Goal: Task Accomplishment & Management: Use online tool/utility

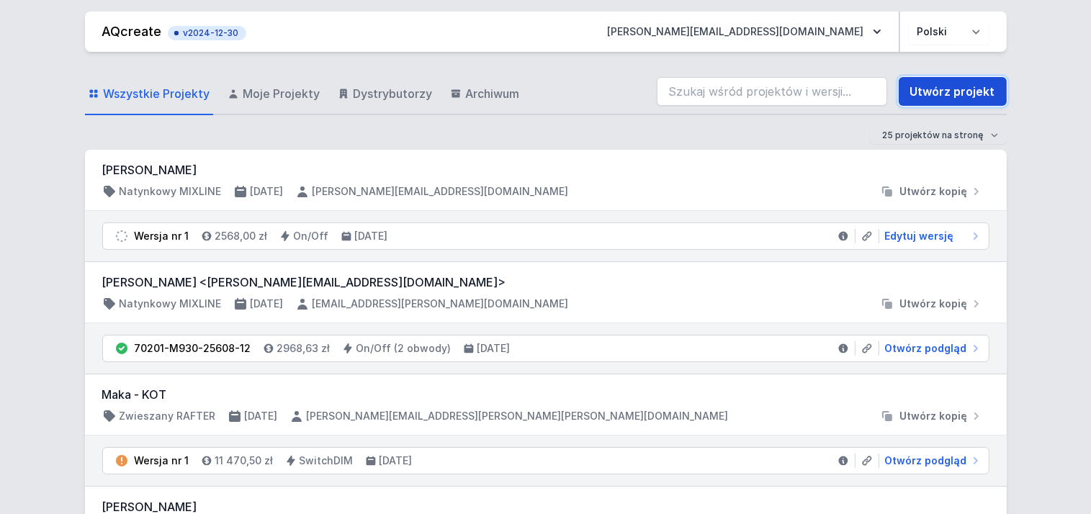
click at [950, 94] on link "Utwórz projekt" at bounding box center [953, 91] width 108 height 29
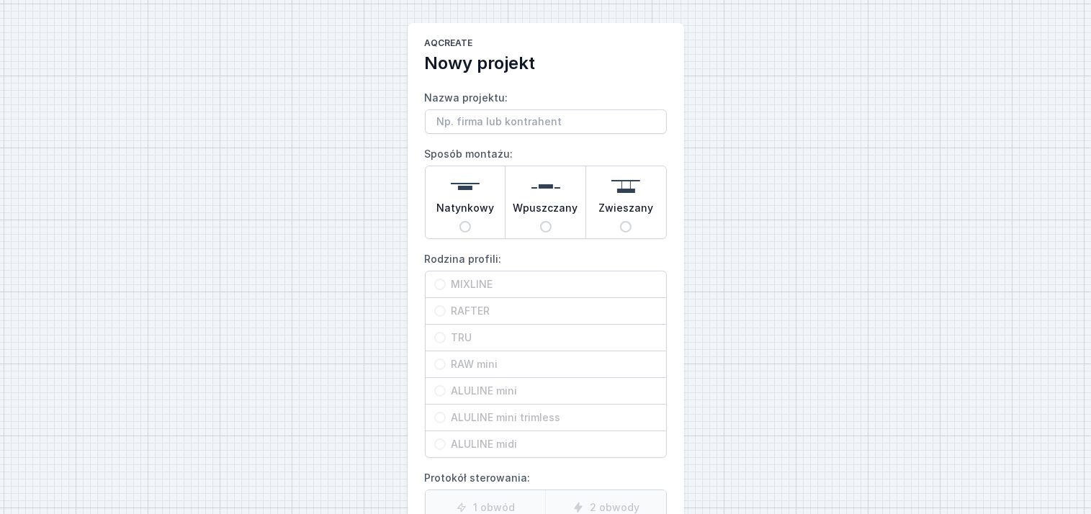
click at [552, 220] on div "Wpuszczany" at bounding box center [545, 202] width 80 height 72
click at [552, 221] on input "Wpuszczany" at bounding box center [546, 227] width 12 height 12
radio input "true"
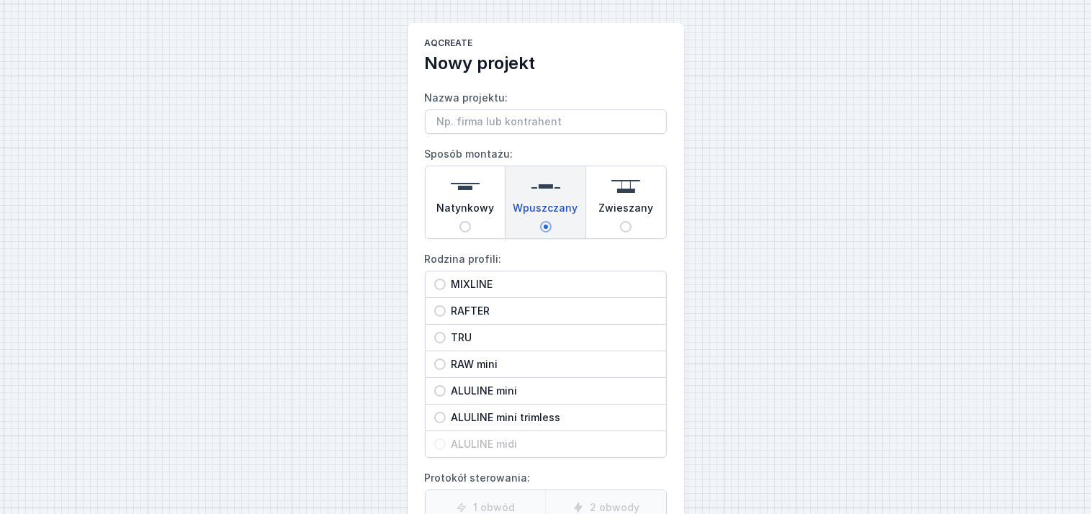
click at [444, 365] on input "RAW mini" at bounding box center [440, 365] width 12 height 12
radio input "true"
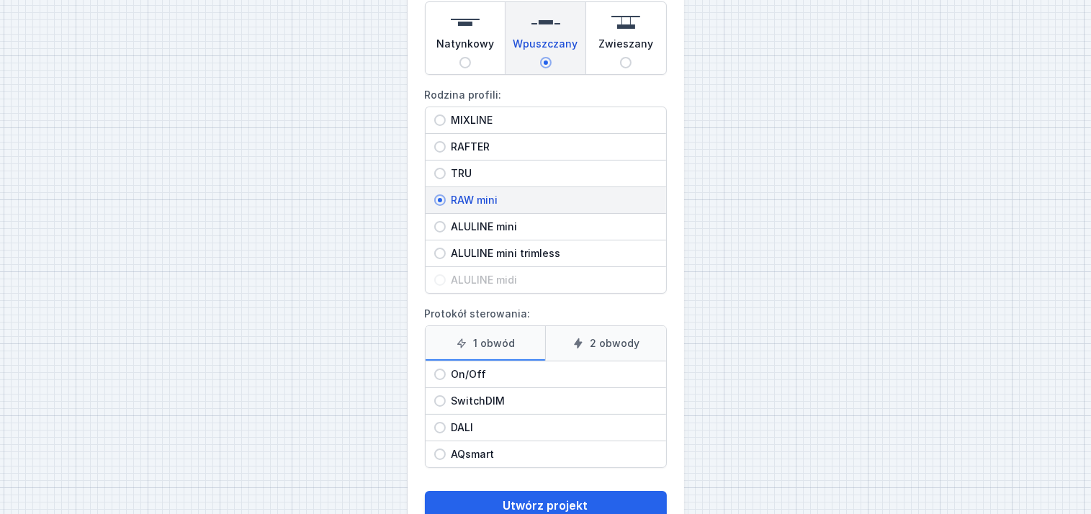
scroll to position [204, 0]
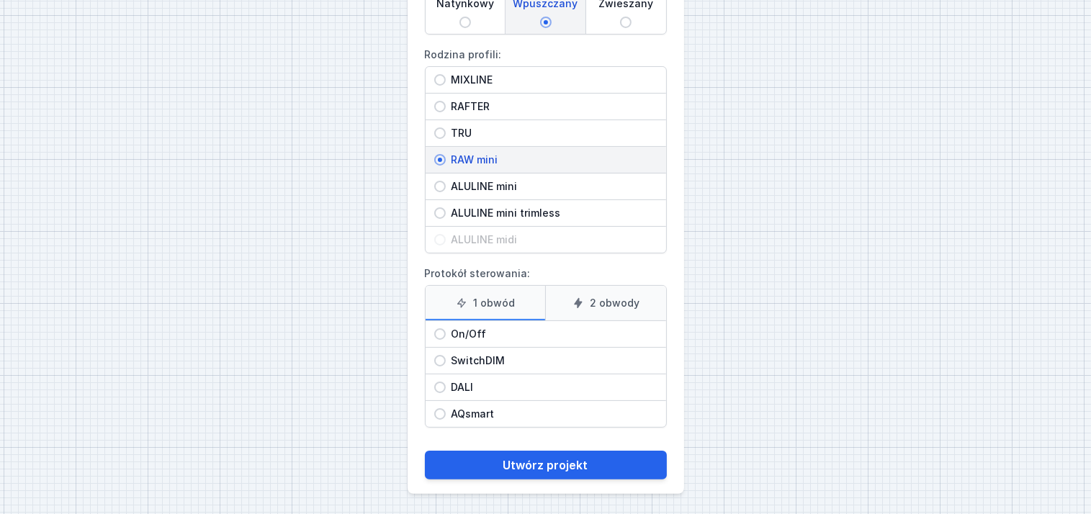
click at [444, 333] on input "On/Off" at bounding box center [440, 334] width 12 height 12
radio input "true"
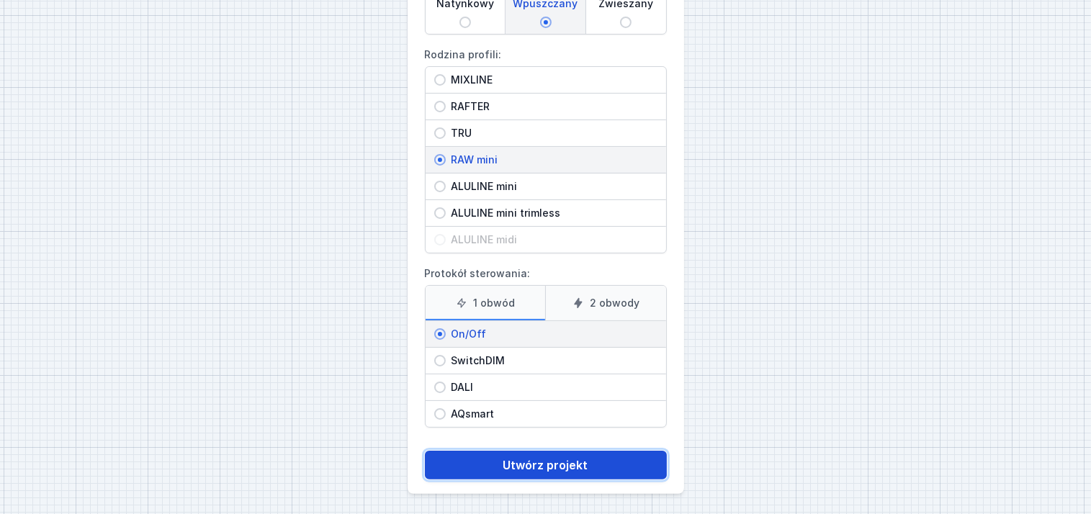
click at [557, 458] on button "Utwórz projekt" at bounding box center [546, 465] width 242 height 29
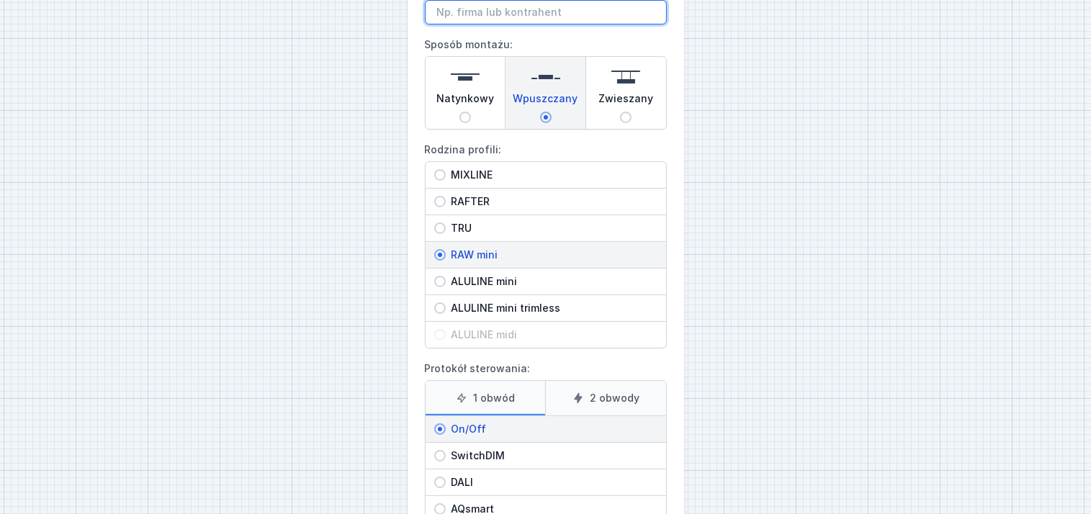
click at [469, 13] on input "Nazwa projektu:" at bounding box center [546, 12] width 242 height 24
paste input "2m60"
click at [577, 12] on input "RAW mini LED 2m60" at bounding box center [546, 12] width 242 height 24
click at [506, 12] on input "RAW mini LED 2m60" at bounding box center [546, 12] width 242 height 24
paste input "recessed"
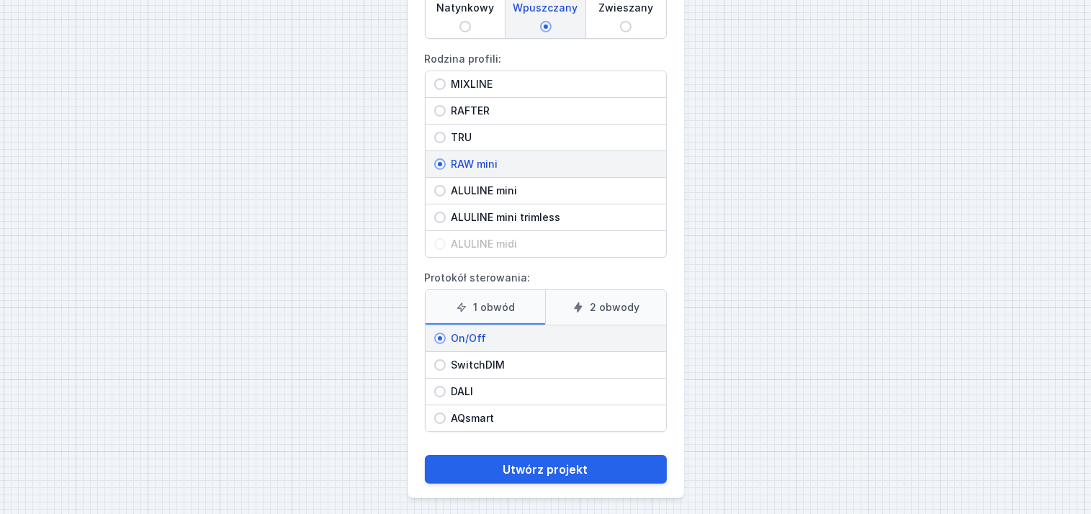
scroll to position [204, 0]
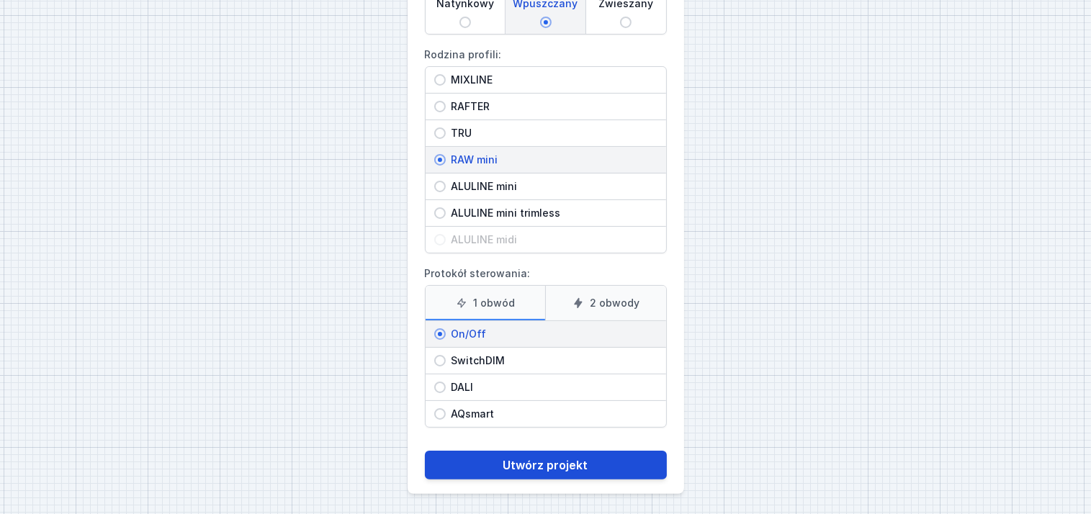
type input "RAW mini LED recessed 2m60"
click at [547, 457] on button "Utwórz projekt" at bounding box center [546, 465] width 242 height 29
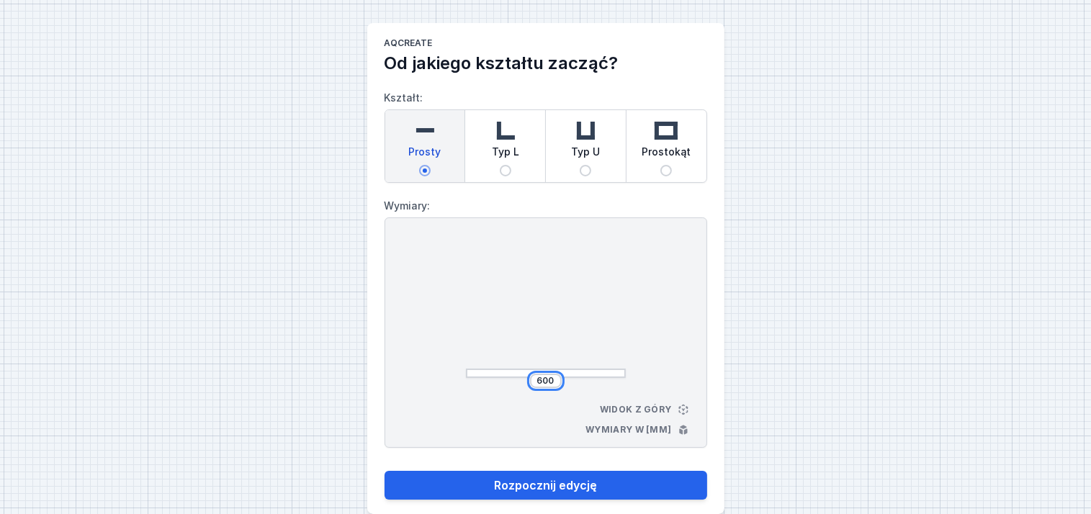
click at [554, 375] on input "600" at bounding box center [545, 381] width 23 height 12
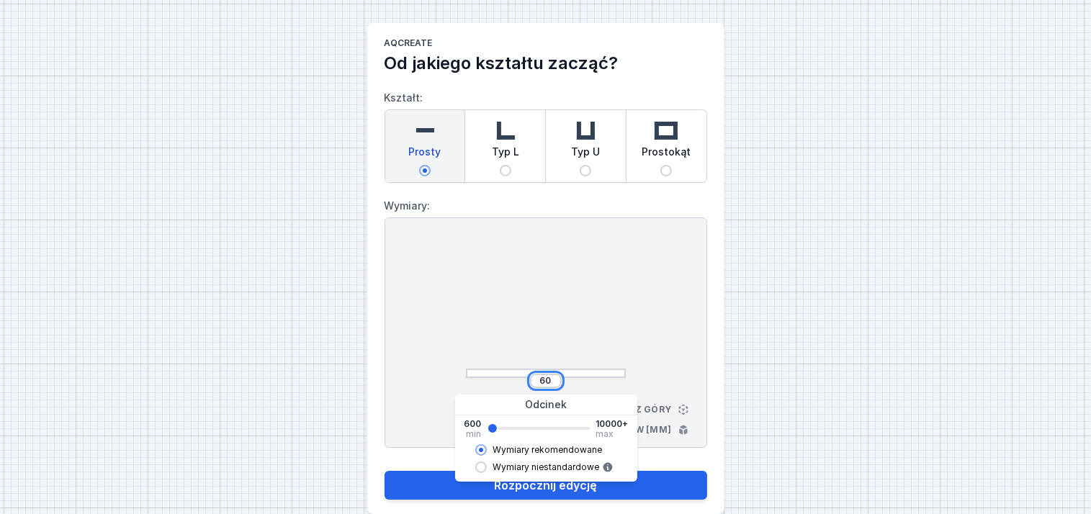
type input "6"
click at [385, 471] on button "Rozpocznij edycję" at bounding box center [546, 485] width 323 height 29
type input "2562"
type input "2560"
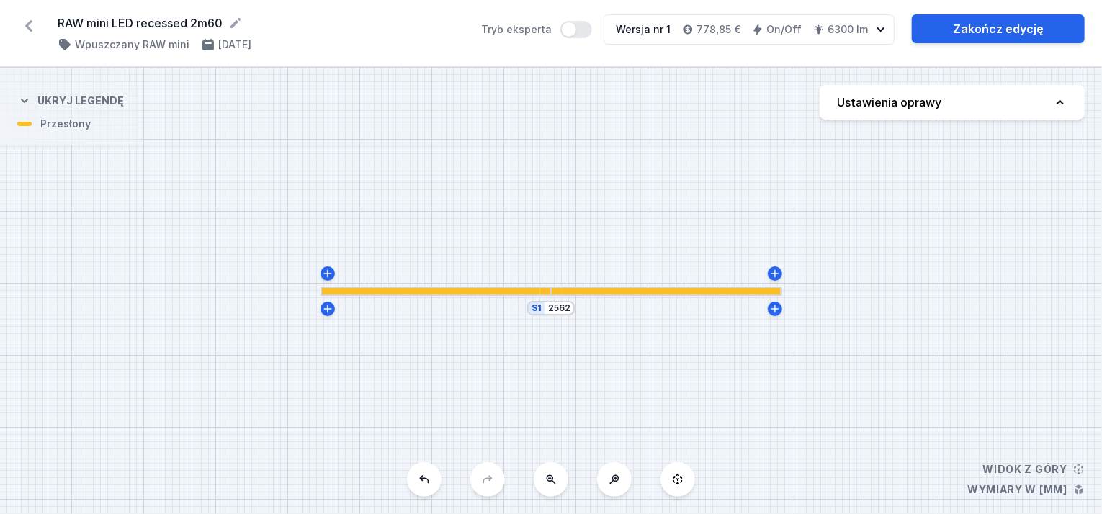
click at [559, 316] on div "S1 2562" at bounding box center [551, 291] width 1102 height 446
click at [559, 315] on div "S1 2562" at bounding box center [551, 291] width 1102 height 446
click at [570, 309] on div "S1 2562" at bounding box center [551, 308] width 48 height 14
click at [569, 315] on div "S1 2562" at bounding box center [551, 291] width 1102 height 446
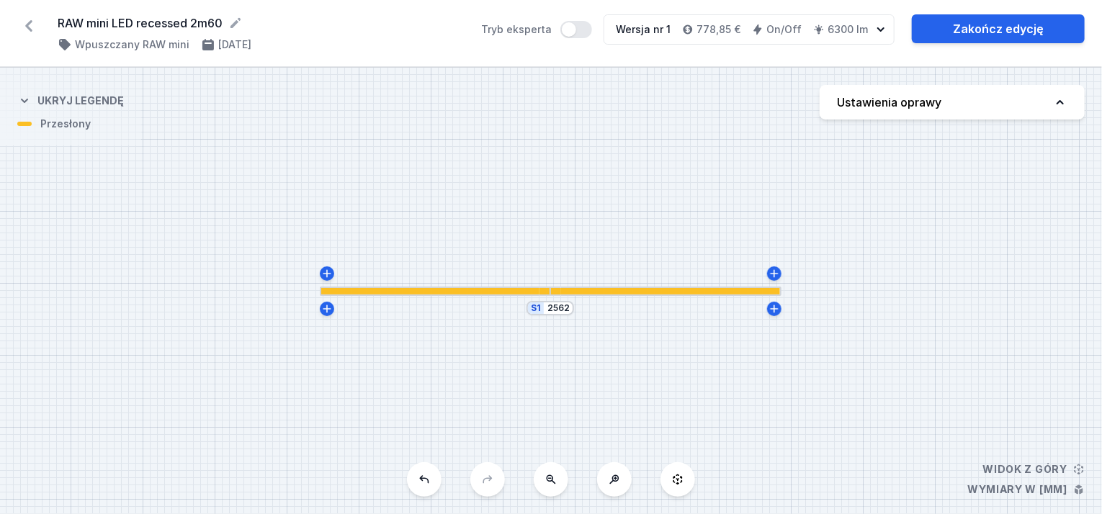
click at [567, 315] on div "S1 2562" at bounding box center [551, 291] width 1102 height 446
click at [563, 313] on input "2562" at bounding box center [558, 308] width 23 height 12
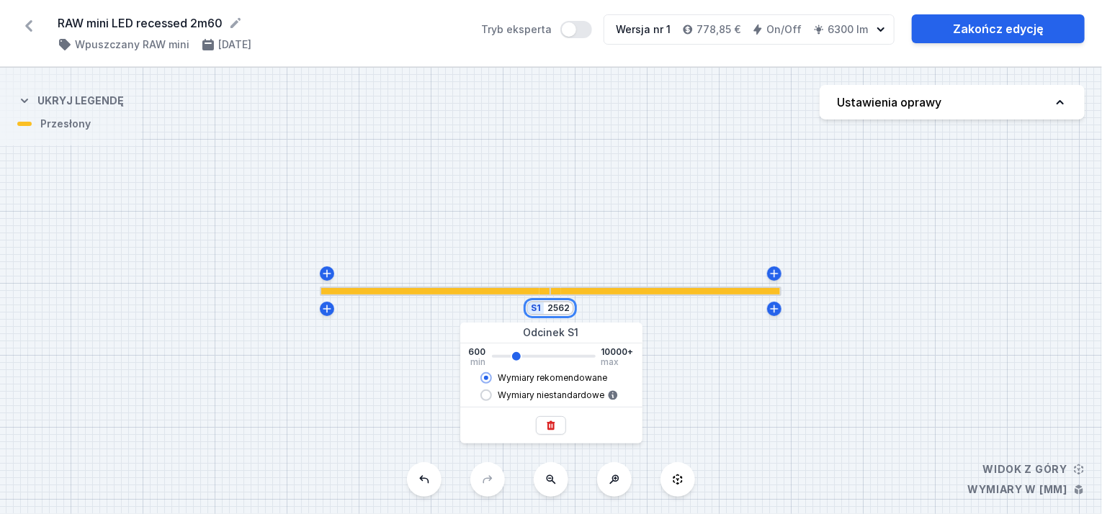
click at [563, 313] on input "2562" at bounding box center [558, 308] width 23 height 12
type input "2560"
click at [505, 395] on span "Wymiary niestandardowe" at bounding box center [551, 396] width 107 height 12
click at [492, 395] on input "Wymiary niestandardowe" at bounding box center [486, 396] width 12 height 12
radio input "true"
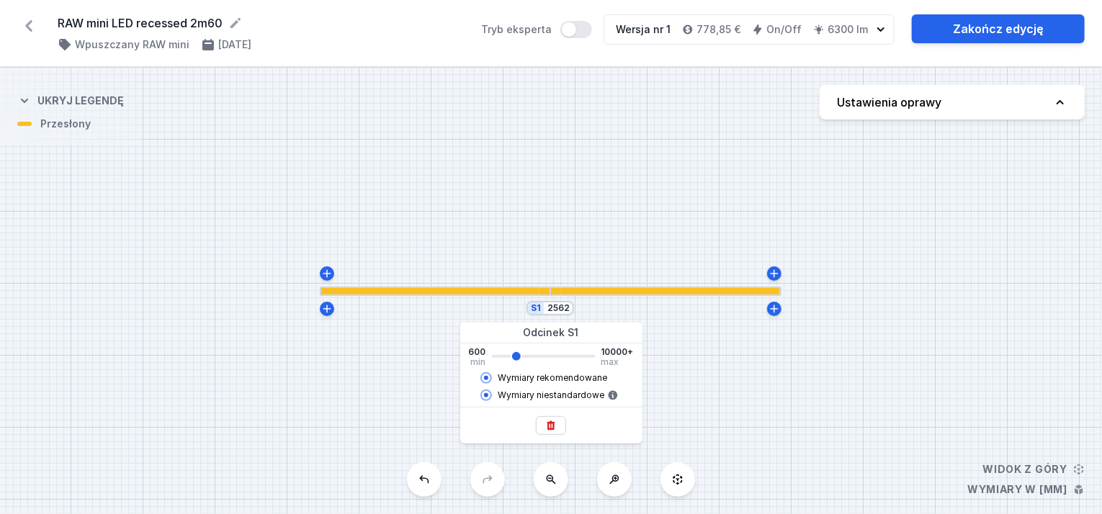
type input "2562"
radio input "false"
click at [567, 309] on input "2562" at bounding box center [558, 308] width 23 height 12
type input "2600"
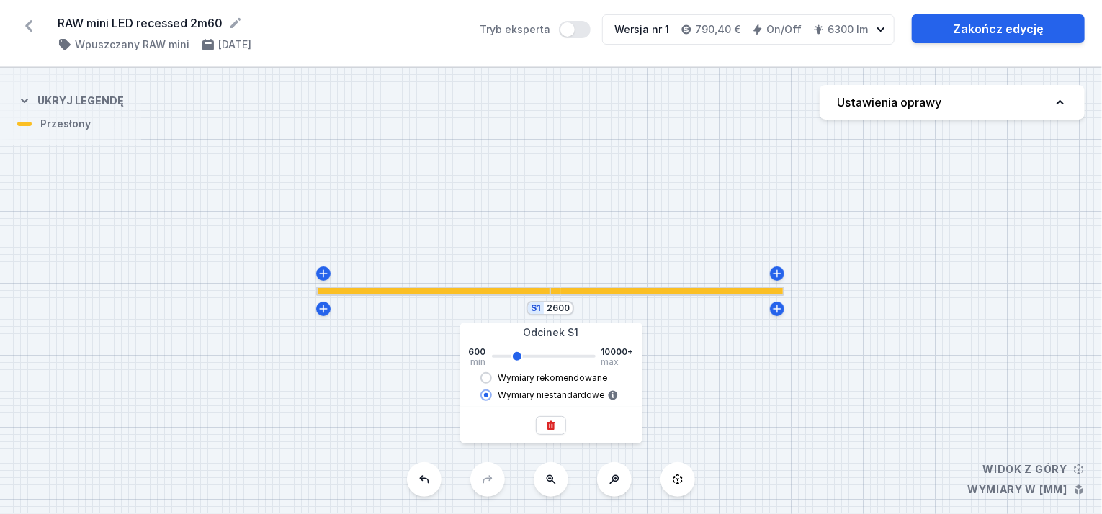
click at [490, 378] on input "Wymiary rekomendowane" at bounding box center [486, 378] width 12 height 12
radio input "true"
radio input "false"
click at [567, 312] on input "2600" at bounding box center [558, 308] width 23 height 12
type input "2562"
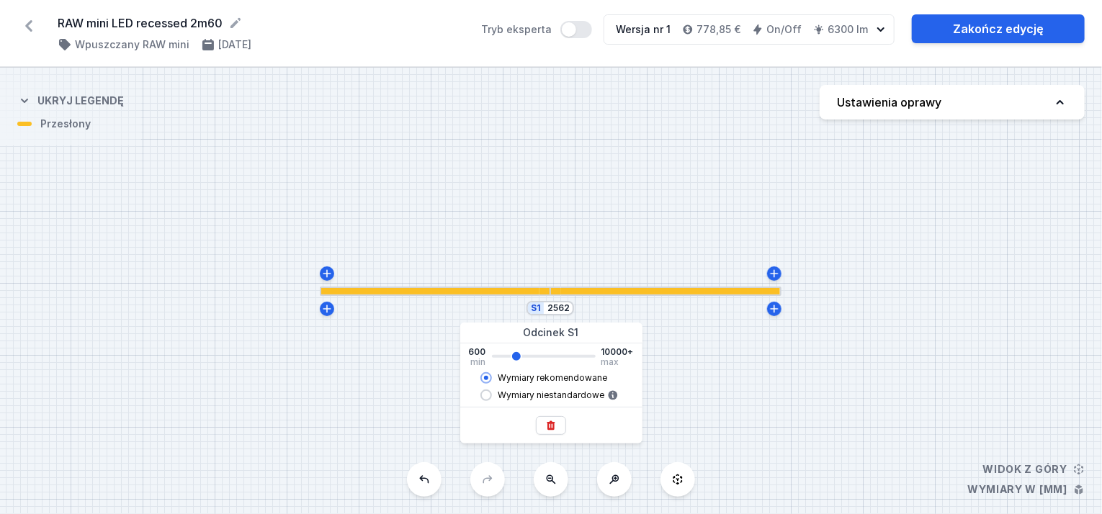
type input "2560"
type input "256"
type input "2560"
type input "25"
type input "2560"
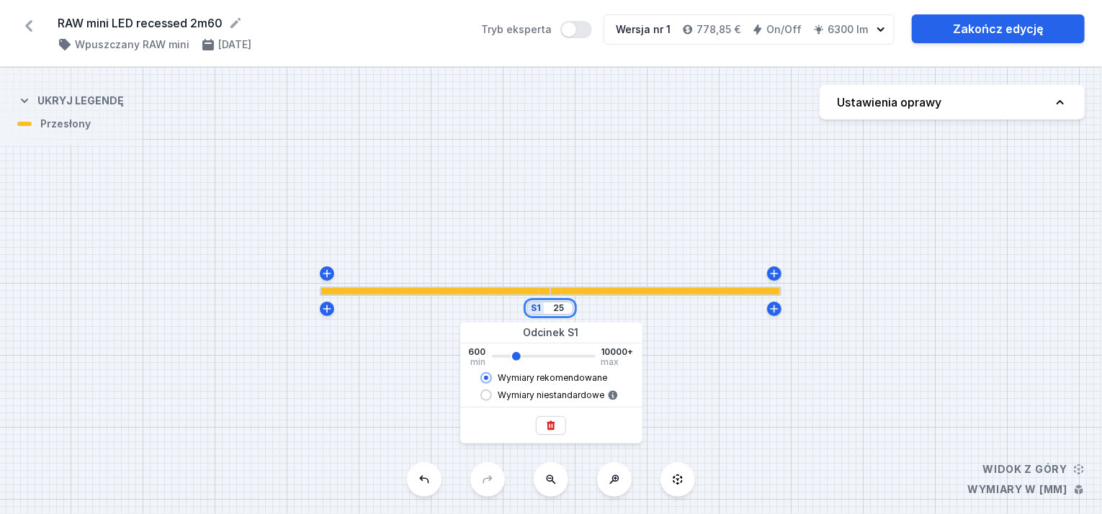
type input "2"
type input "2560"
type input "2"
type input "2560"
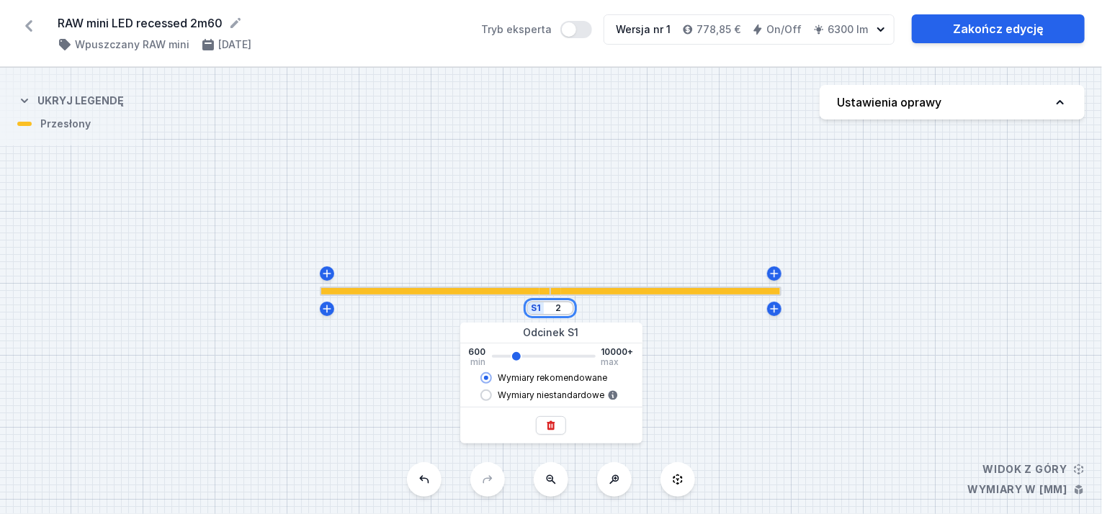
type input "26"
type input "2560"
type input "260"
type input "2560"
type input "2600"
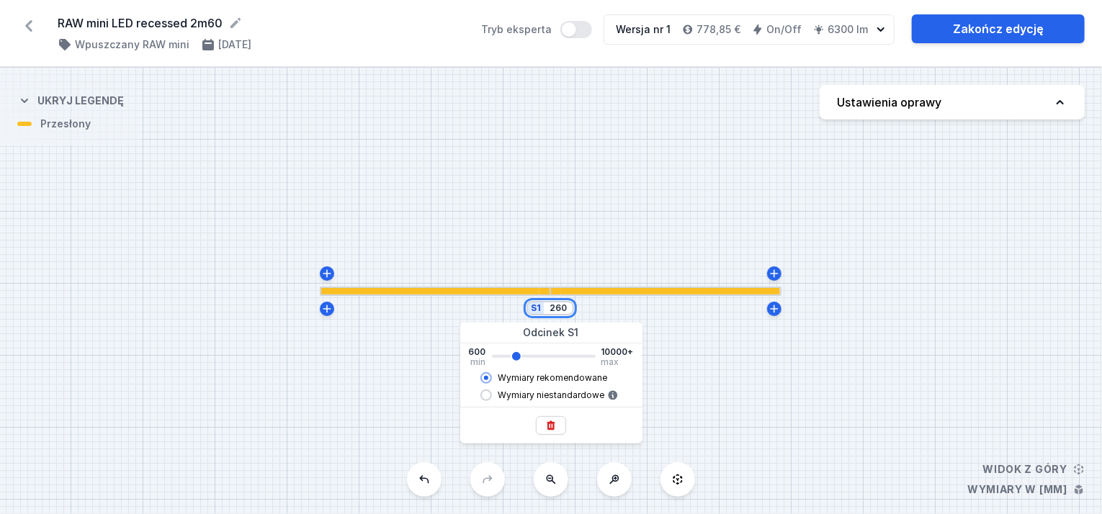
type input "2560"
type input "2600"
type input "2560"
click at [483, 396] on input "Wymiary niestandardowe" at bounding box center [486, 396] width 12 height 12
radio input "true"
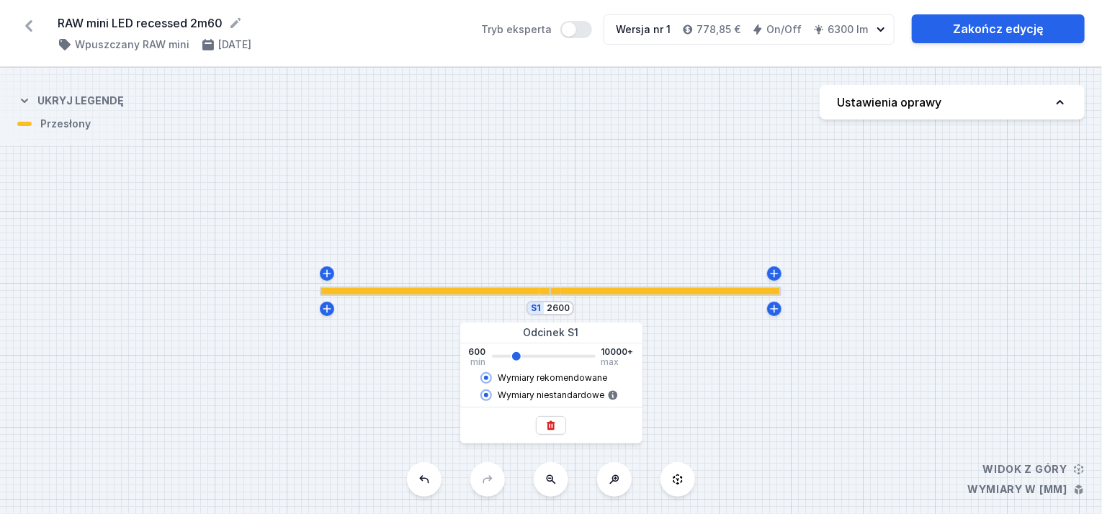
type input "2562"
click at [490, 378] on input "Wymiary rekomendowane" at bounding box center [486, 378] width 12 height 12
radio input "true"
radio input "false"
click at [567, 309] on input "2600" at bounding box center [558, 308] width 23 height 12
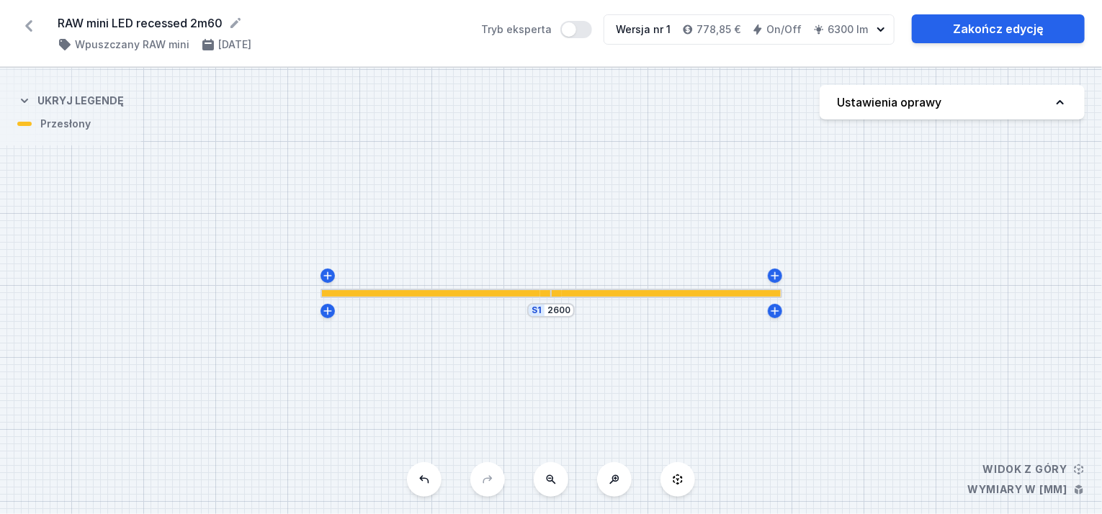
click at [734, 334] on div "S1 2600" at bounding box center [551, 291] width 1102 height 446
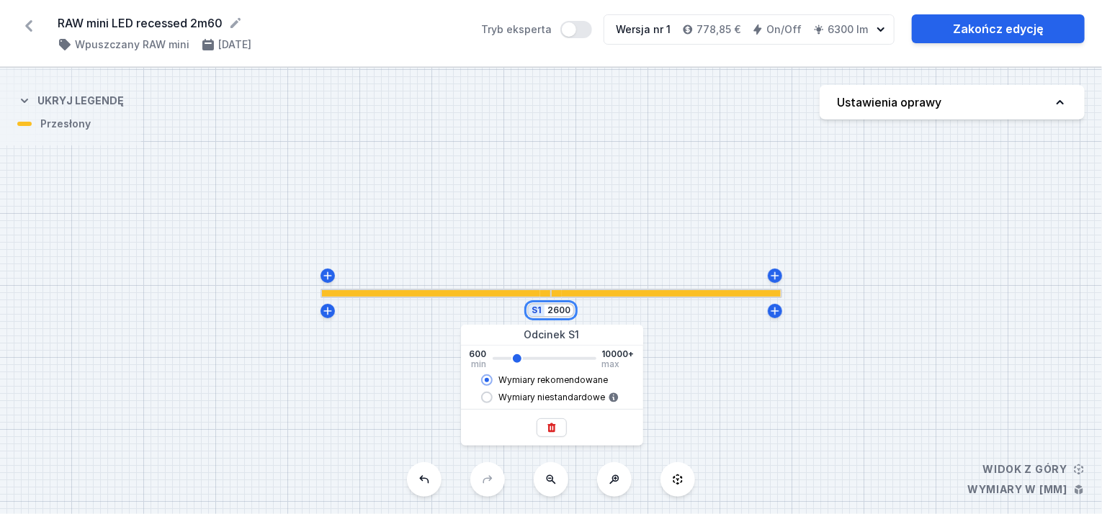
click at [565, 314] on input "2600" at bounding box center [558, 311] width 23 height 12
type input "2560"
click at [487, 400] on input "Wymiary niestandardowe" at bounding box center [487, 398] width 12 height 12
radio input "true"
type input "2562"
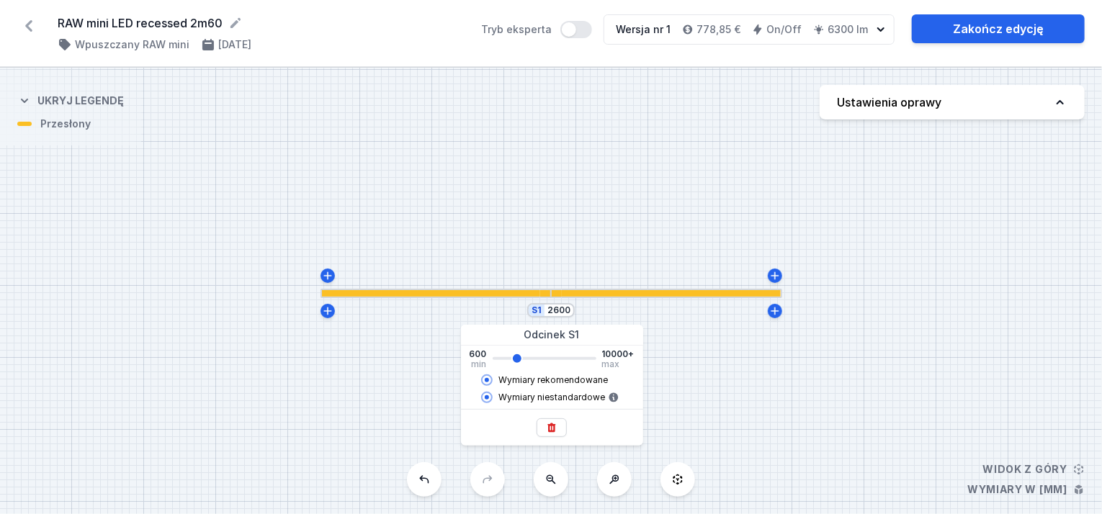
radio input "false"
click at [588, 313] on div "S1 2600" at bounding box center [551, 291] width 1102 height 446
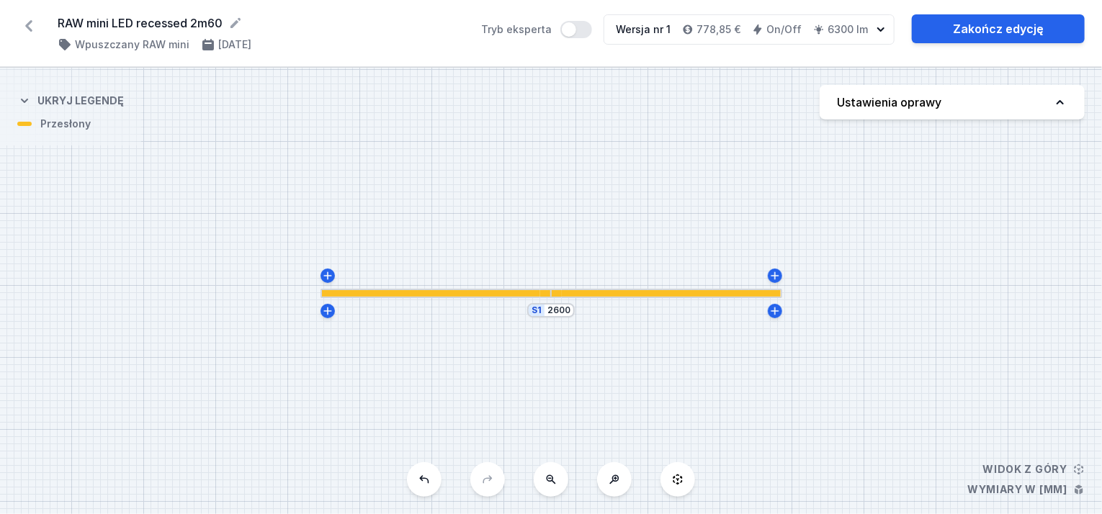
click at [28, 22] on icon at bounding box center [28, 26] width 7 height 12
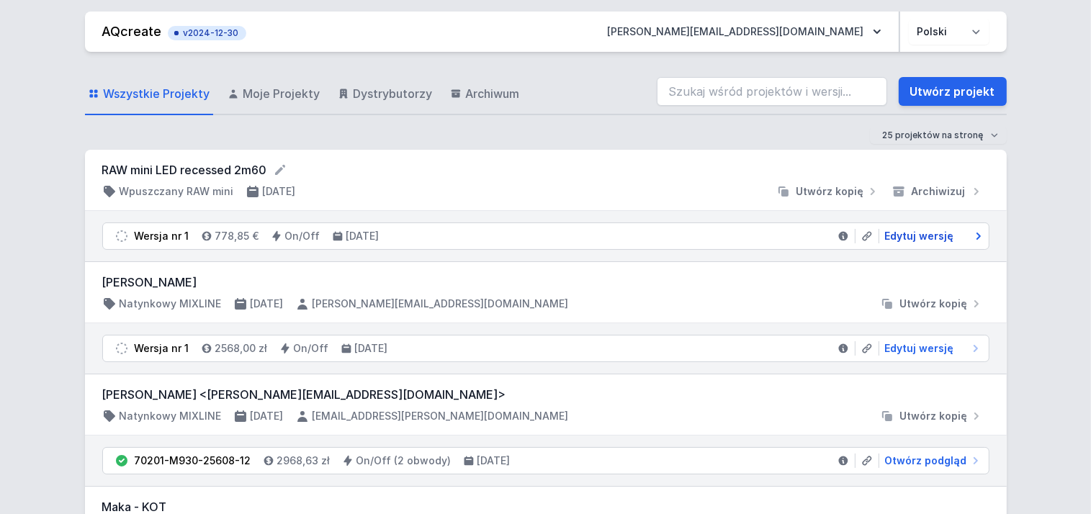
click at [925, 232] on span "Edytuj wersję" at bounding box center [919, 236] width 69 height 14
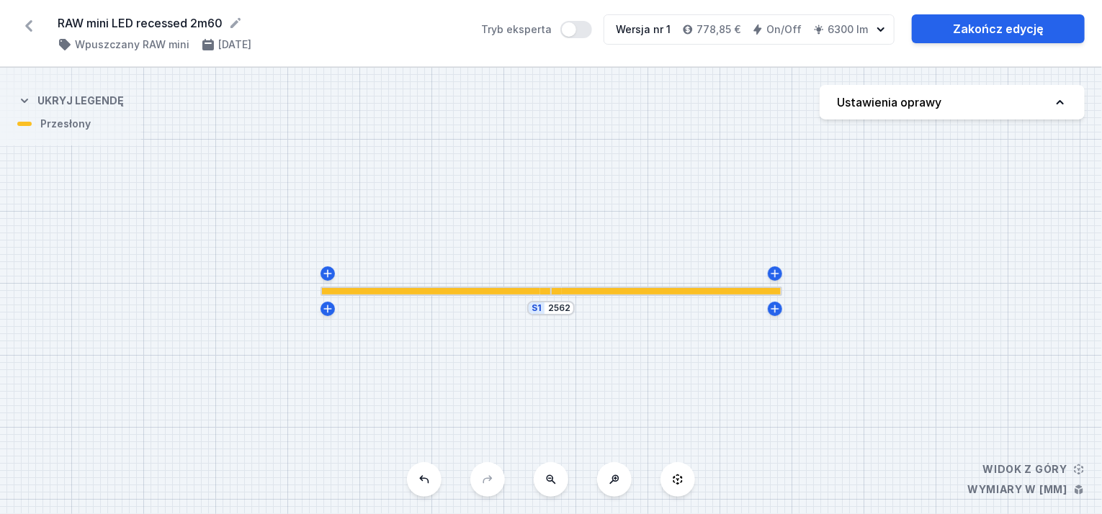
click at [1040, 109] on button "Ustawienia oprawy" at bounding box center [951, 102] width 265 height 35
select select "3000"
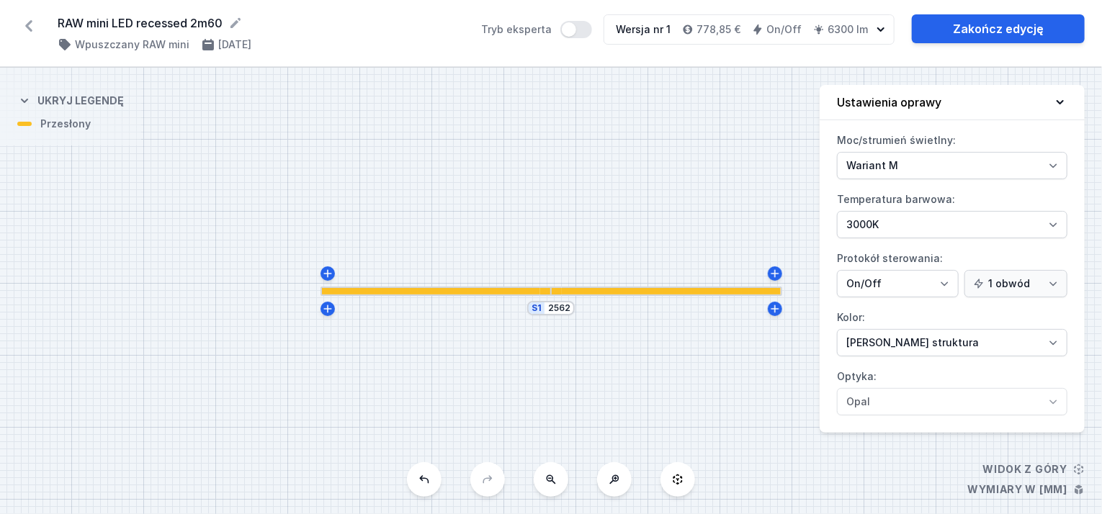
click at [600, 74] on div "S1 2562" at bounding box center [551, 291] width 1102 height 446
click at [807, 120] on div "S1 2562" at bounding box center [551, 291] width 1102 height 446
click at [903, 68] on div "S1 2562" at bounding box center [551, 291] width 1102 height 446
click at [1068, 107] on button "Ustawienia oprawy" at bounding box center [951, 102] width 265 height 35
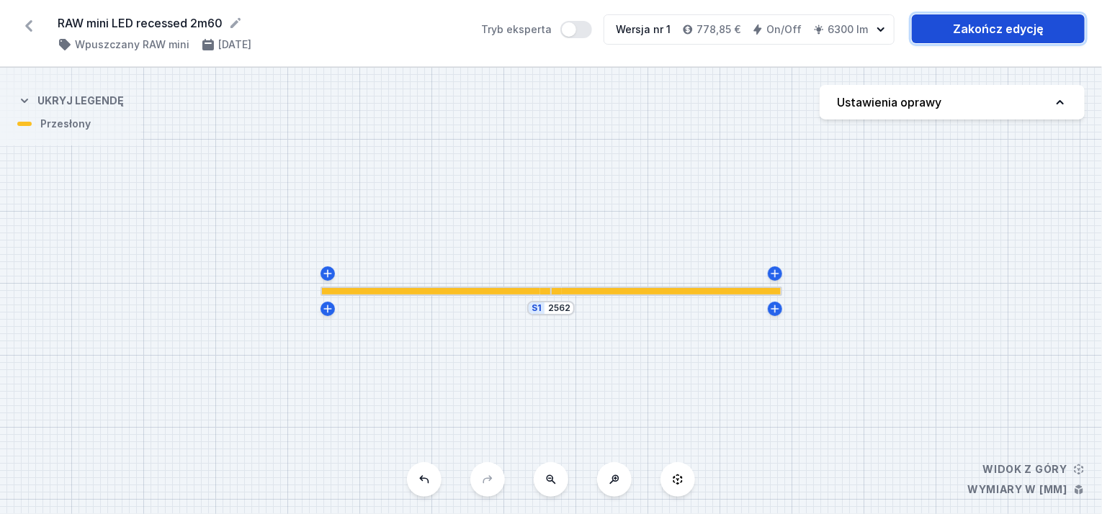
click at [969, 26] on link "Zakończ edycję" at bounding box center [998, 28] width 173 height 29
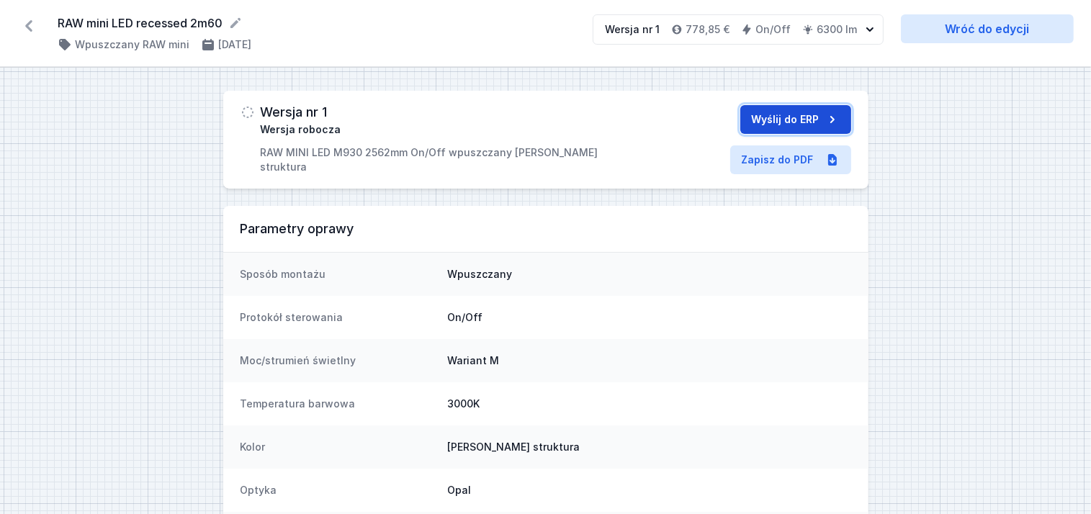
click at [777, 116] on button "Wyślij do ERP" at bounding box center [795, 119] width 111 height 29
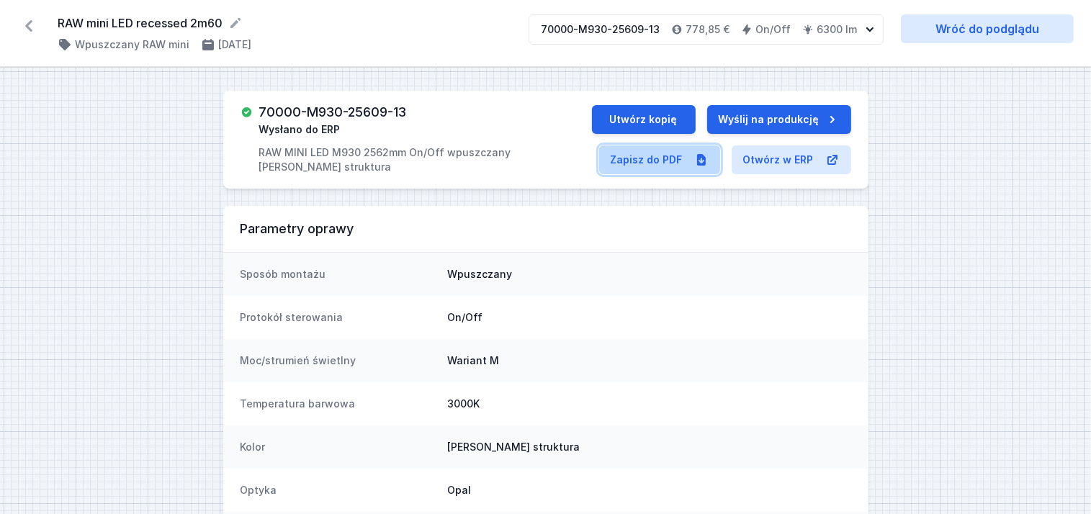
click at [660, 156] on link "Zapisz do PDF" at bounding box center [659, 159] width 121 height 29
click at [35, 30] on icon at bounding box center [28, 25] width 23 height 23
click at [32, 24] on icon at bounding box center [28, 25] width 23 height 23
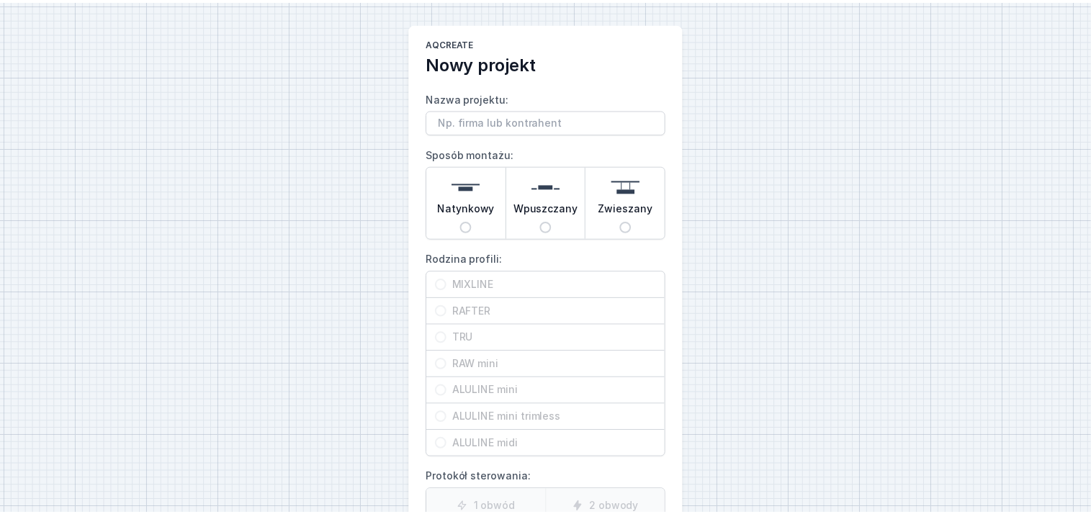
scroll to position [204, 0]
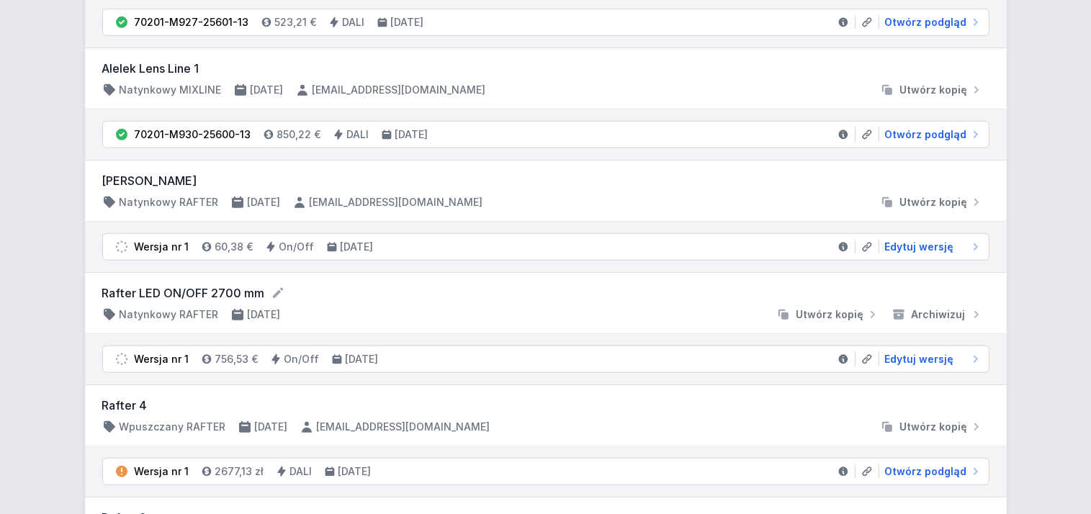
scroll to position [1152, 0]
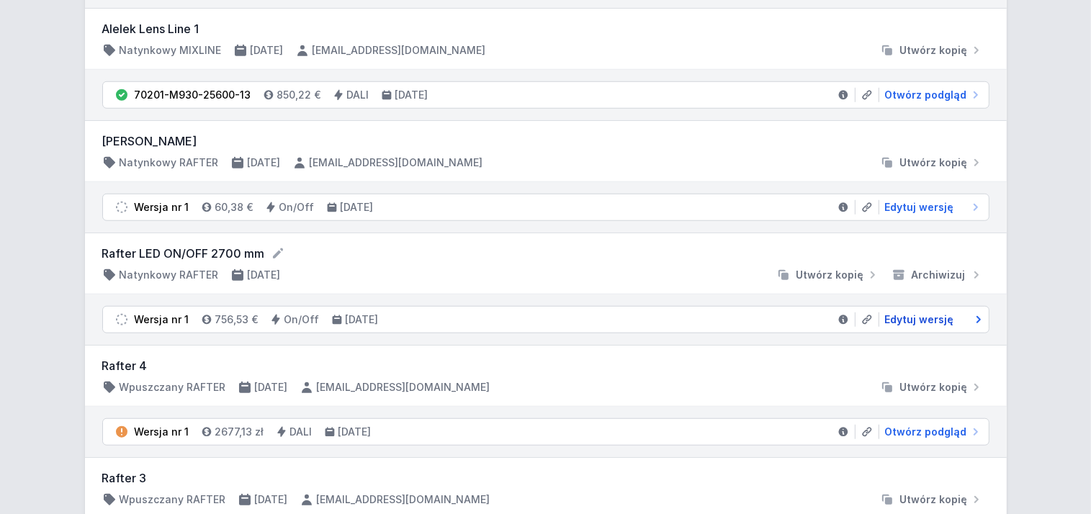
click at [927, 313] on span "Edytuj wersję" at bounding box center [919, 319] width 69 height 14
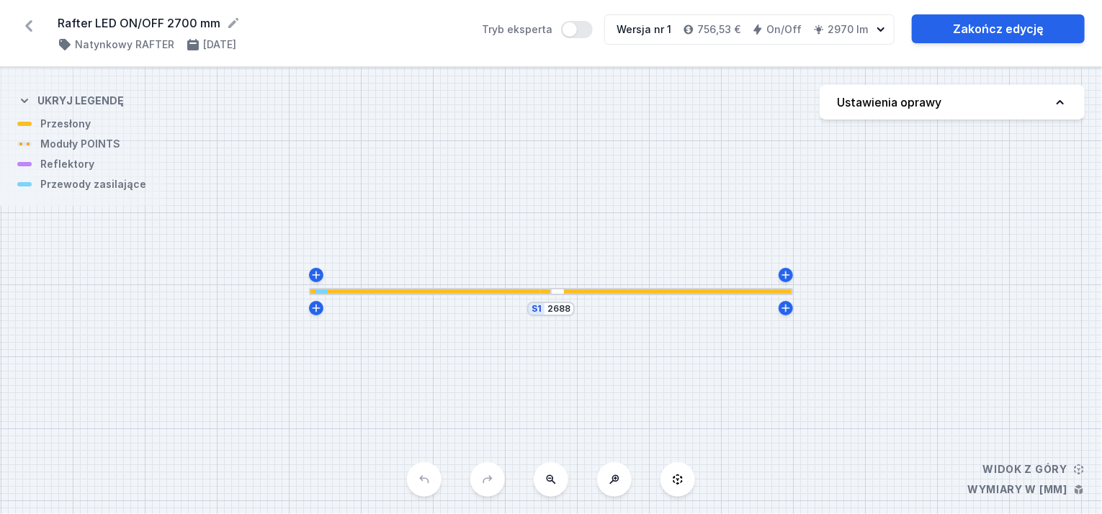
click at [554, 300] on div "S1 2688" at bounding box center [551, 291] width 1102 height 446
click at [552, 289] on div at bounding box center [551, 291] width 22 height 4
drag, startPoint x: 552, startPoint y: 289, endPoint x: 523, endPoint y: 289, distance: 29.5
click at [523, 289] on div at bounding box center [430, 291] width 242 height 4
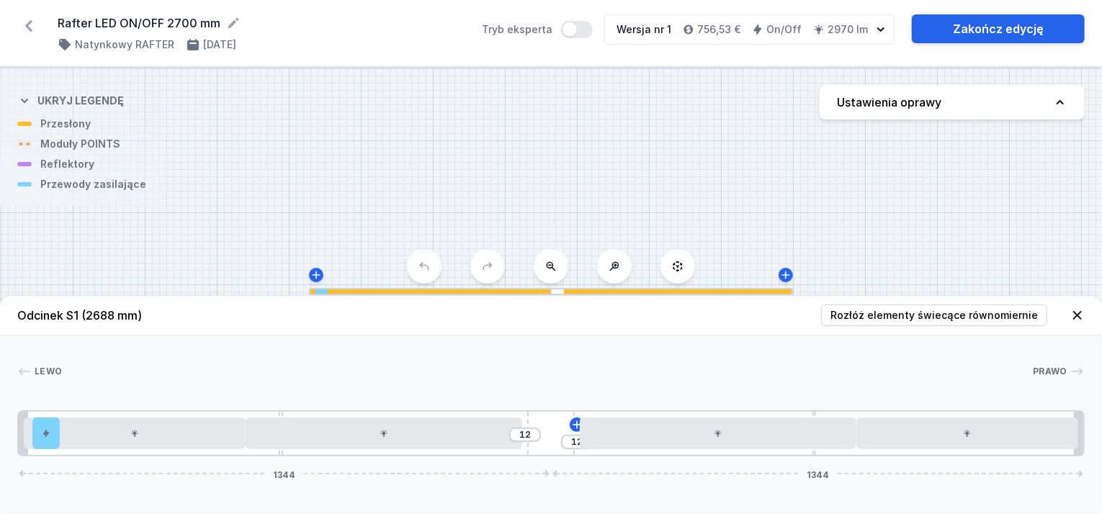
click at [523, 289] on div at bounding box center [430, 291] width 242 height 4
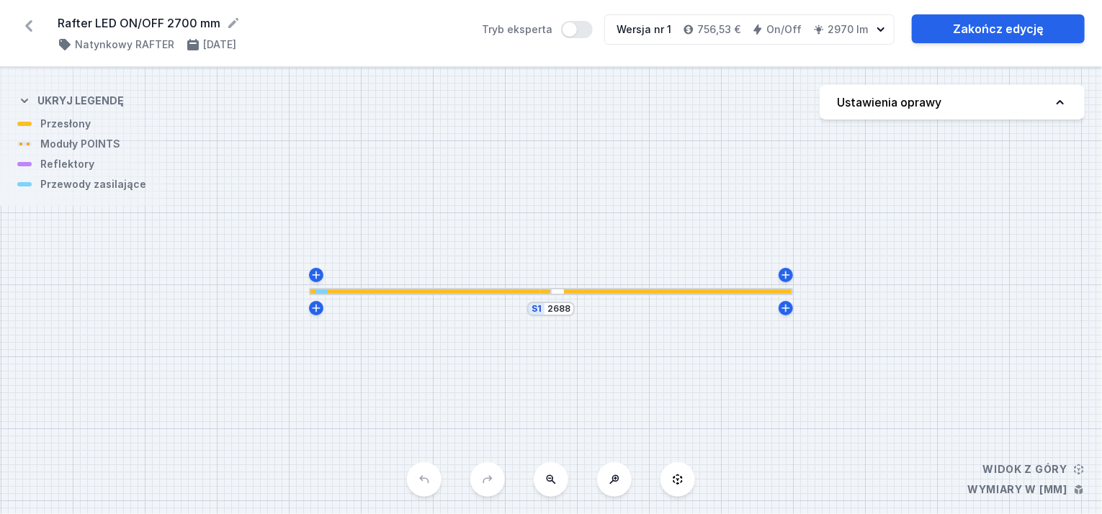
click at [523, 289] on div at bounding box center [430, 291] width 242 height 4
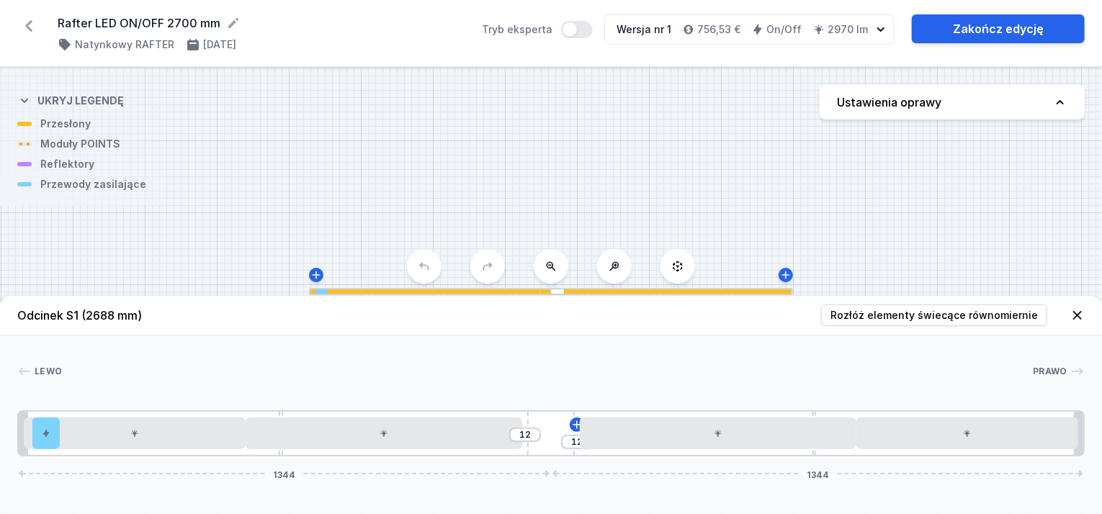
click at [323, 292] on div at bounding box center [321, 291] width 13 height 4
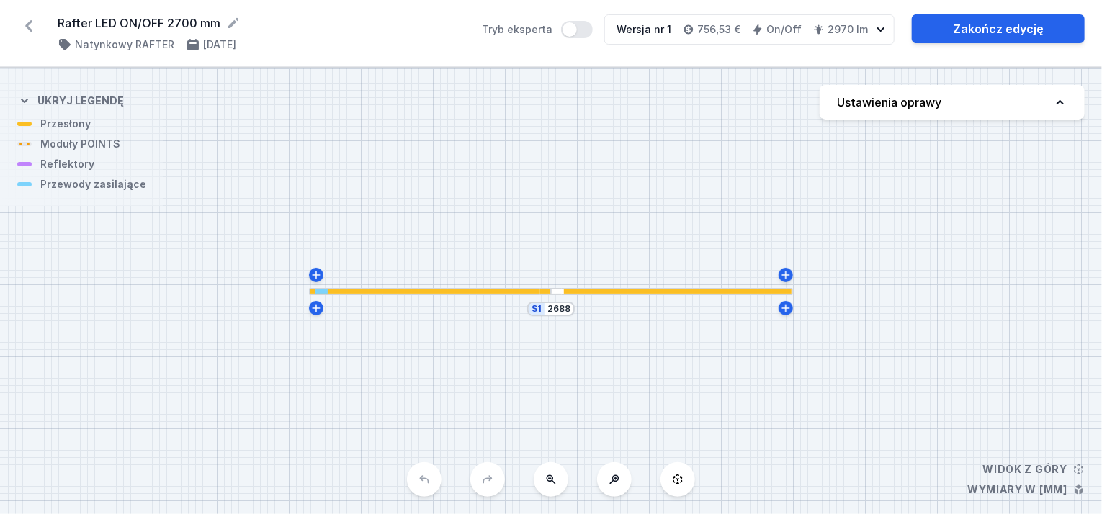
click at [559, 297] on div "S1 2688" at bounding box center [551, 291] width 1102 height 446
click at [556, 297] on div "S1 2688" at bounding box center [551, 291] width 1102 height 446
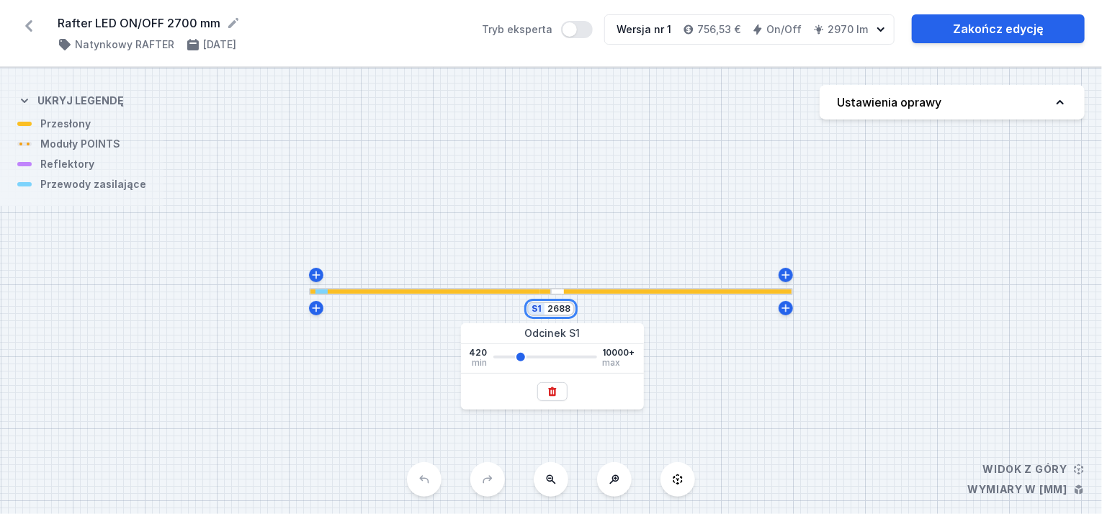
click at [559, 312] on input "2688" at bounding box center [558, 309] width 23 height 12
click at [557, 293] on div at bounding box center [551, 291] width 22 height 4
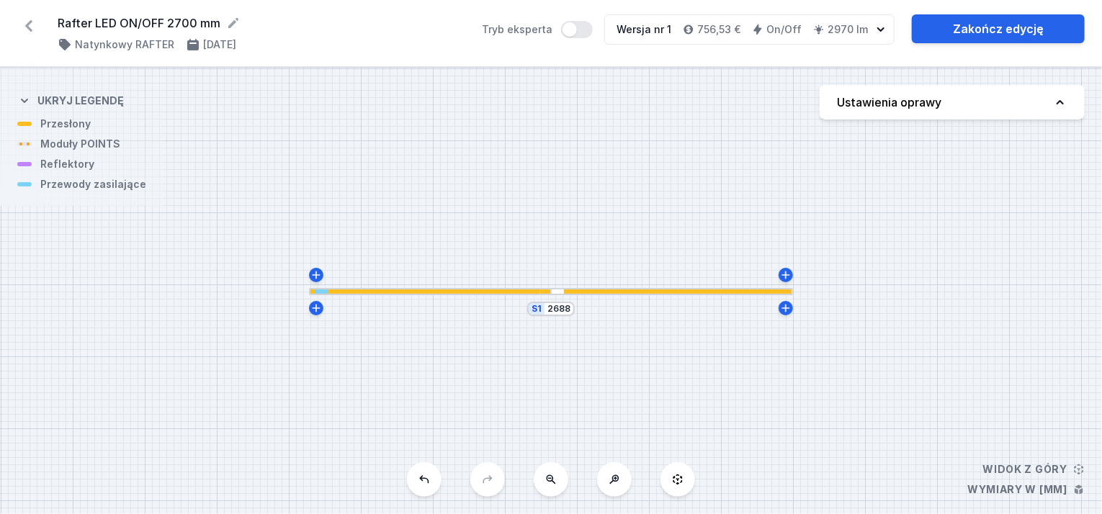
click at [557, 293] on div at bounding box center [551, 291] width 22 height 4
drag, startPoint x: 557, startPoint y: 293, endPoint x: 482, endPoint y: 295, distance: 74.9
click at [482, 296] on div "S1 2688" at bounding box center [551, 291] width 1102 height 446
click at [482, 292] on div at bounding box center [430, 291] width 242 height 4
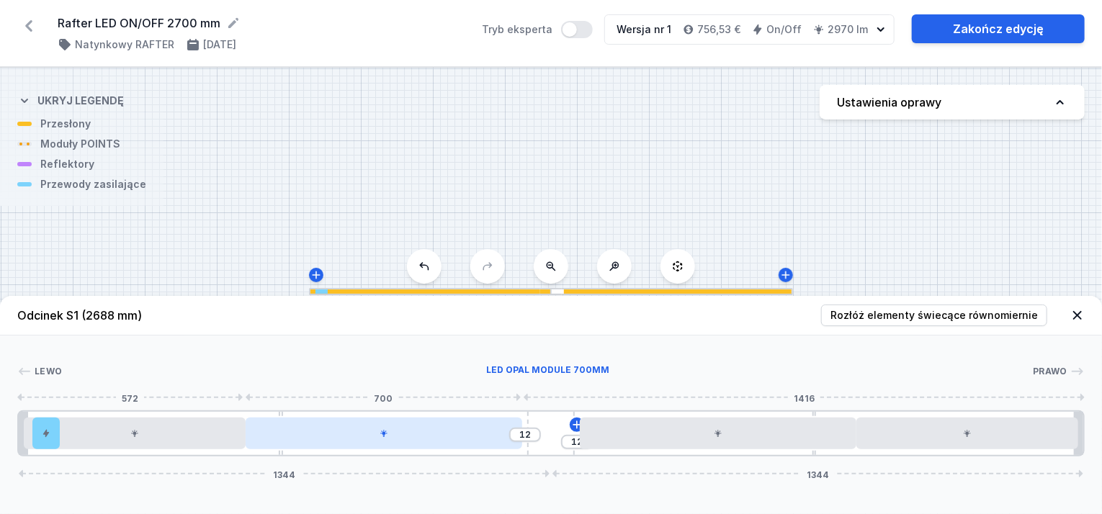
drag, startPoint x: 507, startPoint y: 444, endPoint x: 521, endPoint y: 446, distance: 14.6
click at [521, 446] on div at bounding box center [384, 434] width 277 height 32
drag, startPoint x: 380, startPoint y: 439, endPoint x: 318, endPoint y: 441, distance: 62.7
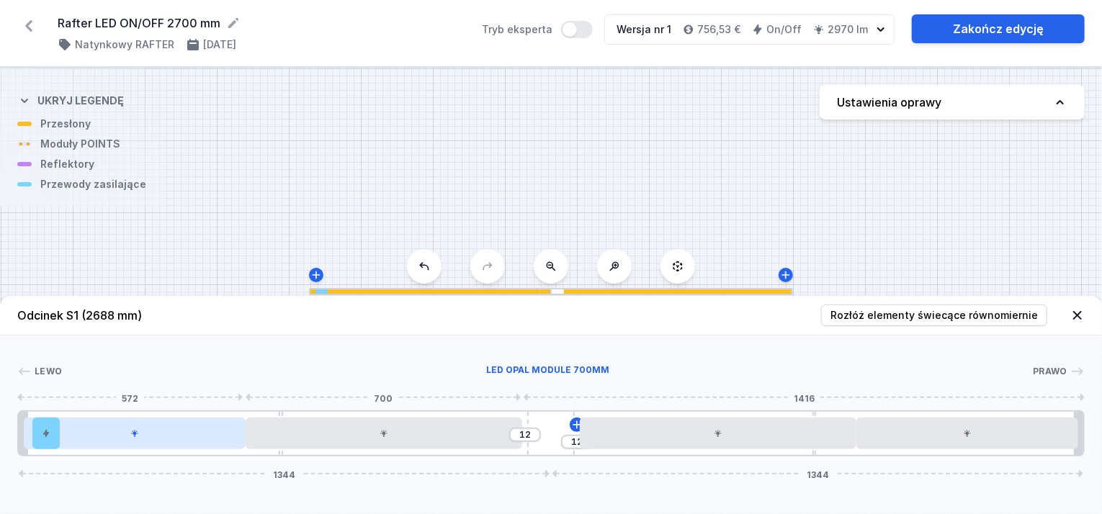
drag, startPoint x: 318, startPoint y: 441, endPoint x: 218, endPoint y: 444, distance: 99.4
click at [218, 444] on div at bounding box center [135, 434] width 222 height 32
click at [217, 444] on div at bounding box center [135, 434] width 222 height 32
click at [181, 441] on div at bounding box center [135, 434] width 222 height 32
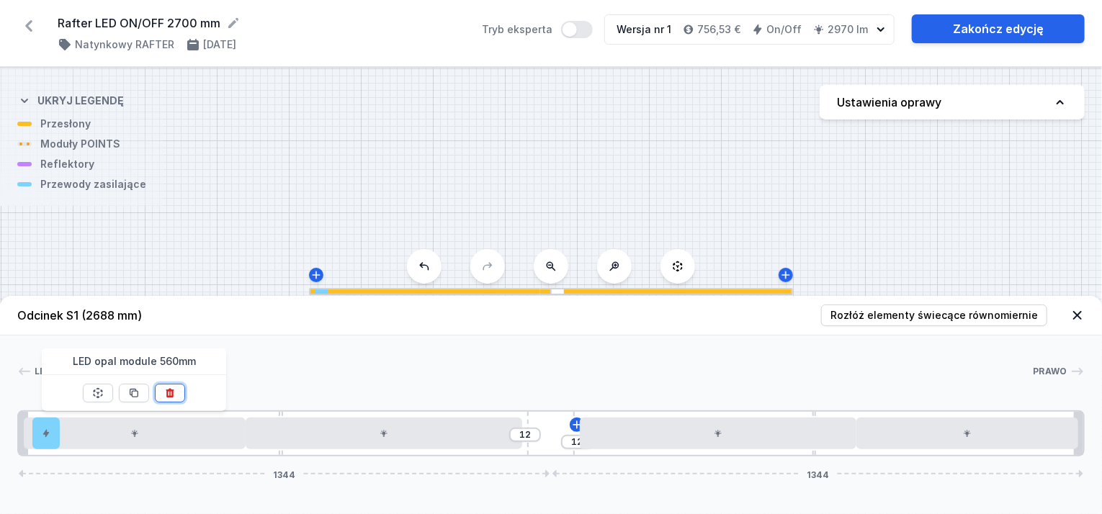
click at [173, 392] on icon at bounding box center [170, 393] width 8 height 9
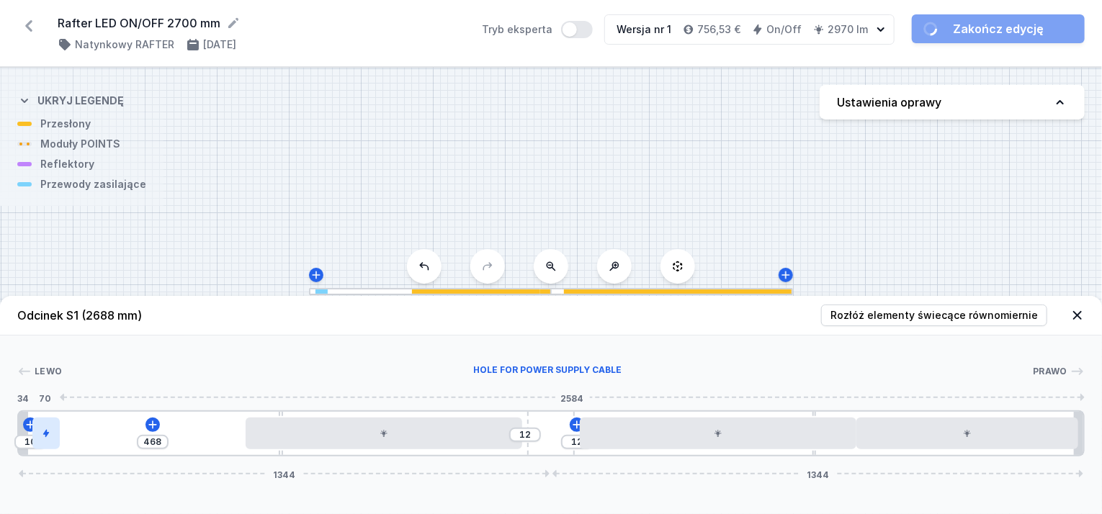
click at [53, 433] on div at bounding box center [45, 434] width 27 height 32
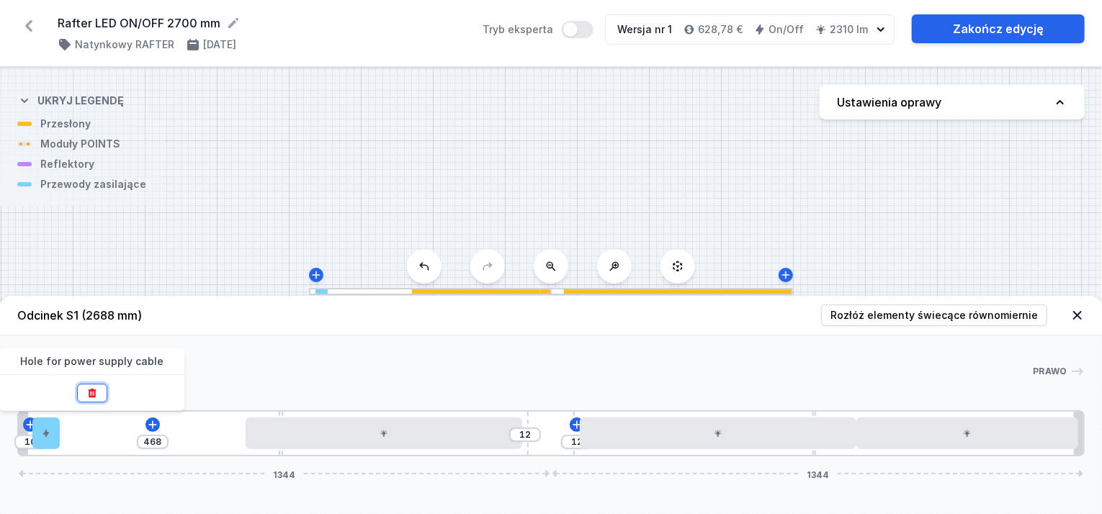
click at [91, 392] on icon at bounding box center [92, 393] width 8 height 9
type input "548"
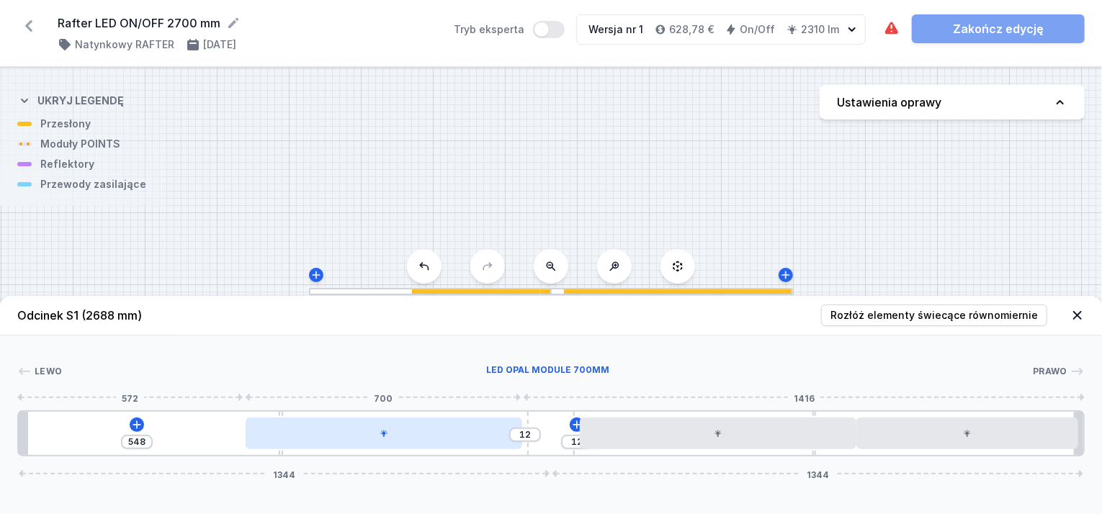
type input "2"
click at [356, 435] on div at bounding box center [384, 434] width 277 height 32
click at [354, 439] on div at bounding box center [387, 434] width 277 height 32
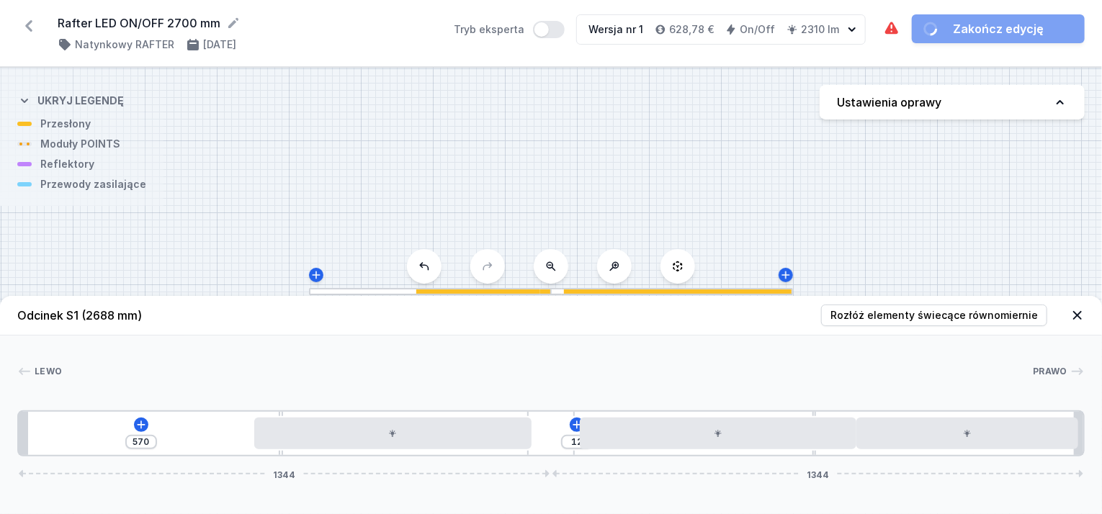
click at [348, 450] on div "570 12 1344 1344" at bounding box center [550, 433] width 1067 height 46
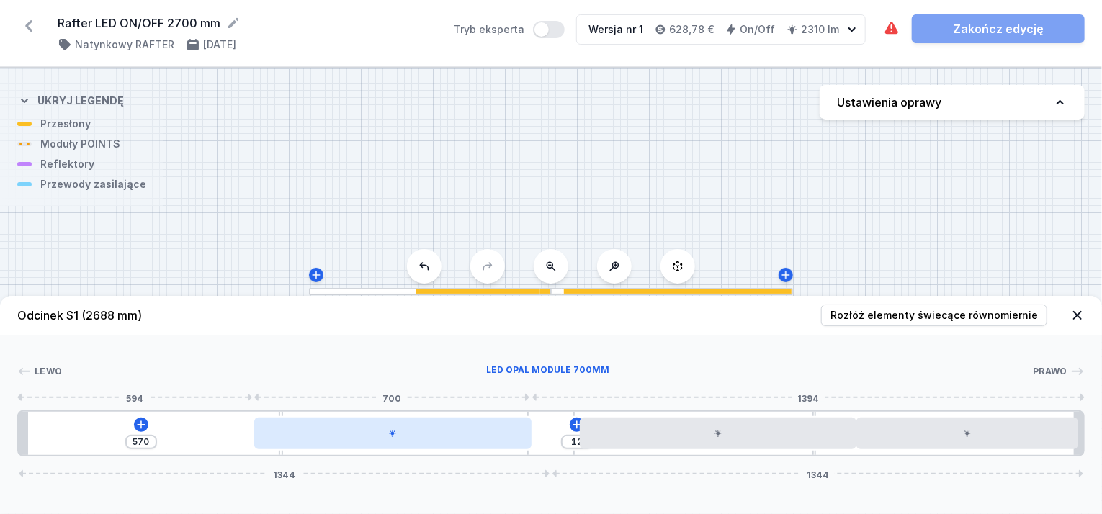
type input "580"
click at [495, 446] on div at bounding box center [392, 434] width 277 height 32
click at [484, 446] on div at bounding box center [396, 434] width 277 height 32
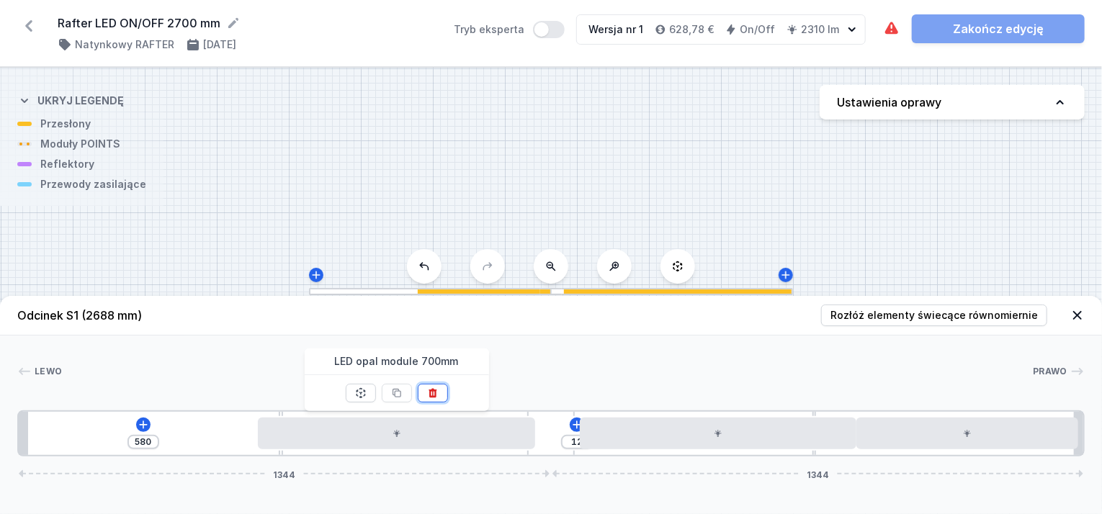
click at [427, 396] on icon at bounding box center [433, 393] width 12 height 12
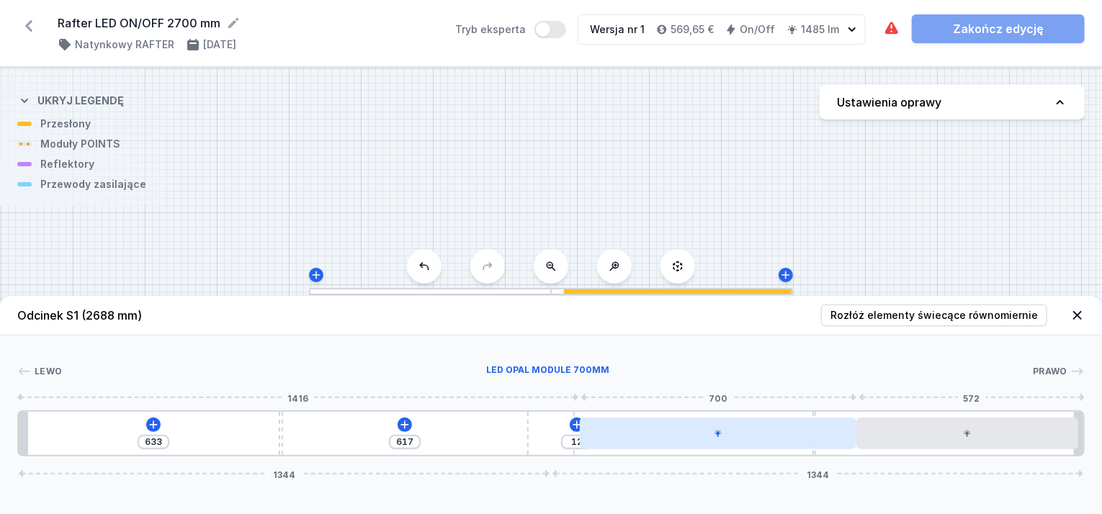
click at [660, 439] on div at bounding box center [718, 434] width 277 height 32
click at [764, 444] on div at bounding box center [690, 434] width 277 height 32
click at [767, 444] on div at bounding box center [690, 434] width 277 height 32
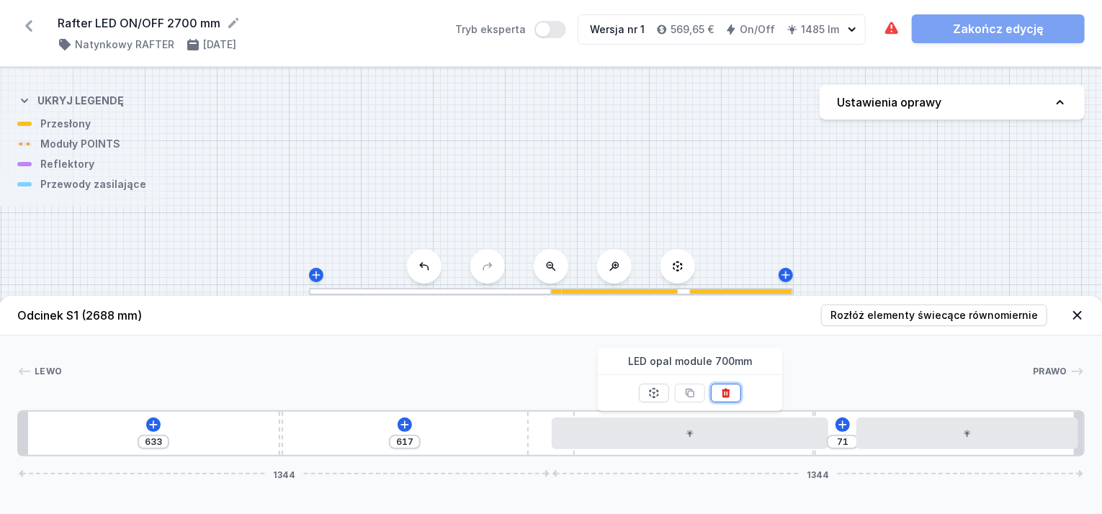
click at [723, 399] on button at bounding box center [726, 393] width 30 height 19
type input "102"
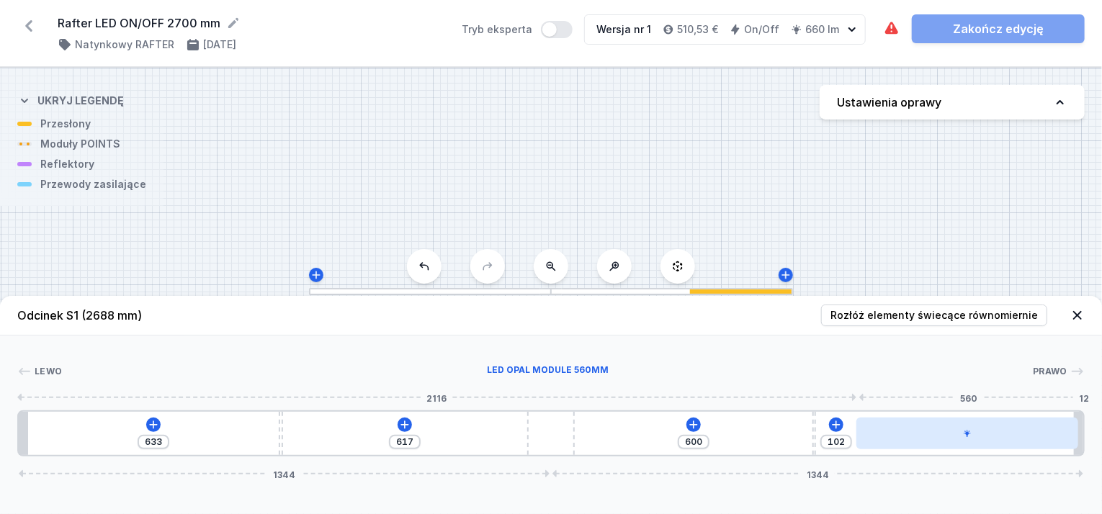
click at [936, 445] on div at bounding box center [967, 434] width 222 height 32
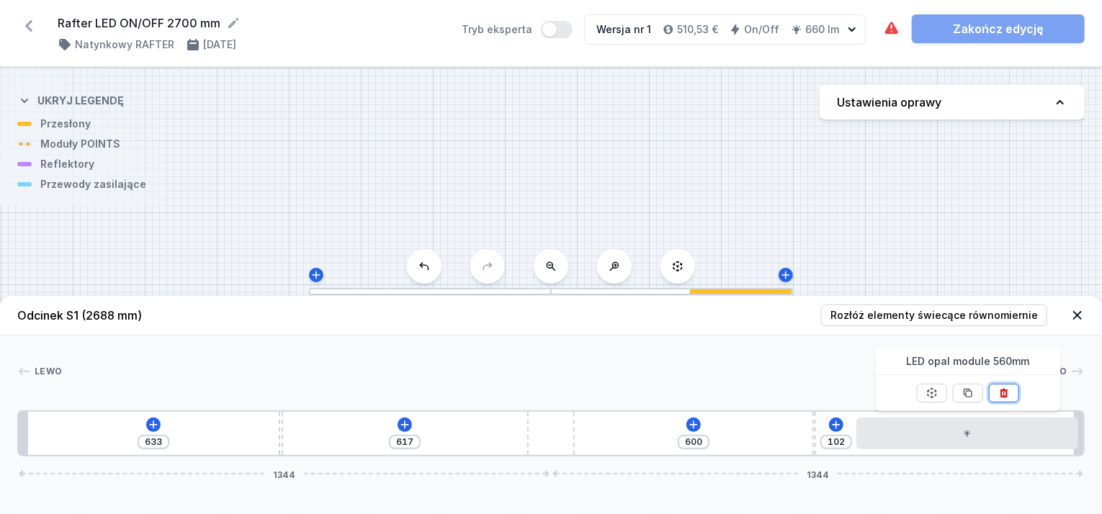
click at [1004, 397] on icon at bounding box center [1004, 393] width 12 height 12
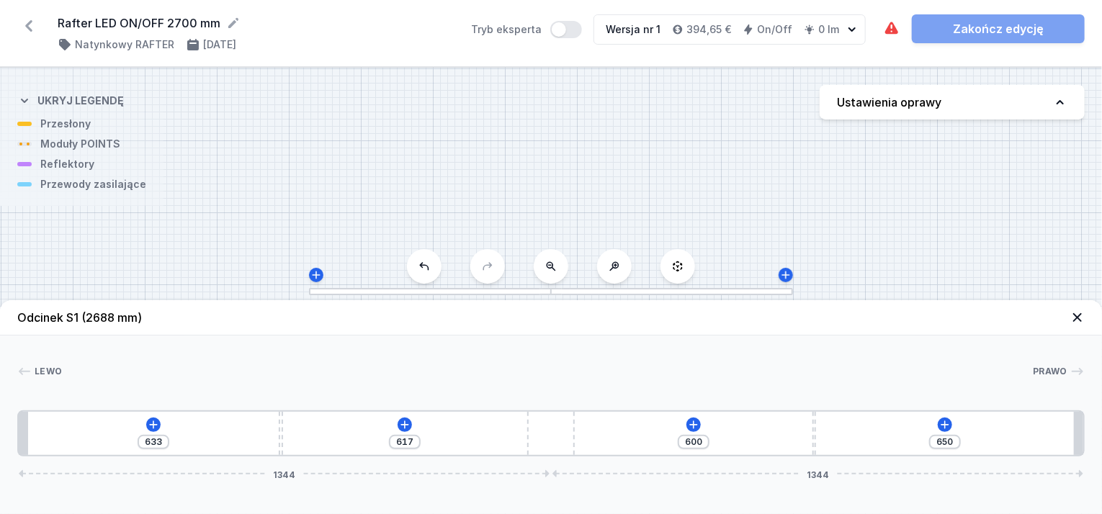
click at [26, 27] on icon at bounding box center [28, 26] width 7 height 12
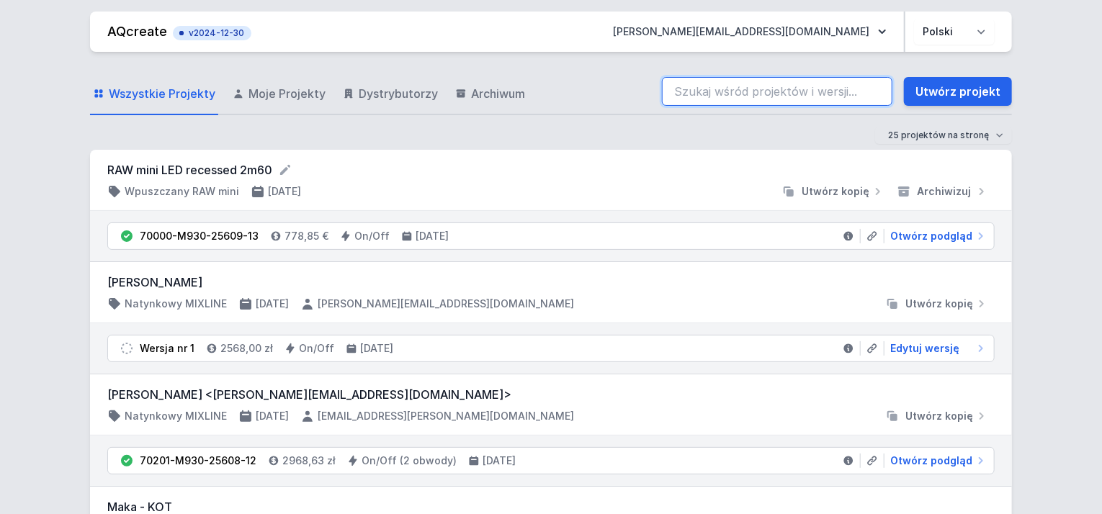
click at [676, 99] on input "search" at bounding box center [777, 91] width 230 height 29
click at [674, 93] on input "search" at bounding box center [777, 91] width 230 height 29
click at [673, 91] on input "search" at bounding box center [777, 91] width 230 height 29
click at [673, 90] on input "search" at bounding box center [777, 91] width 230 height 29
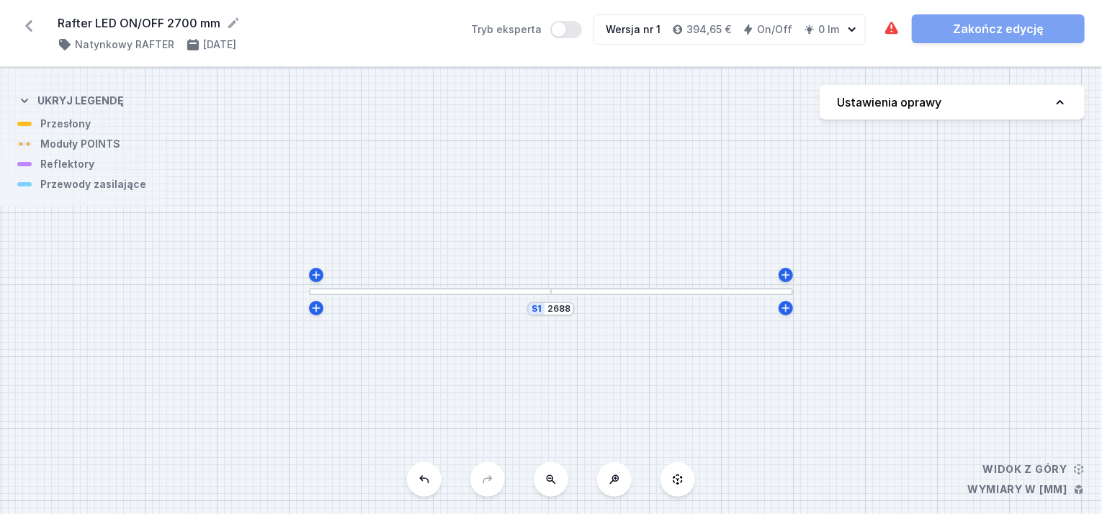
click at [673, 90] on div "S1 2688" at bounding box center [551, 291] width 1102 height 446
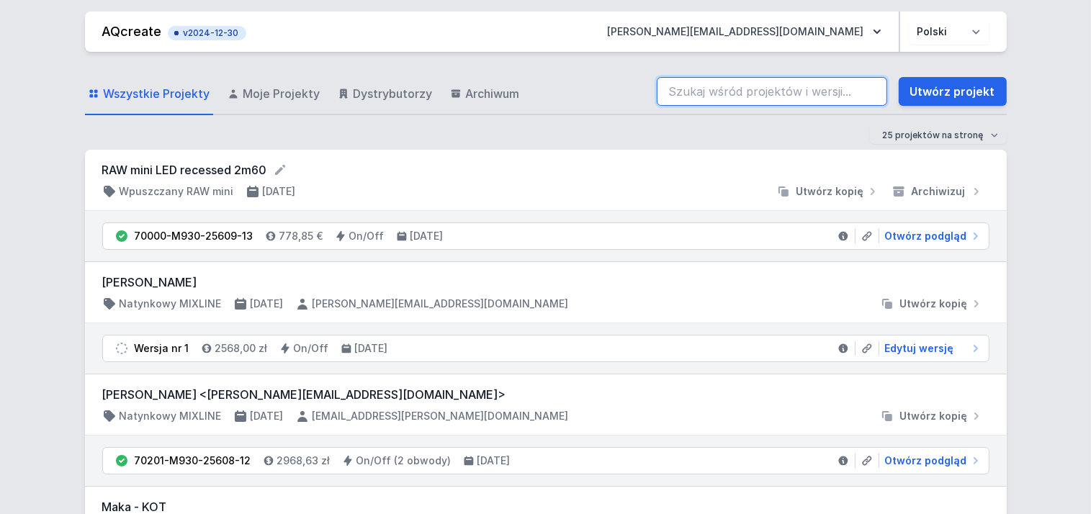
click at [683, 101] on input "search" at bounding box center [772, 91] width 230 height 29
paste input "71214-L927-25603-13"
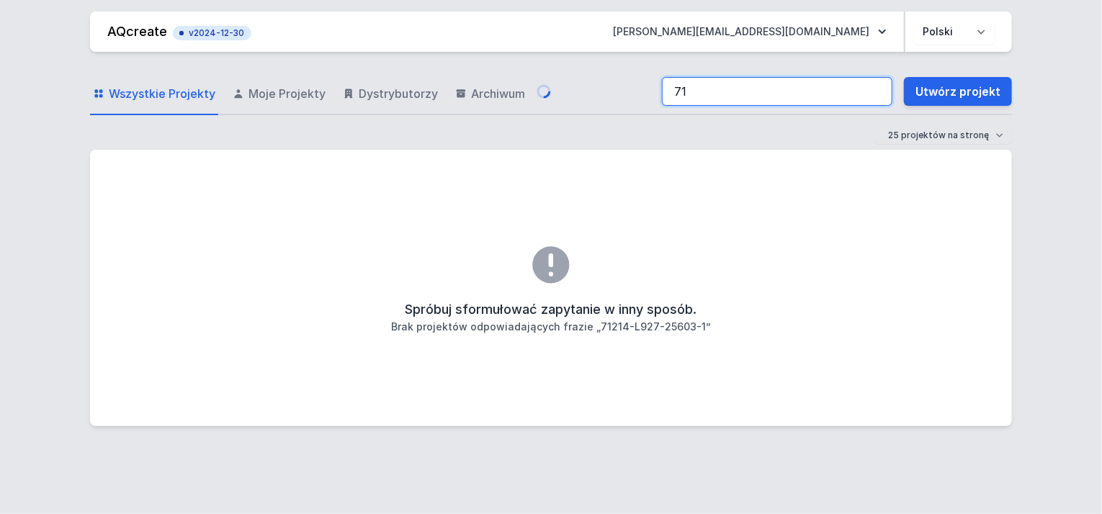
type input "7"
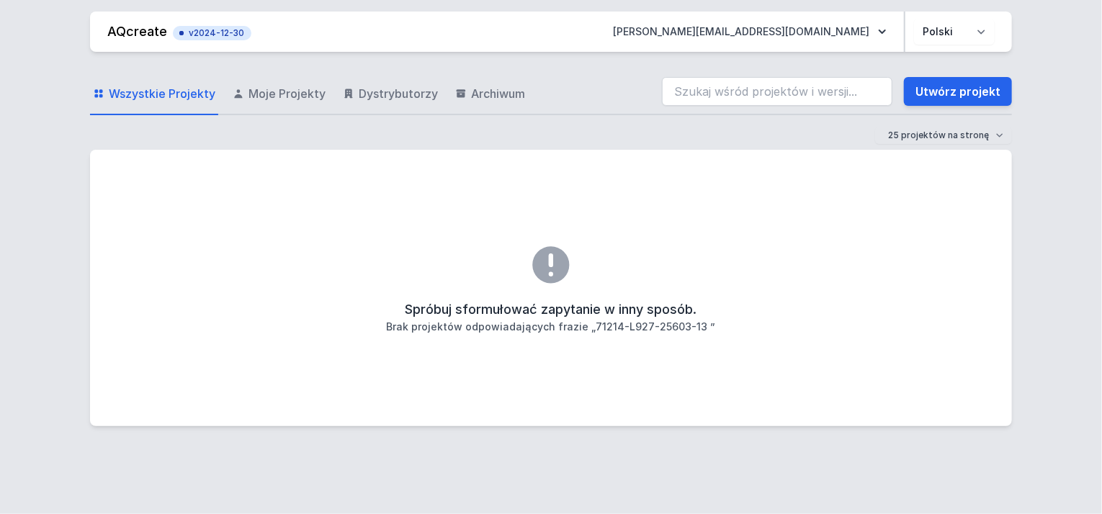
click at [194, 88] on span "Wszystkie Projekty" at bounding box center [162, 93] width 107 height 17
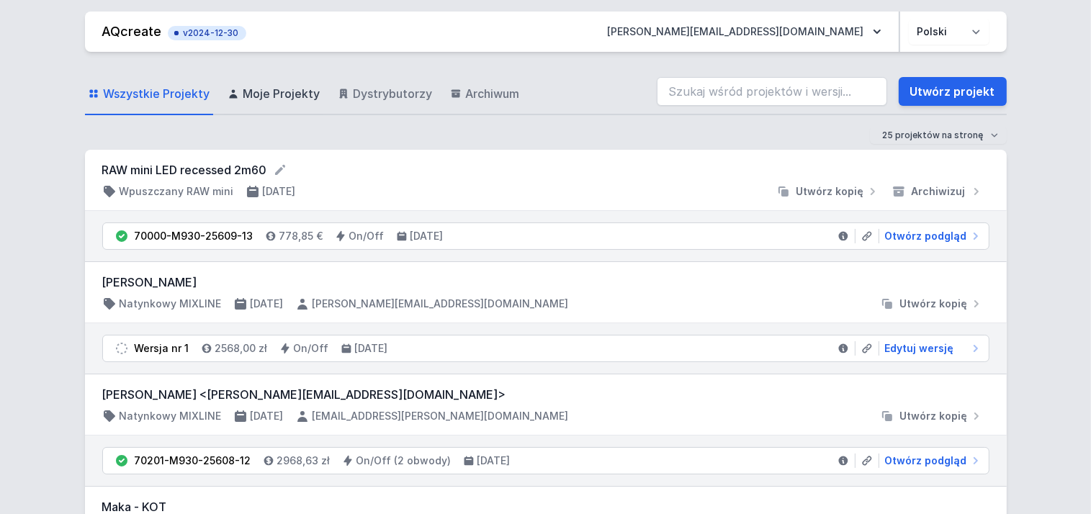
click at [276, 92] on span "Moje Projekty" at bounding box center [281, 93] width 77 height 17
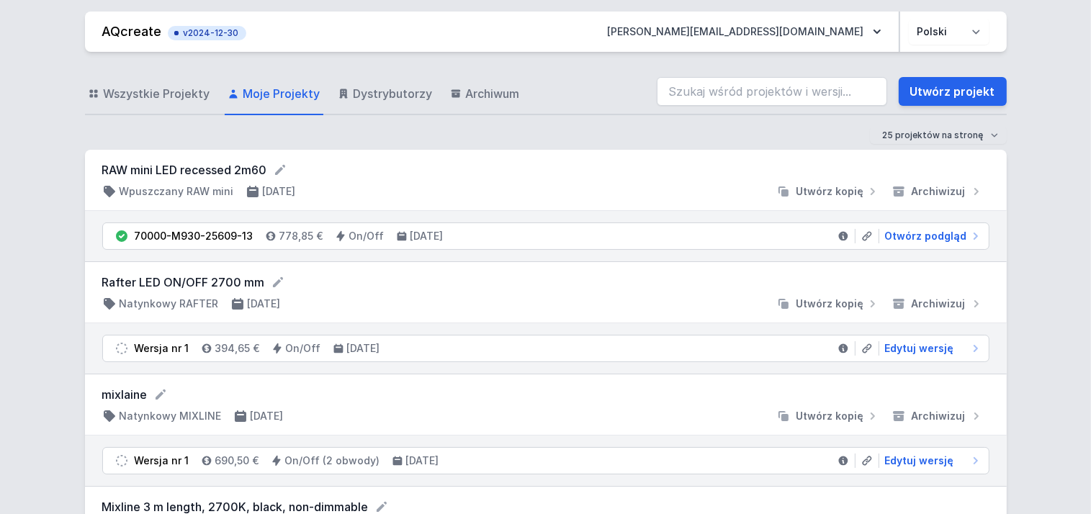
click at [100, 166] on div "RAW mini LED recessed 2m60 Wpuszczany RAW mini [DATE] Utwórz kopię Archiwizuj" at bounding box center [546, 180] width 922 height 61
click at [912, 237] on span "Otwórz podgląd" at bounding box center [926, 236] width 82 height 14
click at [967, 93] on link "Utwórz projekt" at bounding box center [953, 91] width 108 height 29
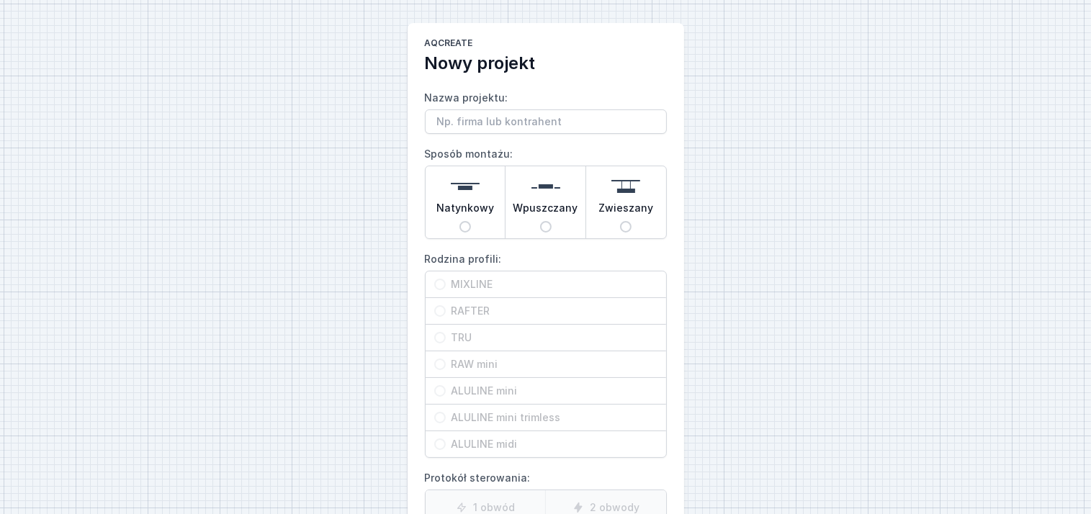
click at [544, 221] on input "Wpuszczany" at bounding box center [546, 227] width 12 height 12
radio input "true"
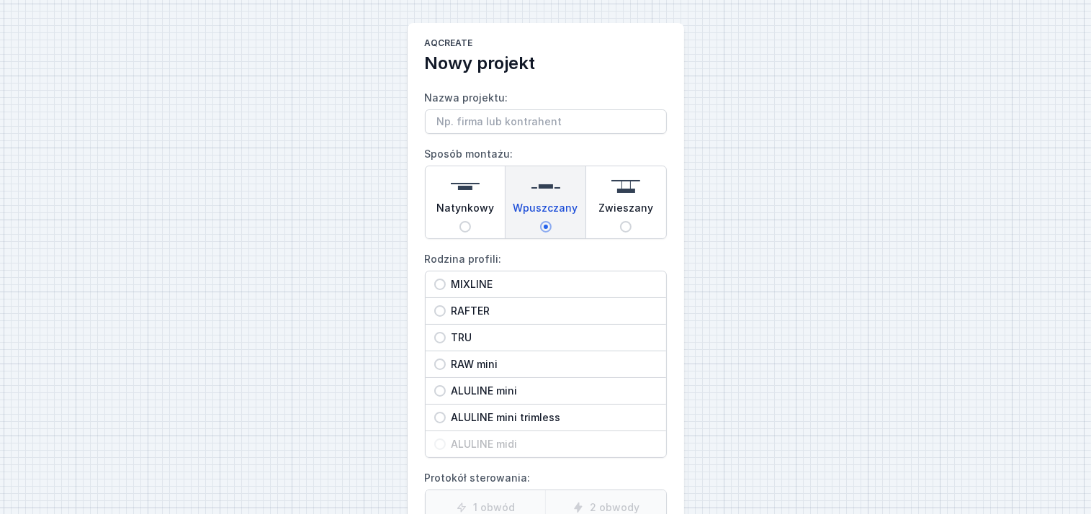
click at [446, 307] on span "RAFTER" at bounding box center [552, 311] width 212 height 14
click at [446, 307] on input "RAFTER" at bounding box center [440, 311] width 12 height 12
radio input "true"
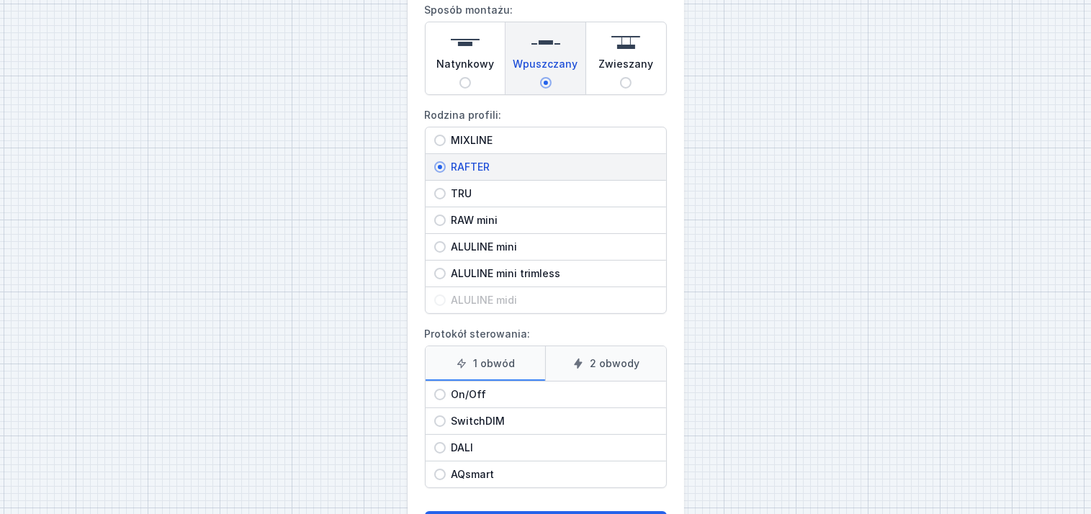
click at [456, 361] on icon at bounding box center [462, 364] width 12 height 12
click at [0, 0] on input "1 obwód" at bounding box center [0, 0] width 0 height 0
click at [467, 365] on icon at bounding box center [462, 364] width 12 height 12
click at [0, 0] on input "1 obwód" at bounding box center [0, 0] width 0 height 0
click at [458, 387] on span "On/Off" at bounding box center [552, 394] width 212 height 14
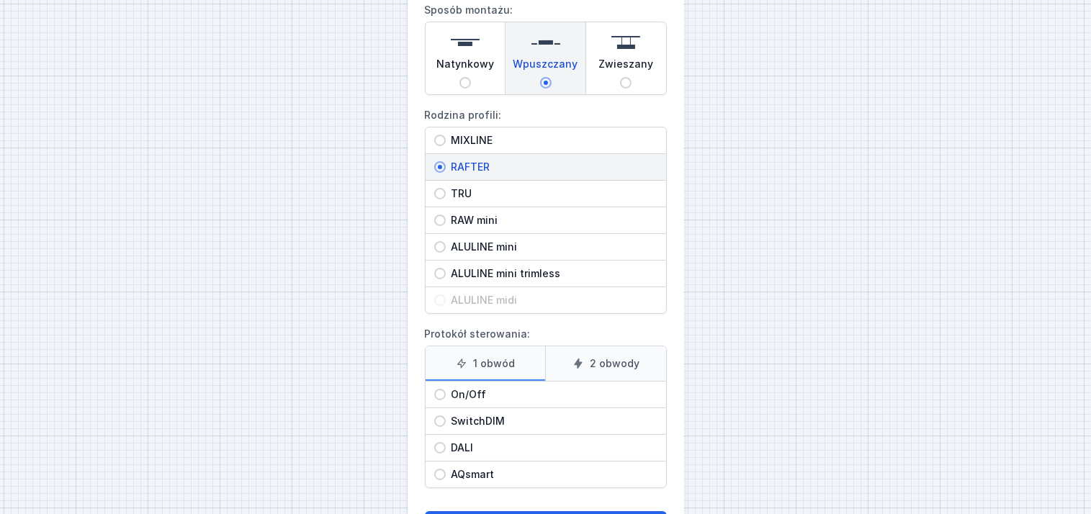
click at [446, 389] on input "On/Off" at bounding box center [440, 395] width 12 height 12
radio input "true"
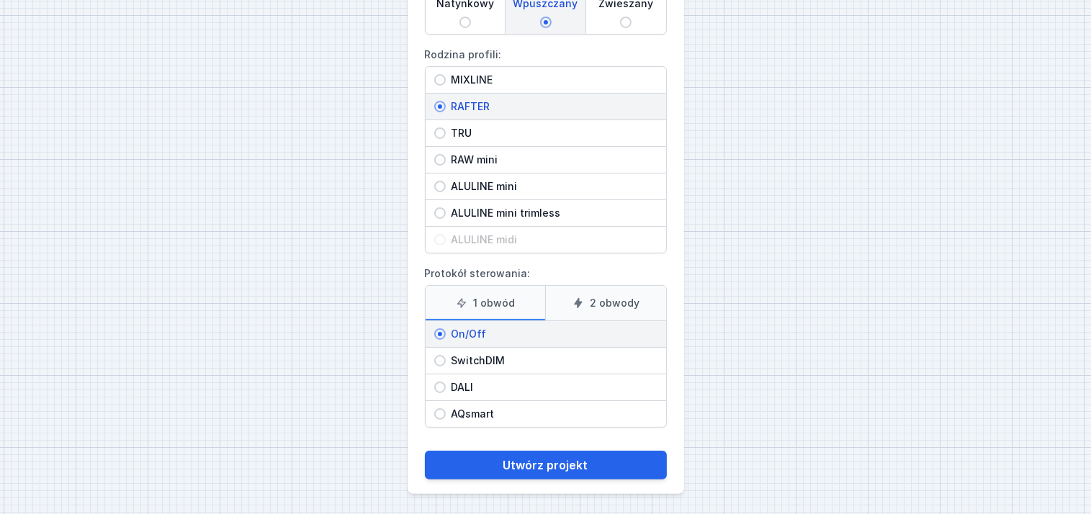
scroll to position [0, 0]
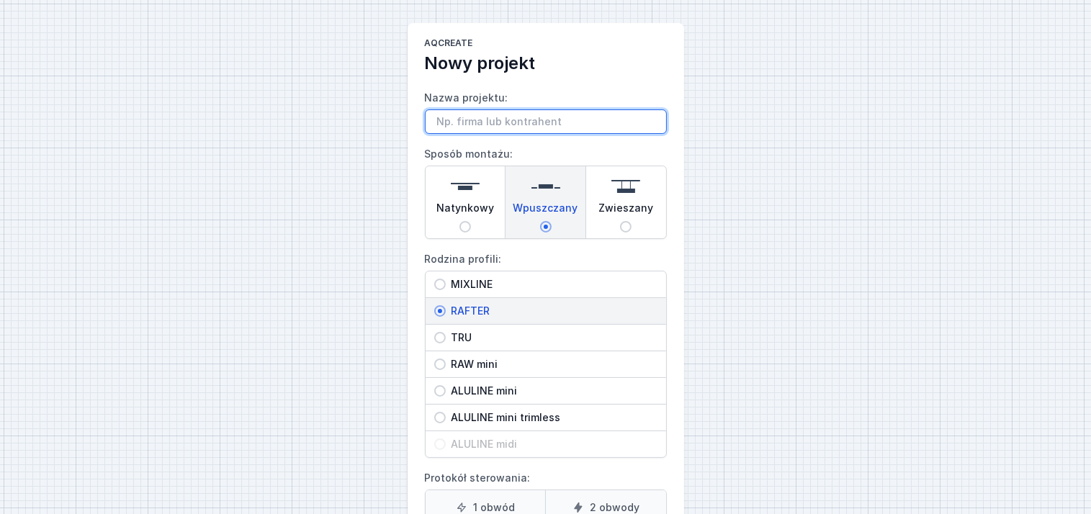
click at [468, 114] on input "Nazwa projektu:" at bounding box center [546, 121] width 242 height 24
paste input "Rafter led recessed 3,5m (L version)"
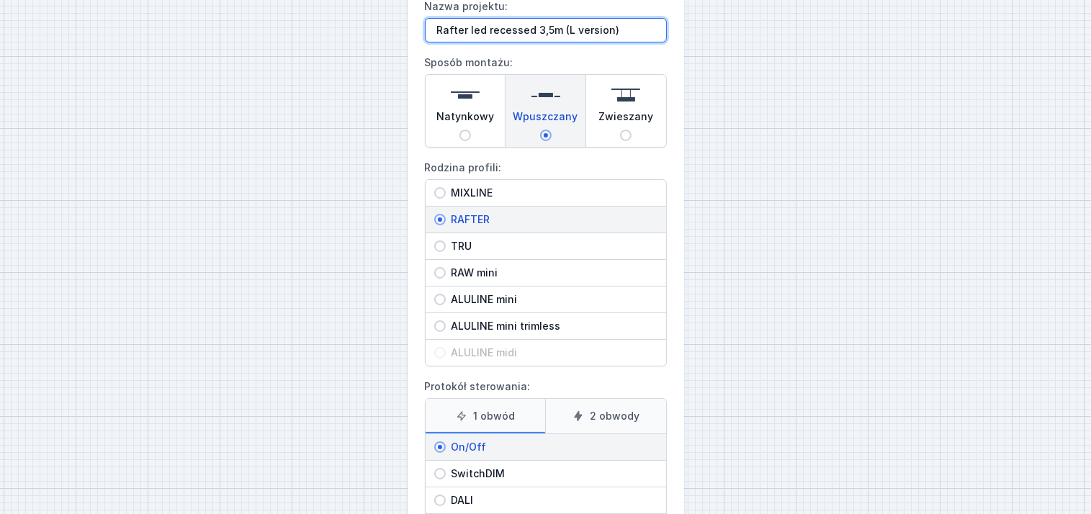
scroll to position [204, 0]
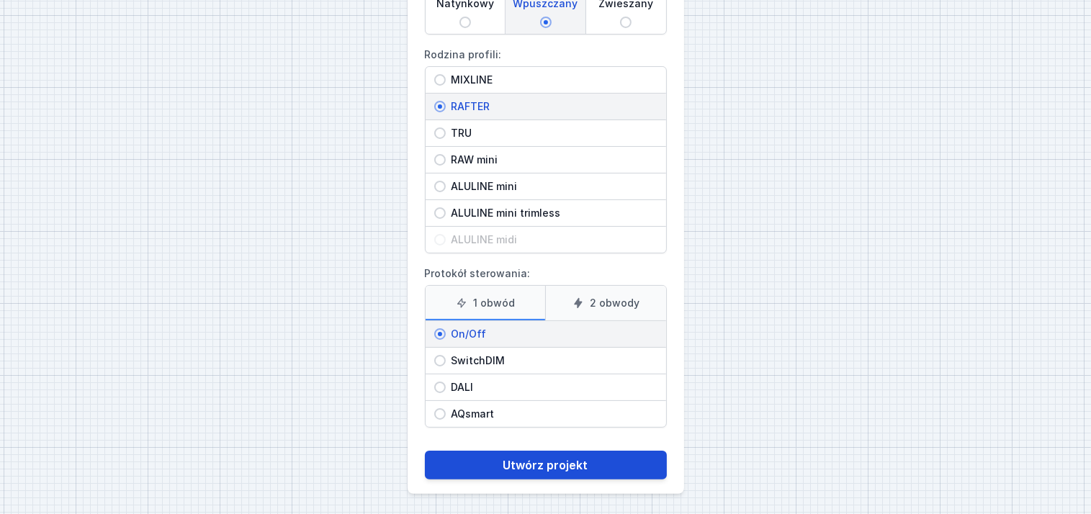
type input "Rafter led recessed 3,5m (L version)"
click at [514, 459] on button "Utwórz projekt" at bounding box center [546, 465] width 242 height 29
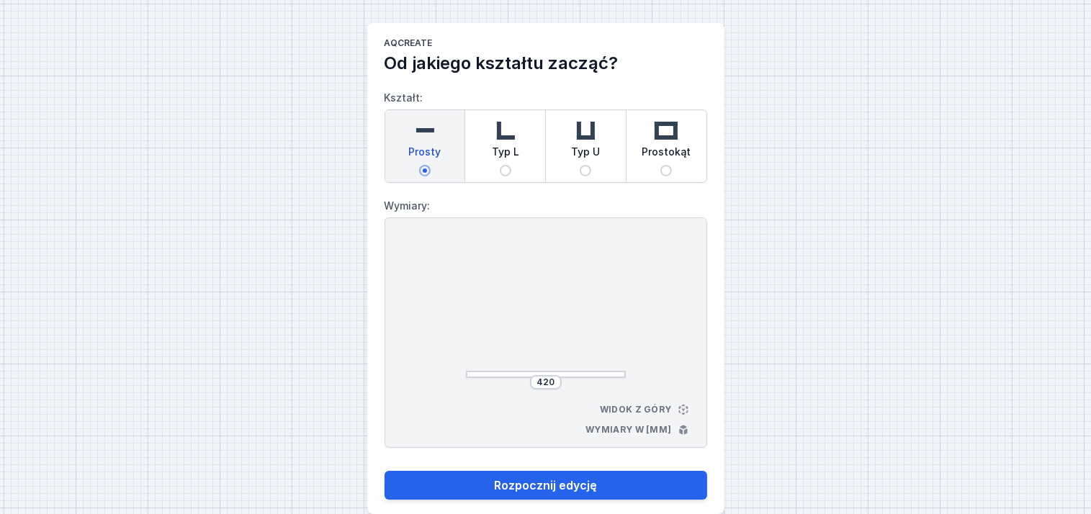
click at [503, 168] on input "Typ L" at bounding box center [506, 171] width 12 height 12
radio input "true"
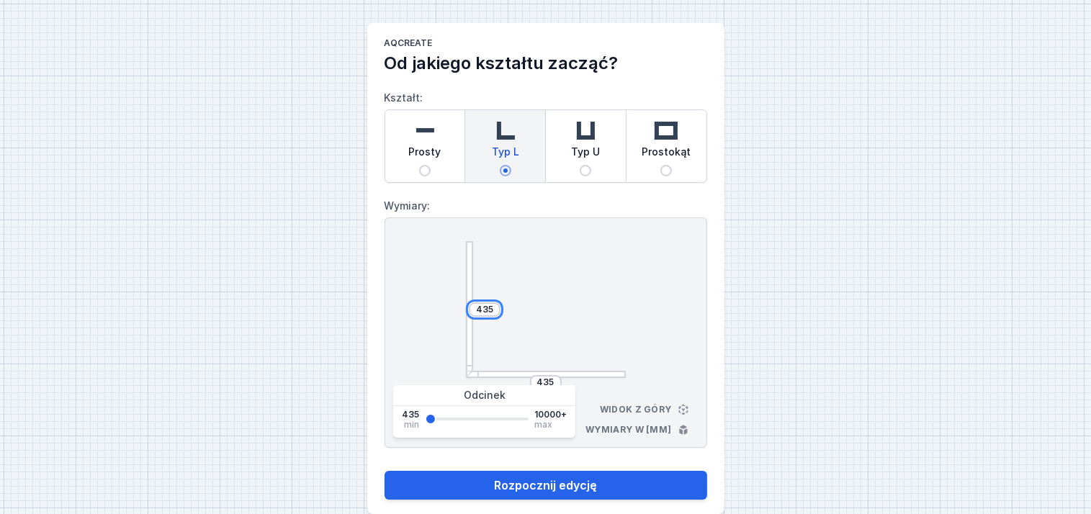
click at [487, 305] on input "435" at bounding box center [484, 310] width 23 height 12
click at [493, 307] on input "435" at bounding box center [484, 310] width 23 height 12
type input "4"
type input "3500"
click at [553, 381] on input "435" at bounding box center [545, 383] width 23 height 12
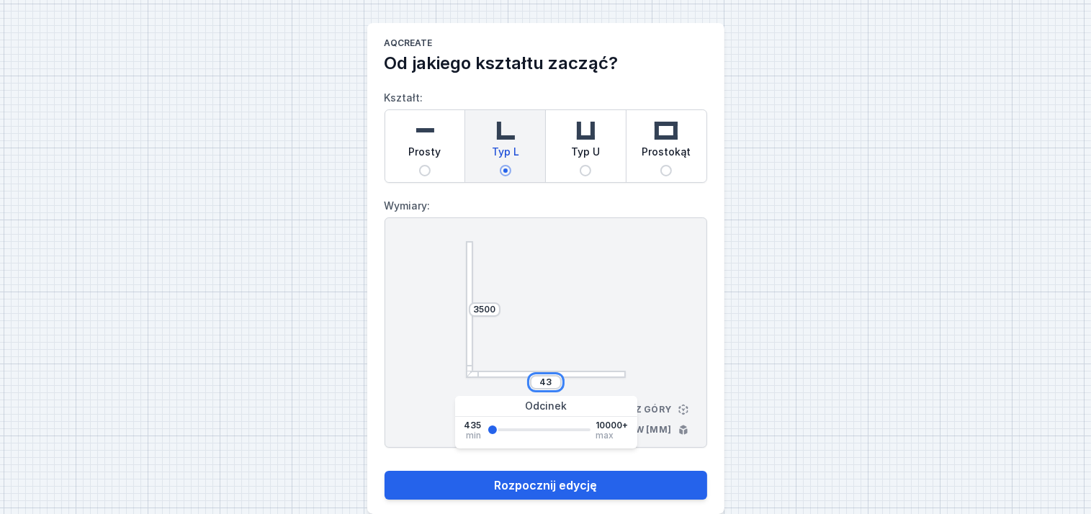
type input "4"
click at [385, 471] on button "Rozpocznij edycję" at bounding box center [546, 485] width 323 height 29
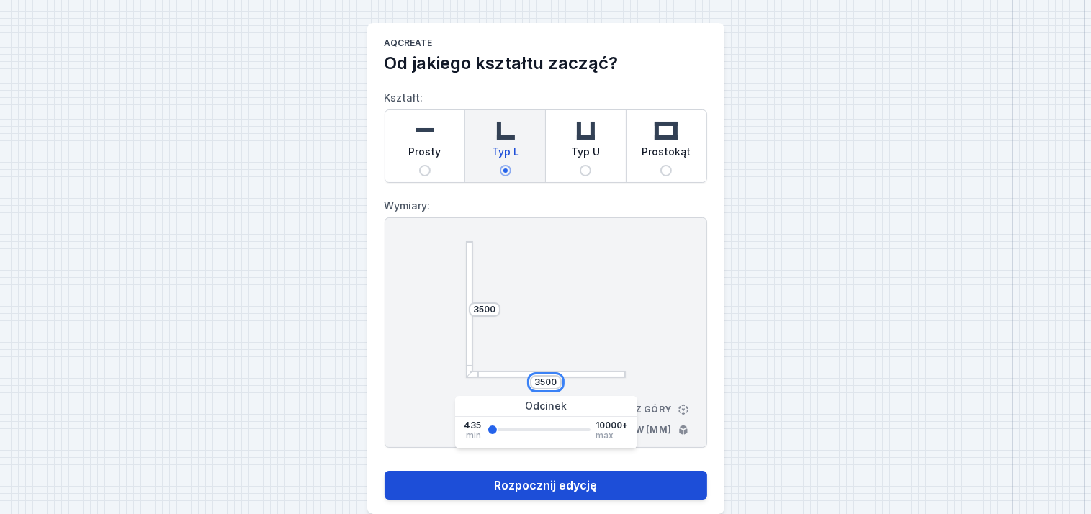
type input "3500"
click at [610, 484] on button "Rozpocznij edycję" at bounding box center [546, 485] width 323 height 29
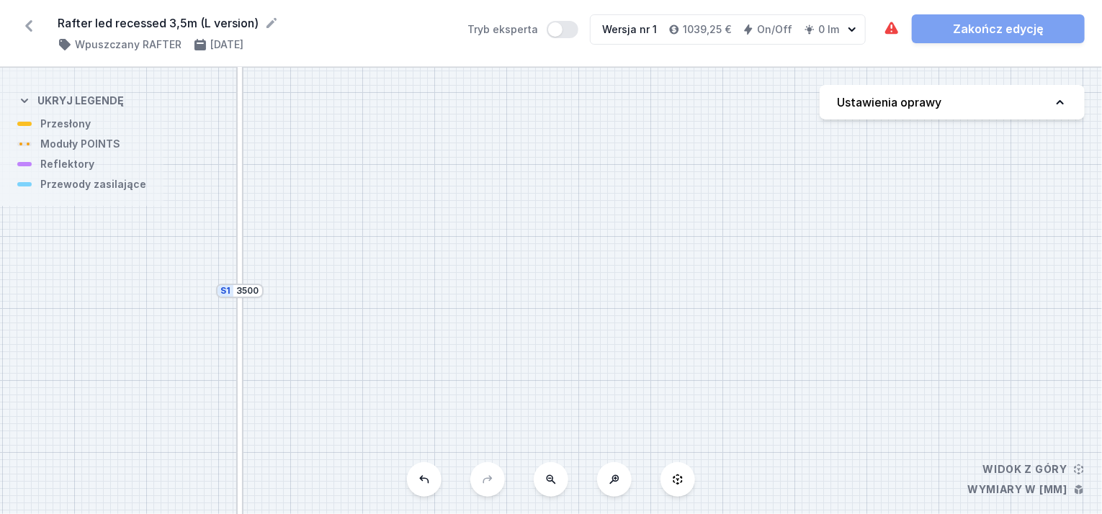
click at [548, 480] on icon at bounding box center [551, 480] width 12 height 12
click at [548, 480] on div "S2 3500 S1 3500" at bounding box center [551, 291] width 1102 height 446
click at [558, 487] on div "S2 3500 S1 3500" at bounding box center [551, 291] width 1102 height 446
click at [611, 482] on icon at bounding box center [614, 480] width 12 height 12
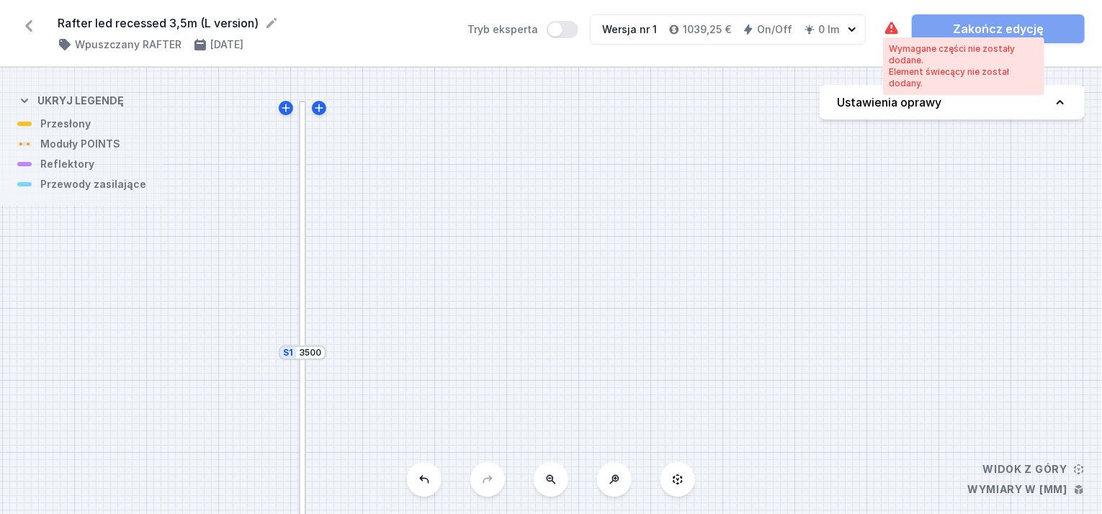
click at [889, 33] on icon at bounding box center [891, 28] width 13 height 12
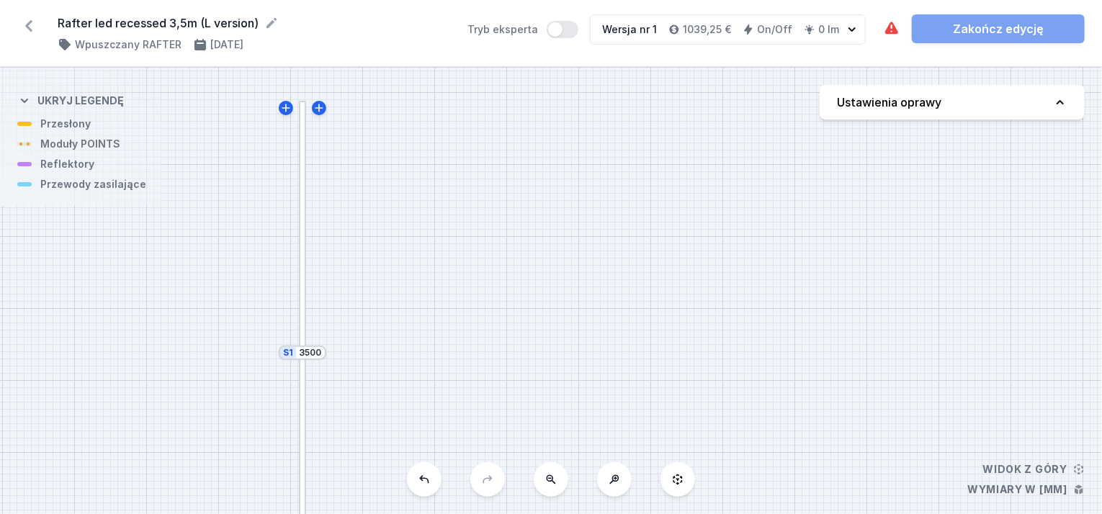
click at [305, 226] on div at bounding box center [302, 226] width 7 height 251
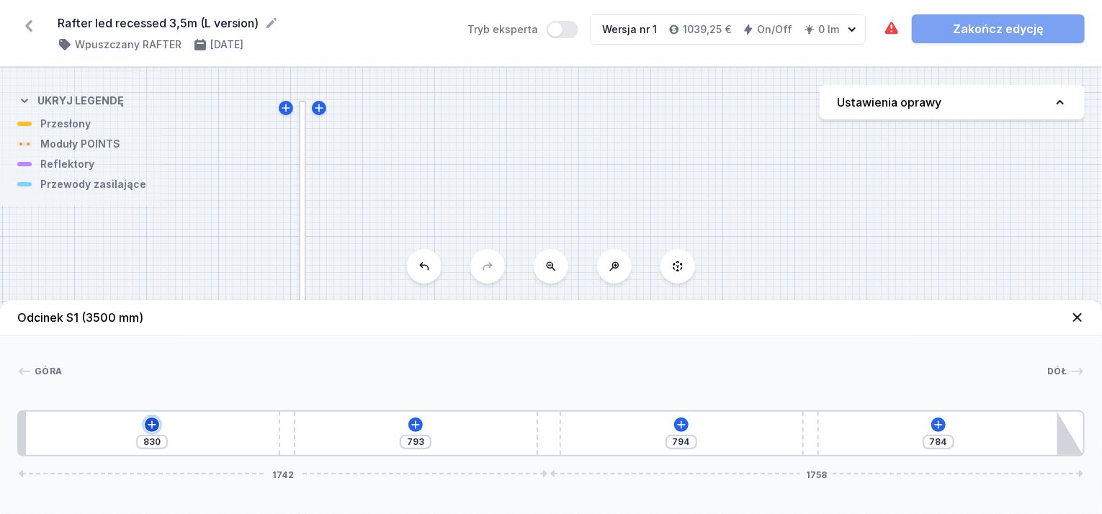
click at [151, 418] on button at bounding box center [152, 425] width 14 height 14
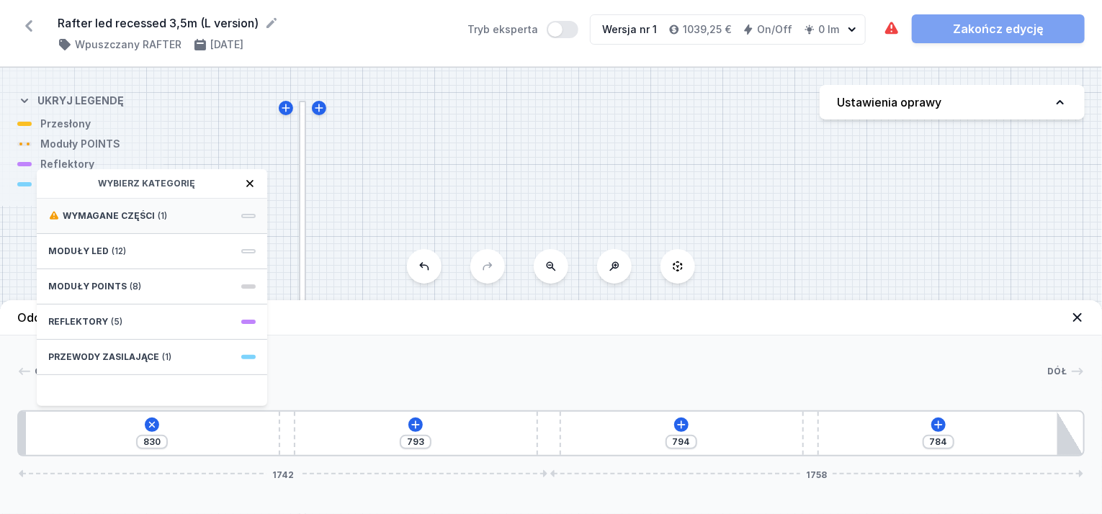
click at [175, 211] on div "Wymagane części (1)" at bounding box center [152, 216] width 230 height 35
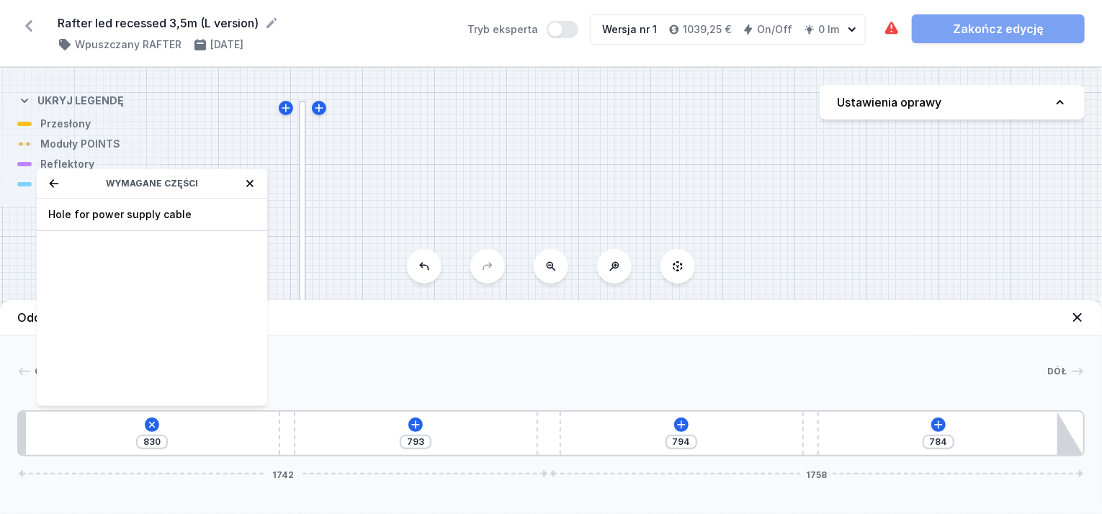
click at [175, 211] on span "Hole for power supply cable" at bounding box center [151, 214] width 207 height 14
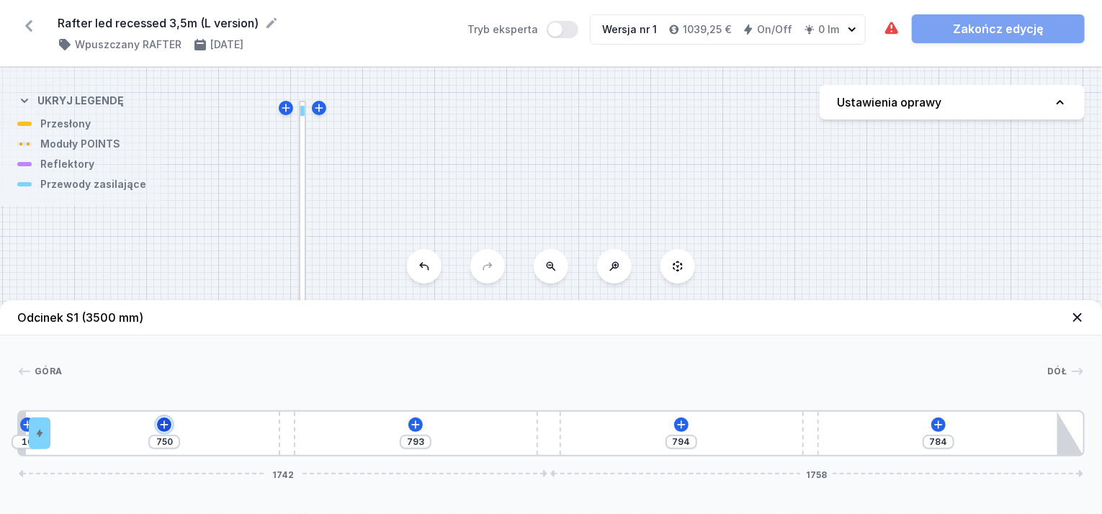
click at [170, 426] on button at bounding box center [164, 425] width 14 height 14
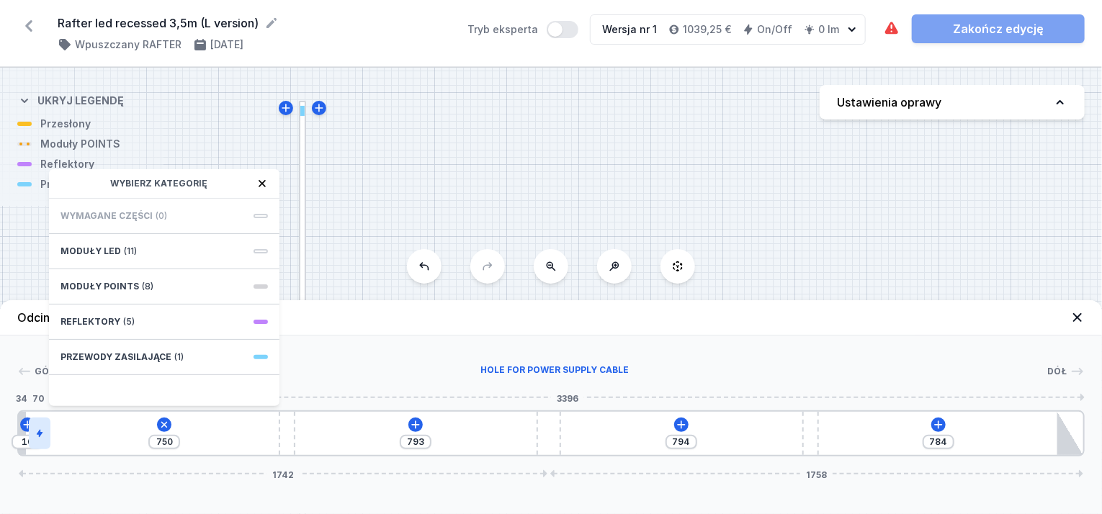
click at [35, 427] on div at bounding box center [40, 434] width 22 height 32
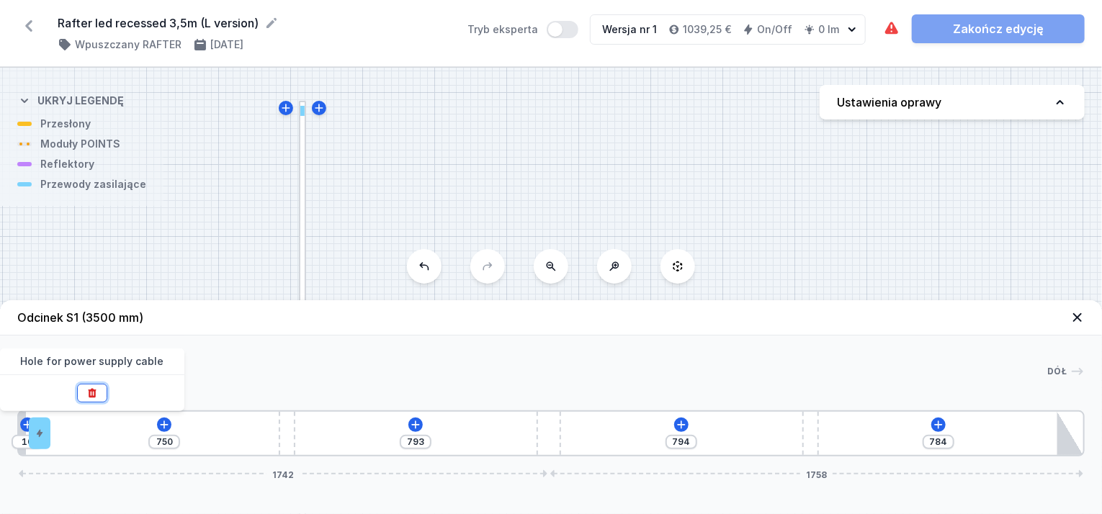
click at [86, 392] on icon at bounding box center [92, 393] width 12 height 12
type input "830"
click at [153, 426] on icon at bounding box center [152, 425] width 8 height 8
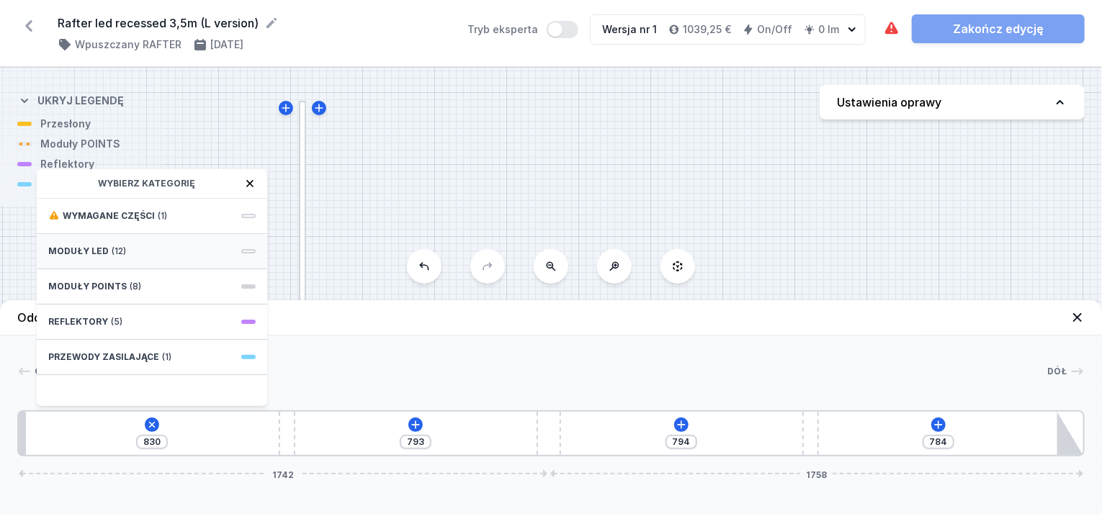
click at [134, 256] on div "Moduły LED (12)" at bounding box center [152, 251] width 230 height 35
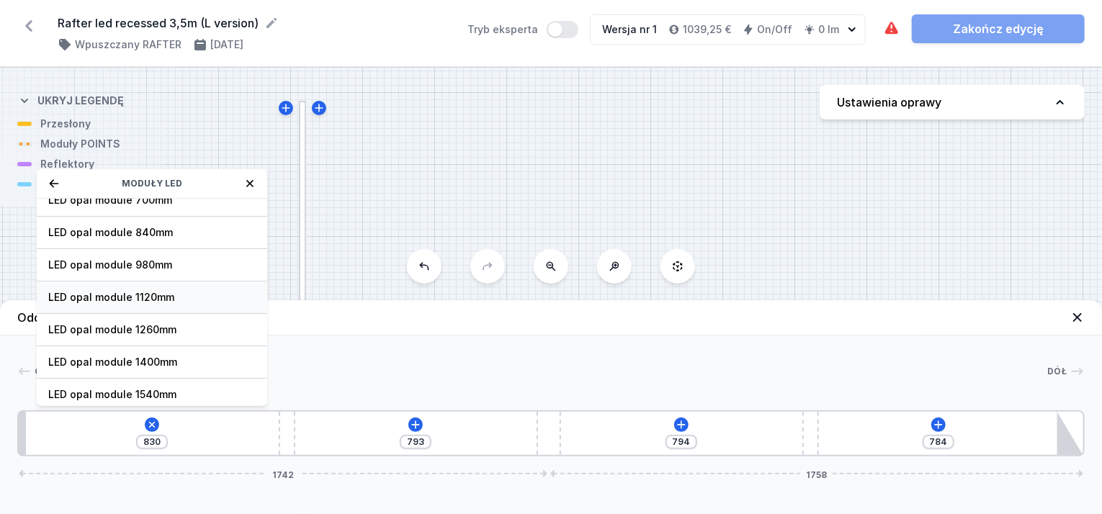
scroll to position [179, 0]
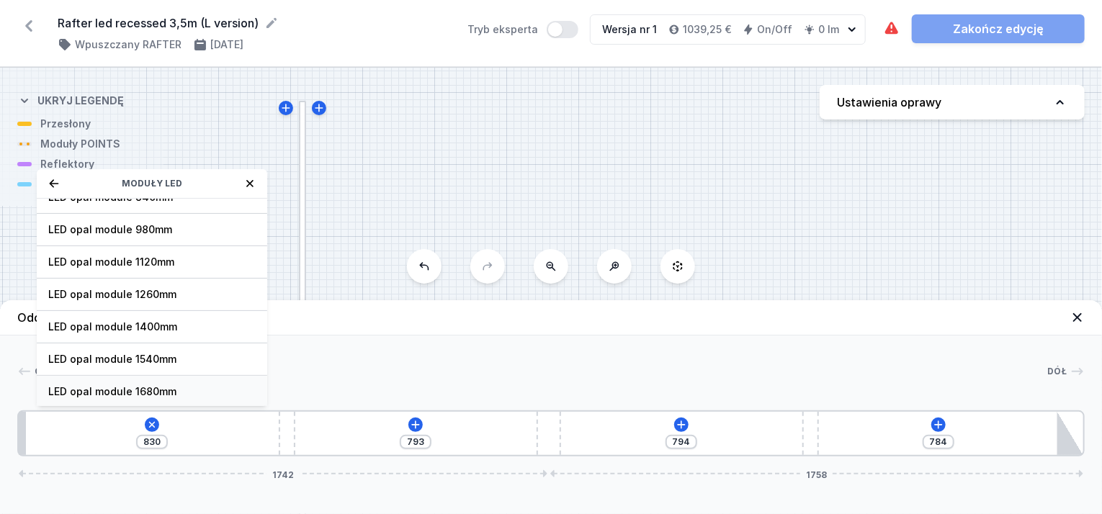
click at [186, 390] on span "LED opal module 1680mm" at bounding box center [151, 392] width 207 height 14
type input "10"
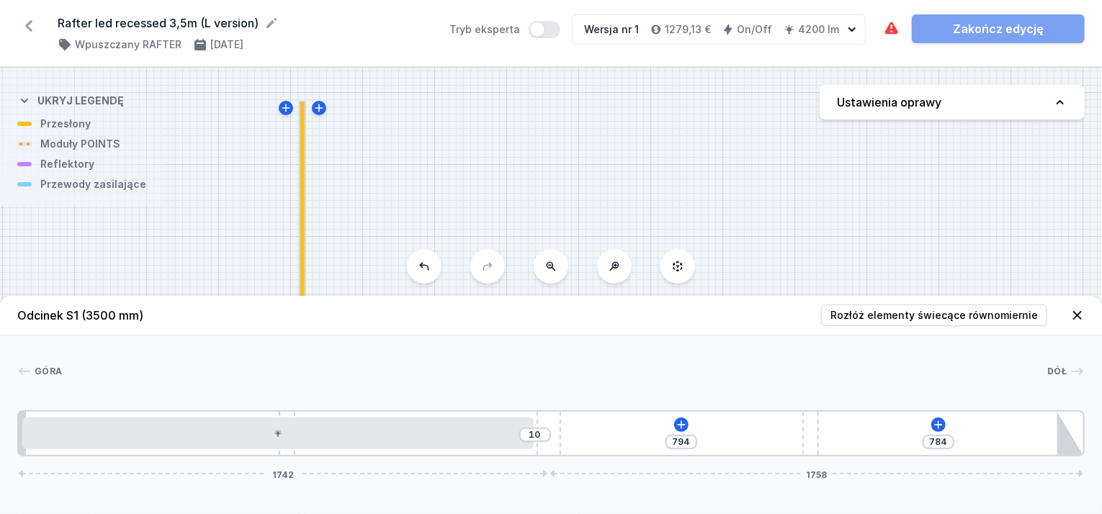
click at [691, 423] on div "10 794 784 1742 1758" at bounding box center [550, 433] width 1067 height 46
click at [681, 427] on icon at bounding box center [682, 425] width 8 height 8
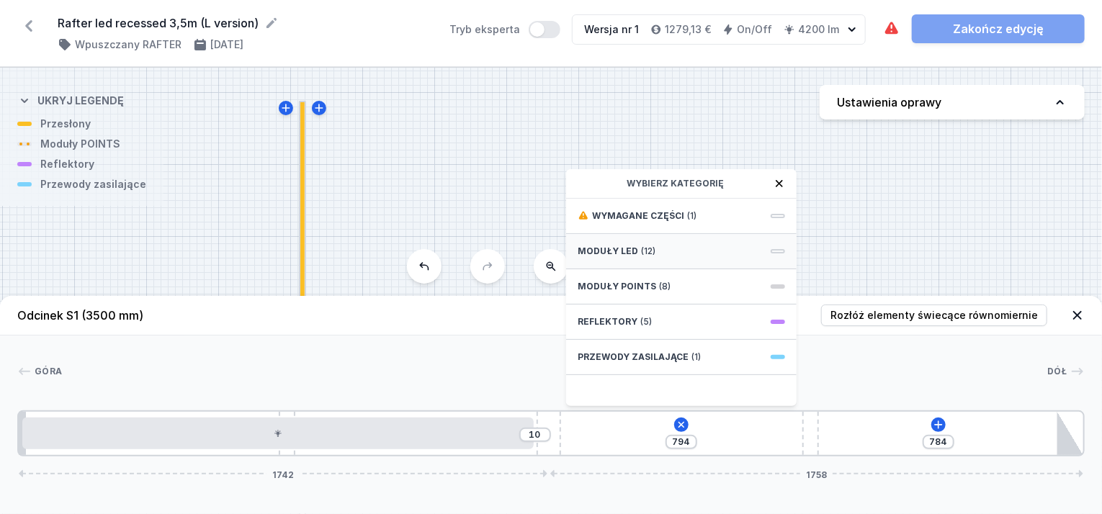
click at [626, 258] on div "Moduły LED (12)" at bounding box center [681, 251] width 230 height 35
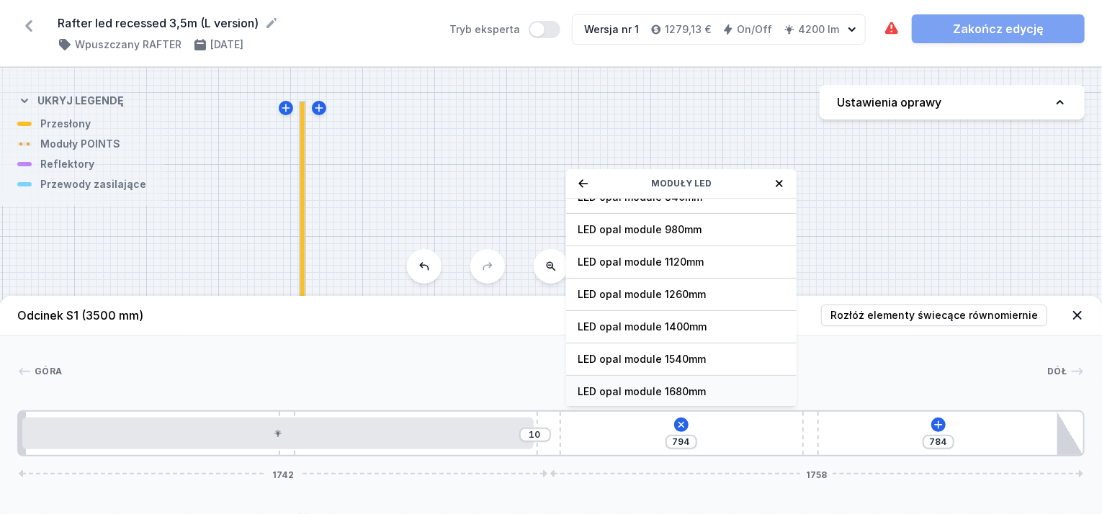
click at [672, 390] on span "LED opal module 1680mm" at bounding box center [680, 392] width 207 height 14
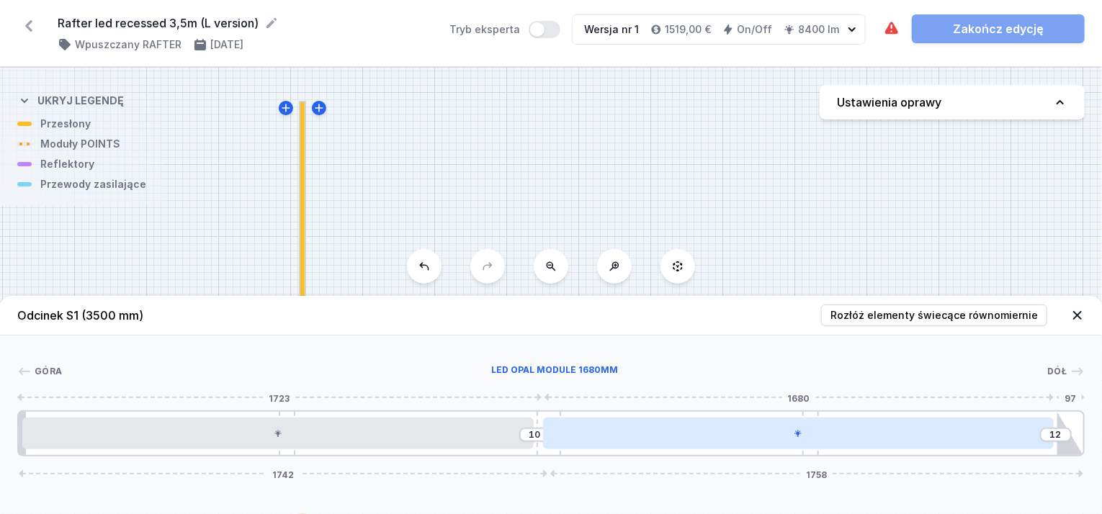
drag, startPoint x: 861, startPoint y: 440, endPoint x: 833, endPoint y: 435, distance: 28.5
click at [833, 435] on div at bounding box center [798, 434] width 511 height 32
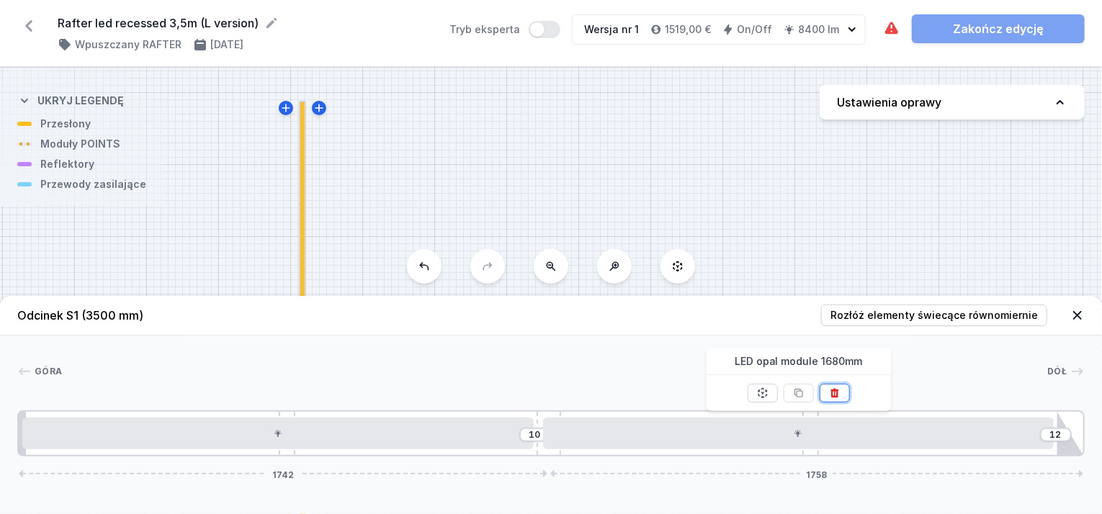
click at [831, 387] on icon at bounding box center [835, 393] width 12 height 12
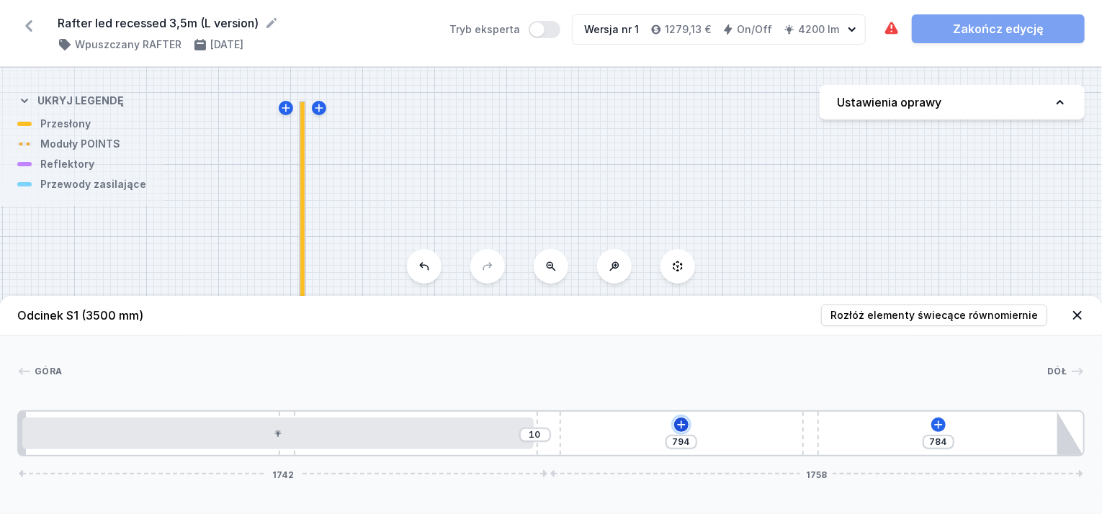
click at [680, 424] on icon at bounding box center [681, 425] width 12 height 12
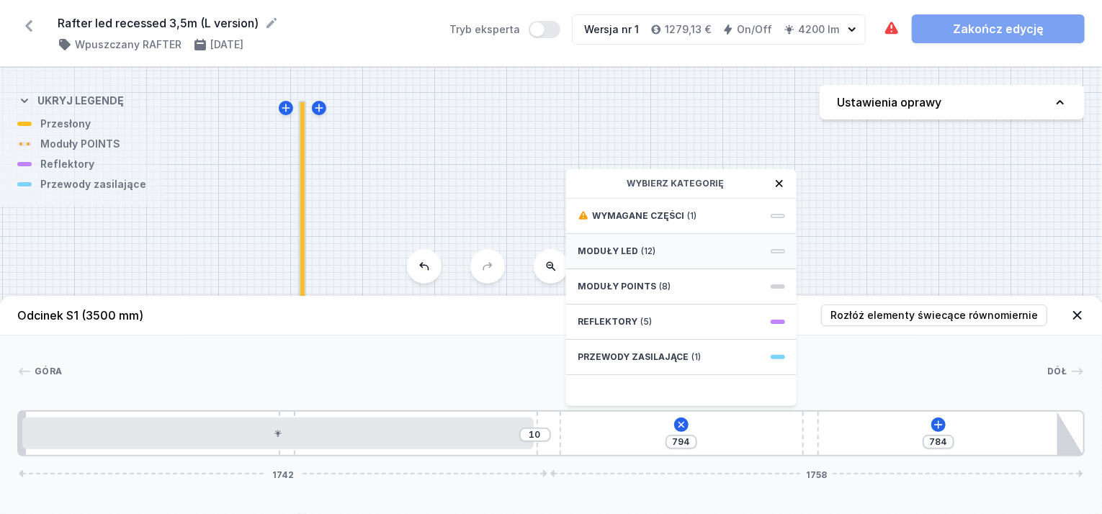
click at [662, 246] on div "Moduły LED (12)" at bounding box center [681, 251] width 230 height 35
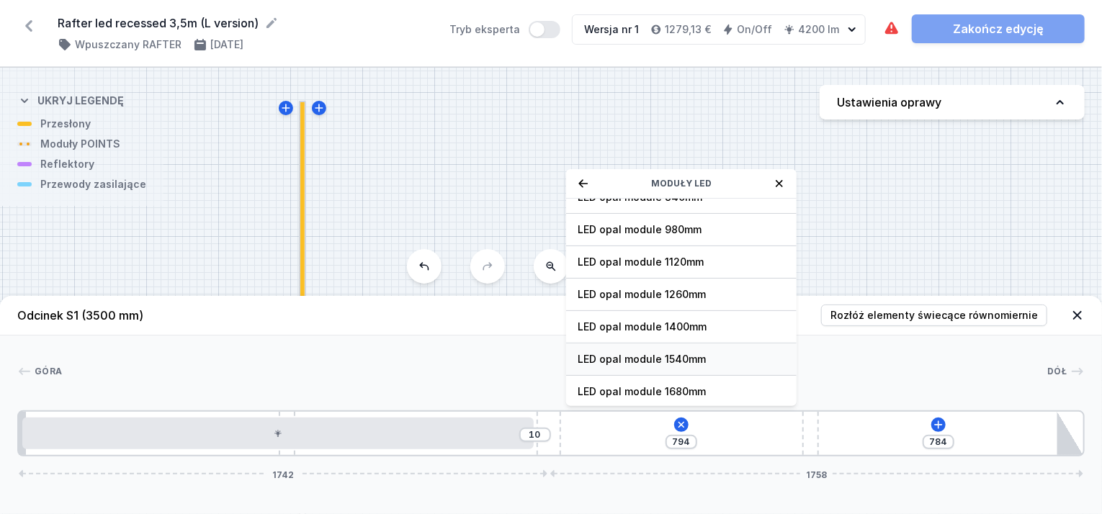
click at [671, 358] on span "LED opal module 1540mm" at bounding box center [680, 359] width 207 height 14
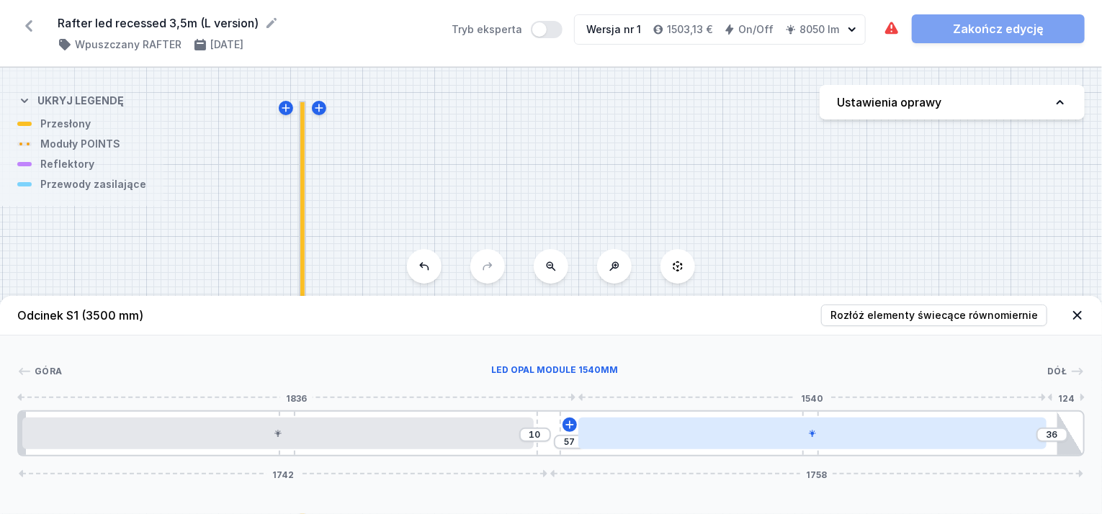
type input "34"
type input "59"
type input "29"
type input "64"
type input "32"
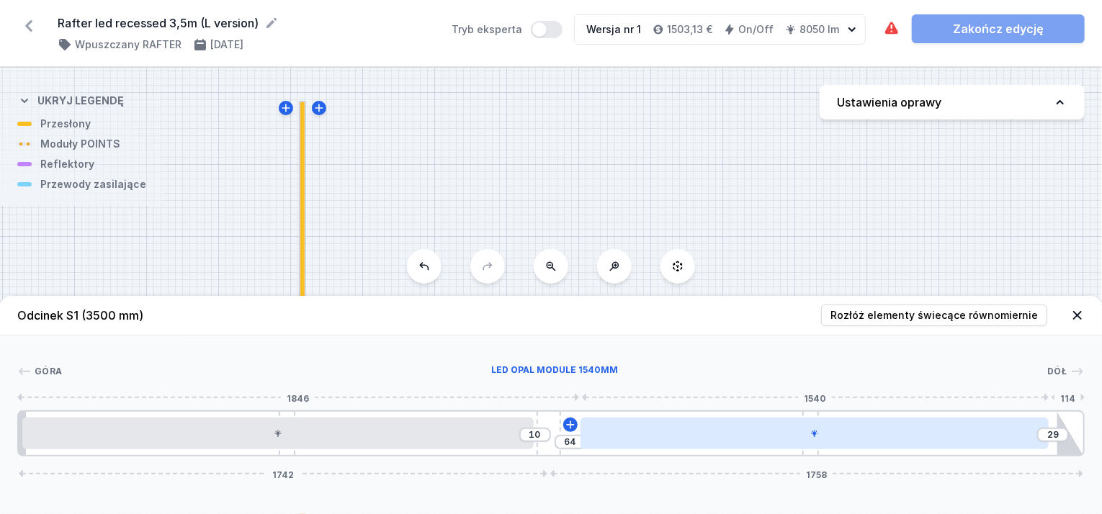
type input "61"
type input "34"
type input "59"
type input "39"
type input "54"
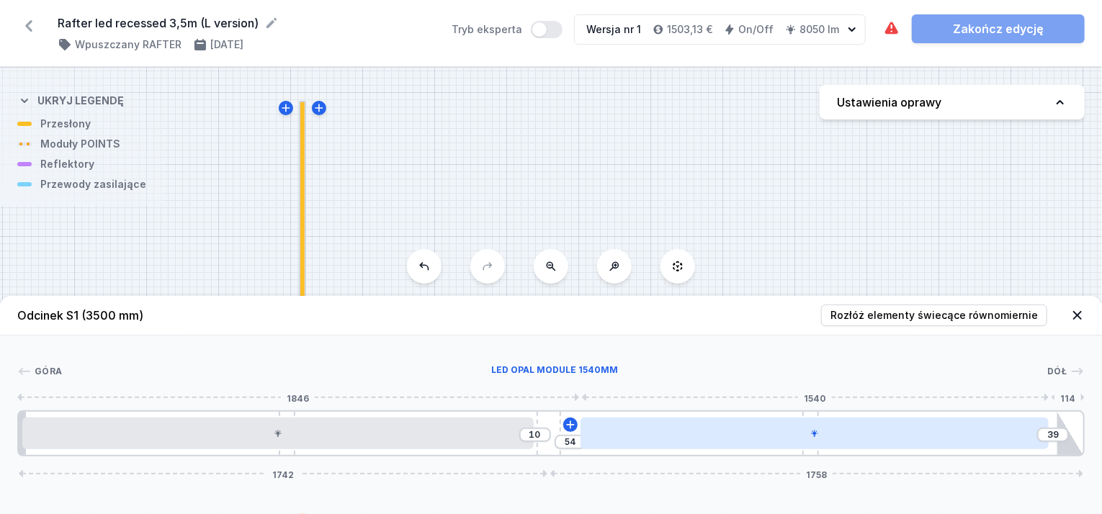
type input "41"
type input "52"
type input "43"
type input "50"
type input "46"
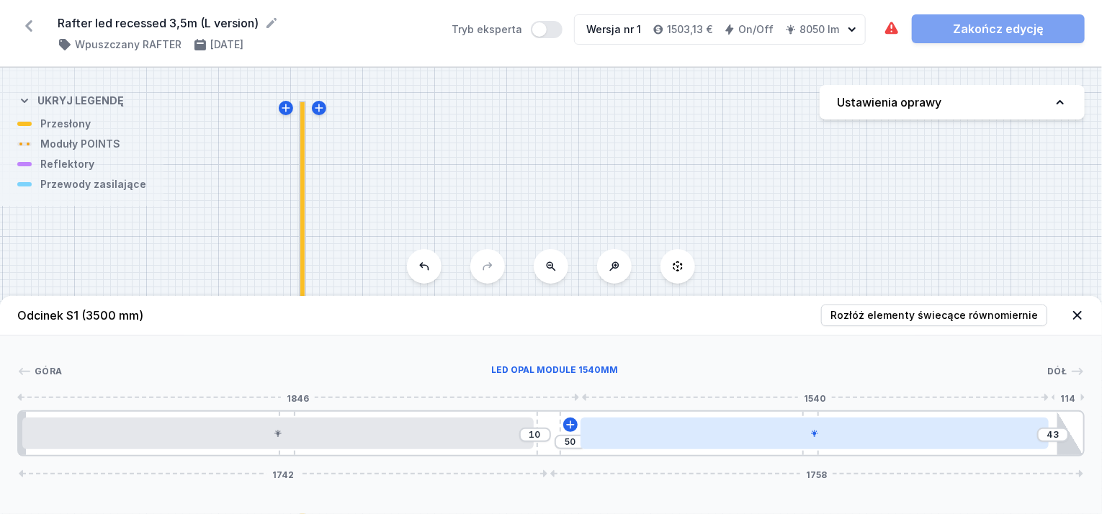
type input "47"
type input "48"
type input "45"
type input "50"
type input "43"
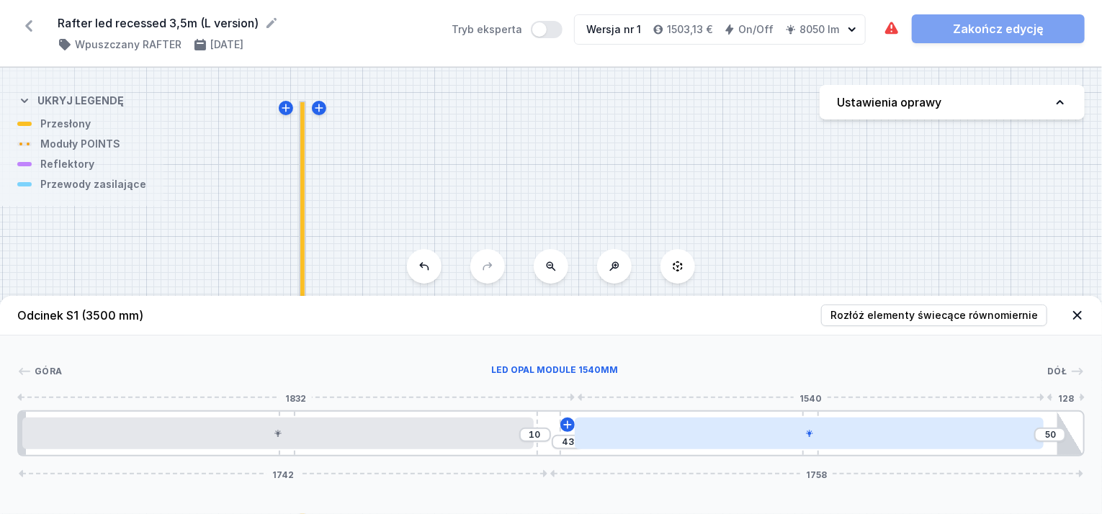
type input "53"
type input "40"
type input "57"
type input "36"
type input "60"
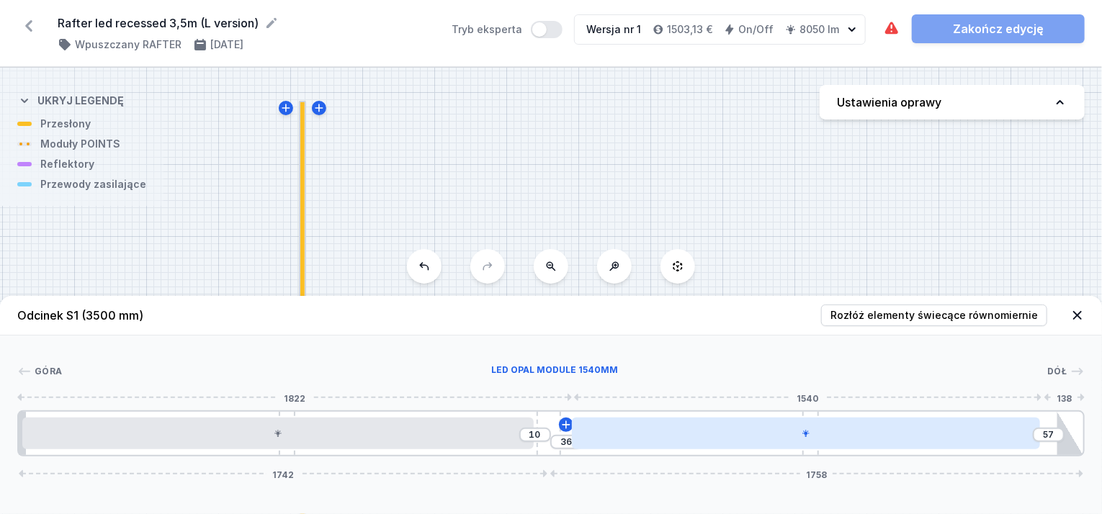
type input "33"
type input "62"
type input "31"
type input "64"
type input "29"
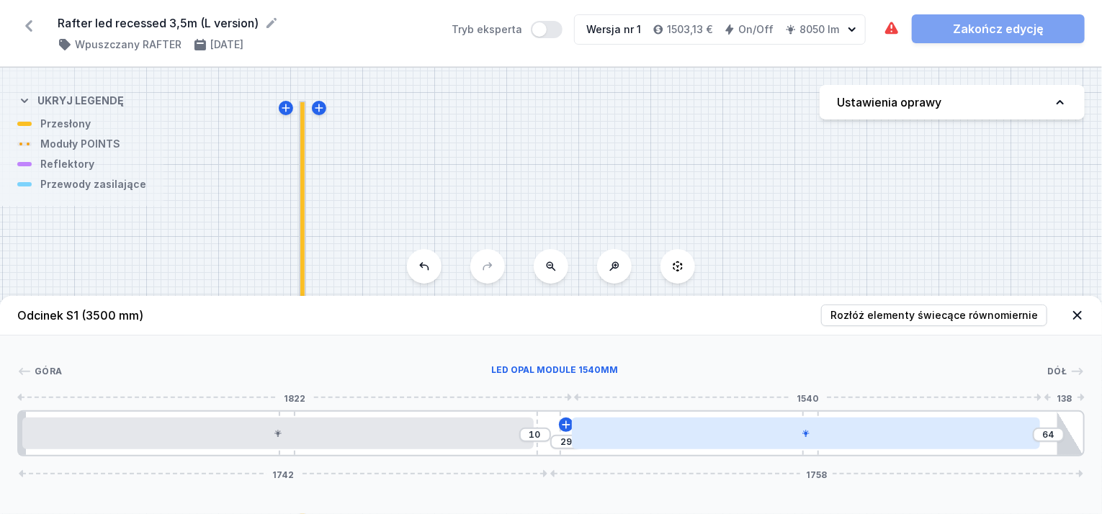
type input "67"
type input "26"
type input "69"
type input "24"
type input "71"
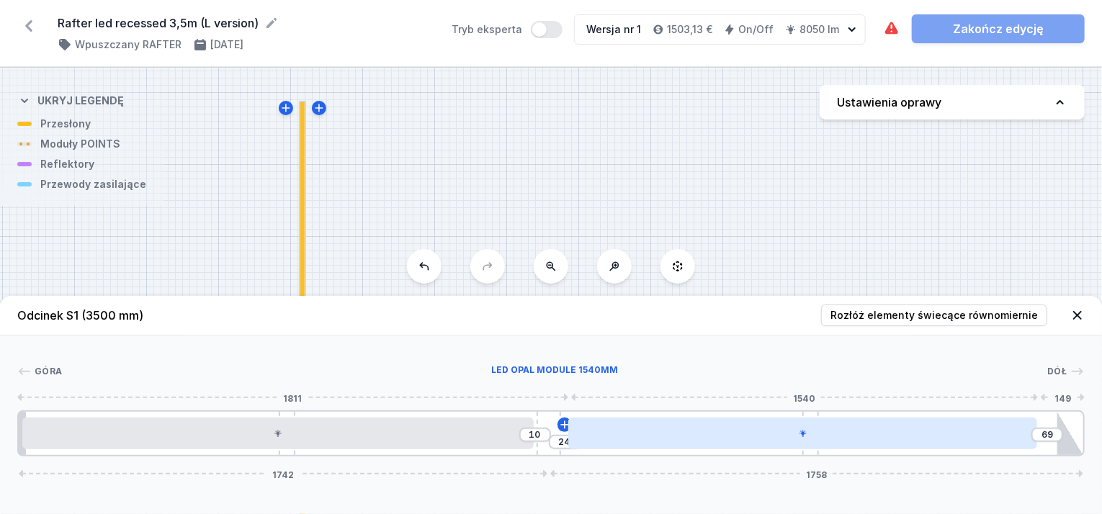
type input "22"
type input "74"
type input "19"
type input "76"
type input "17"
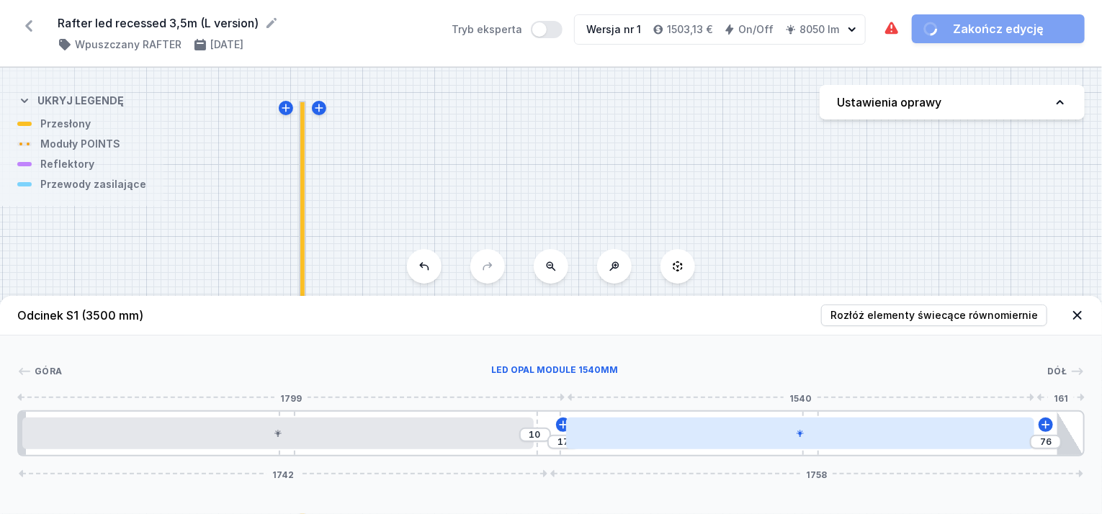
drag, startPoint x: 670, startPoint y: 439, endPoint x: 703, endPoint y: 445, distance: 33.7
click at [703, 445] on div at bounding box center [800, 434] width 468 height 32
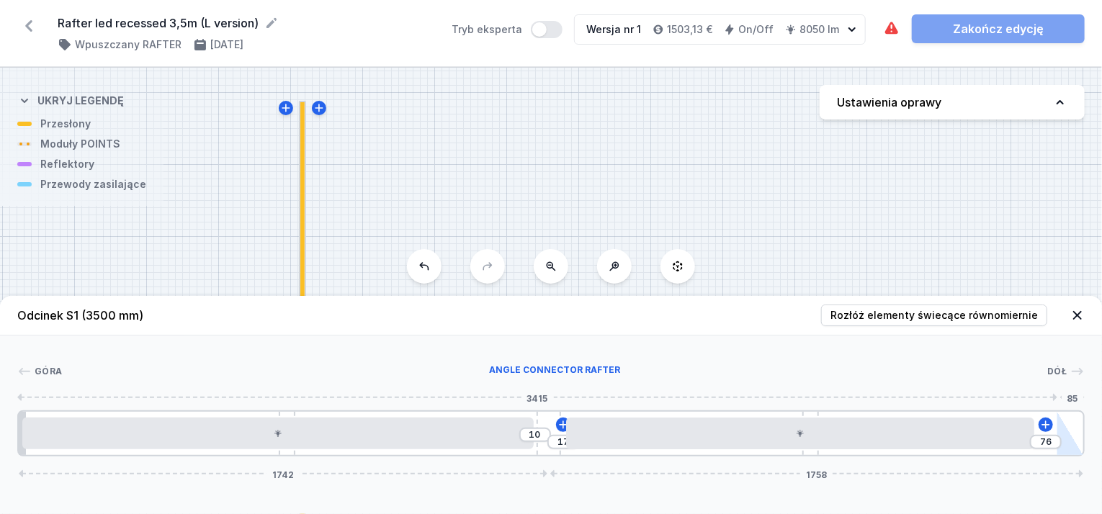
click at [1062, 436] on div at bounding box center [1070, 433] width 26 height 43
click at [1063, 435] on div at bounding box center [1070, 433] width 26 height 43
click at [1081, 479] on div "Odcinek S1 (3500 mm) Rozłóż elementy świecące równomiernie Góra Dół 1 2 3 4 2 5…" at bounding box center [551, 405] width 1102 height 218
click at [1077, 372] on icon at bounding box center [1077, 371] width 12 height 7
click at [1082, 372] on icon at bounding box center [1077, 371] width 12 height 7
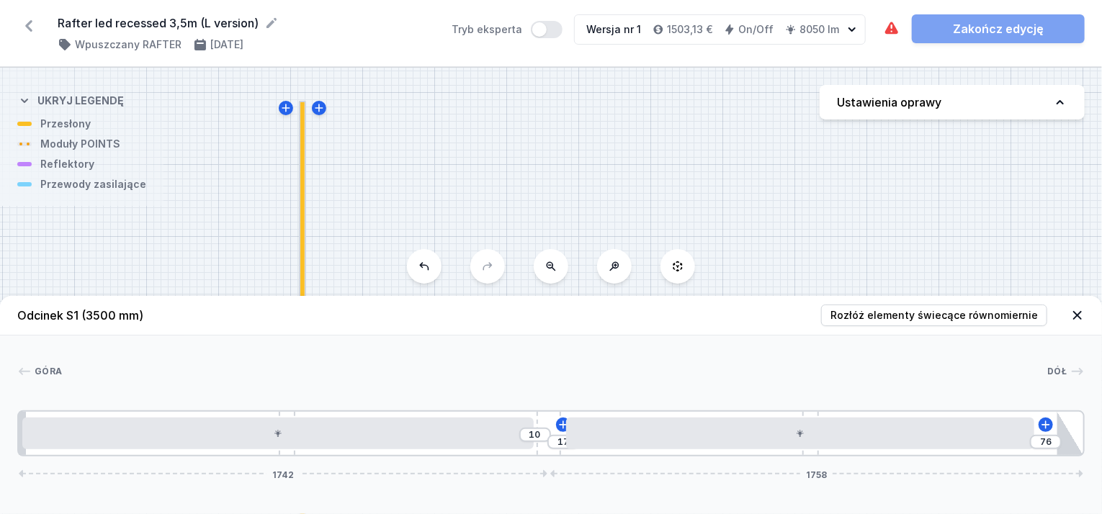
click at [1082, 372] on icon at bounding box center [1077, 371] width 12 height 7
click at [1084, 319] on icon at bounding box center [1077, 315] width 14 height 14
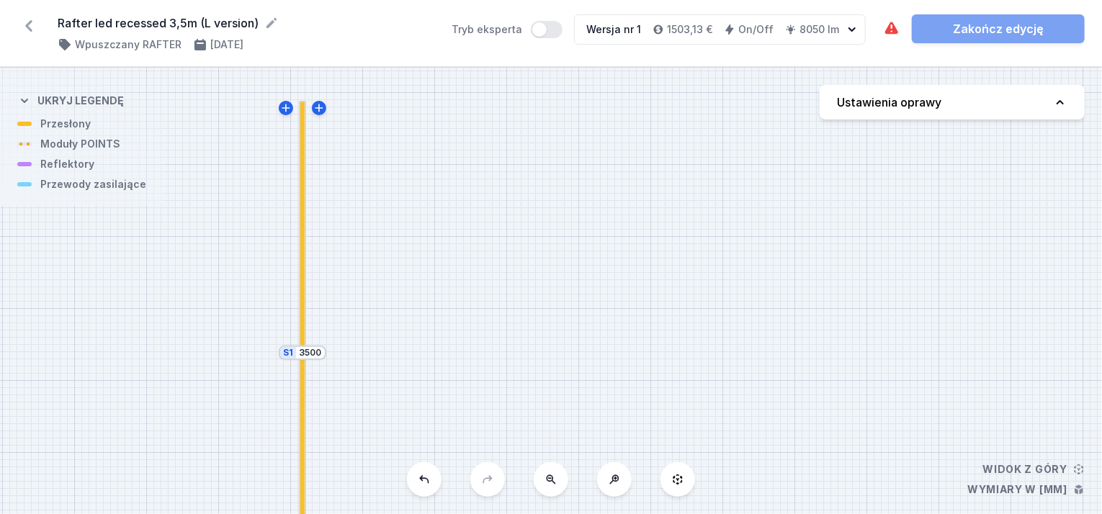
click at [547, 479] on icon at bounding box center [551, 479] width 9 height 9
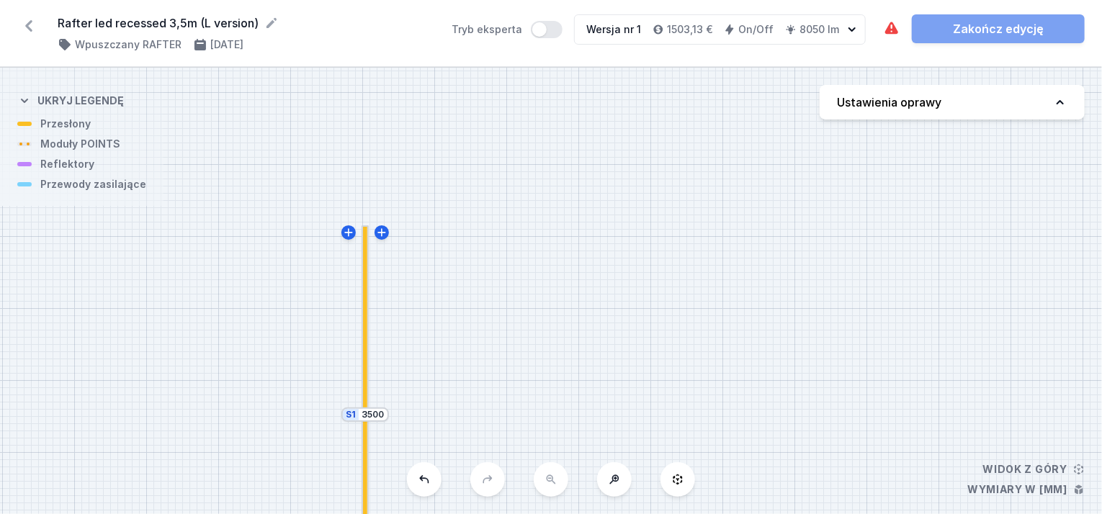
click at [547, 479] on div "S2 3500 S1 3500" at bounding box center [551, 291] width 1102 height 446
click at [549, 477] on div "S2 3500 S1 3500" at bounding box center [551, 291] width 1102 height 446
drag, startPoint x: 364, startPoint y: 294, endPoint x: 346, endPoint y: 142, distance: 153.0
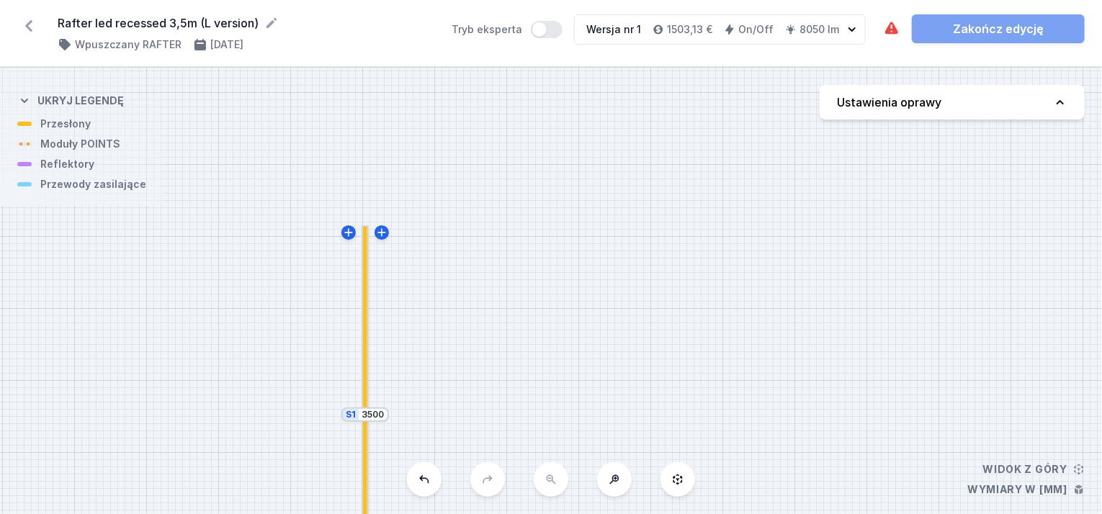
click at [346, 142] on div "S2 3500 S1 3500" at bounding box center [551, 291] width 1102 height 446
click at [1021, 472] on div "S2 3500 S1 3500" at bounding box center [551, 291] width 1102 height 446
click at [1010, 496] on div "S2 3500 S1 3500" at bounding box center [551, 291] width 1102 height 446
click at [428, 487] on button at bounding box center [424, 479] width 35 height 35
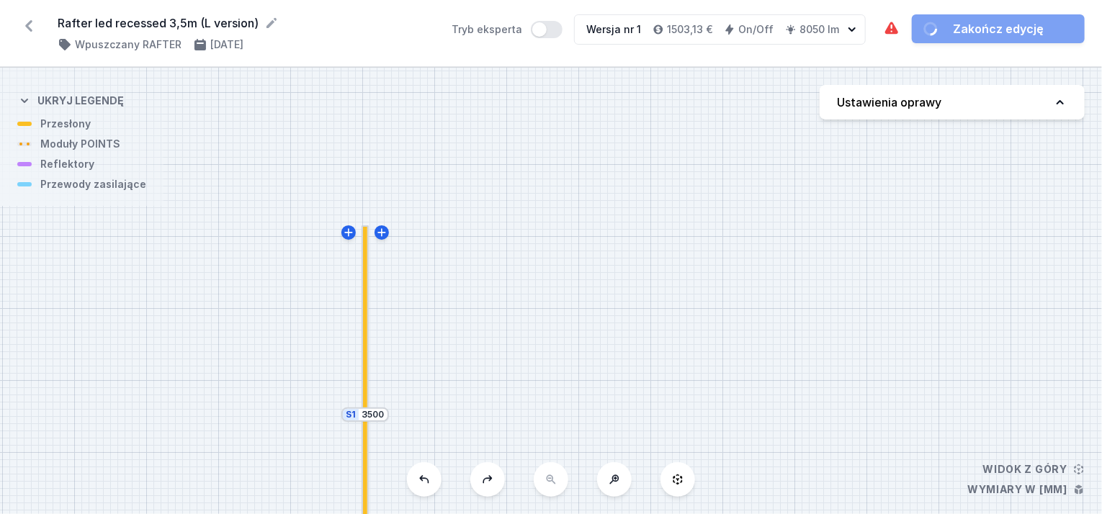
click at [490, 487] on button at bounding box center [487, 479] width 35 height 35
click at [547, 486] on div "S2 3500 S1 3500" at bounding box center [551, 291] width 1102 height 446
click at [555, 484] on div "S2 3500 S1 3500" at bounding box center [551, 291] width 1102 height 446
click at [680, 494] on button at bounding box center [677, 479] width 35 height 35
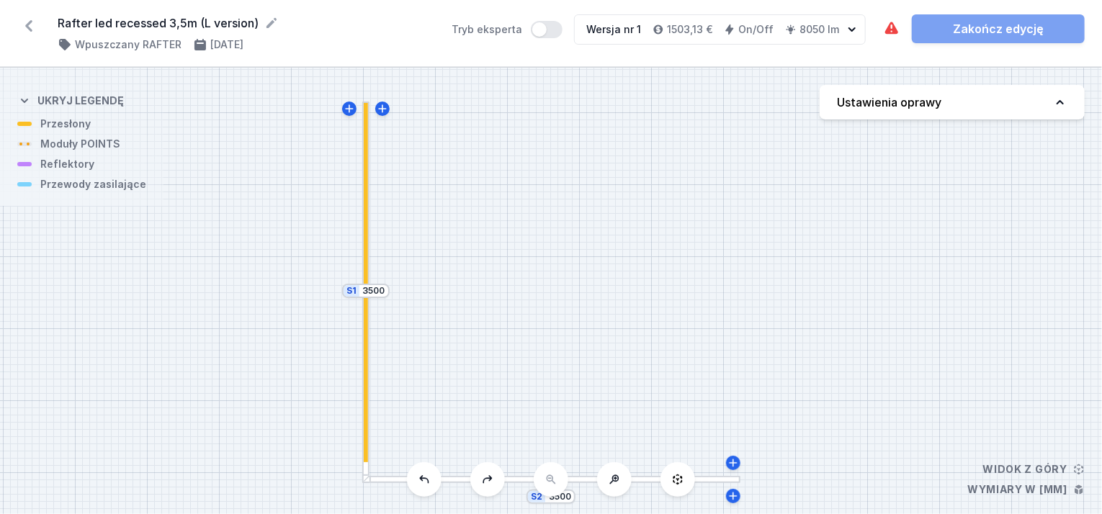
click at [356, 343] on div "S2 3500 S1 3500" at bounding box center [551, 291] width 1102 height 446
click at [366, 410] on div at bounding box center [366, 379] width 4 height 166
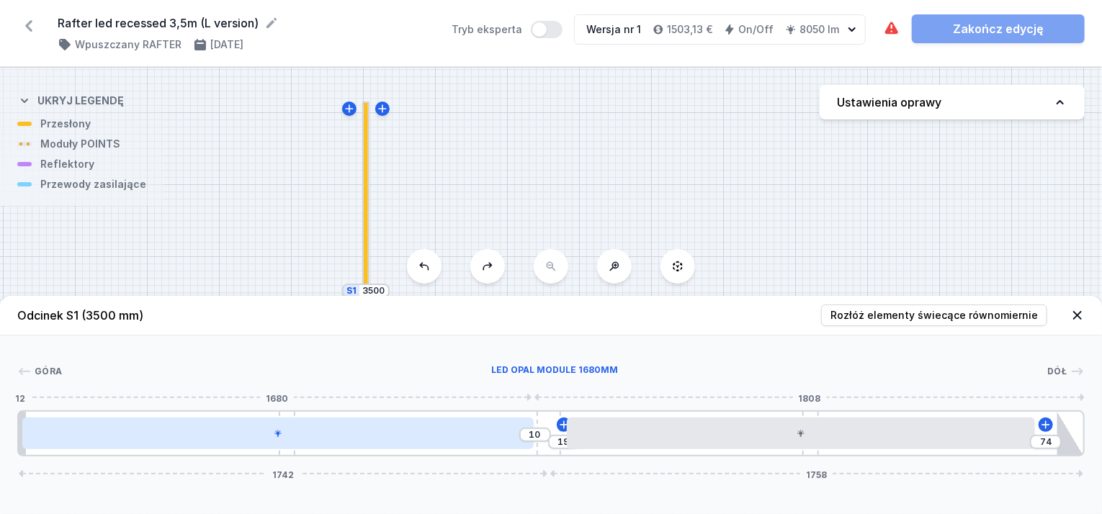
click at [484, 436] on div at bounding box center [277, 434] width 511 height 32
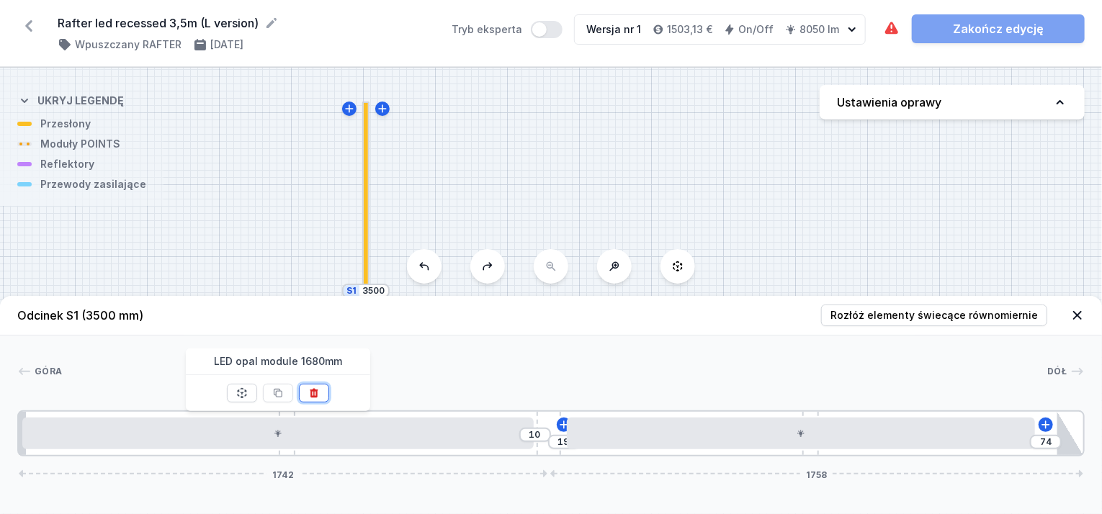
click at [311, 392] on icon at bounding box center [314, 393] width 8 height 9
type input "793"
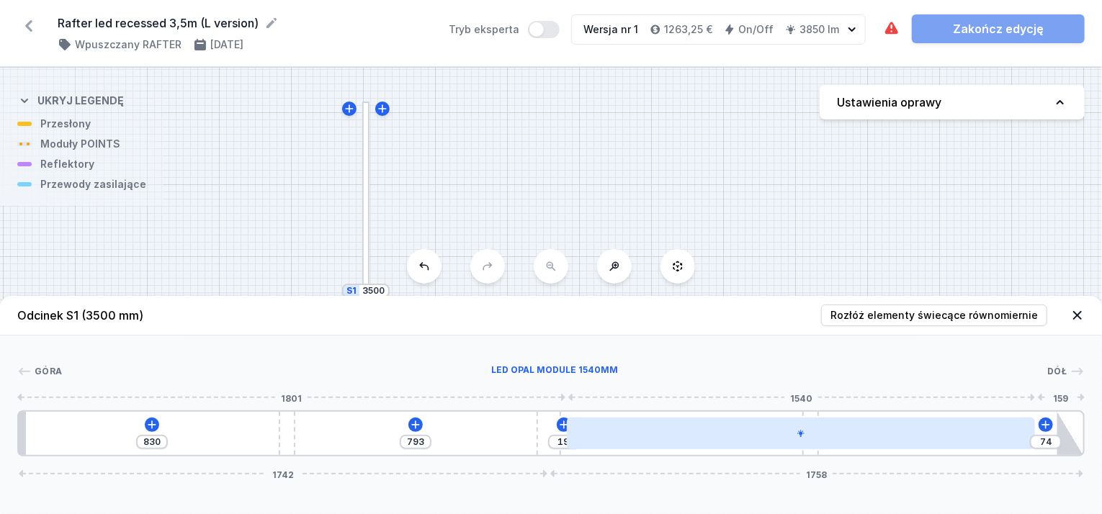
click at [942, 433] on div at bounding box center [801, 434] width 468 height 32
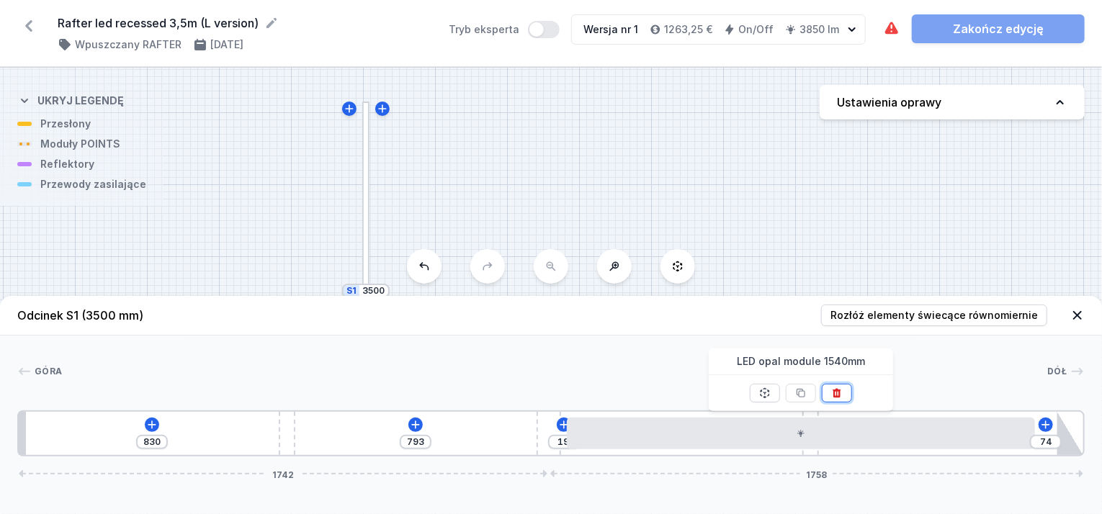
click at [842, 394] on icon at bounding box center [837, 393] width 12 height 12
type input "784"
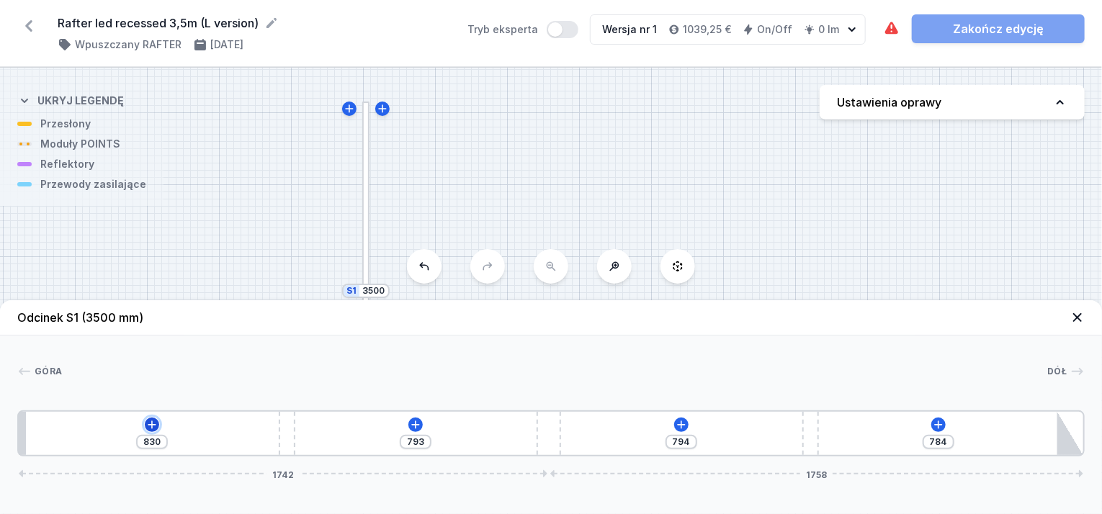
click at [151, 424] on icon at bounding box center [152, 425] width 8 height 8
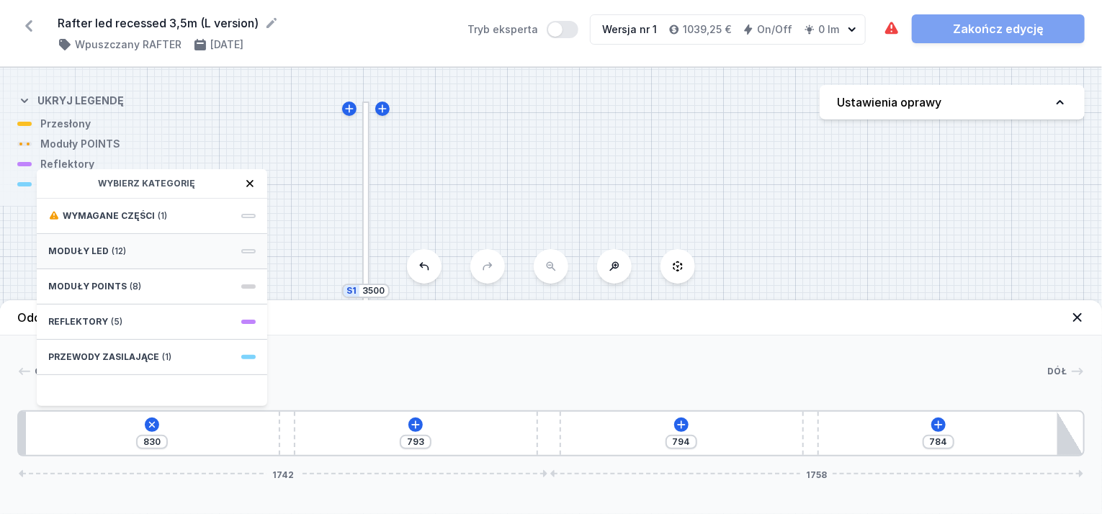
click at [171, 248] on div "Moduły LED (12)" at bounding box center [152, 251] width 230 height 35
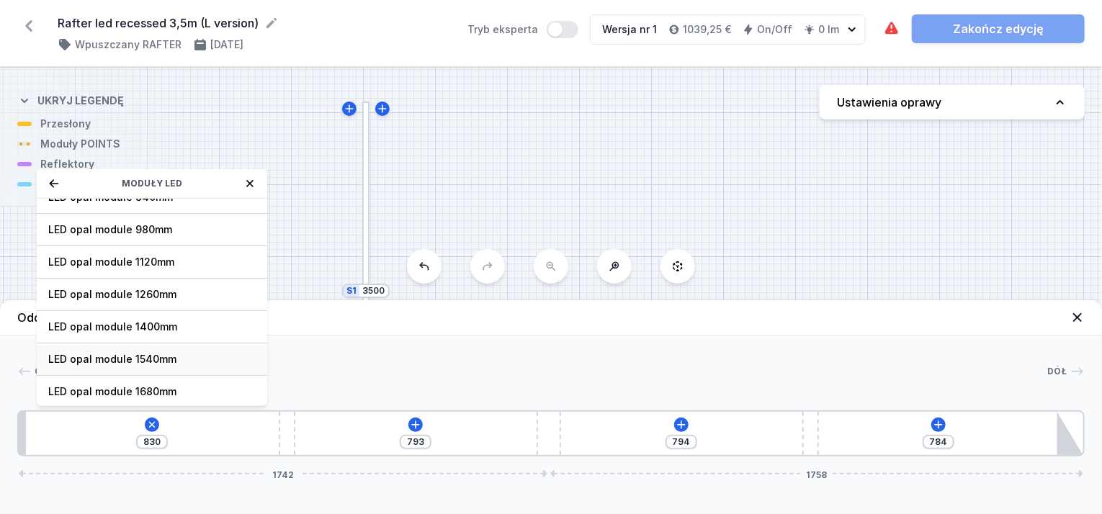
click at [156, 361] on span "LED opal module 1540mm" at bounding box center [151, 359] width 207 height 14
type input "150"
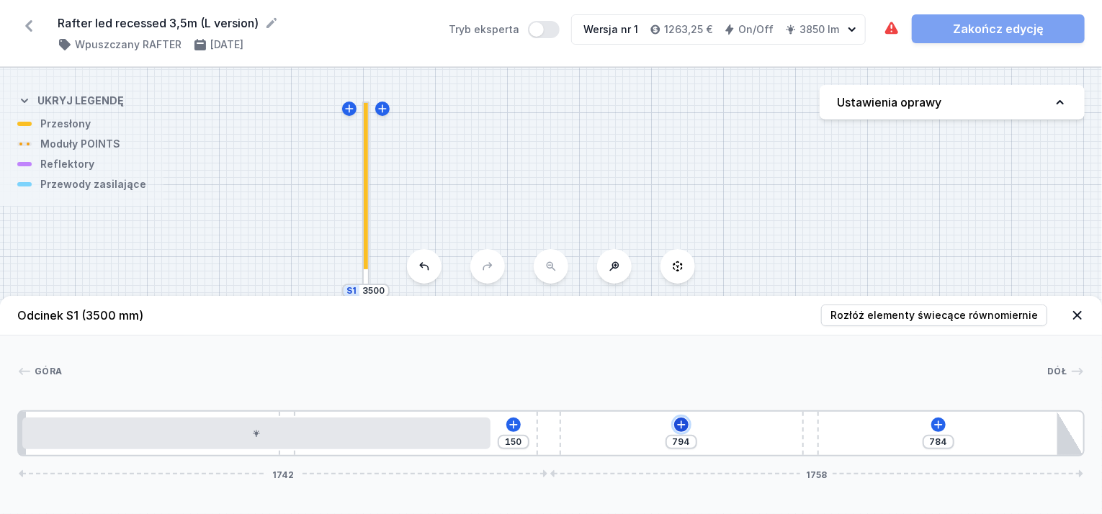
click at [680, 425] on icon at bounding box center [682, 425] width 8 height 8
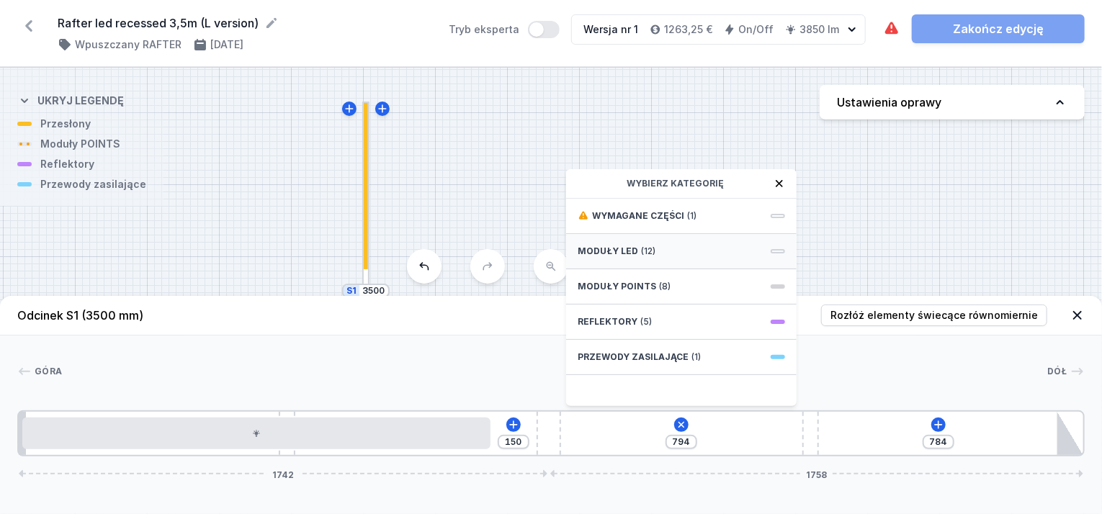
click at [634, 250] on span "Moduły LED" at bounding box center [607, 252] width 60 height 12
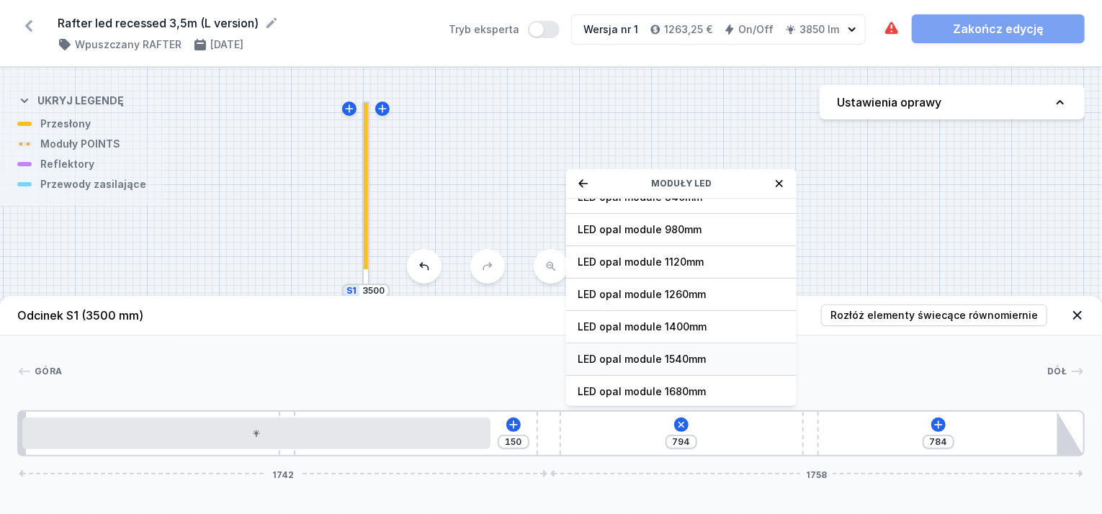
click at [655, 359] on span "LED opal module 1540mm" at bounding box center [680, 359] width 207 height 14
type input "152"
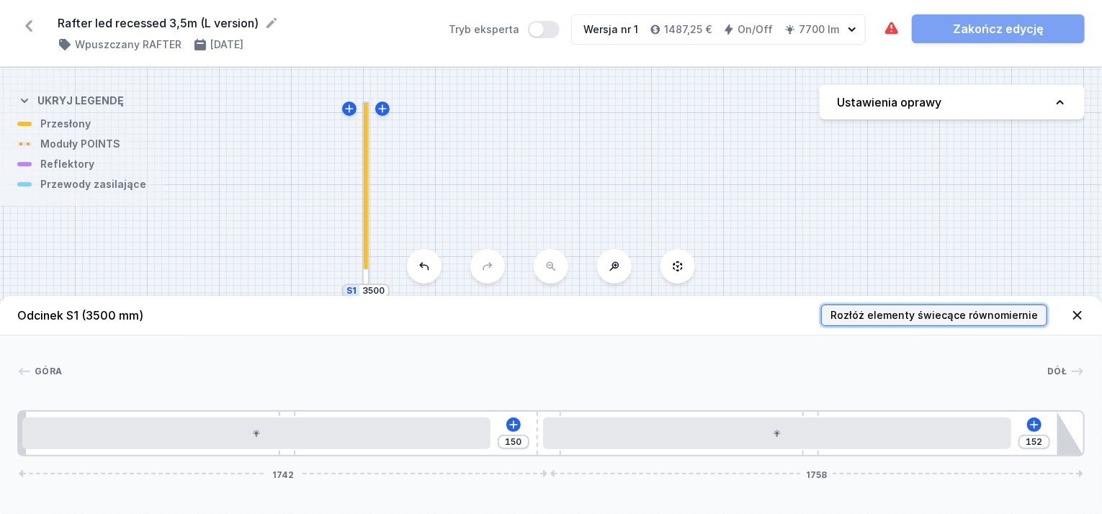
click at [845, 315] on span "Rozłóż elementy świecące równomiernie" at bounding box center [933, 315] width 207 height 14
type input "22"
type input "55"
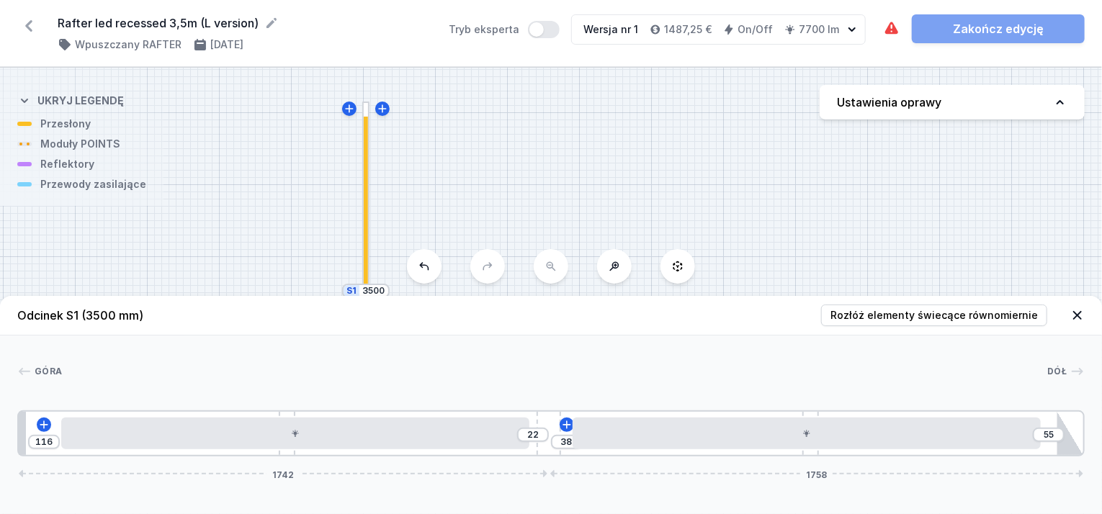
click at [1067, 318] on header "Odcinek S1 (3500 mm) Rozłóż elementy świecące równomiernie" at bounding box center [551, 316] width 1102 height 40
click at [1072, 318] on icon at bounding box center [1077, 315] width 14 height 14
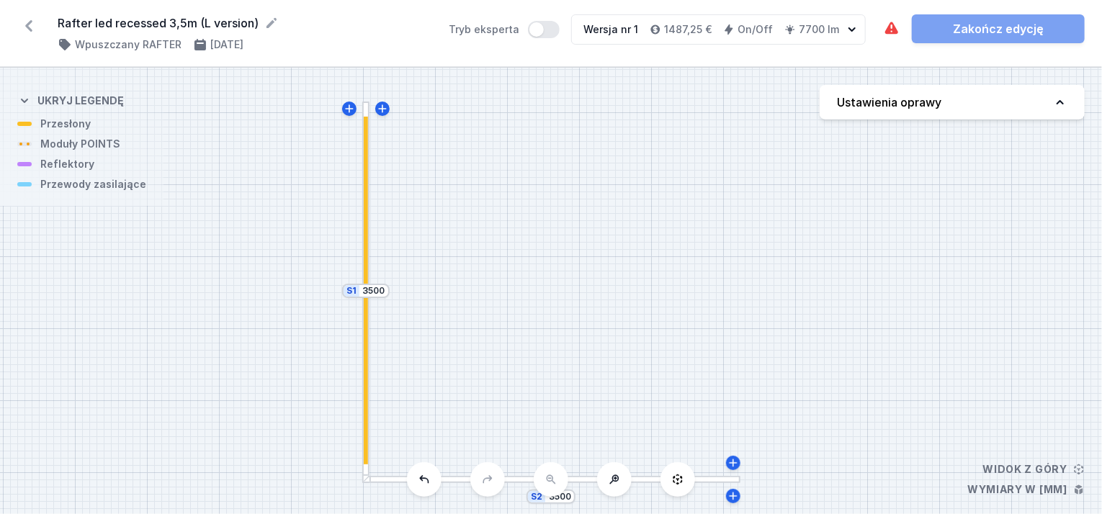
click at [587, 487] on div "S2 3500 S1 3500" at bounding box center [551, 291] width 1102 height 446
click at [576, 482] on div at bounding box center [646, 479] width 188 height 7
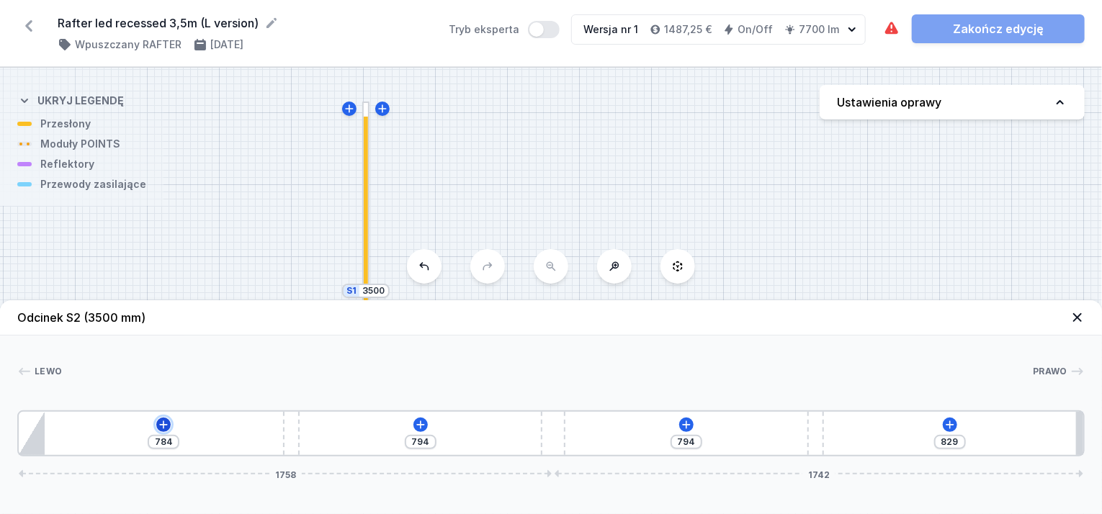
click at [161, 423] on icon at bounding box center [164, 425] width 12 height 12
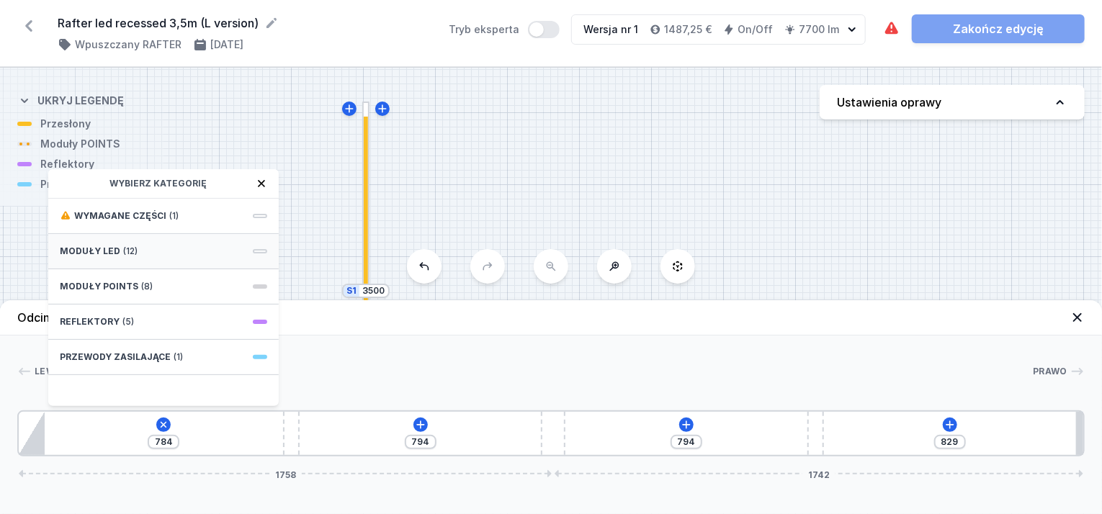
click at [148, 253] on div "Moduły LED (12)" at bounding box center [163, 251] width 230 height 35
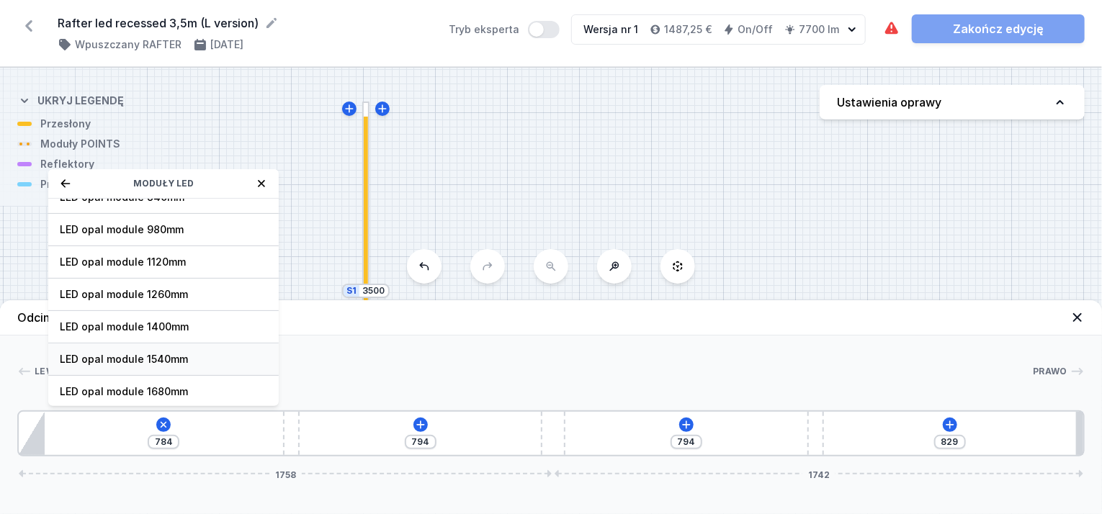
click at [163, 356] on span "LED opal module 1540mm" at bounding box center [163, 359] width 207 height 14
type input "143"
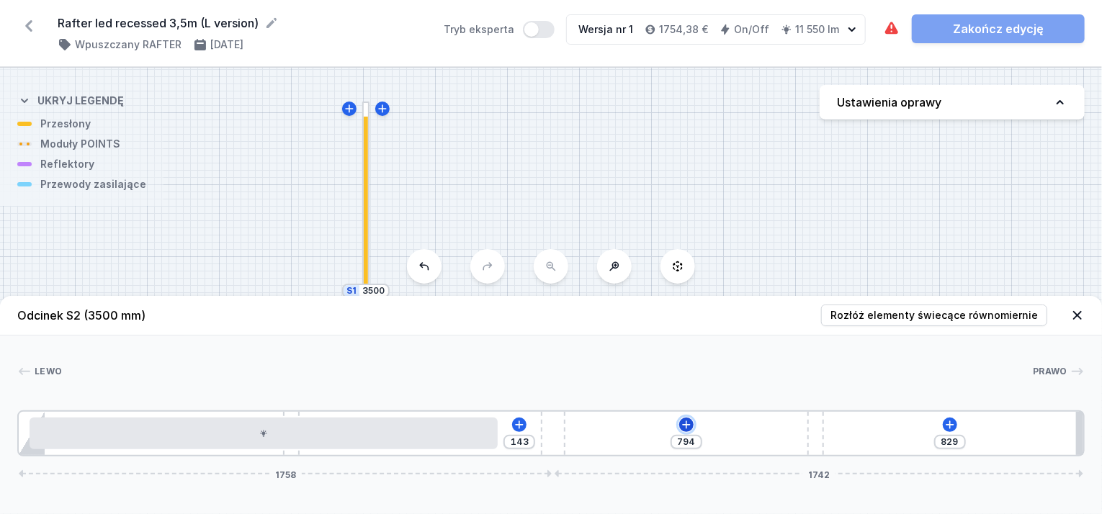
click at [685, 426] on icon at bounding box center [686, 425] width 8 height 8
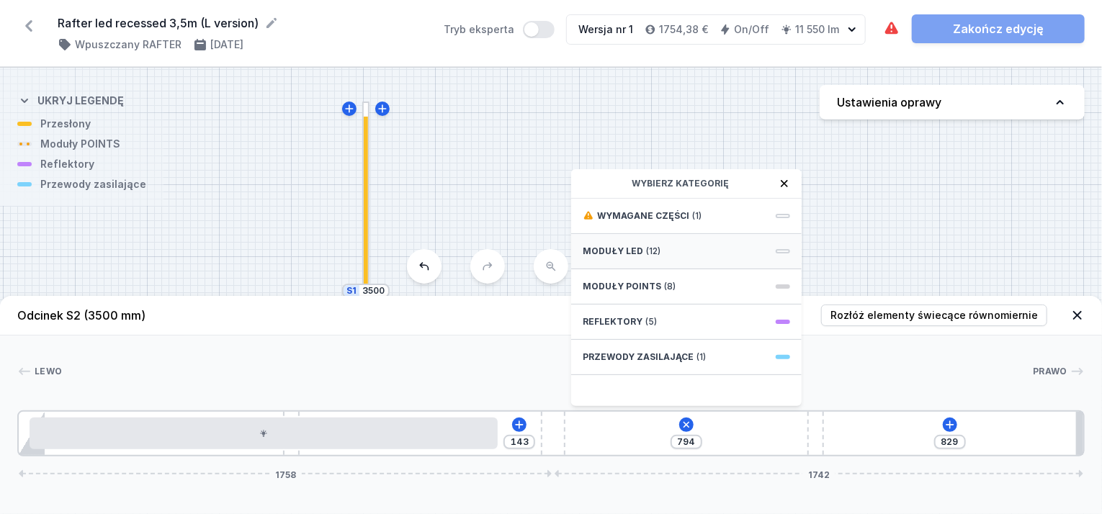
click at [636, 252] on span "Moduły LED" at bounding box center [613, 252] width 60 height 12
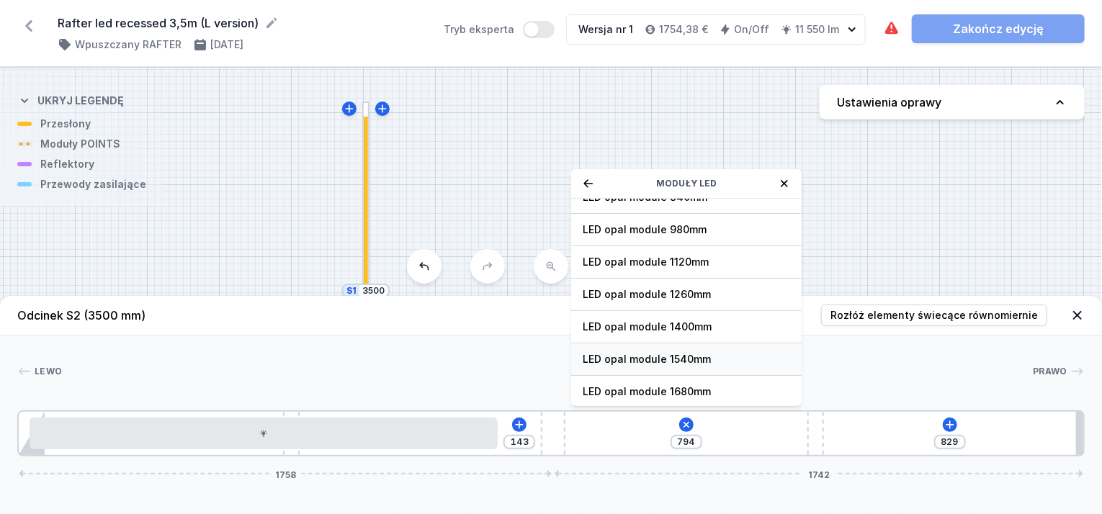
click at [662, 354] on span "LED opal module 1540mm" at bounding box center [686, 359] width 207 height 14
type input "197"
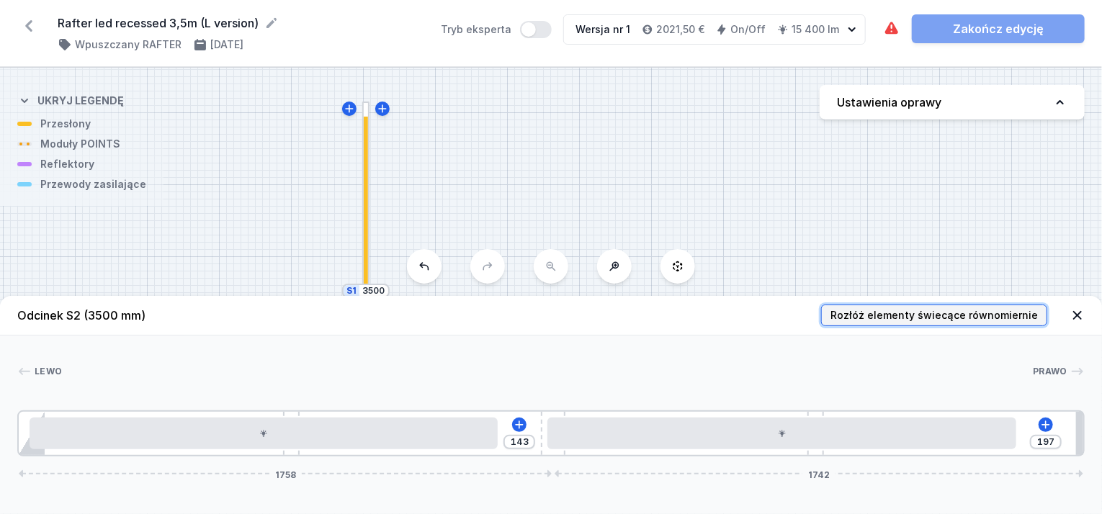
click at [937, 317] on span "Rozłóż elementy świecące równomiernie" at bounding box center [933, 315] width 207 height 14
type input "38"
type input "116"
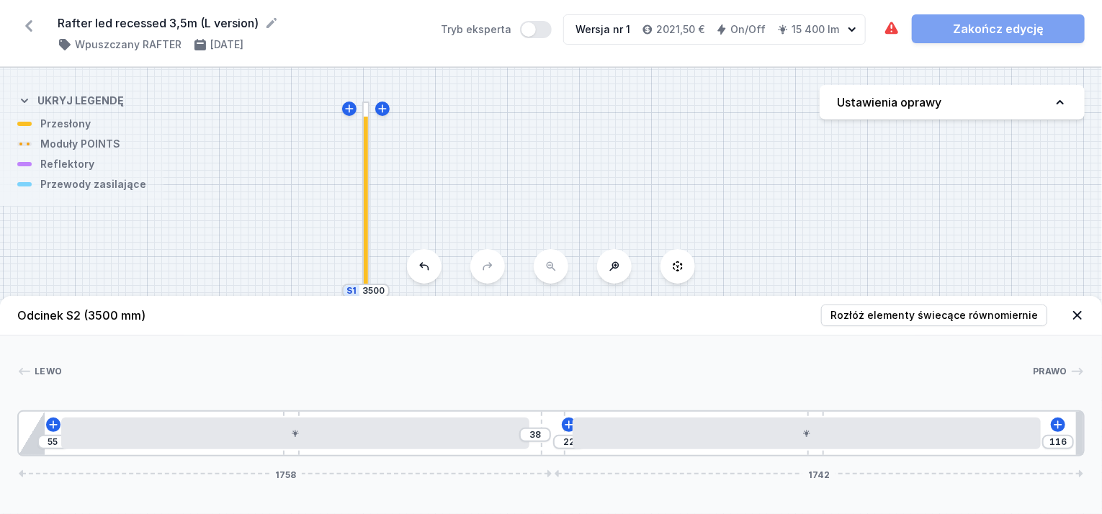
click at [1074, 314] on icon at bounding box center [1077, 315] width 9 height 9
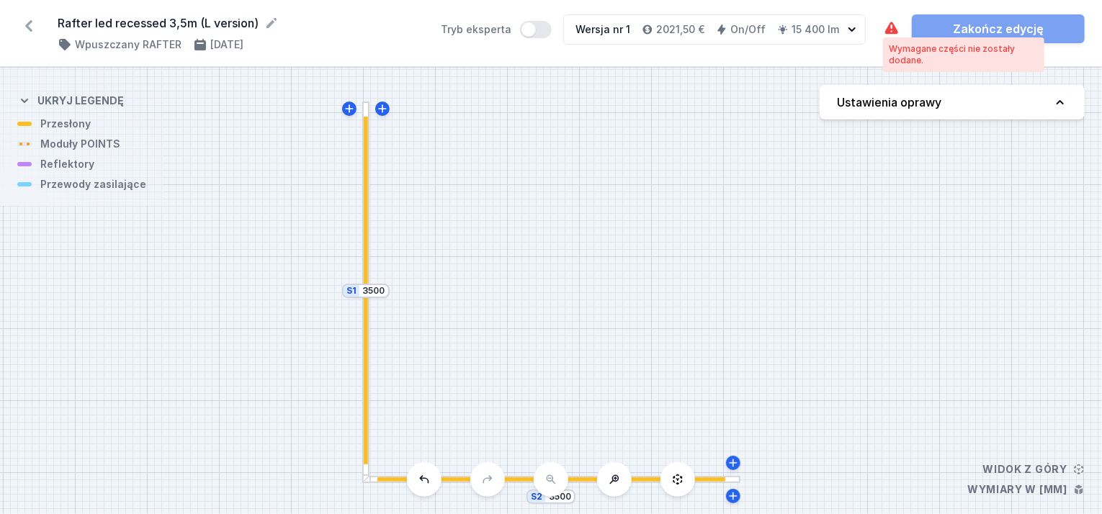
click at [889, 32] on icon at bounding box center [891, 28] width 13 height 12
click at [369, 326] on div at bounding box center [365, 384] width 7 height 190
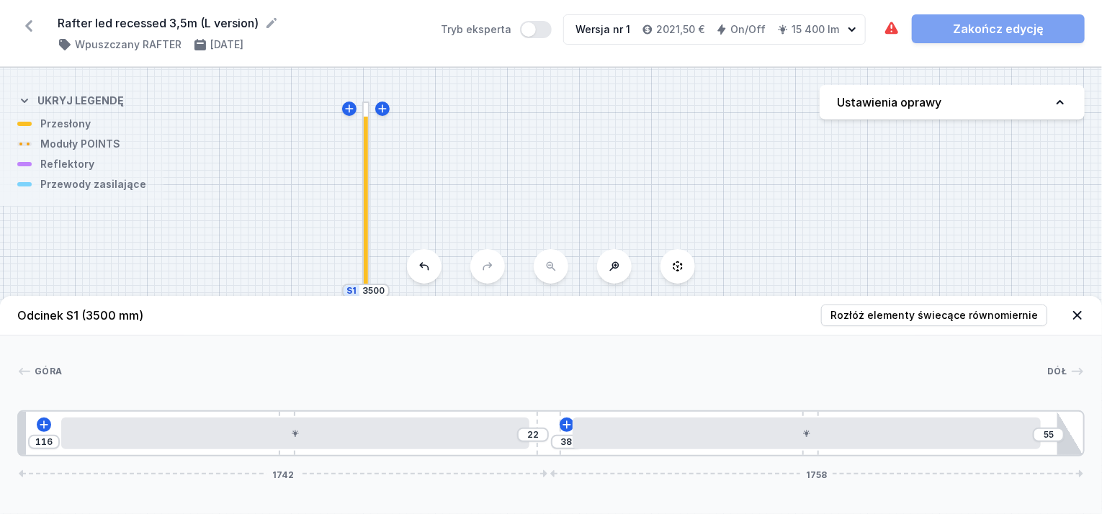
click at [40, 433] on div "116 22 38 55 1742 1758" at bounding box center [550, 433] width 1067 height 46
click at [39, 426] on icon at bounding box center [44, 425] width 12 height 12
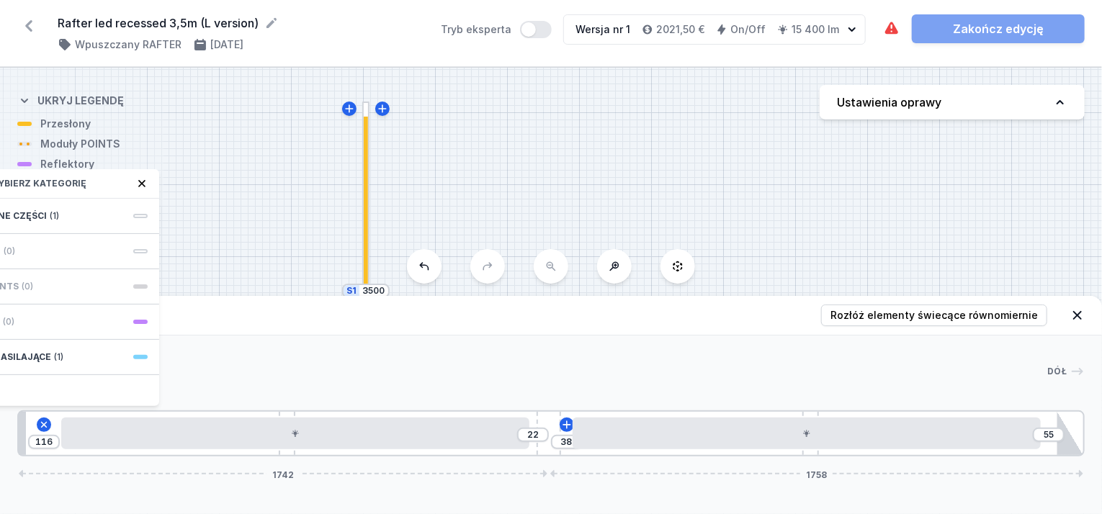
drag, startPoint x: 127, startPoint y: 197, endPoint x: 239, endPoint y: 197, distance: 112.3
click at [239, 197] on div "S2 3500 S1 3500 Odcinek S1 (3500 mm) Rozłóż elementy świecące równomiernie Góra…" at bounding box center [551, 291] width 1102 height 446
click at [52, 210] on span "(1)" at bounding box center [54, 216] width 9 height 12
click at [52, 210] on span "Hole for power supply cable" at bounding box center [43, 214] width 207 height 14
type input "46"
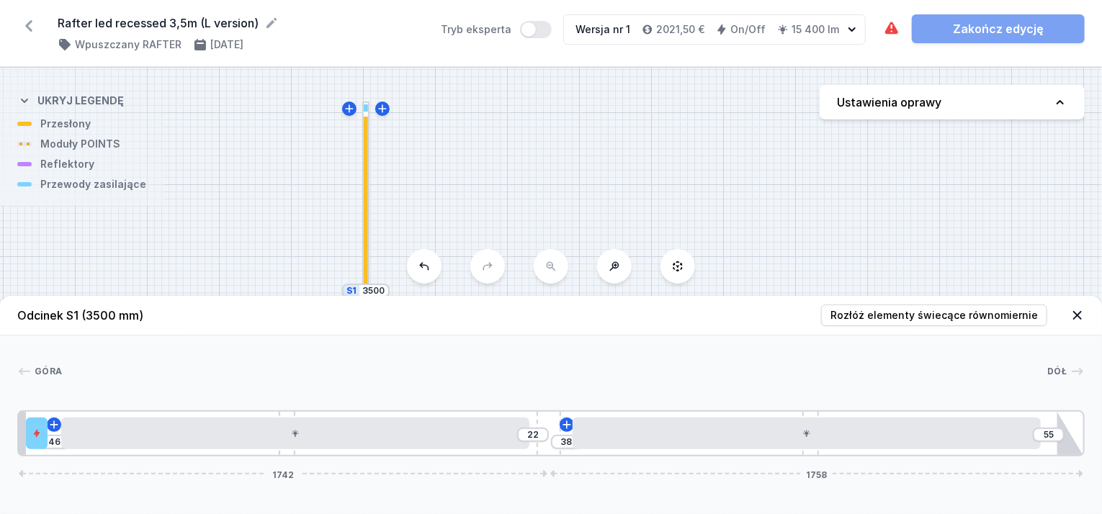
click at [1074, 314] on icon at bounding box center [1077, 315] width 14 height 14
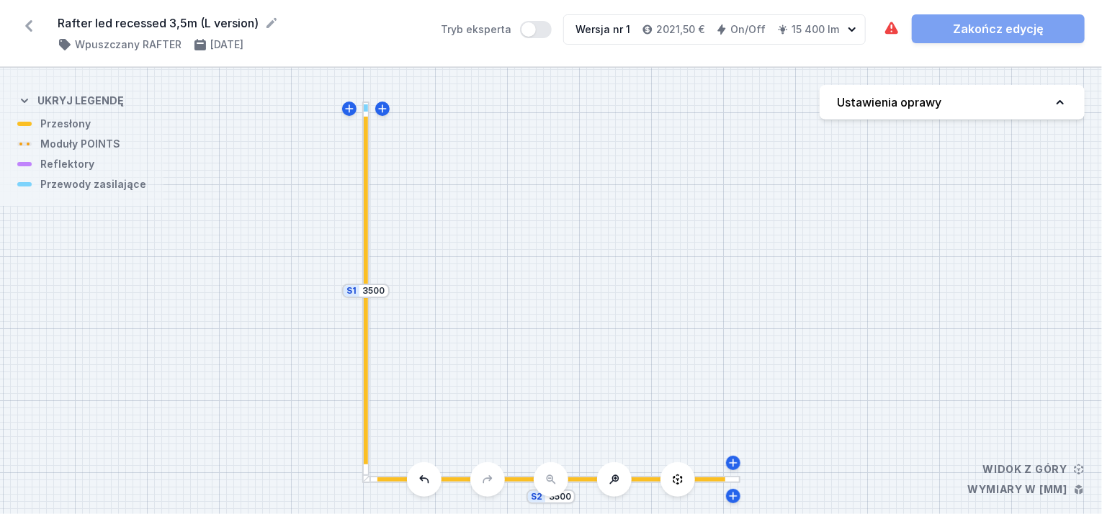
click at [711, 481] on div at bounding box center [642, 479] width 166 height 4
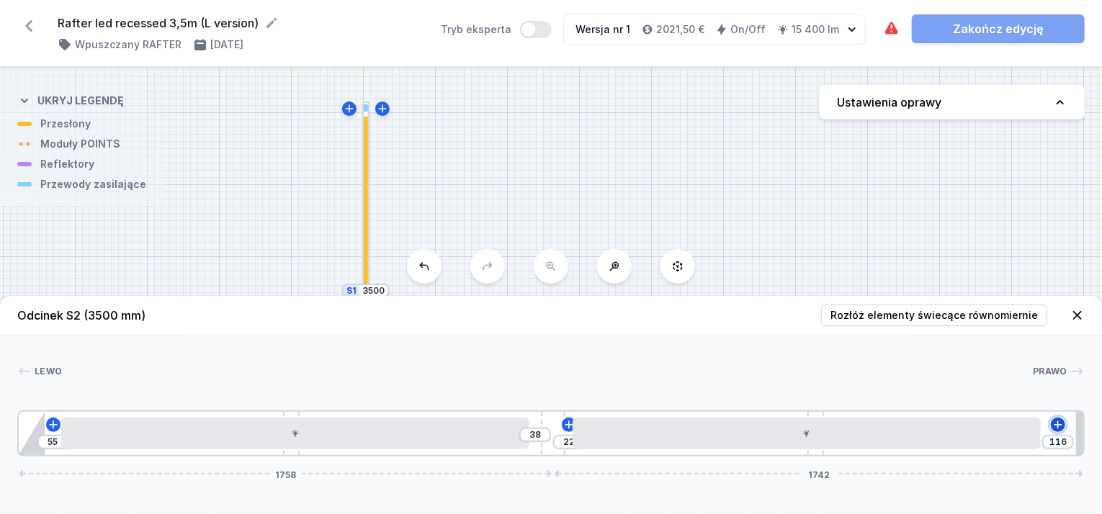
click at [1060, 427] on icon at bounding box center [1058, 425] width 12 height 12
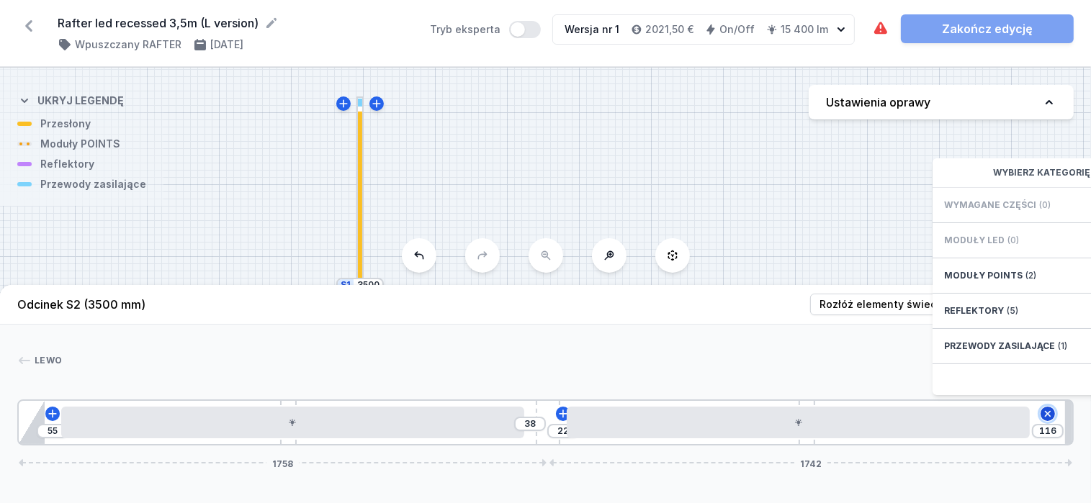
click at [1047, 423] on icon at bounding box center [1047, 414] width 17 height 17
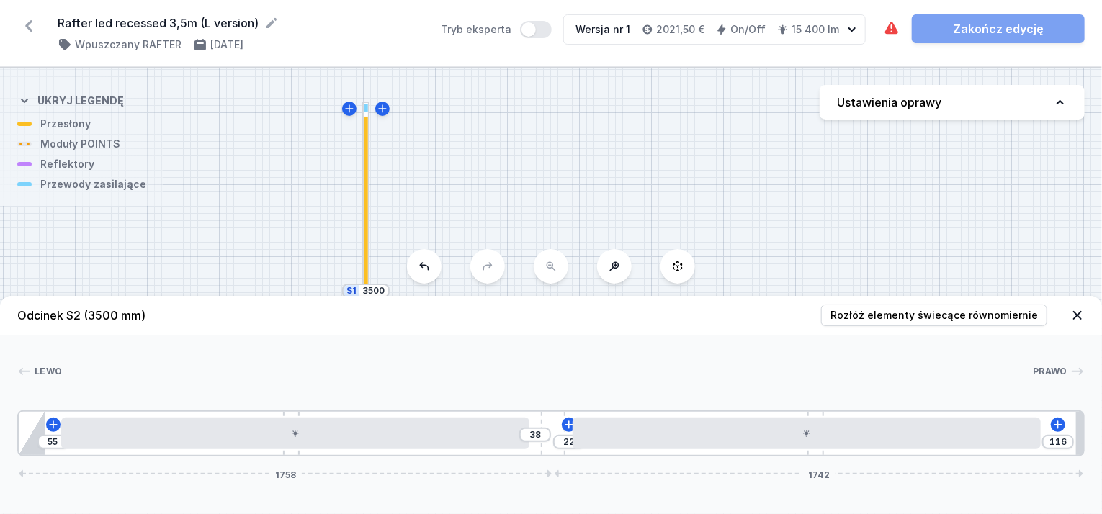
click at [1079, 325] on header "Odcinek S2 (3500 mm) Rozłóż elementy świecące równomiernie" at bounding box center [551, 316] width 1102 height 40
click at [1077, 310] on icon at bounding box center [1077, 315] width 14 height 14
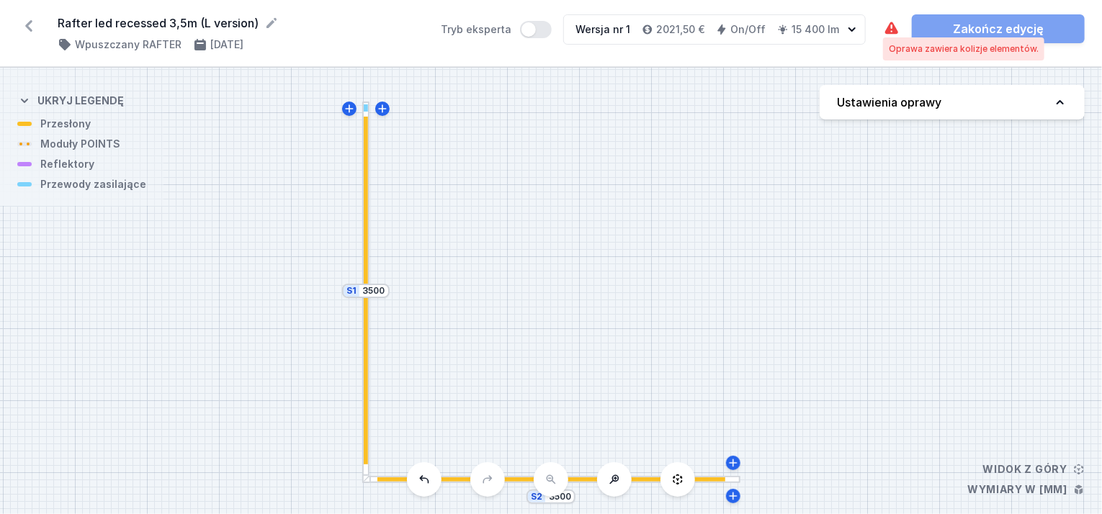
click at [894, 26] on icon at bounding box center [891, 28] width 13 height 12
click at [893, 54] on div "Oprawa zawiera kolizje elementów." at bounding box center [964, 49] width 150 height 12
click at [371, 265] on div "S2 3500 S1 3500" at bounding box center [551, 291] width 1102 height 446
click at [365, 253] on div at bounding box center [366, 204] width 4 height 175
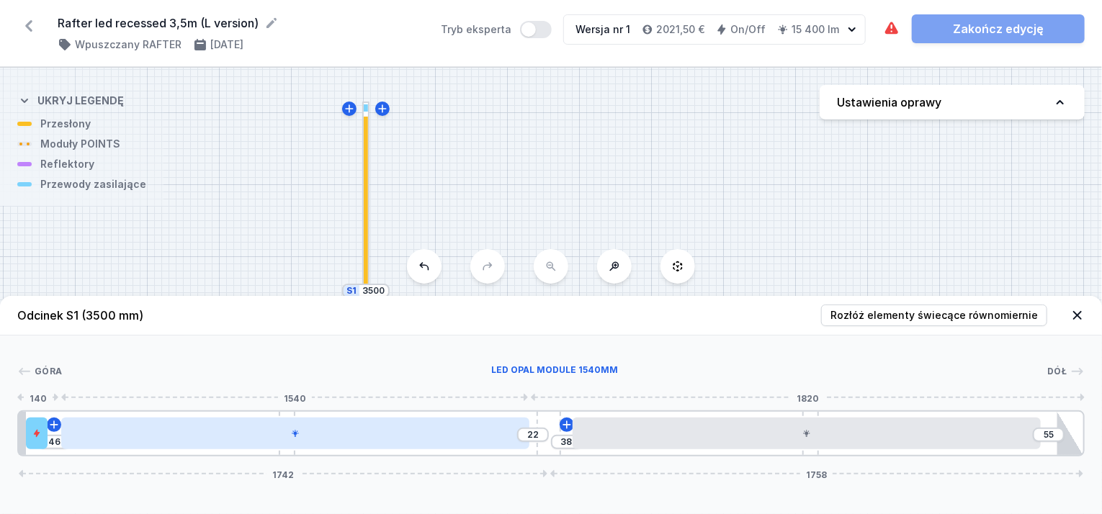
type input "63"
type input "5"
type input "61"
type input "7"
type input "59"
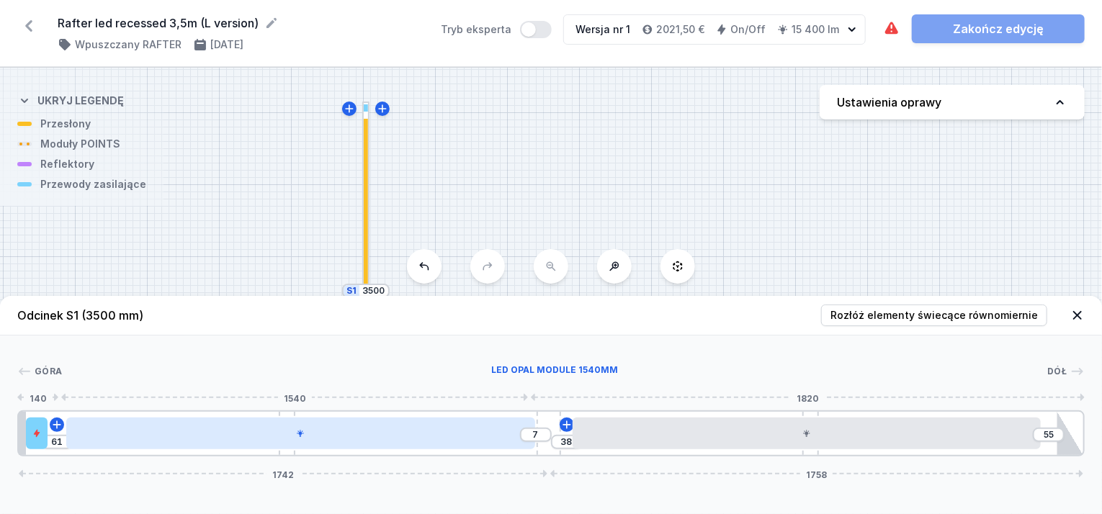
type input "9"
type input "57"
type input "11"
type input "47"
type input "21"
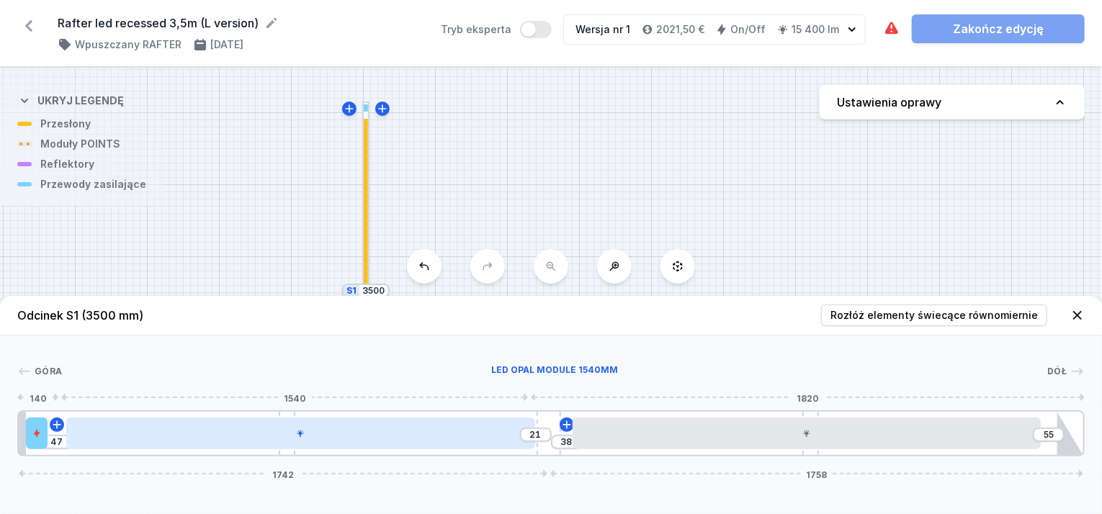
type input "45"
type input "23"
click at [255, 437] on div at bounding box center [295, 434] width 468 height 32
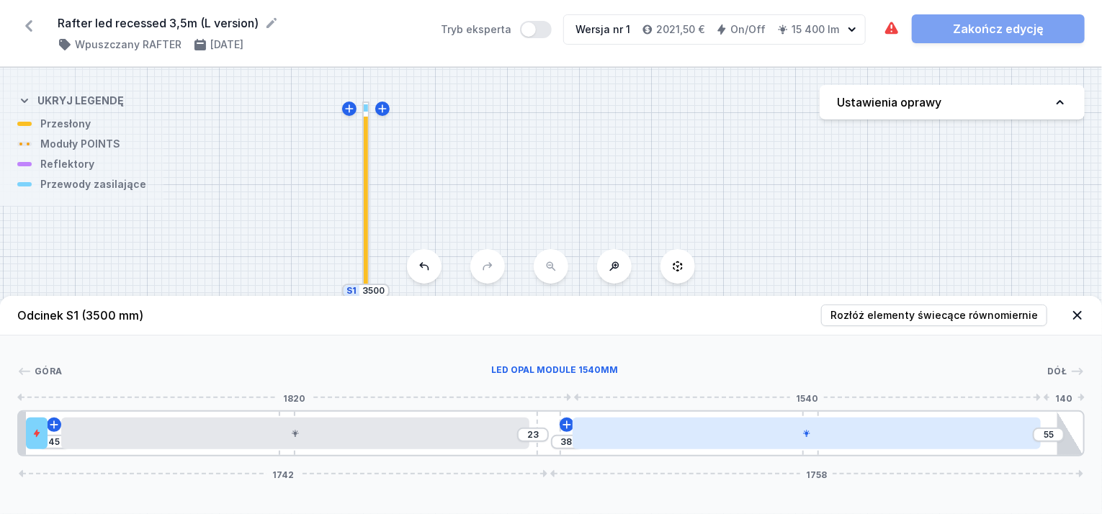
type input "6"
type input "87"
type input "8"
type input "85"
type input "12"
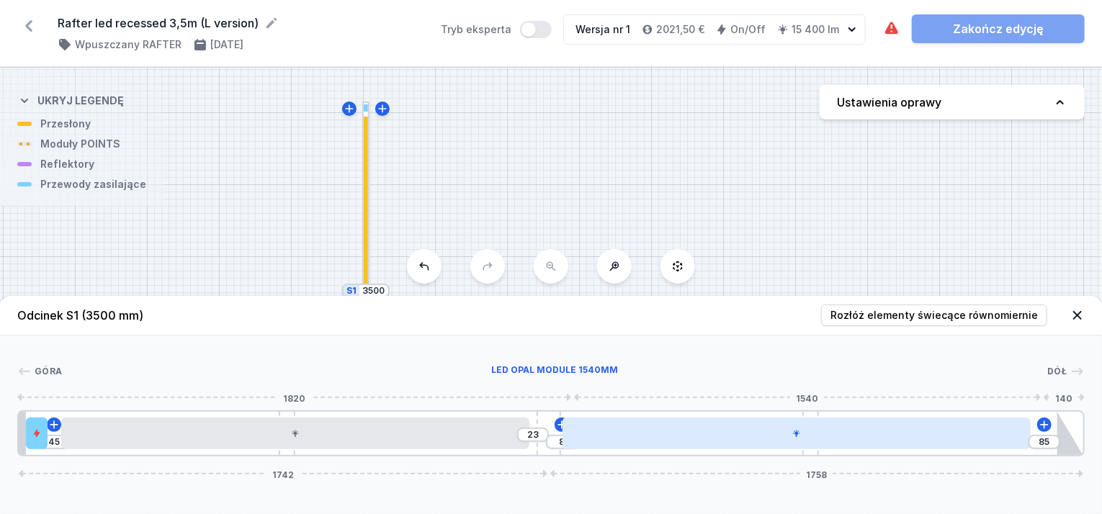
type input "81"
type input "22"
type input "71"
type input "40"
type input "53"
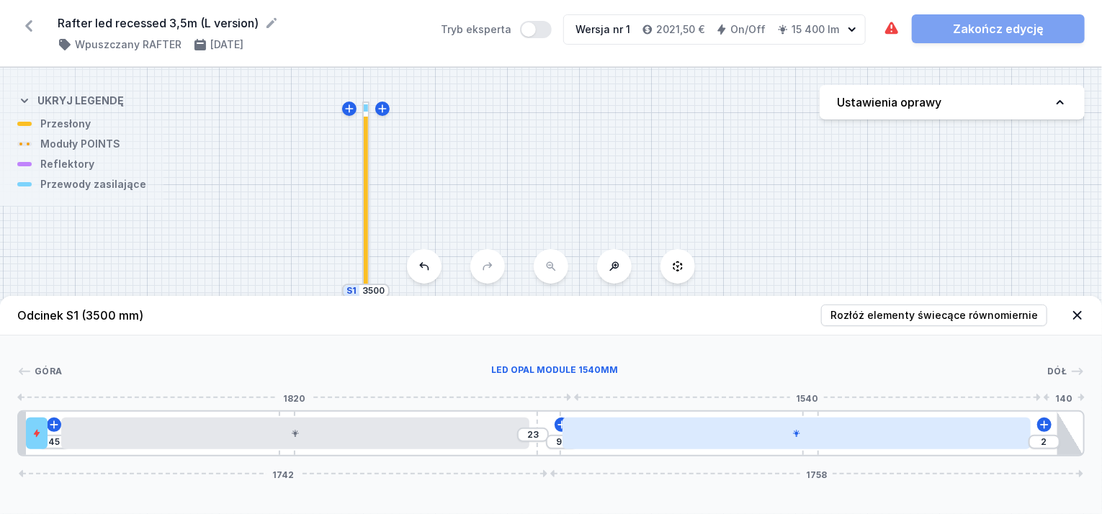
type input "143"
type input "48"
type input "45"
type input "46"
type input "47"
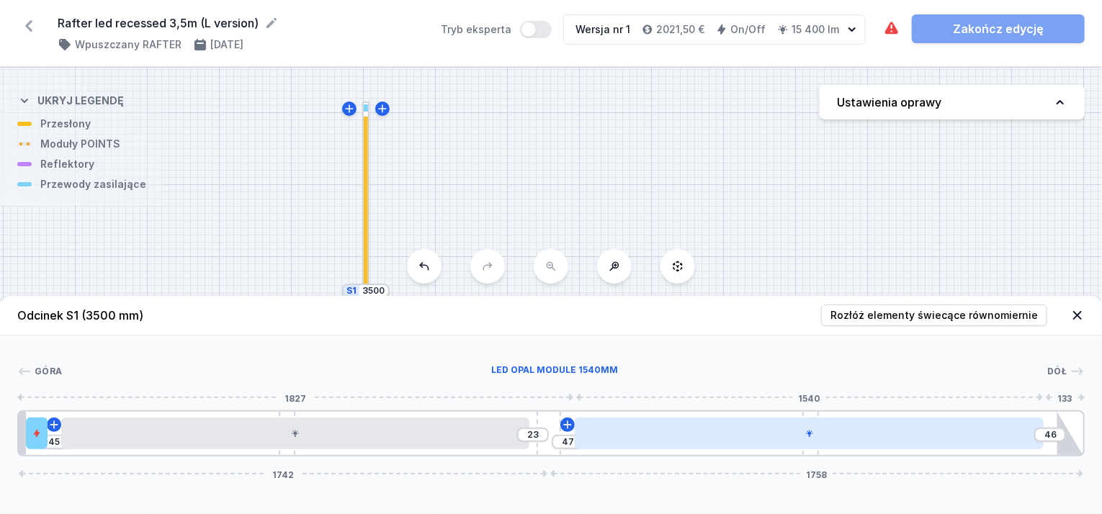
type input "57"
type input "36"
type input "62"
type input "31"
type input "67"
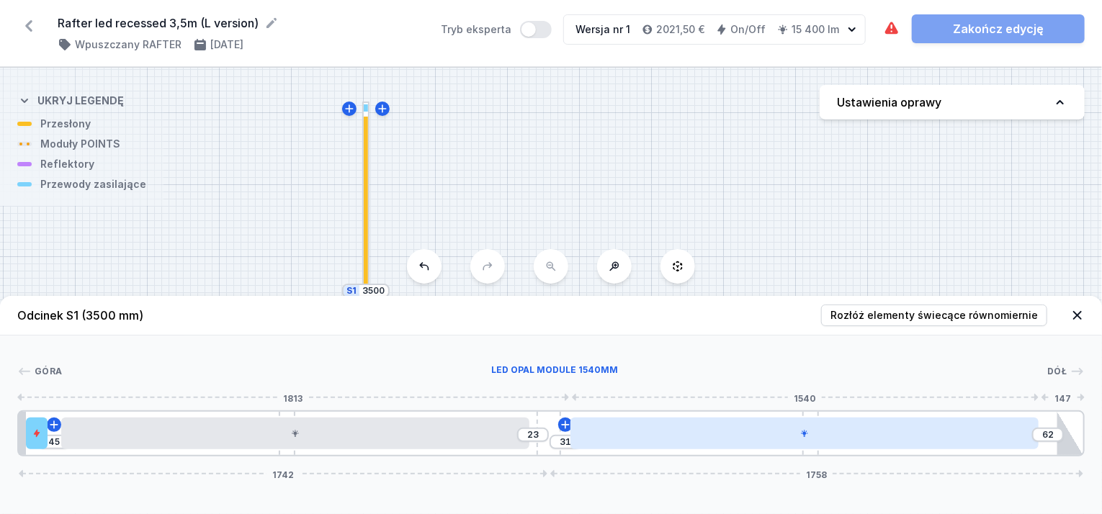
type input "26"
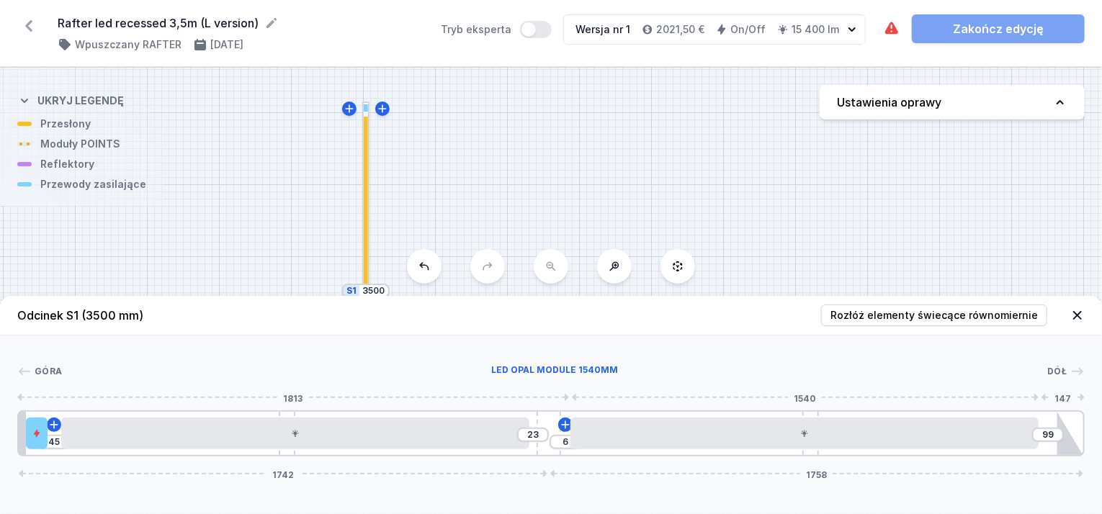
type input "152"
drag, startPoint x: 796, startPoint y: 444, endPoint x: 734, endPoint y: 462, distance: 64.3
click at [734, 462] on div "Odcinek S1 (3500 mm) Rozłóż elementy świecące równomiernie Góra Dół 1 2 3 4 5 3…" at bounding box center [551, 405] width 1102 height 218
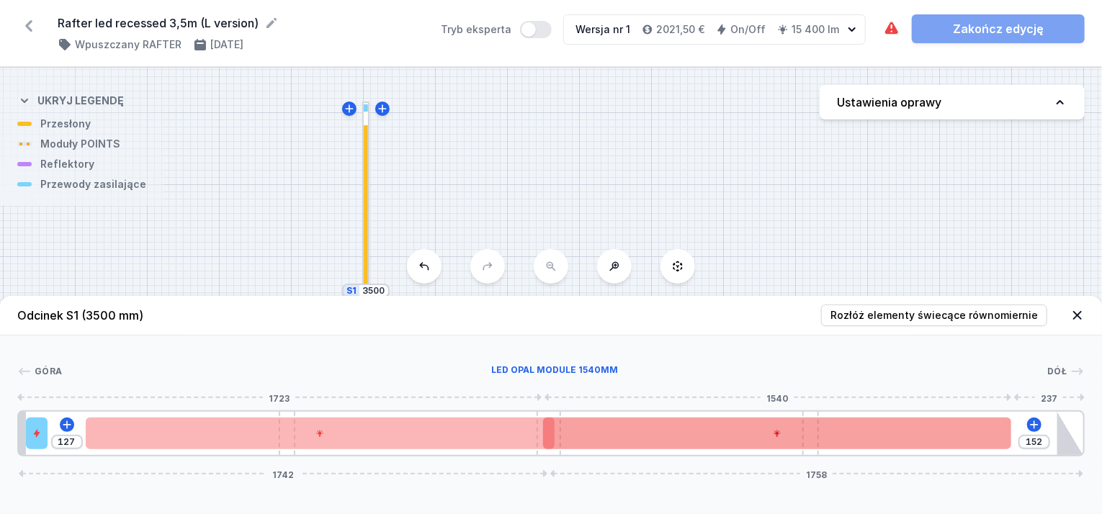
drag, startPoint x: 508, startPoint y: 437, endPoint x: 550, endPoint y: 436, distance: 41.8
click at [550, 436] on div "127 152 1742 1758" at bounding box center [550, 433] width 1067 height 46
click at [550, 436] on div at bounding box center [777, 434] width 468 height 32
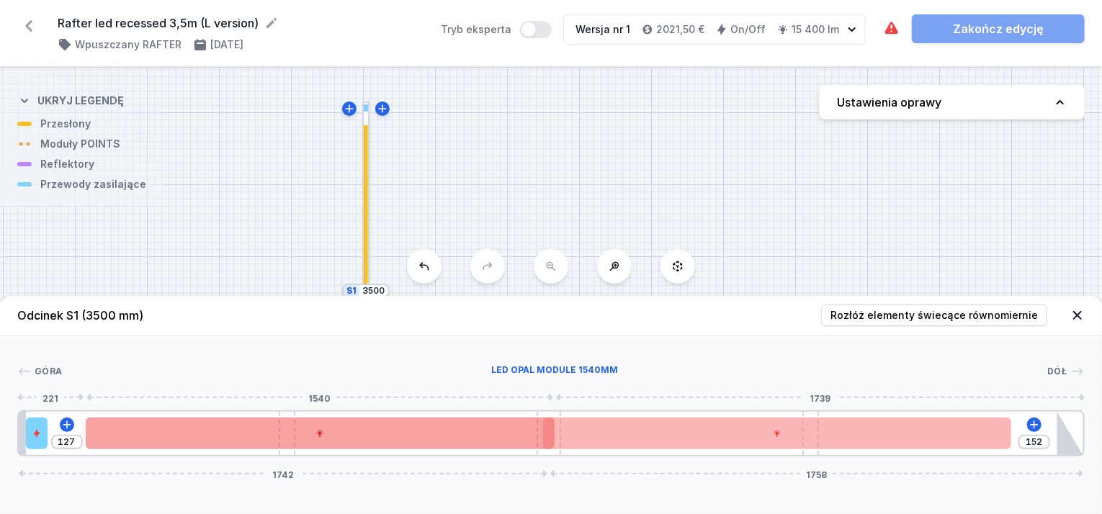
drag, startPoint x: 544, startPoint y: 436, endPoint x: 359, endPoint y: 440, distance: 185.1
click at [372, 441] on div "127 152 1742 1758" at bounding box center [550, 433] width 1067 height 46
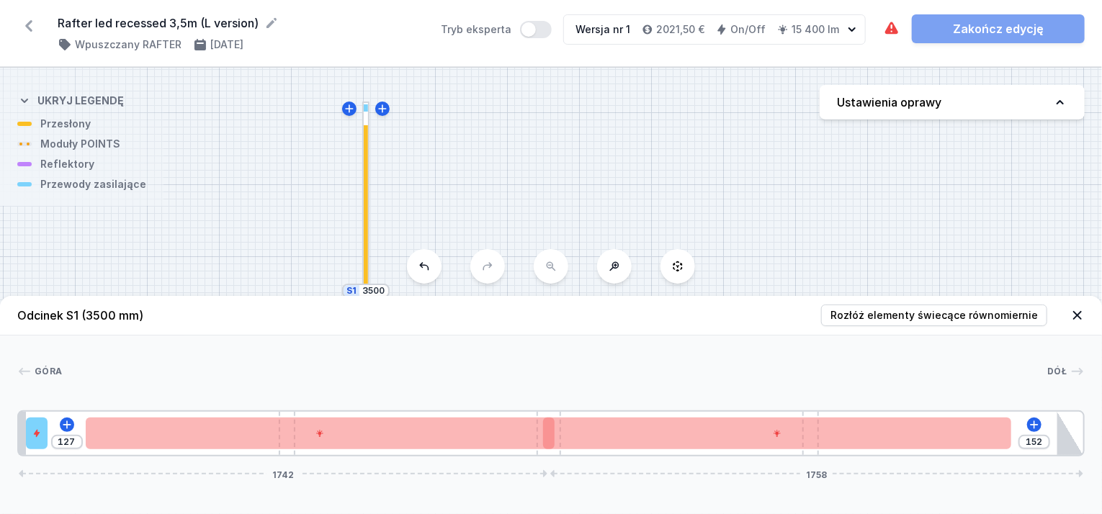
click at [51, 439] on div "127" at bounding box center [67, 442] width 32 height 14
click at [30, 440] on div at bounding box center [37, 434] width 22 height 32
click at [89, 391] on icon at bounding box center [92, 393] width 12 height 12
type input "197"
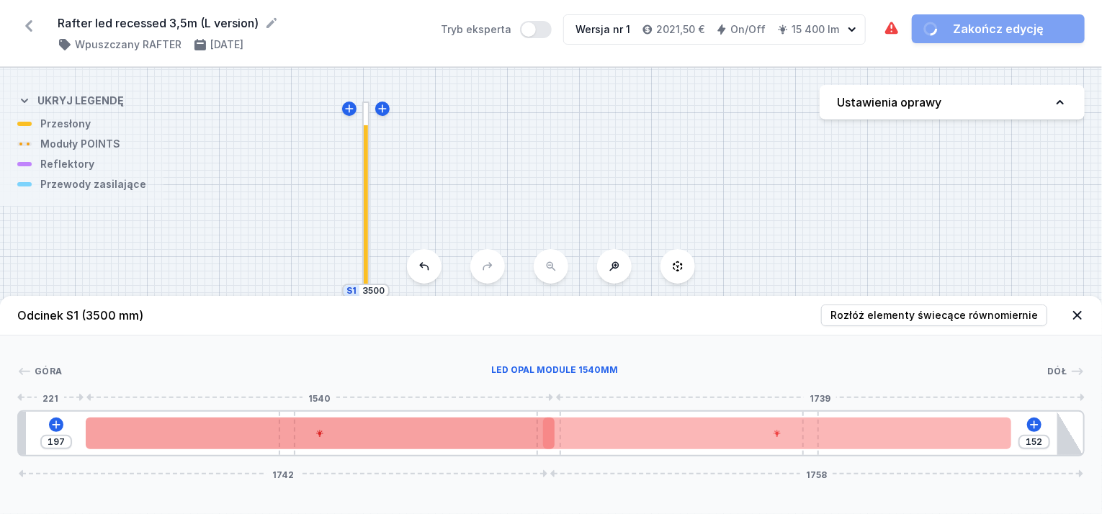
click at [238, 438] on div at bounding box center [320, 434] width 468 height 32
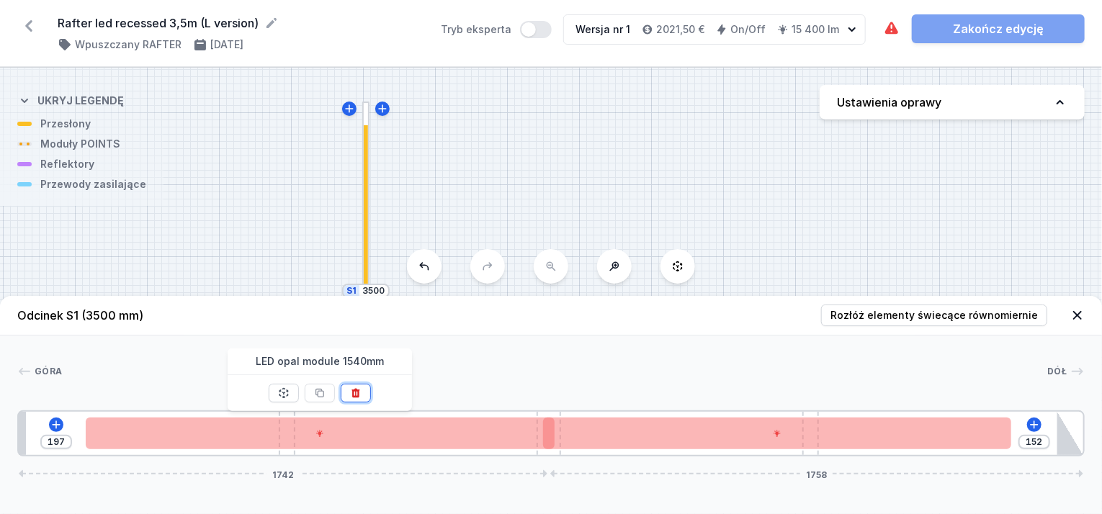
click at [358, 395] on icon at bounding box center [356, 393] width 8 height 9
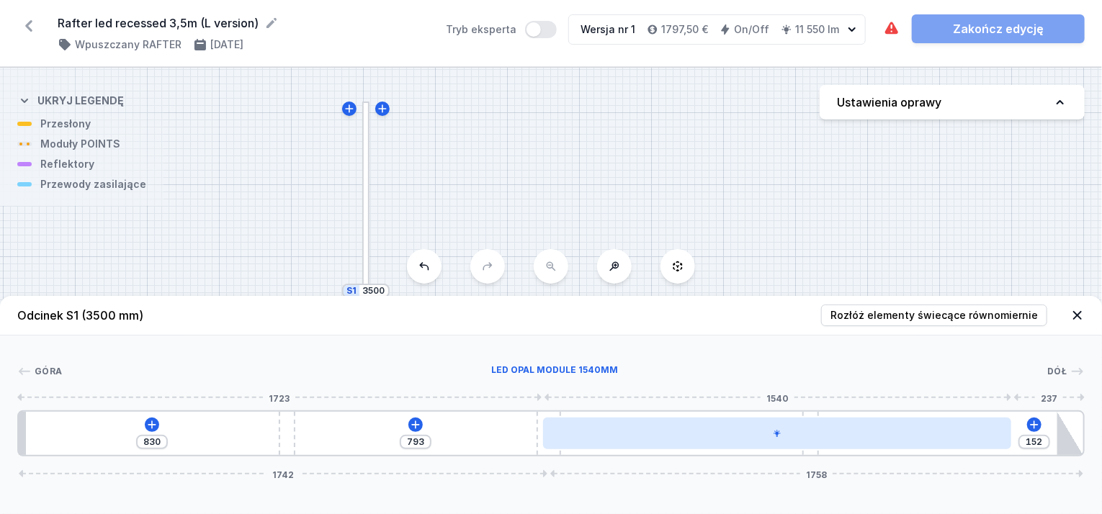
click at [789, 439] on div at bounding box center [777, 434] width 468 height 32
click at [821, 439] on div at bounding box center [777, 434] width 468 height 32
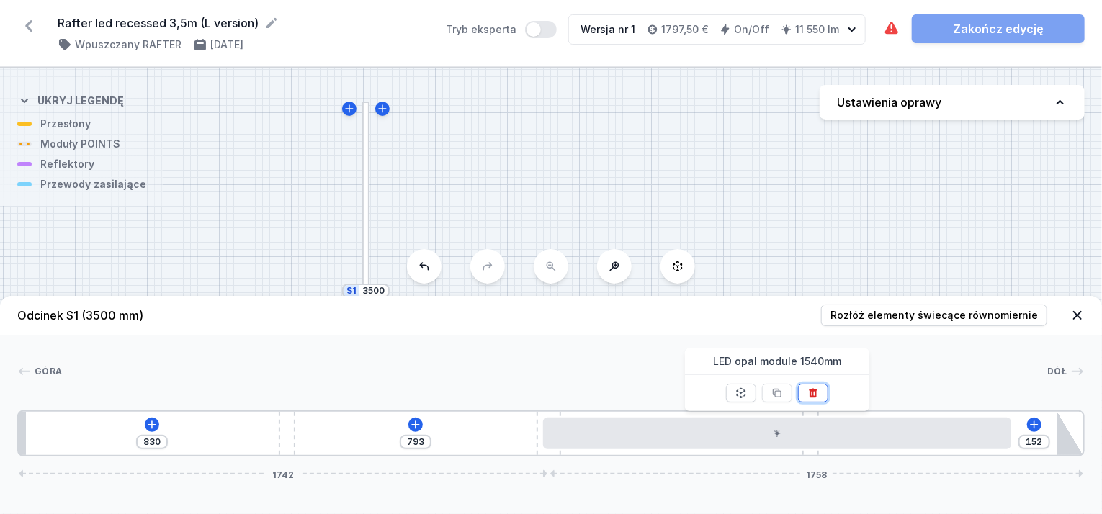
click at [816, 395] on icon at bounding box center [813, 393] width 8 height 9
type input "784"
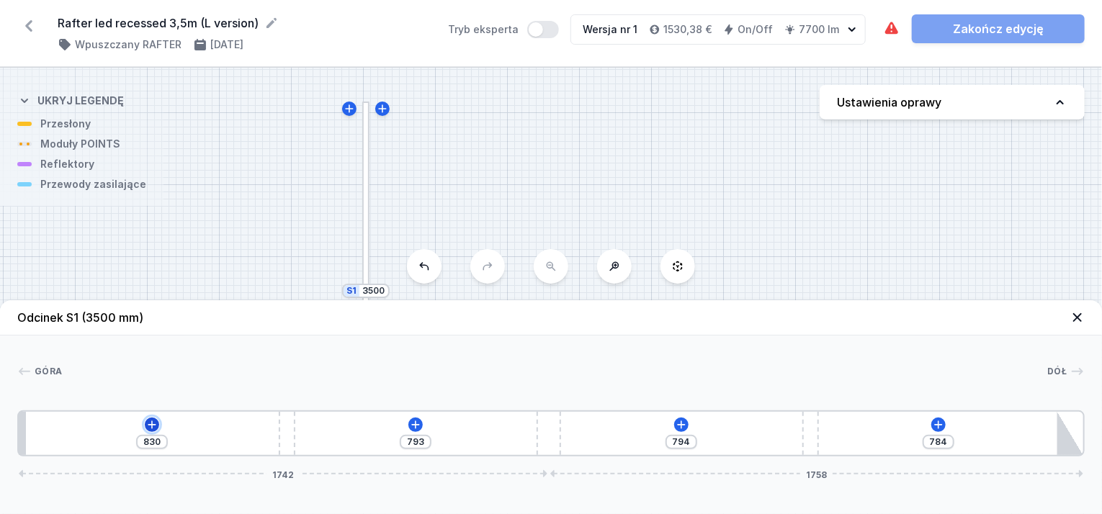
click at [152, 424] on icon at bounding box center [152, 425] width 8 height 8
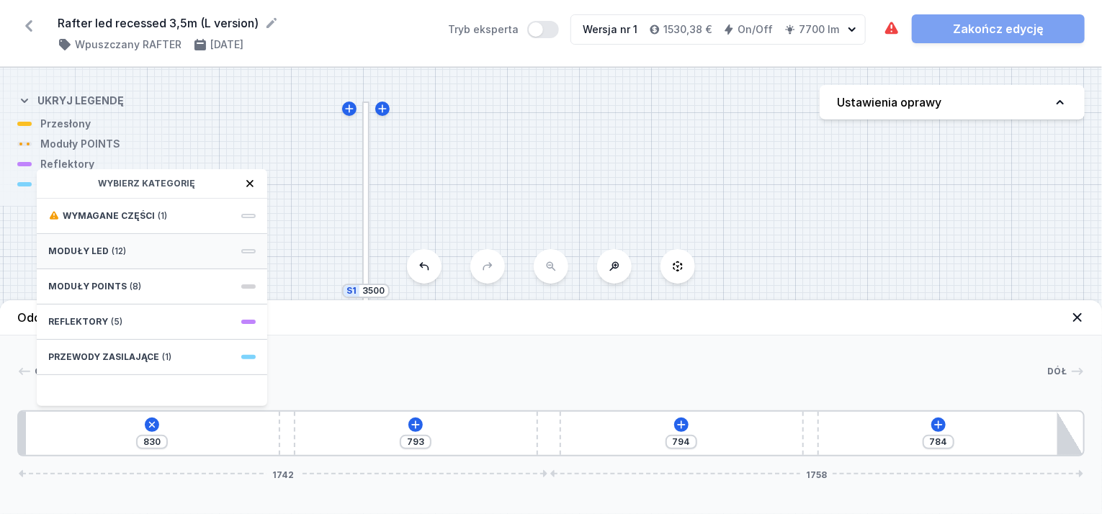
click at [160, 246] on div "Moduły LED (12)" at bounding box center [152, 251] width 230 height 35
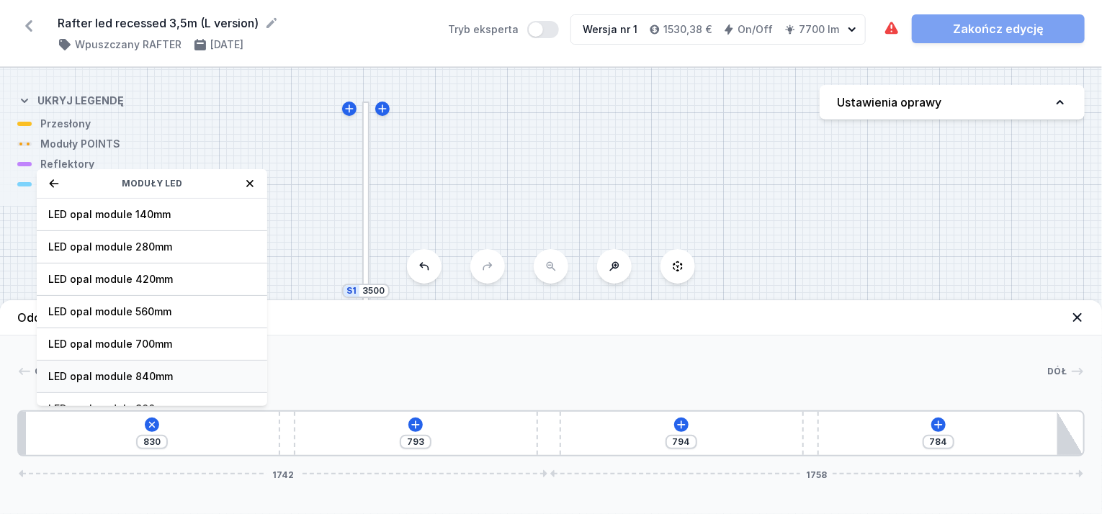
click at [179, 369] on span "LED opal module 840mm" at bounding box center [151, 376] width 207 height 14
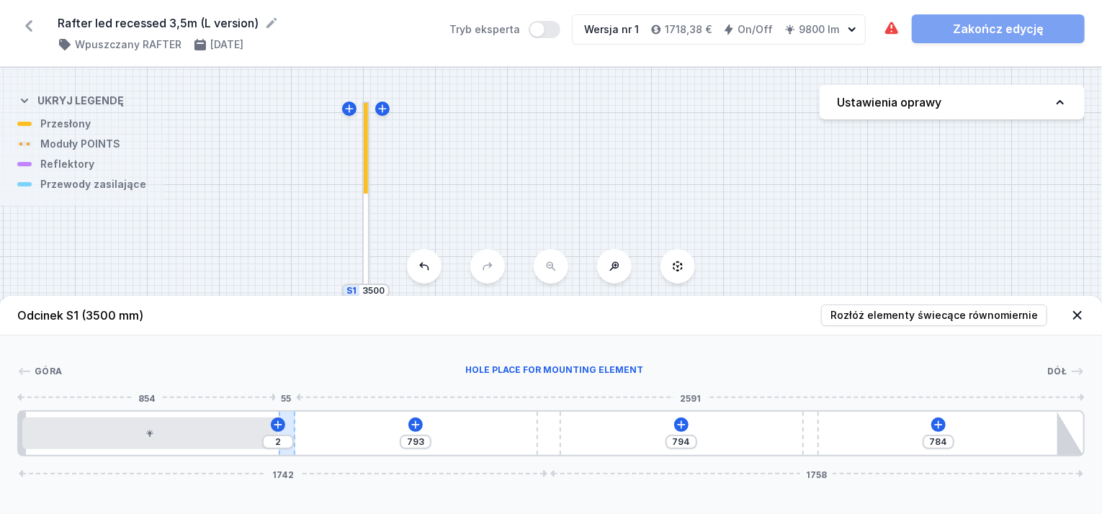
type input "9"
type input "786"
type input "11"
type input "784"
type input "14"
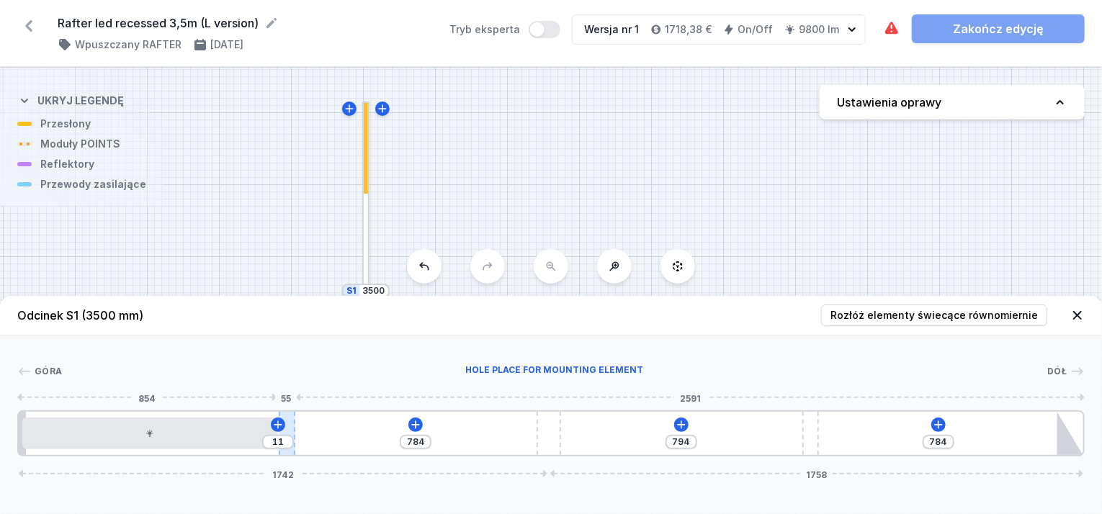
type input "781"
type input "16"
type input "779"
type input "18"
type input "777"
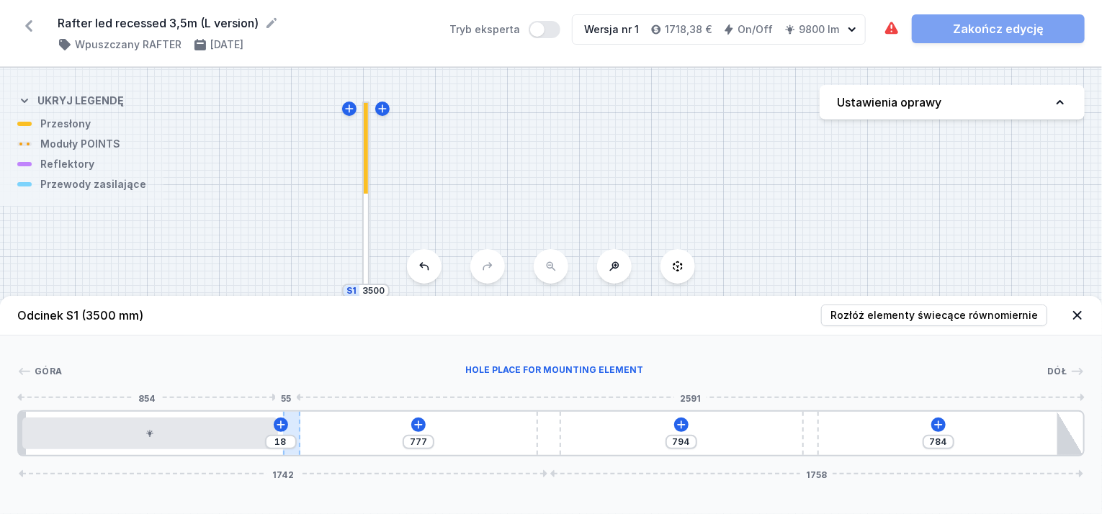
type input "21"
type input "774"
type input "23"
type input "772"
type input "28"
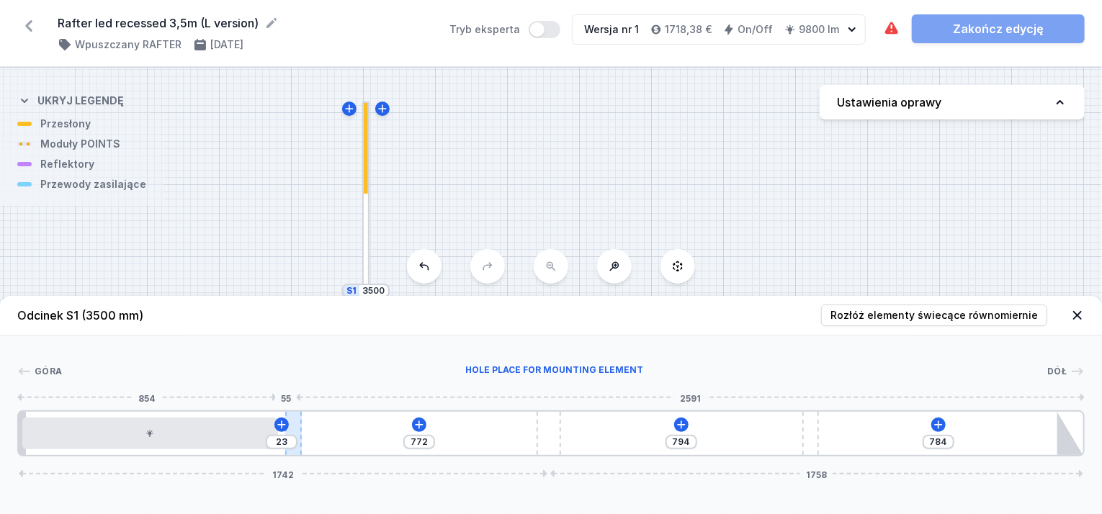
type input "767"
type input "30"
type input "765"
type input "32"
type input "763"
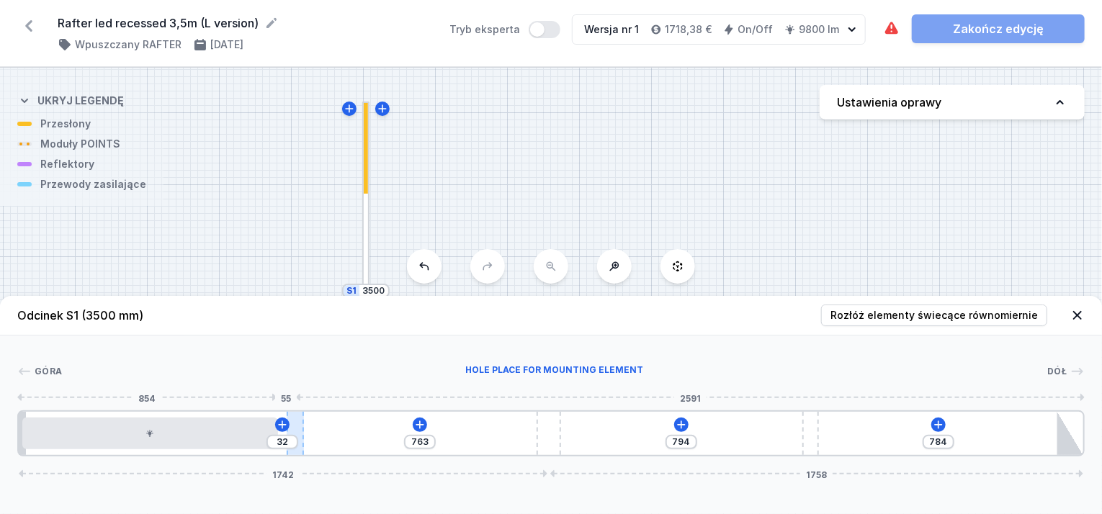
type input "35"
type input "760"
type input "37"
type input "758"
type input "42"
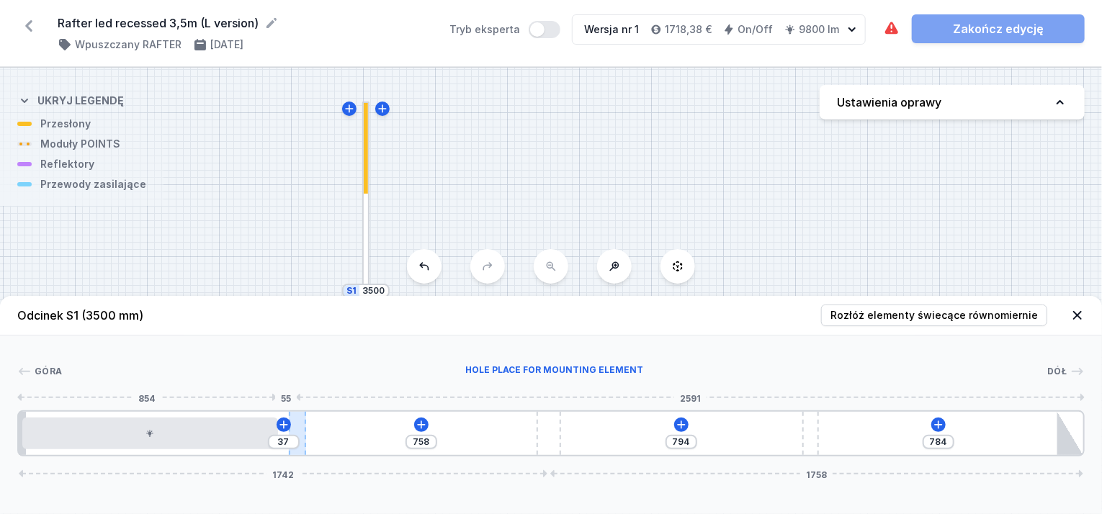
type input "753"
type input "44"
type input "751"
type input "46"
type input "749"
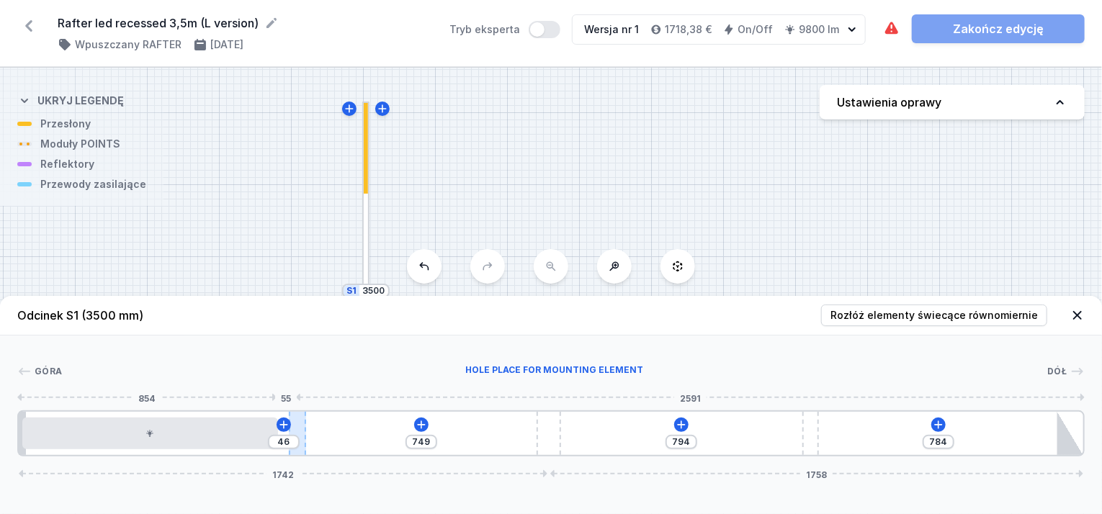
type input "49"
type input "746"
type input "51"
type input "744"
type input "53"
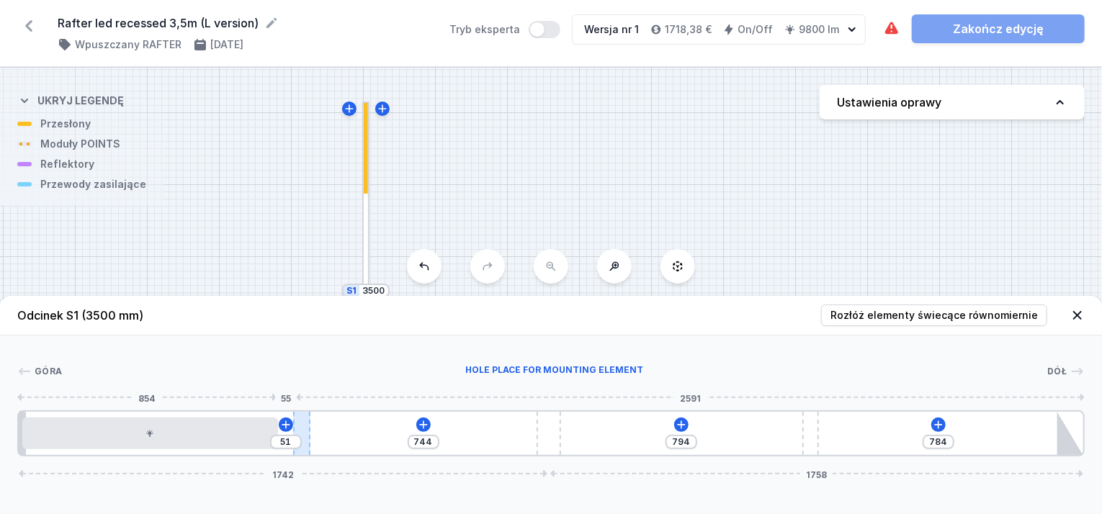
type input "742"
drag, startPoint x: 290, startPoint y: 433, endPoint x: 305, endPoint y: 430, distance: 14.8
click at [305, 430] on div at bounding box center [301, 433] width 17 height 43
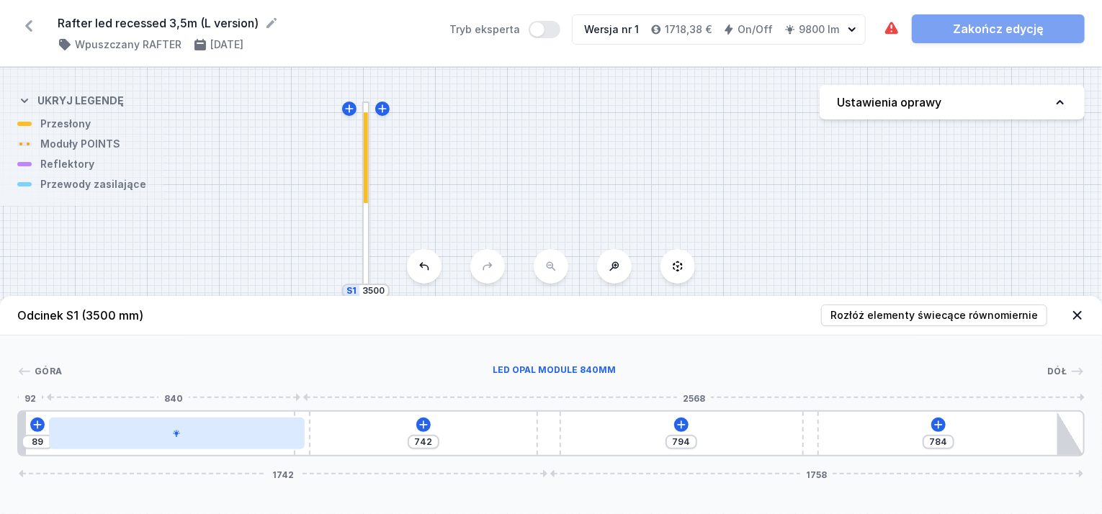
type input "94"
type input "735"
type input "103"
type input "733"
type input "105"
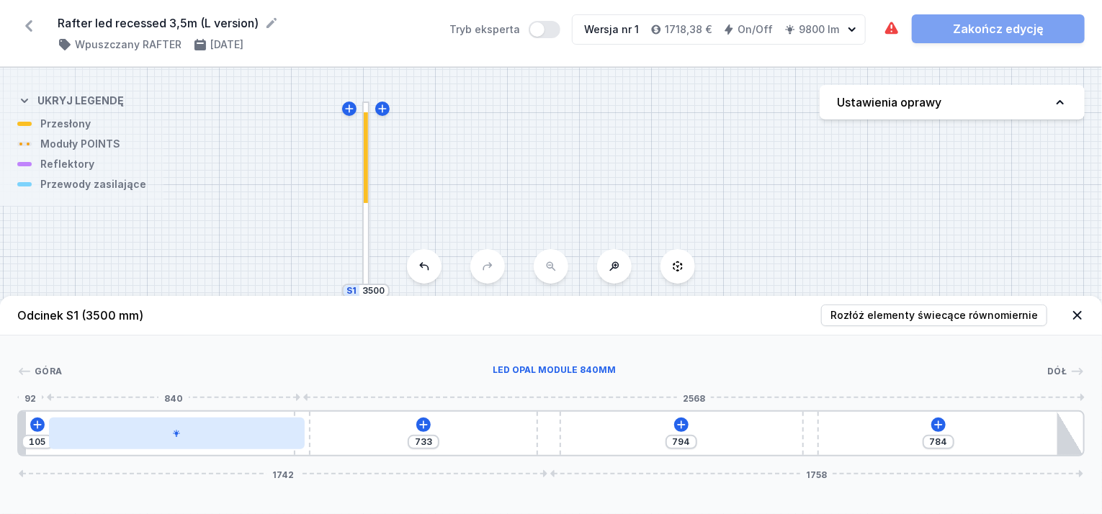
type input "730"
type input "108"
drag, startPoint x: 230, startPoint y: 434, endPoint x: 261, endPoint y: 434, distance: 31.7
type input "728"
type input "110"
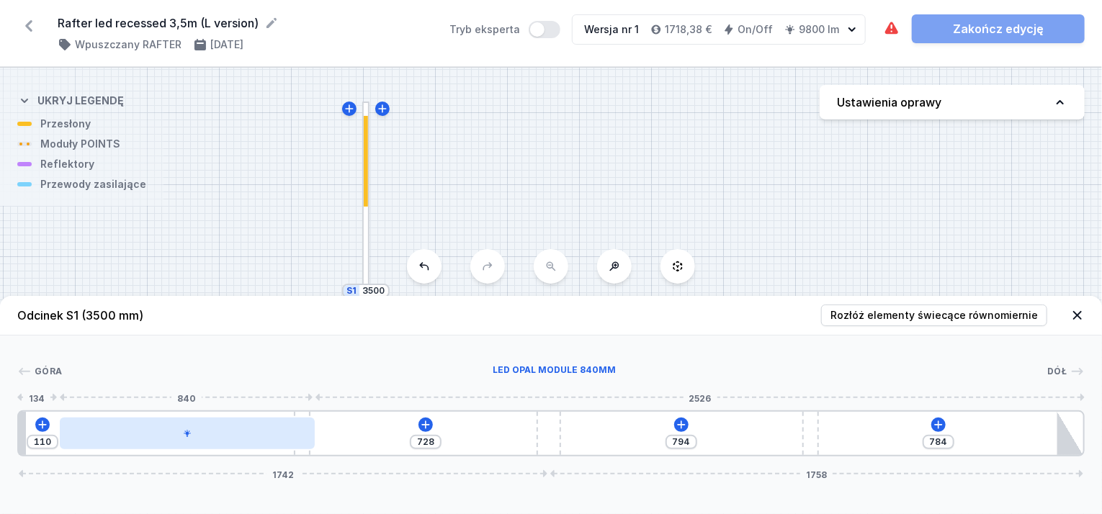
type input "710"
type input "128"
type input "713"
type input "125"
type input "717"
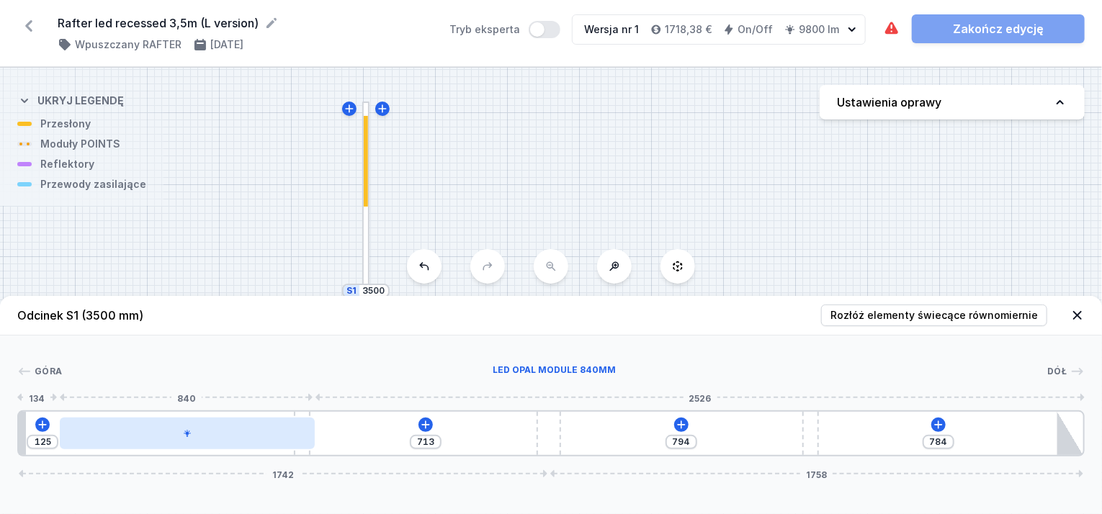
type input "121"
type input "720"
drag, startPoint x: 261, startPoint y: 434, endPoint x: 245, endPoint y: 441, distance: 17.8
click at [245, 441] on div at bounding box center [176, 434] width 256 height 32
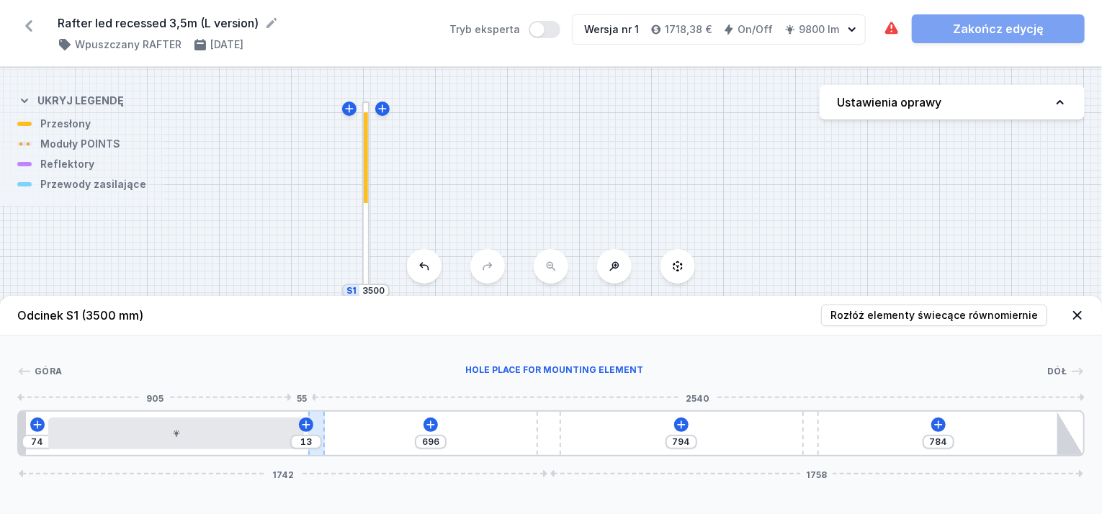
drag, startPoint x: 307, startPoint y: 424, endPoint x: 320, endPoint y: 426, distance: 13.0
click at [320, 426] on div at bounding box center [316, 433] width 17 height 43
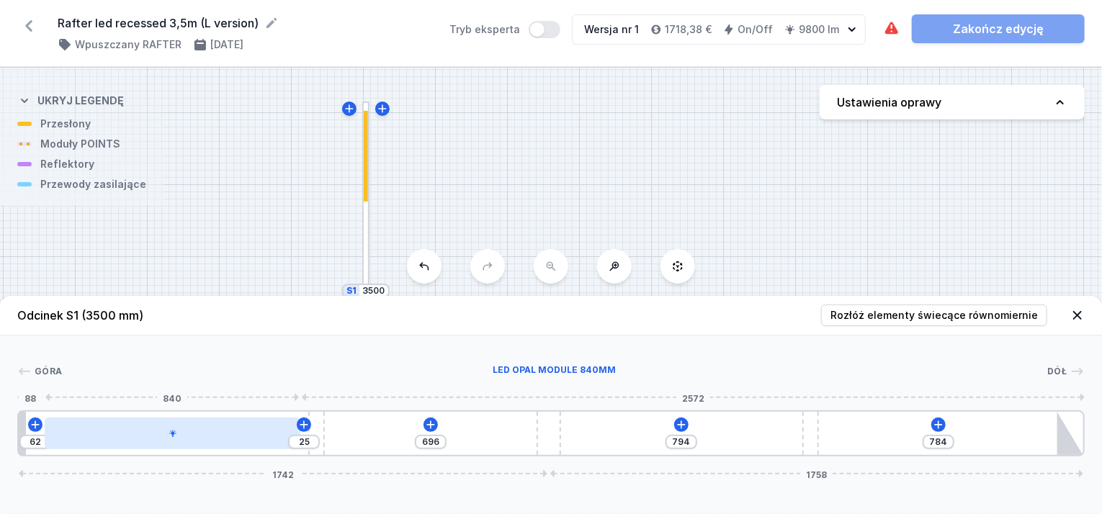
drag, startPoint x: 191, startPoint y: 436, endPoint x: 181, endPoint y: 433, distance: 9.8
click at [181, 433] on div at bounding box center [173, 434] width 256 height 32
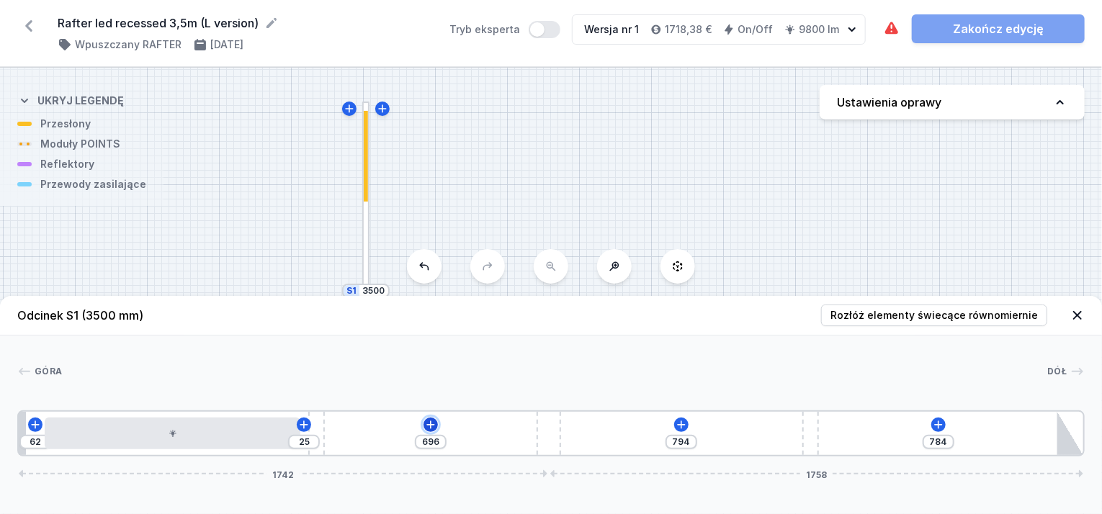
click at [423, 426] on button at bounding box center [430, 425] width 14 height 14
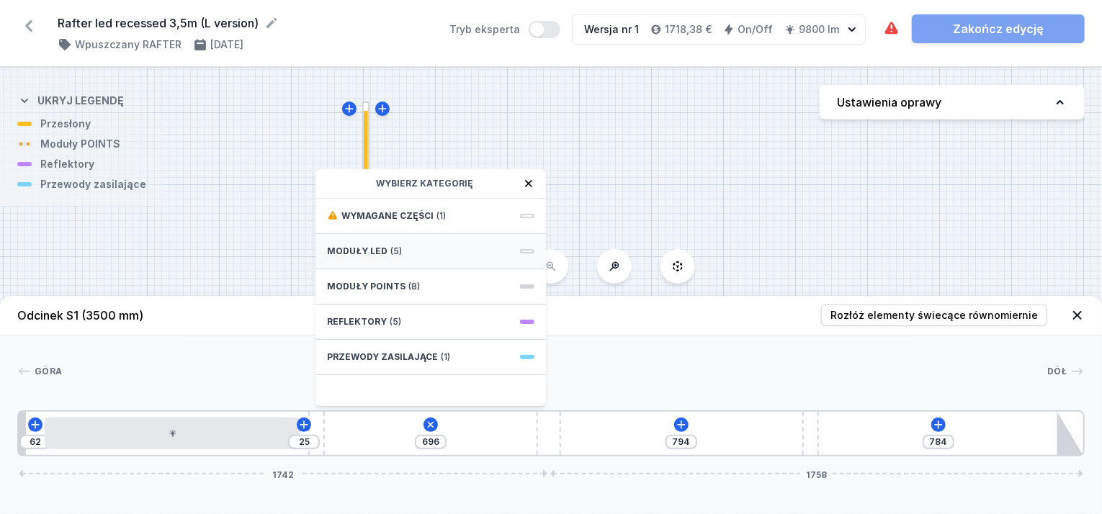
click at [390, 246] on span "(5)" at bounding box center [396, 252] width 12 height 12
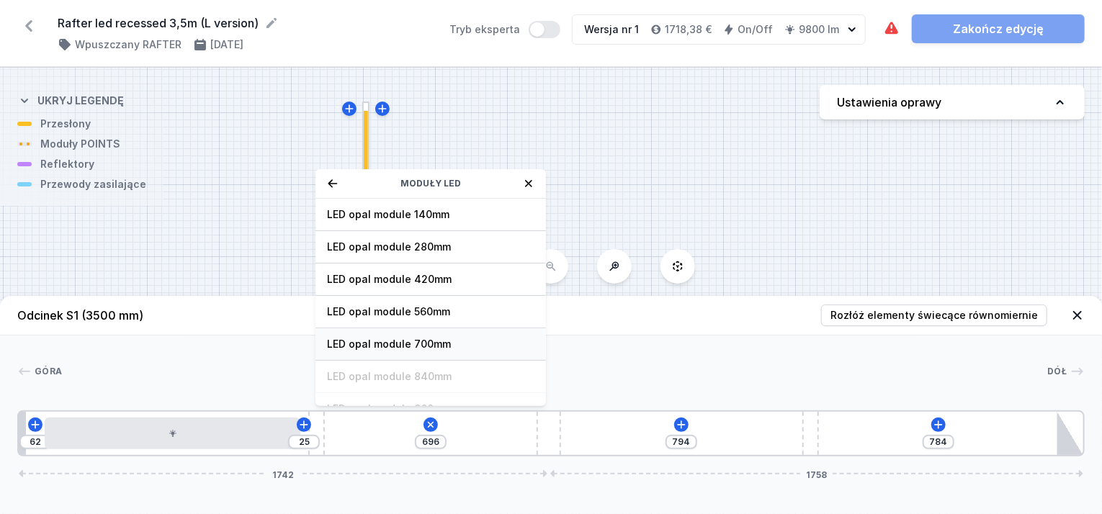
click at [397, 343] on span "LED opal module 700mm" at bounding box center [430, 344] width 207 height 14
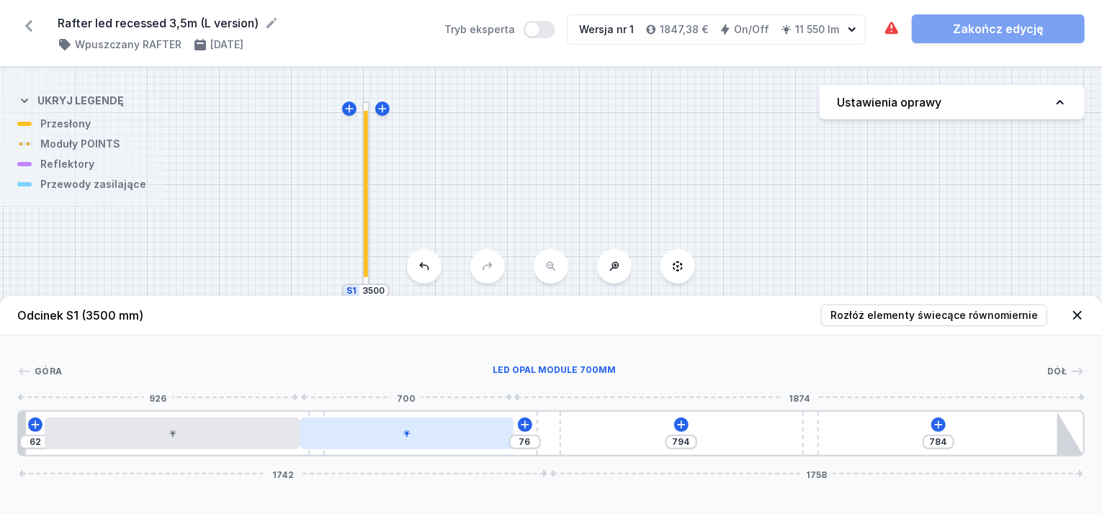
drag, startPoint x: 371, startPoint y: 434, endPoint x: 363, endPoint y: 439, distance: 9.0
click at [363, 439] on div at bounding box center [406, 434] width 213 height 32
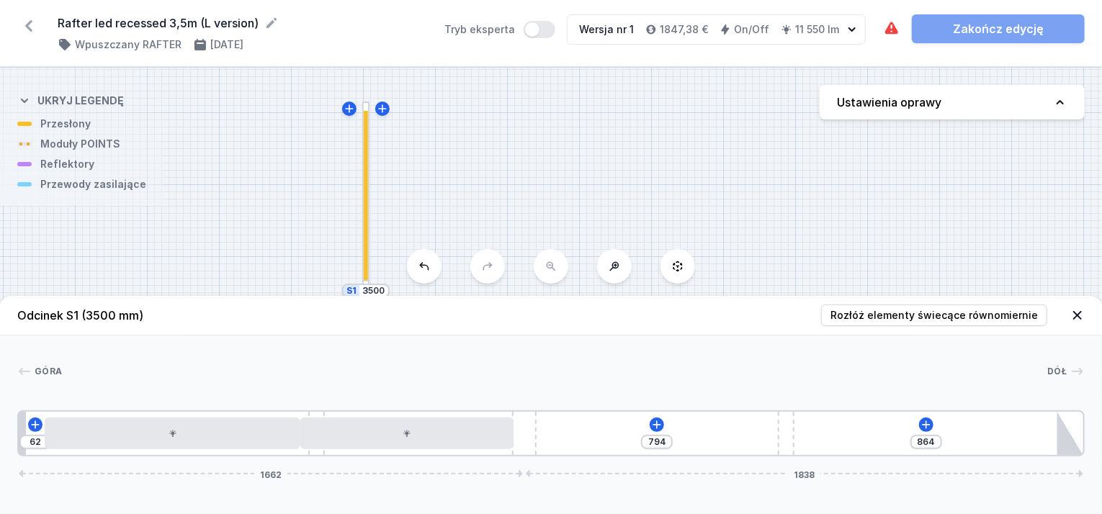
click at [543, 427] on div "62 794 864 1662 1838" at bounding box center [550, 433] width 1067 height 46
click at [655, 425] on icon at bounding box center [657, 425] width 8 height 8
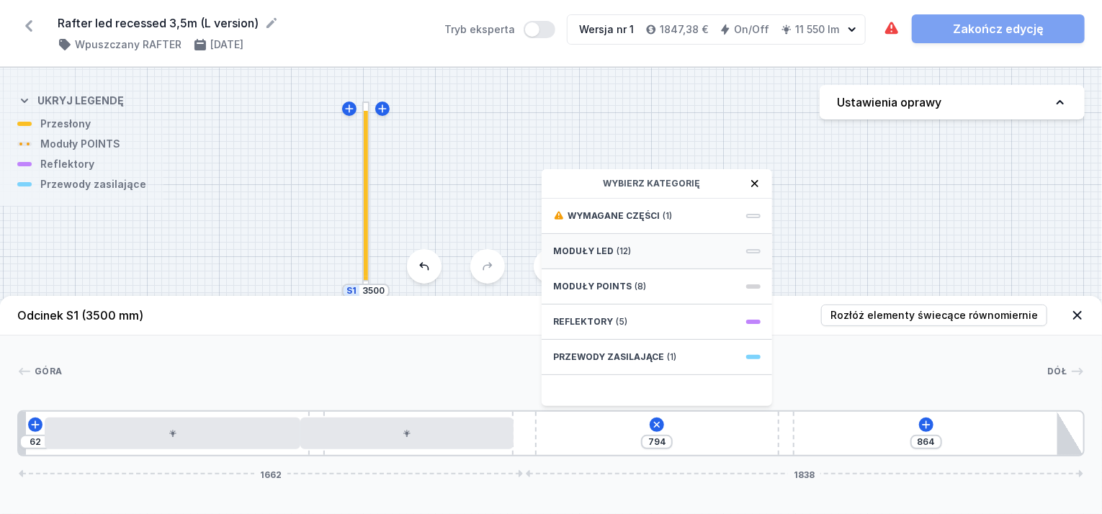
click at [595, 248] on span "Moduły LED" at bounding box center [583, 252] width 60 height 12
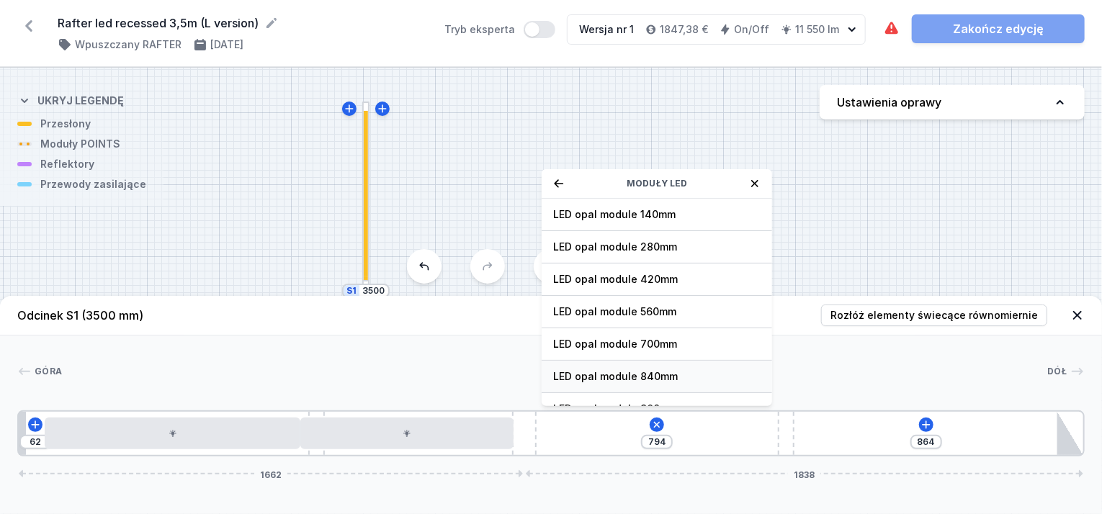
click at [636, 372] on span "LED opal module 840mm" at bounding box center [656, 376] width 207 height 14
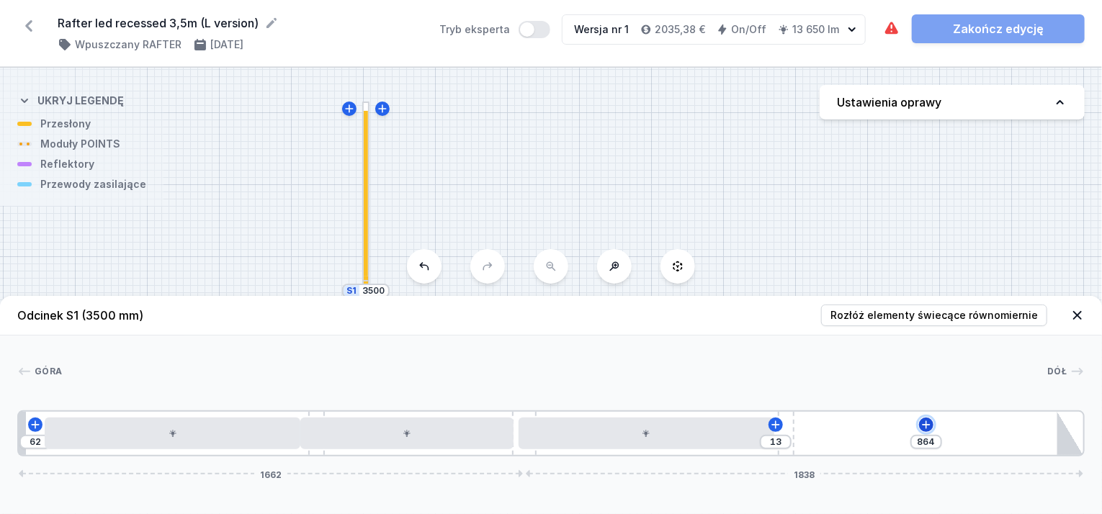
click at [926, 421] on icon at bounding box center [926, 425] width 12 height 12
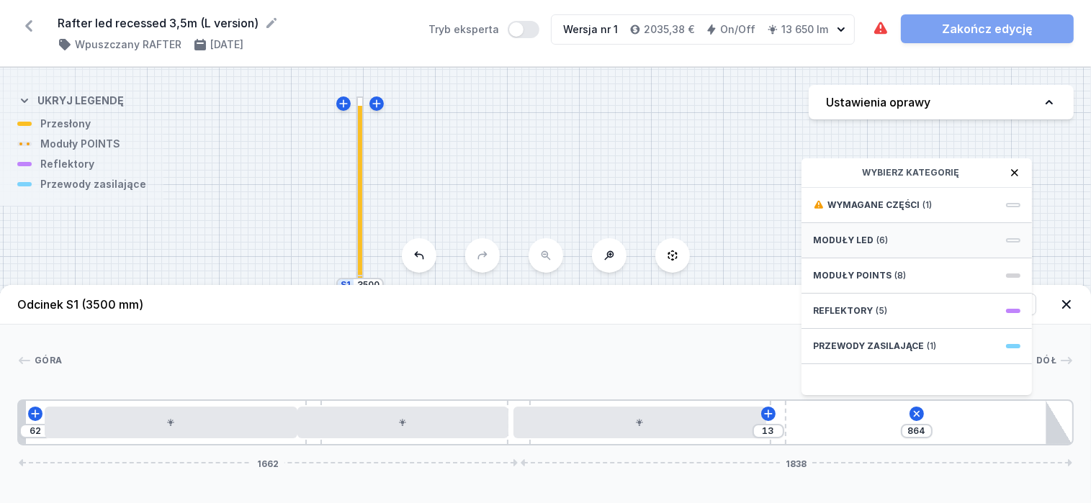
click at [876, 246] on span "(6)" at bounding box center [882, 241] width 12 height 12
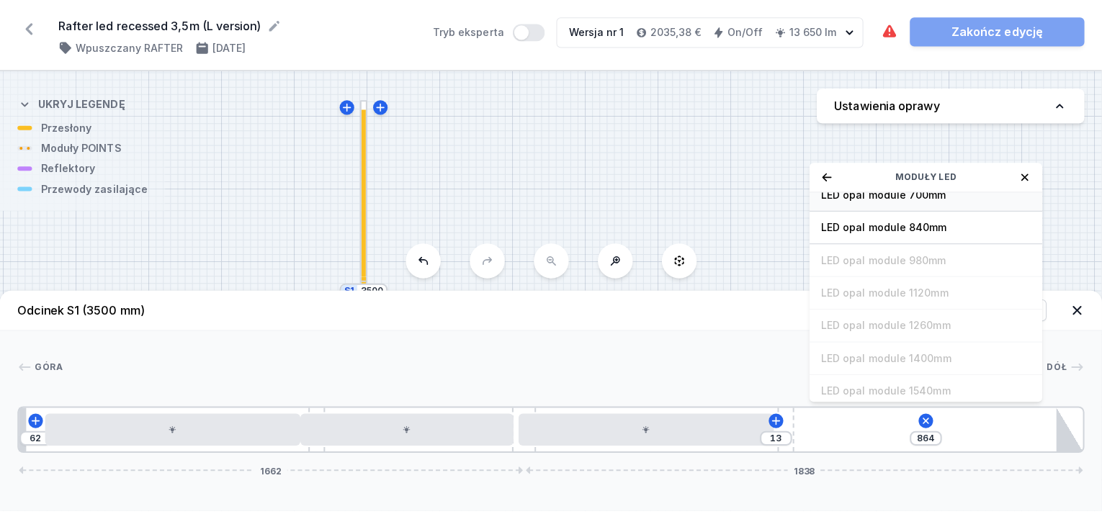
scroll to position [144, 0]
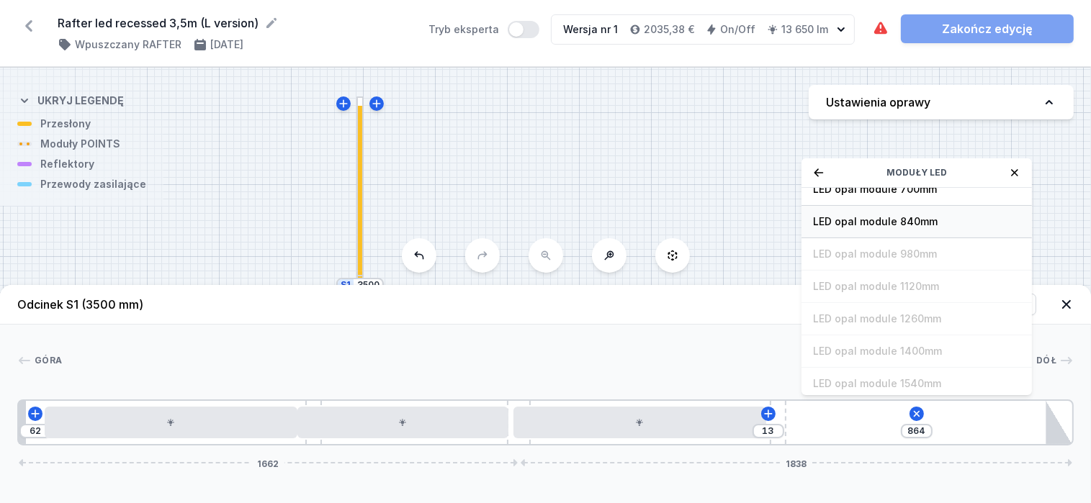
click at [884, 229] on span "LED opal module 840mm" at bounding box center [916, 222] width 207 height 14
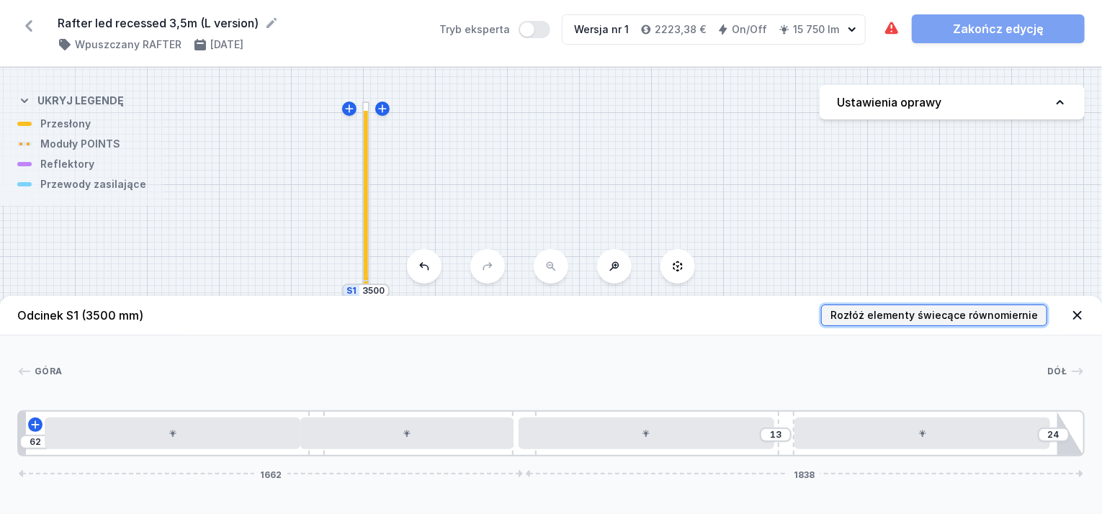
click at [925, 316] on span "Rozłóż elementy świecące równomiernie" at bounding box center [933, 315] width 207 height 14
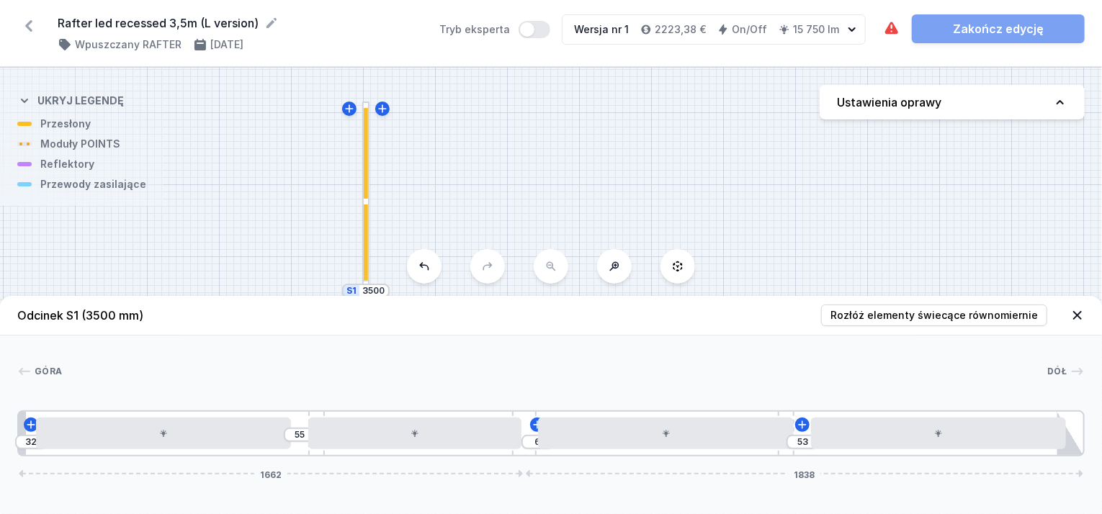
click at [1077, 312] on icon at bounding box center [1077, 315] width 14 height 14
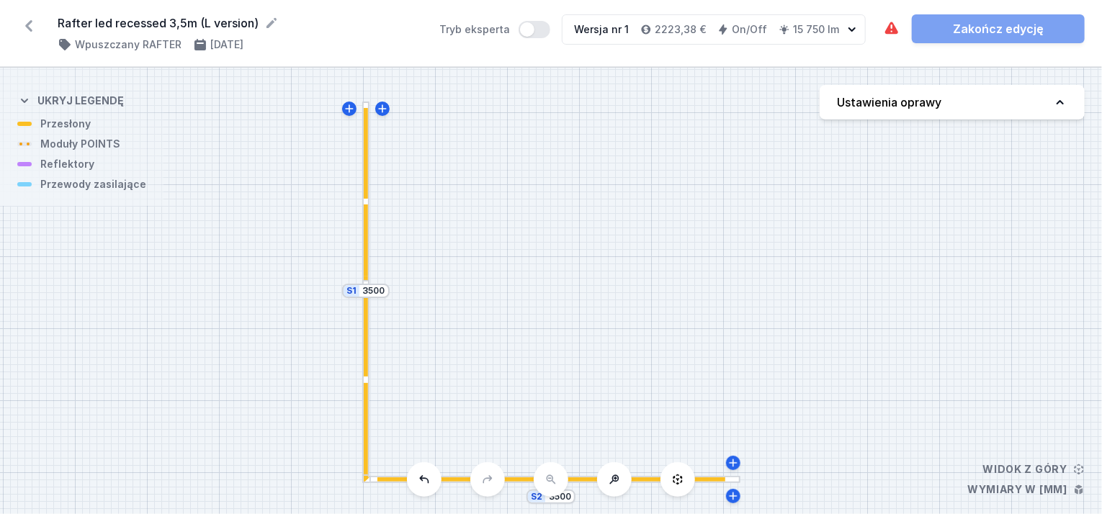
click at [364, 330] on div at bounding box center [366, 331] width 4 height 91
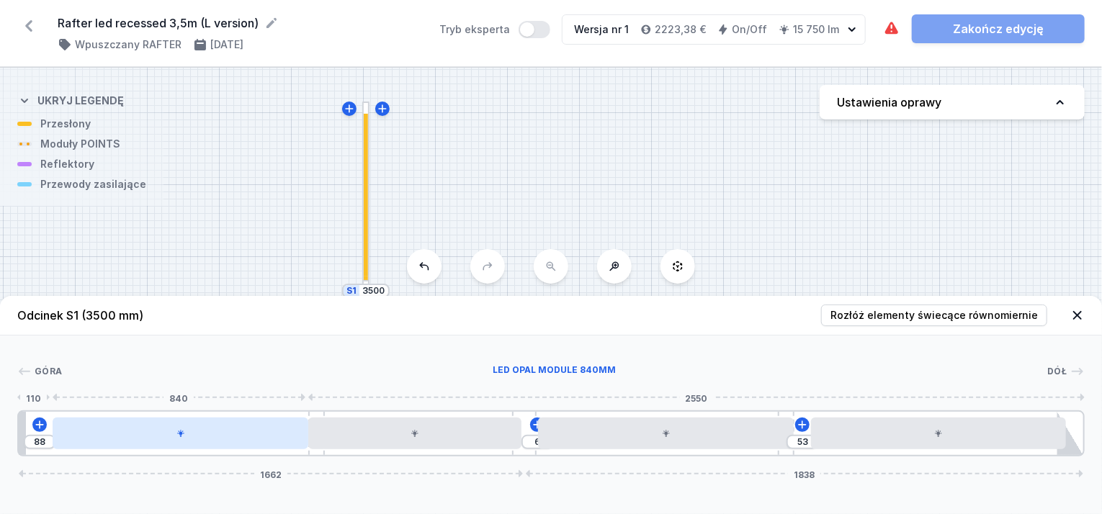
drag, startPoint x: 273, startPoint y: 430, endPoint x: 284, endPoint y: 433, distance: 12.1
click at [284, 433] on div at bounding box center [181, 434] width 256 height 32
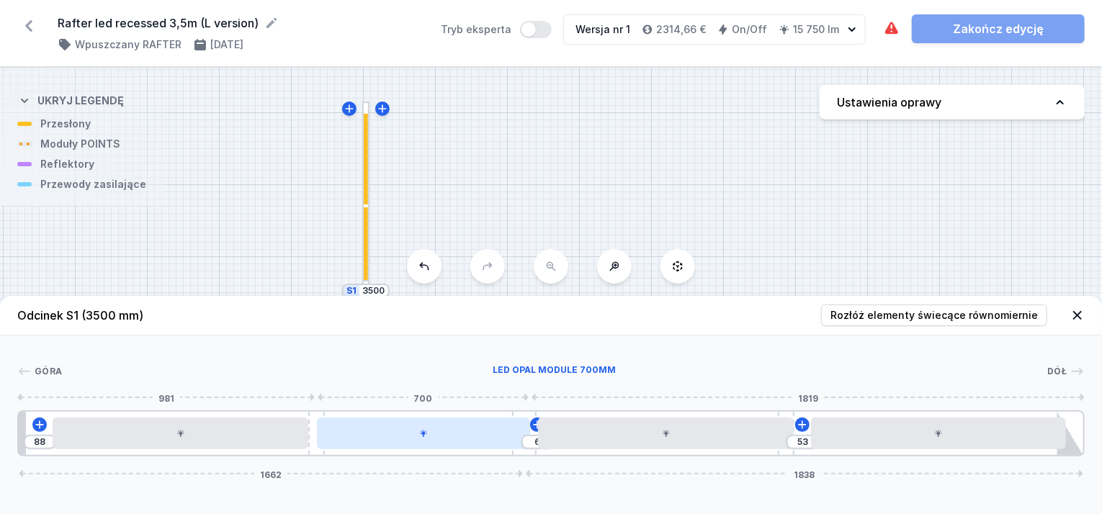
drag, startPoint x: 349, startPoint y: 433, endPoint x: 446, endPoint y: 436, distance: 96.6
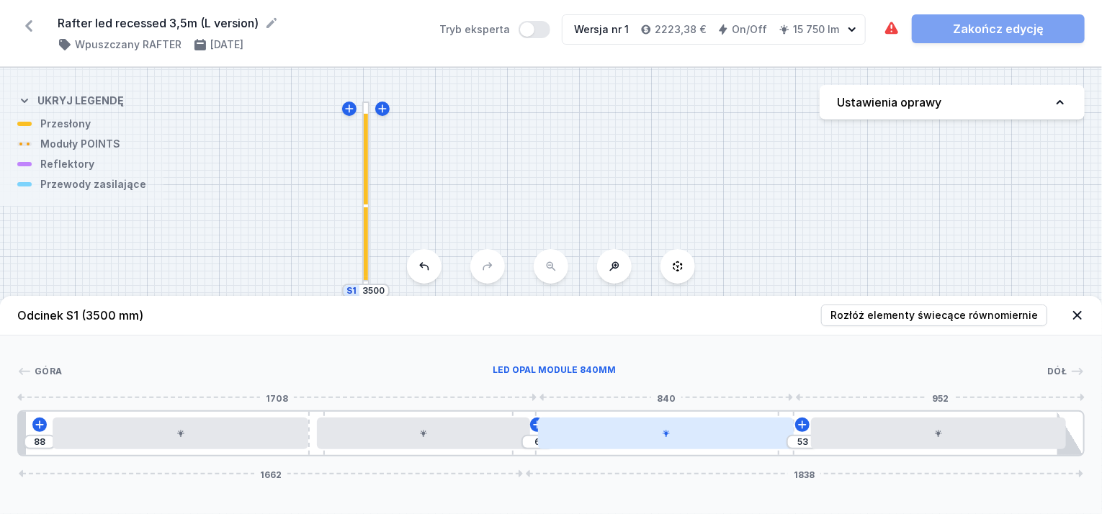
click at [749, 439] on div at bounding box center [666, 434] width 256 height 32
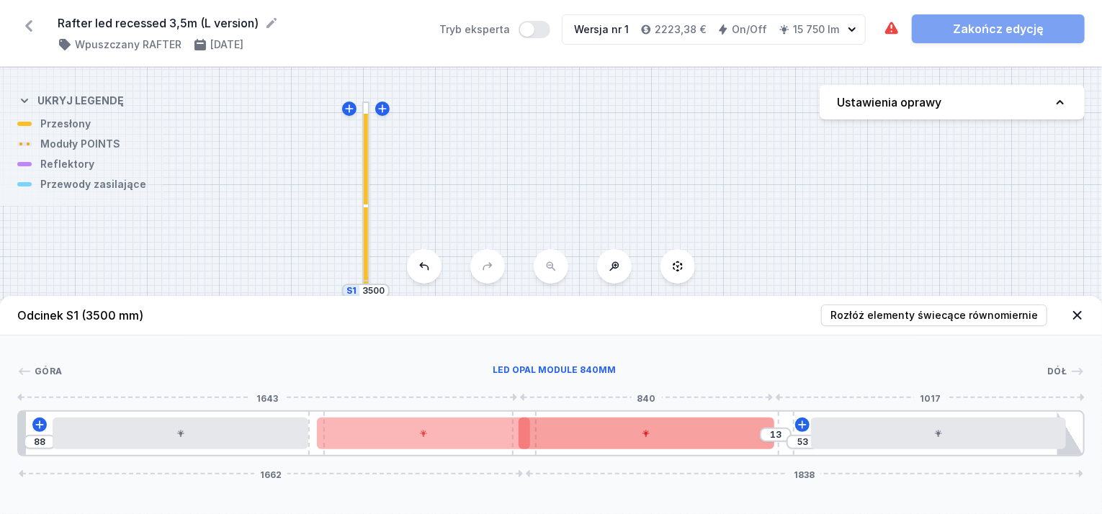
click at [726, 440] on div at bounding box center [646, 434] width 256 height 32
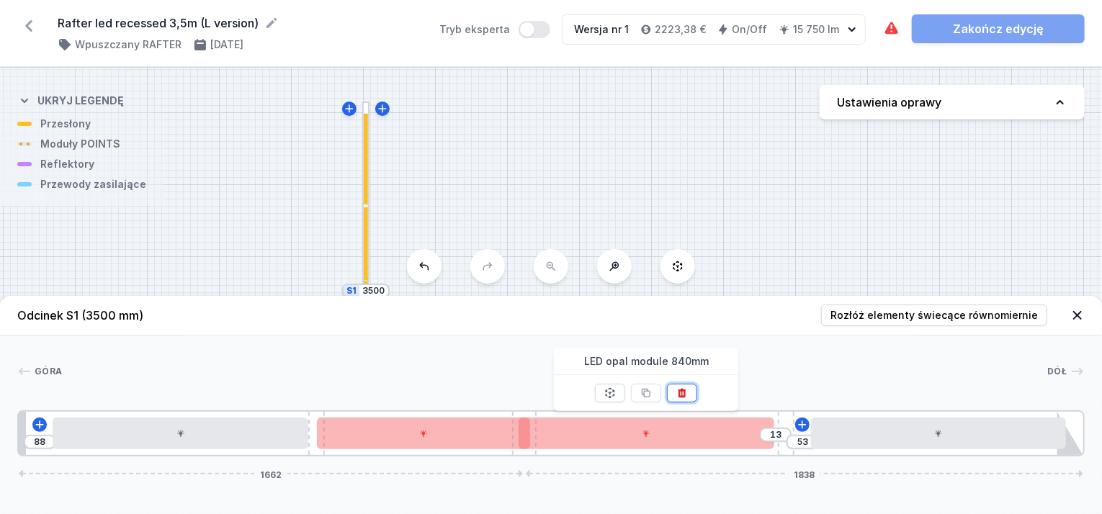
click at [674, 392] on button at bounding box center [682, 393] width 30 height 19
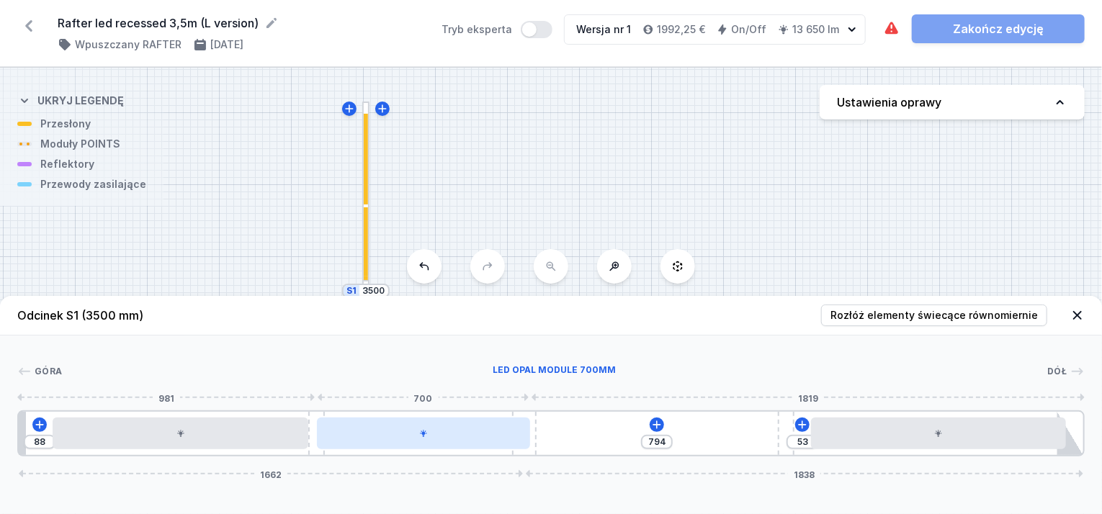
click at [521, 433] on div at bounding box center [423, 434] width 213 height 32
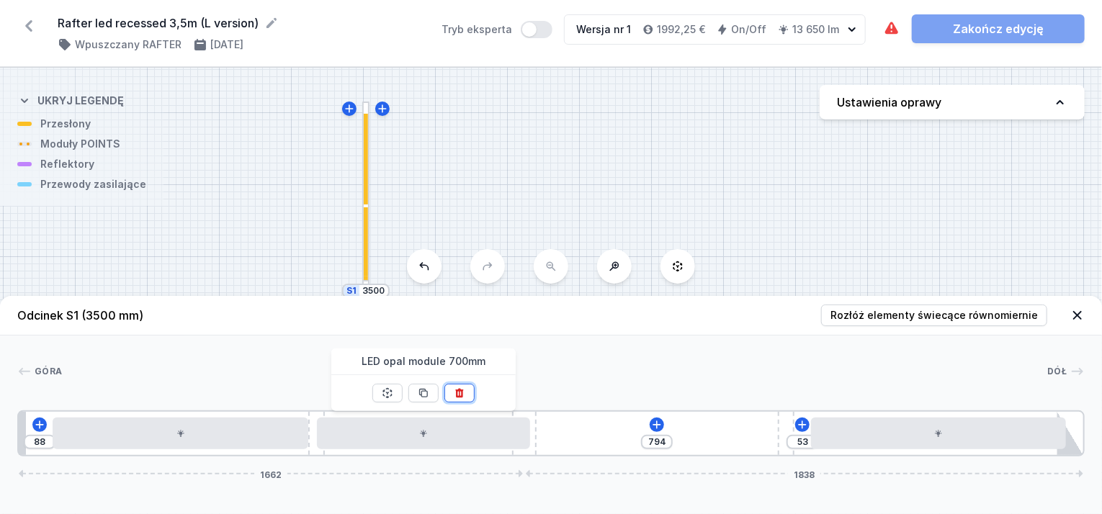
click at [459, 398] on icon at bounding box center [460, 393] width 12 height 12
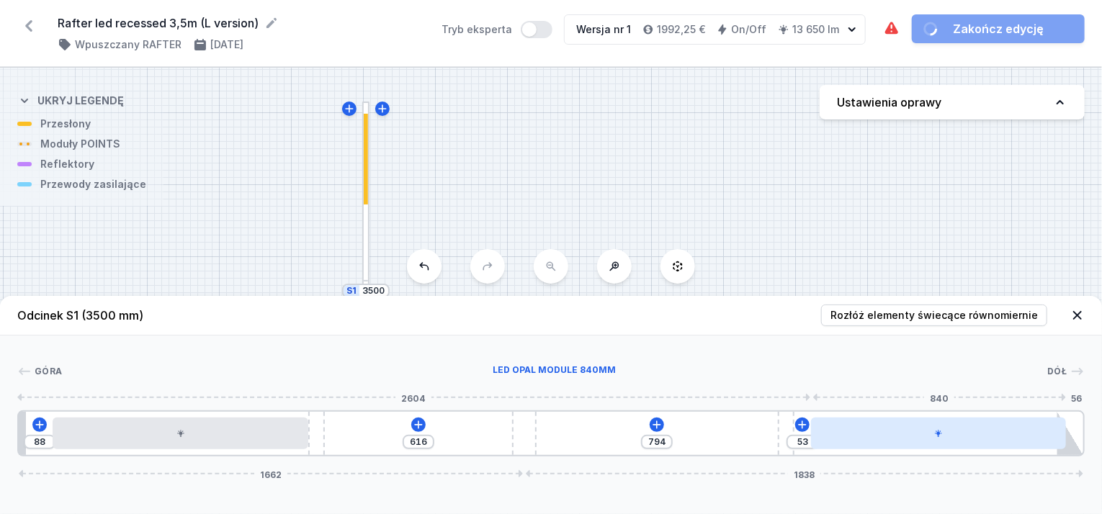
click at [961, 439] on div at bounding box center [939, 434] width 256 height 32
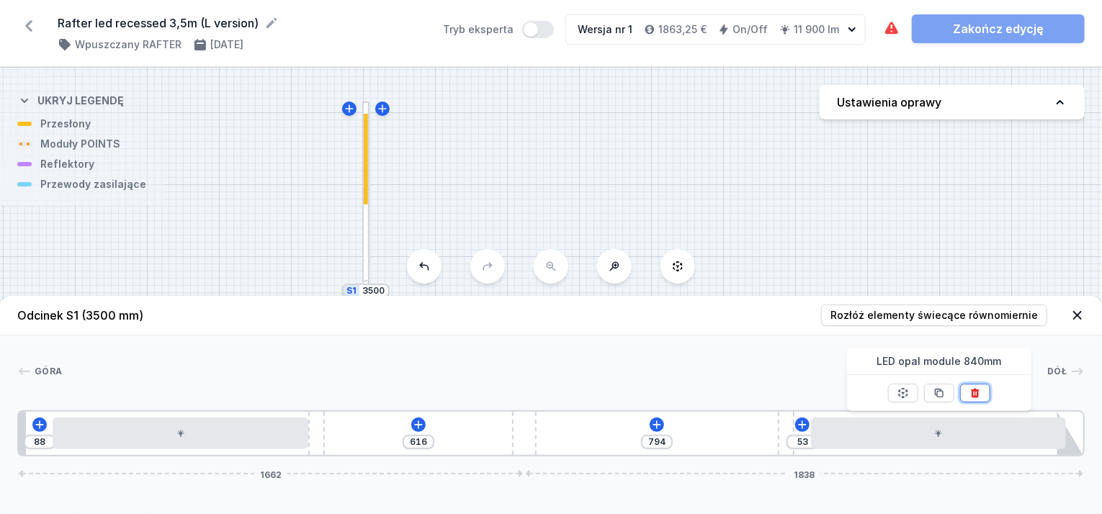
click at [979, 393] on icon at bounding box center [975, 393] width 12 height 12
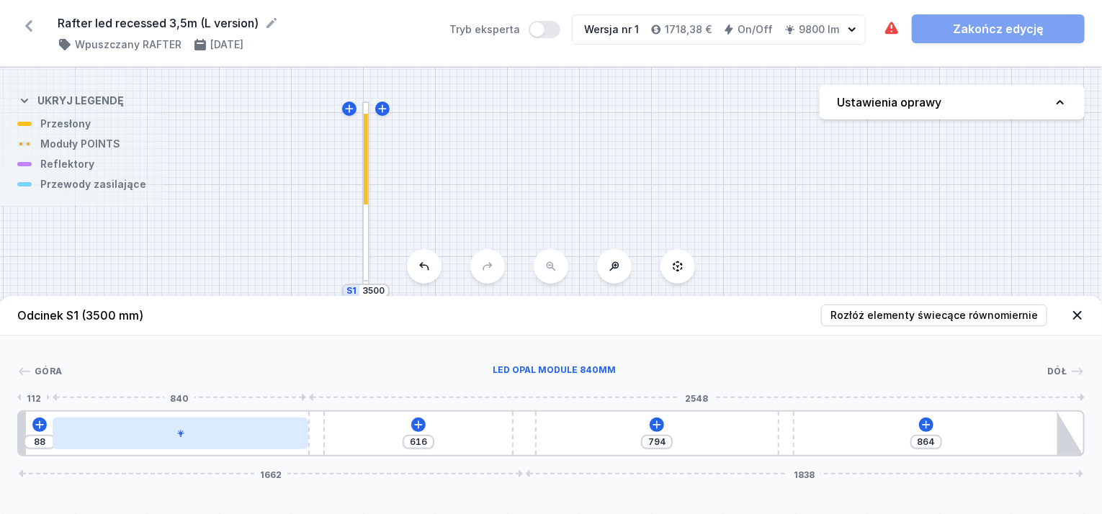
click at [300, 430] on div at bounding box center [181, 434] width 256 height 32
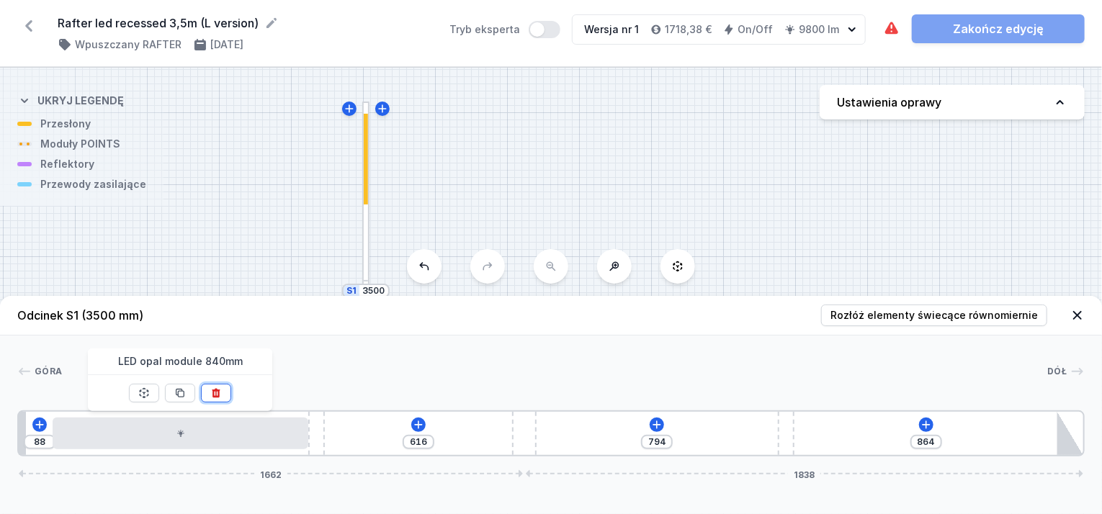
click at [213, 388] on icon at bounding box center [216, 393] width 12 height 12
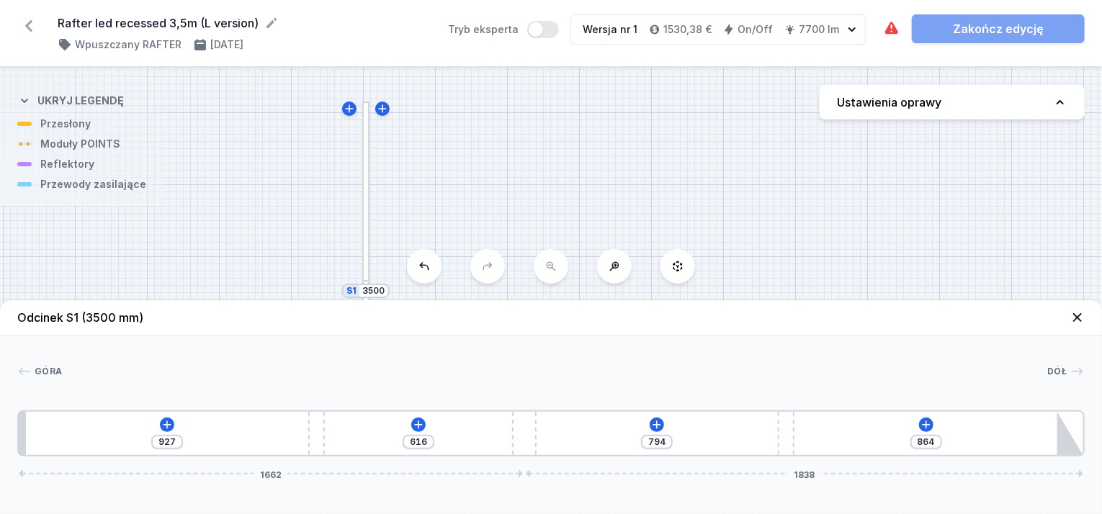
click at [855, 270] on div "S2 3500 S1 3500" at bounding box center [551, 291] width 1102 height 446
click at [1075, 317] on icon at bounding box center [1077, 317] width 9 height 9
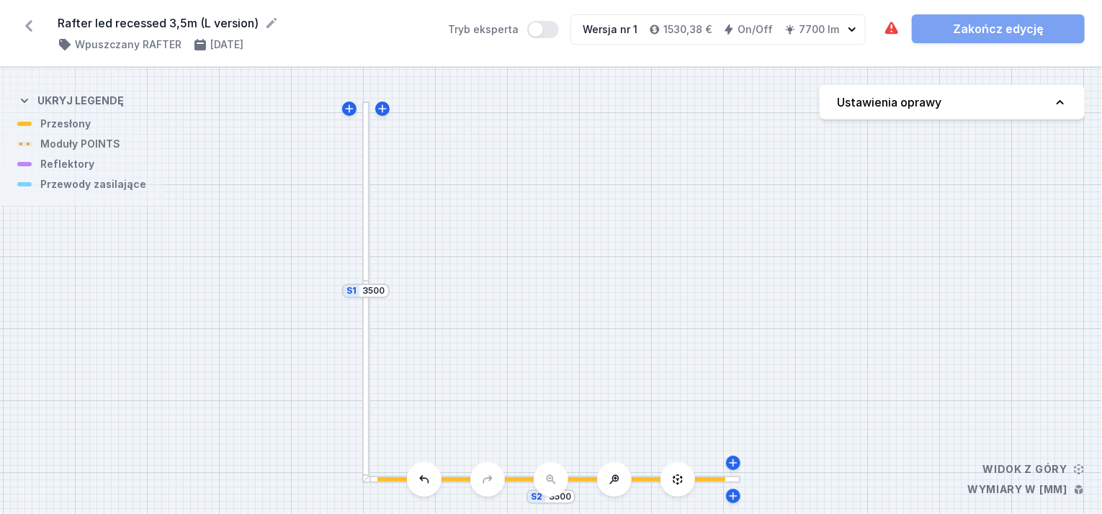
click at [644, 478] on div at bounding box center [642, 479] width 166 height 4
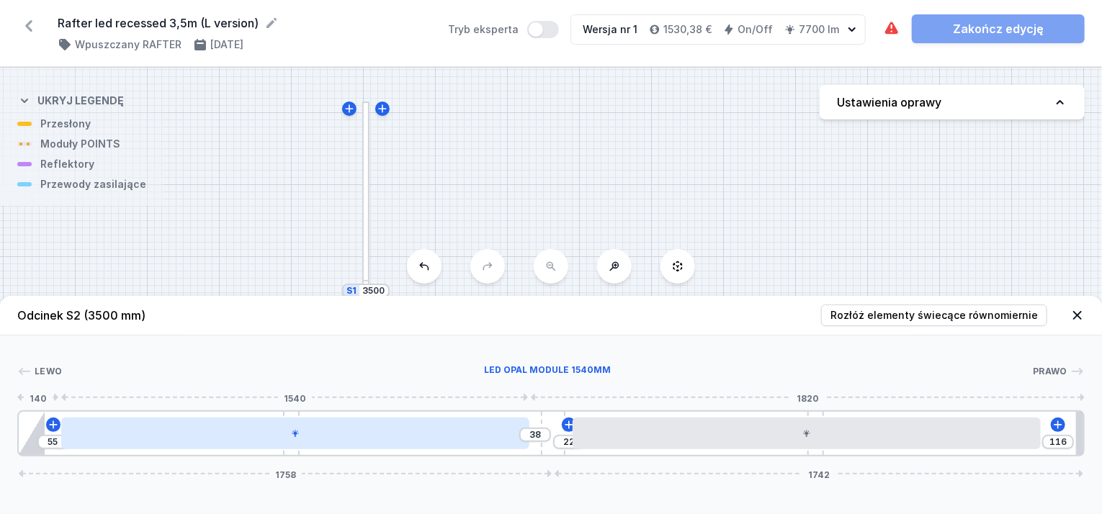
click at [516, 436] on div at bounding box center [295, 434] width 468 height 32
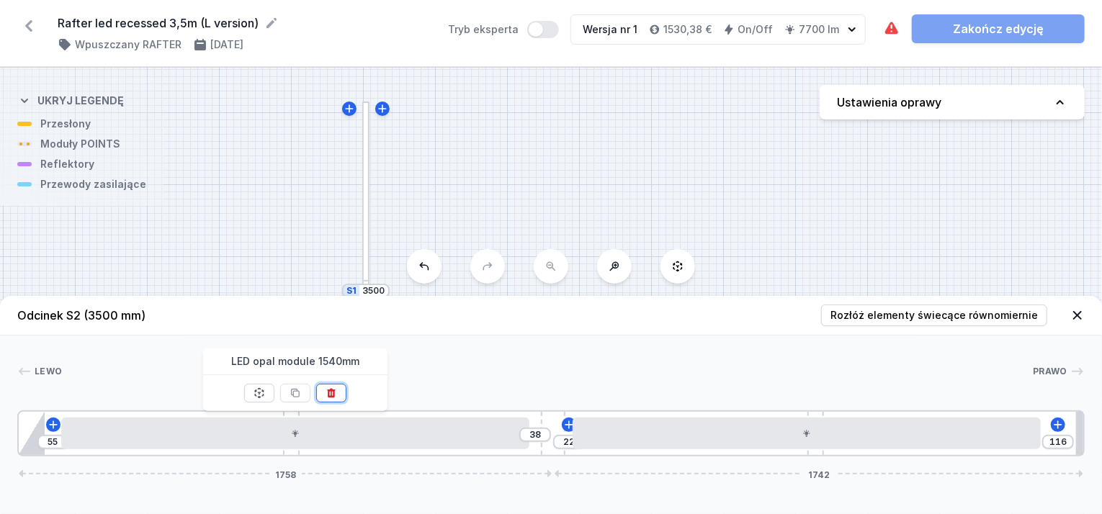
click at [335, 390] on icon at bounding box center [331, 393] width 12 height 12
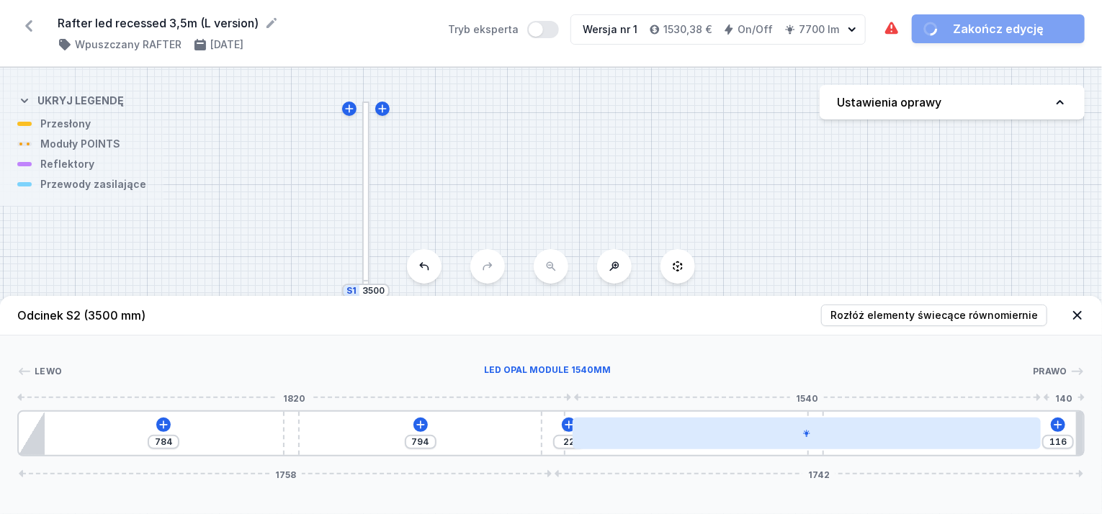
click at [859, 448] on div at bounding box center [806, 434] width 468 height 32
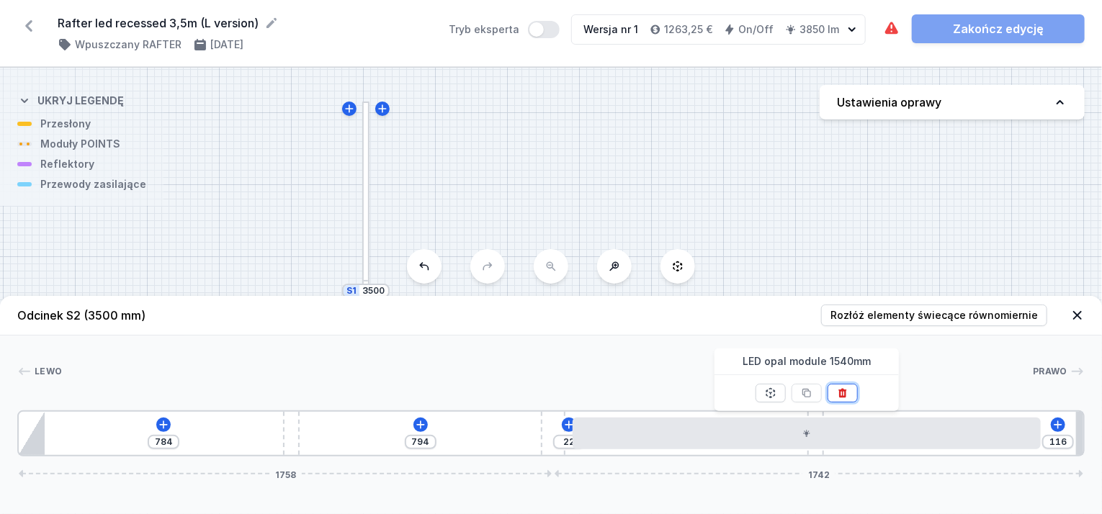
click at [843, 390] on icon at bounding box center [843, 393] width 8 height 9
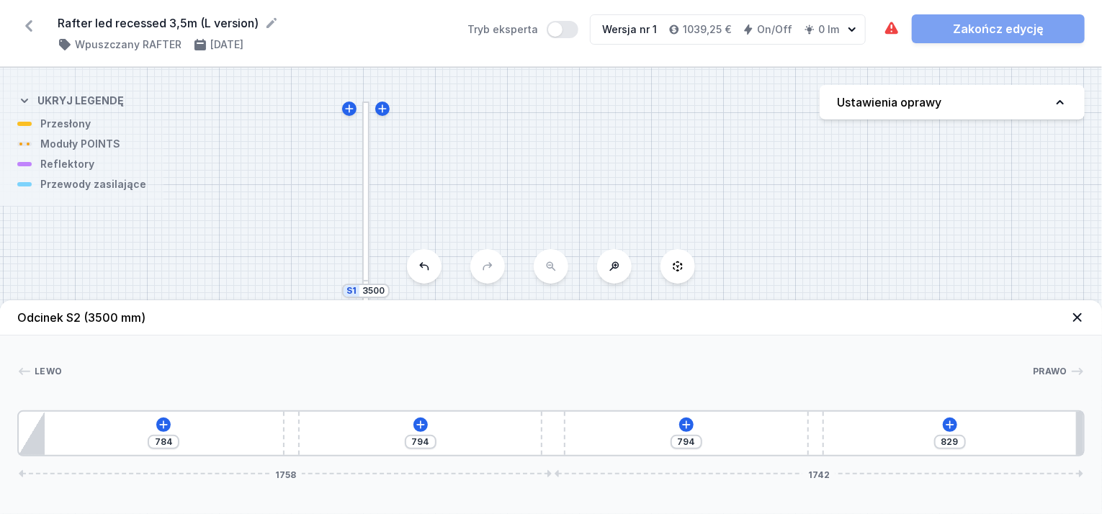
click at [1074, 317] on icon at bounding box center [1077, 317] width 14 height 14
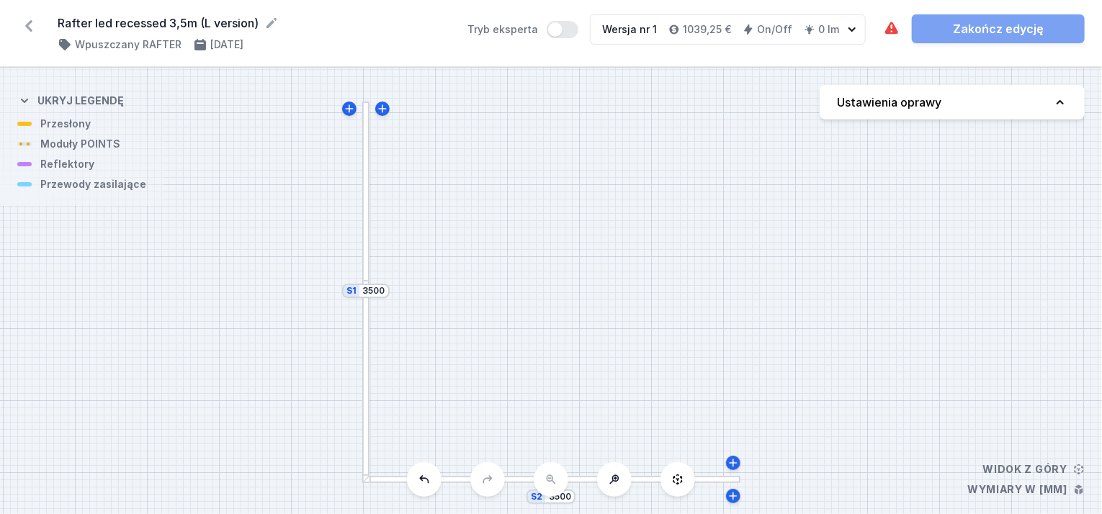
click at [368, 225] on div at bounding box center [365, 191] width 7 height 179
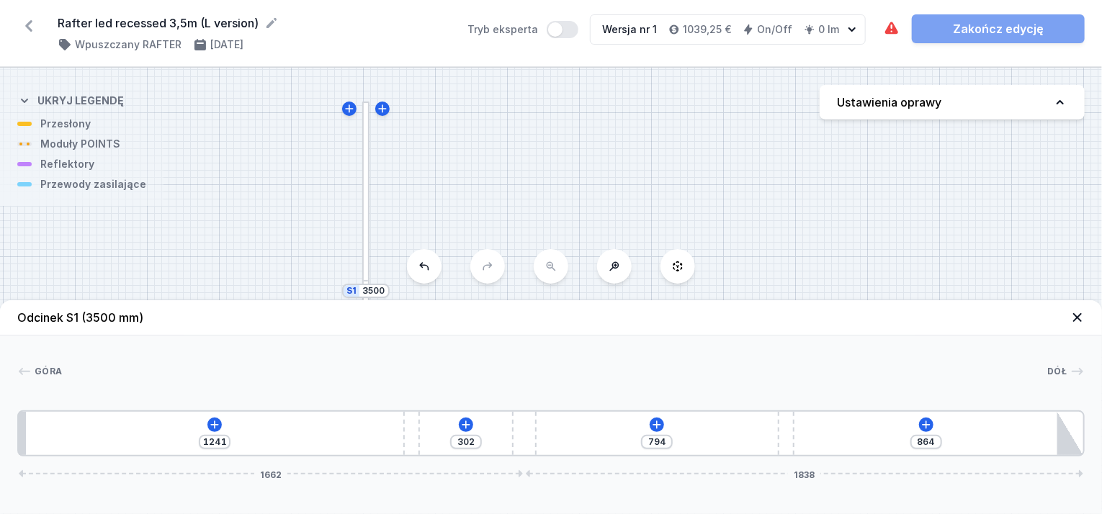
drag, startPoint x: 315, startPoint y: 429, endPoint x: 602, endPoint y: 456, distance: 287.8
click at [581, 456] on div "1241 302 794 864 1662 1838" at bounding box center [550, 433] width 1067 height 46
drag, startPoint x: 410, startPoint y: 434, endPoint x: 61, endPoint y: 449, distance: 349.5
click at [61, 449] on div "338 1205 794 864 1662 1838" at bounding box center [550, 433] width 1067 height 46
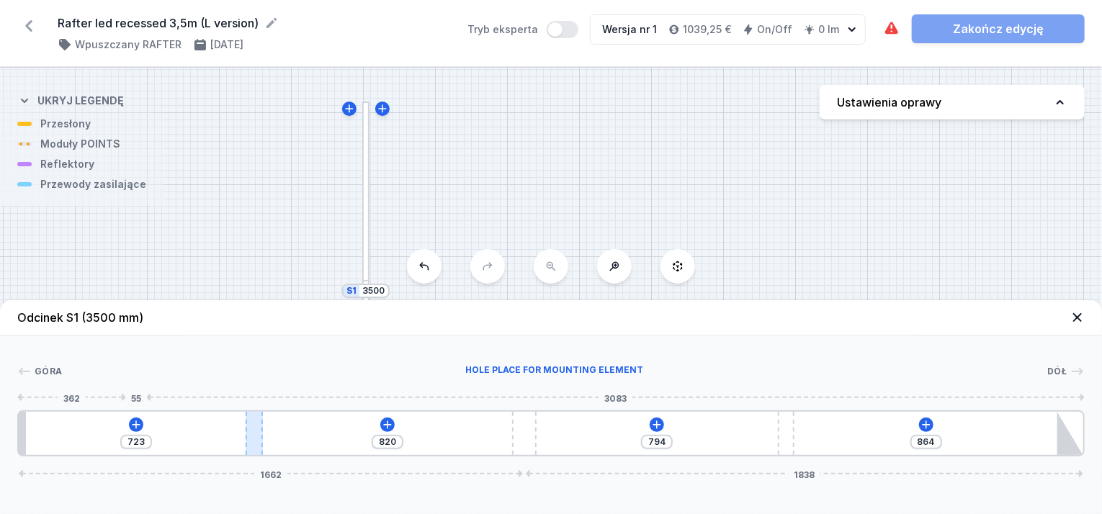
drag, startPoint x: 139, startPoint y: 436, endPoint x: 254, endPoint y: 439, distance: 115.3
click at [254, 439] on div at bounding box center [254, 433] width 17 height 43
click at [129, 421] on button at bounding box center [136, 425] width 14 height 14
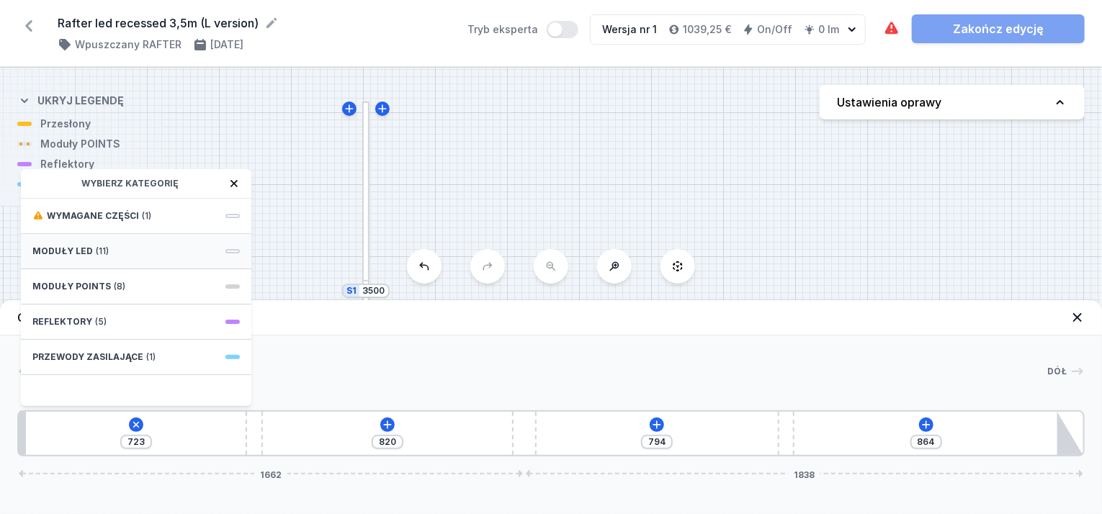
click at [111, 254] on div "Moduły LED (11)" at bounding box center [136, 251] width 230 height 35
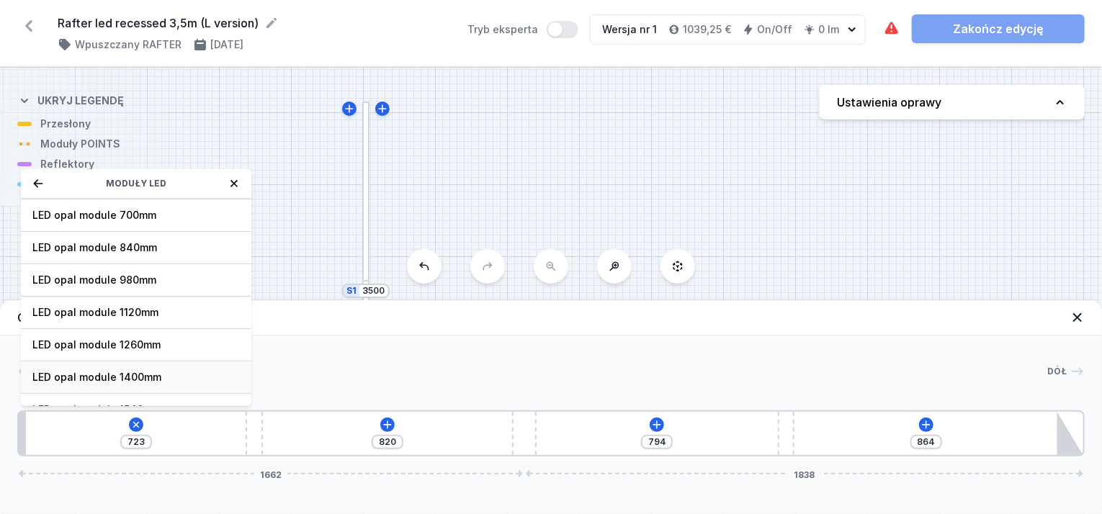
scroll to position [107, 0]
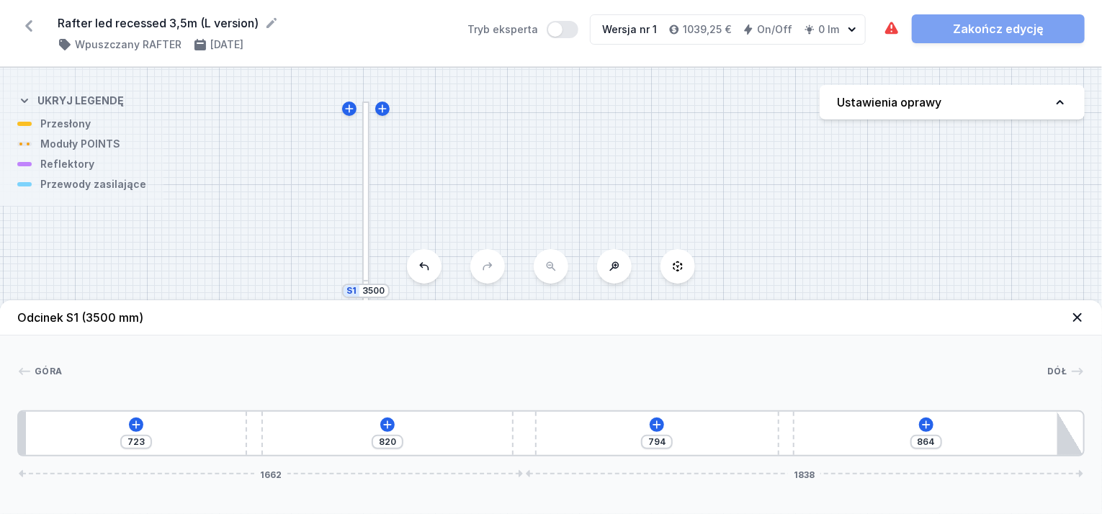
click at [223, 454] on div "723 820 794 864 1662 1838" at bounding box center [550, 433] width 1067 height 46
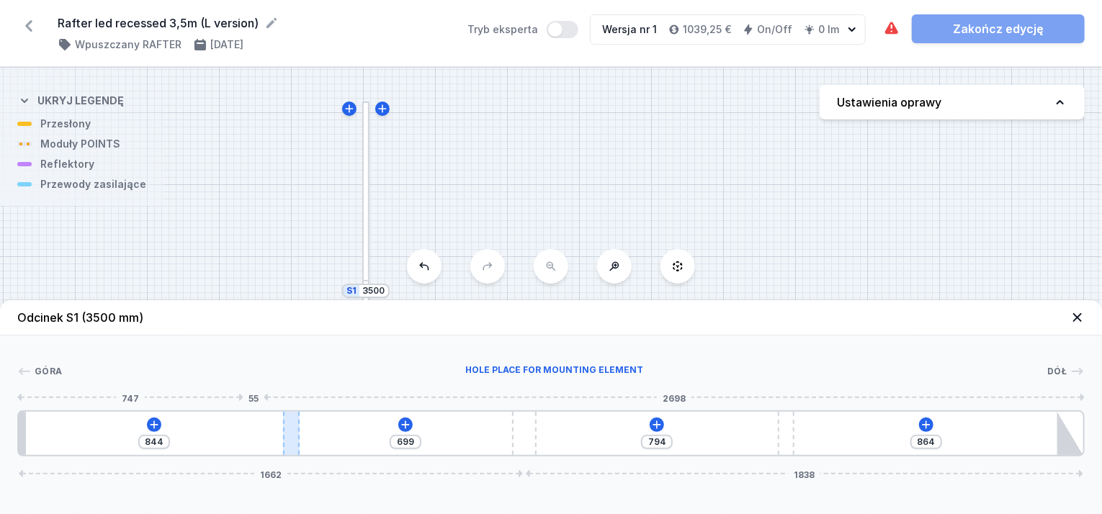
drag, startPoint x: 256, startPoint y: 441, endPoint x: 292, endPoint y: 443, distance: 35.3
click at [292, 443] on div at bounding box center [291, 433] width 17 height 43
click at [155, 423] on icon at bounding box center [154, 425] width 12 height 12
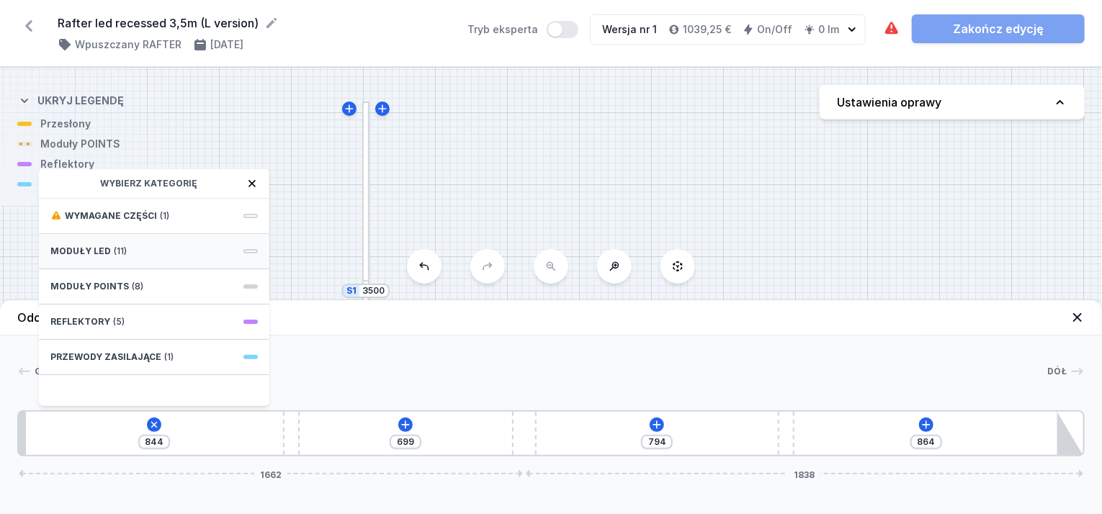
click at [97, 240] on div "Moduły LED (11)" at bounding box center [154, 251] width 230 height 35
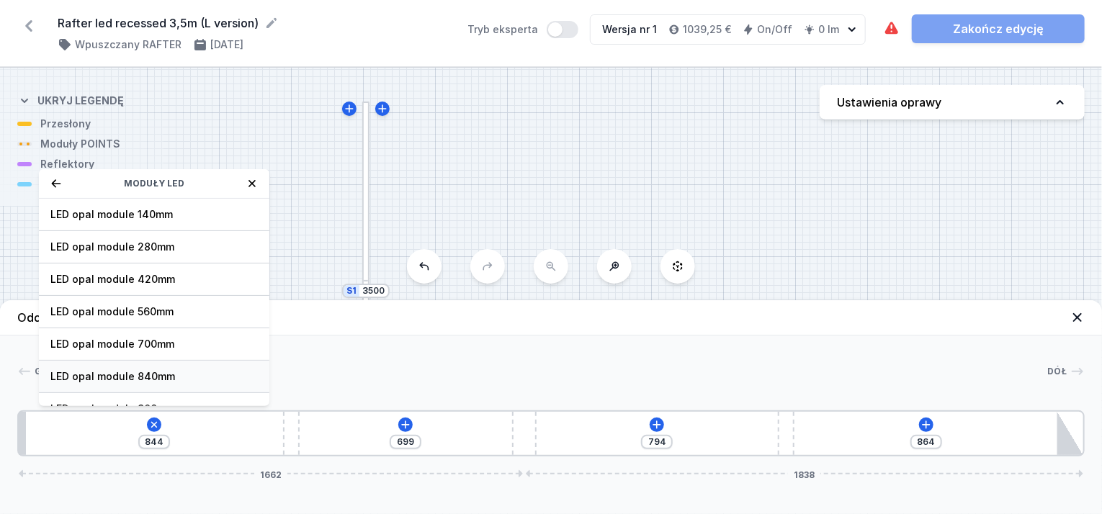
click at [150, 371] on span "LED opal module 840mm" at bounding box center [153, 376] width 207 height 14
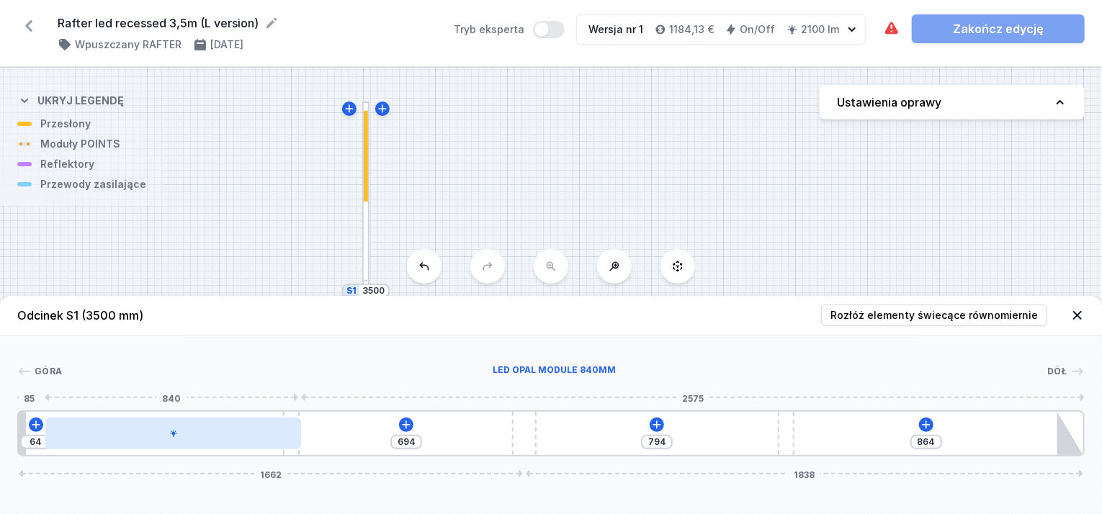
drag, startPoint x: 240, startPoint y: 440, endPoint x: 253, endPoint y: 443, distance: 14.0
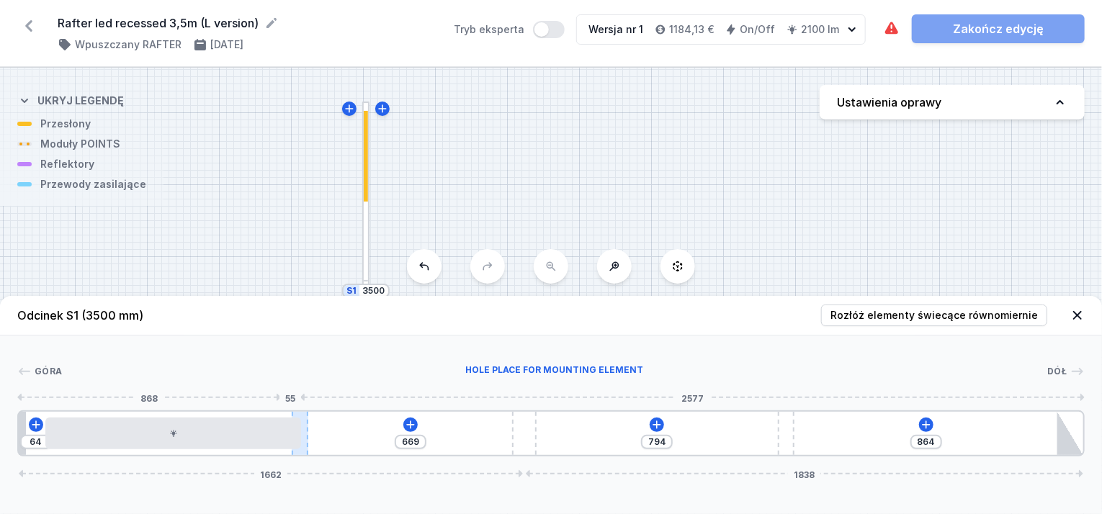
drag, startPoint x: 294, startPoint y: 413, endPoint x: 302, endPoint y: 414, distance: 8.0
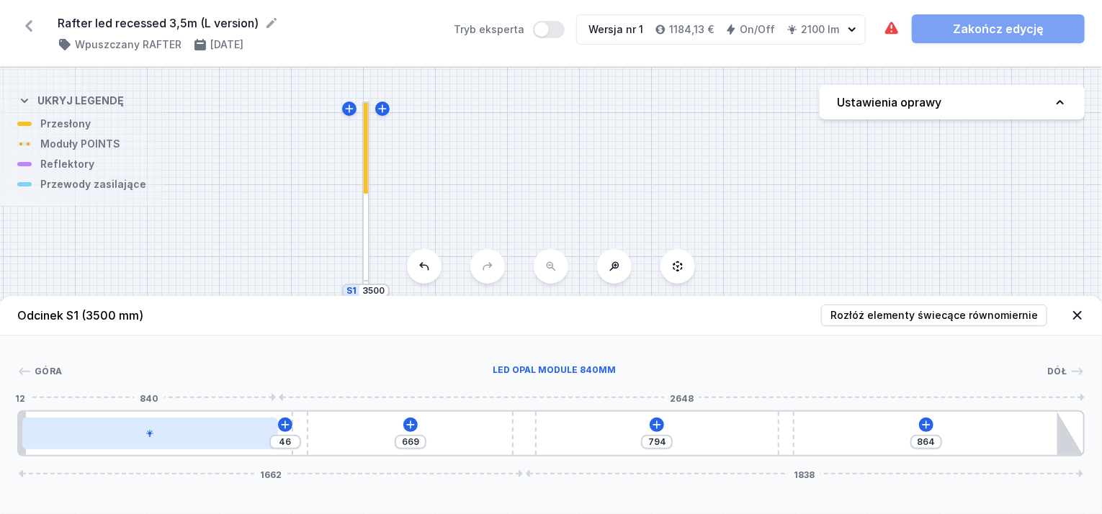
drag, startPoint x: 177, startPoint y: 438, endPoint x: 167, endPoint y: 436, distance: 10.3
click at [167, 436] on div at bounding box center [150, 434] width 256 height 32
drag, startPoint x: 299, startPoint y: 431, endPoint x: 262, endPoint y: 441, distance: 37.9
click at [262, 441] on div "770 794 864 1662 1838" at bounding box center [550, 433] width 1067 height 46
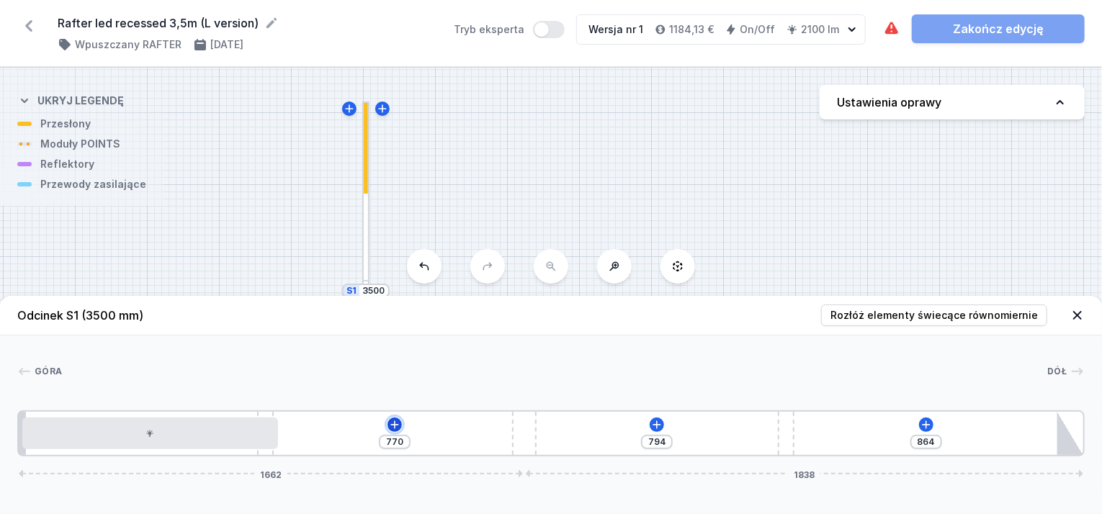
click at [394, 428] on icon at bounding box center [395, 425] width 12 height 12
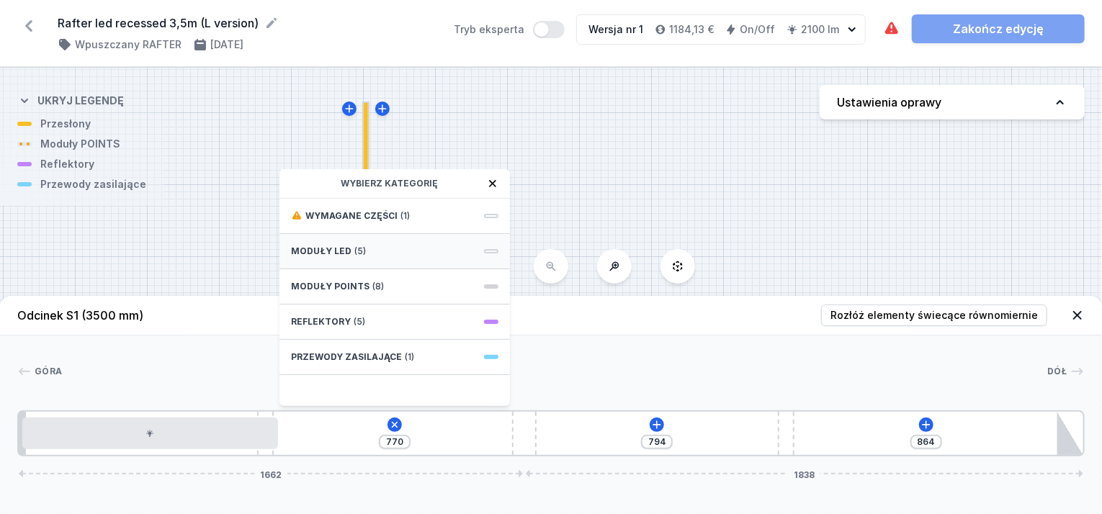
click at [330, 253] on span "Moduły LED" at bounding box center [321, 252] width 60 height 12
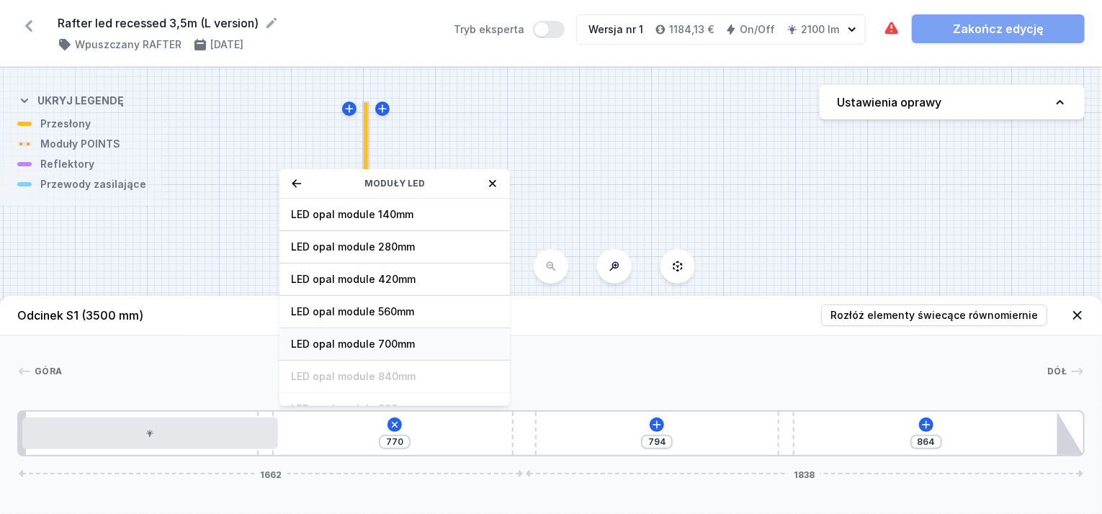
click at [366, 341] on span "LED opal module 700mm" at bounding box center [394, 344] width 207 height 14
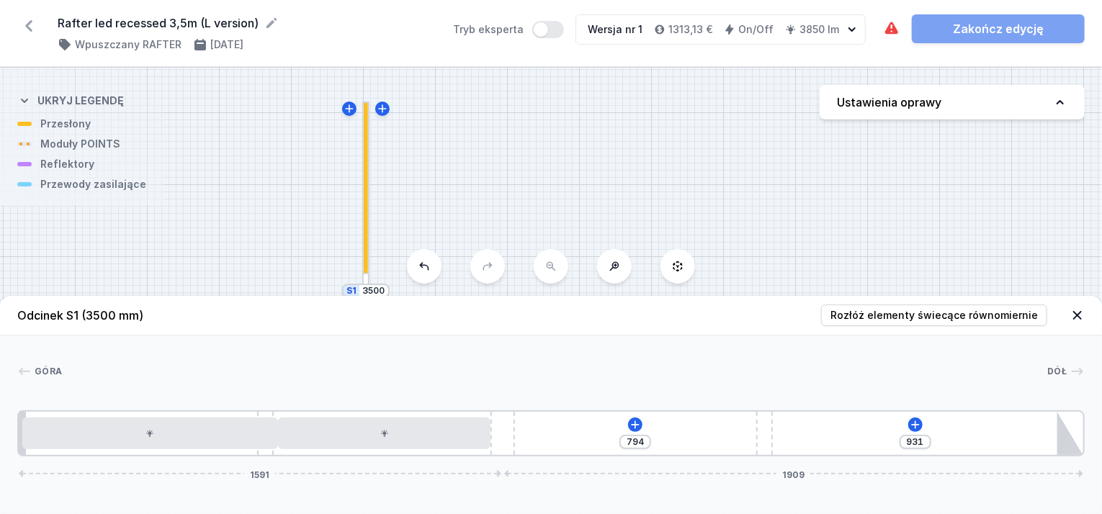
click at [529, 428] on div "794 931 1591 1909" at bounding box center [550, 433] width 1067 height 46
click at [631, 427] on icon at bounding box center [637, 425] width 12 height 12
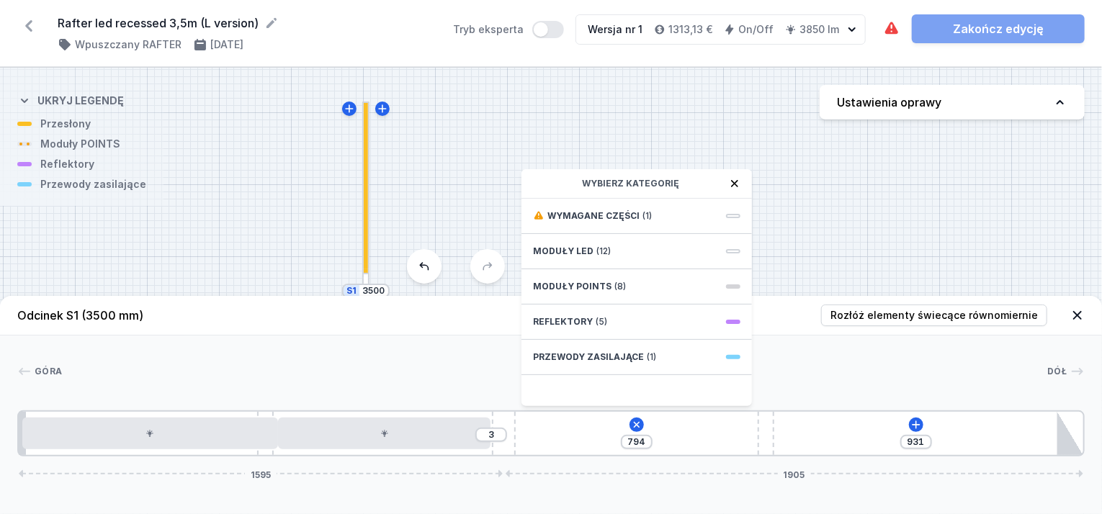
click at [734, 433] on div "3 794 Wybierz kategorię Wymagane części (1) Moduły LED (12) Moduły POINTS (8) R…" at bounding box center [550, 433] width 1067 height 46
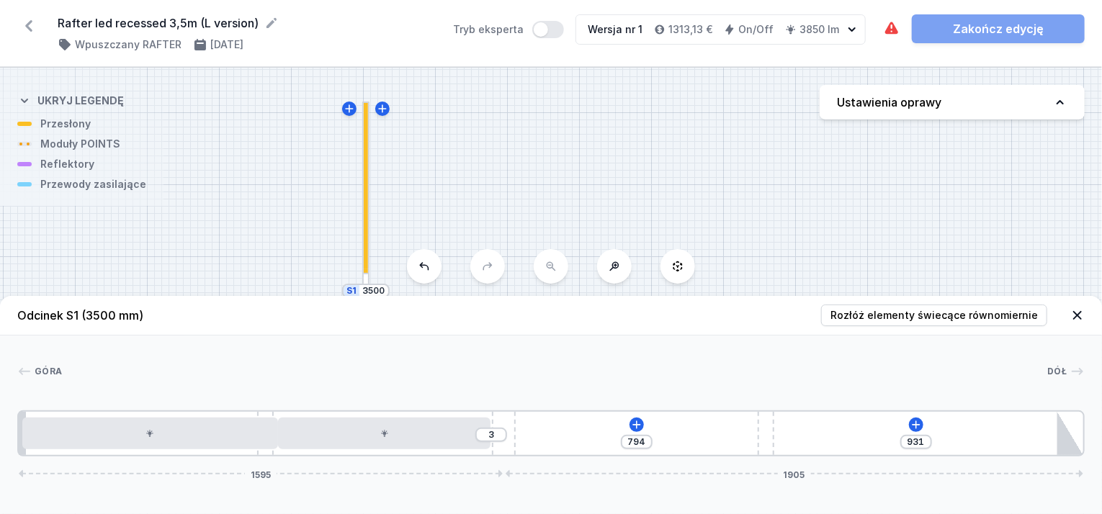
click at [734, 433] on div "3 794 931 1595 1905" at bounding box center [550, 433] width 1067 height 46
click at [638, 428] on icon at bounding box center [637, 425] width 12 height 12
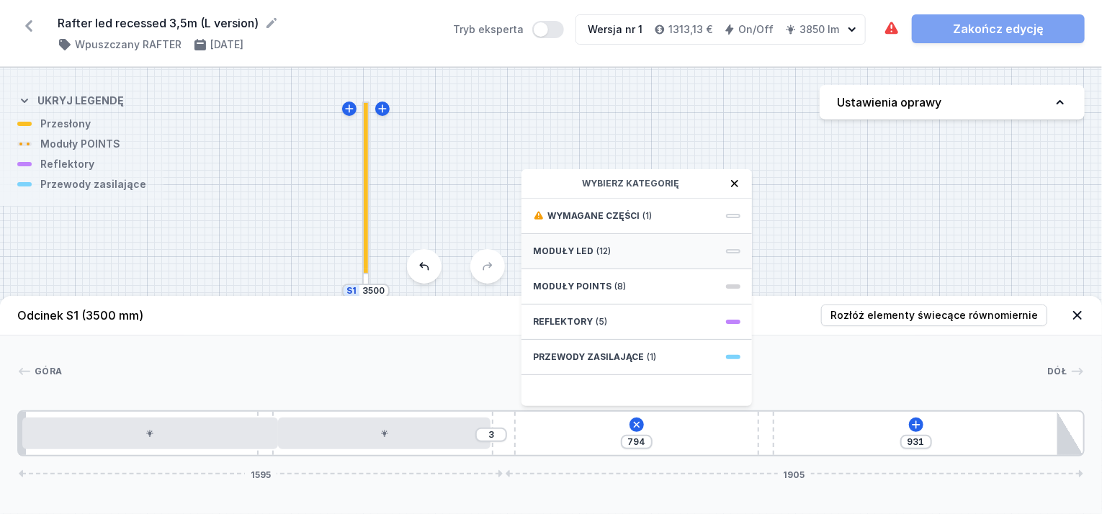
click at [566, 248] on span "Moduły LED" at bounding box center [563, 252] width 60 height 12
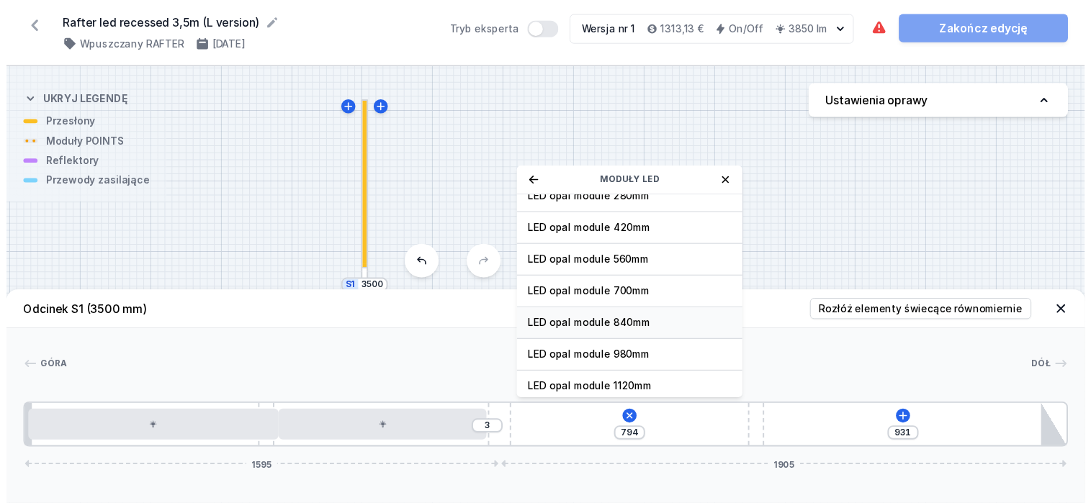
scroll to position [72, 0]
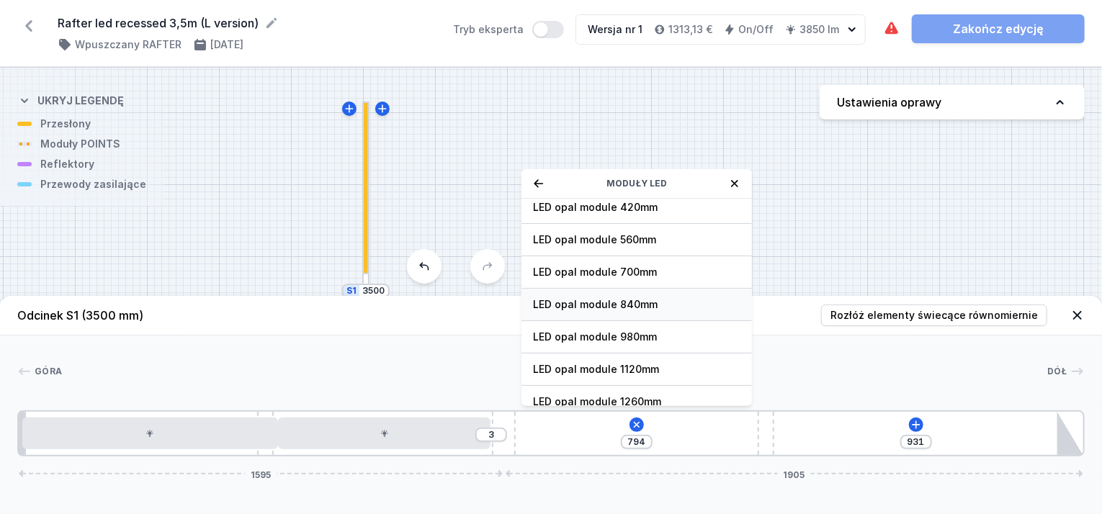
click at [631, 302] on span "LED opal module 840mm" at bounding box center [636, 304] width 207 height 14
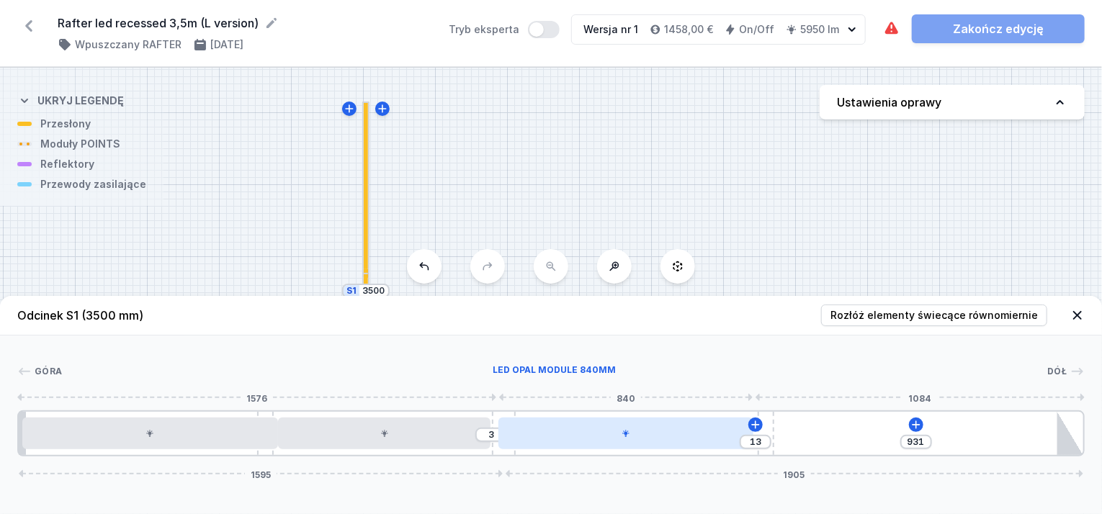
drag, startPoint x: 705, startPoint y: 441, endPoint x: 618, endPoint y: 446, distance: 87.3
click at [635, 443] on div at bounding box center [626, 434] width 256 height 32
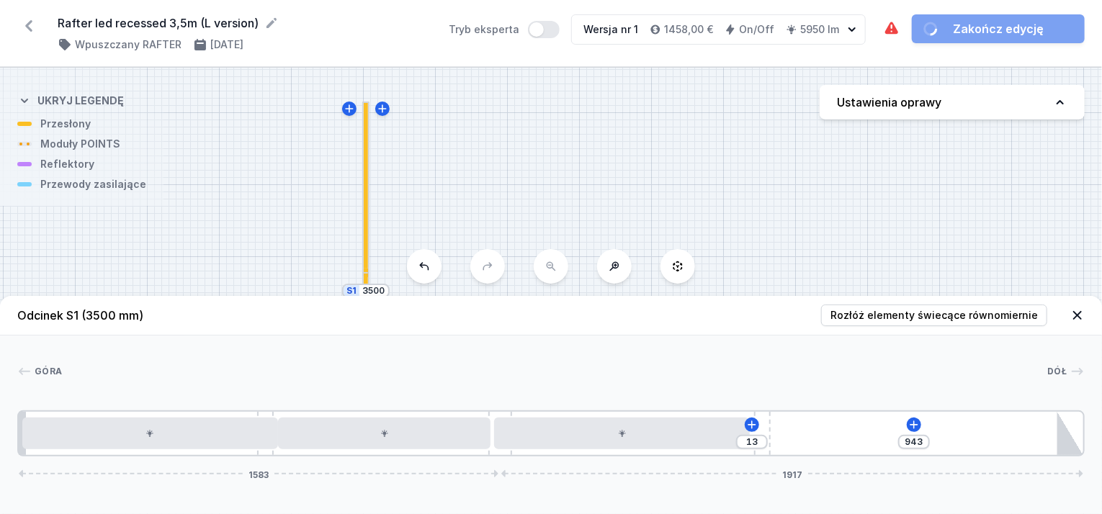
drag, startPoint x: 495, startPoint y: 453, endPoint x: 513, endPoint y: 453, distance: 17.3
click at [513, 453] on div "13 943 1583 1917" at bounding box center [550, 433] width 1067 height 46
click at [915, 422] on icon at bounding box center [914, 425] width 12 height 12
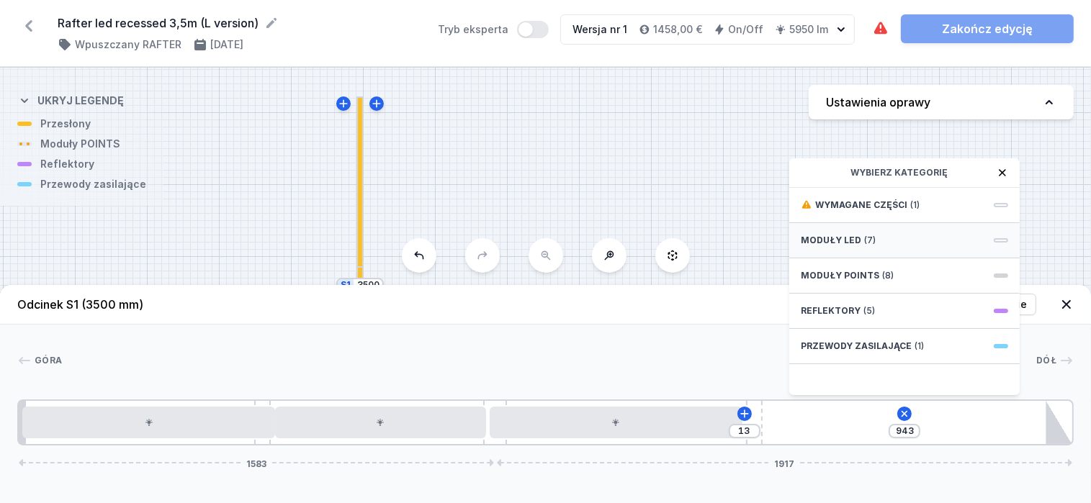
click at [847, 241] on div "Moduły LED (7)" at bounding box center [904, 240] width 230 height 35
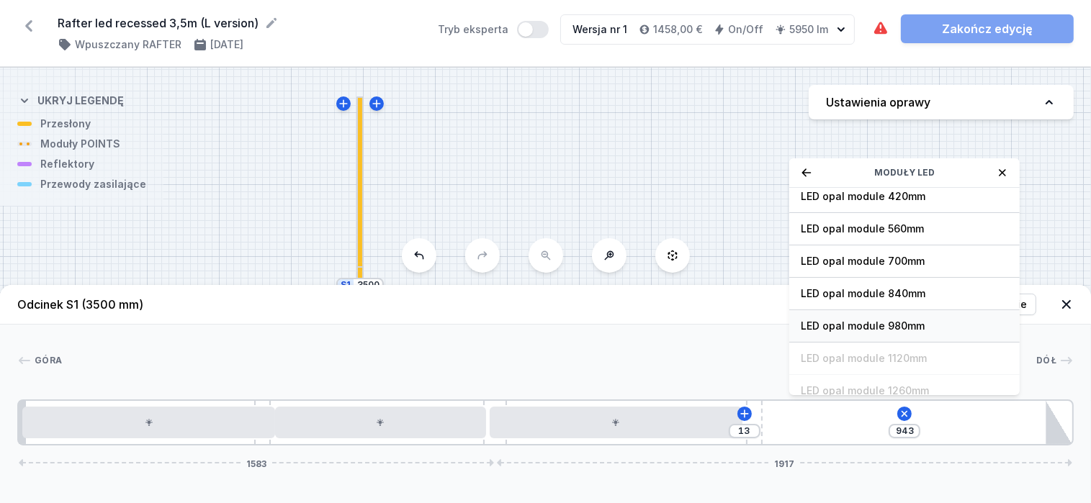
click at [886, 333] on span "LED opal module 980mm" at bounding box center [904, 326] width 207 height 14
click at [886, 336] on div "Góra Dół 1 2 3 4 5 3 2 6 13 943 Moduły LED LED opal module 140mm LED opal modul…" at bounding box center [545, 385] width 1091 height 121
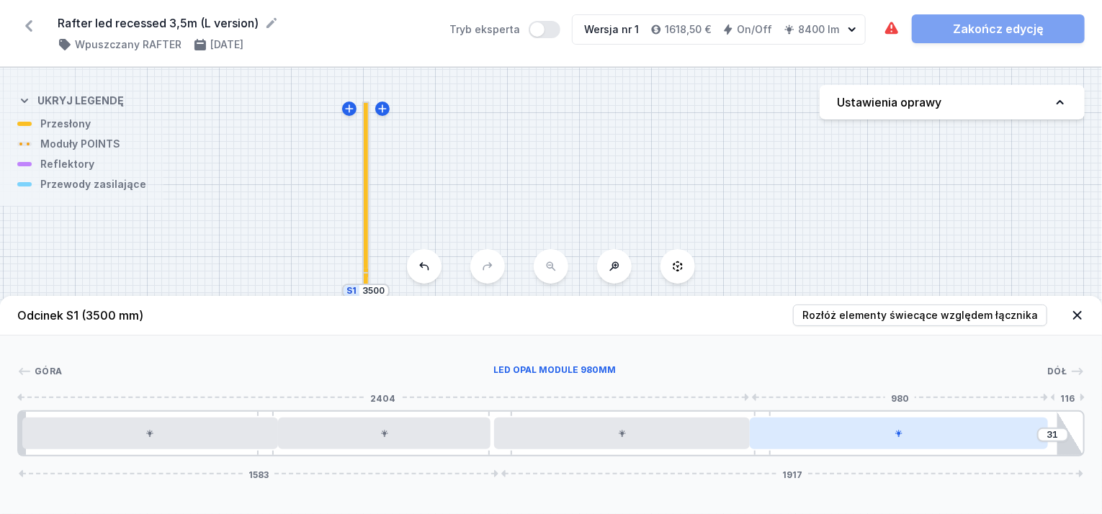
click at [900, 442] on div at bounding box center [899, 434] width 298 height 32
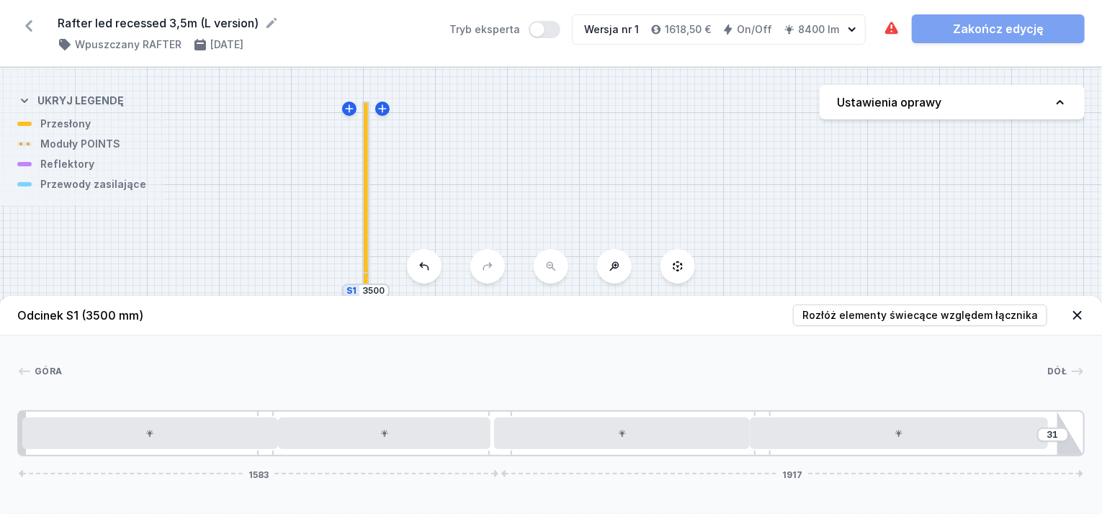
click at [635, 210] on div "S2 3500 S1 3500" at bounding box center [551, 291] width 1102 height 446
click at [1077, 314] on icon at bounding box center [1077, 315] width 14 height 14
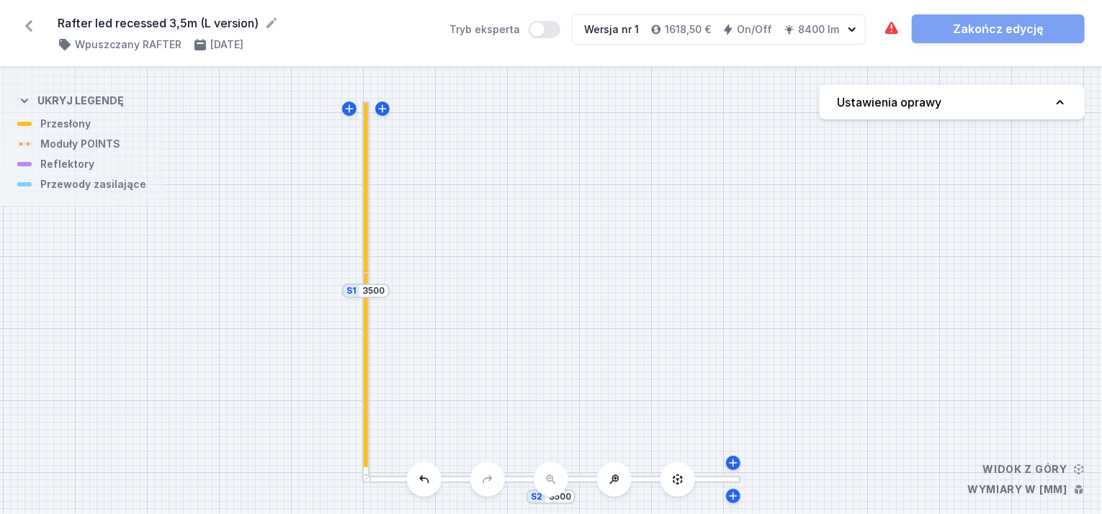
drag, startPoint x: 365, startPoint y: 408, endPoint x: 366, endPoint y: 469, distance: 61.9
click at [366, 469] on div at bounding box center [365, 376] width 7 height 207
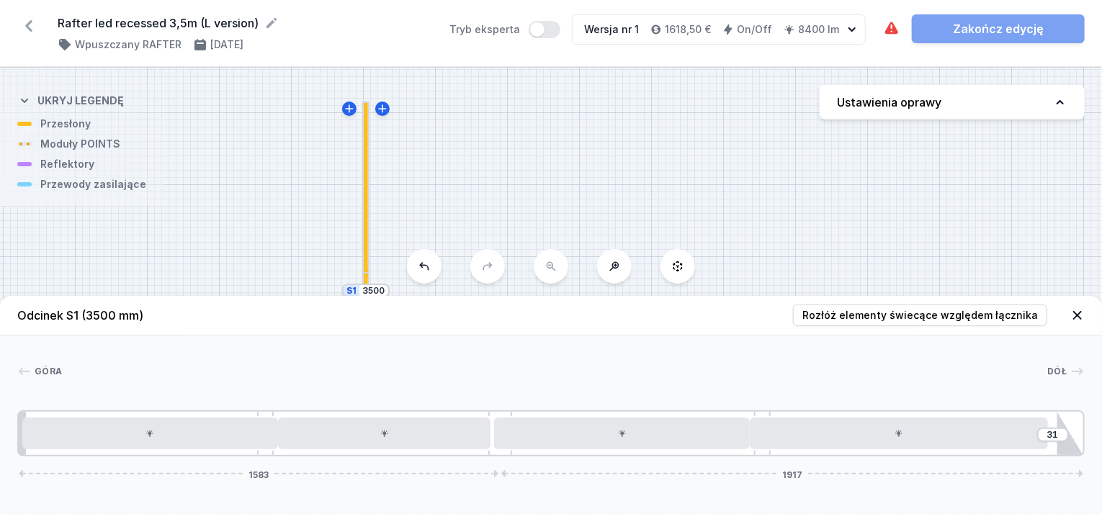
click at [418, 191] on div "S2 3500 S1 3500" at bounding box center [551, 291] width 1102 height 446
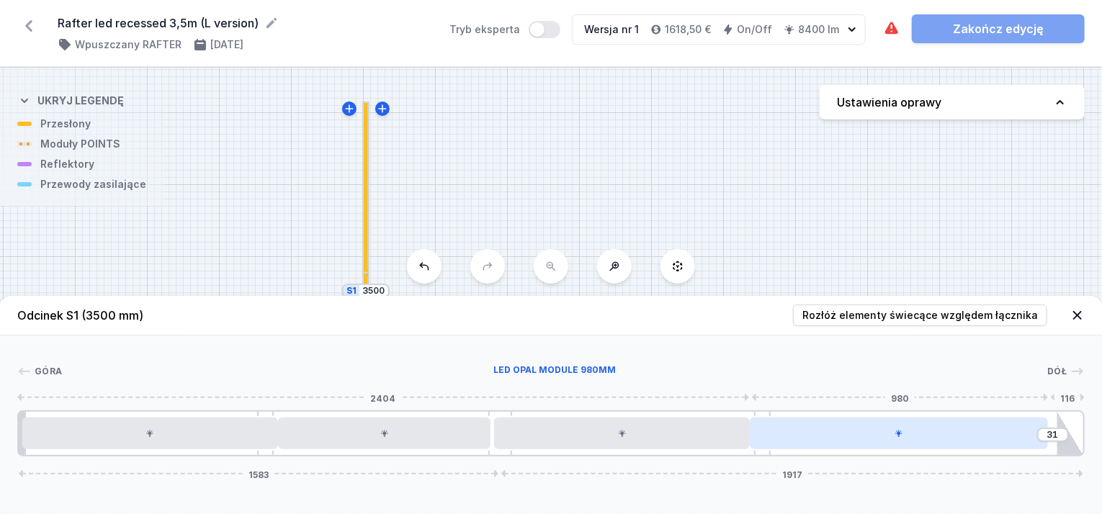
drag, startPoint x: 990, startPoint y: 436, endPoint x: 1012, endPoint y: 441, distance: 22.2
click at [1012, 441] on div at bounding box center [899, 434] width 298 height 32
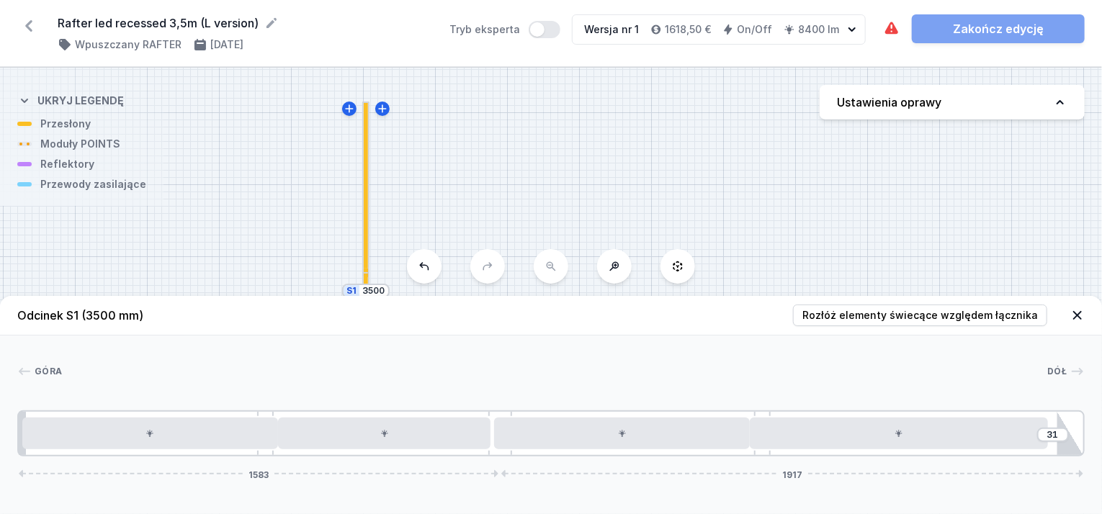
click at [1074, 315] on icon at bounding box center [1077, 315] width 14 height 14
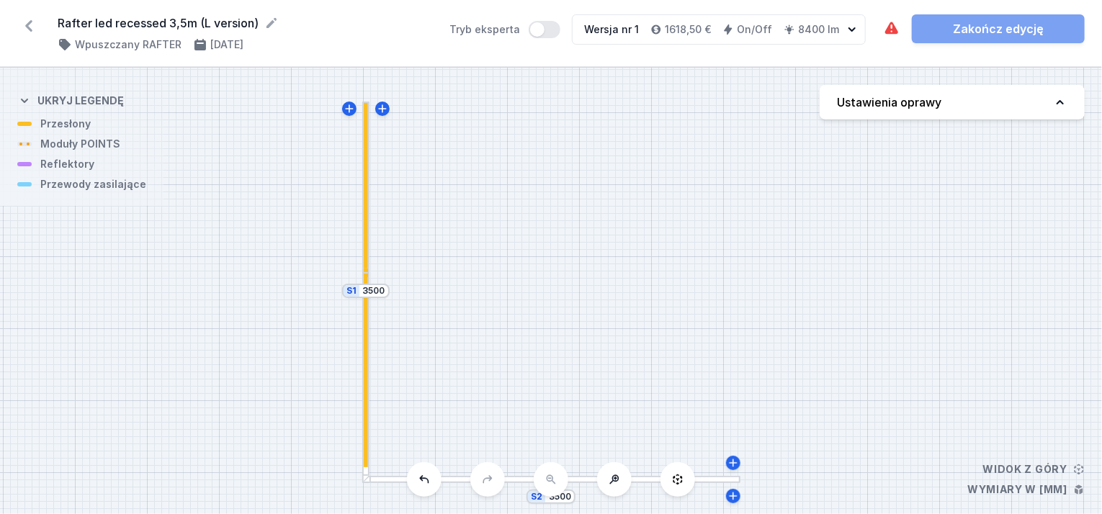
click at [583, 484] on div "S2 3500 S1 3500" at bounding box center [551, 291] width 1102 height 446
click at [582, 477] on div at bounding box center [646, 479] width 188 height 7
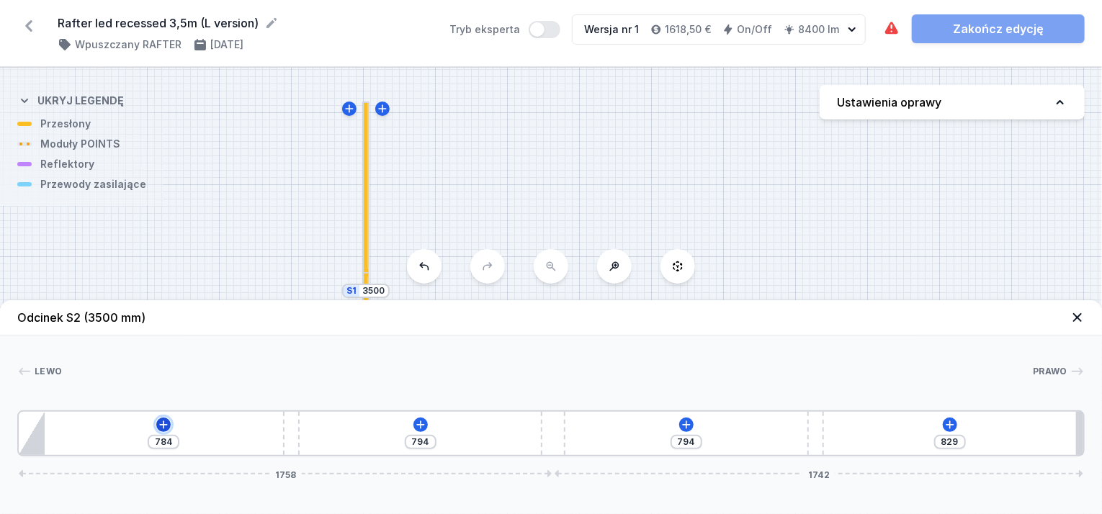
click at [165, 423] on icon at bounding box center [164, 425] width 12 height 12
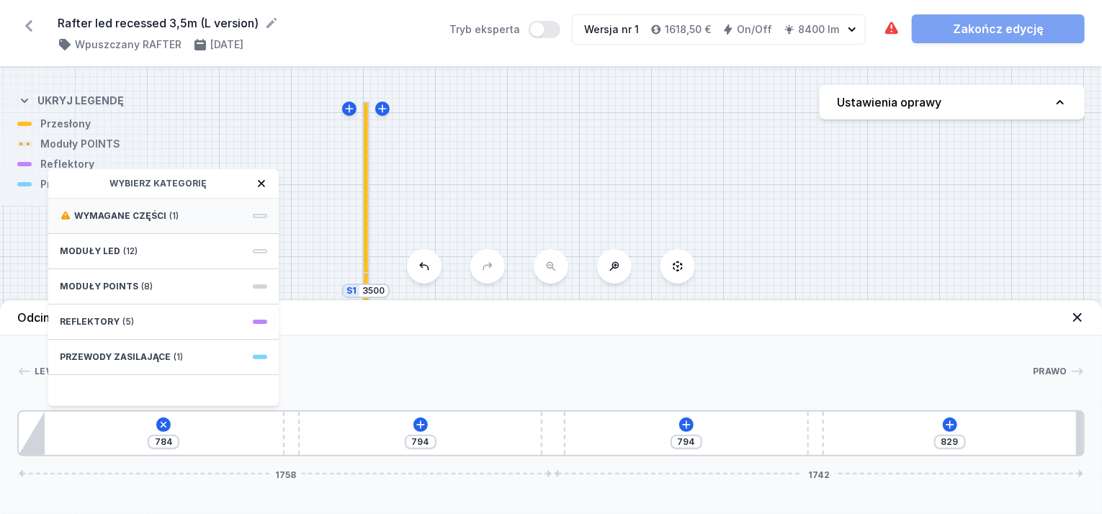
click at [147, 219] on span "Wymagane części" at bounding box center [120, 216] width 92 height 12
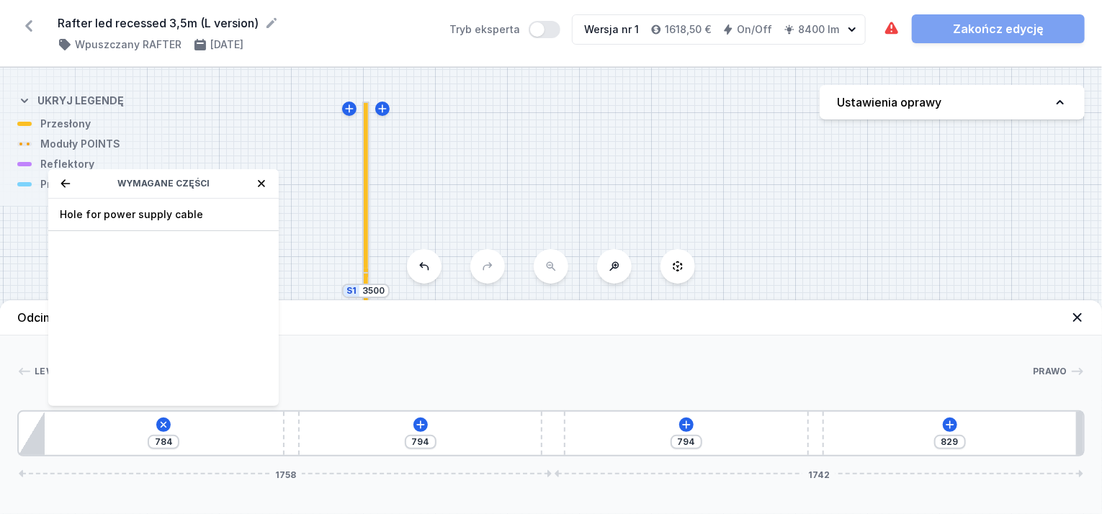
click at [264, 185] on icon at bounding box center [262, 184] width 12 height 12
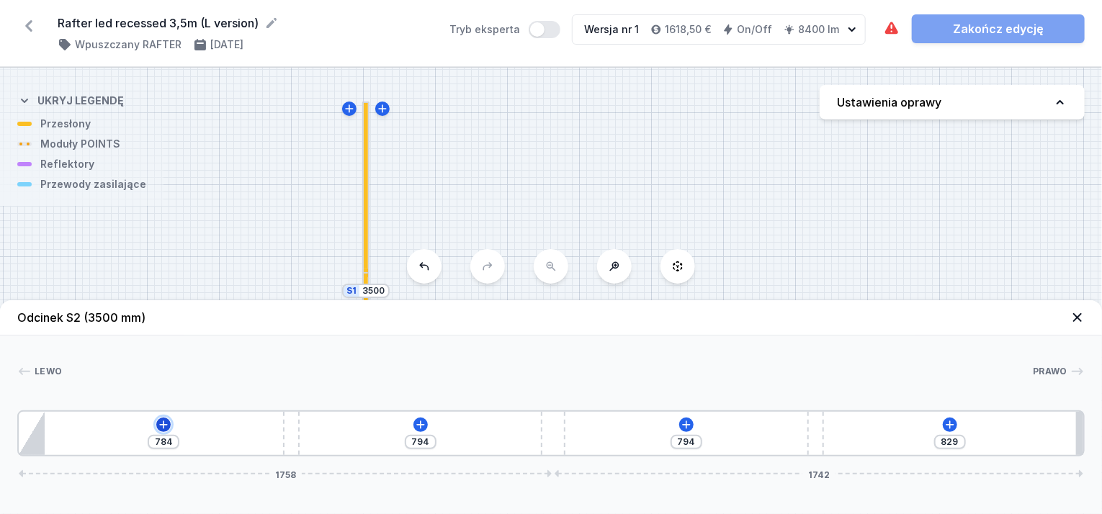
click at [166, 426] on icon at bounding box center [164, 425] width 12 height 12
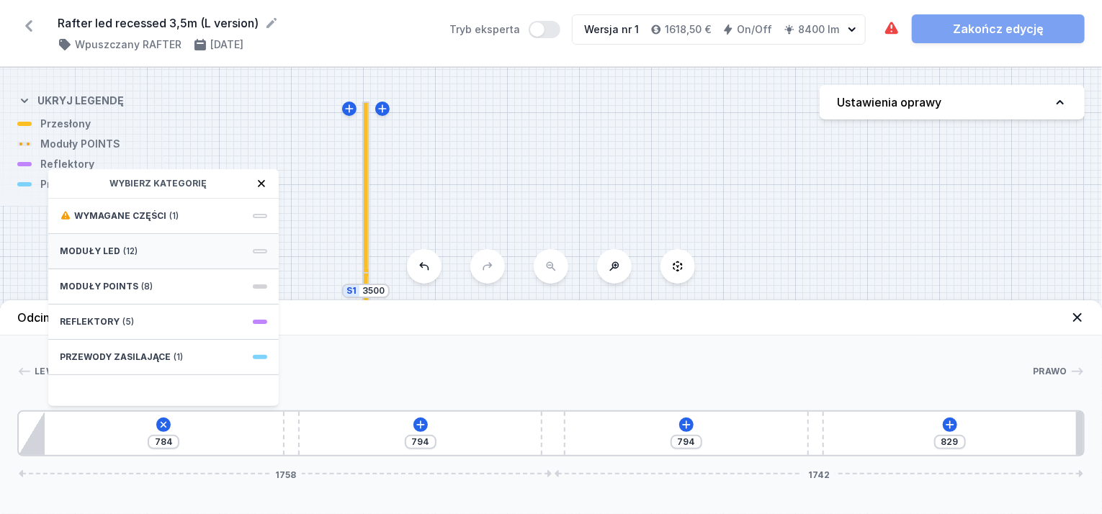
click at [166, 242] on div "Moduły LED (12)" at bounding box center [163, 251] width 230 height 35
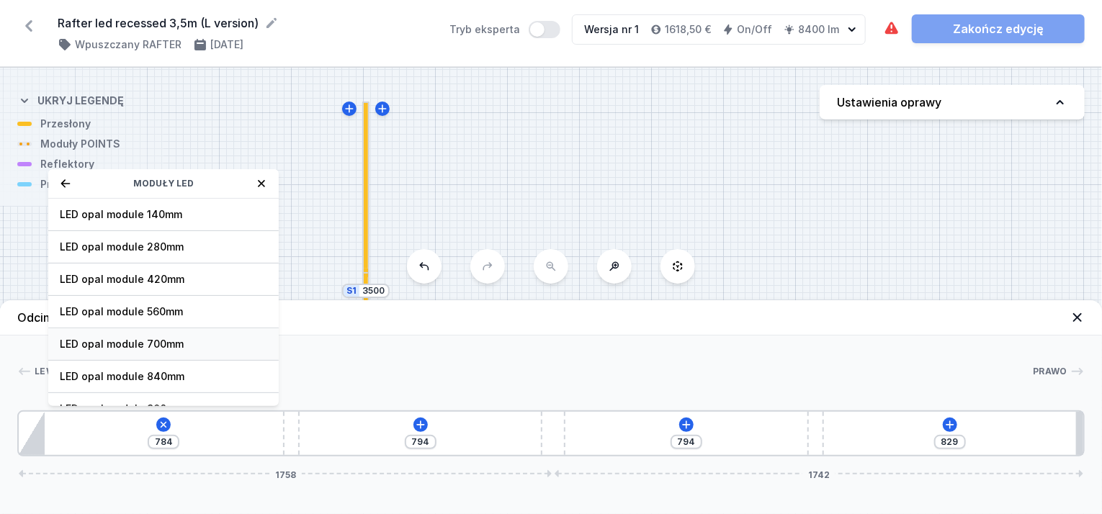
click at [168, 338] on span "LED opal module 700mm" at bounding box center [163, 344] width 207 height 14
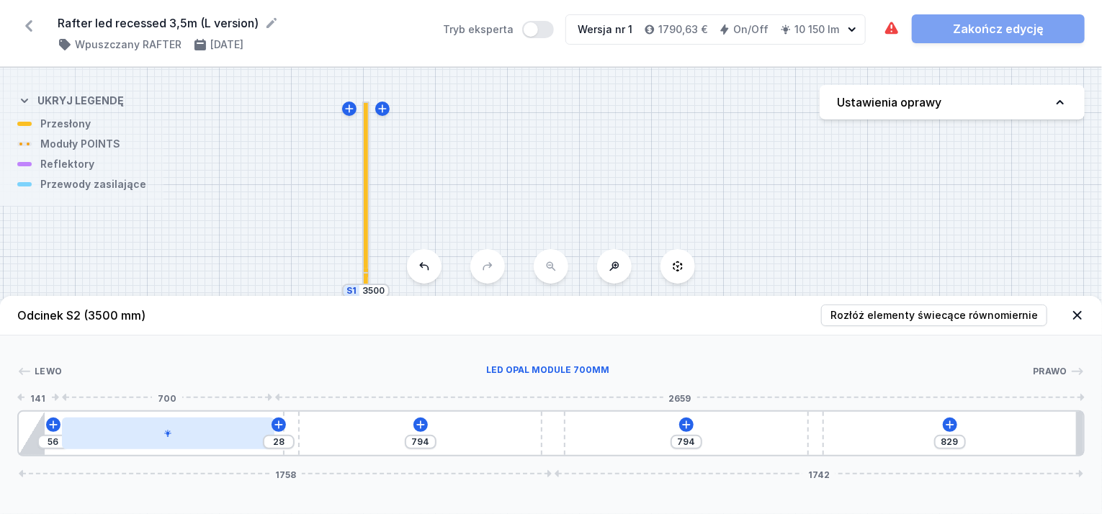
drag, startPoint x: 156, startPoint y: 435, endPoint x: 179, endPoint y: 442, distance: 23.5
click at [179, 442] on div at bounding box center [168, 434] width 213 height 32
drag, startPoint x: 179, startPoint y: 442, endPoint x: 163, endPoint y: 442, distance: 15.8
click at [163, 442] on div at bounding box center [162, 434] width 213 height 32
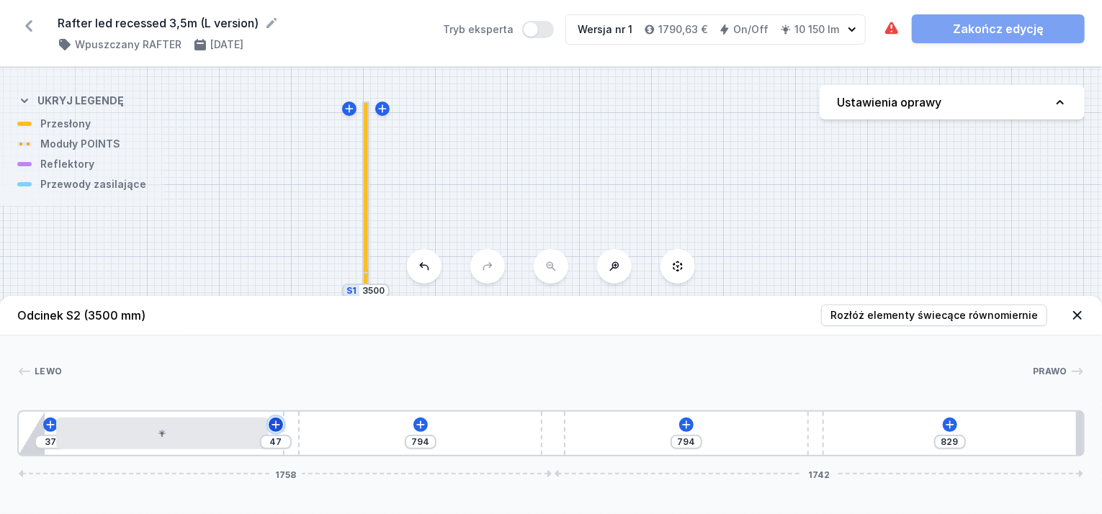
click at [281, 430] on icon at bounding box center [276, 425] width 12 height 12
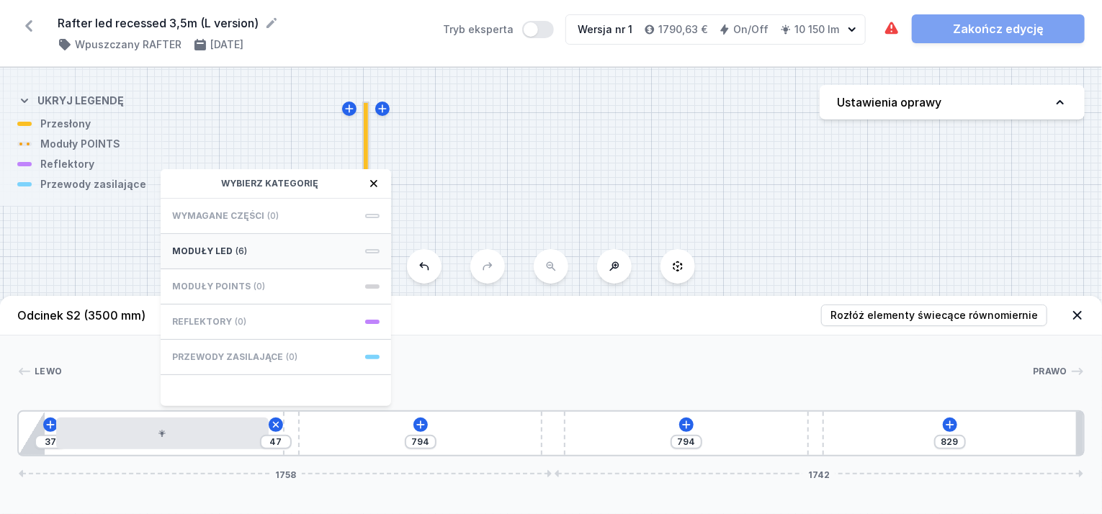
click at [269, 251] on div "Moduły LED (6)" at bounding box center [276, 251] width 230 height 35
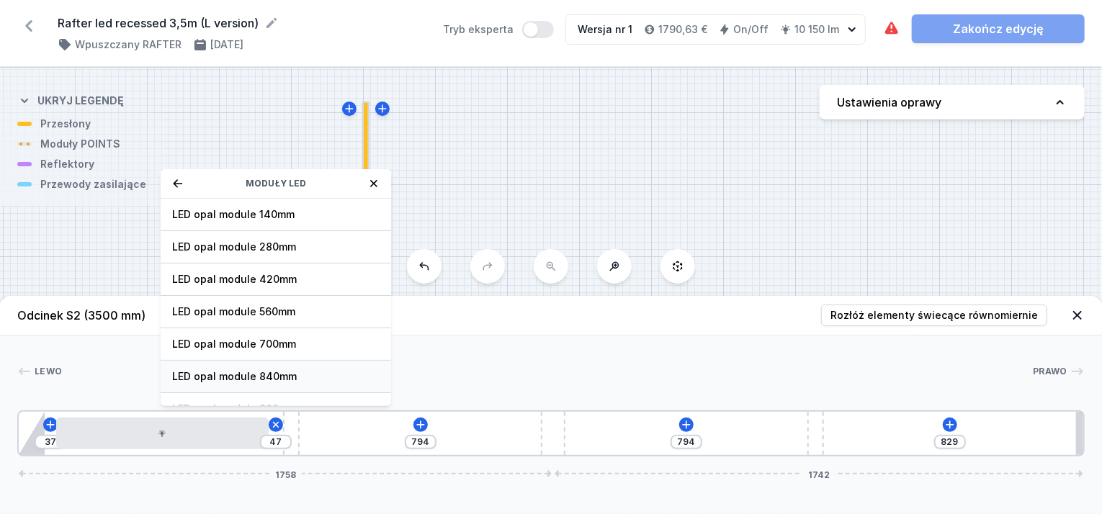
click at [260, 369] on span "LED opal module 840mm" at bounding box center [275, 376] width 207 height 14
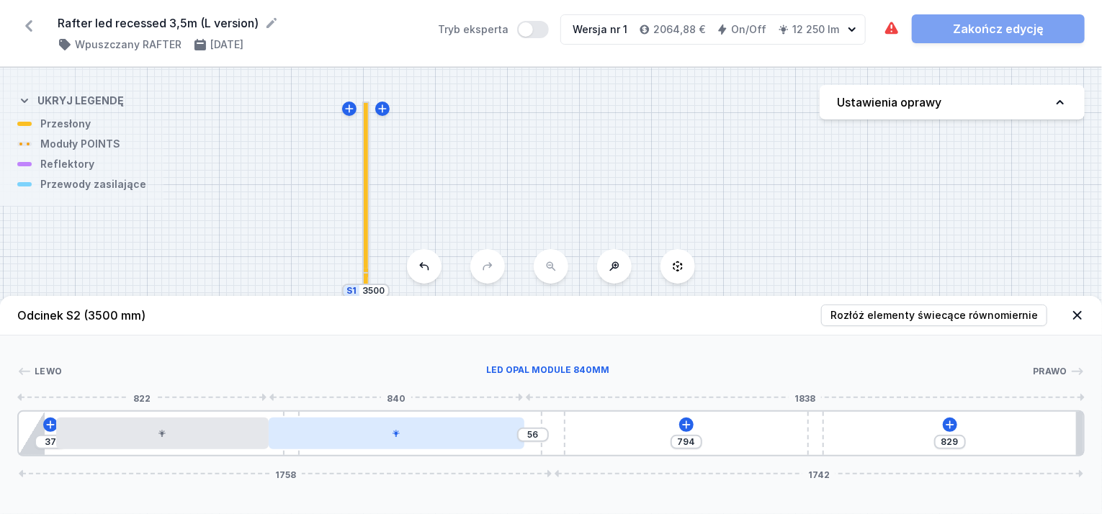
click at [387, 436] on div at bounding box center [397, 434] width 256 height 32
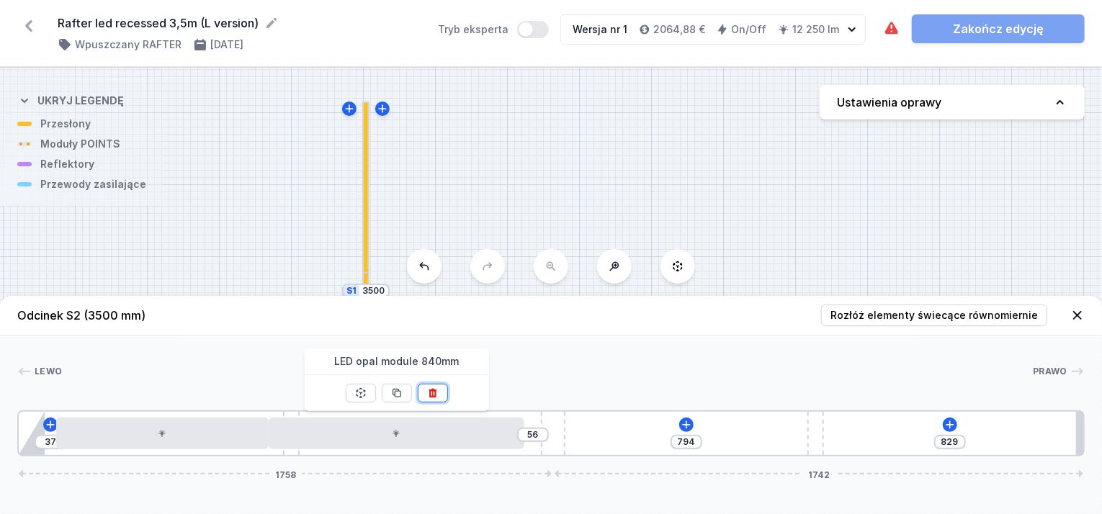
click at [427, 389] on icon at bounding box center [433, 393] width 12 height 12
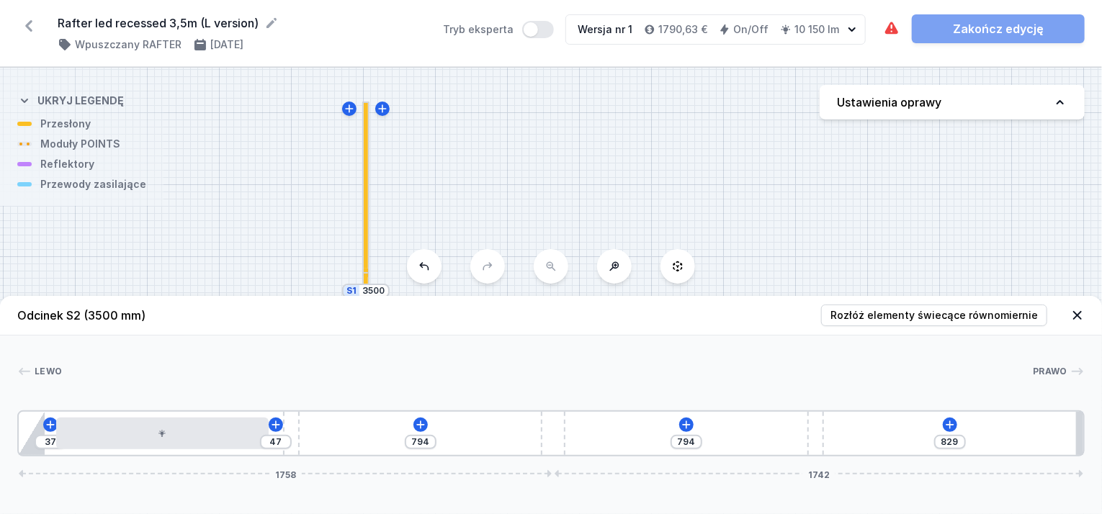
click at [278, 433] on div "37 47 794 794 829 1758 1742" at bounding box center [550, 433] width 1067 height 46
click at [272, 428] on icon at bounding box center [276, 425] width 12 height 12
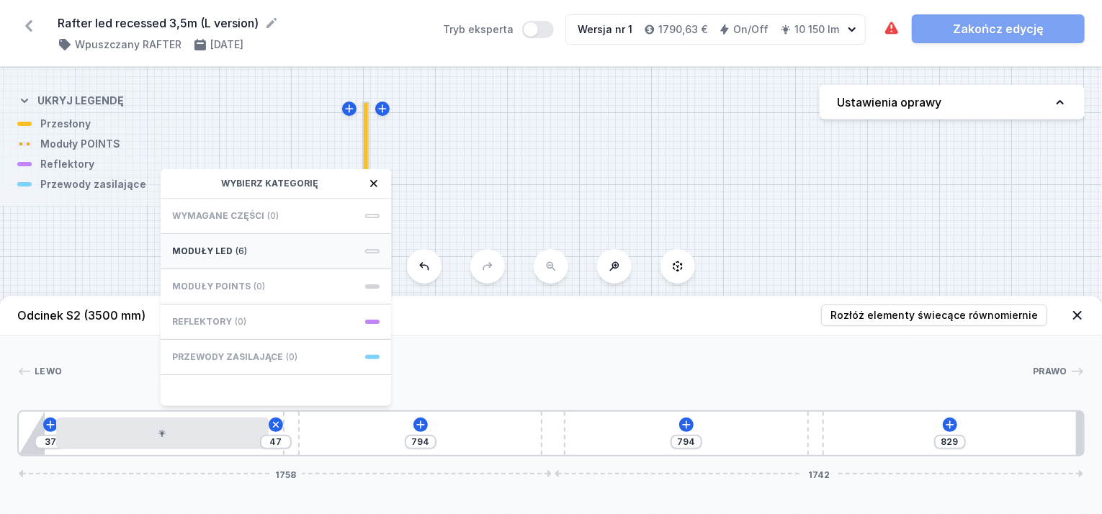
click at [260, 252] on div "Moduły LED (6)" at bounding box center [276, 251] width 230 height 35
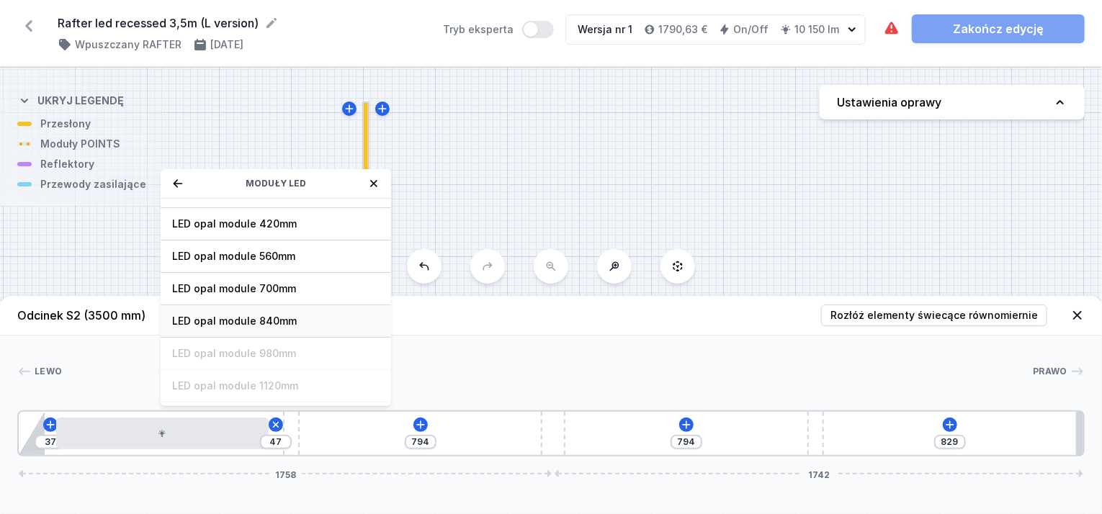
scroll to position [35, 0]
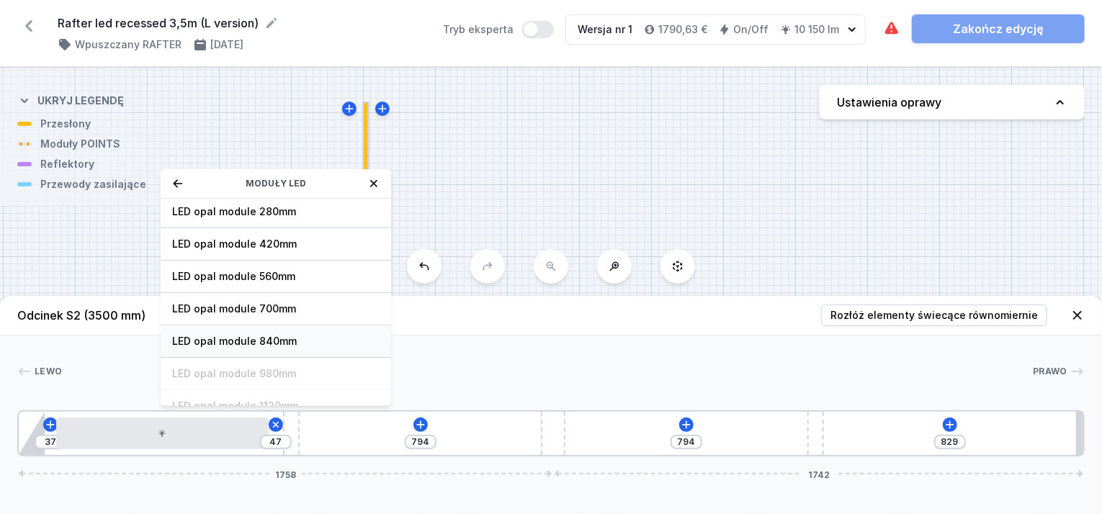
click at [268, 340] on span "LED opal module 840mm" at bounding box center [275, 341] width 207 height 14
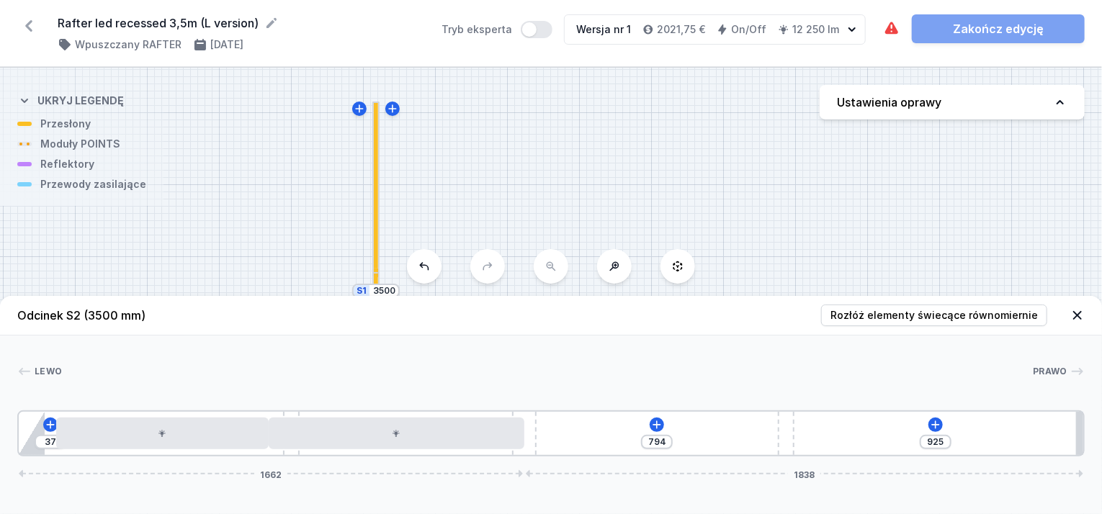
drag, startPoint x: 555, startPoint y: 449, endPoint x: 539, endPoint y: 453, distance: 16.9
click at [539, 453] on div "37 794 925 1662 1838" at bounding box center [550, 433] width 1067 height 46
click at [657, 422] on icon at bounding box center [657, 425] width 8 height 8
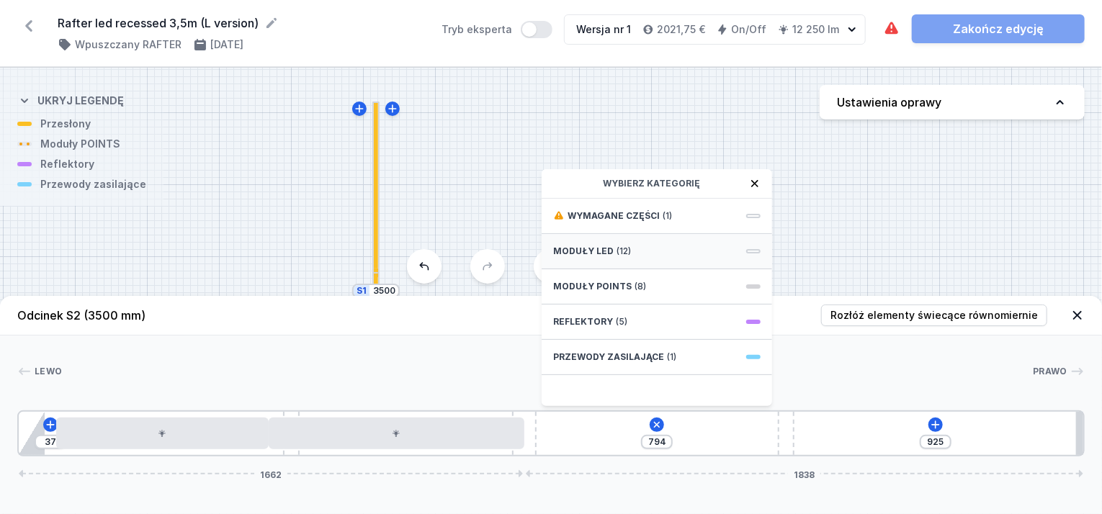
click at [593, 250] on span "Moduły LED" at bounding box center [583, 252] width 60 height 12
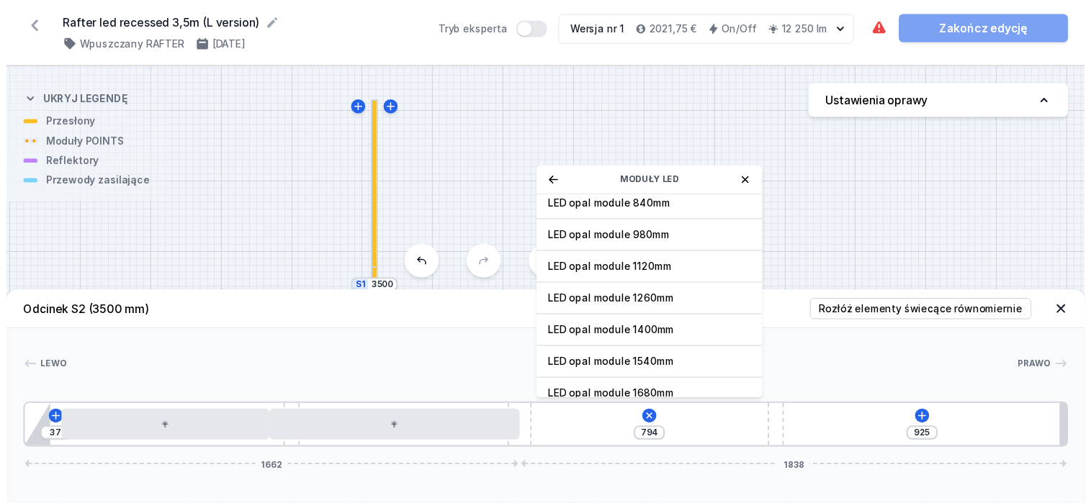
scroll to position [179, 0]
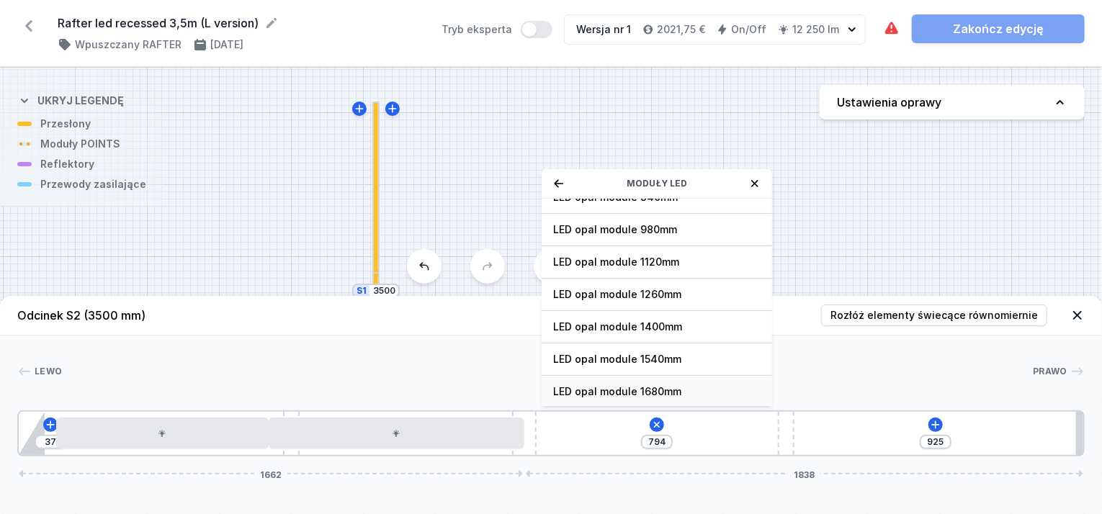
click at [644, 396] on span "LED opal module 1680mm" at bounding box center [656, 392] width 207 height 14
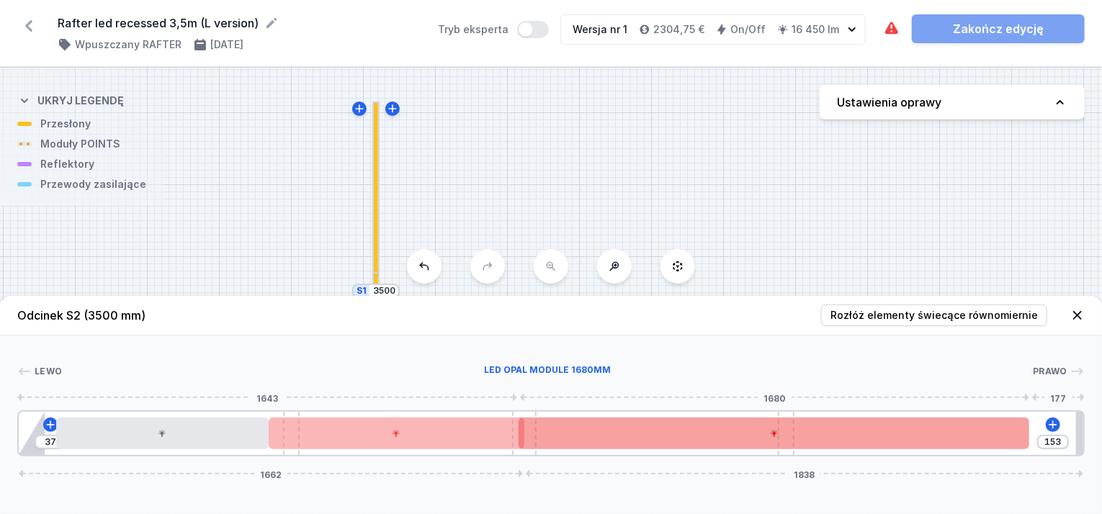
drag, startPoint x: 959, startPoint y: 433, endPoint x: 851, endPoint y: 435, distance: 108.0
click at [851, 435] on div at bounding box center [773, 434] width 511 height 32
click at [841, 439] on div at bounding box center [773, 434] width 511 height 32
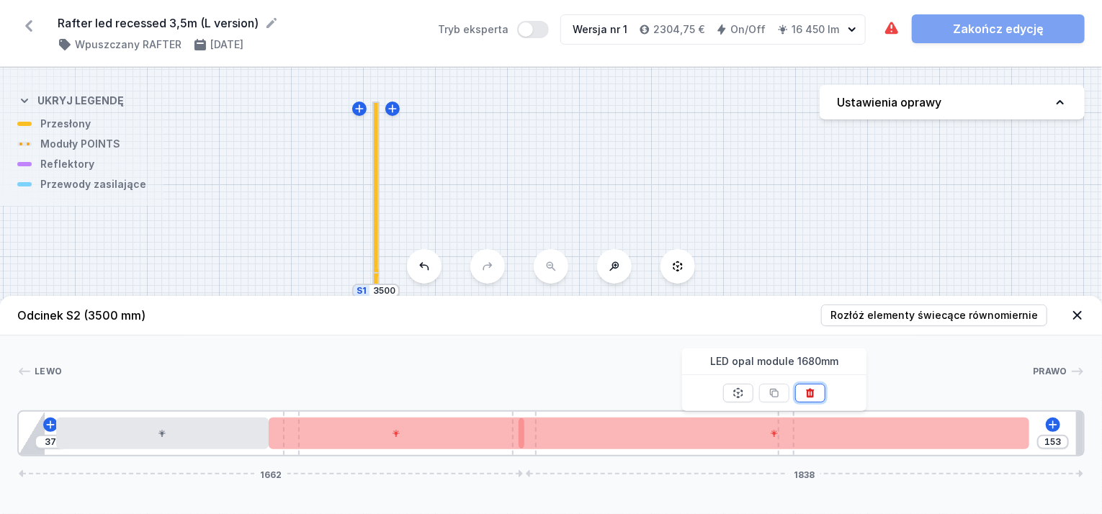
click at [806, 395] on icon at bounding box center [810, 393] width 8 height 9
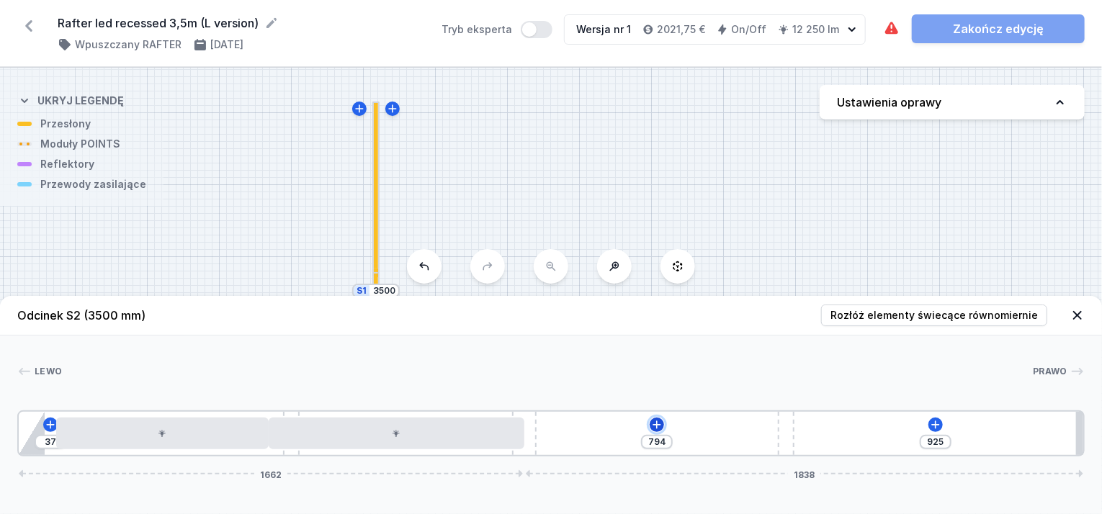
click at [654, 427] on icon at bounding box center [657, 425] width 12 height 12
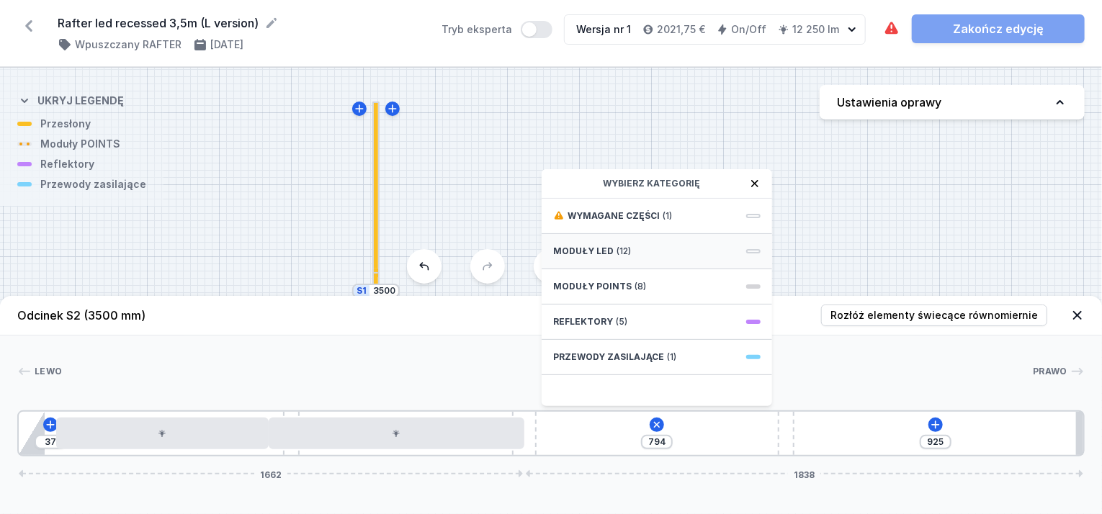
click at [595, 253] on span "Moduły LED" at bounding box center [583, 252] width 60 height 12
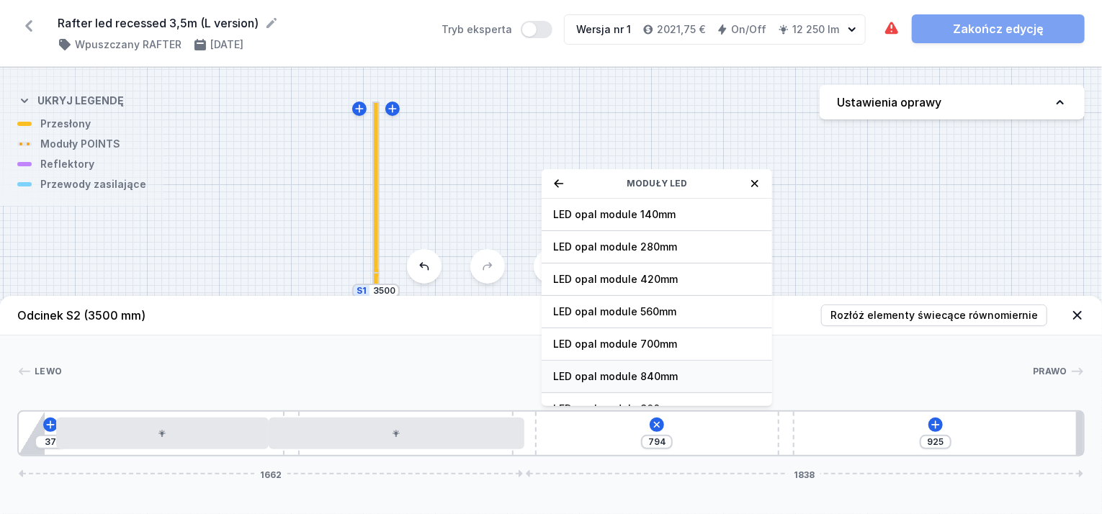
click at [616, 378] on span "LED opal module 840mm" at bounding box center [656, 376] width 207 height 14
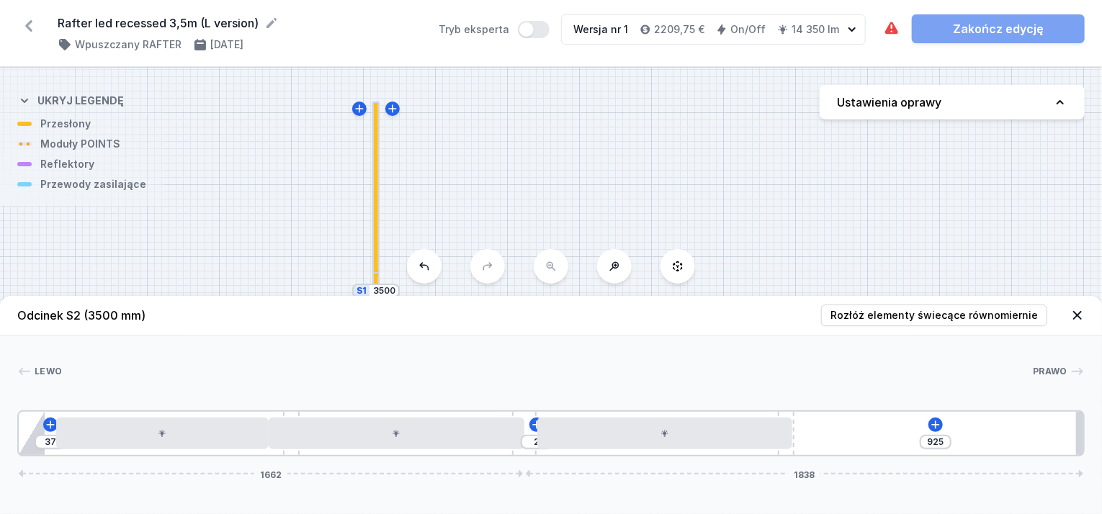
drag, startPoint x: 695, startPoint y: 449, endPoint x: 723, endPoint y: 459, distance: 29.8
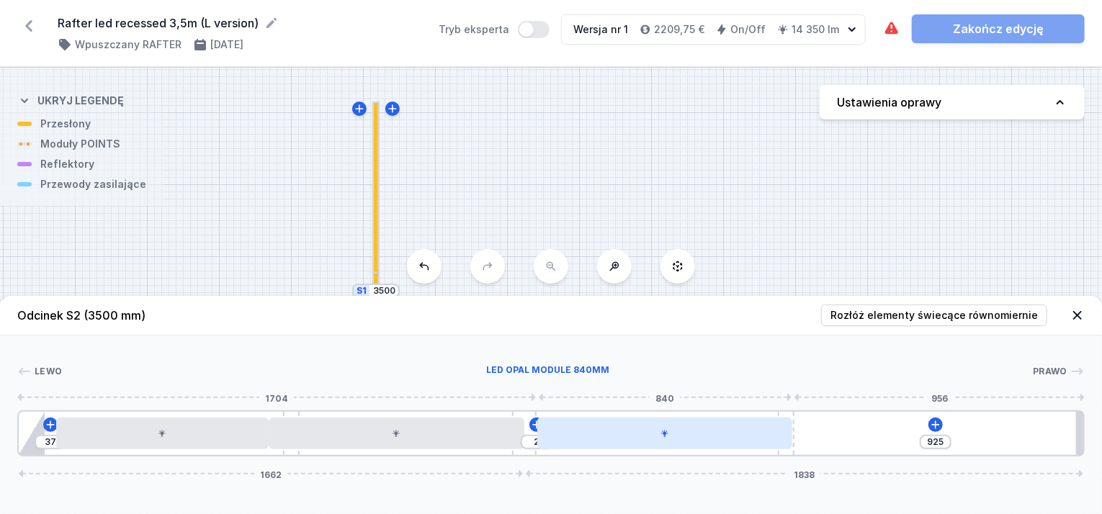
drag, startPoint x: 529, startPoint y: 419, endPoint x: 544, endPoint y: 417, distance: 14.6
click at [543, 417] on div "37 2 925 1662 1838" at bounding box center [550, 433] width 1067 height 46
drag, startPoint x: 557, startPoint y: 426, endPoint x: 570, endPoint y: 430, distance: 13.0
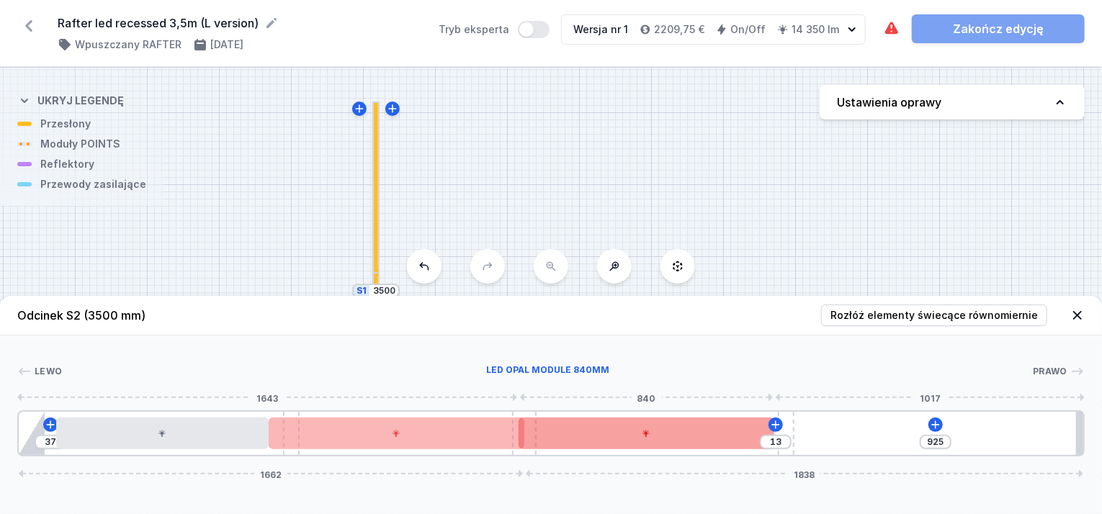
click at [651, 432] on div at bounding box center [646, 434] width 256 height 32
click at [657, 428] on div at bounding box center [646, 434] width 256 height 32
drag, startPoint x: 711, startPoint y: 433, endPoint x: 719, endPoint y: 435, distance: 8.8
click at [719, 435] on div at bounding box center [646, 434] width 256 height 32
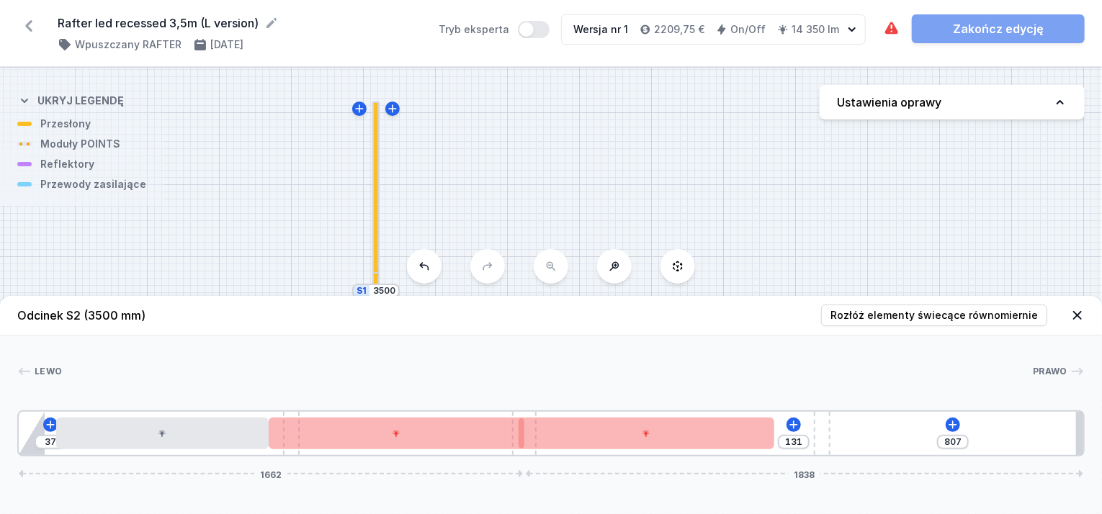
drag, startPoint x: 792, startPoint y: 430, endPoint x: 842, endPoint y: 428, distance: 50.4
click at [842, 428] on div "37 131 807 1662 1838" at bounding box center [550, 433] width 1067 height 46
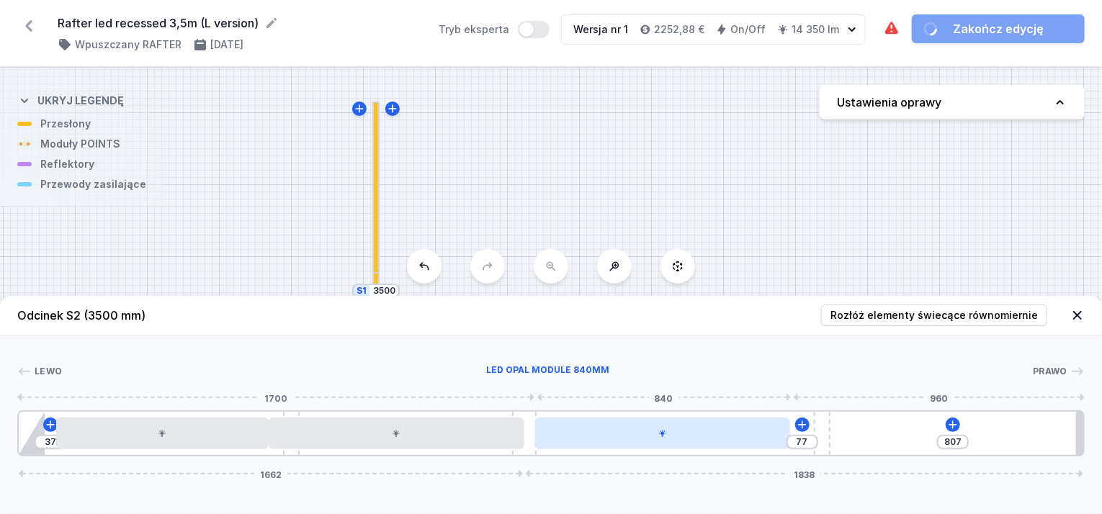
drag, startPoint x: 667, startPoint y: 430, endPoint x: 693, endPoint y: 437, distance: 26.9
click at [693, 437] on div at bounding box center [663, 434] width 256 height 32
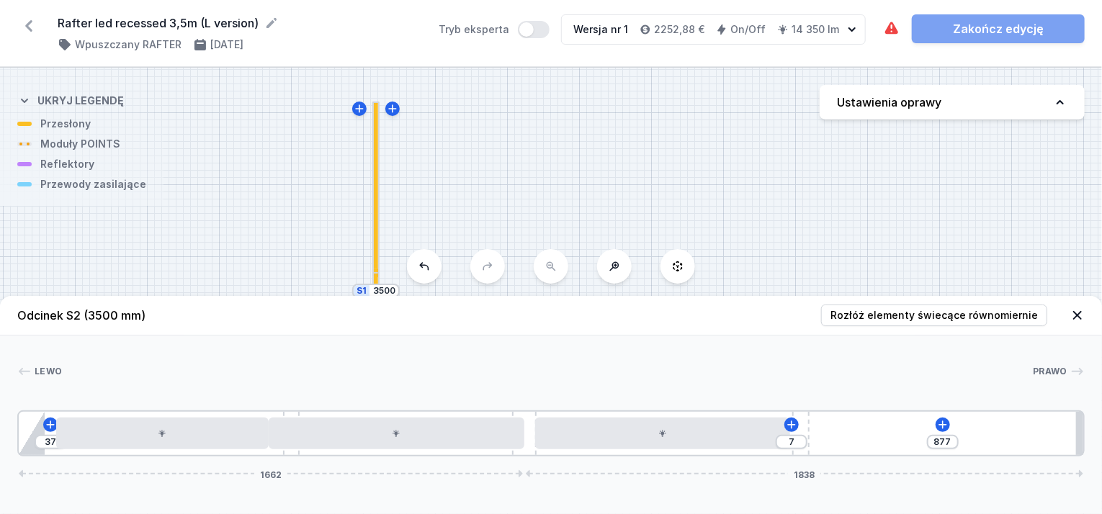
drag, startPoint x: 827, startPoint y: 430, endPoint x: 819, endPoint y: 433, distance: 7.8
click at [819, 433] on div "37 7 877 1662 1838" at bounding box center [550, 433] width 1067 height 46
click at [801, 429] on div "37 927 1662 1838" at bounding box center [550, 433] width 1067 height 46
click at [935, 421] on icon at bounding box center [935, 425] width 8 height 8
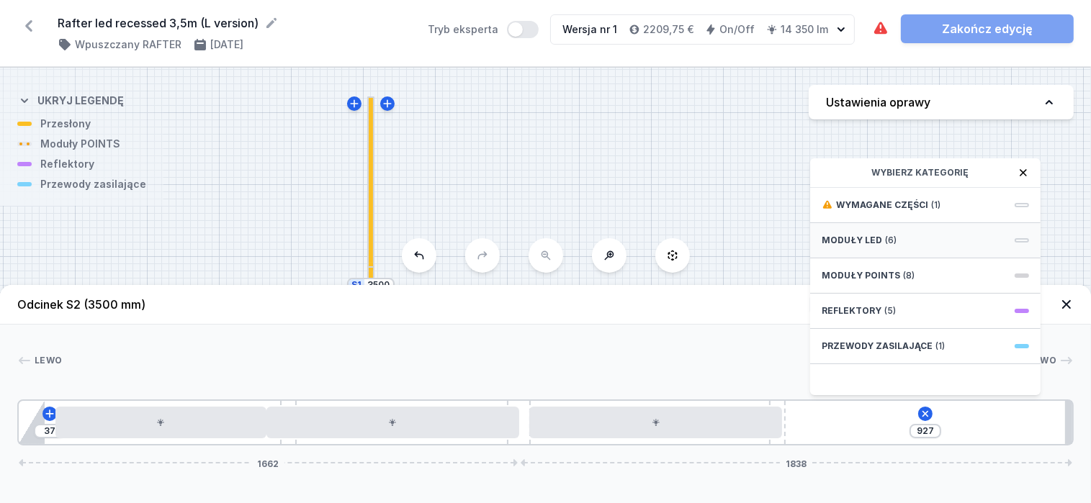
click at [858, 243] on div "Moduły LED (6)" at bounding box center [925, 240] width 230 height 35
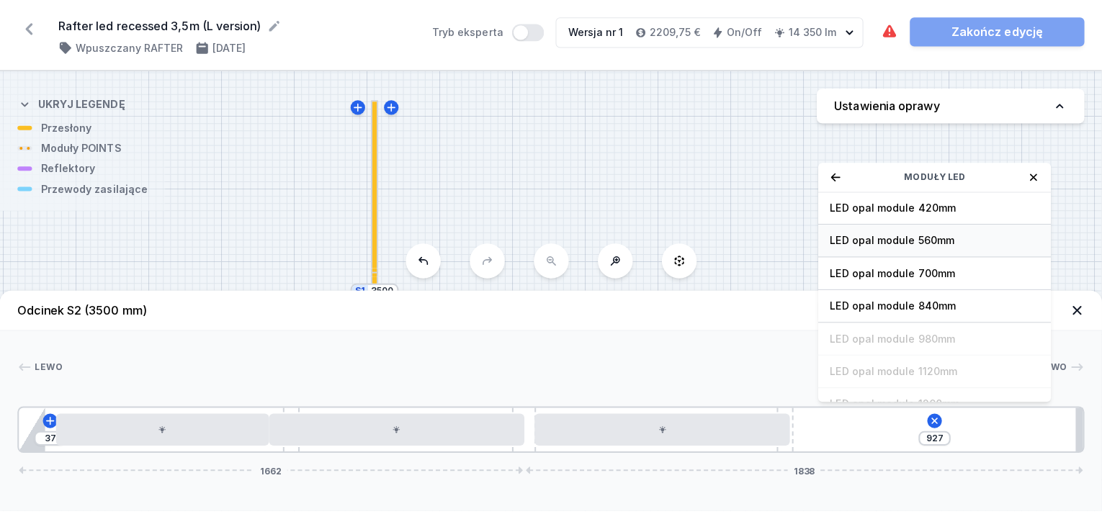
scroll to position [144, 0]
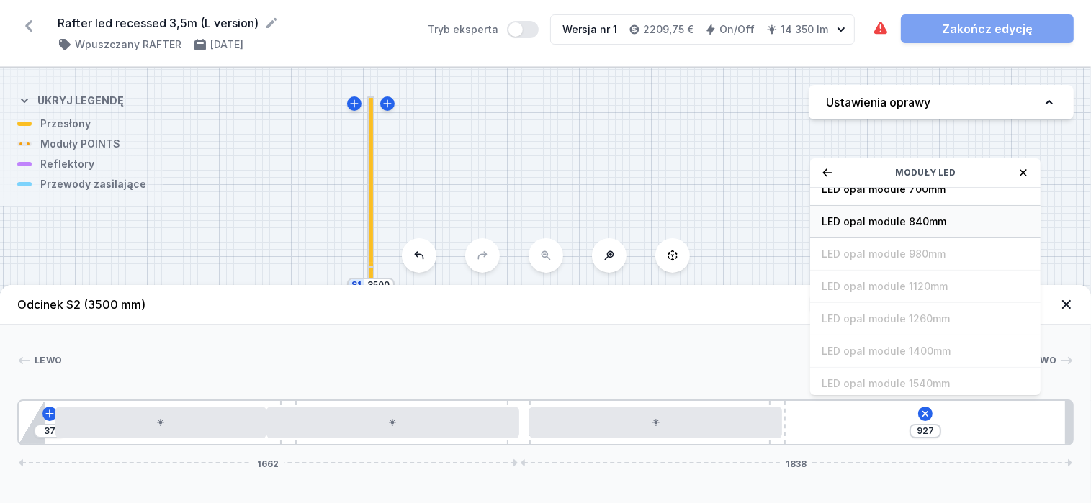
click at [876, 227] on span "LED opal module 840mm" at bounding box center [925, 222] width 207 height 14
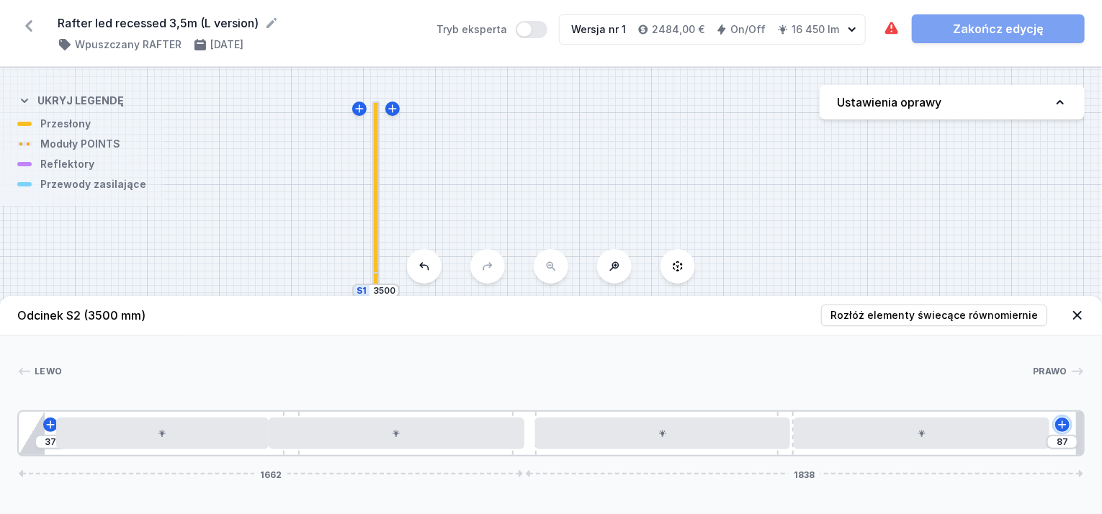
click at [1061, 429] on icon at bounding box center [1062, 425] width 12 height 12
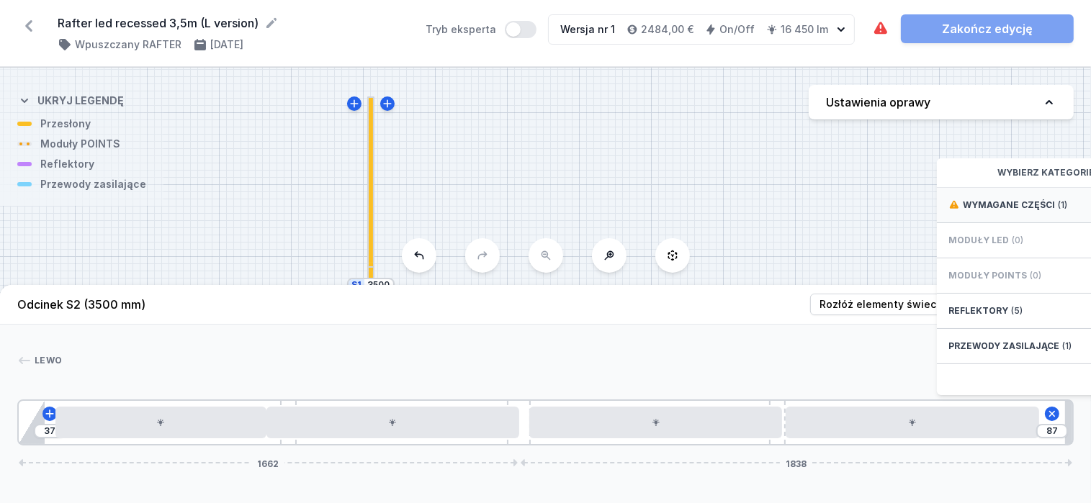
click at [1007, 211] on span "Wymagane części" at bounding box center [1009, 205] width 92 height 12
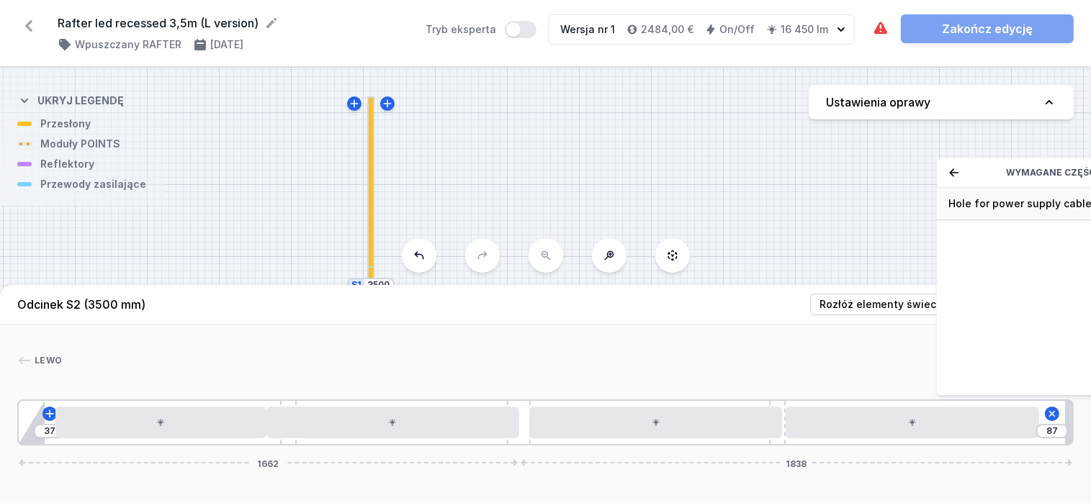
click at [1007, 207] on span "Hole for power supply cable" at bounding box center [1051, 204] width 207 height 14
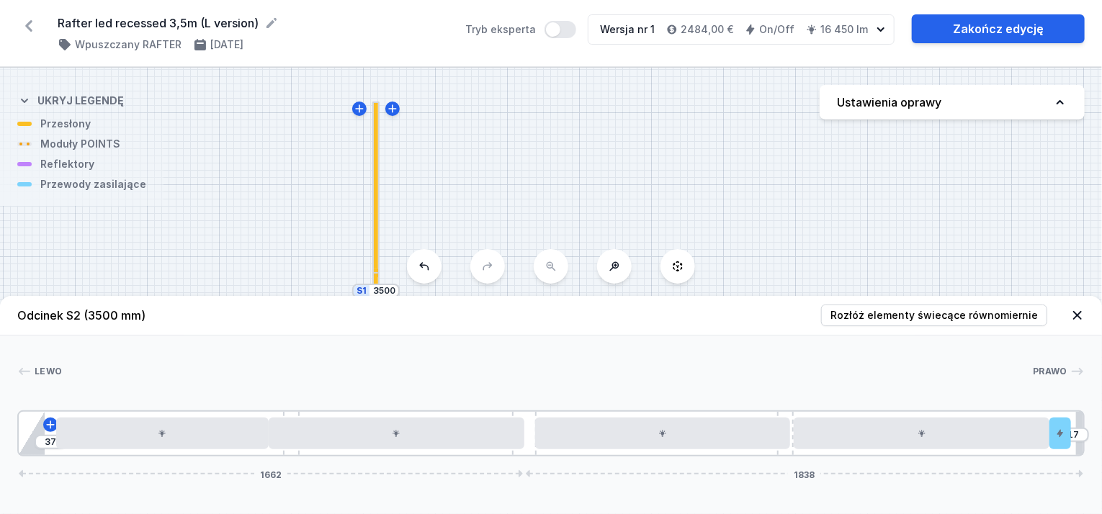
click at [647, 177] on div "S2 3500 S1 3500" at bounding box center [551, 291] width 1102 height 446
click at [1080, 319] on icon at bounding box center [1077, 315] width 9 height 9
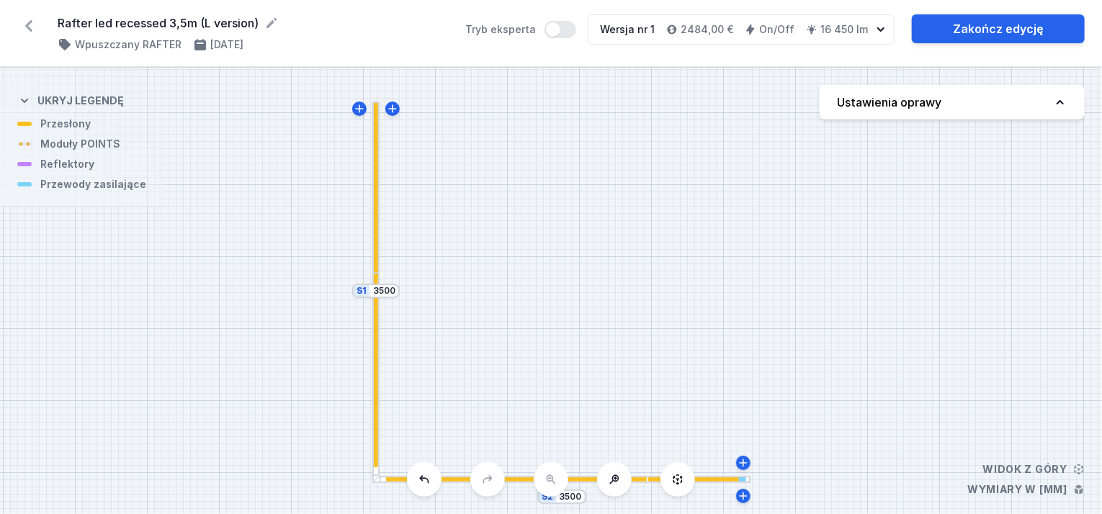
click at [369, 405] on div "S2 3500 S1 3500" at bounding box center [551, 291] width 1102 height 446
click at [380, 404] on div "S2 3500 S1 3500" at bounding box center [551, 291] width 1102 height 446
click at [372, 404] on div at bounding box center [375, 376] width 7 height 207
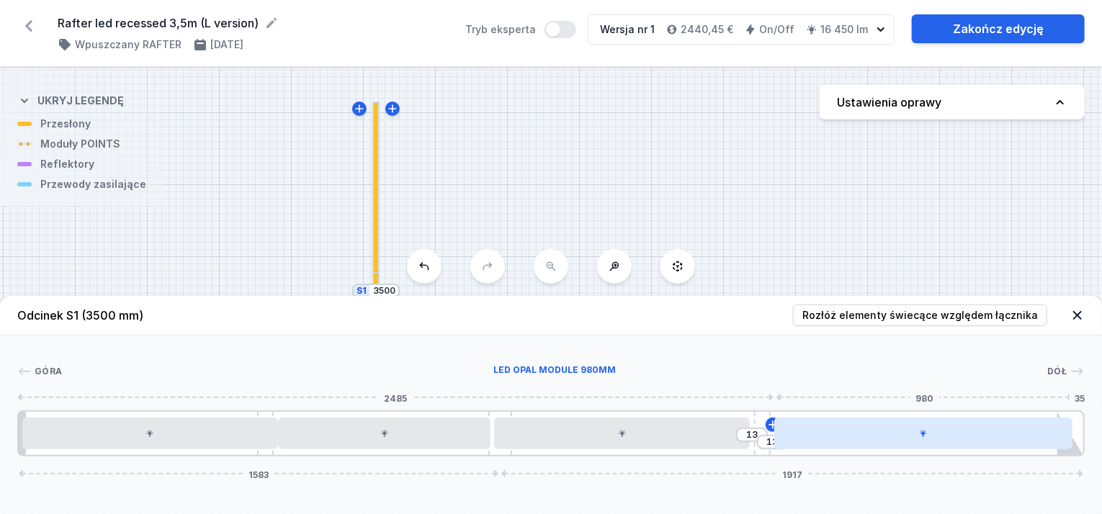
drag, startPoint x: 883, startPoint y: 439, endPoint x: 916, endPoint y: 441, distance: 32.5
click at [916, 441] on div at bounding box center [923, 434] width 298 height 32
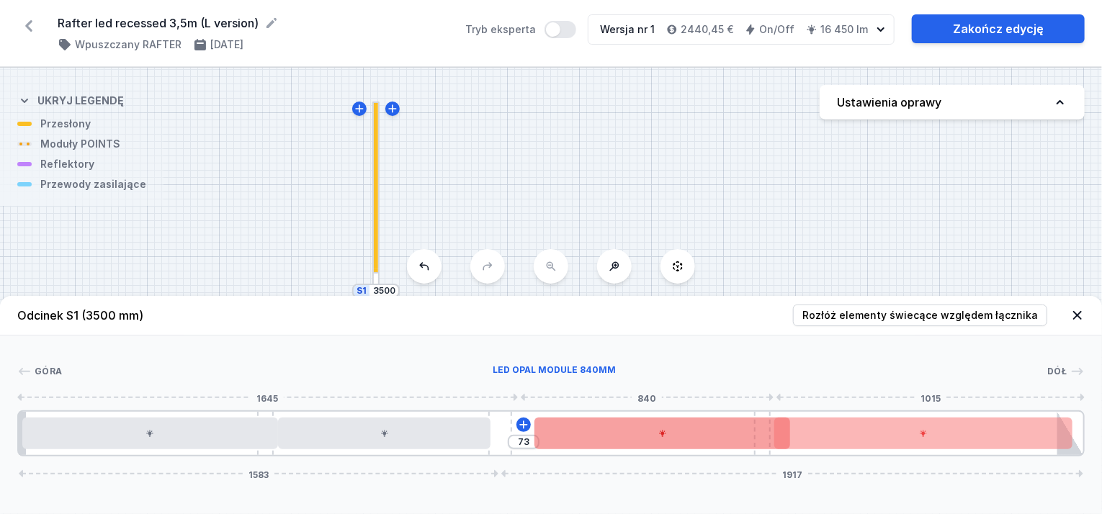
drag, startPoint x: 694, startPoint y: 436, endPoint x: 739, endPoint y: 436, distance: 44.6
click at [739, 436] on div at bounding box center [662, 434] width 256 height 32
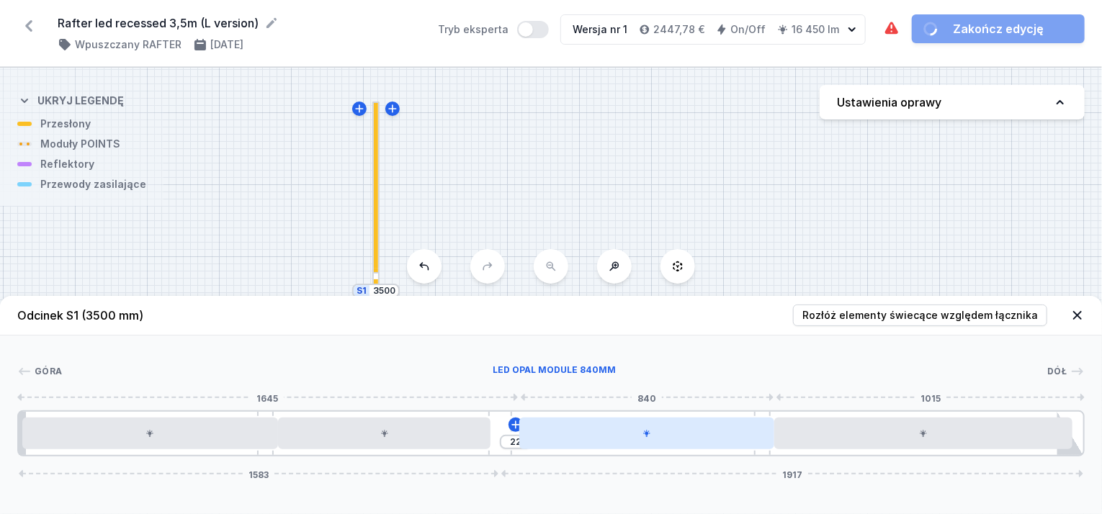
drag, startPoint x: 734, startPoint y: 439, endPoint x: 726, endPoint y: 440, distance: 8.1
click at [726, 440] on div at bounding box center [647, 434] width 256 height 32
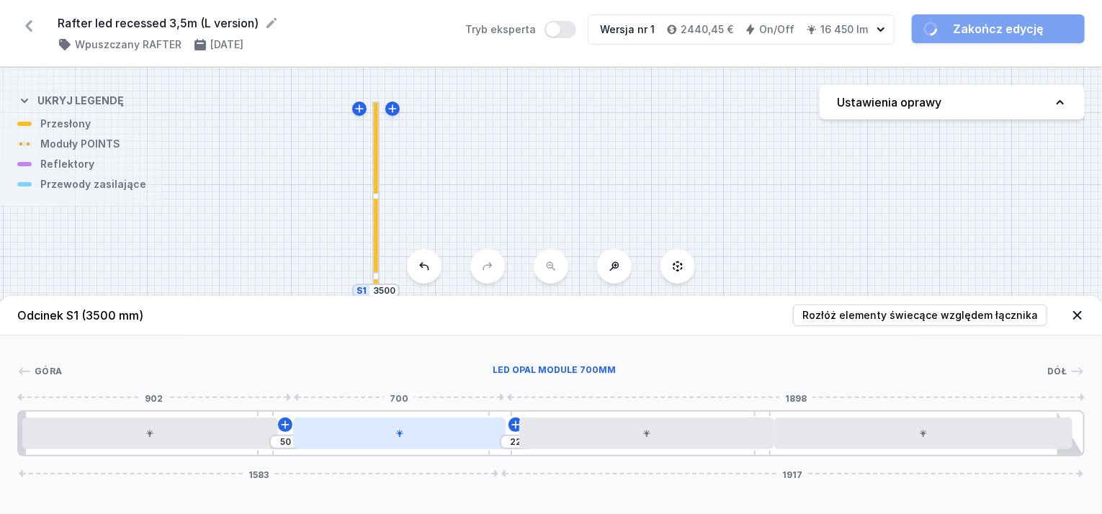
drag, startPoint x: 455, startPoint y: 436, endPoint x: 486, endPoint y: 436, distance: 31.0
click at [486, 436] on div at bounding box center [399, 434] width 213 height 32
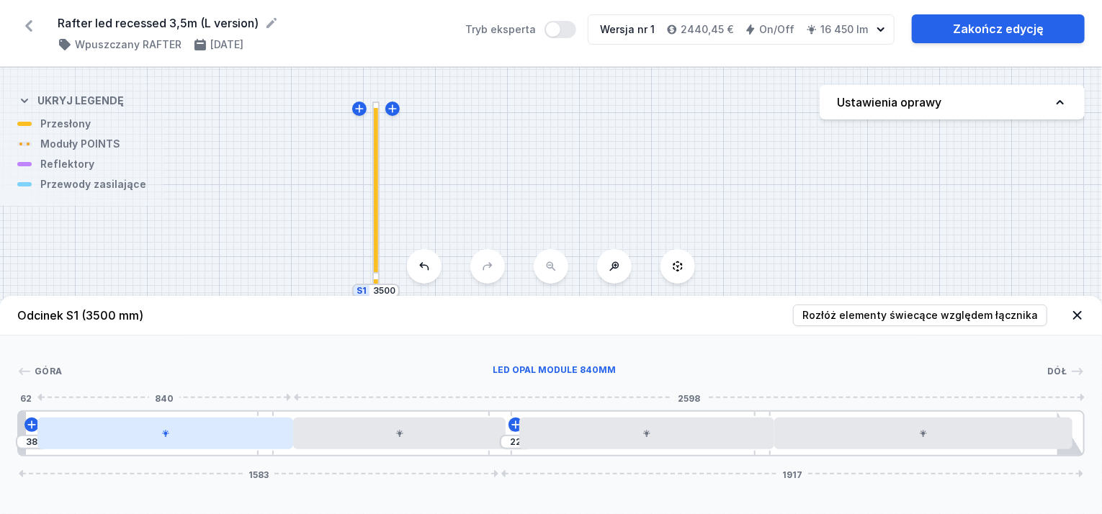
drag, startPoint x: 263, startPoint y: 440, endPoint x: 286, endPoint y: 439, distance: 23.1
click at [286, 439] on div at bounding box center [165, 434] width 256 height 32
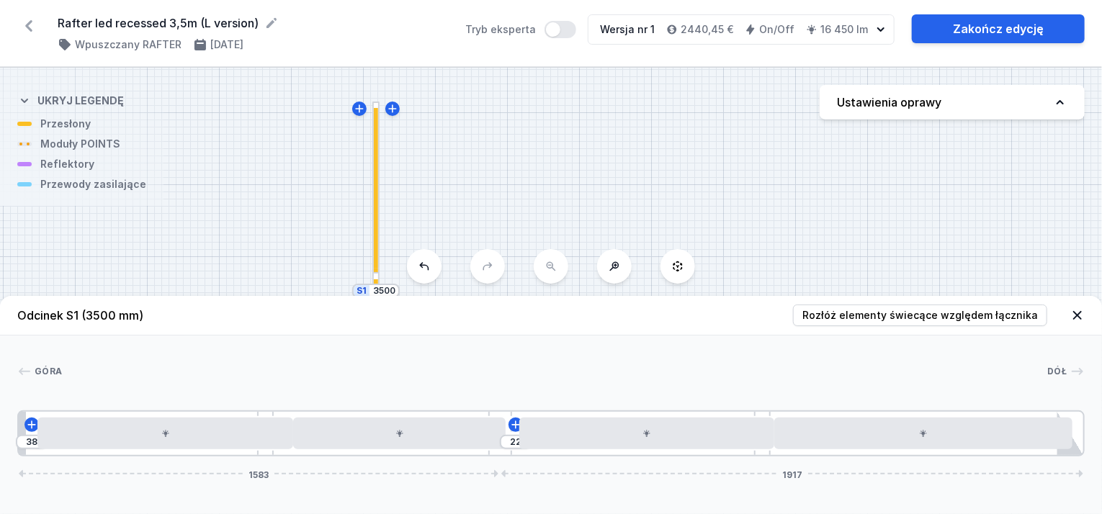
click at [872, 368] on div at bounding box center [554, 371] width 985 height 14
click at [1074, 315] on icon at bounding box center [1077, 315] width 14 height 14
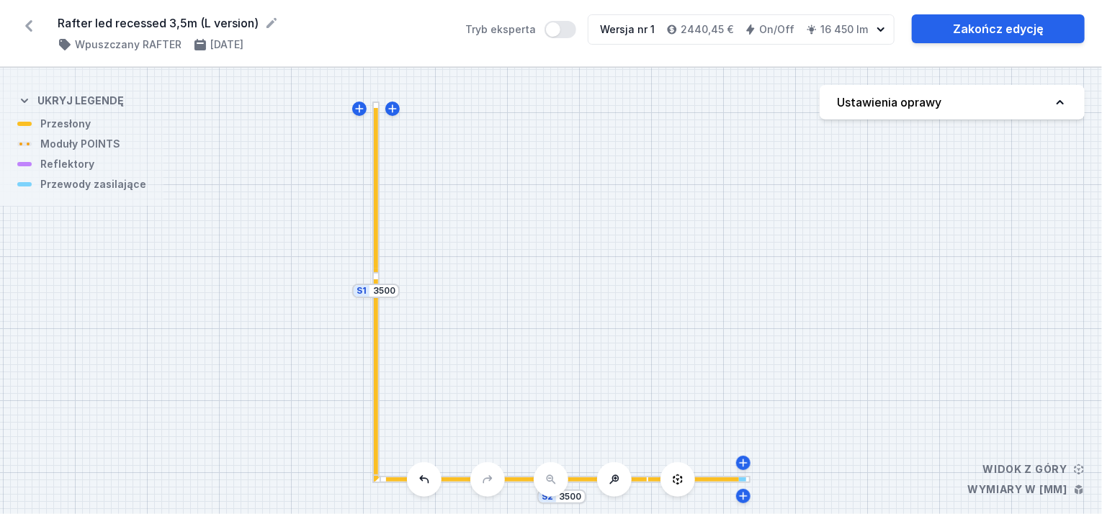
click at [375, 323] on div at bounding box center [376, 379] width 4 height 200
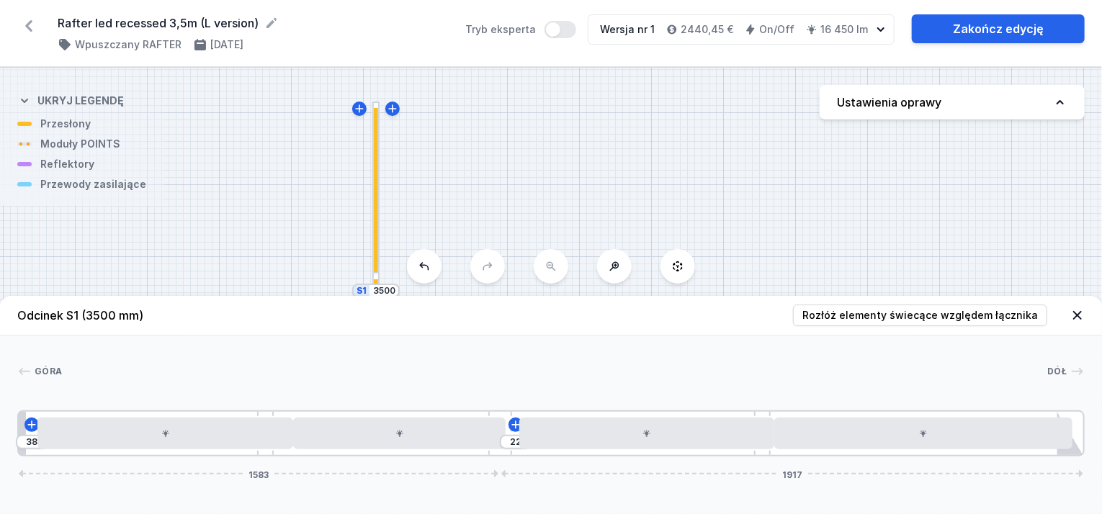
drag, startPoint x: 500, startPoint y: 417, endPoint x: 547, endPoint y: 412, distance: 47.8
click at [547, 412] on div "38 22 1583 1917" at bounding box center [550, 433] width 1067 height 46
click at [516, 424] on icon at bounding box center [515, 425] width 8 height 8
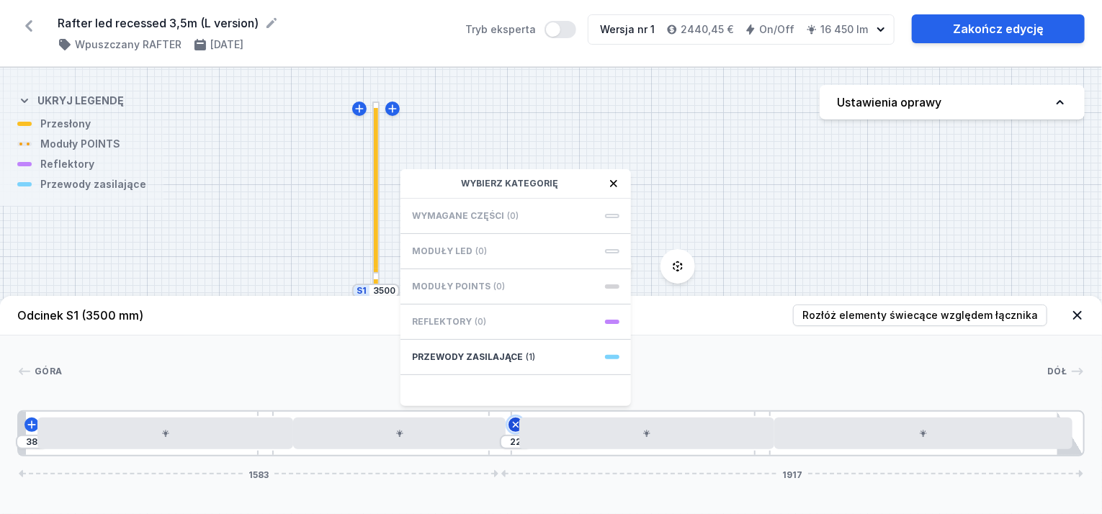
click at [516, 423] on icon at bounding box center [516, 425] width 17 height 17
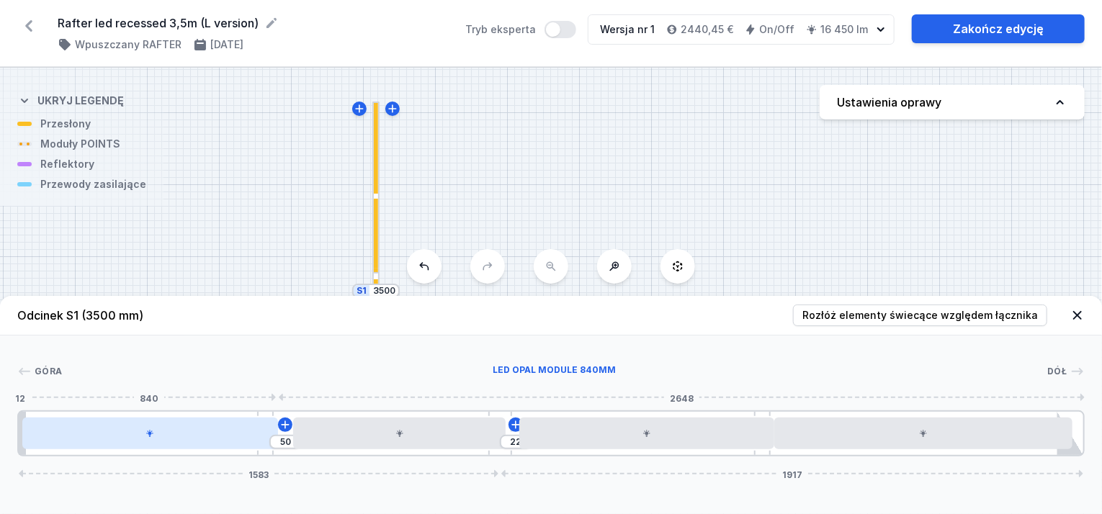
click at [237, 438] on div at bounding box center [150, 434] width 256 height 32
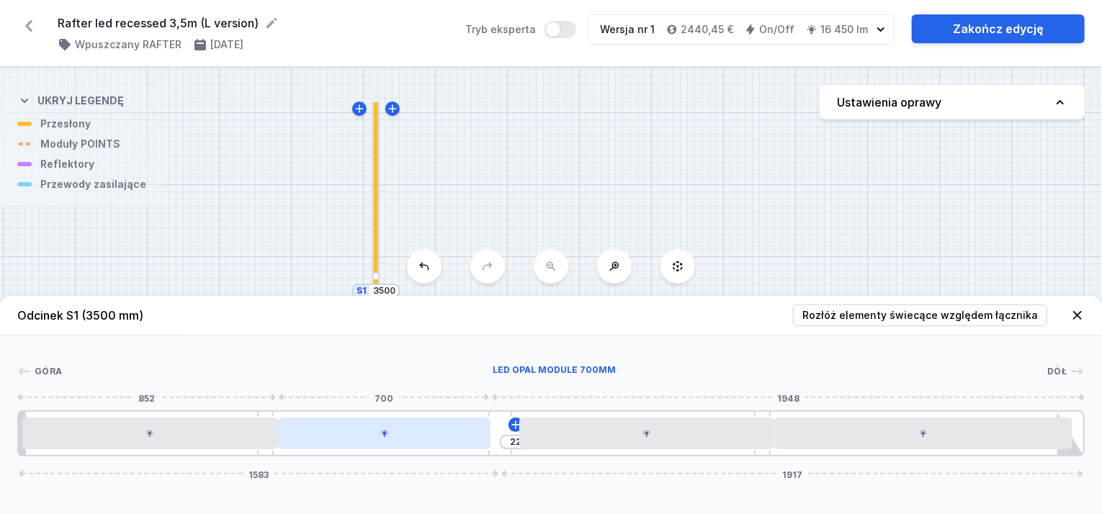
click at [313, 431] on div at bounding box center [384, 434] width 213 height 32
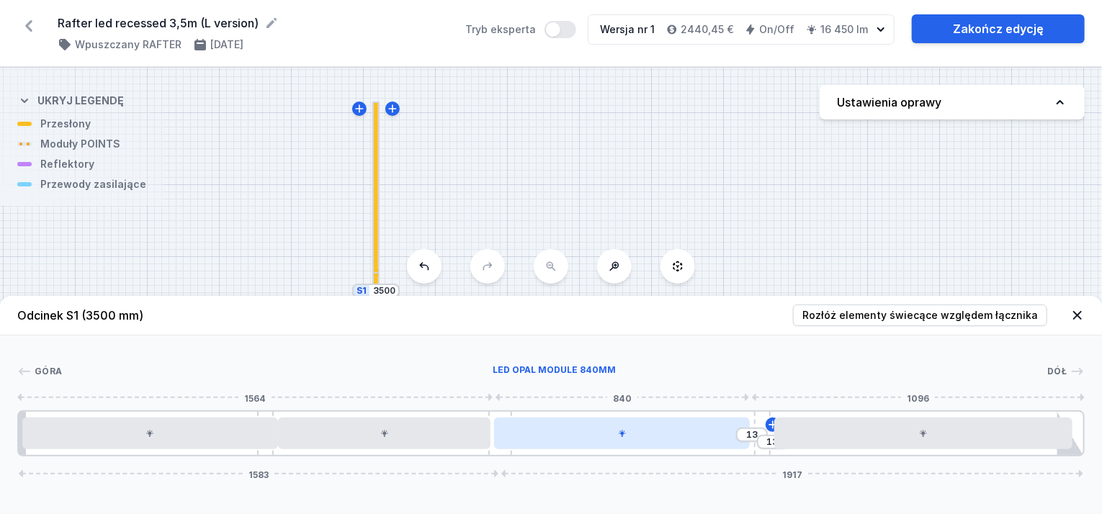
drag, startPoint x: 557, startPoint y: 440, endPoint x: 545, endPoint y: 442, distance: 11.7
click at [545, 442] on div at bounding box center [622, 434] width 256 height 32
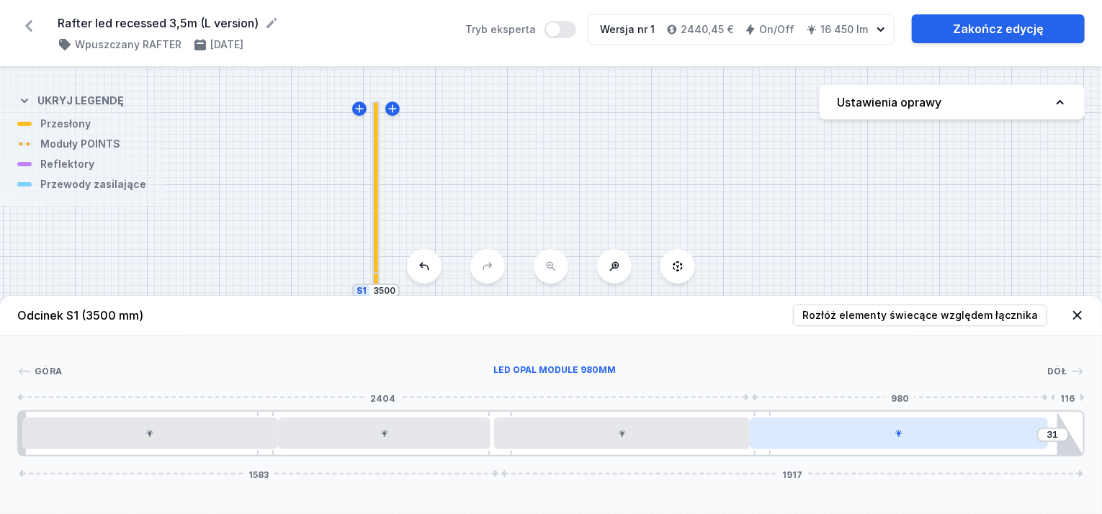
click at [789, 439] on div at bounding box center [899, 434] width 298 height 32
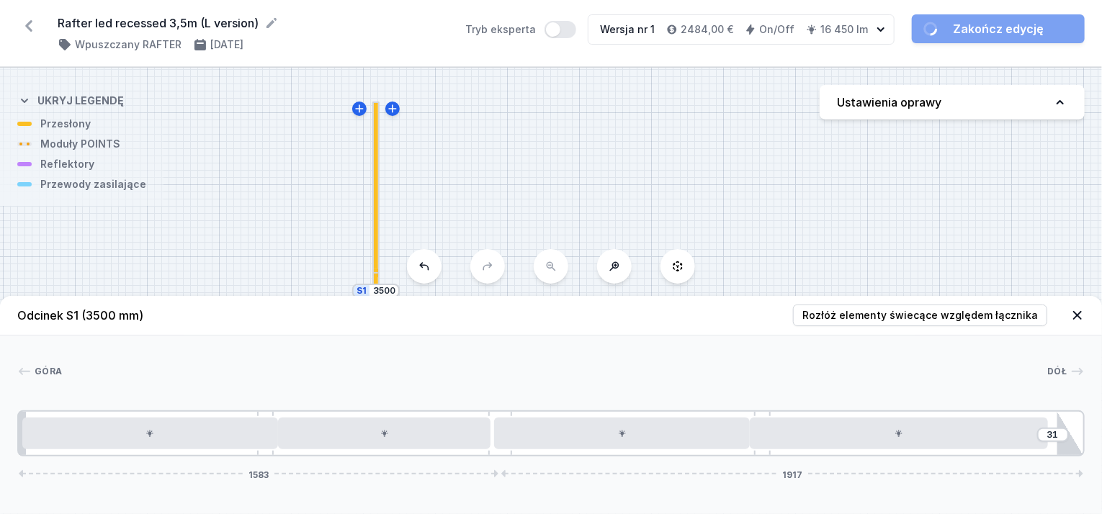
drag, startPoint x: 942, startPoint y: 446, endPoint x: 962, endPoint y: 454, distance: 21.7
click at [962, 454] on div "31 1583 1917" at bounding box center [550, 433] width 1067 height 46
click at [1080, 312] on icon at bounding box center [1077, 315] width 14 height 14
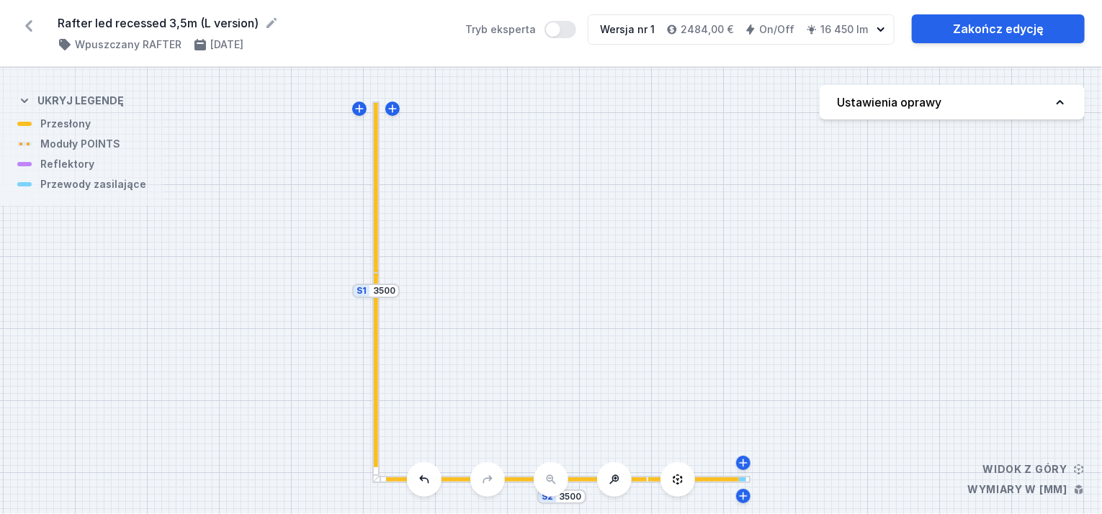
click at [27, 24] on icon at bounding box center [28, 26] width 7 height 12
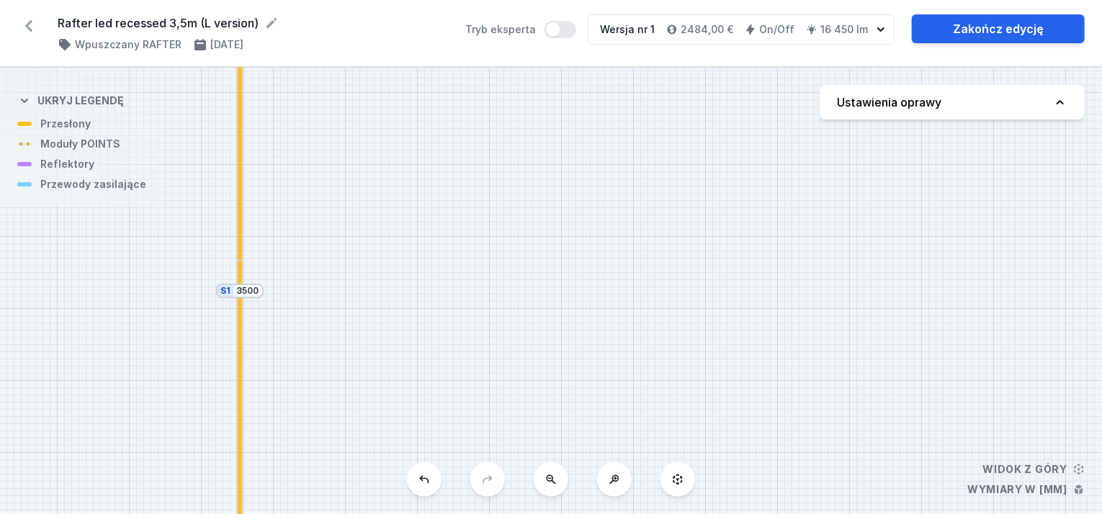
click at [24, 32] on icon at bounding box center [28, 25] width 23 height 23
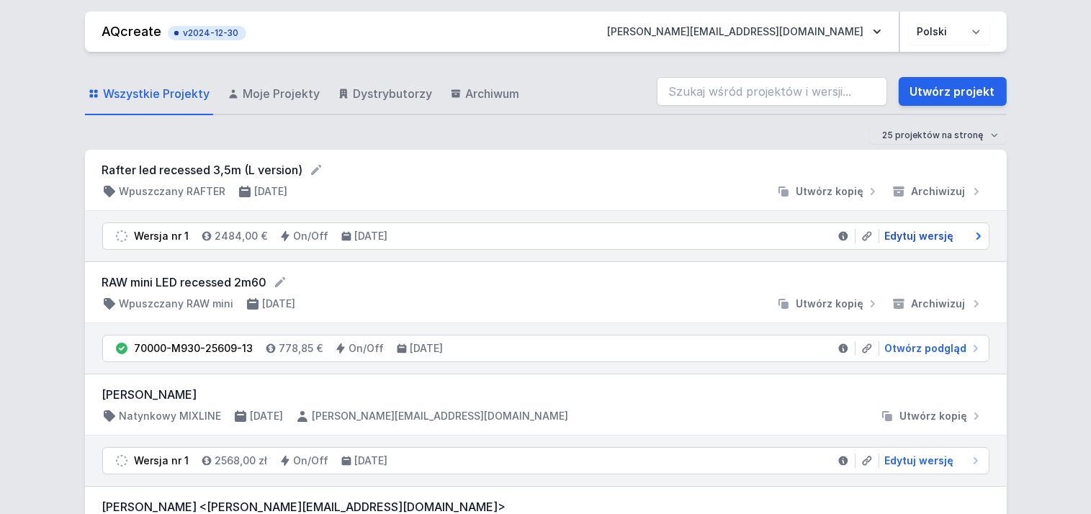
click at [945, 233] on span "Edytuj wersję" at bounding box center [919, 236] width 69 height 14
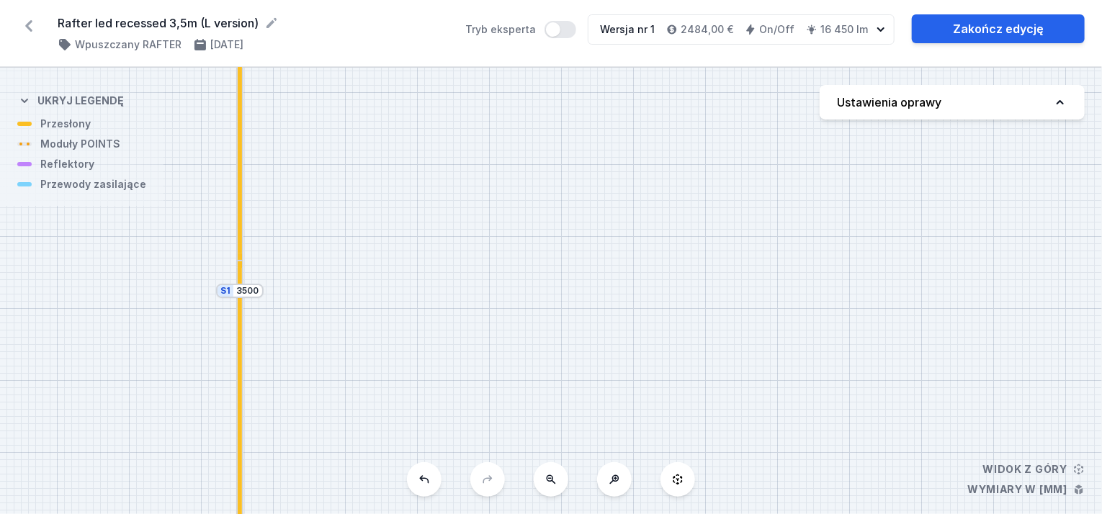
click at [243, 327] on div "S2 3500 S1 3500" at bounding box center [551, 291] width 1102 height 446
click at [233, 294] on div "S1 3500" at bounding box center [240, 291] width 48 height 14
click at [242, 297] on div at bounding box center [240, 421] width 4 height 328
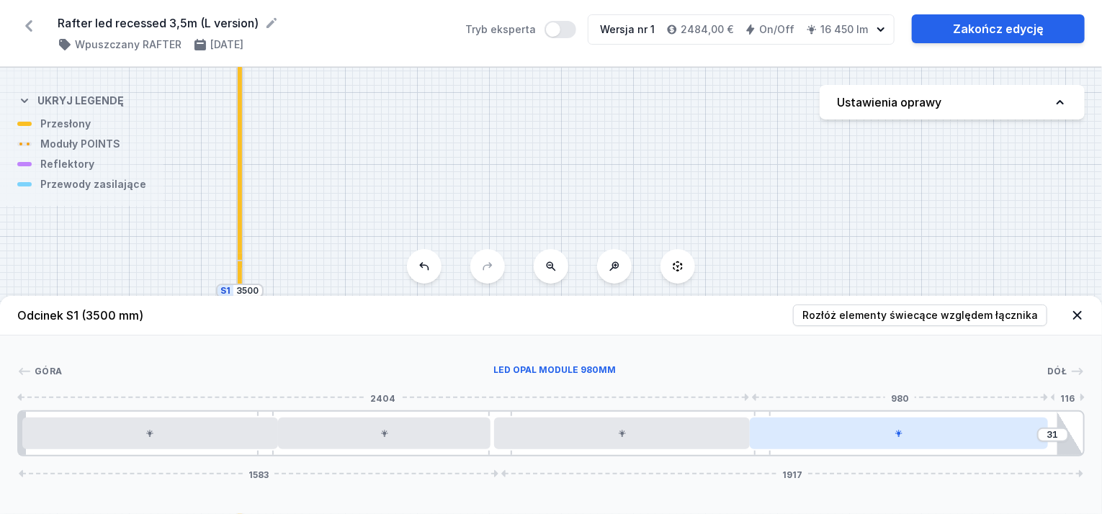
click at [899, 435] on icon at bounding box center [898, 433] width 7 height 7
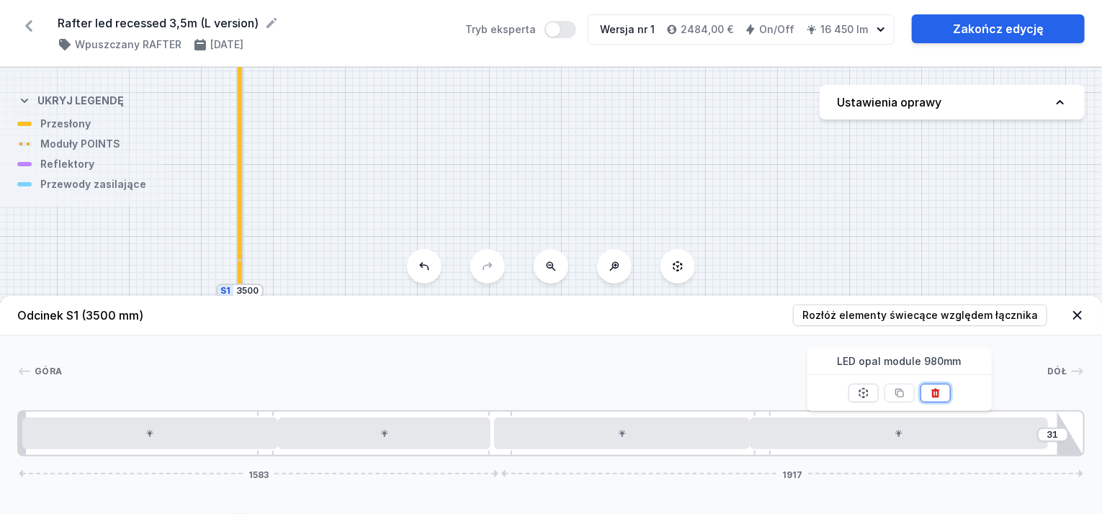
click at [939, 394] on icon at bounding box center [936, 393] width 12 height 12
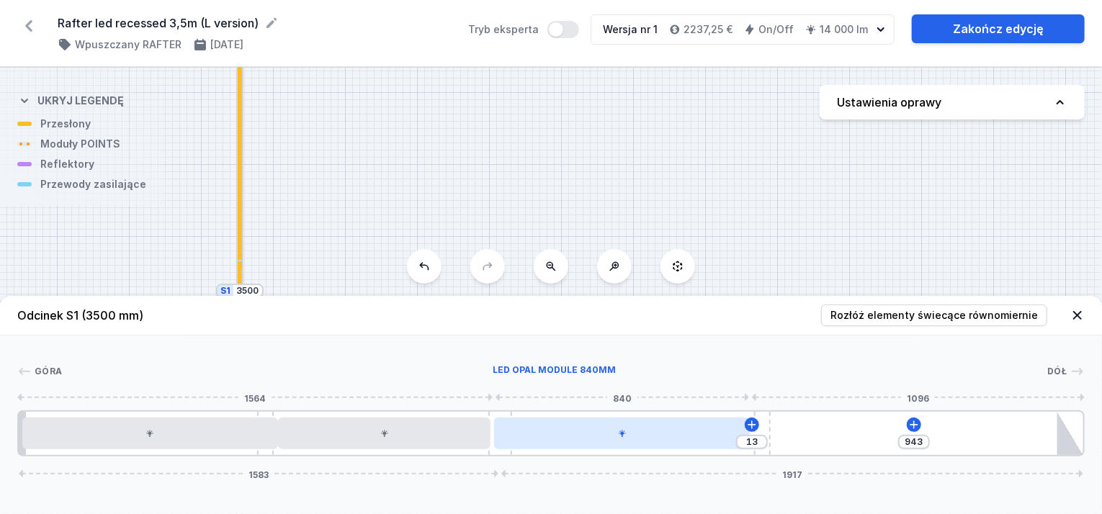
click at [715, 434] on div at bounding box center [622, 434] width 256 height 32
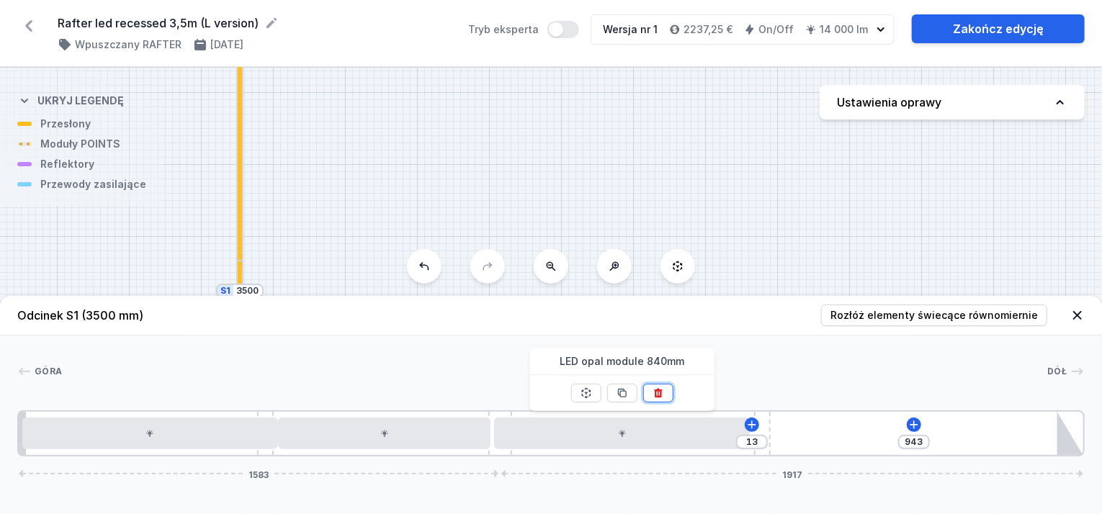
click at [662, 392] on icon at bounding box center [658, 393] width 12 height 12
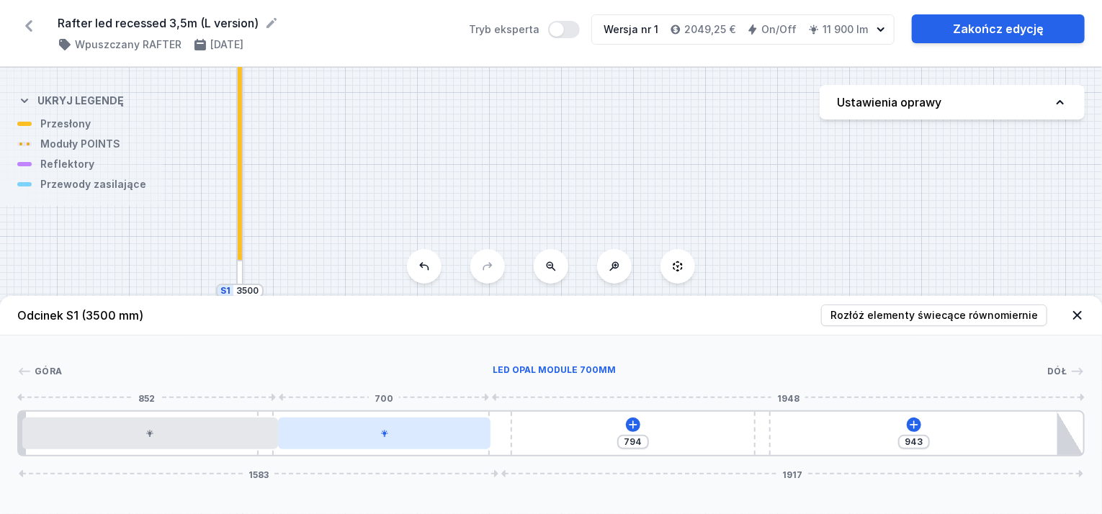
click at [433, 429] on div at bounding box center [384, 434] width 213 height 32
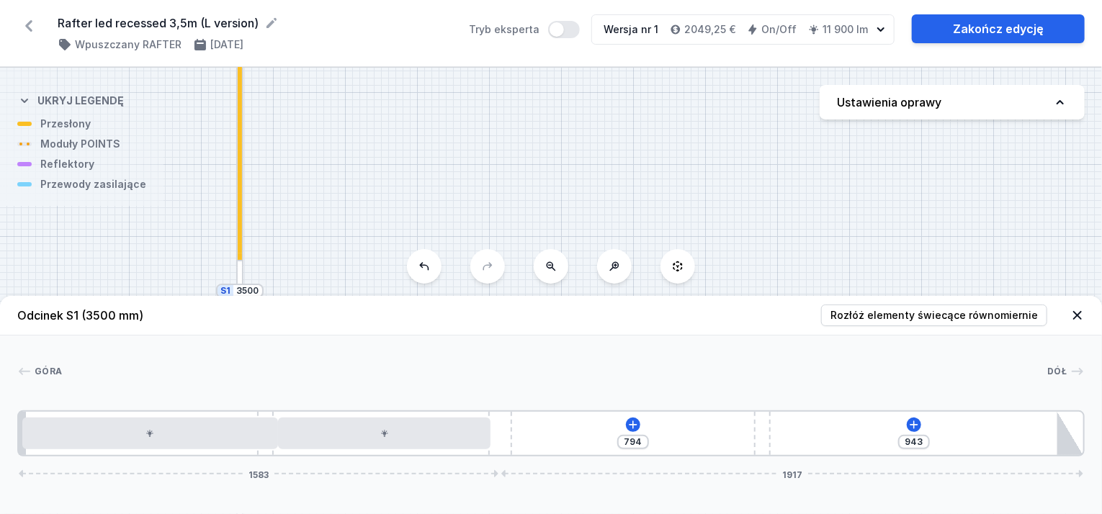
click at [448, 451] on div "794 943 1583 1917" at bounding box center [550, 433] width 1067 height 46
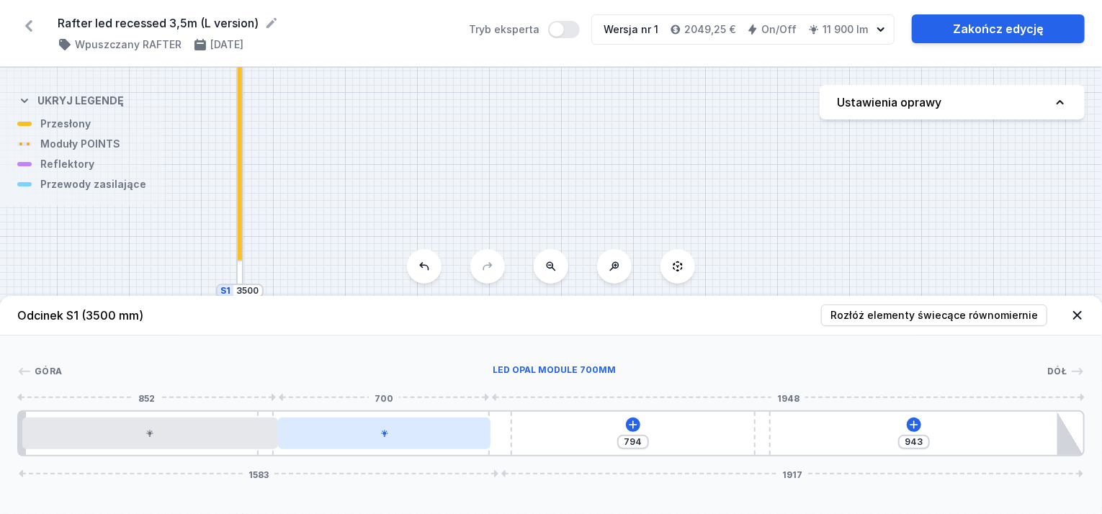
click at [446, 439] on div at bounding box center [384, 434] width 213 height 32
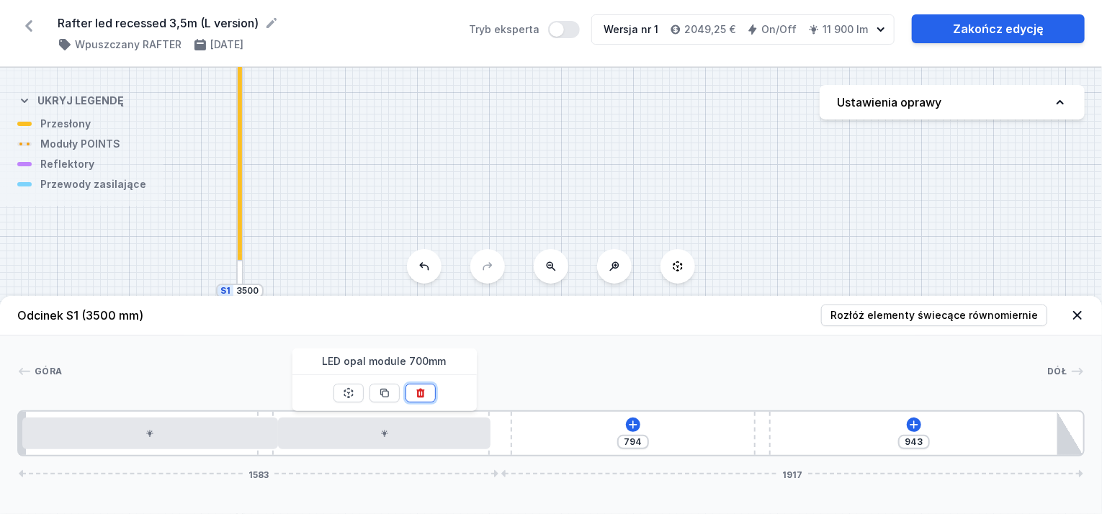
click at [421, 395] on icon at bounding box center [420, 393] width 8 height 9
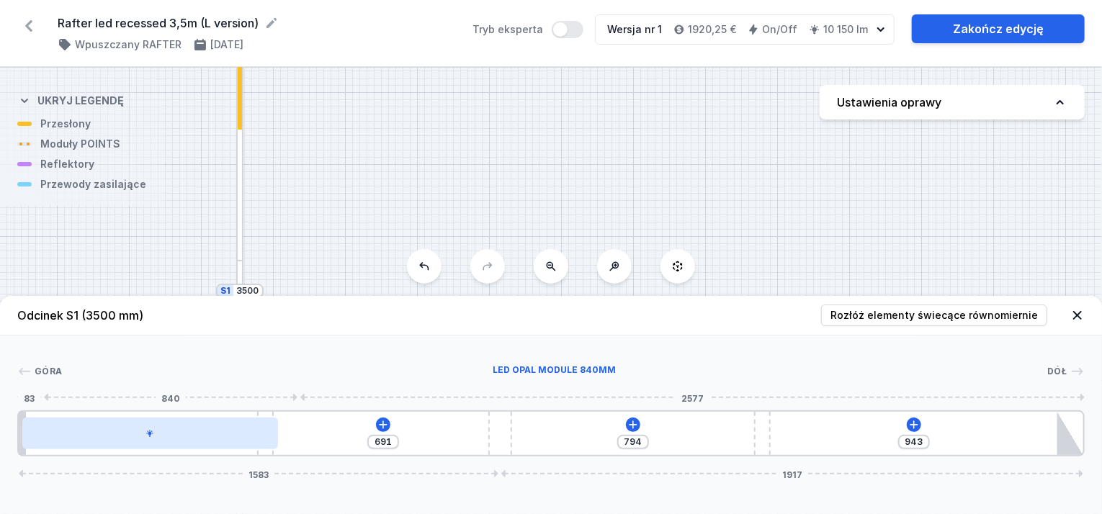
drag, startPoint x: 229, startPoint y: 431, endPoint x: 243, endPoint y: 441, distance: 17.0
click at [243, 441] on div at bounding box center [150, 434] width 256 height 32
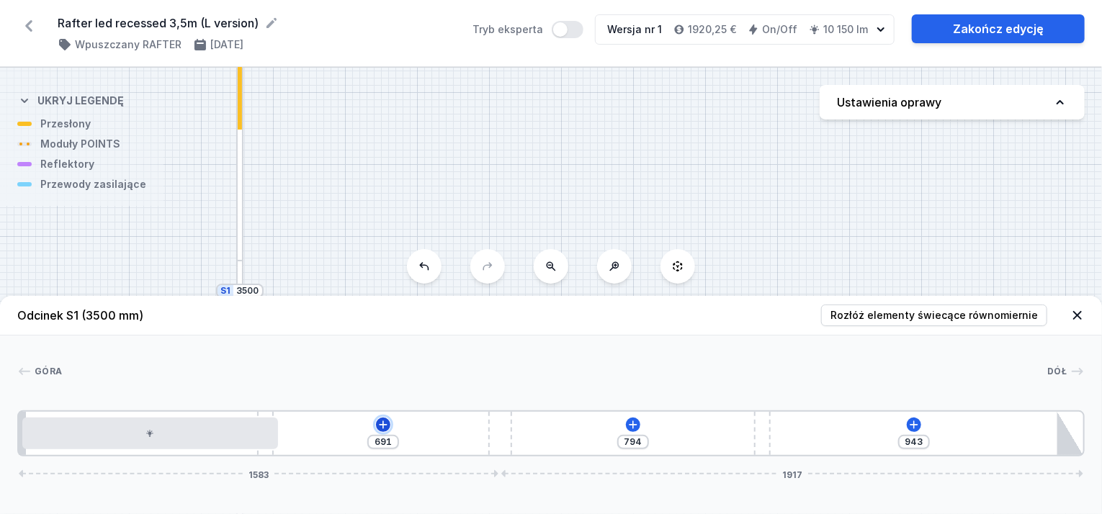
click at [384, 424] on icon at bounding box center [383, 425] width 12 height 12
drag, startPoint x: 503, startPoint y: 439, endPoint x: 568, endPoint y: 445, distance: 65.1
click at [568, 445] on div "833 794 801 1725 1775" at bounding box center [550, 433] width 1067 height 46
click at [408, 421] on icon at bounding box center [405, 425] width 12 height 12
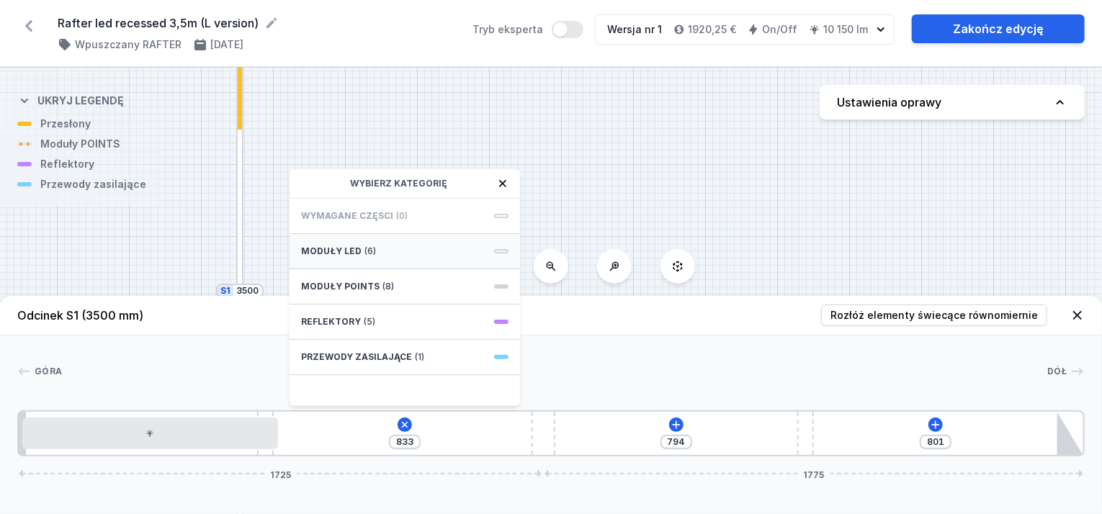
click at [386, 251] on div "Moduły LED (6)" at bounding box center [404, 251] width 230 height 35
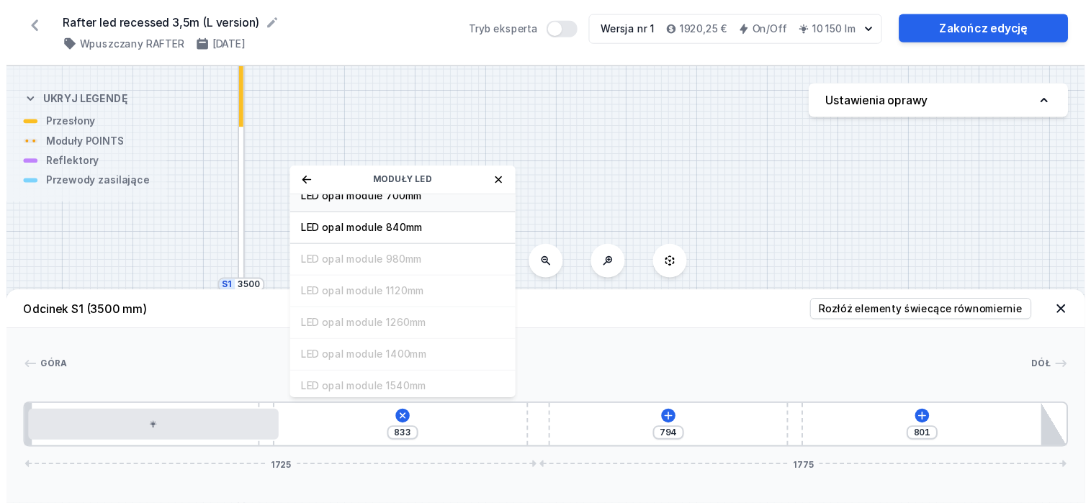
scroll to position [72, 0]
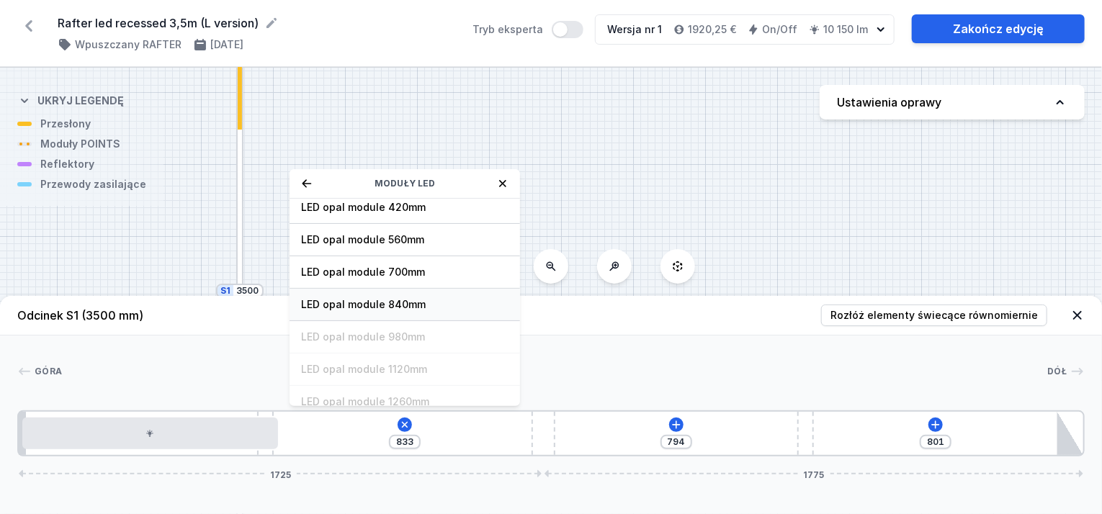
click at [382, 300] on span "LED opal module 840mm" at bounding box center [404, 304] width 207 height 14
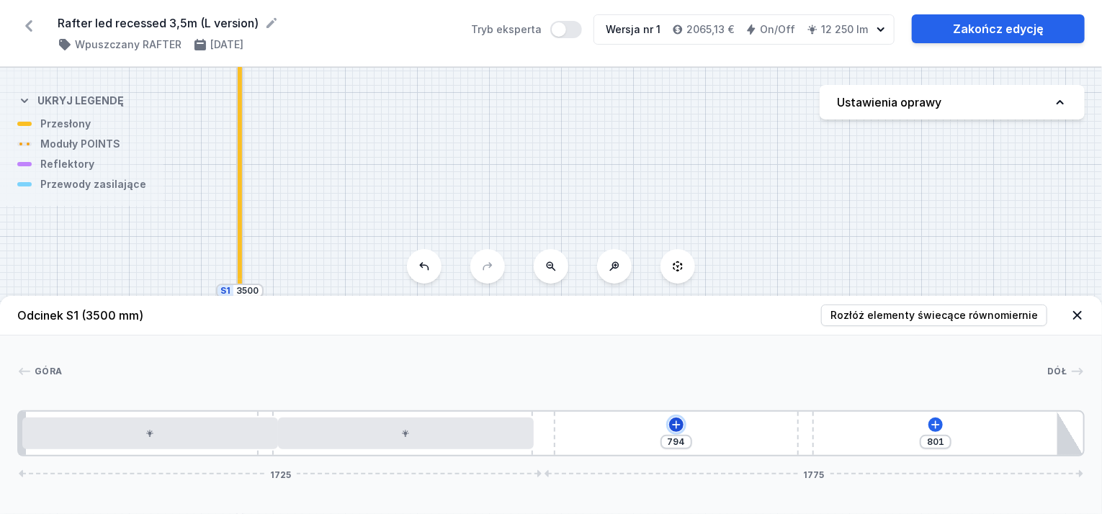
click at [678, 424] on icon at bounding box center [676, 425] width 12 height 12
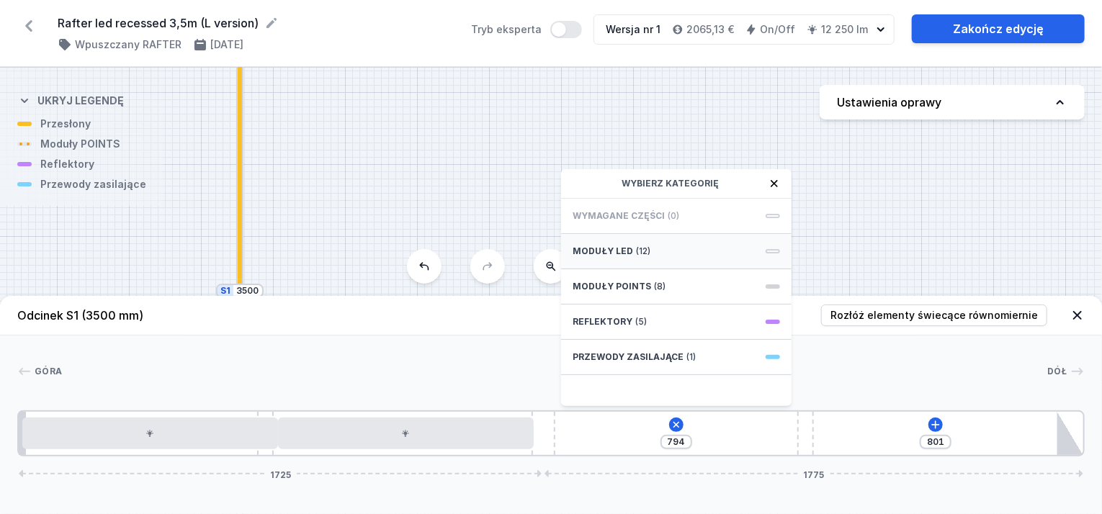
click at [629, 251] on span "Moduły LED" at bounding box center [602, 252] width 60 height 12
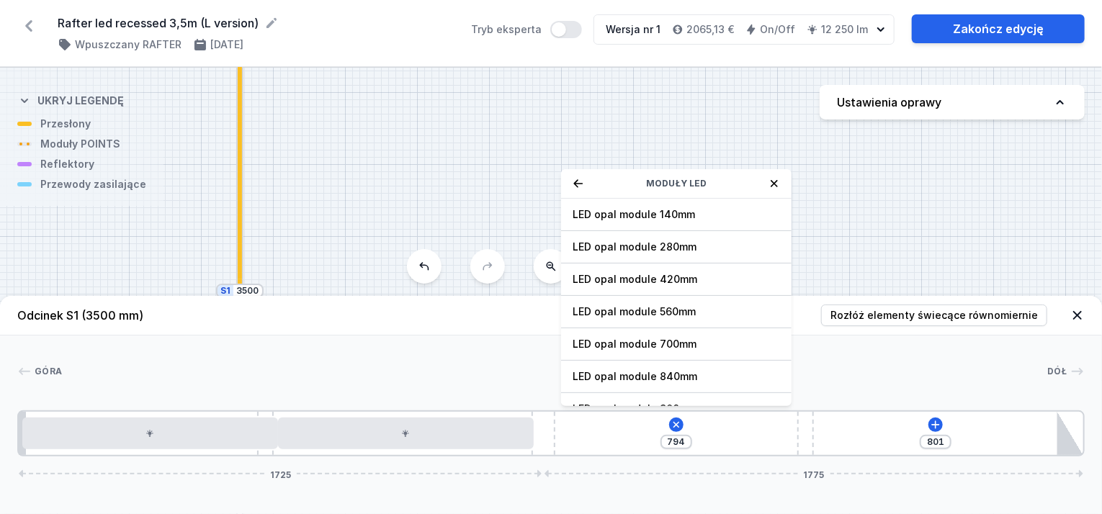
click at [656, 370] on span "LED opal module 840mm" at bounding box center [675, 376] width 207 height 14
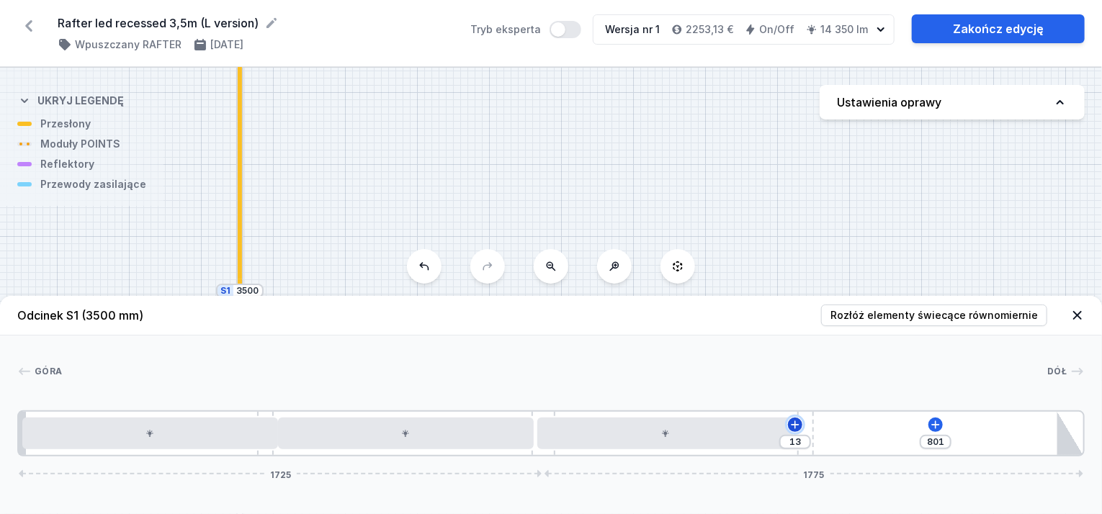
click at [796, 431] on icon at bounding box center [795, 425] width 12 height 12
drag, startPoint x: 806, startPoint y: 431, endPoint x: 628, endPoint y: 455, distance: 179.4
click at [628, 455] on div "869 1725 1775" at bounding box center [550, 433] width 1067 height 46
click at [924, 423] on icon at bounding box center [925, 425] width 12 height 12
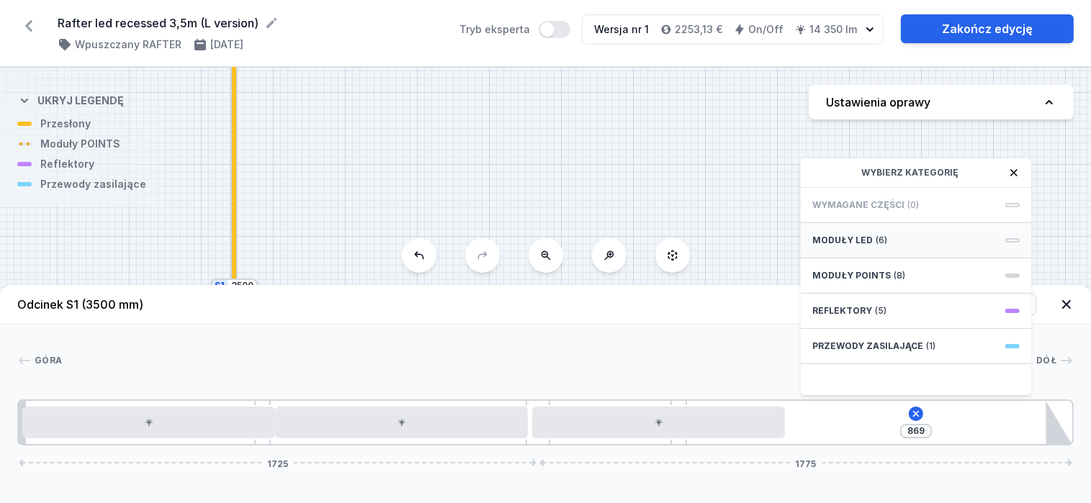
click at [848, 246] on span "Moduły LED" at bounding box center [842, 241] width 60 height 12
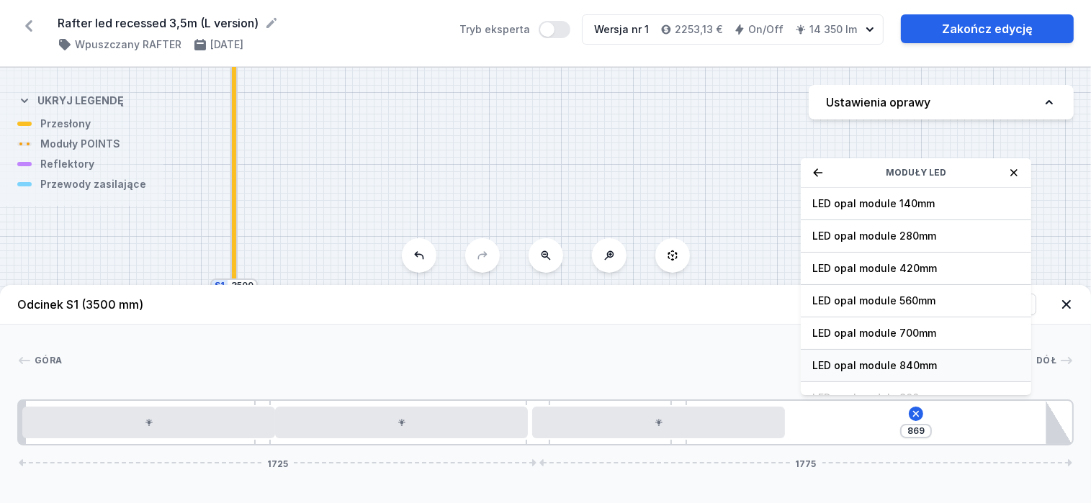
click at [889, 373] on span "LED opal module 840mm" at bounding box center [915, 366] width 207 height 14
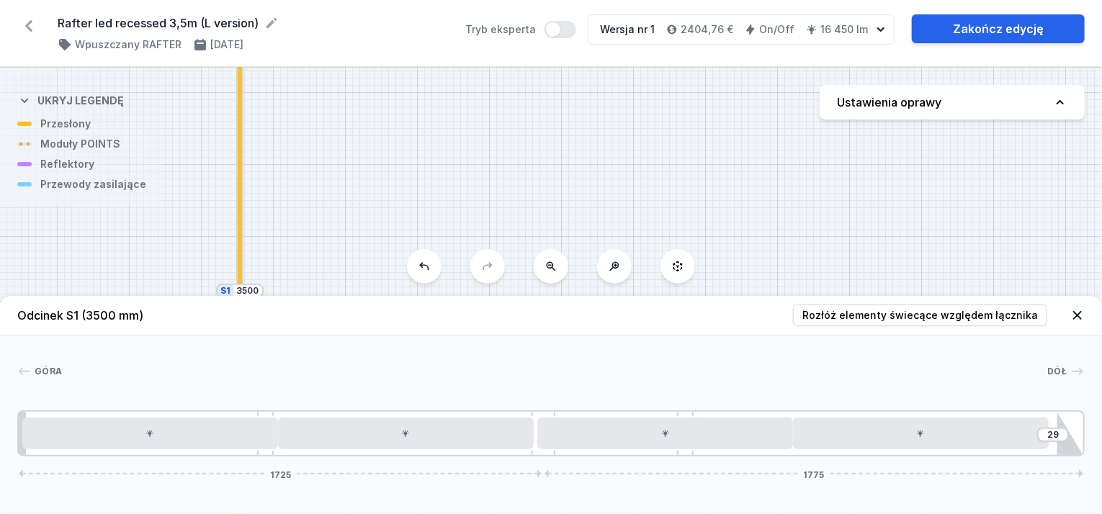
click at [1074, 309] on icon at bounding box center [1077, 315] width 14 height 14
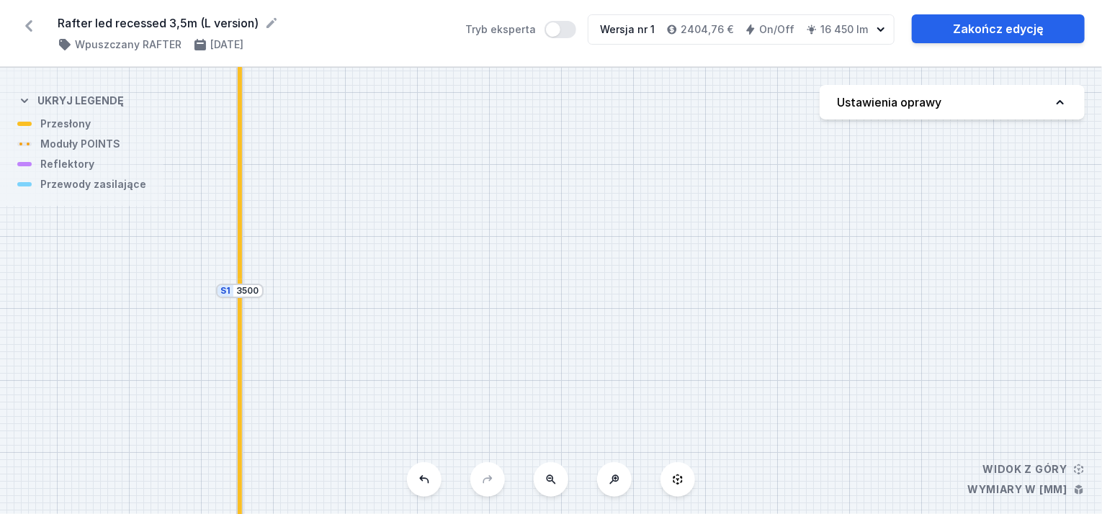
click at [552, 487] on button at bounding box center [551, 479] width 35 height 35
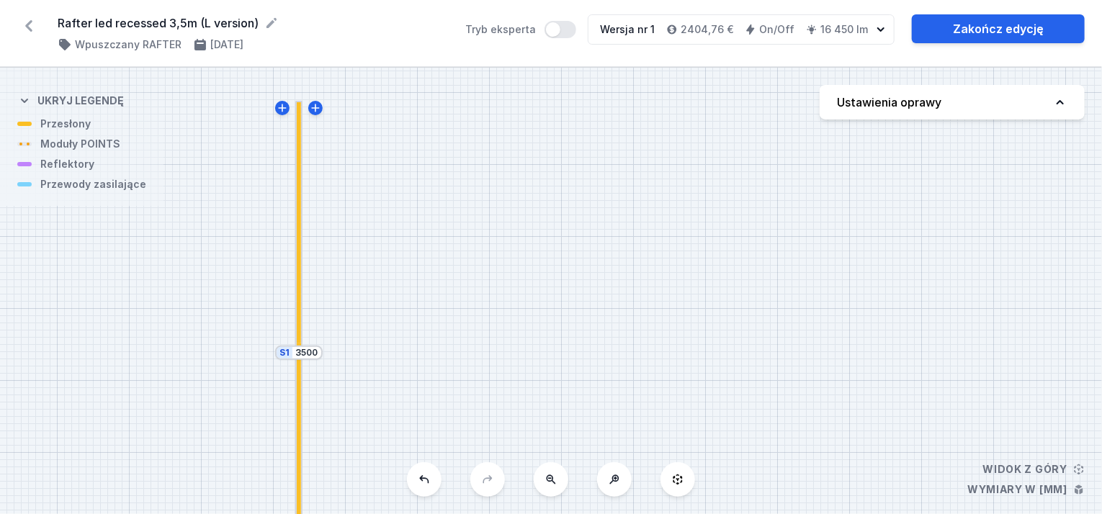
click at [585, 373] on div "S2 3500 S1 3500" at bounding box center [551, 291] width 1102 height 446
click at [302, 133] on div at bounding box center [298, 225] width 7 height 248
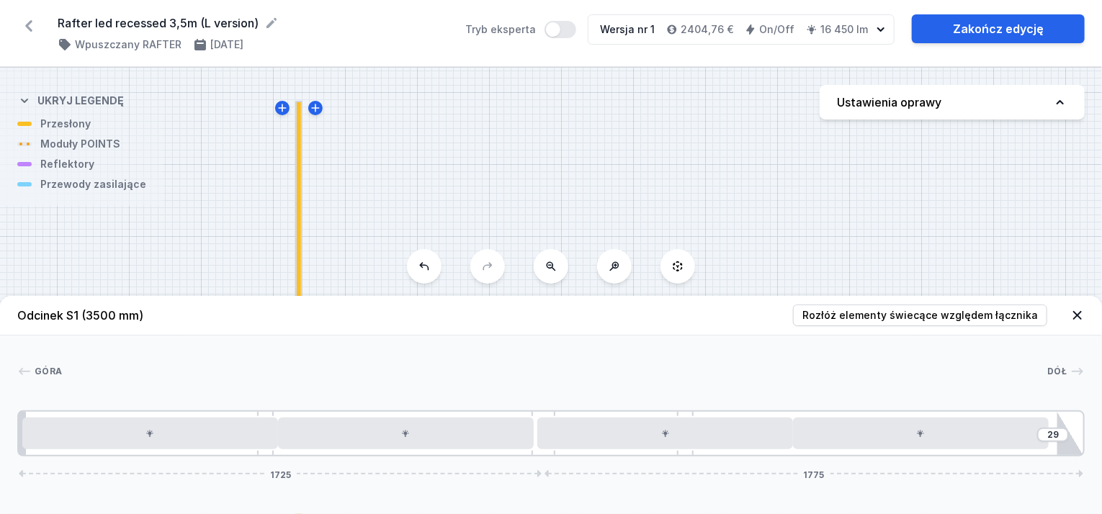
click at [300, 133] on div at bounding box center [299, 226] width 4 height 251
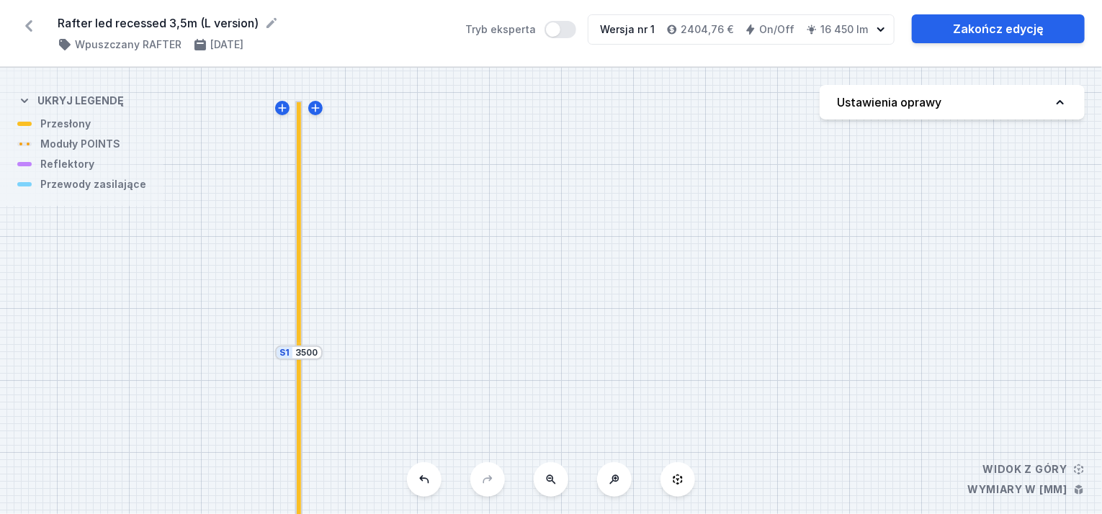
click at [685, 487] on button at bounding box center [677, 479] width 35 height 35
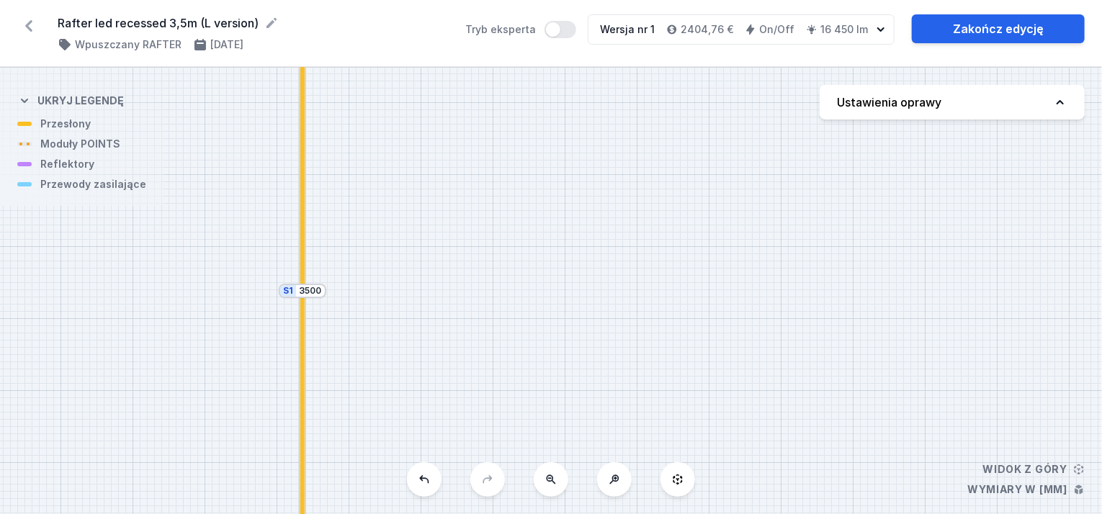
click at [676, 475] on icon at bounding box center [678, 480] width 12 height 12
click at [618, 475] on icon at bounding box center [614, 480] width 12 height 12
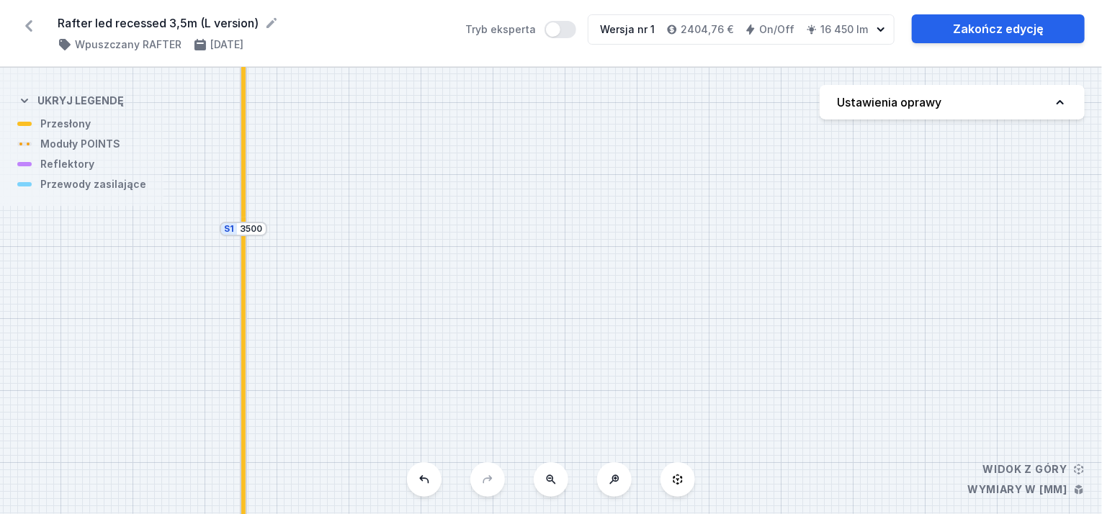
click at [548, 482] on icon at bounding box center [551, 479] width 9 height 9
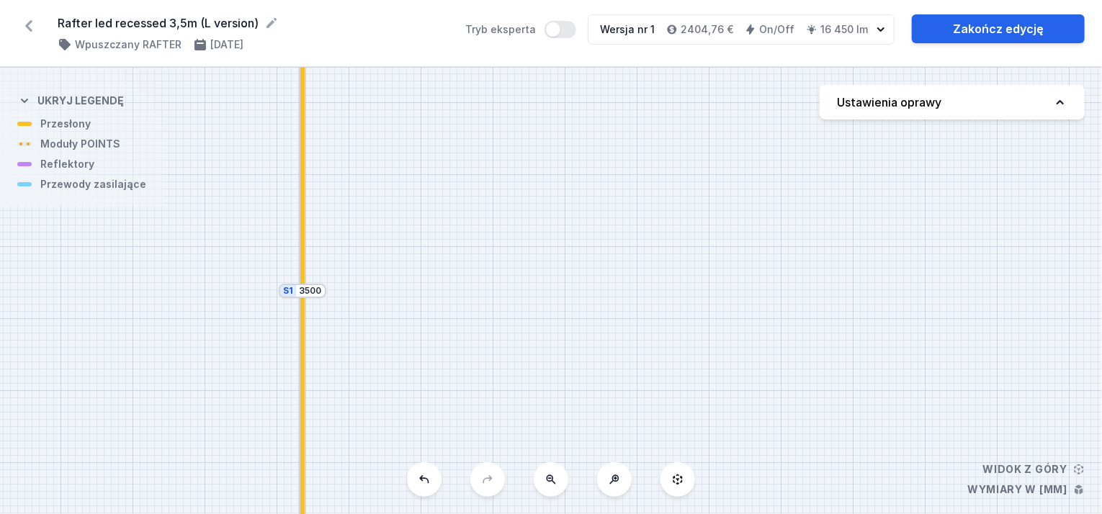
click at [548, 482] on icon at bounding box center [551, 479] width 9 height 9
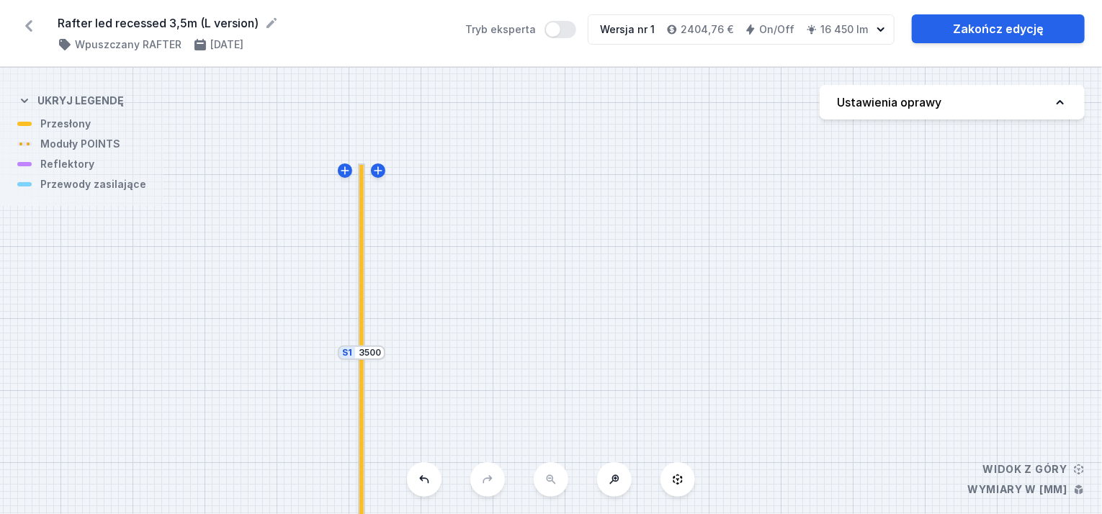
click at [548, 482] on div "S2 3500 S1 3500" at bounding box center [551, 291] width 1102 height 446
click at [614, 485] on icon at bounding box center [614, 480] width 12 height 12
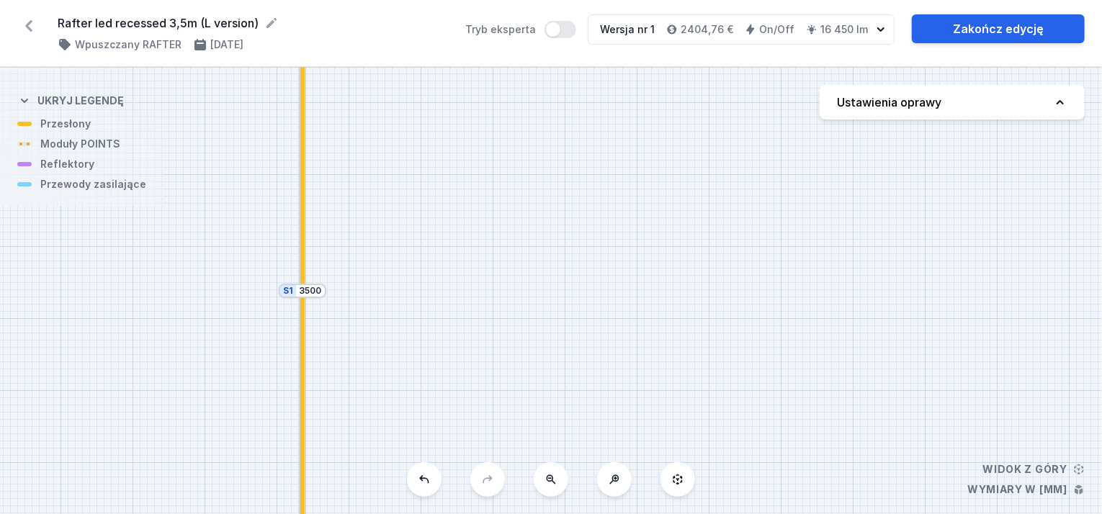
click at [614, 485] on icon at bounding box center [614, 480] width 12 height 12
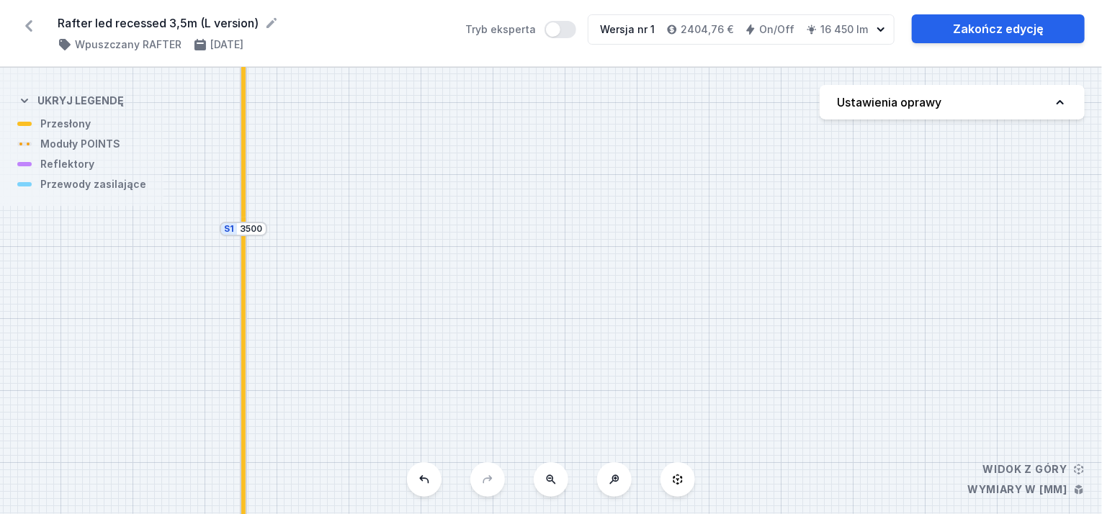
click at [614, 485] on icon at bounding box center [614, 480] width 12 height 12
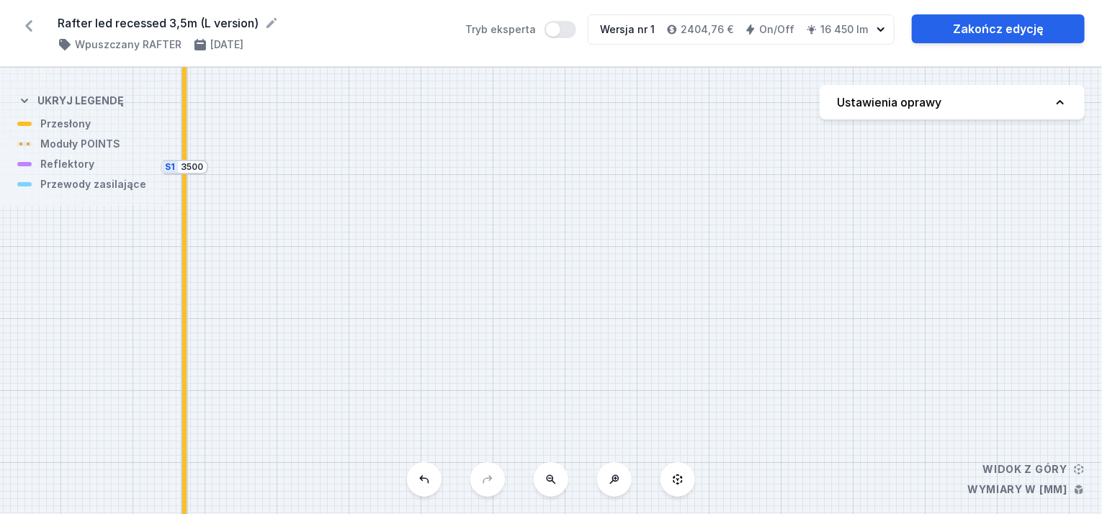
click at [613, 482] on icon at bounding box center [614, 479] width 9 height 9
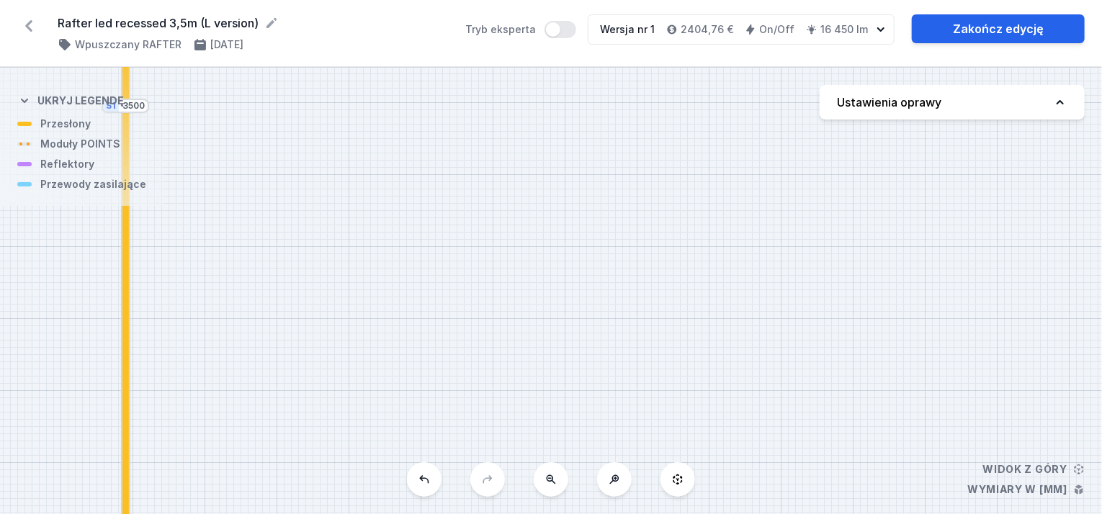
click at [556, 482] on icon at bounding box center [551, 480] width 12 height 12
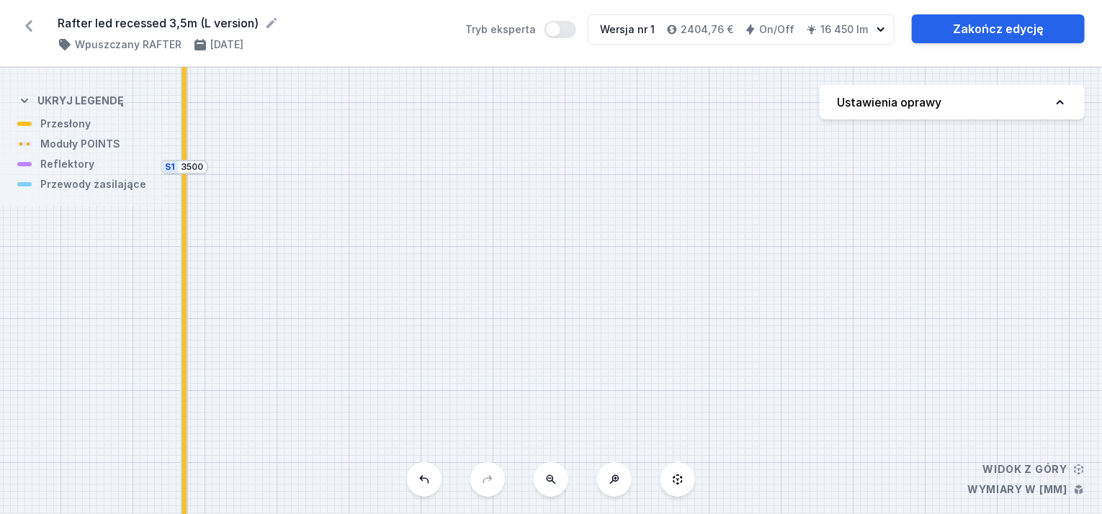
click at [556, 482] on icon at bounding box center [551, 480] width 12 height 12
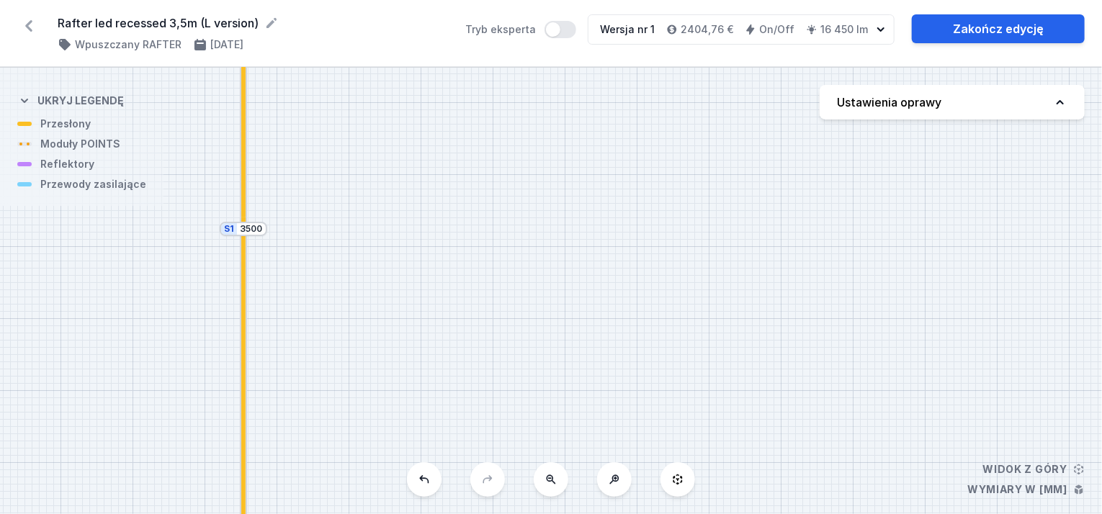
click at [556, 482] on icon at bounding box center [551, 480] width 12 height 12
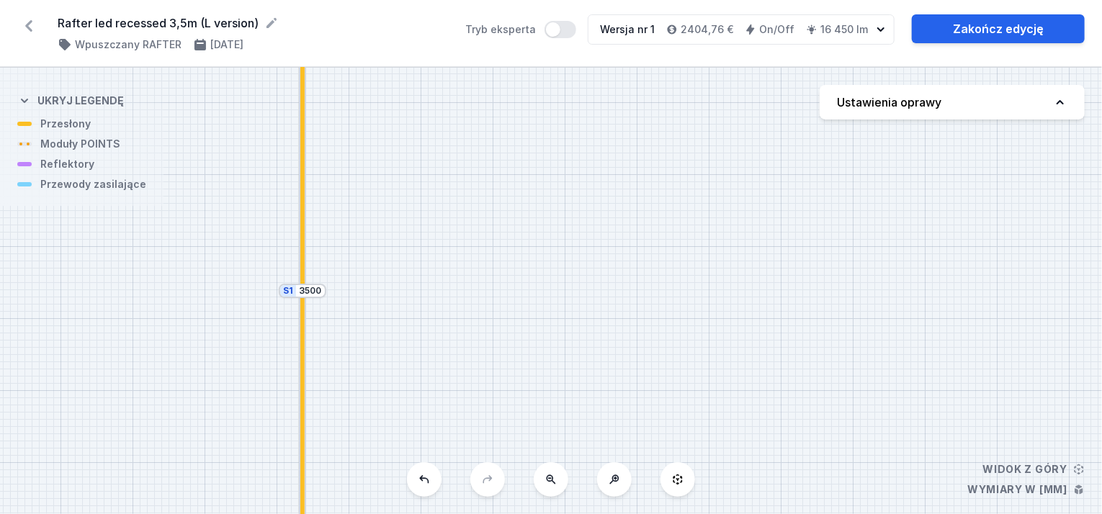
click at [556, 482] on icon at bounding box center [551, 480] width 12 height 12
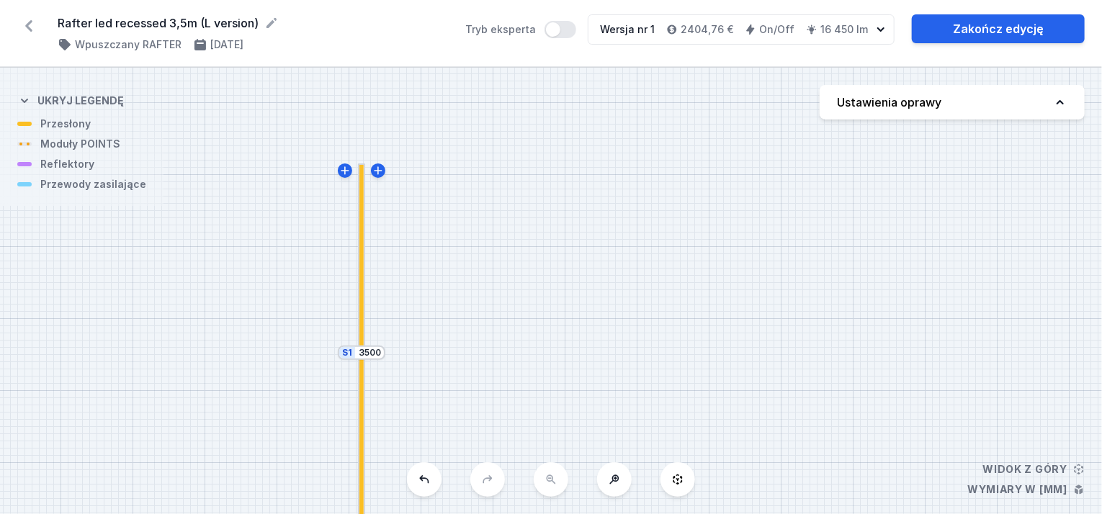
click at [458, 259] on div "S2 3500 S1 3500" at bounding box center [551, 291] width 1102 height 446
click at [364, 285] on div at bounding box center [361, 257] width 4 height 189
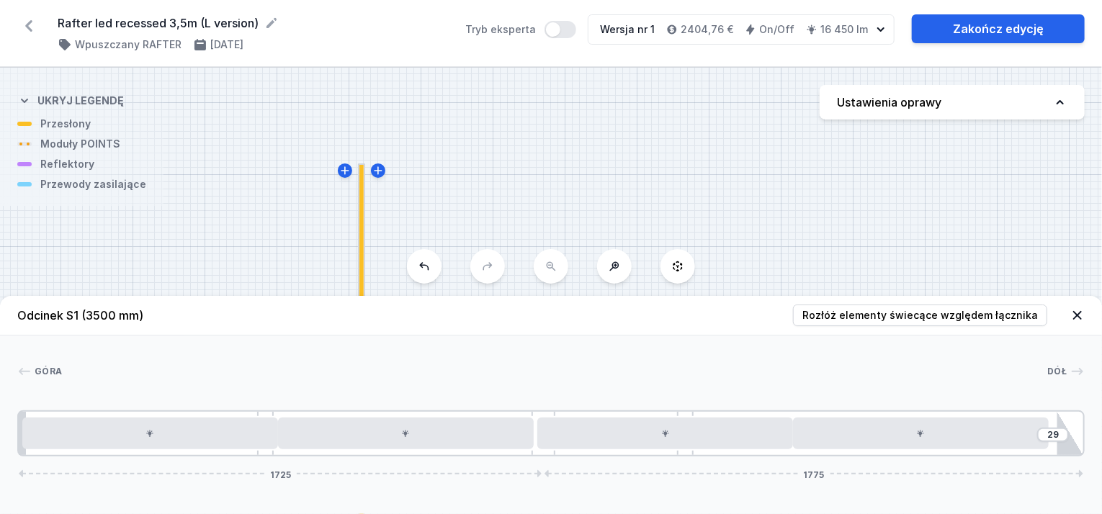
click at [364, 285] on div at bounding box center [361, 257] width 4 height 189
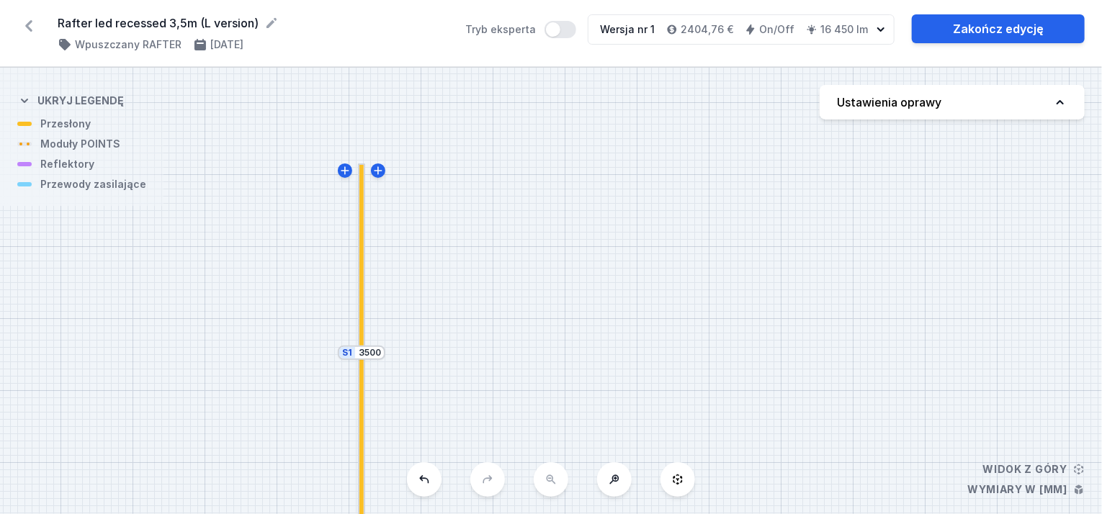
click at [364, 285] on div at bounding box center [361, 257] width 4 height 189
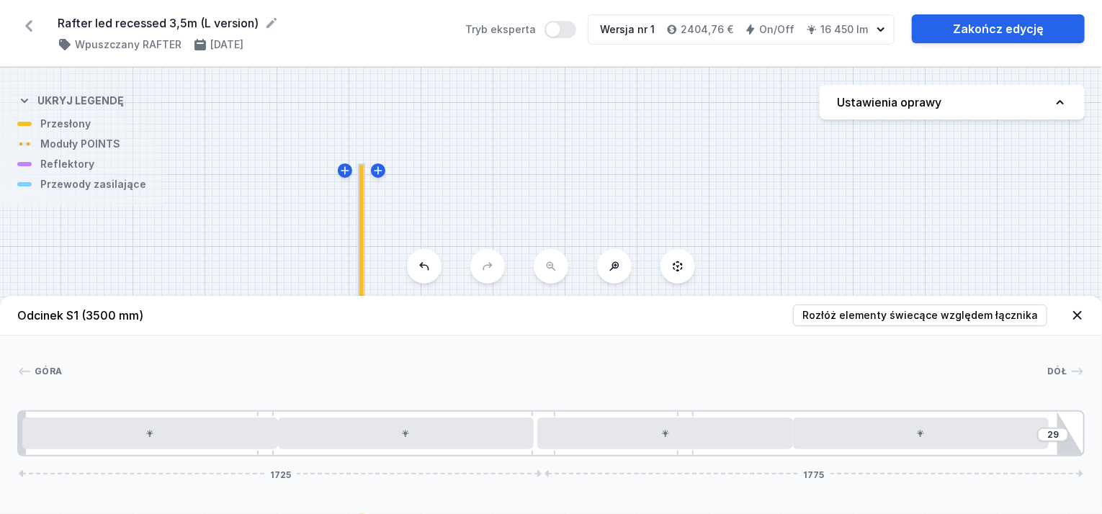
click at [363, 282] on div at bounding box center [361, 257] width 4 height 189
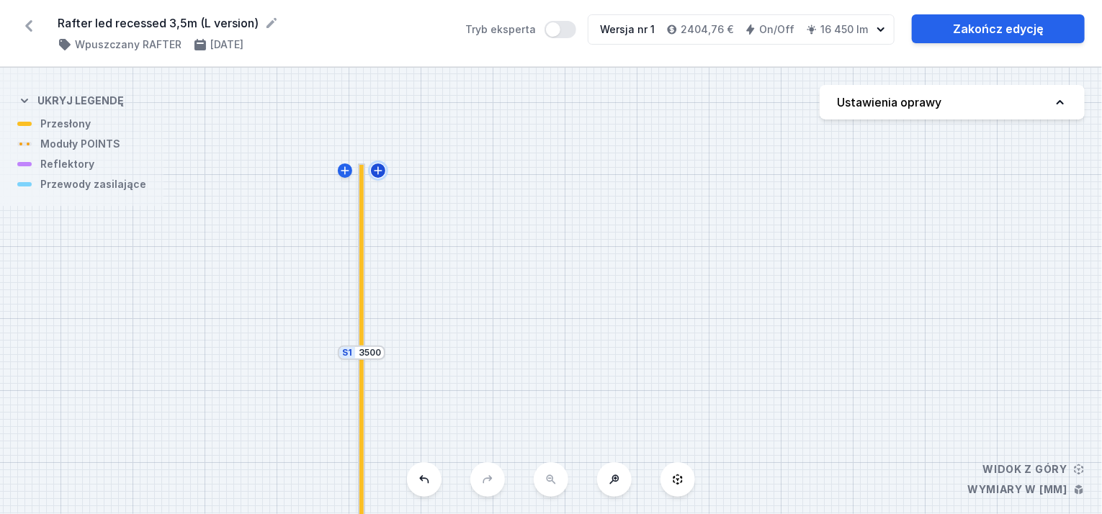
click at [375, 166] on icon at bounding box center [378, 171] width 12 height 12
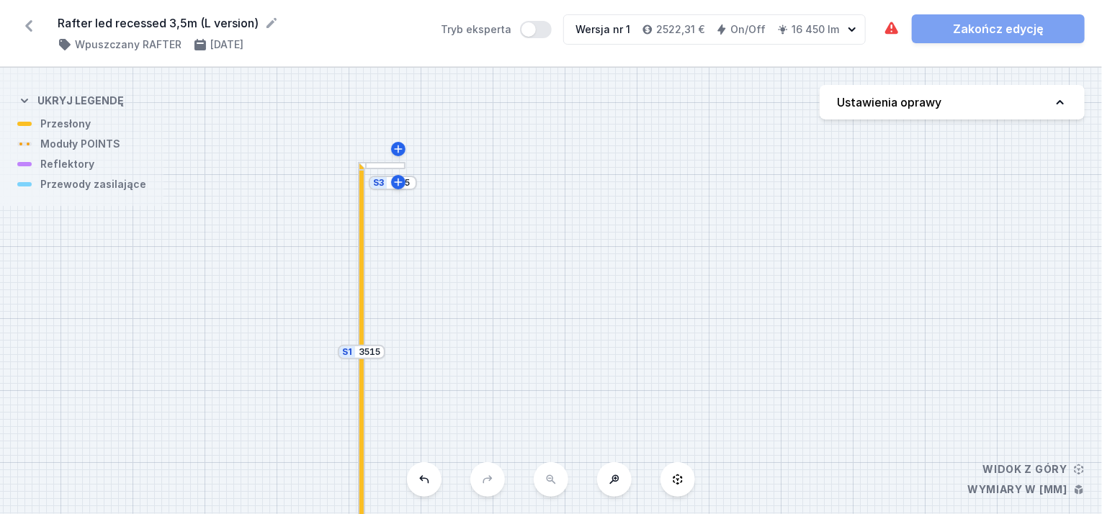
click at [390, 162] on div at bounding box center [381, 165] width 47 height 7
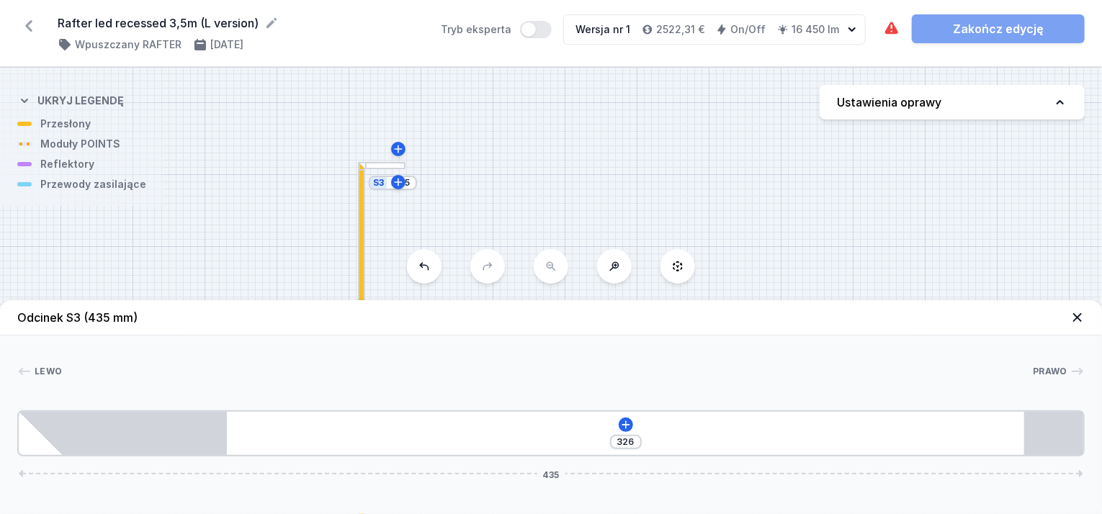
click at [395, 166] on div at bounding box center [381, 165] width 47 height 7
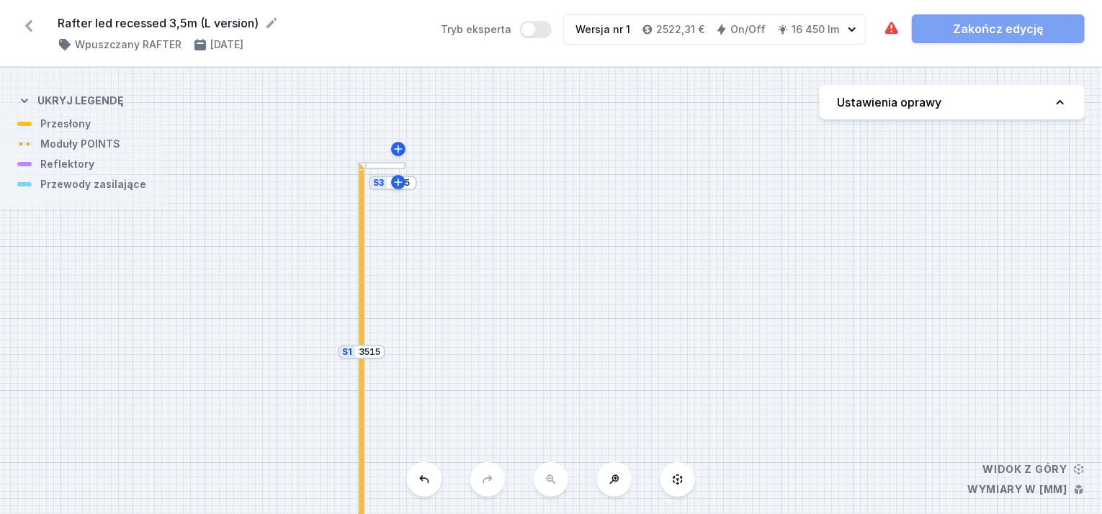
click at [392, 166] on div at bounding box center [381, 165] width 47 height 7
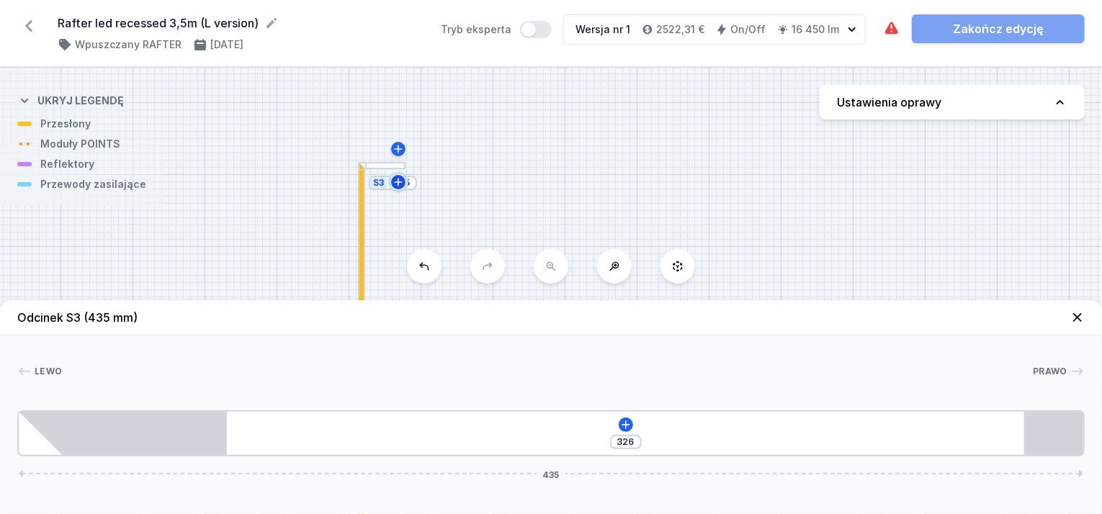
click at [397, 177] on icon at bounding box center [398, 182] width 12 height 12
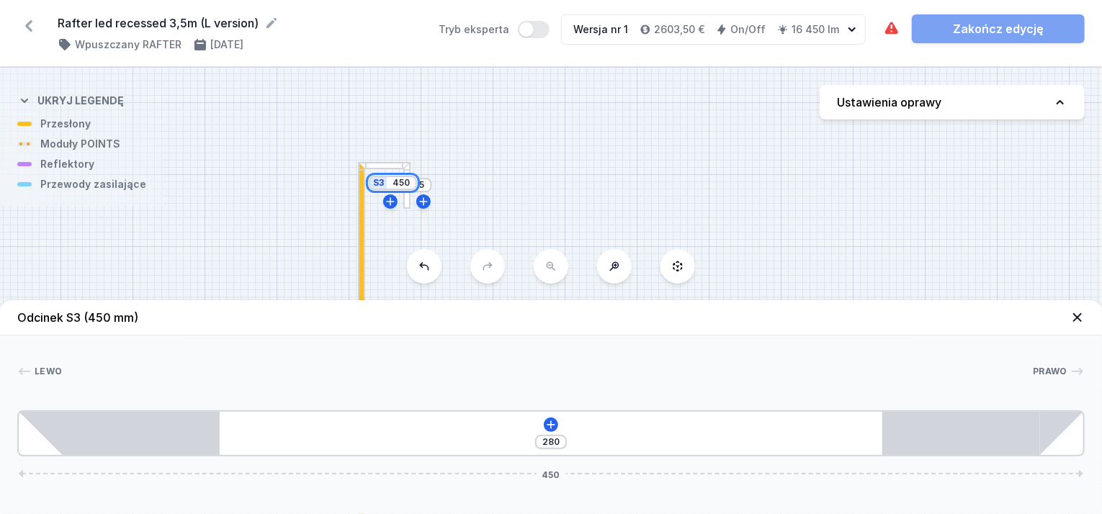
click at [397, 177] on input "450" at bounding box center [401, 183] width 23 height 12
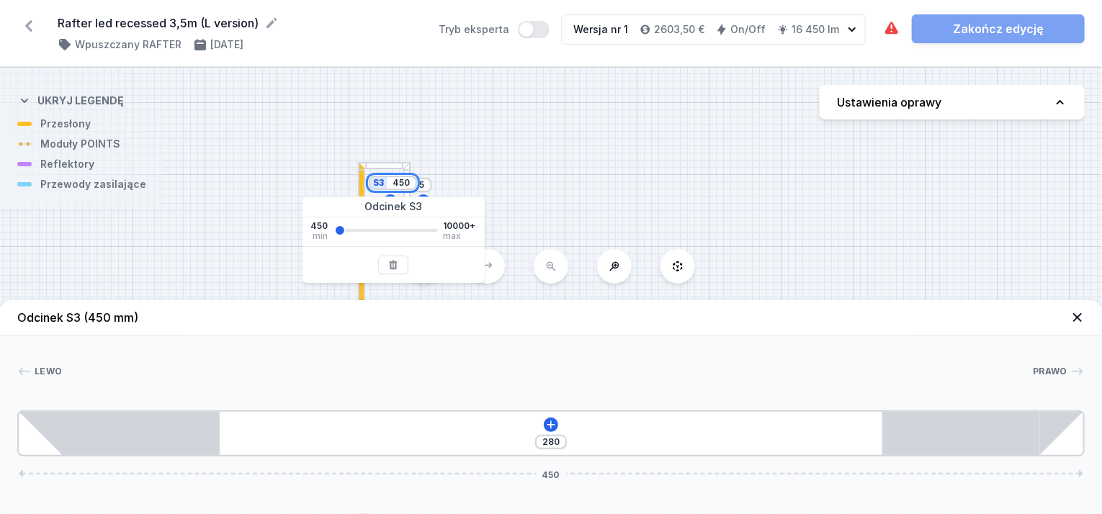
click at [405, 186] on input "450" at bounding box center [401, 183] width 23 height 12
click at [413, 202] on div "Odcinek S3" at bounding box center [393, 207] width 182 height 21
click at [500, 194] on div "S4 435 S3 450 S2 3500 S1 3515" at bounding box center [551, 291] width 1102 height 446
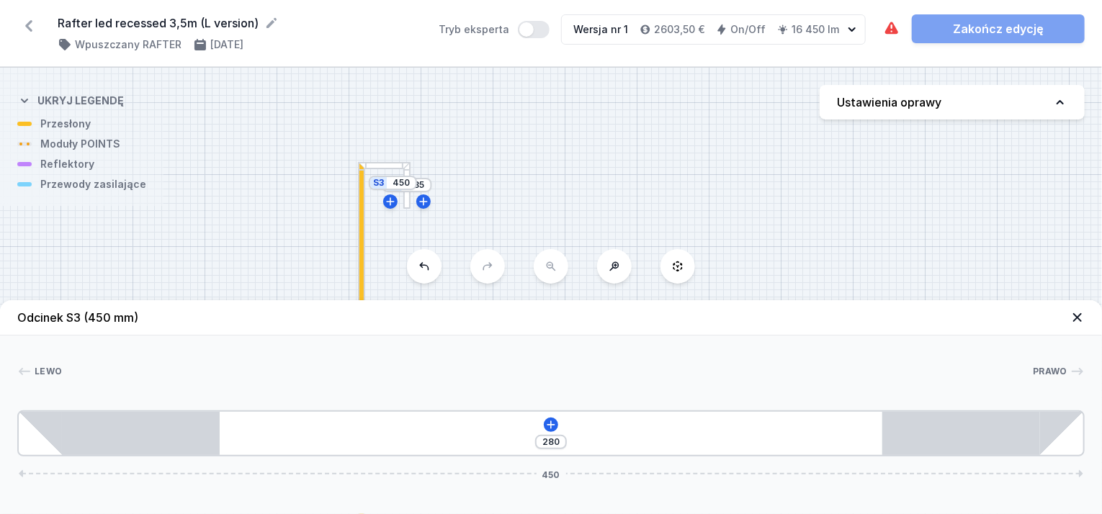
click at [410, 210] on div "S4 435 S3 450 S2 3500 S1 3515" at bounding box center [551, 291] width 1102 height 446
click at [423, 205] on icon at bounding box center [424, 202] width 12 height 12
click at [442, 205] on div "S5 435 S4 450 S3 450 S2 3500 S1 3515" at bounding box center [551, 291] width 1102 height 446
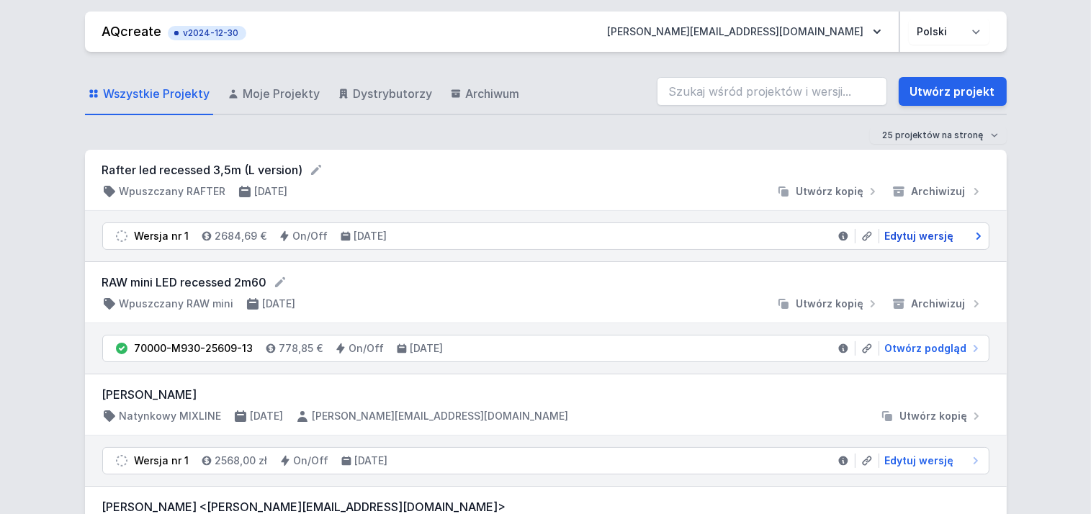
click at [931, 235] on span "Edytuj wersję" at bounding box center [919, 236] width 69 height 14
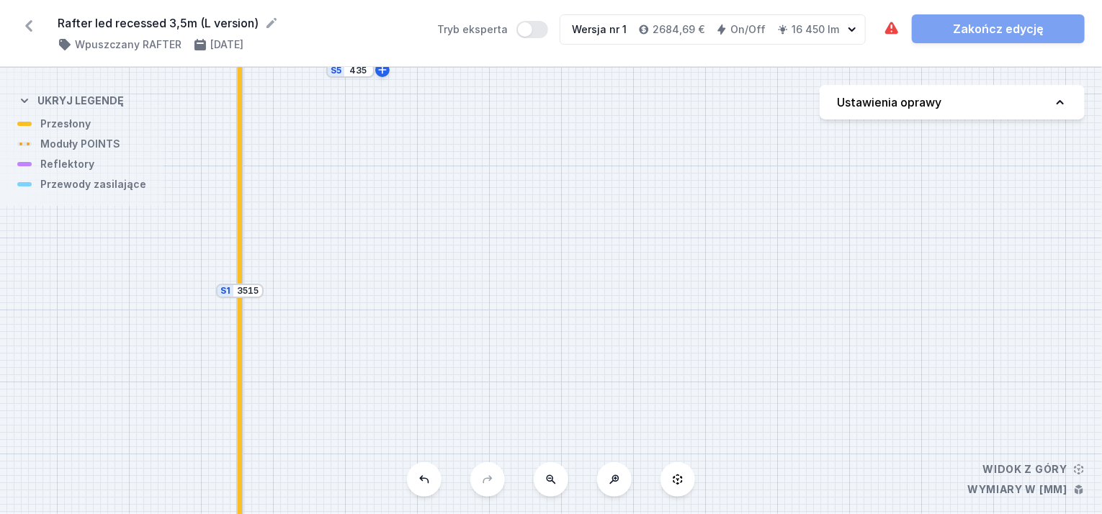
click at [557, 479] on button at bounding box center [551, 479] width 35 height 35
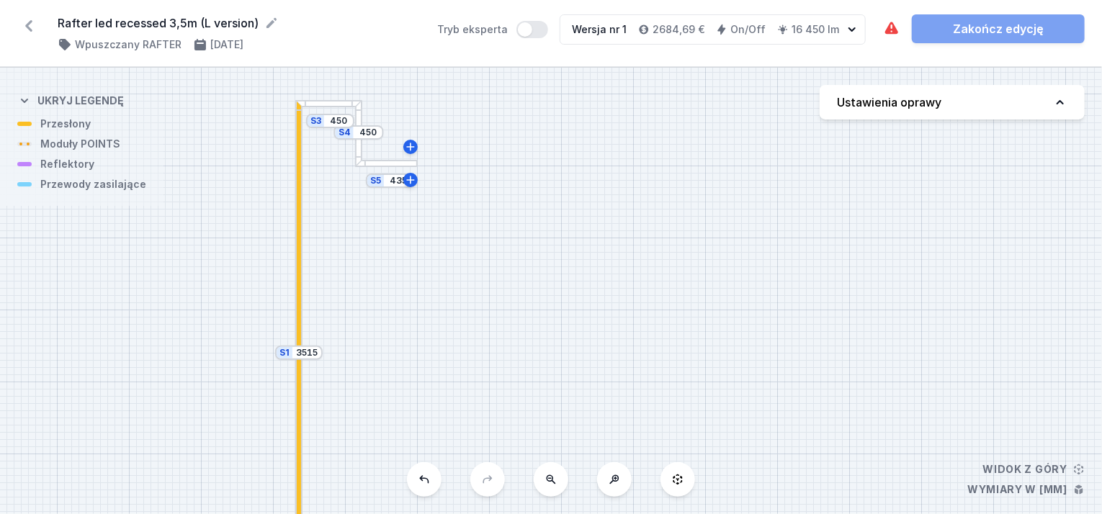
click at [389, 170] on div "S5 435 S4 450 S3 450 S2 3500 S1 3515" at bounding box center [551, 291] width 1102 height 446
click at [389, 187] on div "S5 435" at bounding box center [390, 181] width 48 height 14
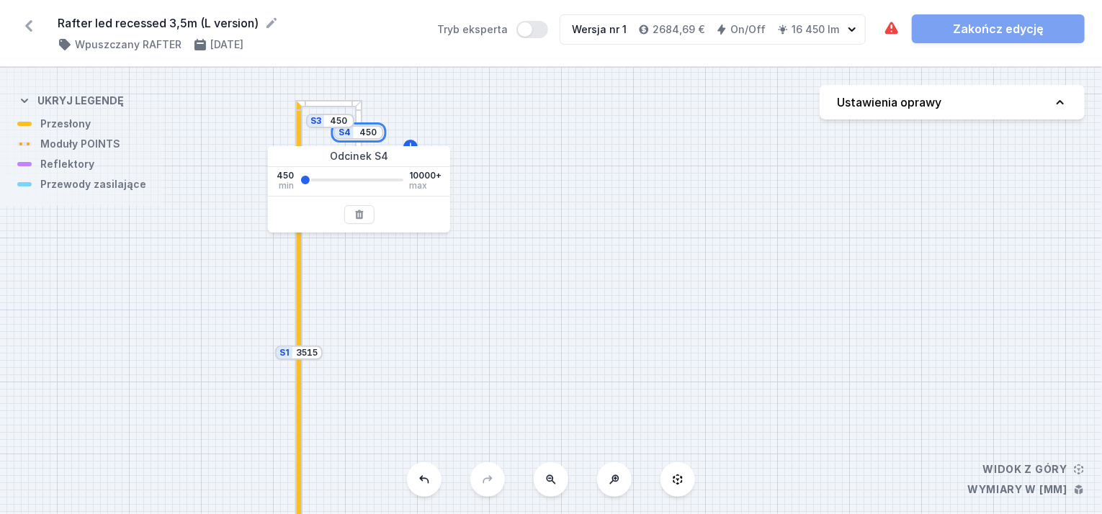
click at [359, 130] on input "450" at bounding box center [367, 133] width 23 height 12
click at [334, 104] on div at bounding box center [327, 103] width 65 height 7
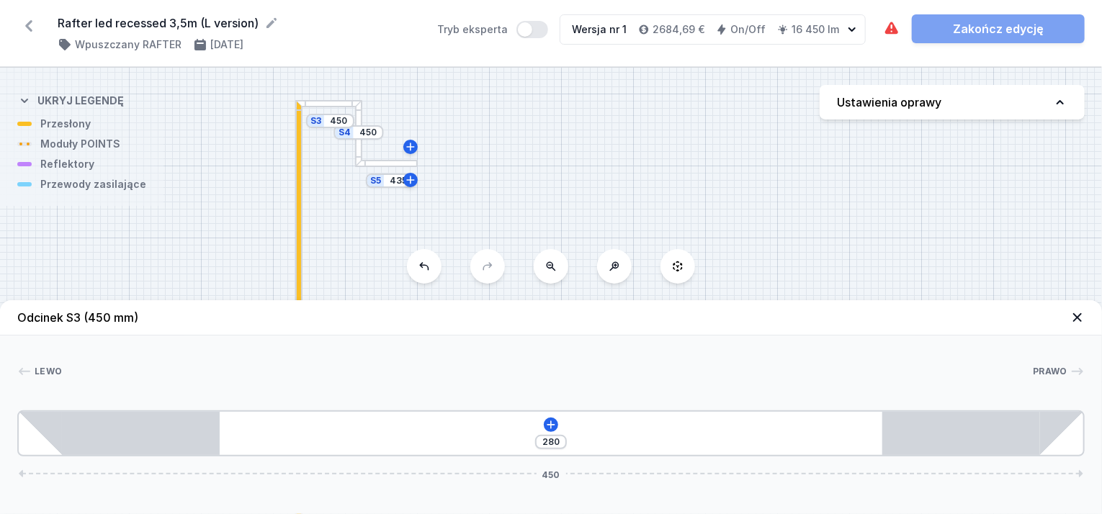
click at [334, 104] on div at bounding box center [327, 103] width 65 height 7
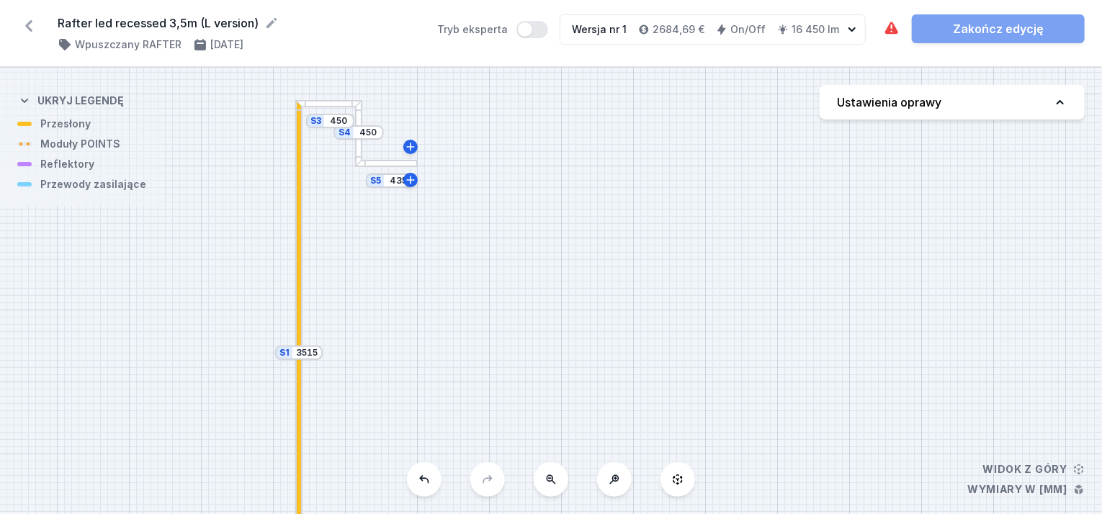
click at [335, 96] on div "S5 435 S4 450 S3 450 S2 3500 S1 3515" at bounding box center [551, 291] width 1102 height 446
click at [336, 101] on div at bounding box center [327, 103] width 65 height 7
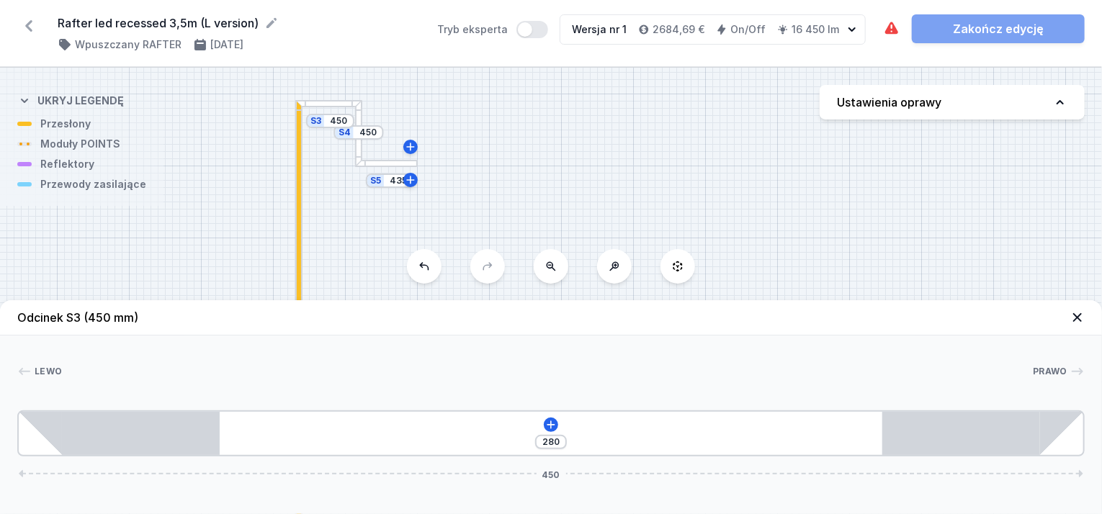
click at [336, 101] on div at bounding box center [327, 103] width 65 height 7
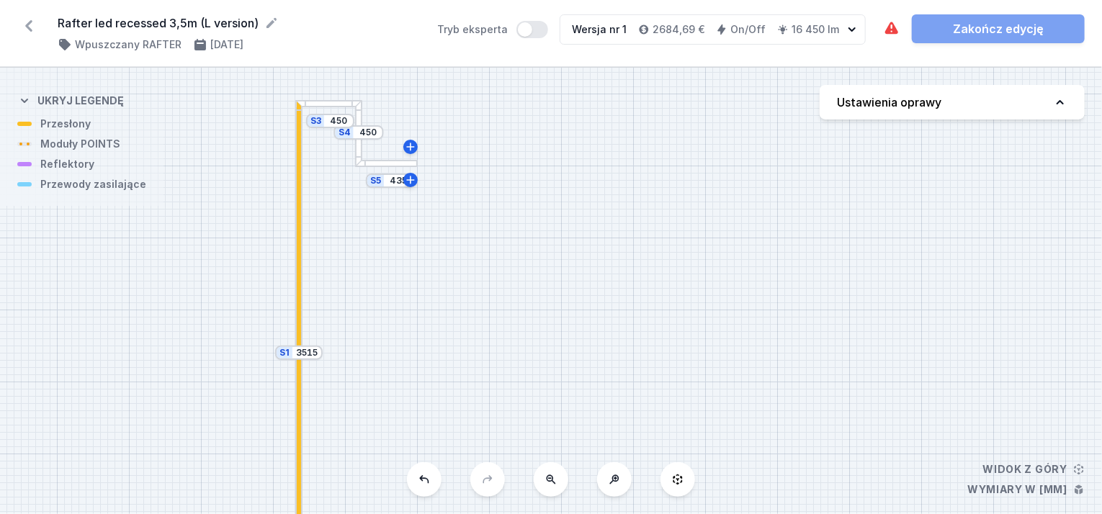
click at [337, 102] on div at bounding box center [327, 103] width 65 height 7
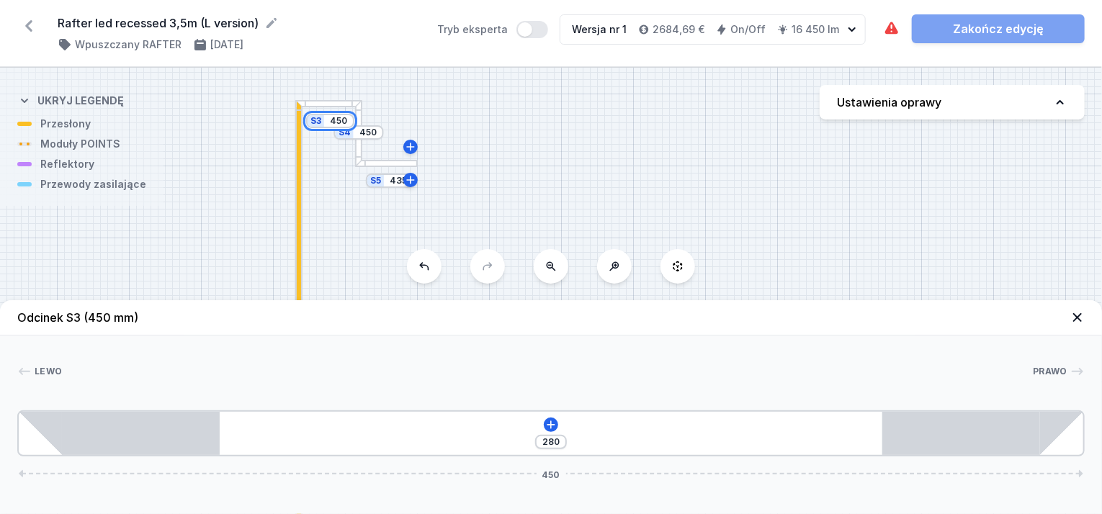
click at [334, 121] on input "450" at bounding box center [338, 121] width 23 height 12
click at [490, 115] on div "S5 435 S4 450 S3 450 S2 3500 S1 3515" at bounding box center [551, 291] width 1102 height 446
click at [1069, 319] on header "Odcinek S3 (450 mm)" at bounding box center [551, 317] width 1102 height 35
click at [1077, 317] on icon at bounding box center [1077, 317] width 9 height 9
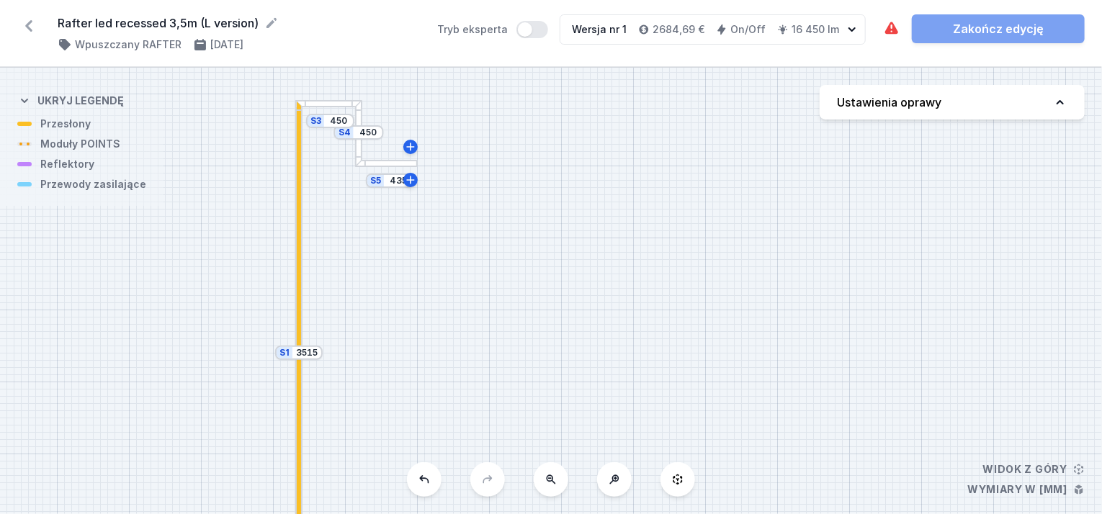
click at [595, 283] on div "S5 435 S4 450 S3 450 S2 3500 S1 3515" at bounding box center [551, 291] width 1102 height 446
click at [1065, 104] on icon at bounding box center [1060, 102] width 14 height 14
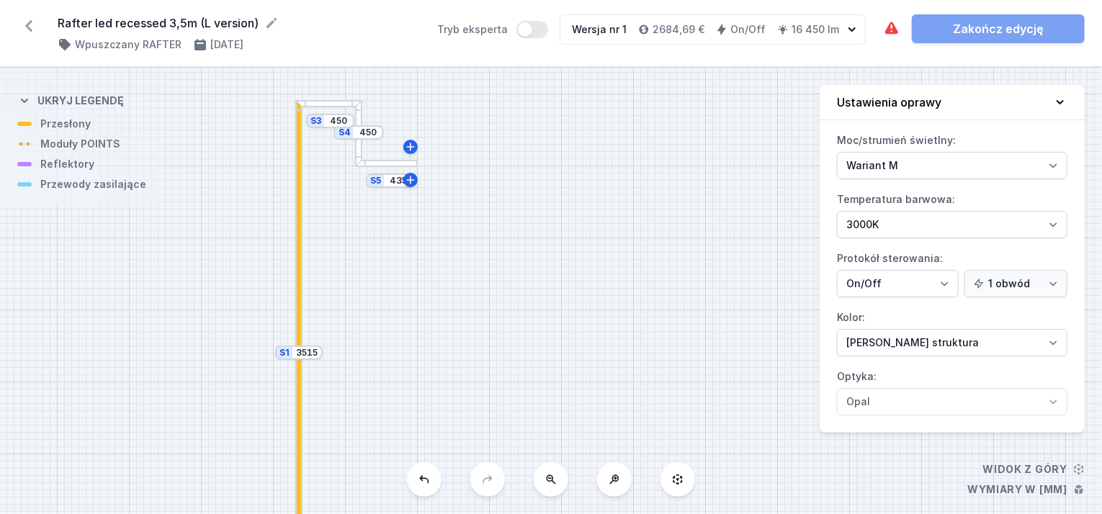
click at [1063, 105] on icon at bounding box center [1060, 102] width 14 height 14
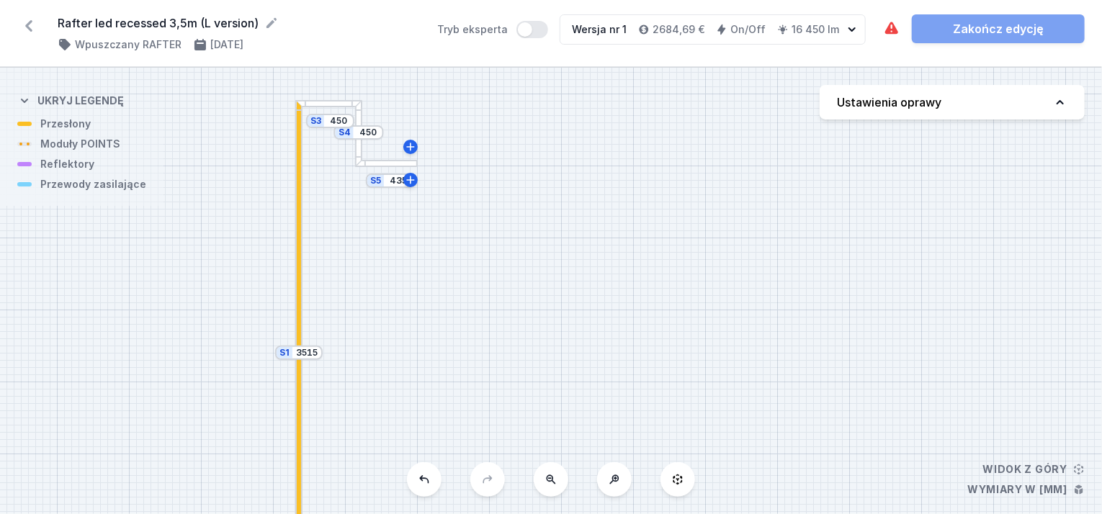
click at [775, 163] on div "S5 435 S4 450 S3 450 S2 3500 S1 3515" at bounding box center [551, 291] width 1102 height 446
click at [294, 240] on div at bounding box center [297, 226] width 7 height 253
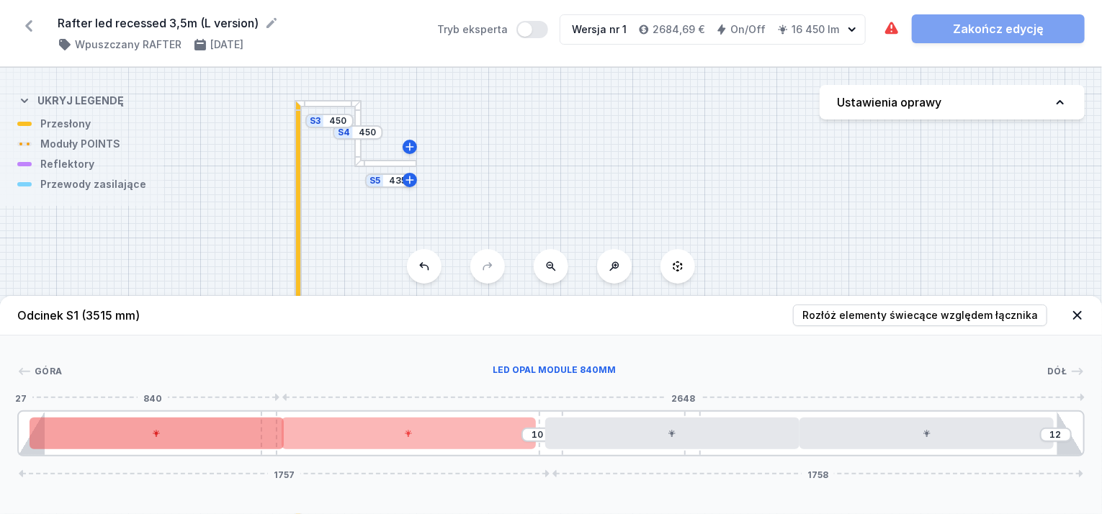
click at [269, 434] on div at bounding box center [157, 434] width 254 height 32
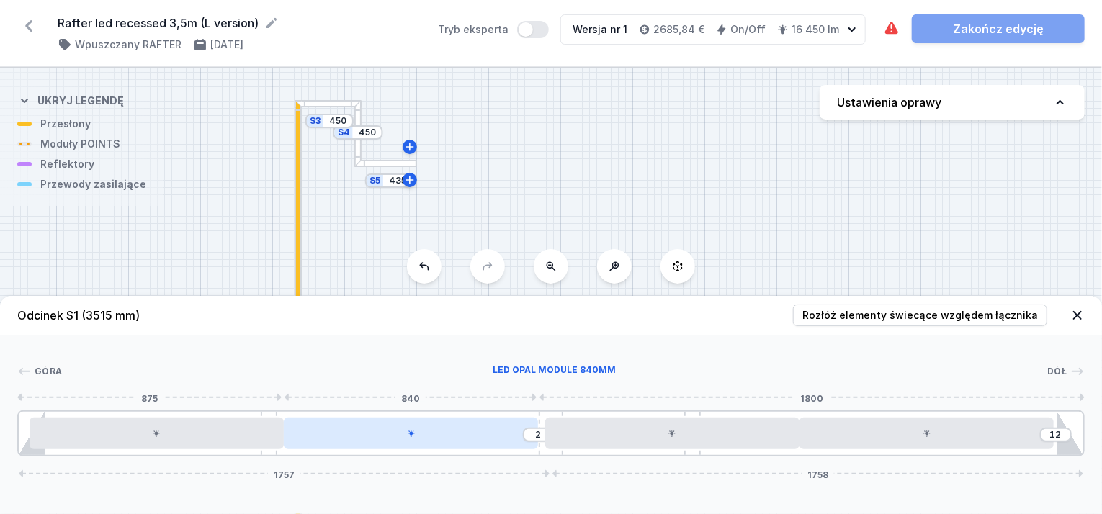
drag, startPoint x: 366, startPoint y: 436, endPoint x: 382, endPoint y: 436, distance: 16.6
click at [382, 436] on div at bounding box center [411, 434] width 254 height 32
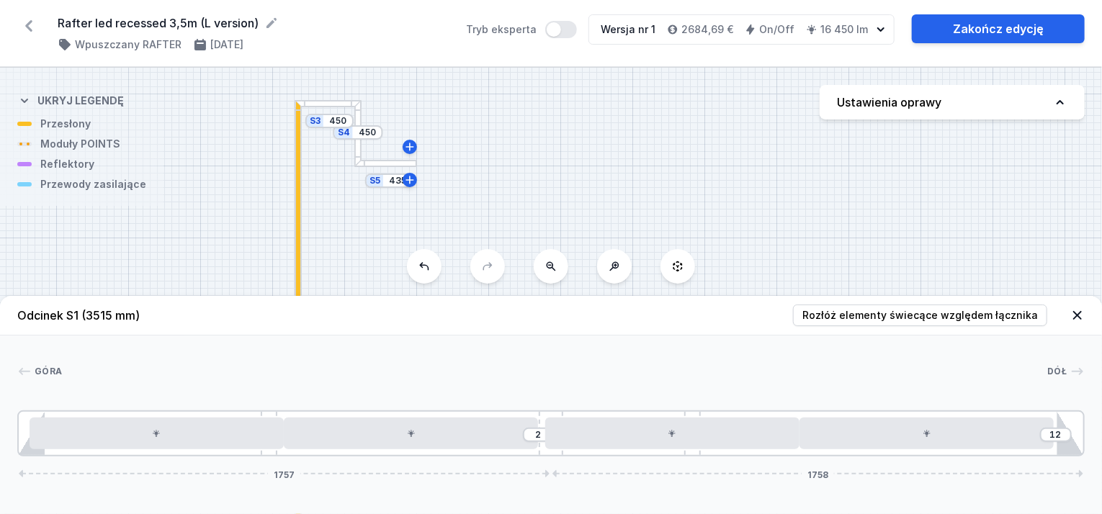
click at [320, 337] on div "[GEOGRAPHIC_DATA] 1 2 3 3 4 2 3 3 1 [DATE] 1758 35 840 840 23 840 840 97 85 713…" at bounding box center [551, 396] width 1102 height 121
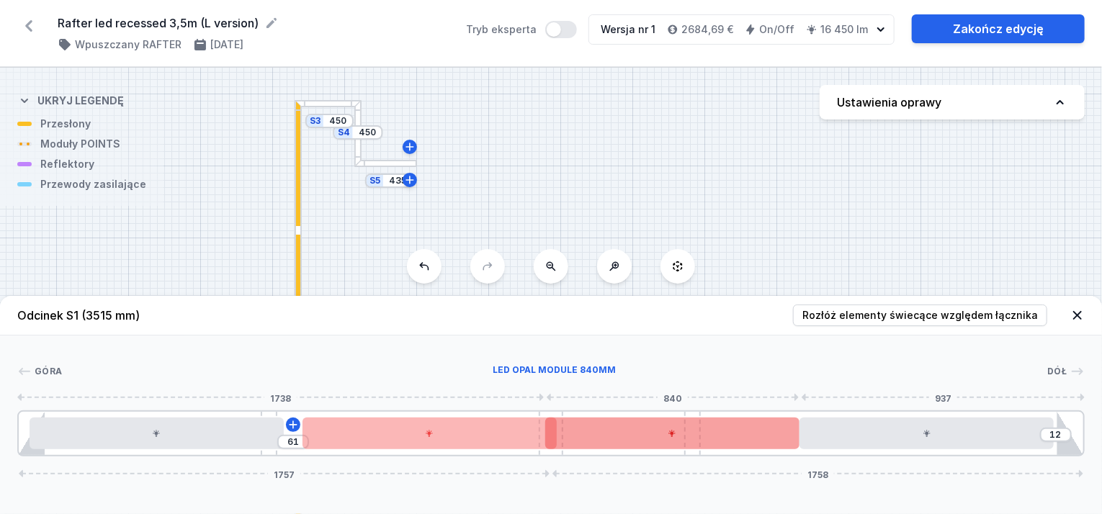
drag, startPoint x: 524, startPoint y: 438, endPoint x: 555, endPoint y: 433, distance: 31.3
click at [552, 436] on div "61 12 1757 1758" at bounding box center [550, 433] width 1067 height 46
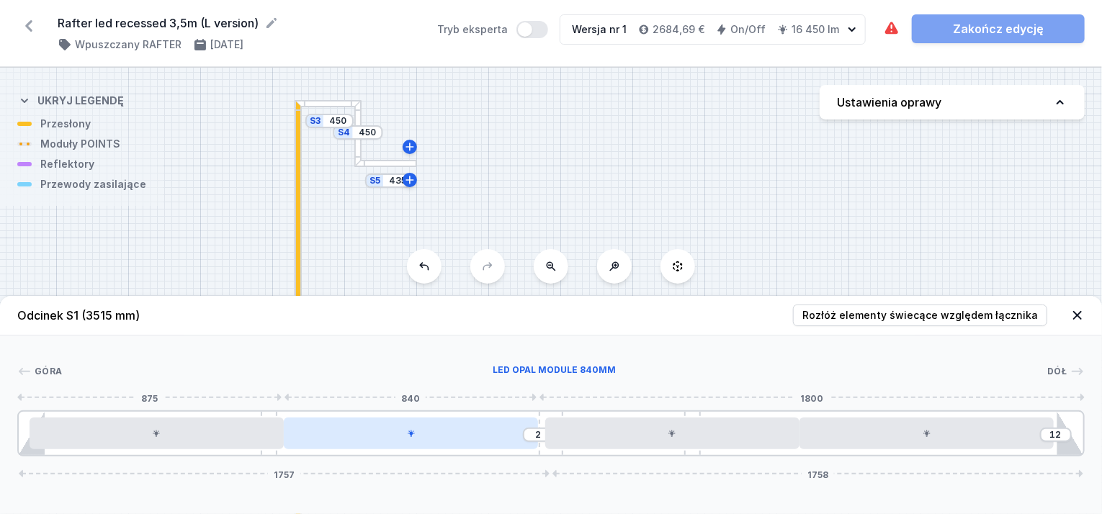
click at [458, 436] on div at bounding box center [411, 434] width 254 height 32
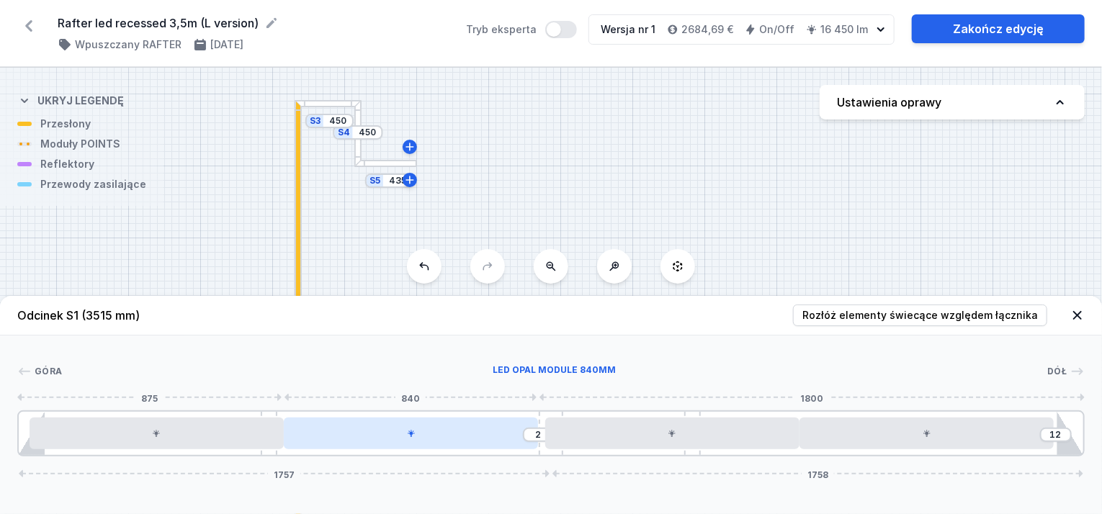
drag, startPoint x: 548, startPoint y: 419, endPoint x: 510, endPoint y: 423, distance: 38.4
click at [510, 423] on div "[DATE] 1758" at bounding box center [550, 433] width 1067 height 46
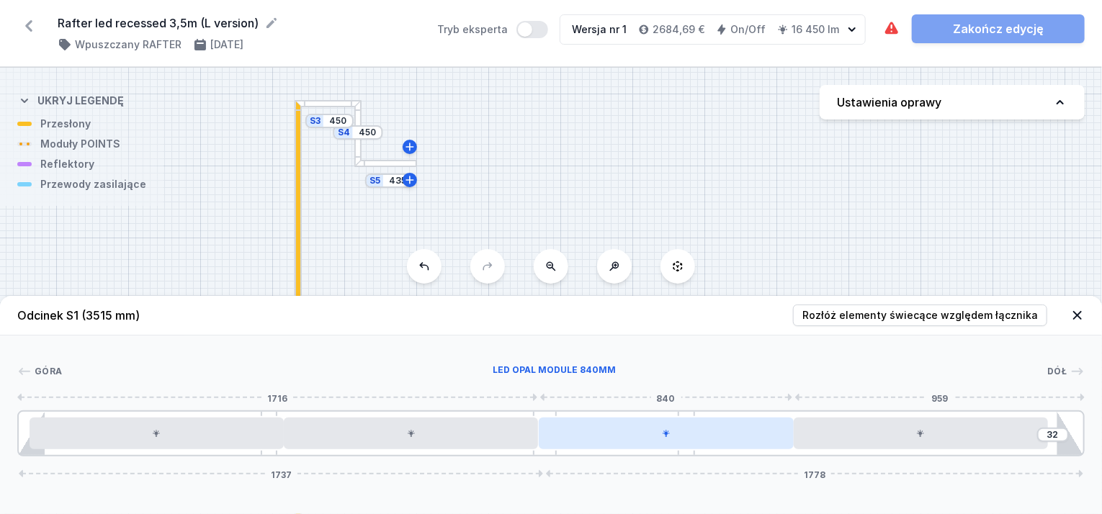
drag, startPoint x: 549, startPoint y: 423, endPoint x: 562, endPoint y: 427, distance: 14.1
click at [562, 427] on div "32 1737 1778" at bounding box center [550, 433] width 1067 height 46
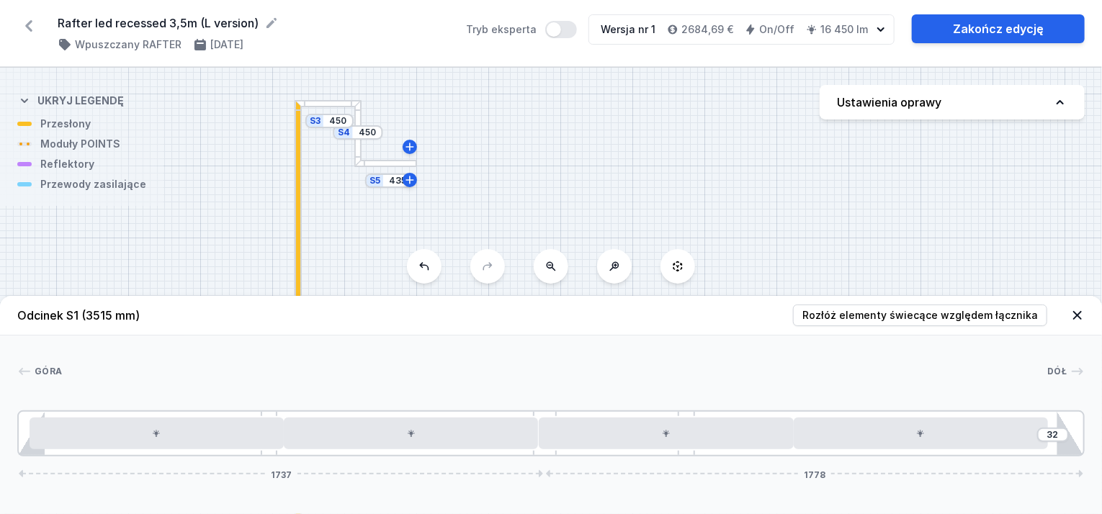
click at [688, 343] on div "[GEOGRAPHIC_DATA] 1 2 3 3 4 2 3 3 1 32 1737 1778 35 840 840 840 840 117 85 713 …" at bounding box center [551, 396] width 1102 height 121
click at [1080, 315] on icon at bounding box center [1077, 315] width 14 height 14
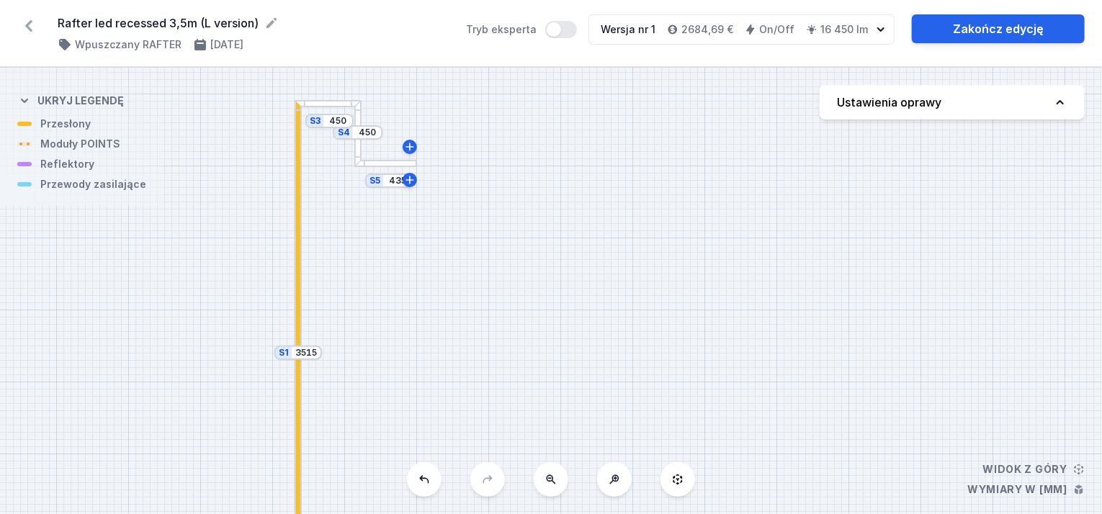
click at [381, 165] on div at bounding box center [385, 163] width 63 height 7
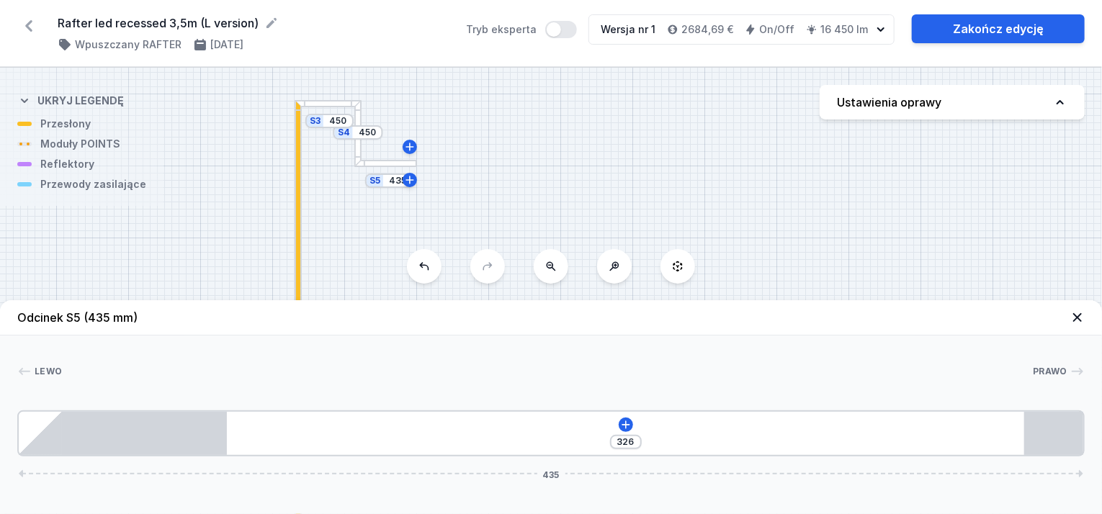
click at [360, 162] on div at bounding box center [359, 163] width 6 height 6
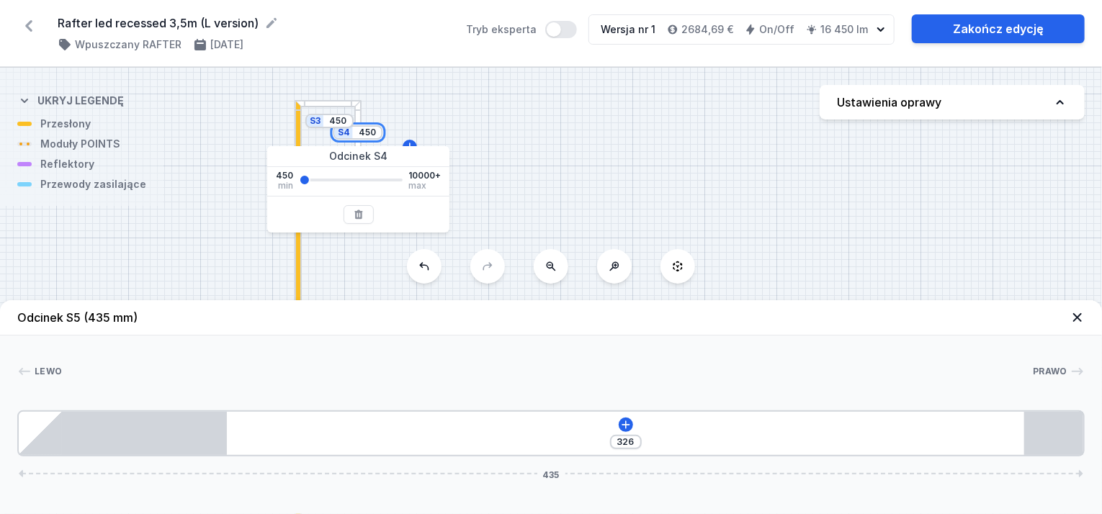
click at [357, 137] on input "450" at bounding box center [367, 133] width 23 height 12
click at [331, 127] on div "S3 450" at bounding box center [329, 121] width 48 height 14
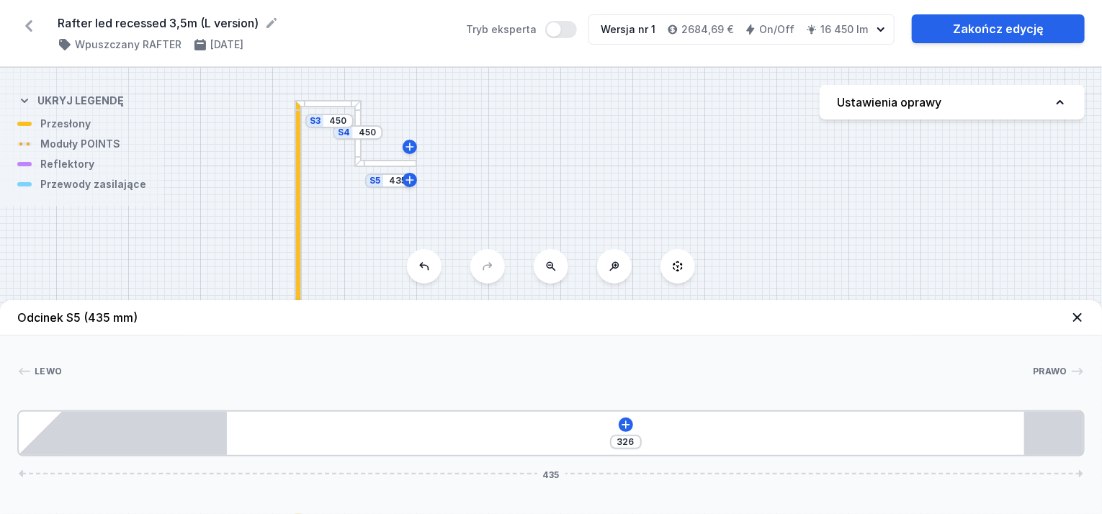
click at [304, 185] on div "S5 435 S4 450 S3 450 S2 3500 S1 3515" at bounding box center [551, 291] width 1102 height 446
drag, startPoint x: 295, startPoint y: 247, endPoint x: 289, endPoint y: 269, distance: 23.1
click at [295, 249] on div at bounding box center [297, 225] width 7 height 250
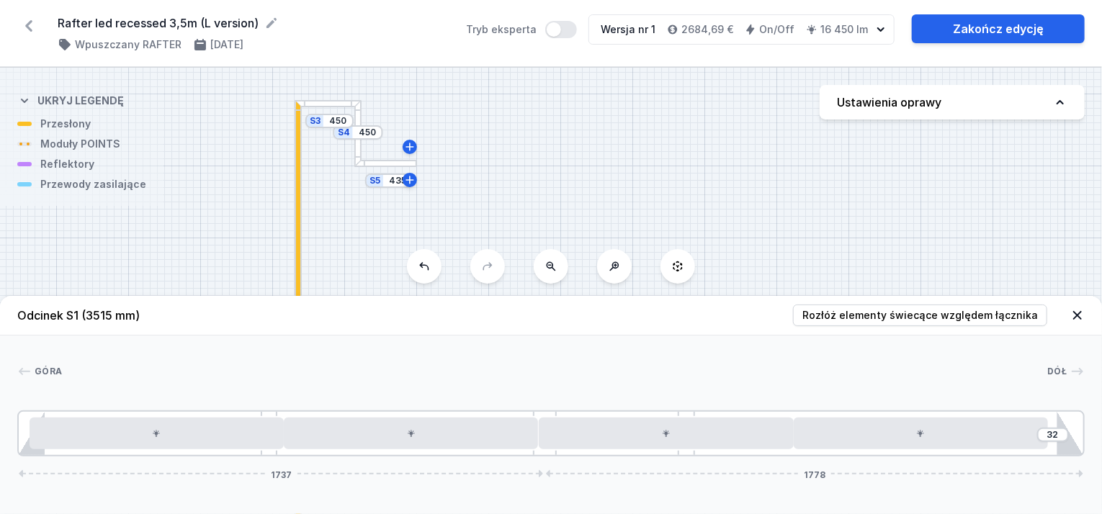
click at [1077, 330] on header "Odcinek S1 (3515 mm) Rozłóż elementy świecące względem łącznika" at bounding box center [551, 316] width 1102 height 40
click at [1072, 315] on icon at bounding box center [1077, 315] width 14 height 14
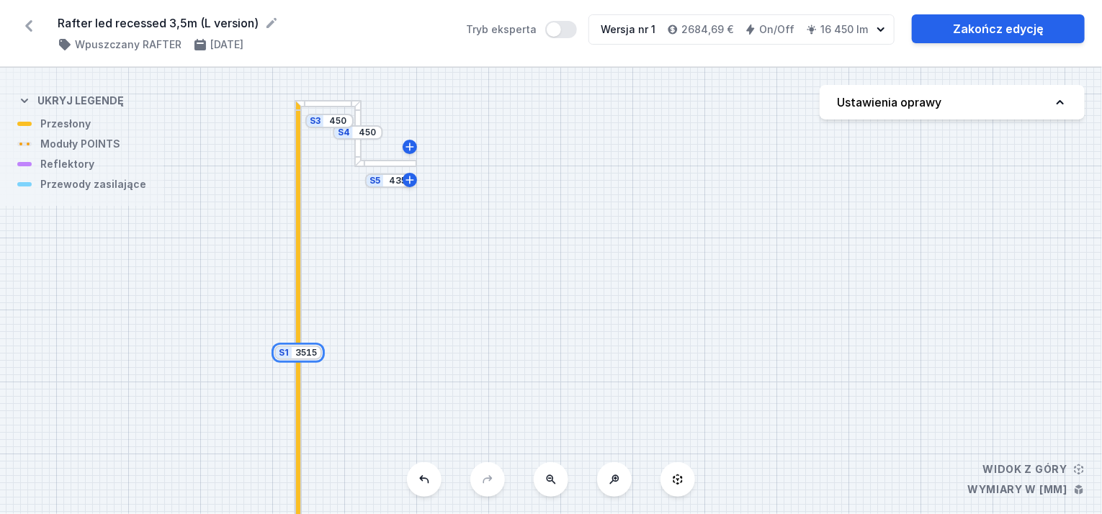
click at [309, 356] on input "3515" at bounding box center [305, 353] width 23 height 12
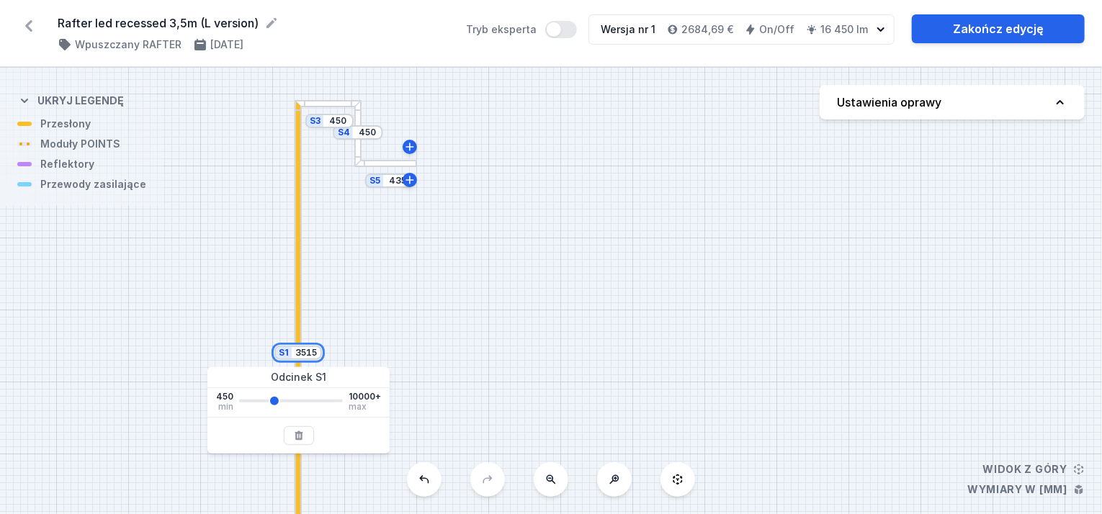
click at [307, 356] on input "3515" at bounding box center [305, 353] width 23 height 12
click at [598, 298] on div "S5 435 S4 450 S3 450 S2 3500 S1 3515" at bounding box center [551, 291] width 1102 height 446
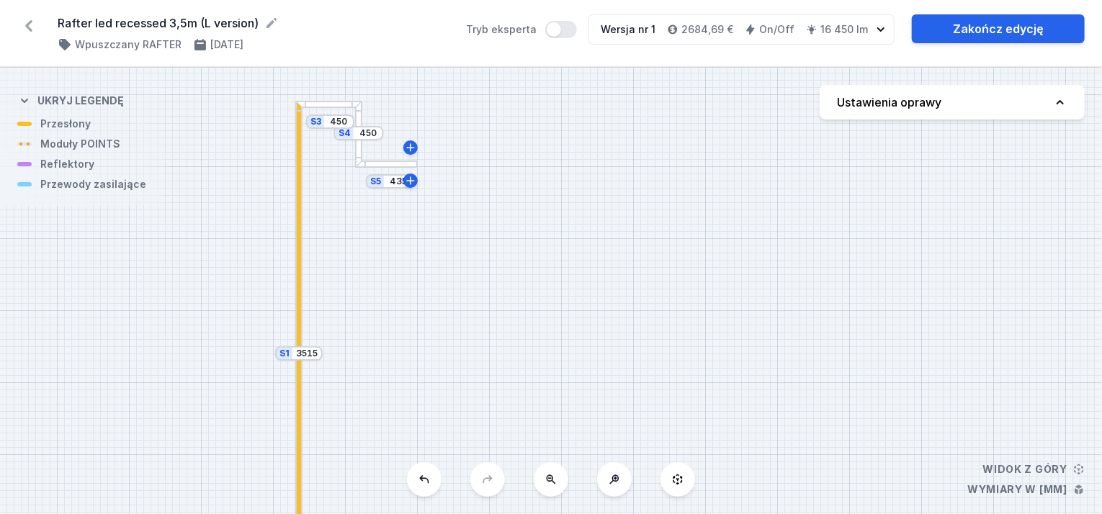
click at [671, 482] on button at bounding box center [677, 479] width 35 height 35
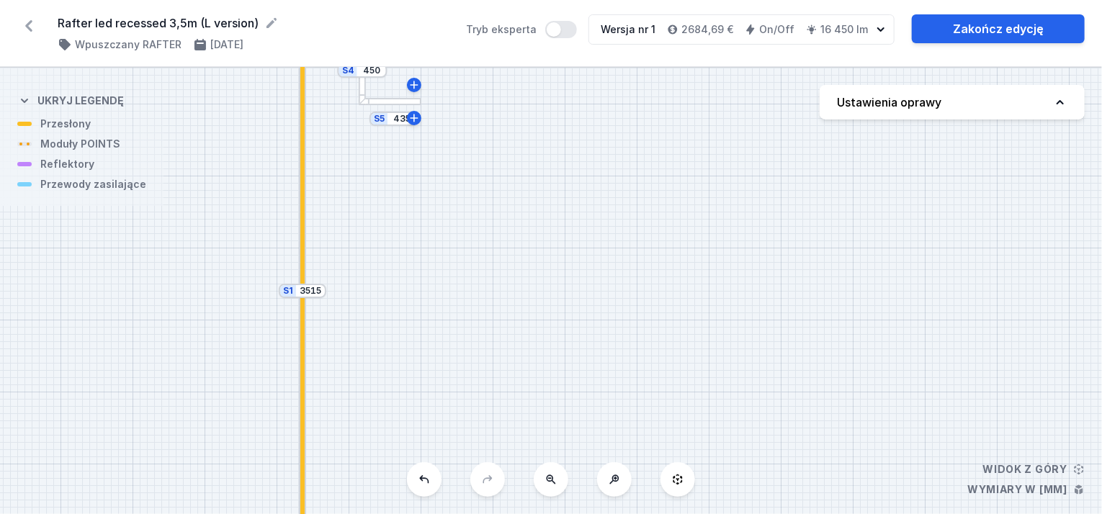
click at [670, 482] on button at bounding box center [677, 479] width 35 height 35
click at [673, 479] on icon at bounding box center [678, 480] width 12 height 12
click at [1025, 473] on div "S5 435 S4 450 S3 450 S2 3500 S1 3515" at bounding box center [551, 291] width 1102 height 446
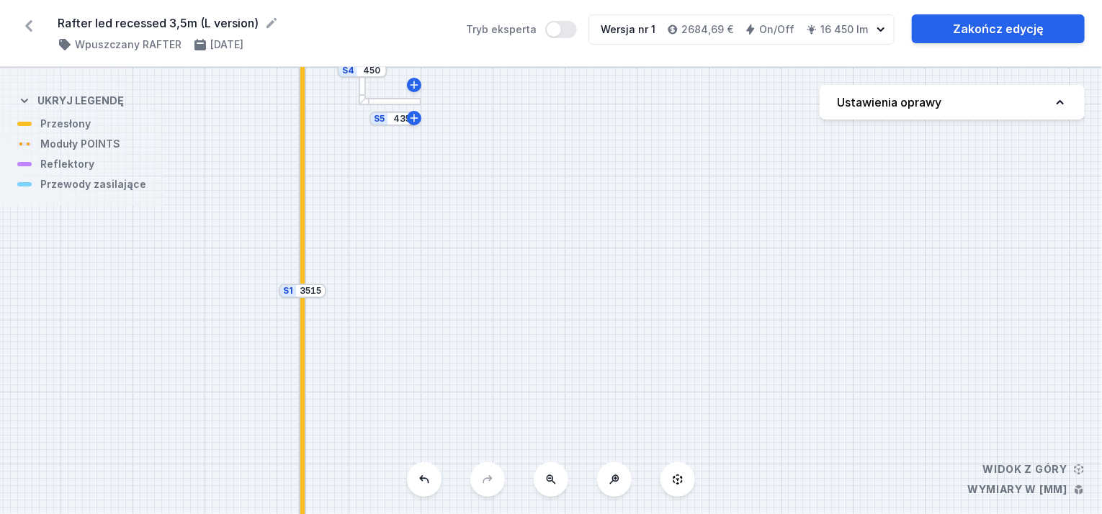
click at [1012, 490] on div "S5 435 S4 450 S3 450 S2 3500 S1 3515" at bounding box center [551, 291] width 1102 height 446
click at [1011, 490] on div "S5 435 S4 450 S3 450 S2 3500 S1 3515" at bounding box center [551, 291] width 1102 height 446
click at [300, 287] on input "3515" at bounding box center [310, 292] width 23 height 12
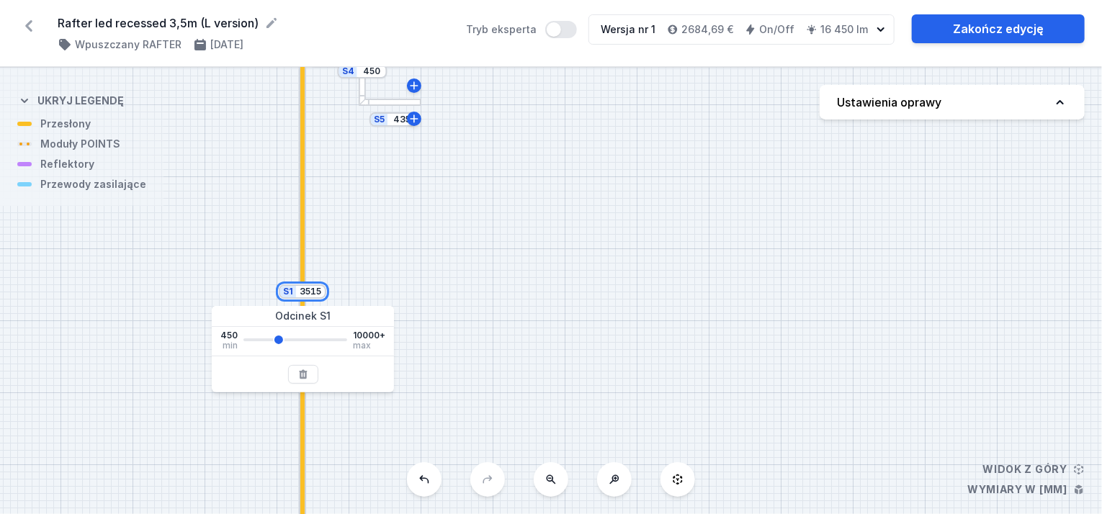
click at [300, 287] on input "3515" at bounding box center [310, 292] width 23 height 12
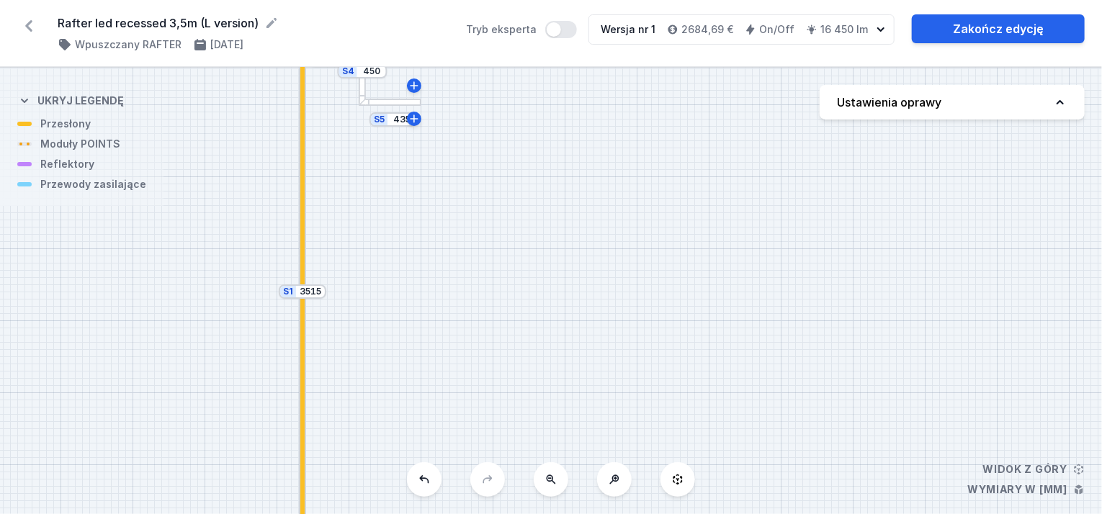
click at [301, 459] on div at bounding box center [302, 410] width 4 height 242
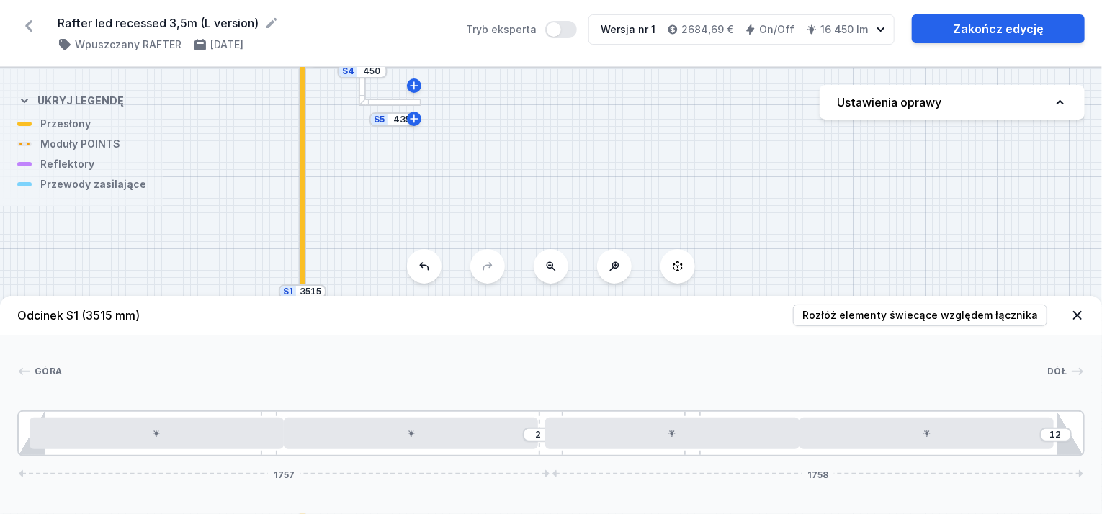
click at [302, 194] on div at bounding box center [302, 167] width 4 height 256
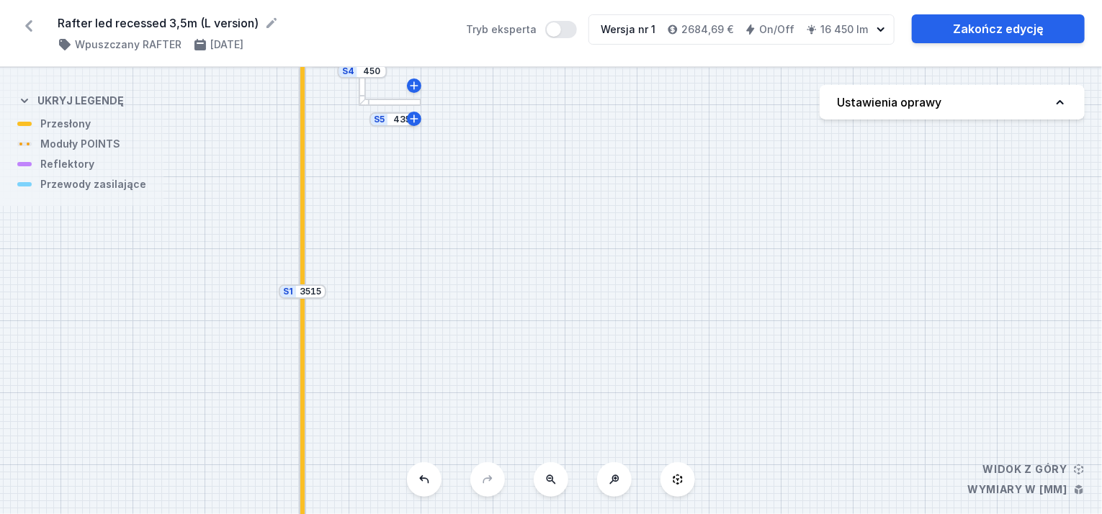
click at [33, 22] on icon at bounding box center [28, 25] width 23 height 23
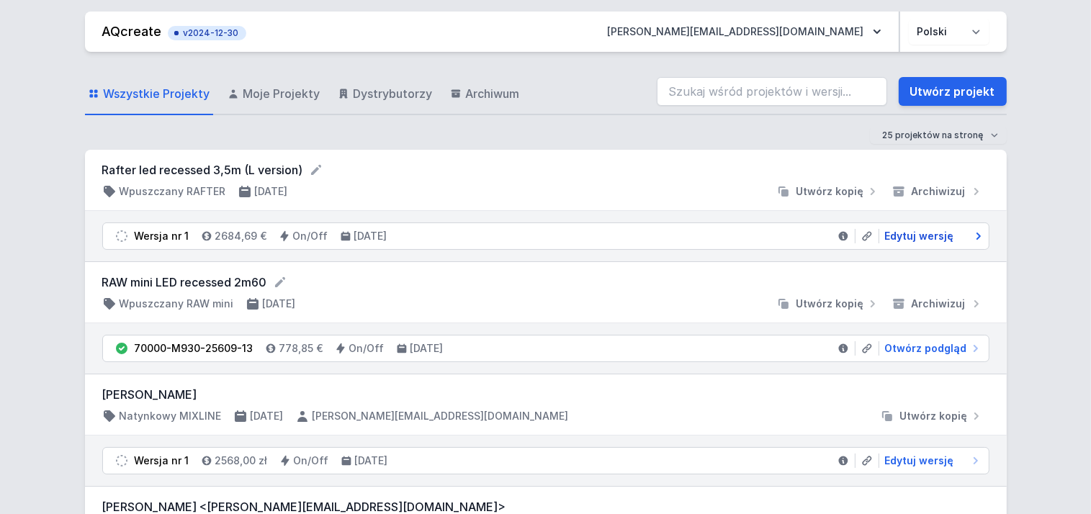
click at [936, 237] on span "Edytuj wersję" at bounding box center [919, 236] width 69 height 14
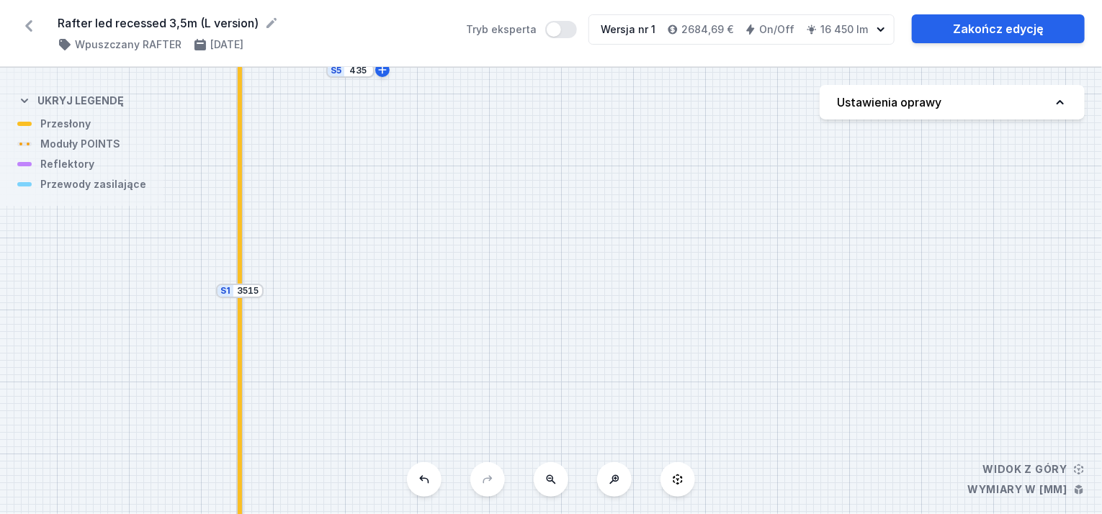
click at [557, 484] on button at bounding box center [551, 479] width 35 height 35
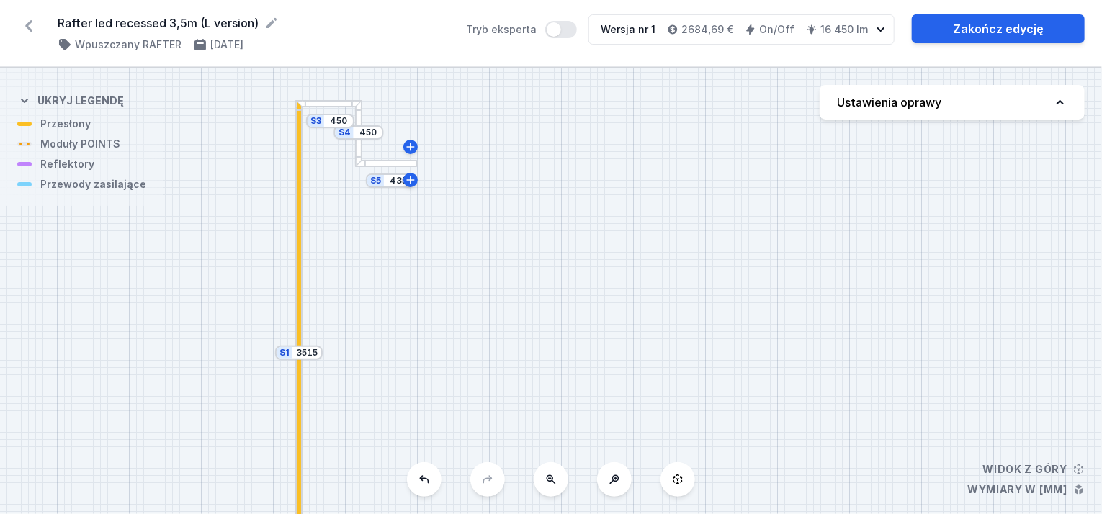
click at [554, 484] on icon at bounding box center [551, 480] width 12 height 12
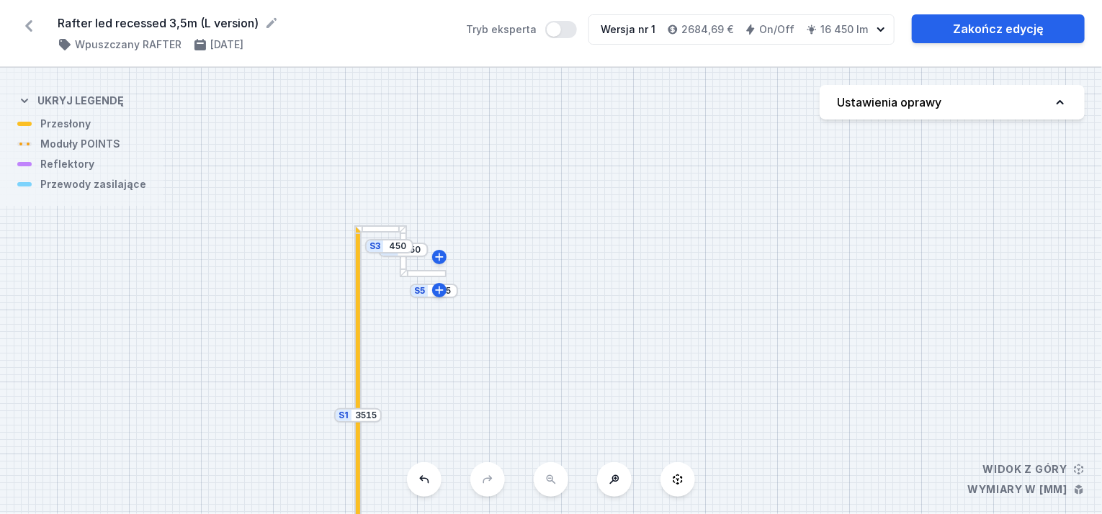
click at [552, 483] on div "S5 435 S4 450 S3 450 S2 3500 S1 3515" at bounding box center [551, 291] width 1102 height 446
click at [431, 491] on button at bounding box center [424, 479] width 35 height 35
click at [427, 486] on button at bounding box center [424, 479] width 35 height 35
click at [546, 487] on div "S5 435 S4 450 S3 450 S2 3500 S1 3515" at bounding box center [551, 291] width 1102 height 446
click at [616, 479] on icon at bounding box center [615, 479] width 4 height 4
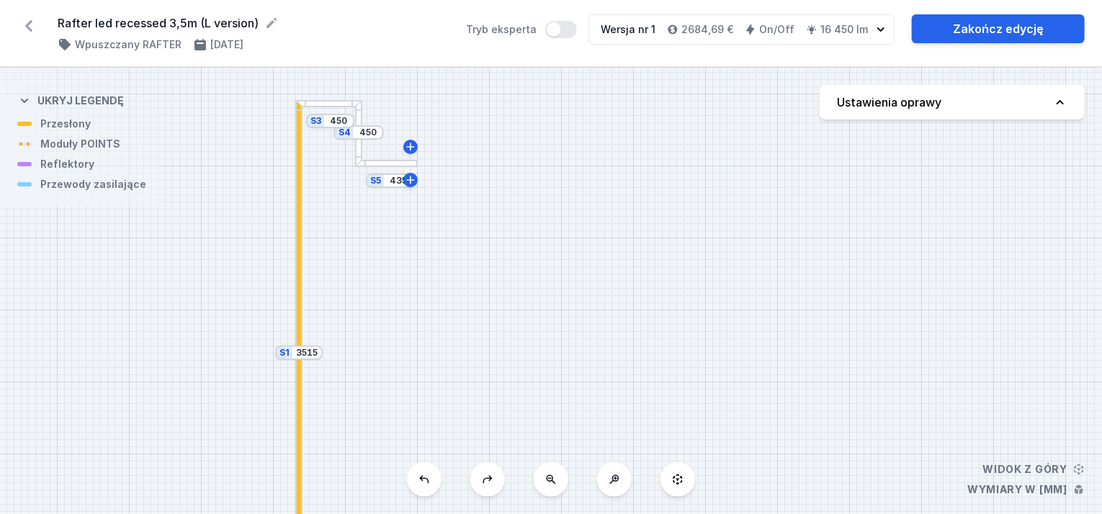
click at [372, 163] on div at bounding box center [386, 163] width 63 height 7
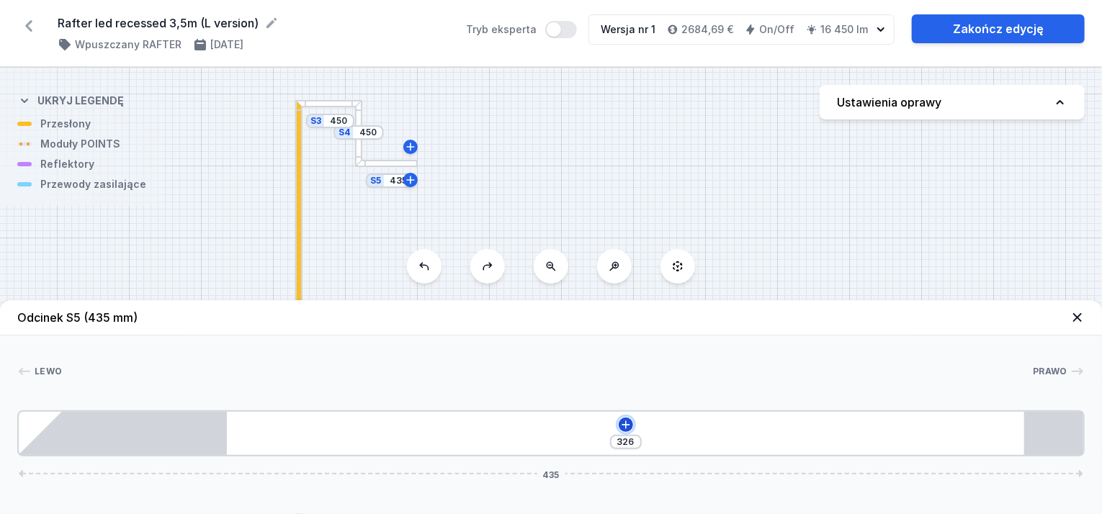
click at [621, 428] on icon at bounding box center [626, 425] width 12 height 12
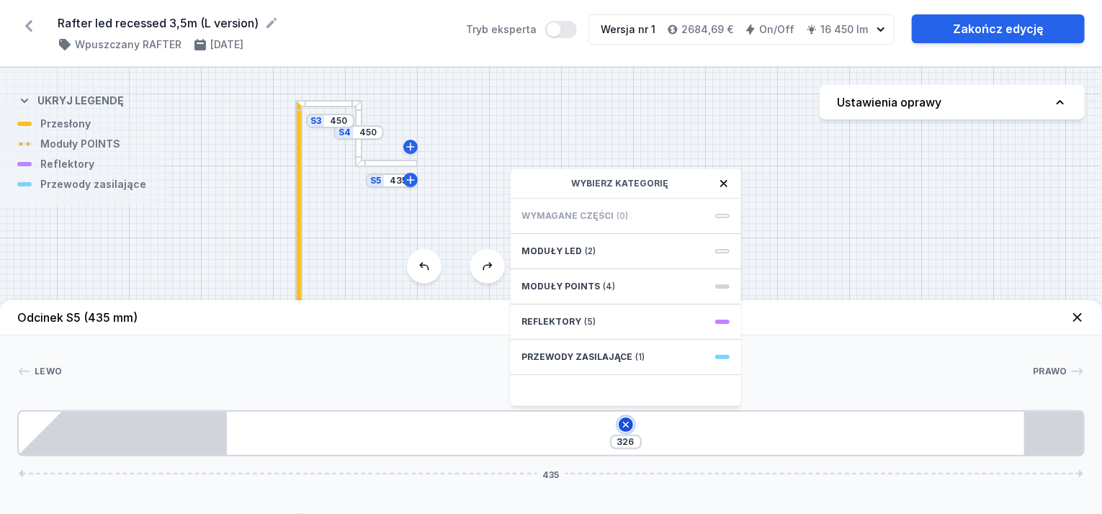
click at [621, 428] on icon at bounding box center [625, 425] width 17 height 17
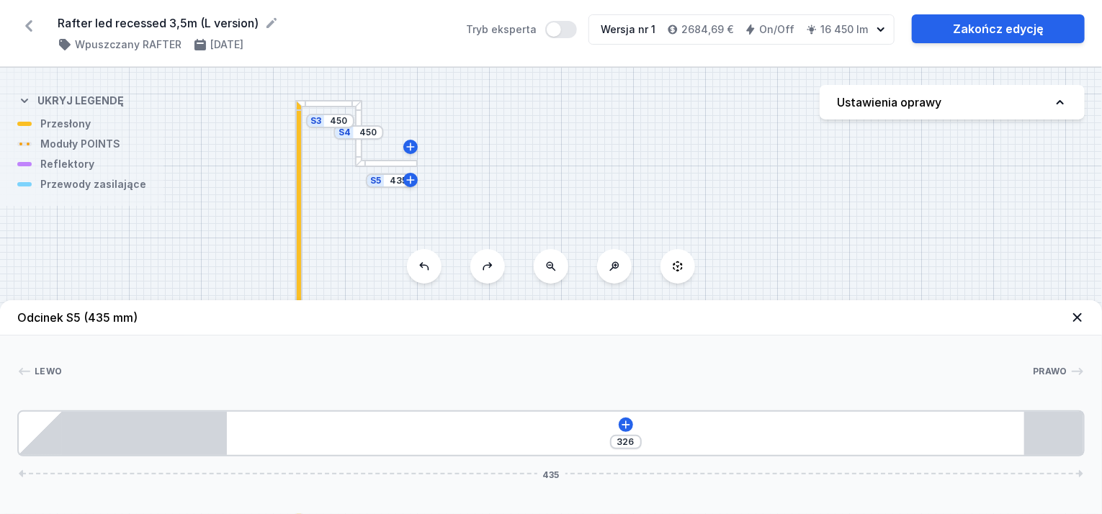
click at [529, 476] on div "435" at bounding box center [551, 473] width 1058 height 9
click at [547, 471] on span "435" at bounding box center [551, 473] width 28 height 9
drag, startPoint x: 268, startPoint y: 435, endPoint x: 231, endPoint y: 423, distance: 38.7
click at [231, 423] on div "326 435" at bounding box center [550, 433] width 1067 height 46
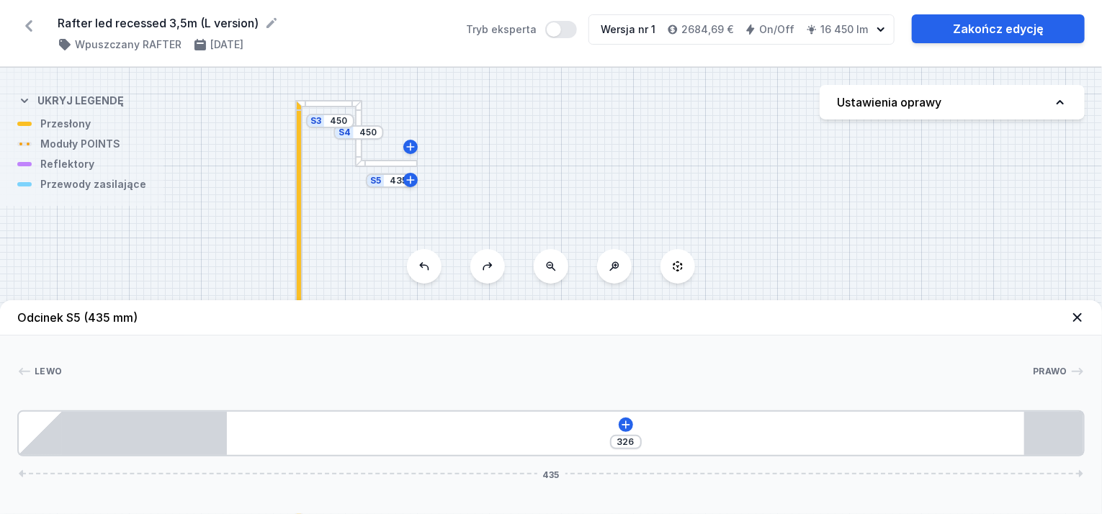
click at [28, 374] on icon at bounding box center [24, 371] width 14 height 14
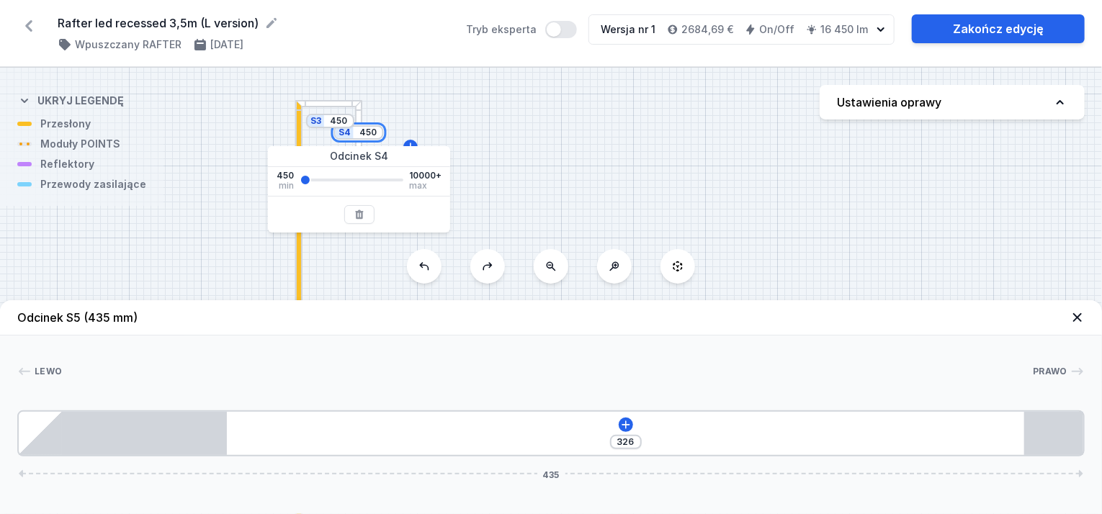
click at [361, 132] on input "450" at bounding box center [367, 133] width 23 height 12
click at [414, 157] on div "Odcinek S4" at bounding box center [359, 156] width 182 height 21
click at [426, 172] on span "10000+" at bounding box center [425, 176] width 32 height 12
click at [511, 144] on div "S5 435 S4 450 S3 450 S2 3500 S1 3515" at bounding box center [551, 291] width 1102 height 446
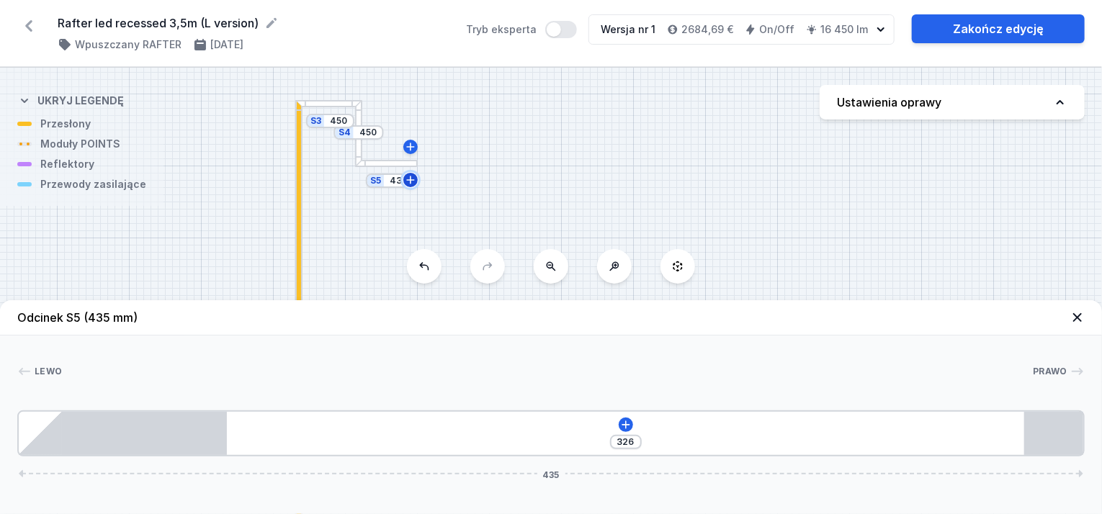
click at [409, 173] on button at bounding box center [410, 180] width 14 height 14
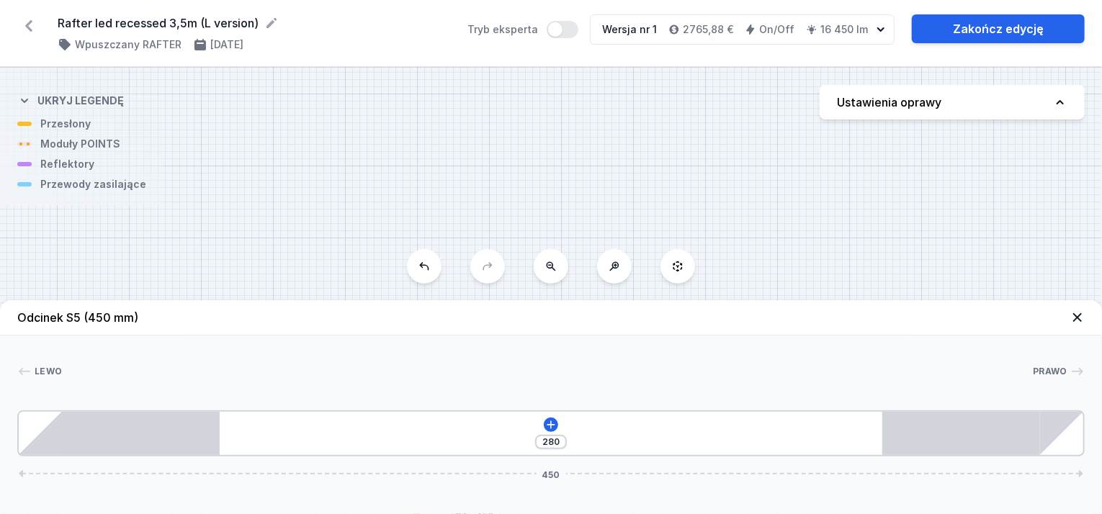
click at [1078, 318] on icon at bounding box center [1077, 317] width 9 height 9
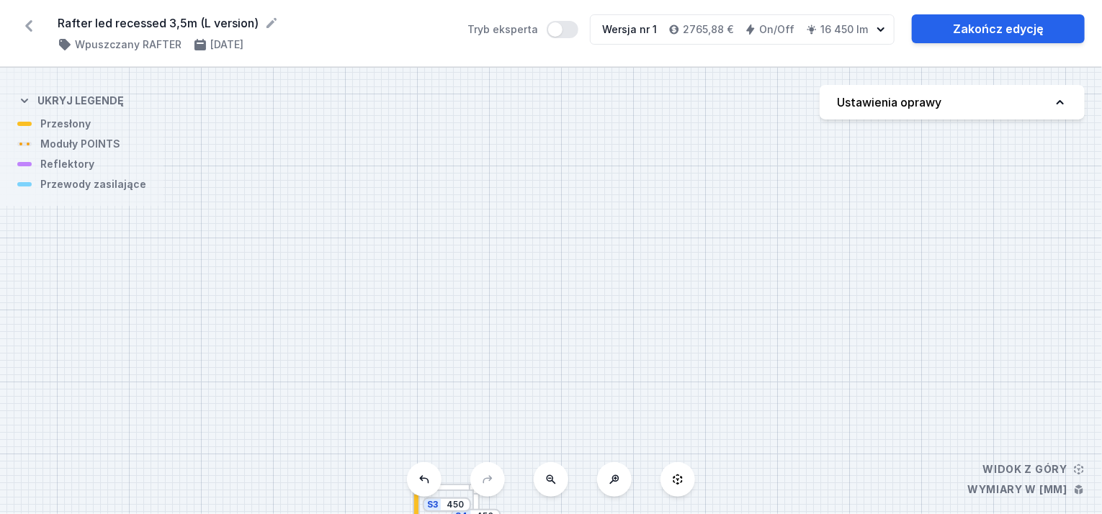
click at [555, 483] on icon at bounding box center [551, 479] width 9 height 9
click at [615, 483] on icon at bounding box center [614, 480] width 12 height 12
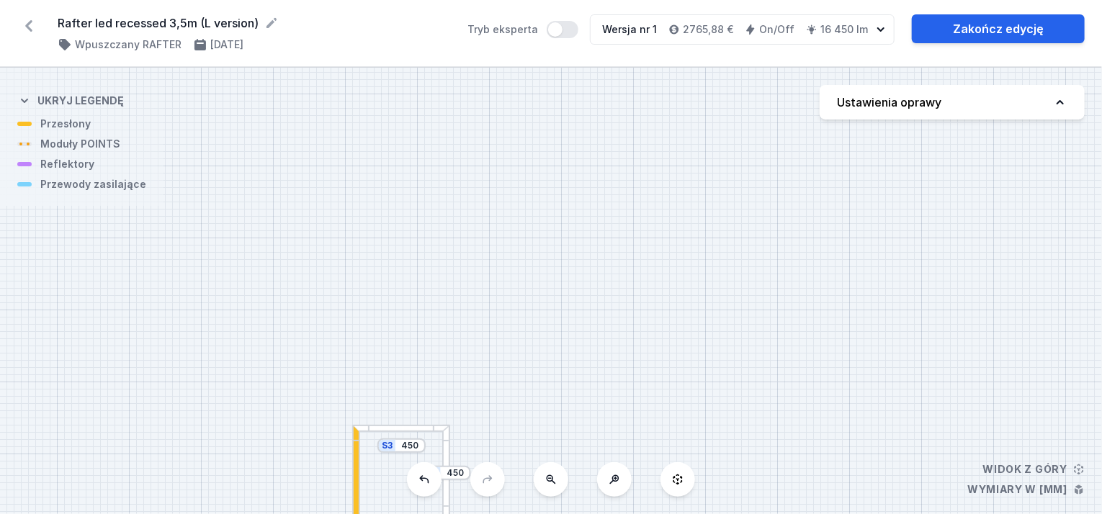
click at [615, 483] on icon at bounding box center [614, 480] width 12 height 12
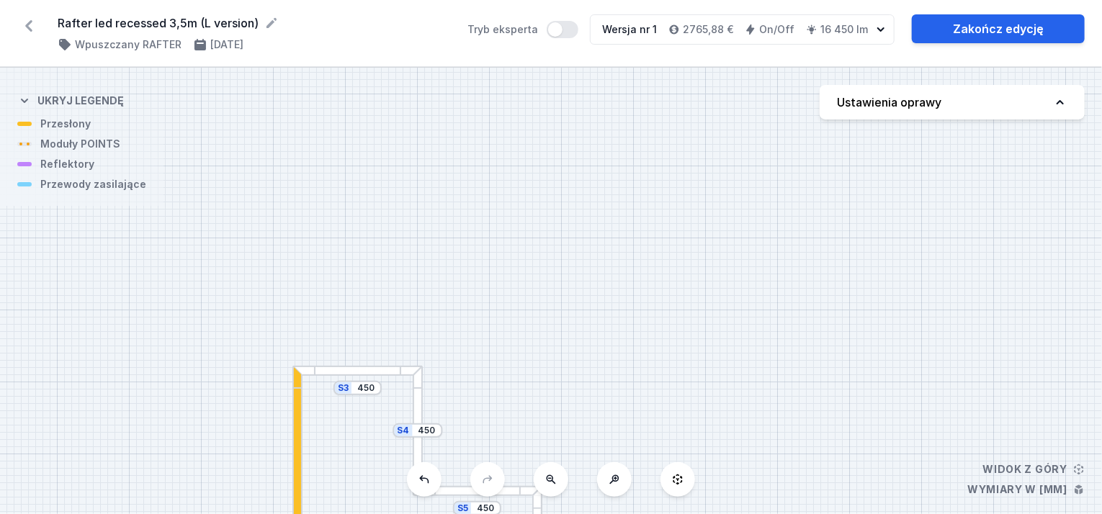
click at [615, 483] on icon at bounding box center [614, 480] width 12 height 12
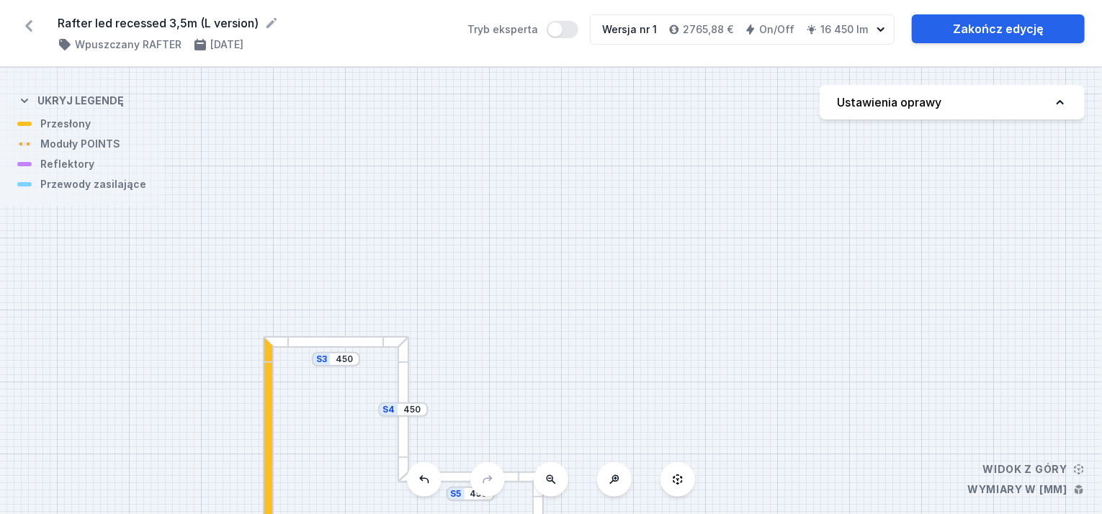
click at [615, 483] on icon at bounding box center [614, 480] width 12 height 12
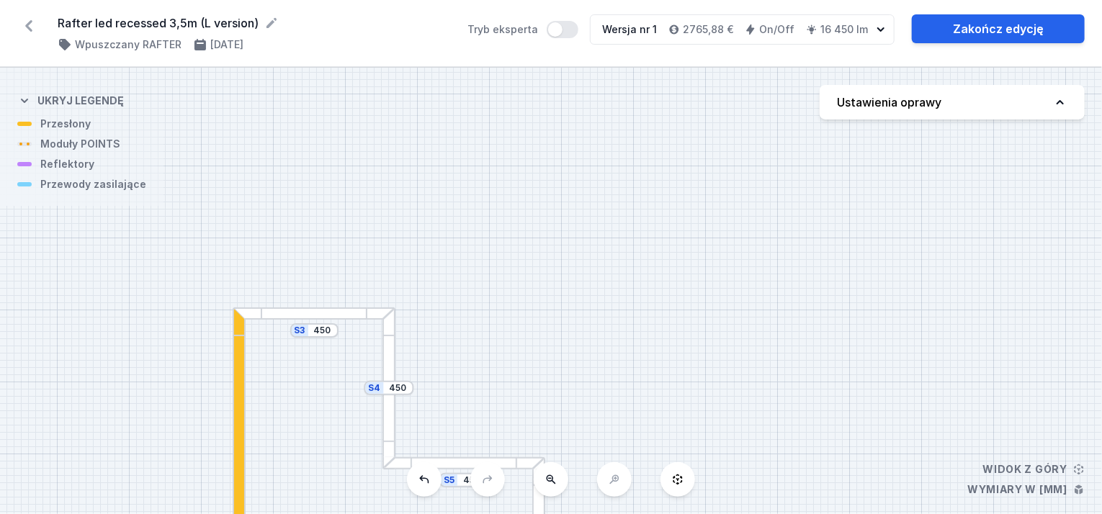
click at [615, 483] on div "S6 435 S5 450 S4 450 S3 450 S2 3500 S1 3515" at bounding box center [551, 291] width 1102 height 446
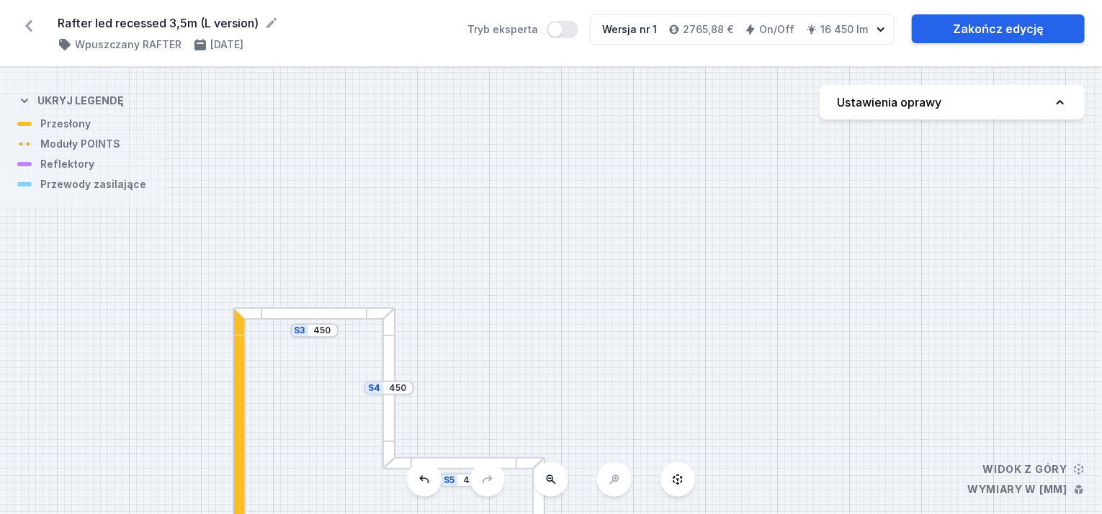
drag, startPoint x: 615, startPoint y: 483, endPoint x: 619, endPoint y: 493, distance: 10.0
click at [619, 492] on div "S6 435 S5 450 S4 450 S3 450 S2 3500 S1 3515" at bounding box center [551, 291] width 1102 height 446
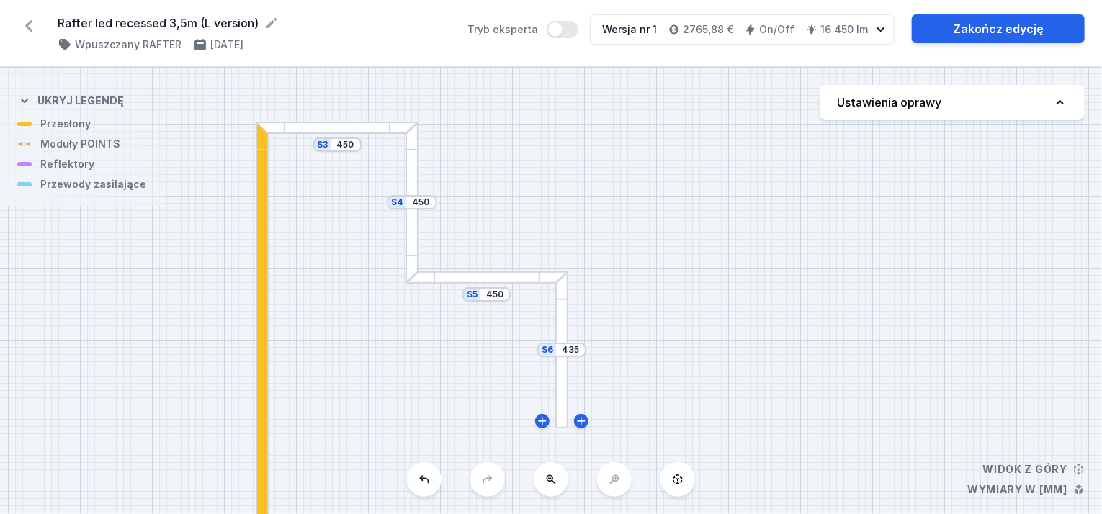
drag, startPoint x: 613, startPoint y: 486, endPoint x: 626, endPoint y: 292, distance: 194.1
click at [626, 292] on div "S6 435 S5 450 S4 450 S3 450 S2 3500 S1 3515" at bounding box center [551, 291] width 1102 height 446
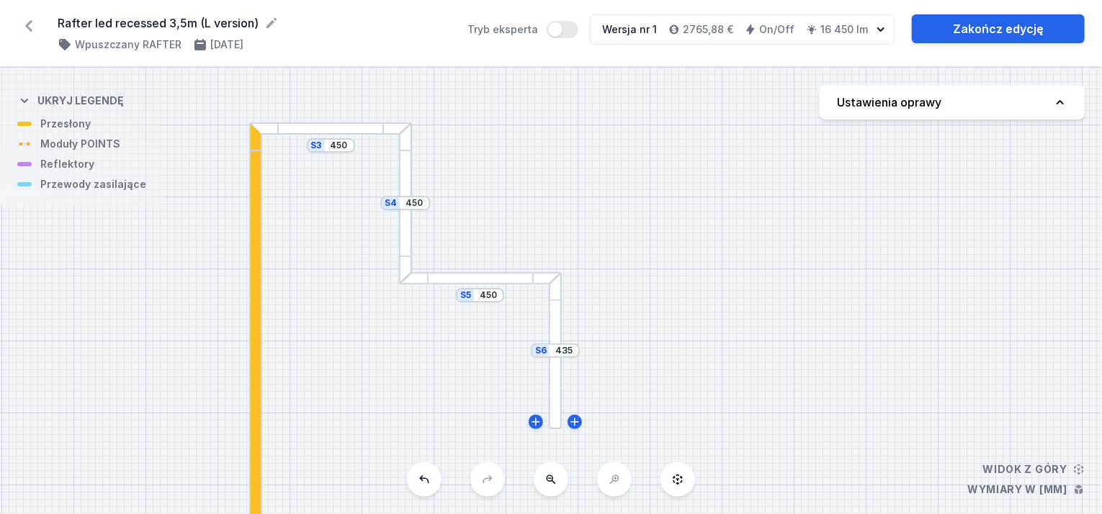
click at [553, 330] on div at bounding box center [555, 350] width 13 height 157
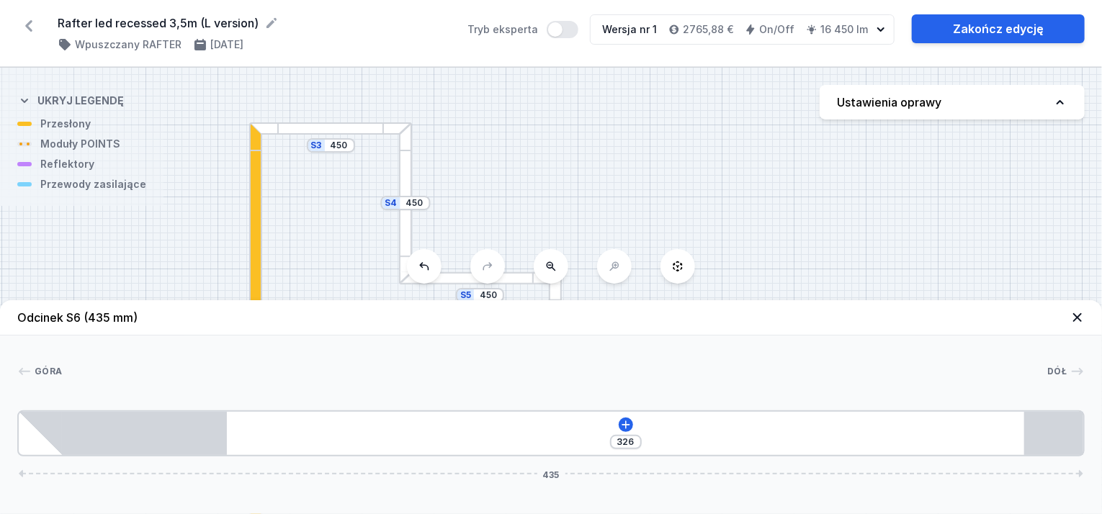
click at [576, 220] on div "S6 435 S5 450 S4 450 S3 450 S2 3500 S1 3515" at bounding box center [551, 291] width 1102 height 446
click at [279, 127] on div at bounding box center [331, 128] width 162 height 13
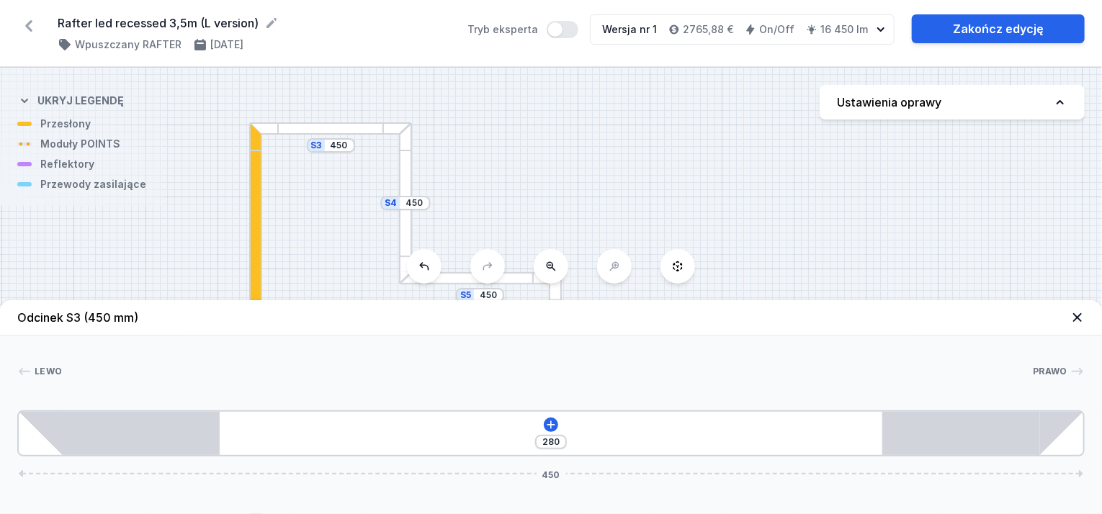
click at [1075, 320] on icon at bounding box center [1077, 317] width 9 height 9
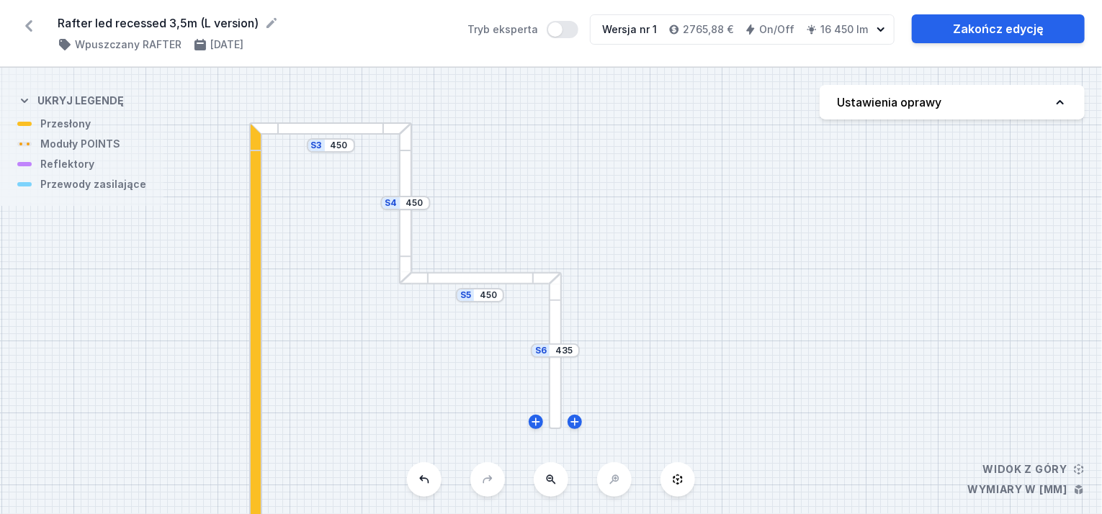
click at [333, 153] on div "S6 435 S5 450 S4 450 S3 450 S2 3500 S1 3515" at bounding box center [551, 291] width 1102 height 446
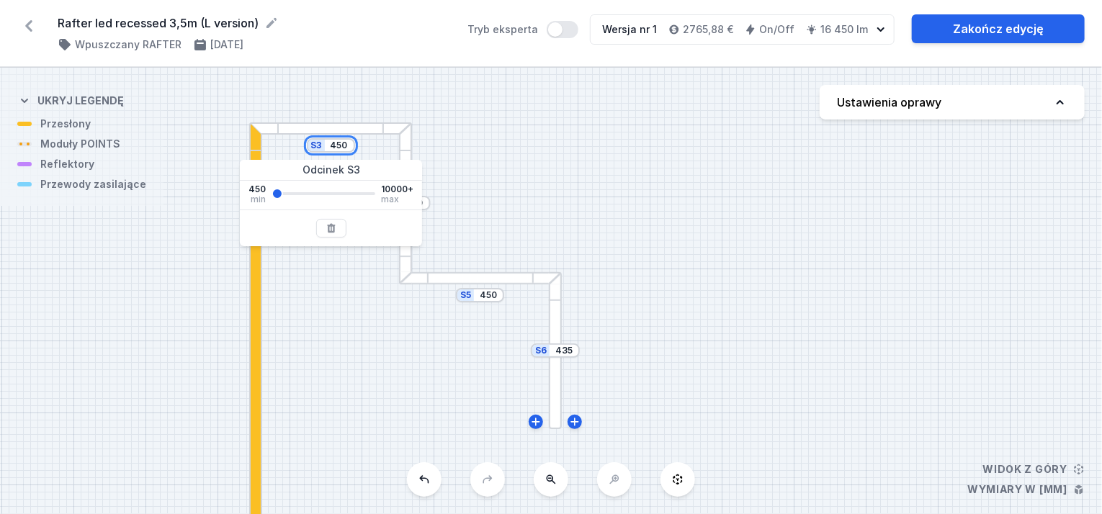
click at [340, 151] on div "S3 450" at bounding box center [331, 145] width 48 height 14
click at [350, 146] on input "450" at bounding box center [339, 146] width 23 height 12
drag, startPoint x: 279, startPoint y: 193, endPoint x: 264, endPoint y: 199, distance: 16.5
click at [271, 195] on input "range" at bounding box center [323, 193] width 104 height 3
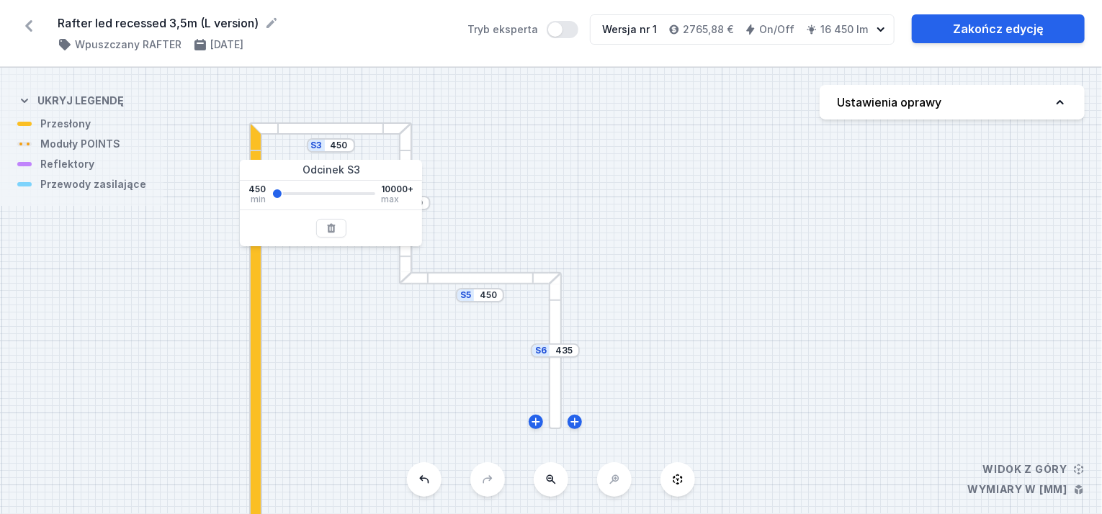
click at [505, 175] on div "S6 435 S5 450 S4 450 S3 450 S2 3500 S1 3515" at bounding box center [551, 291] width 1102 height 446
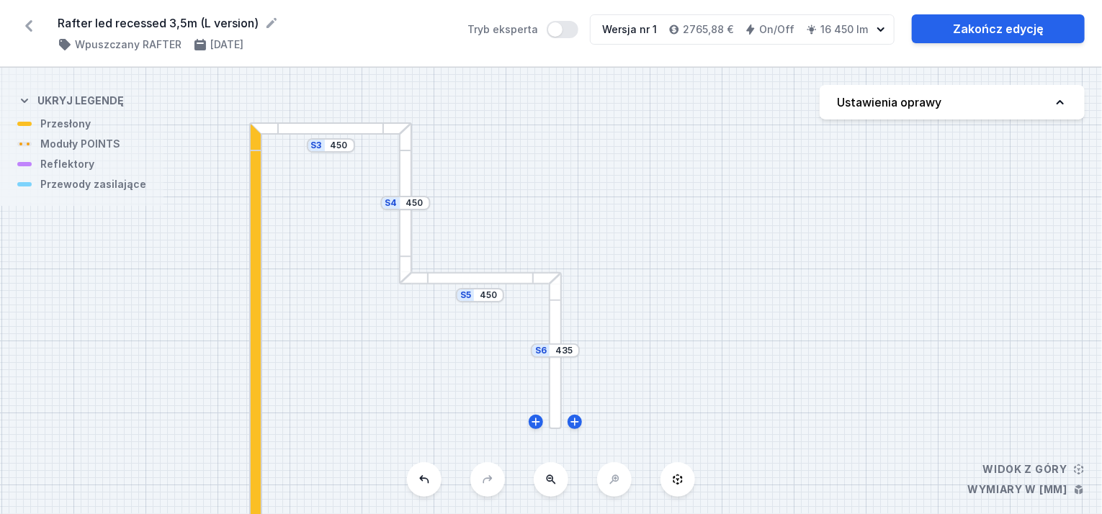
click at [552, 487] on button at bounding box center [551, 479] width 35 height 35
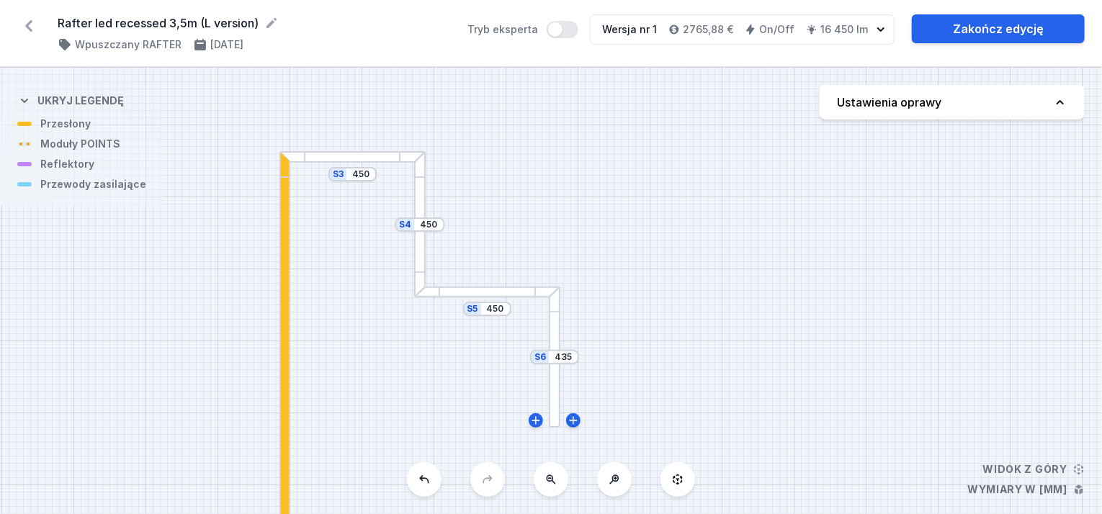
click at [550, 487] on button at bounding box center [551, 479] width 35 height 35
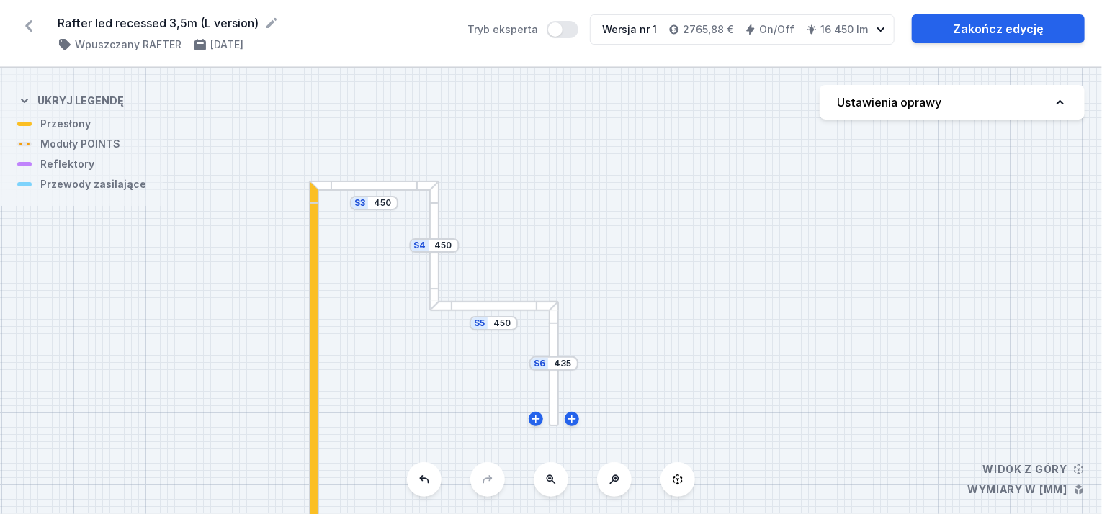
click at [548, 483] on icon at bounding box center [551, 480] width 12 height 12
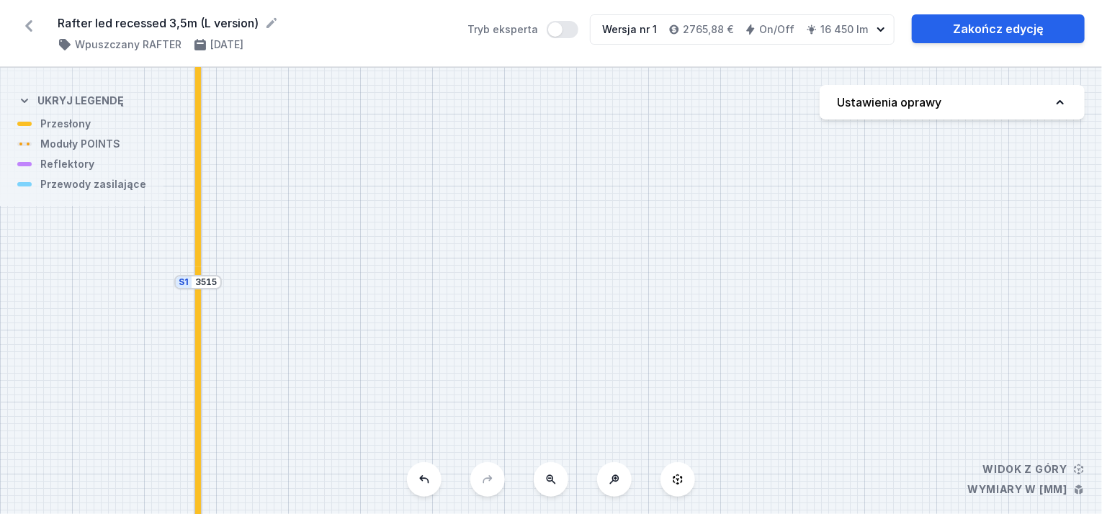
drag, startPoint x: 513, startPoint y: 291, endPoint x: 367, endPoint y: -80, distance: 398.3
click at [367, 0] on html "Rafter led recessed 3,5m (L version) ( 11417 /v 1 ) Wpuszczany RAFTER [DATE] Tr…" at bounding box center [551, 257] width 1102 height 514
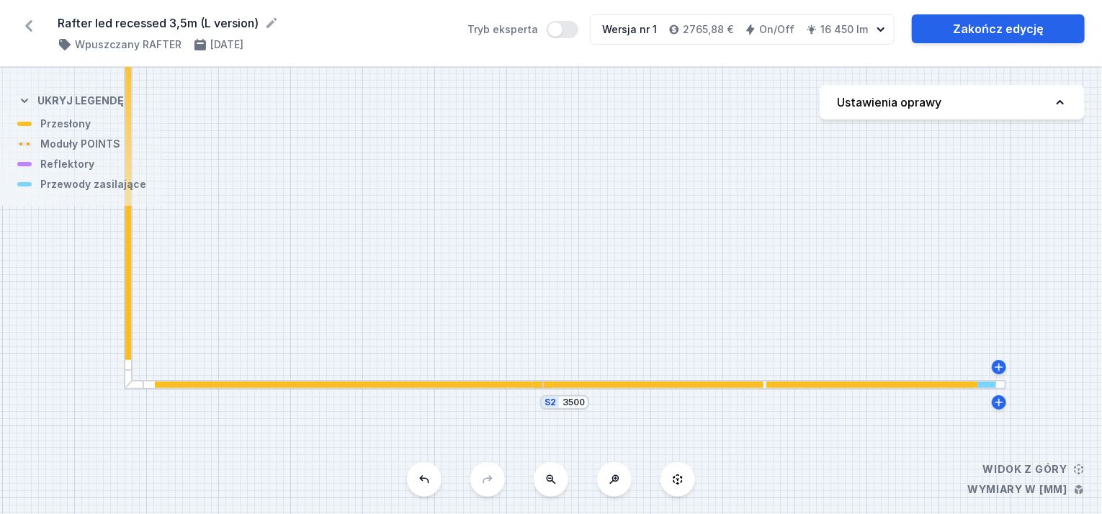
drag, startPoint x: 462, startPoint y: 373, endPoint x: 379, endPoint y: 43, distance: 339.8
click at [380, 42] on div "Rafter led recessed 3,5m (L version) ( 11417 /v 1 ) Wpuszczany RAFTER [DATE] Tr…" at bounding box center [551, 257] width 1102 height 514
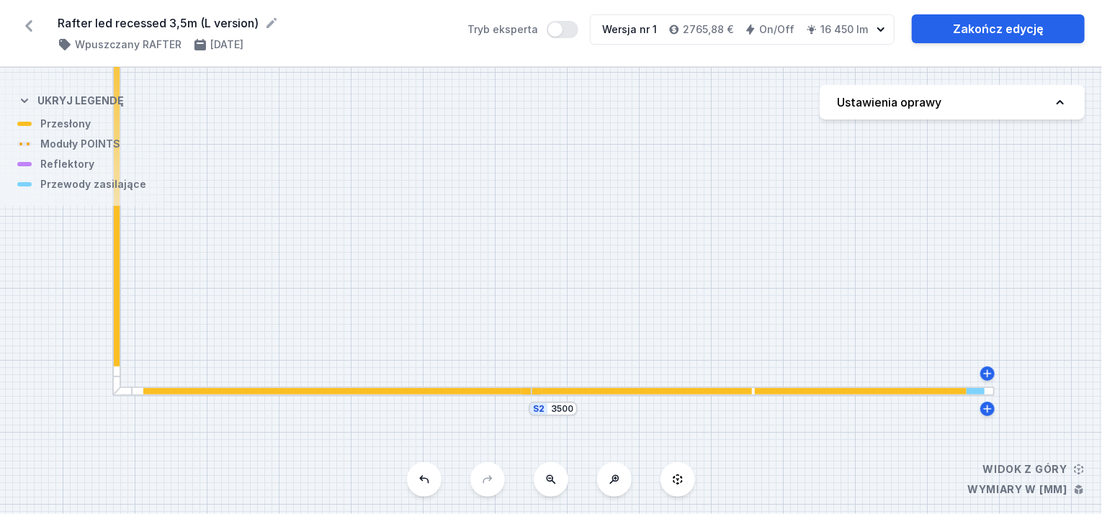
drag, startPoint x: 176, startPoint y: 385, endPoint x: 173, endPoint y: 392, distance: 8.4
click at [174, 392] on div "S6 435 S5 450 S4 450 S3 450 S2 3500 S1 3515" at bounding box center [551, 291] width 1102 height 446
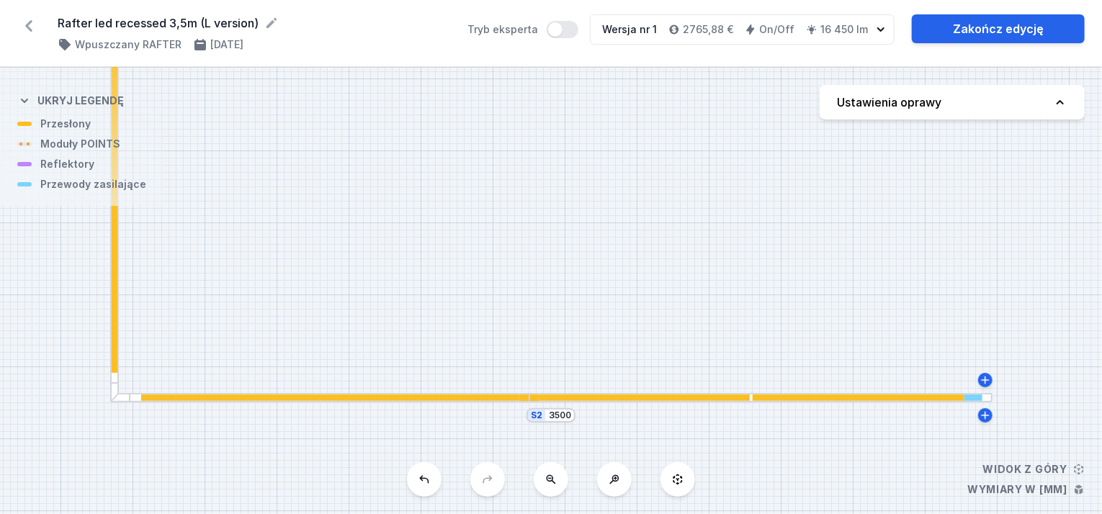
click at [721, 400] on div at bounding box center [636, 398] width 225 height 6
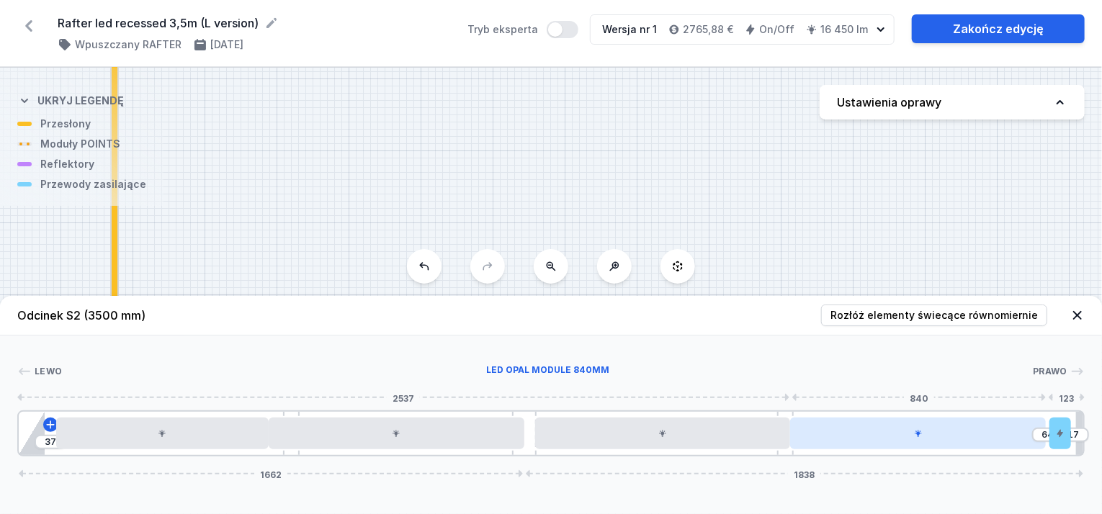
click at [832, 441] on div at bounding box center [918, 434] width 256 height 32
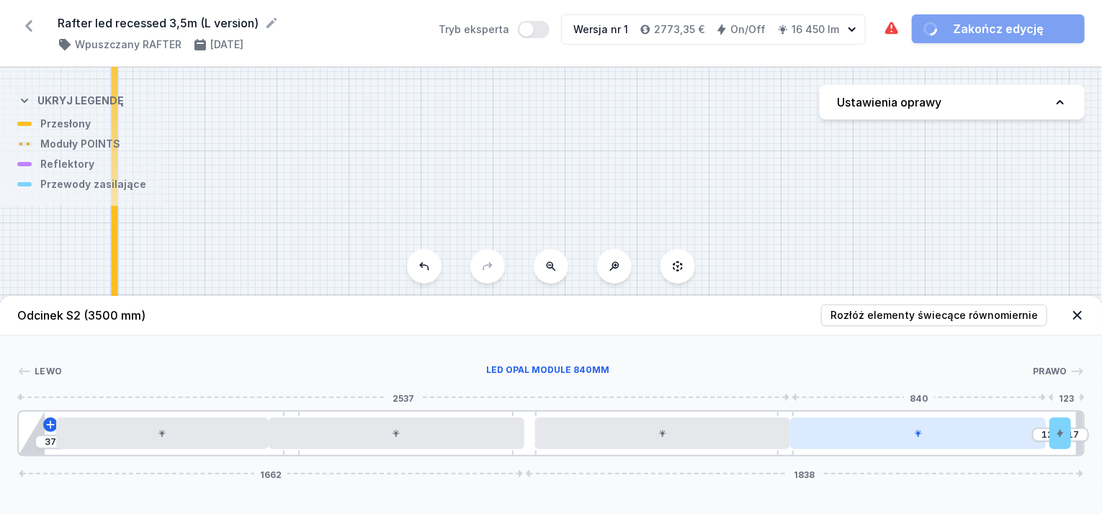
drag, startPoint x: 837, startPoint y: 436, endPoint x: 858, endPoint y: 432, distance: 21.9
click at [858, 432] on div at bounding box center [918, 434] width 256 height 32
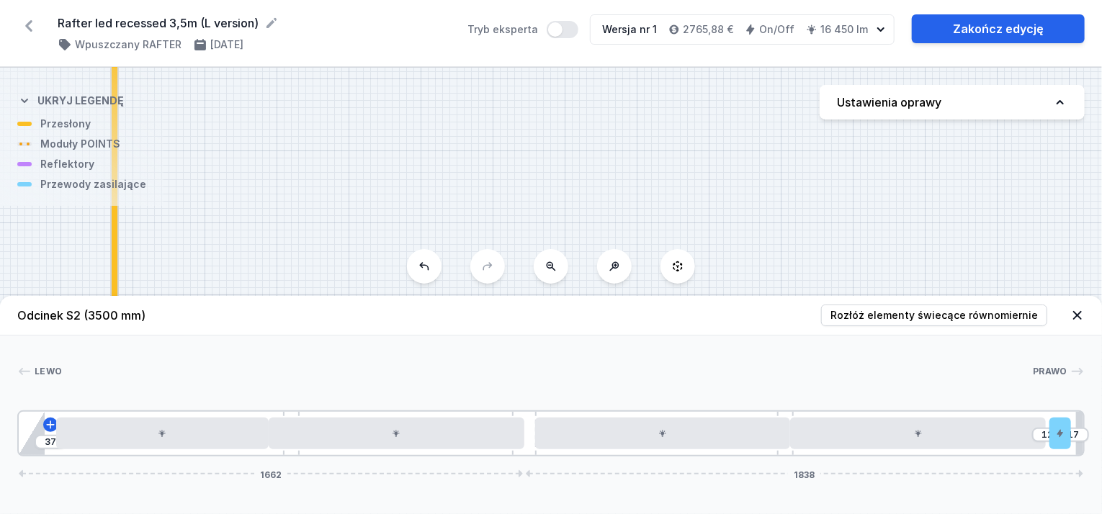
click at [795, 343] on div "[PERSON_NAME] 1 2 3 4 5 4 3 4 6 7 37 12 17 1662 1838 122 700 840 35 840 840 12 …" at bounding box center [551, 396] width 1102 height 121
click at [1080, 315] on icon at bounding box center [1077, 315] width 14 height 14
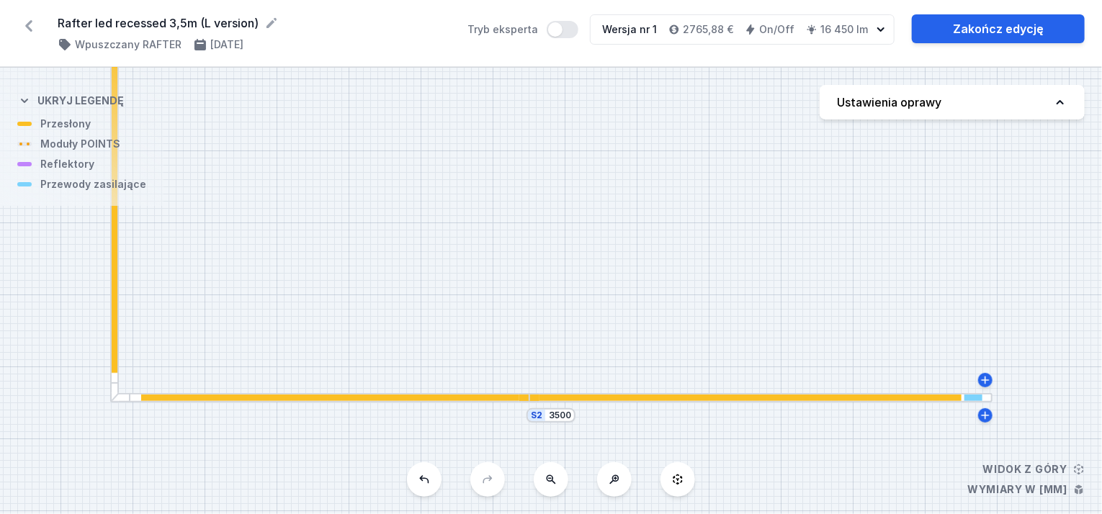
click at [952, 398] on div at bounding box center [742, 398] width 437 height 6
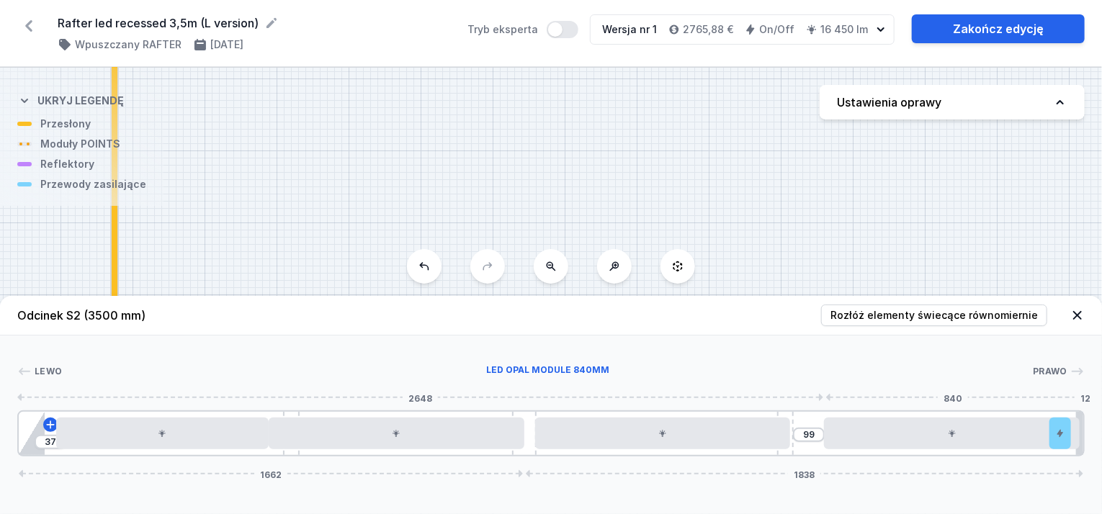
drag, startPoint x: 967, startPoint y: 436, endPoint x: 1001, endPoint y: 433, distance: 33.9
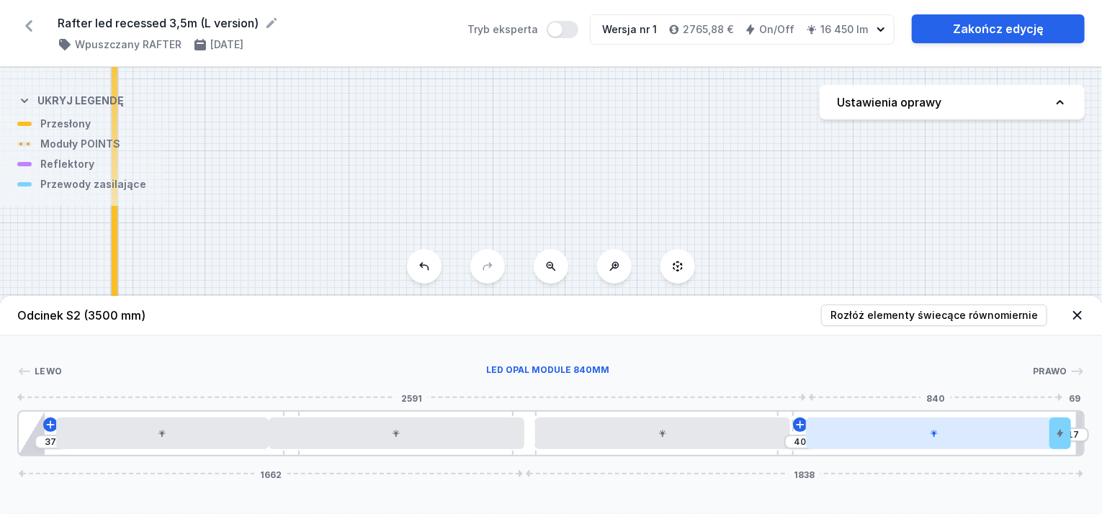
click at [916, 440] on div at bounding box center [934, 434] width 256 height 32
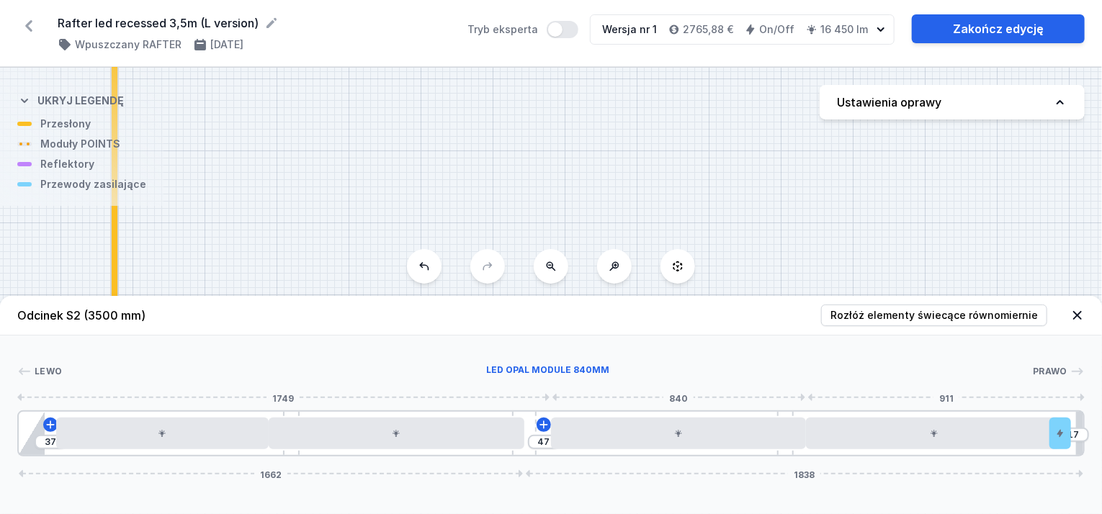
drag, startPoint x: 775, startPoint y: 444, endPoint x: 798, endPoint y: 443, distance: 23.1
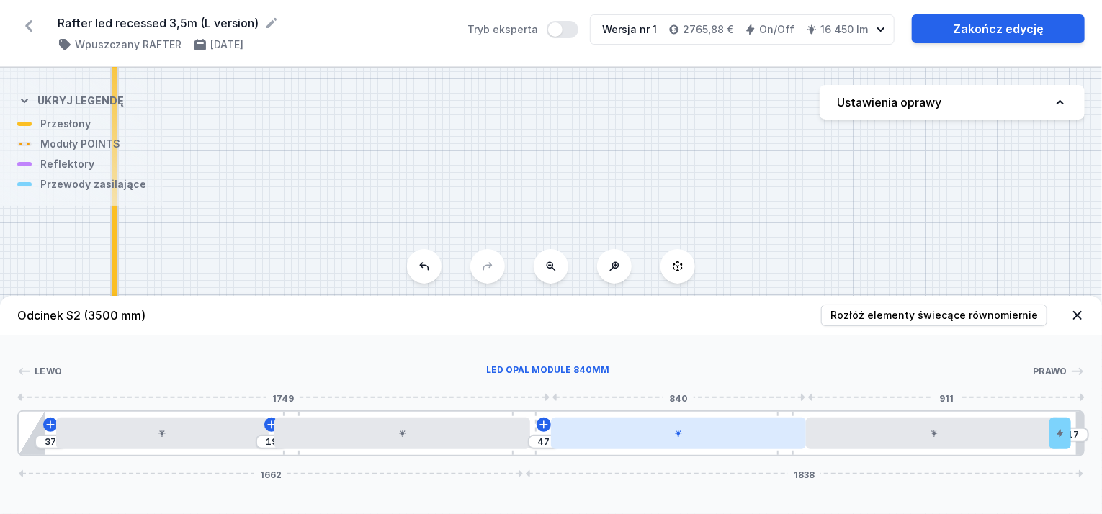
drag, startPoint x: 498, startPoint y: 433, endPoint x: 556, endPoint y: 436, distance: 58.4
click at [556, 436] on div "37 19 47 17 1662 1838" at bounding box center [550, 433] width 1067 height 46
click at [556, 436] on div at bounding box center [679, 434] width 256 height 32
drag, startPoint x: 535, startPoint y: 418, endPoint x: 621, endPoint y: 419, distance: 85.7
click at [621, 419] on div "37 19 47 1683 1817" at bounding box center [550, 433] width 1067 height 46
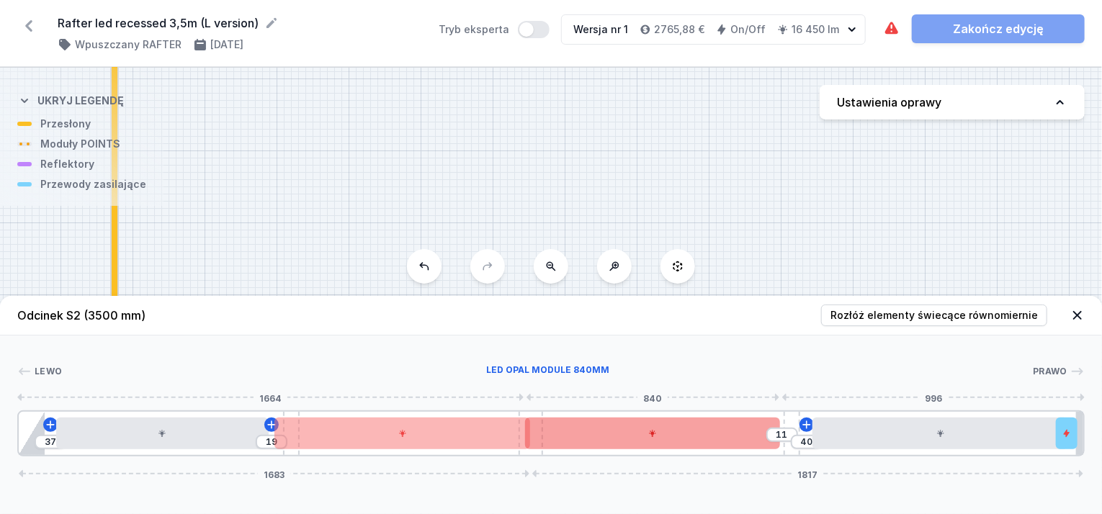
drag, startPoint x: 599, startPoint y: 433, endPoint x: 590, endPoint y: 436, distance: 9.1
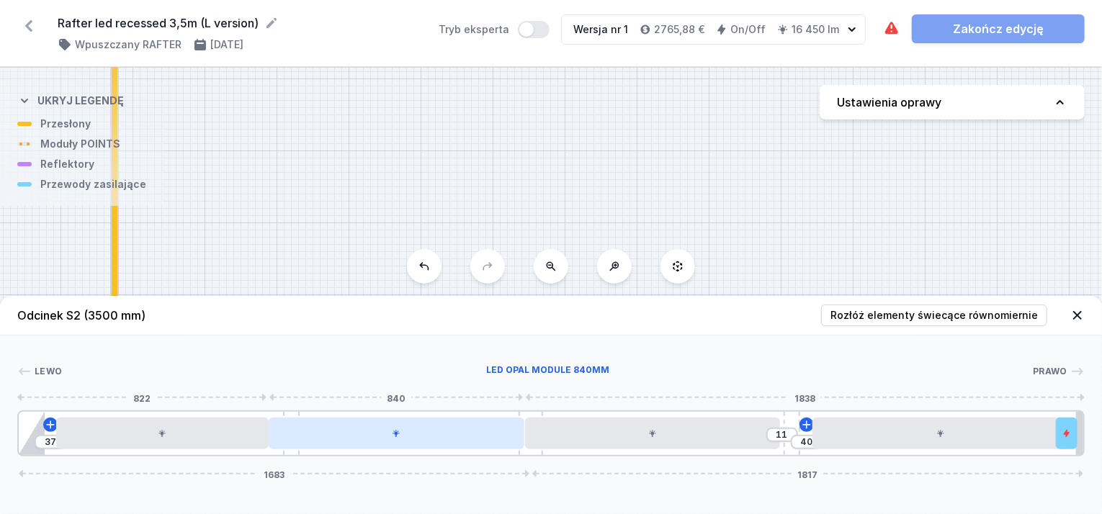
drag, startPoint x: 378, startPoint y: 428, endPoint x: 369, endPoint y: 428, distance: 8.6
click at [369, 428] on div at bounding box center [397, 434] width 256 height 32
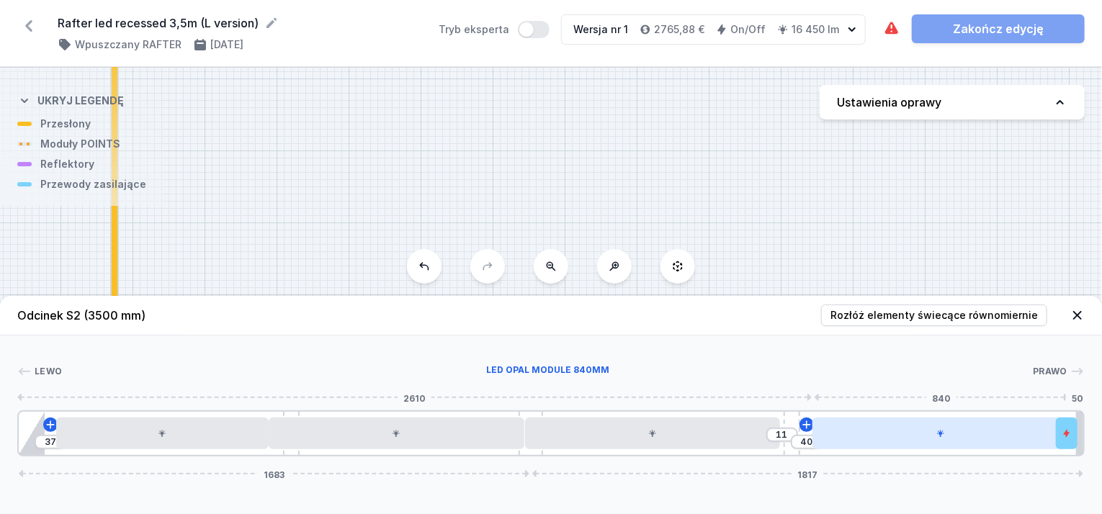
click at [871, 430] on div at bounding box center [940, 434] width 256 height 32
click at [957, 435] on div at bounding box center [926, 434] width 256 height 32
click at [965, 442] on div at bounding box center [926, 434] width 256 height 32
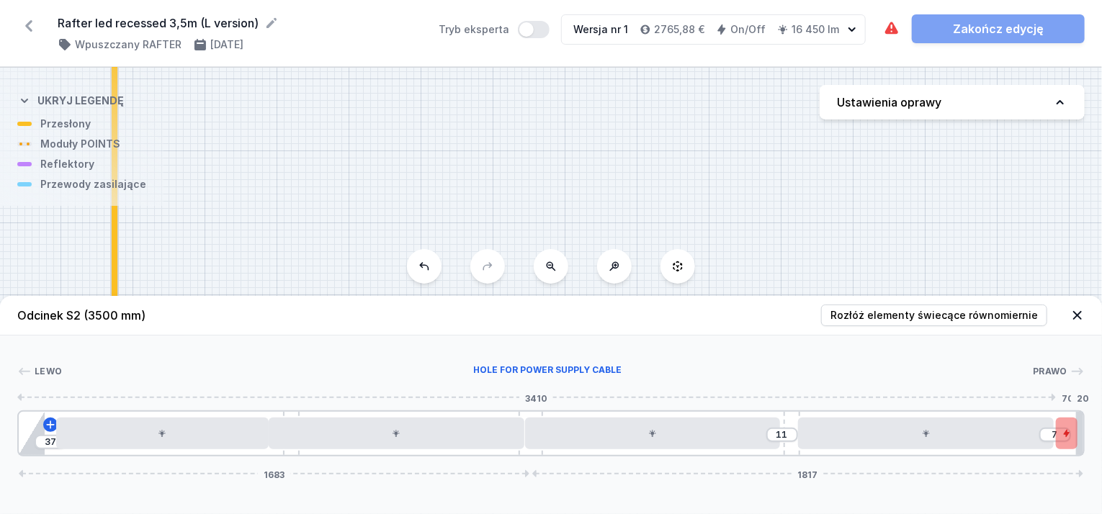
click at [1069, 439] on div at bounding box center [1067, 434] width 22 height 32
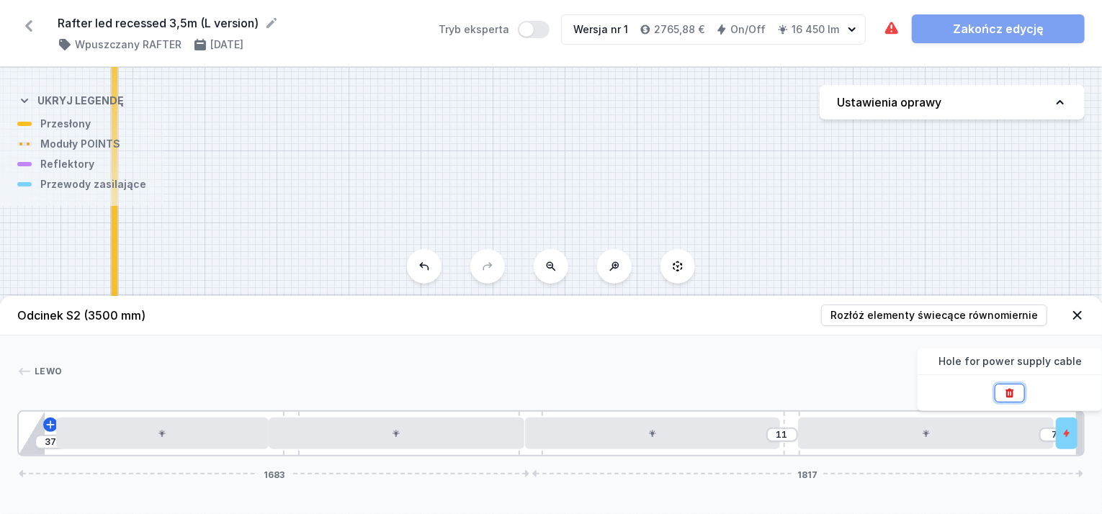
click at [1013, 390] on icon at bounding box center [1010, 393] width 8 height 9
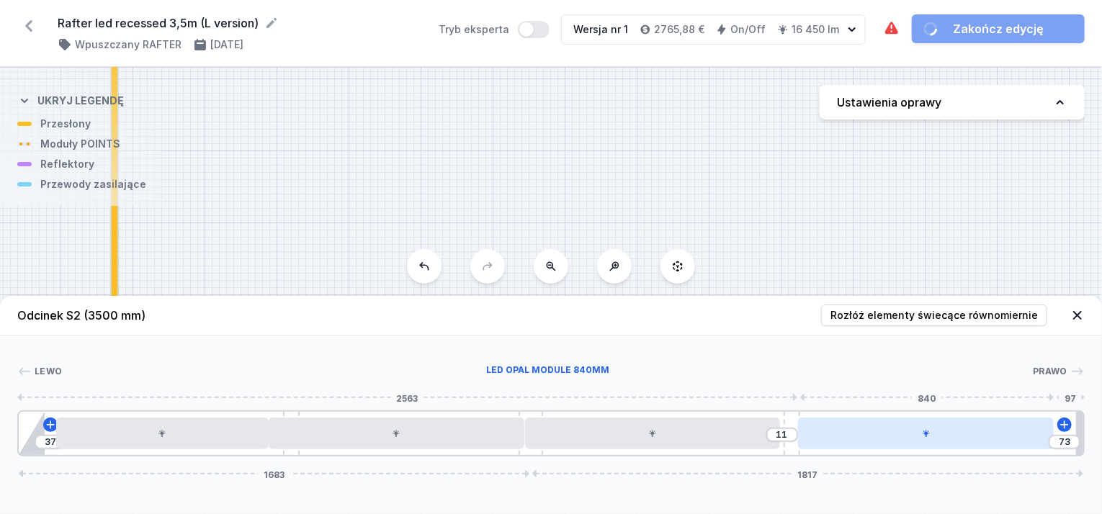
click at [1002, 439] on div at bounding box center [926, 434] width 256 height 32
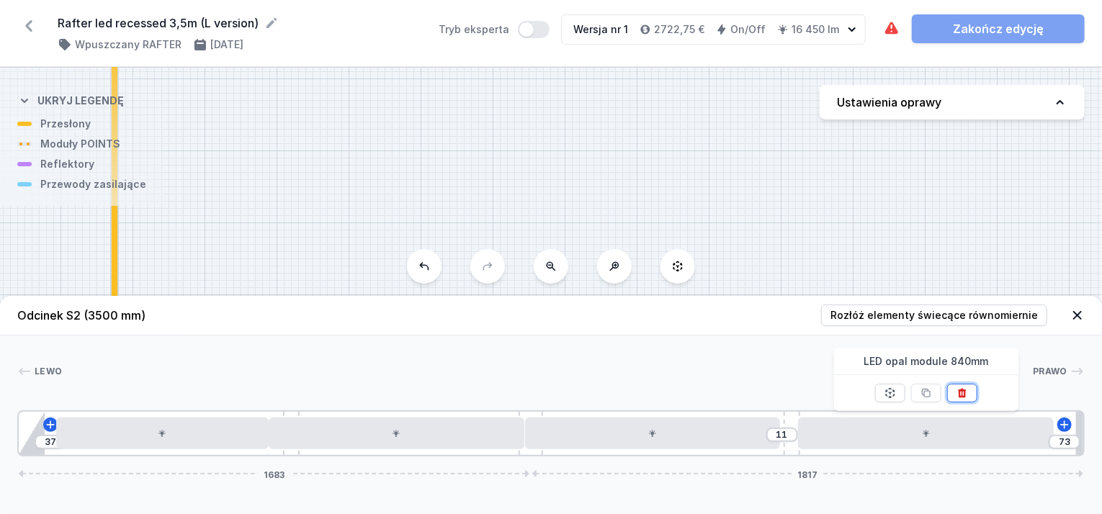
click at [961, 387] on icon at bounding box center [962, 393] width 12 height 12
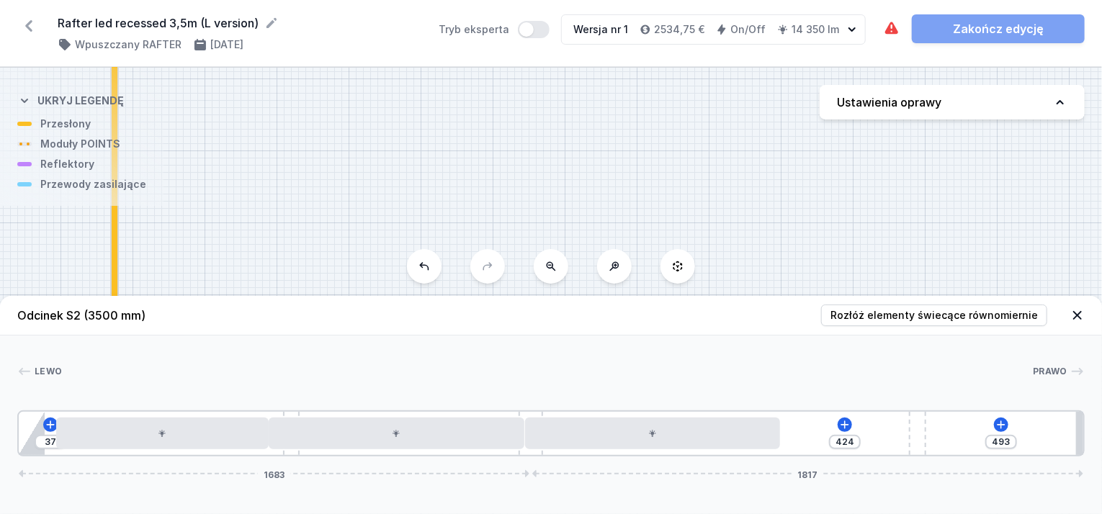
drag, startPoint x: 799, startPoint y: 429, endPoint x: 1044, endPoint y: 438, distance: 245.0
click at [1044, 438] on div "37 424 493 1683 1817" at bounding box center [550, 433] width 1067 height 46
click at [847, 424] on icon at bounding box center [845, 425] width 12 height 12
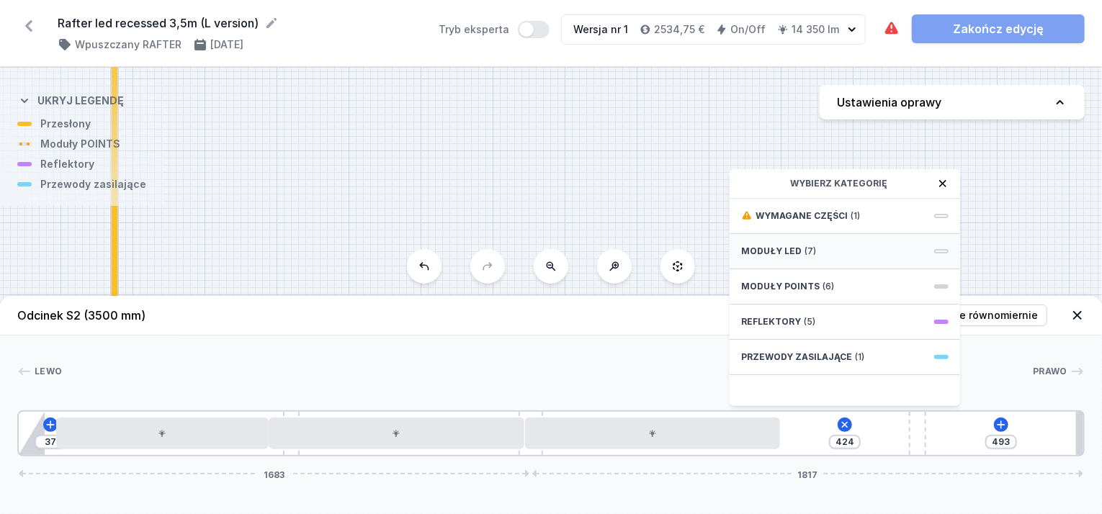
click at [795, 250] on span "Moduły LED" at bounding box center [771, 252] width 60 height 12
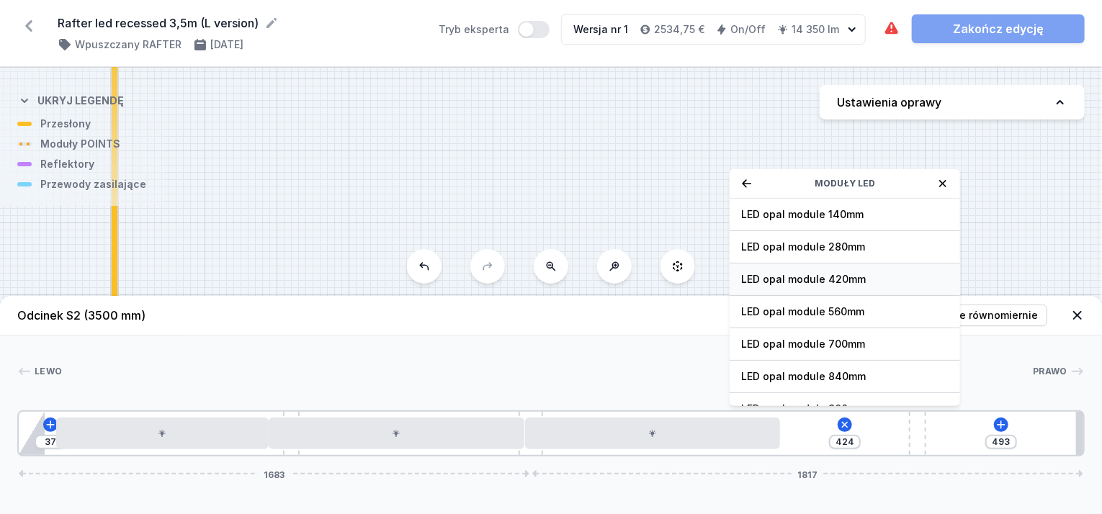
click at [813, 278] on span "LED opal module 420mm" at bounding box center [844, 279] width 207 height 14
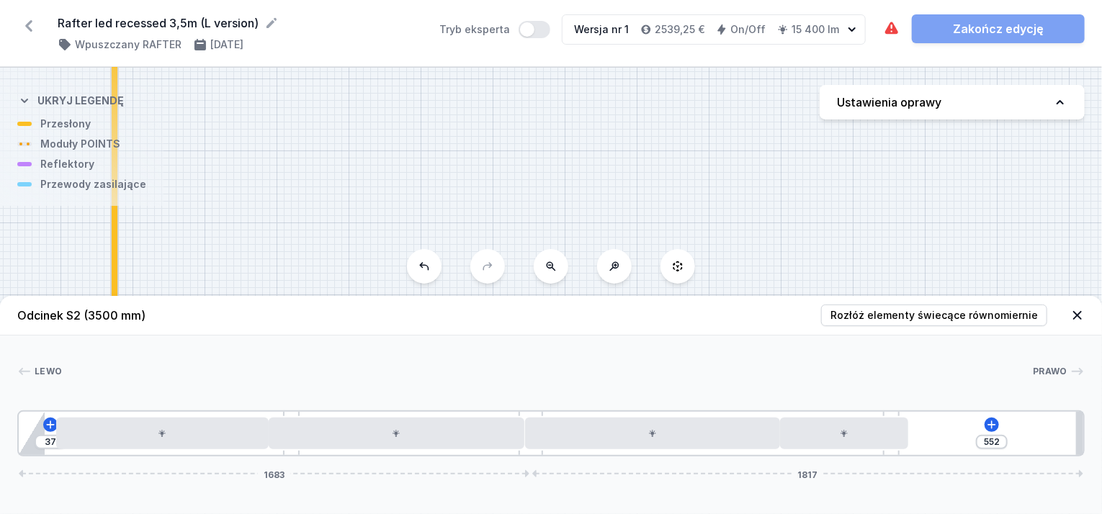
drag, startPoint x: 919, startPoint y: 426, endPoint x: 908, endPoint y: 432, distance: 12.2
click at [908, 432] on div "37 552 1683 1817" at bounding box center [550, 433] width 1067 height 46
drag, startPoint x: 889, startPoint y: 411, endPoint x: 909, endPoint y: 412, distance: 19.5
click at [909, 412] on div "37 552 1683 1817" at bounding box center [550, 433] width 1067 height 46
click at [991, 424] on icon at bounding box center [992, 425] width 12 height 12
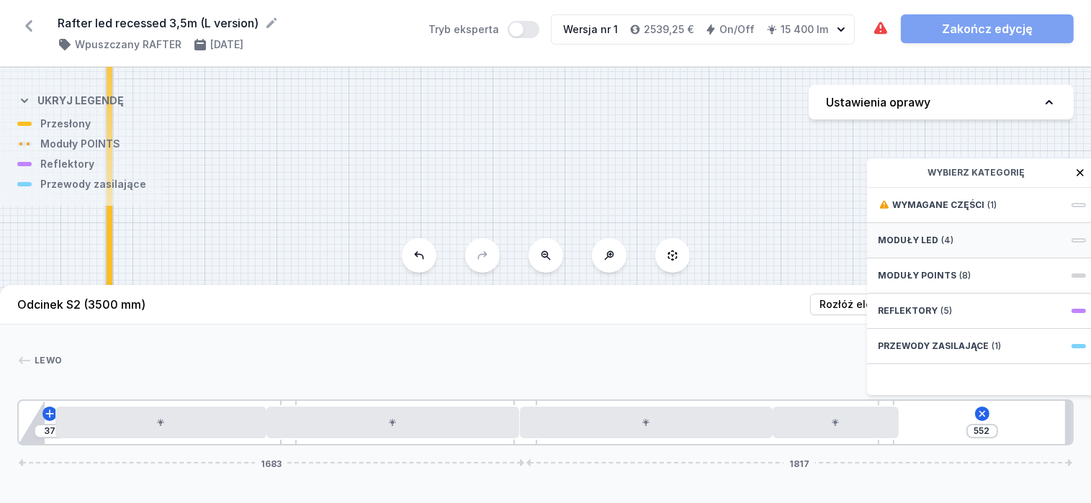
click at [919, 246] on span "Moduły LED" at bounding box center [908, 241] width 60 height 12
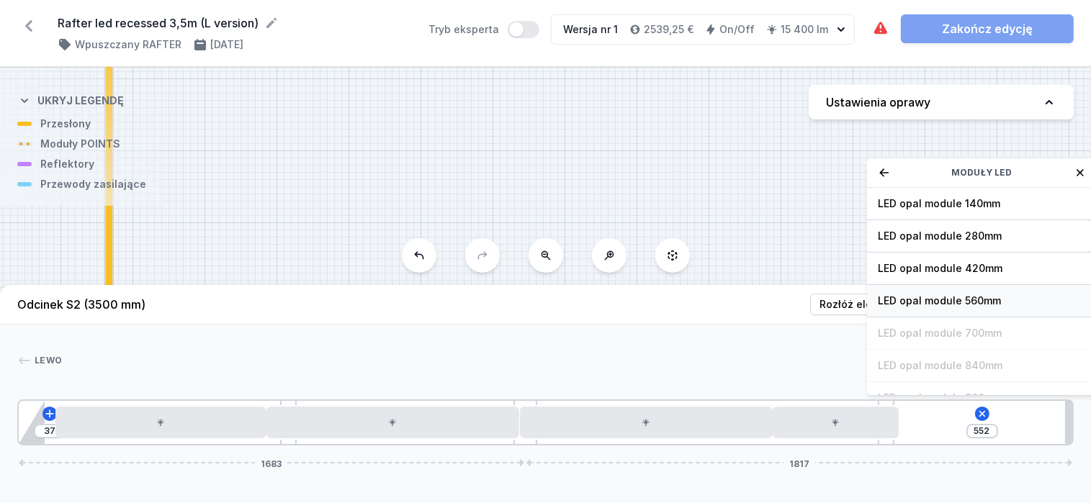
click at [936, 308] on span "LED opal module 560mm" at bounding box center [981, 301] width 207 height 14
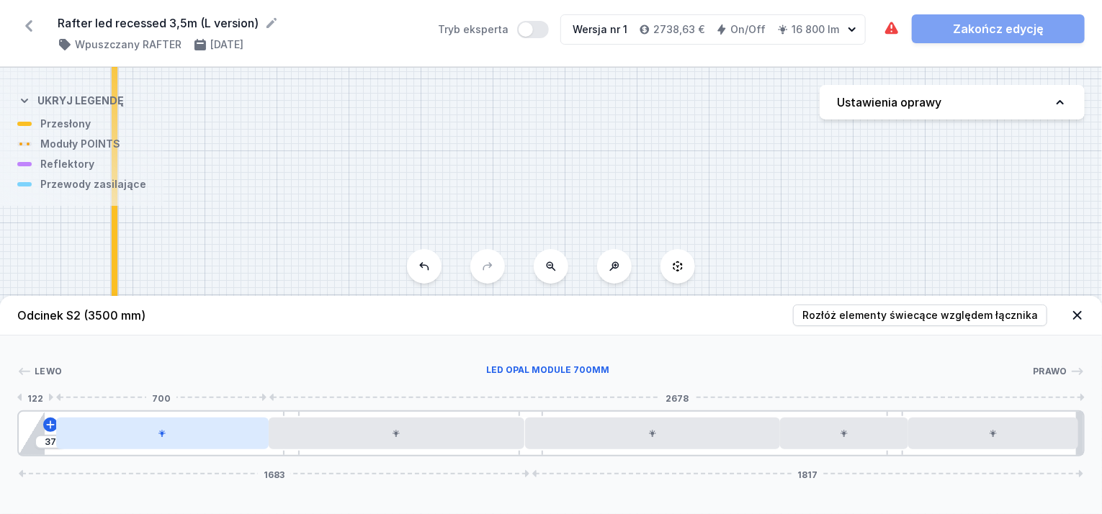
drag, startPoint x: 199, startPoint y: 433, endPoint x: 193, endPoint y: 441, distance: 9.8
click at [193, 441] on div at bounding box center [162, 434] width 213 height 32
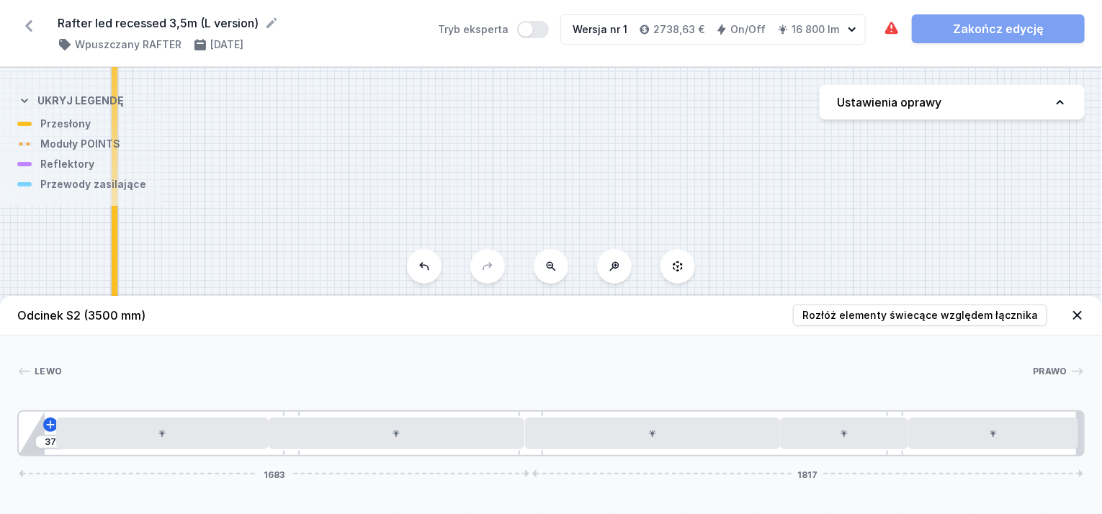
click at [1078, 316] on icon at bounding box center [1077, 315] width 9 height 9
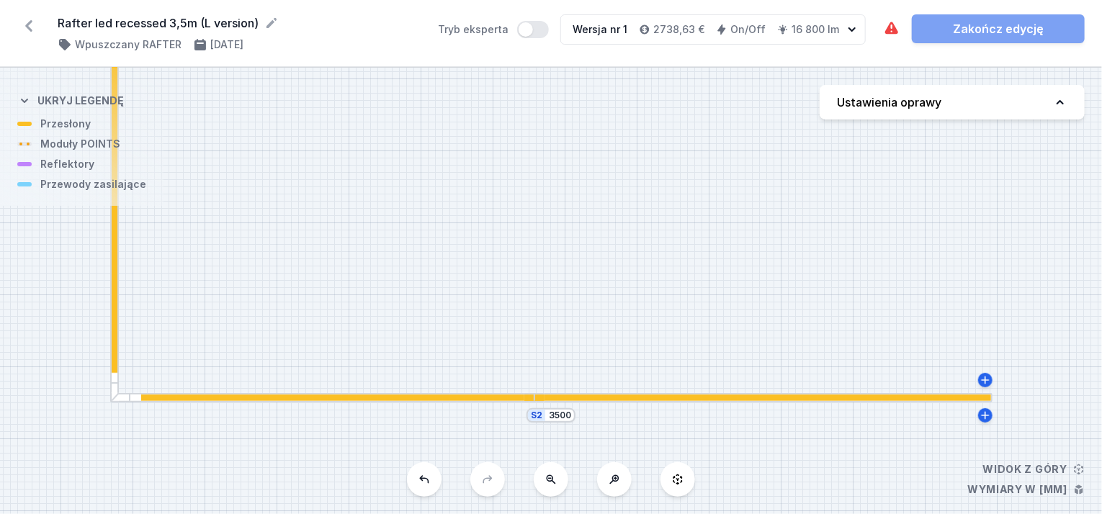
click at [139, 403] on div "S6 435 S5 450 S4 450 S3 450 S2 3500 S1 3515" at bounding box center [551, 291] width 1102 height 446
click at [132, 403] on div "S6 435 S5 450 S4 450 S3 450 S2 3500 S1 3515" at bounding box center [551, 291] width 1102 height 446
click at [126, 403] on div "S6 435 S5 450 S4 450 S3 450 S2 3500 S1 3515" at bounding box center [551, 291] width 1102 height 446
click at [118, 372] on div at bounding box center [114, 178] width 9 height 448
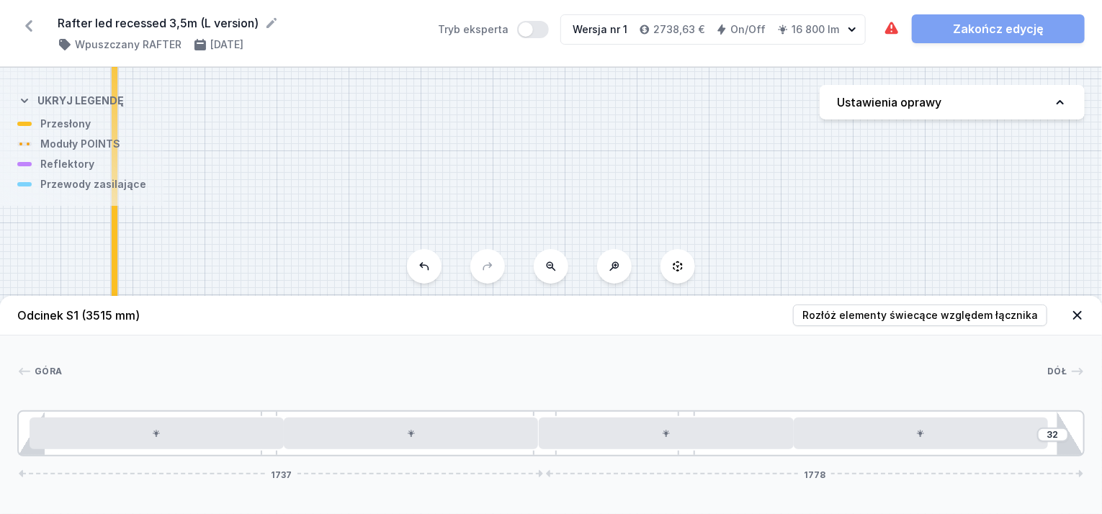
click at [1075, 321] on icon at bounding box center [1077, 315] width 14 height 14
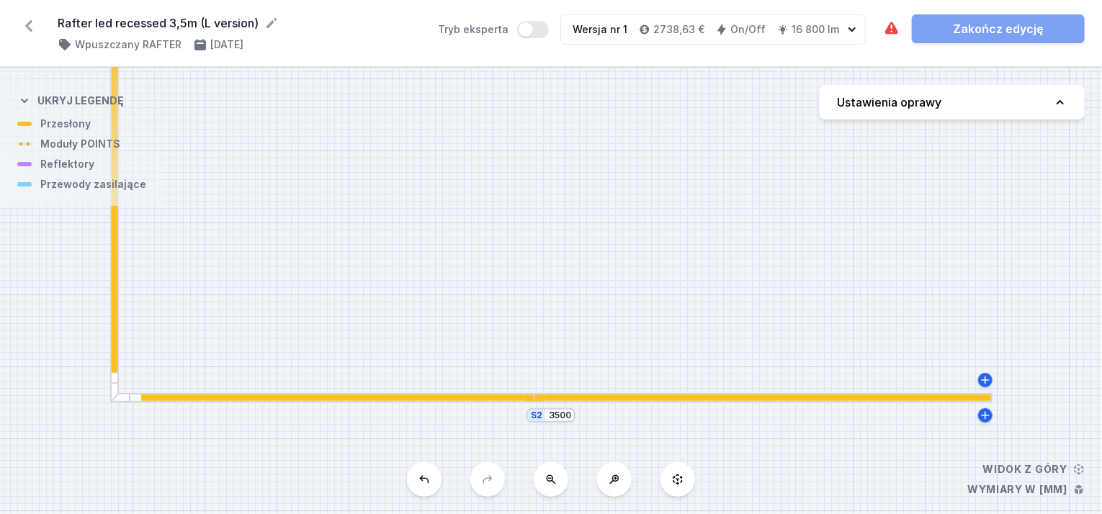
click at [552, 485] on button at bounding box center [551, 479] width 35 height 35
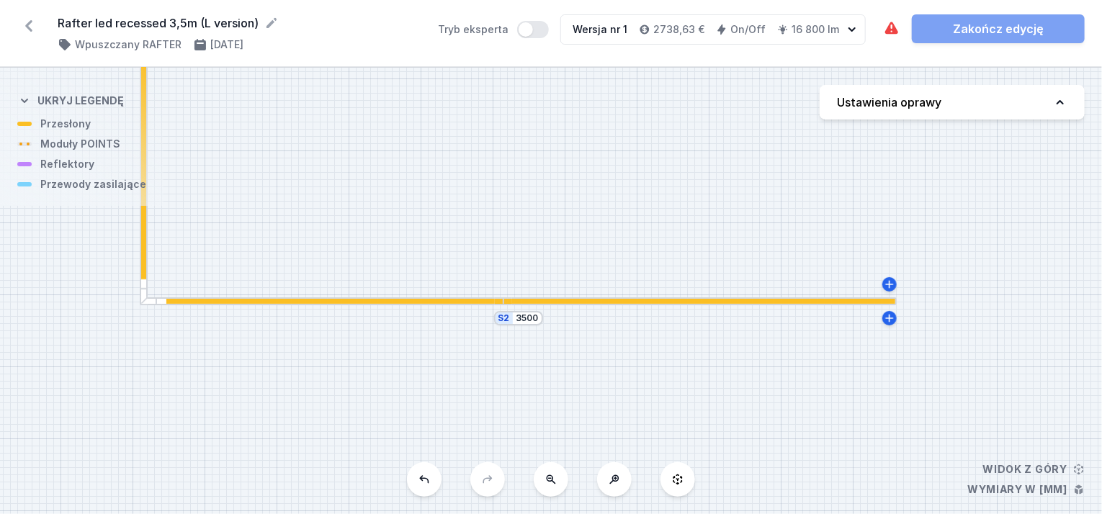
click at [559, 481] on button at bounding box center [551, 479] width 35 height 35
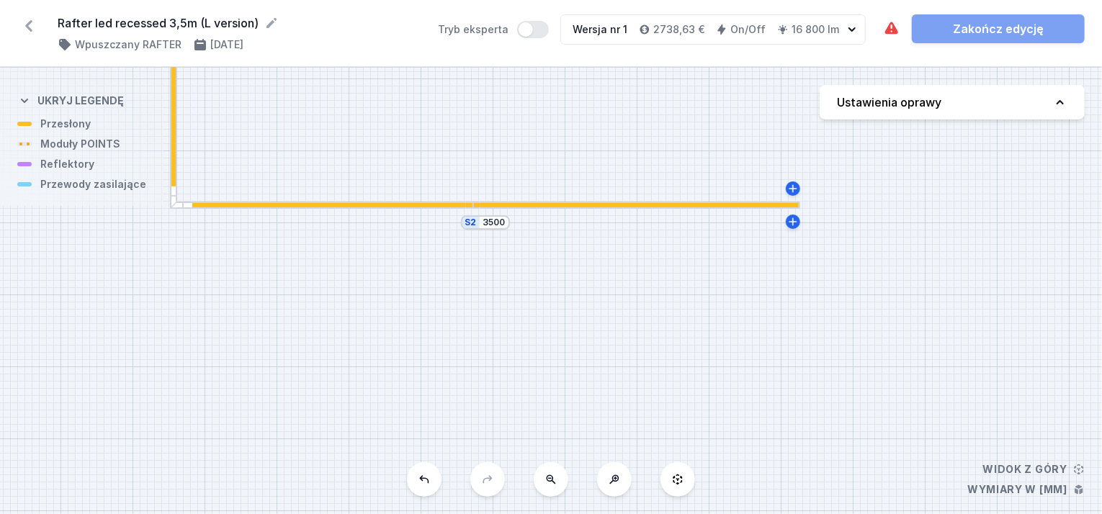
click at [557, 482] on button at bounding box center [551, 479] width 35 height 35
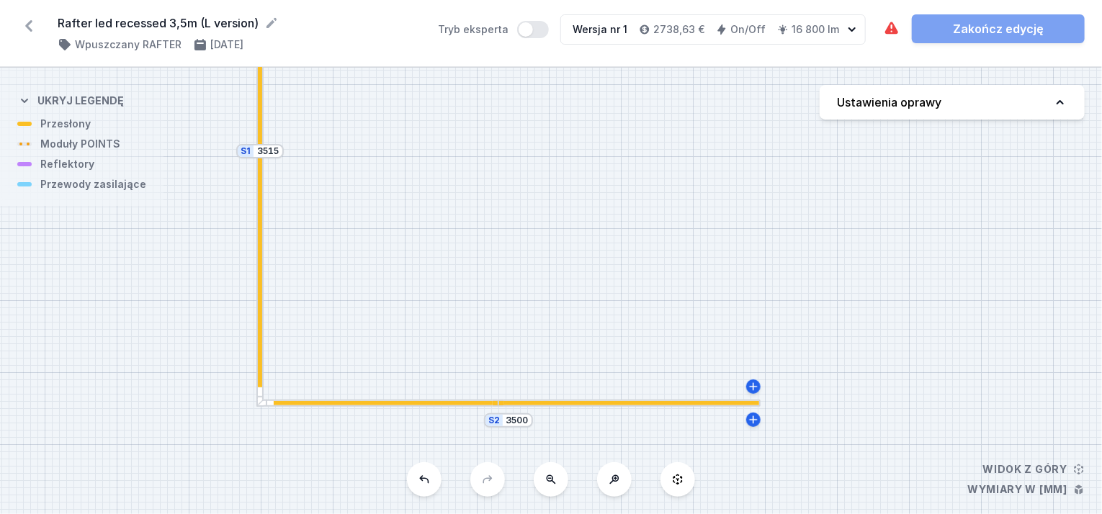
drag, startPoint x: 518, startPoint y: 248, endPoint x: 575, endPoint y: 541, distance: 299.1
click at [575, 513] on html "Rafter led recessed 3,5m (L version) ( 11417 /v 1 ) Wpuszczany RAFTER [DATE] Tr…" at bounding box center [551, 257] width 1102 height 514
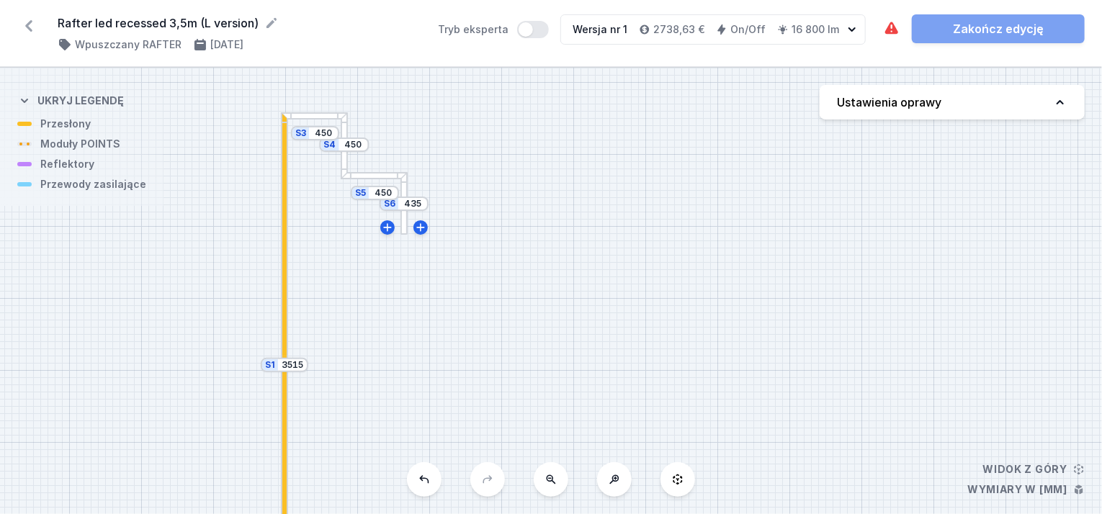
drag, startPoint x: 423, startPoint y: 168, endPoint x: 448, endPoint y: 382, distance: 215.2
click at [448, 382] on div "S6 435 S5 450 S4 450 S3 450 S2 3500 S1 3515" at bounding box center [551, 291] width 1102 height 446
click at [379, 177] on div at bounding box center [373, 175] width 65 height 7
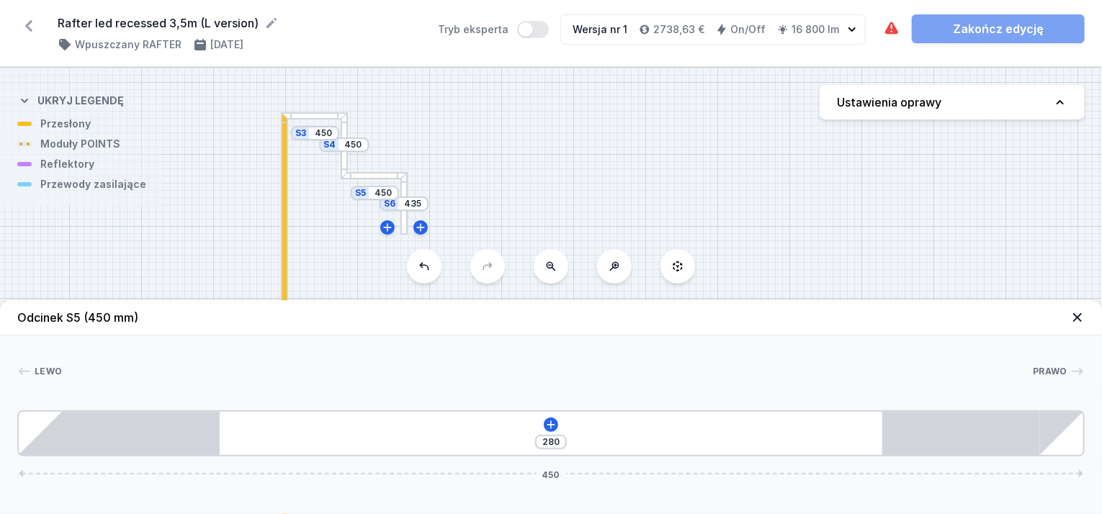
click at [1064, 315] on header "Odcinek S5 (450 mm)" at bounding box center [551, 317] width 1102 height 35
click at [1076, 320] on icon at bounding box center [1077, 317] width 9 height 9
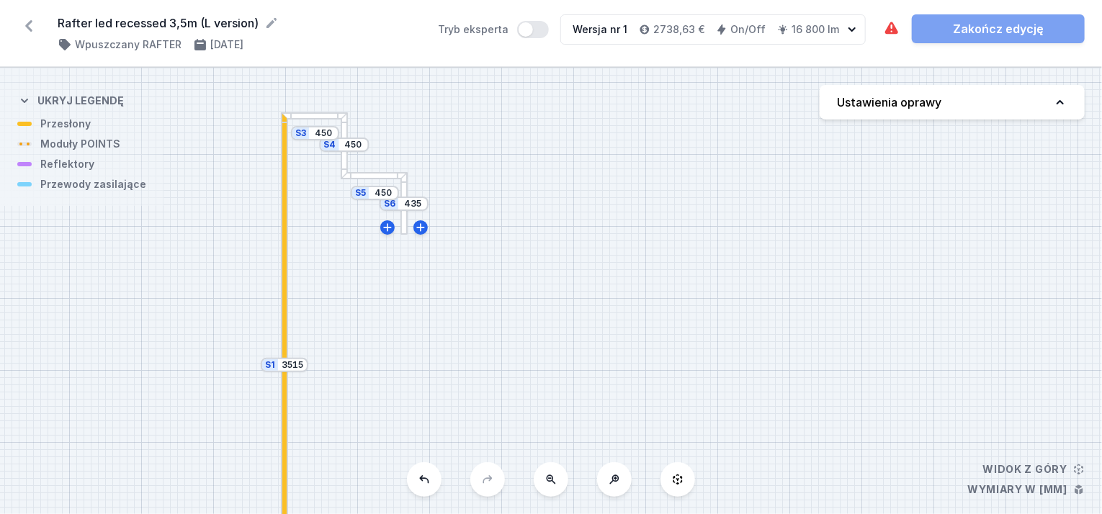
click at [292, 205] on div "S6 435 S5 450 S4 450 S3 450 S2 3500 S1 3515" at bounding box center [551, 291] width 1102 height 446
click at [283, 171] on div at bounding box center [284, 238] width 4 height 253
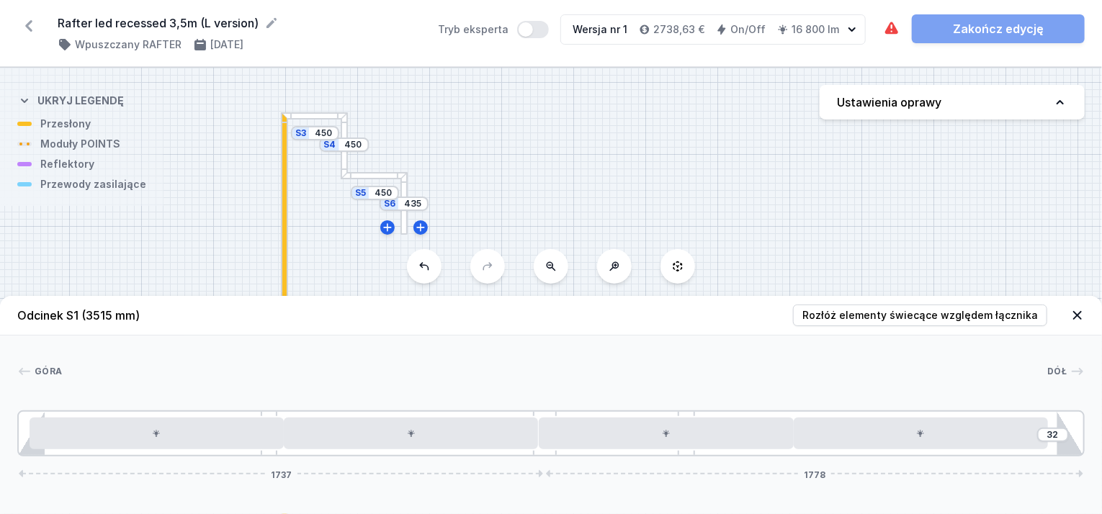
click at [284, 167] on div at bounding box center [284, 238] width 4 height 253
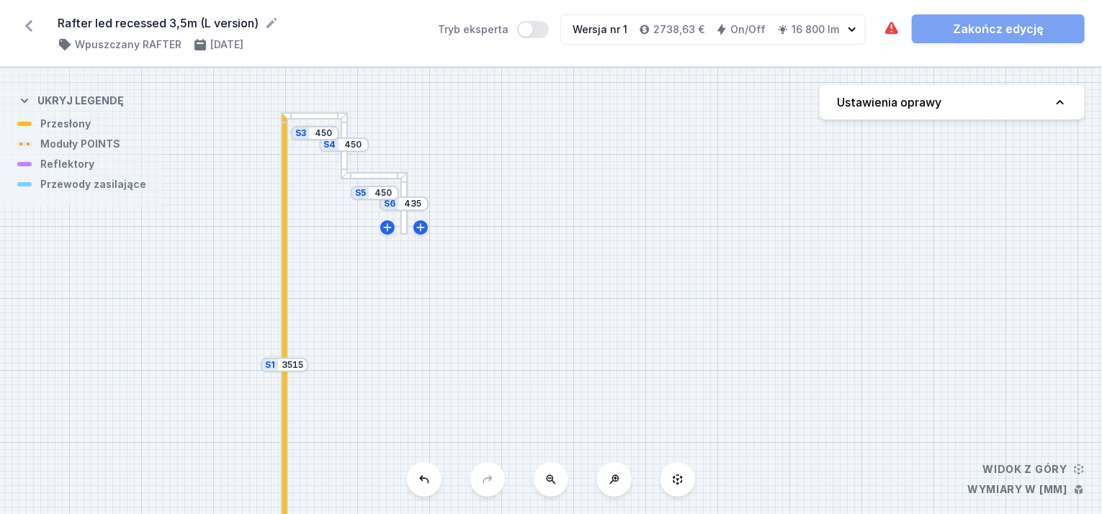
click at [284, 167] on div at bounding box center [284, 238] width 4 height 253
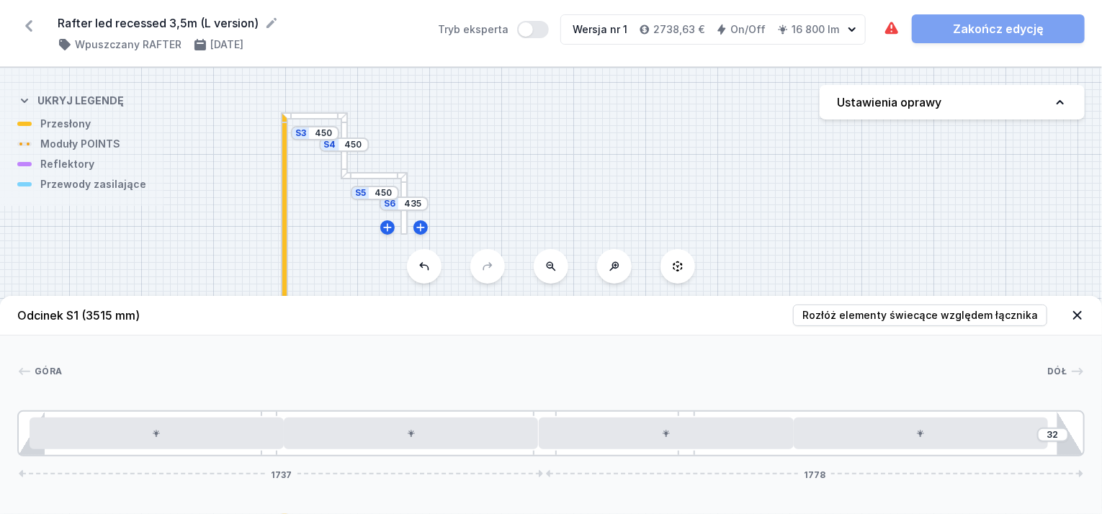
click at [284, 167] on div at bounding box center [284, 238] width 4 height 253
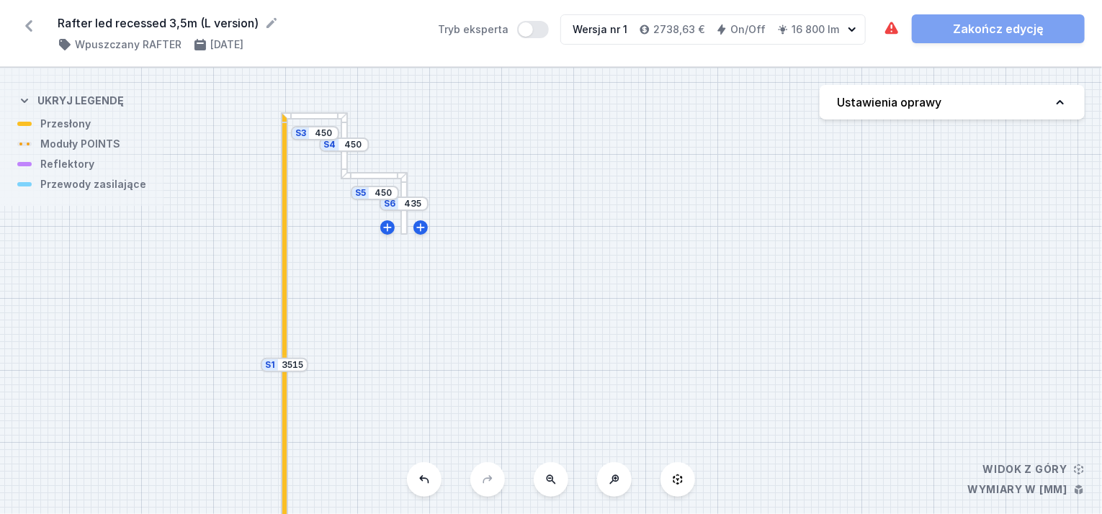
click at [284, 167] on div at bounding box center [284, 238] width 4 height 253
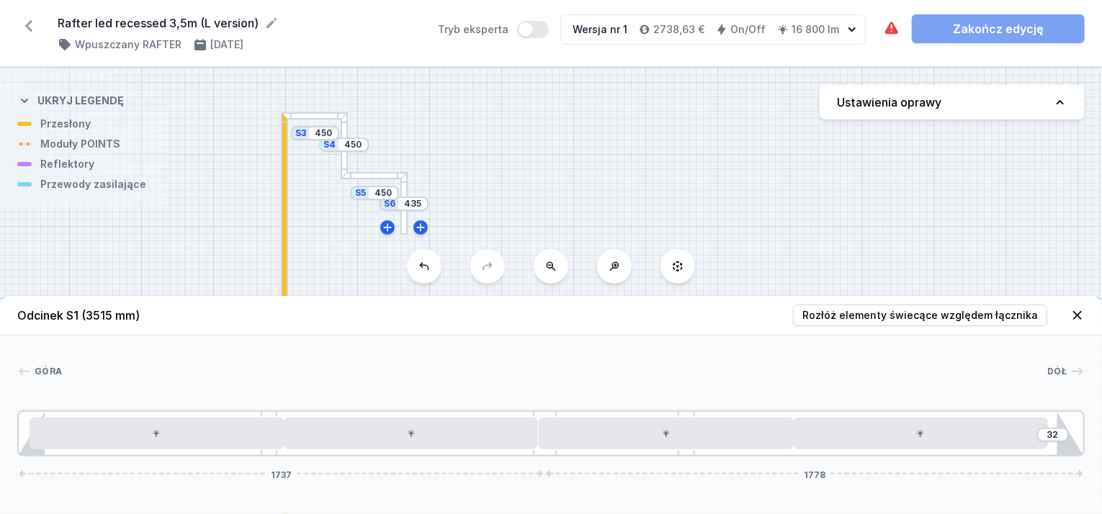
click at [305, 123] on div "S6 435 S5 450 S4 450 S3 450 S2 3500 S1 3515" at bounding box center [551, 291] width 1102 height 446
click at [297, 120] on div "S6 435 S5 450 S4 450 S3 450 S2 3500 S1 3515" at bounding box center [551, 291] width 1102 height 446
click at [288, 121] on div "S6 435 S5 450 S4 450 S3 450 S2 3500 S1 3515" at bounding box center [551, 291] width 1102 height 446
click at [287, 121] on div "S6 435 S5 450 S4 450 S3 450 S2 3500 S1 3515" at bounding box center [551, 291] width 1102 height 446
click at [286, 112] on div at bounding box center [287, 115] width 4 height 6
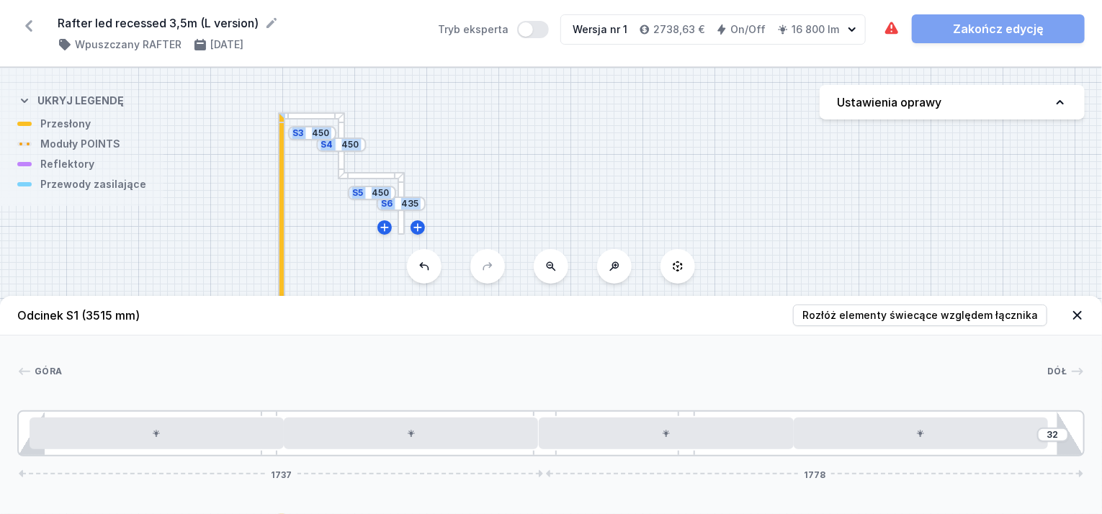
click at [397, 230] on div "S6 435 S5 450 S4 450 S3 450 S2 3500 S1 3515" at bounding box center [397, 230] width 0 height 0
click at [305, 113] on div at bounding box center [310, 115] width 65 height 7
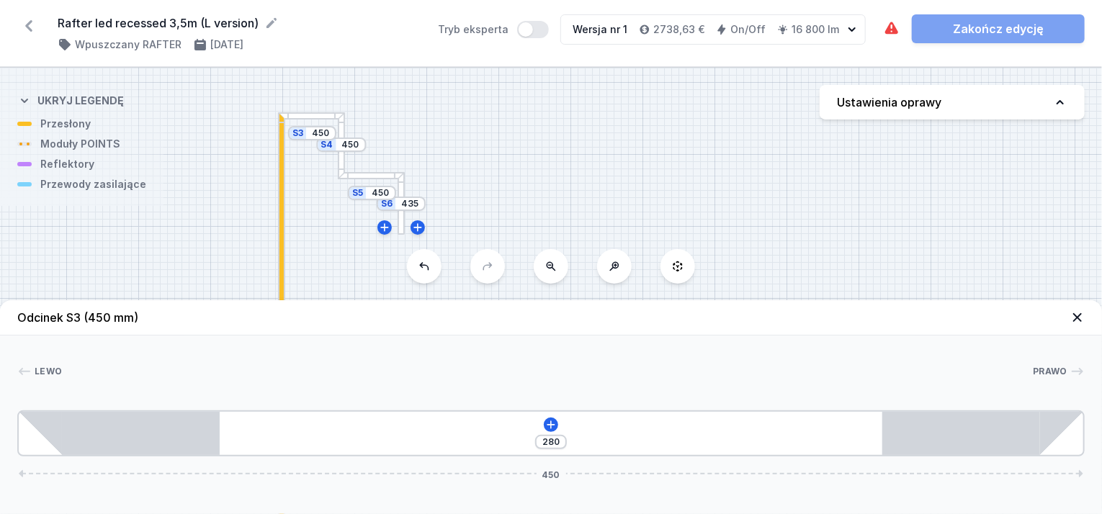
click at [305, 113] on div at bounding box center [310, 115] width 65 height 7
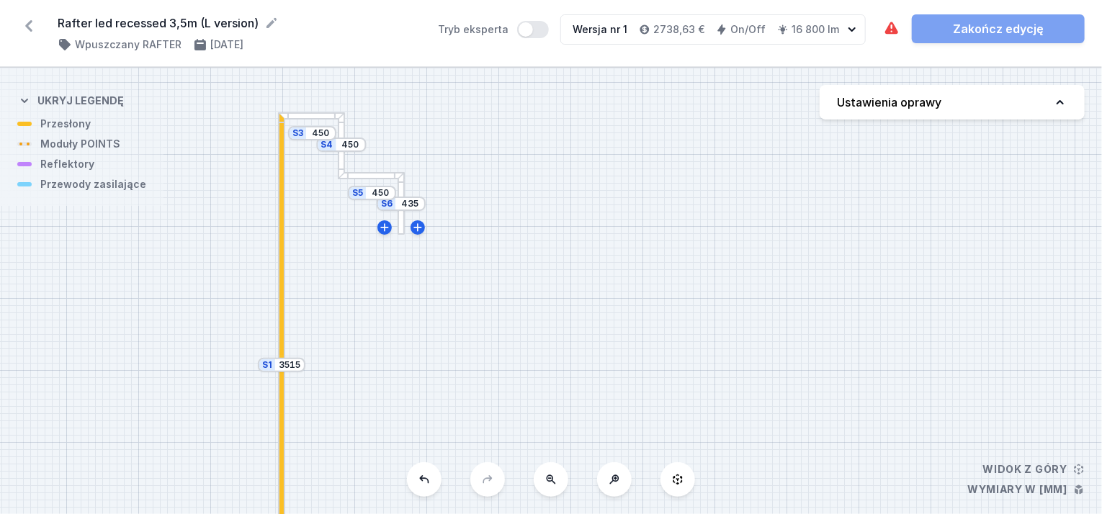
click at [305, 113] on div at bounding box center [310, 115] width 65 height 7
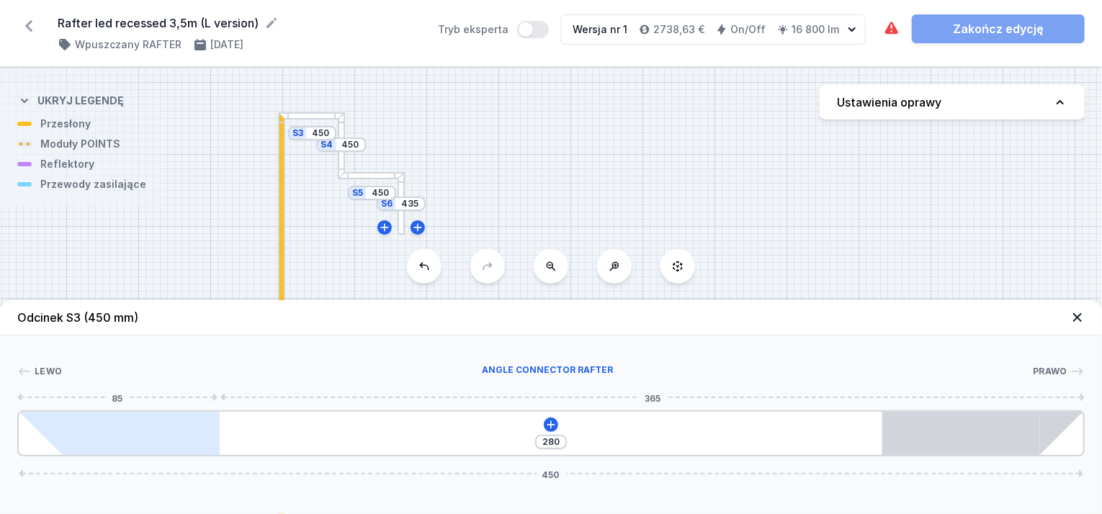
click at [187, 433] on div at bounding box center [141, 433] width 158 height 43
click at [187, 430] on div at bounding box center [141, 433] width 158 height 43
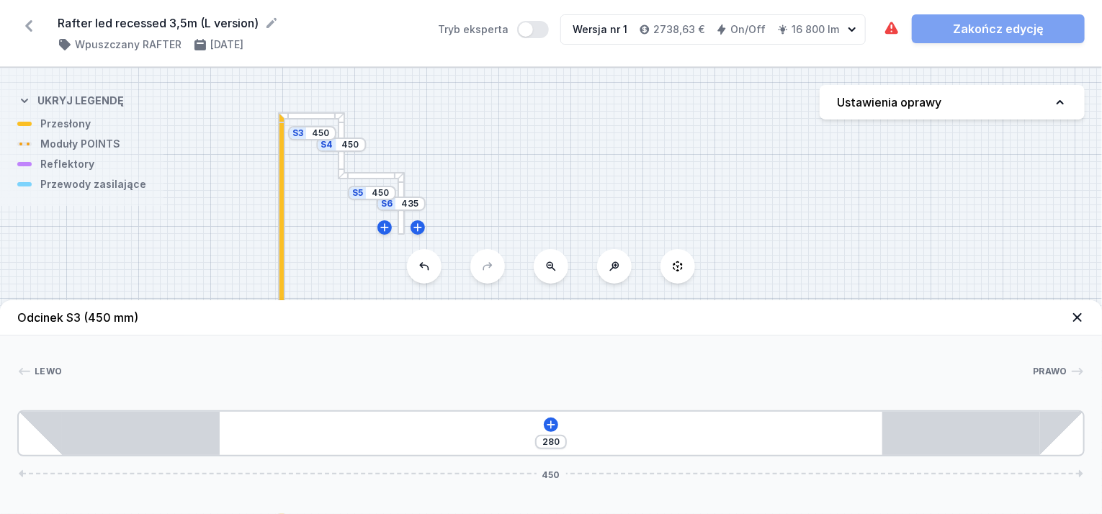
click at [406, 428] on div "280 450" at bounding box center [550, 433] width 1067 height 46
click at [547, 421] on icon at bounding box center [551, 425] width 12 height 12
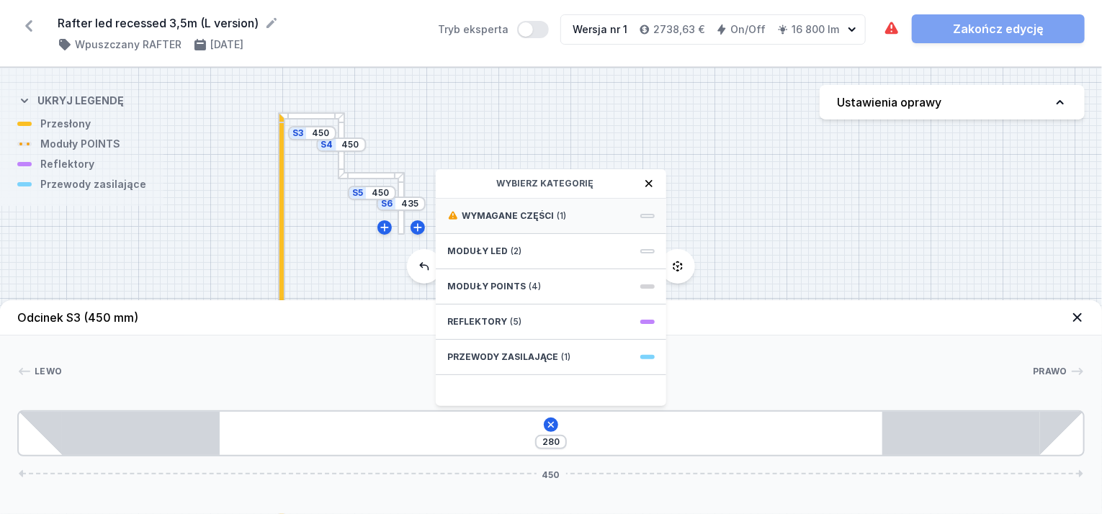
click at [546, 220] on span "Wymagane części" at bounding box center [508, 216] width 92 height 12
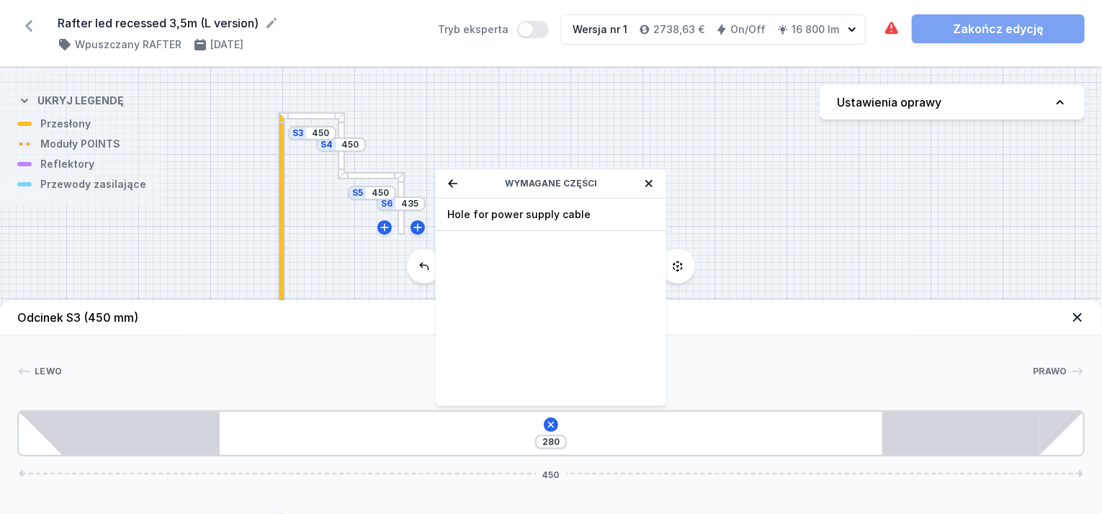
click at [545, 220] on span "Hole for power supply cable" at bounding box center [550, 214] width 207 height 14
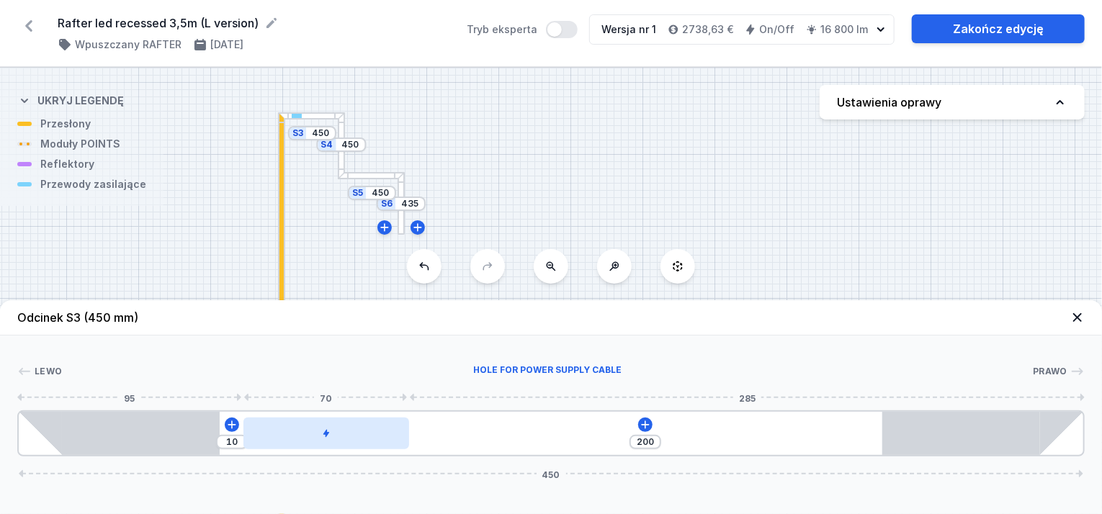
click at [376, 433] on div at bounding box center [326, 434] width 166 height 32
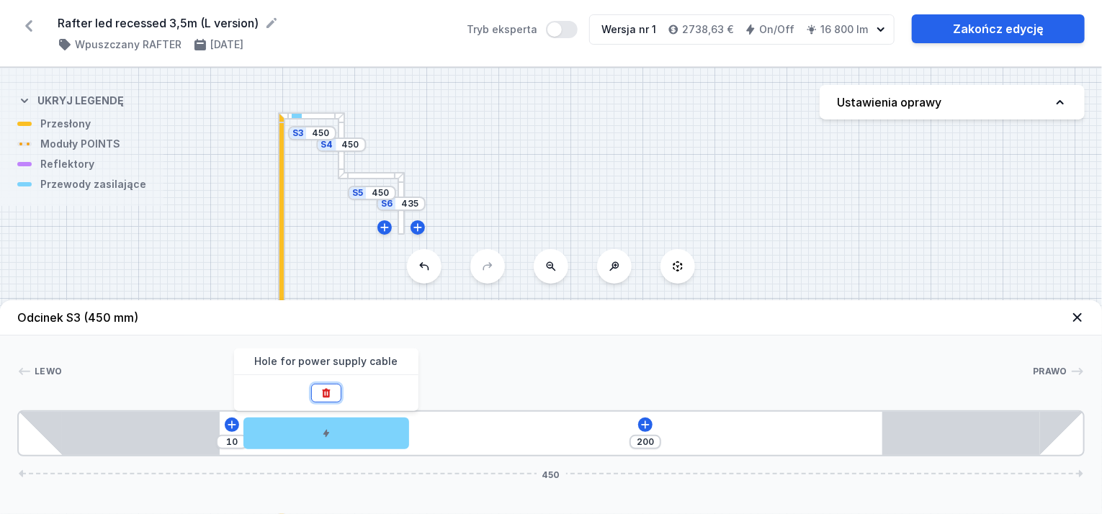
click at [326, 390] on icon at bounding box center [326, 393] width 8 height 9
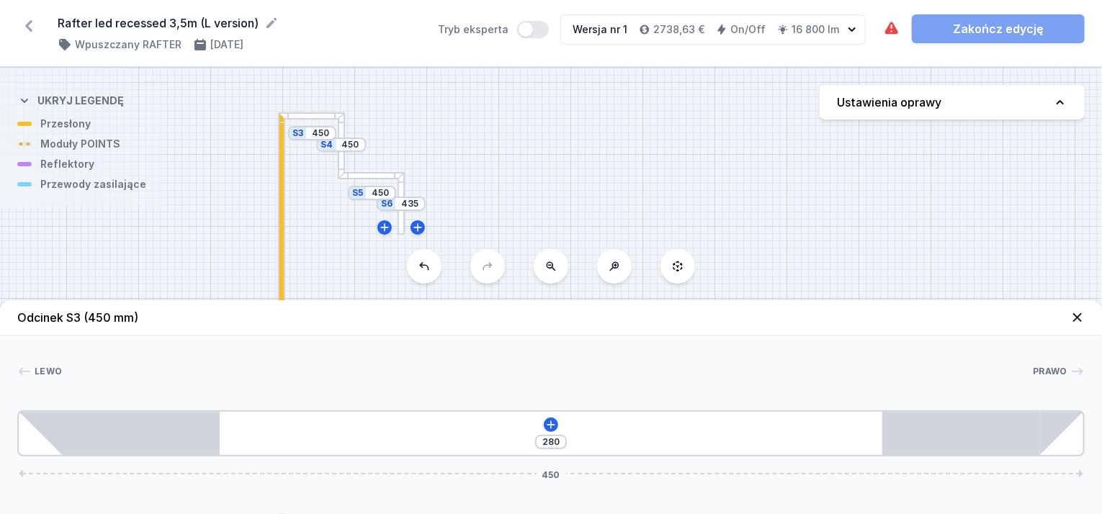
click at [1079, 318] on icon at bounding box center [1077, 317] width 9 height 9
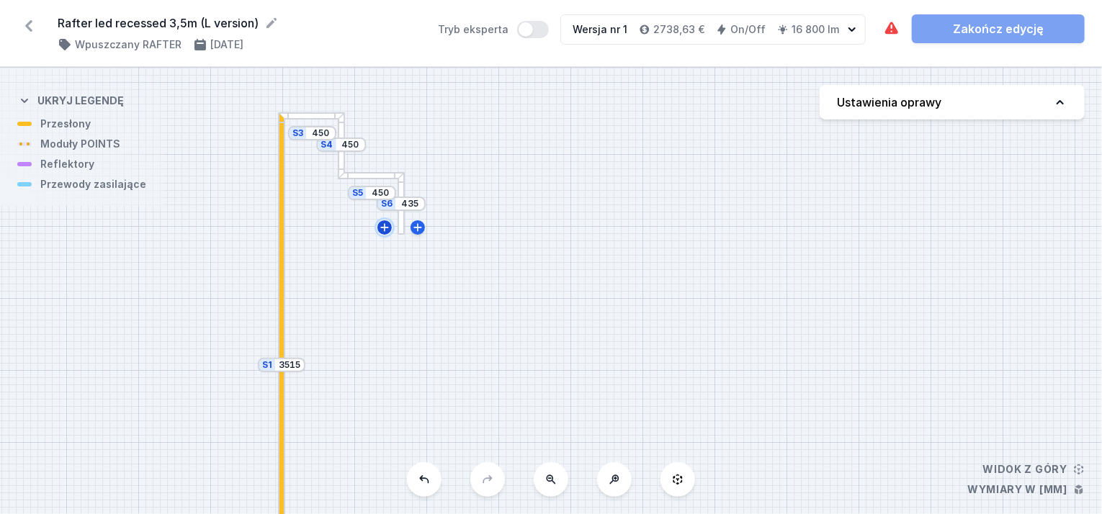
click at [386, 225] on icon at bounding box center [385, 228] width 12 height 12
click at [346, 250] on icon at bounding box center [347, 250] width 8 height 8
click at [358, 289] on icon at bounding box center [358, 286] width 8 height 8
click at [368, 311] on div "S9 435" at bounding box center [372, 310] width 49 height 14
click at [357, 297] on div "S9 435 S8 450 S7 450 S6 450 S5 450 S4 450 S3 450 S2 3500 S1 3515" at bounding box center [551, 291] width 1102 height 446
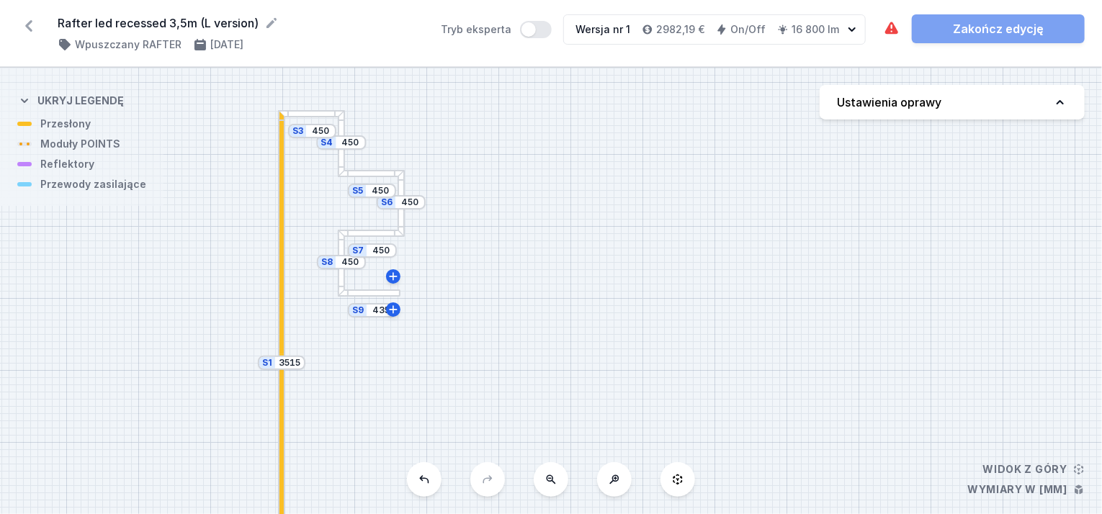
click at [357, 297] on div "S9 435 S8 450 S7 450 S6 450 S5 450 S4 450 S3 450 S2 3500 S1 3515" at bounding box center [551, 291] width 1102 height 446
click at [357, 237] on div "S9 435 S8 450 S7 450 S6 450 S5 450 S4 450 S3 450 S2 3500 S1 3515" at bounding box center [551, 291] width 1102 height 446
click at [369, 165] on div "S9 435 S8 450 S7 450 S6 450 S5 450 S4 450 S3 450 S2 3500 S1 3515" at bounding box center [551, 291] width 1102 height 446
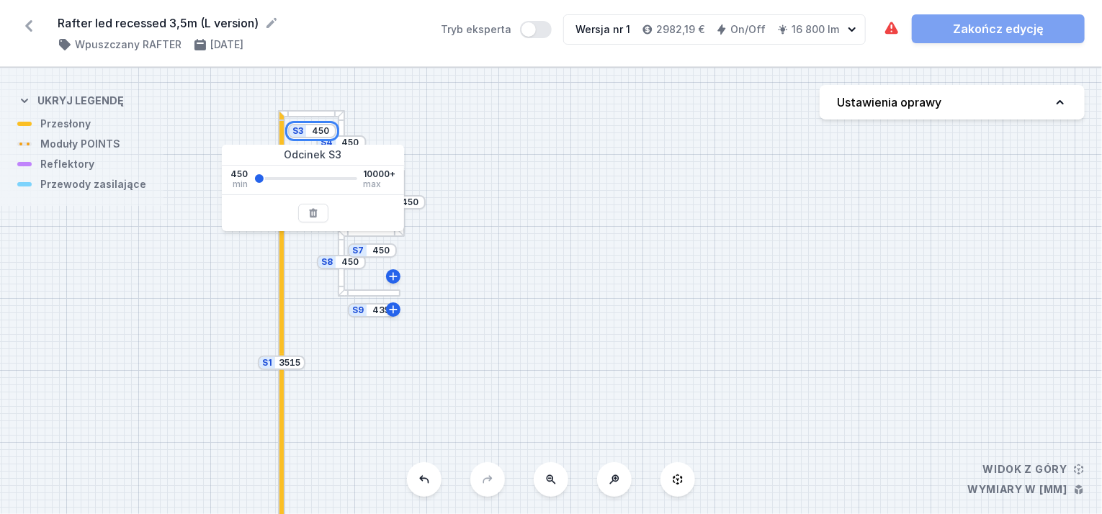
click at [328, 127] on input "450" at bounding box center [320, 131] width 23 height 12
click at [498, 178] on div "S9 435 S8 450 S7 450 S6 450 S5 450 S4 450 S3 450 S2 3500 S1 3515" at bounding box center [551, 291] width 1102 height 446
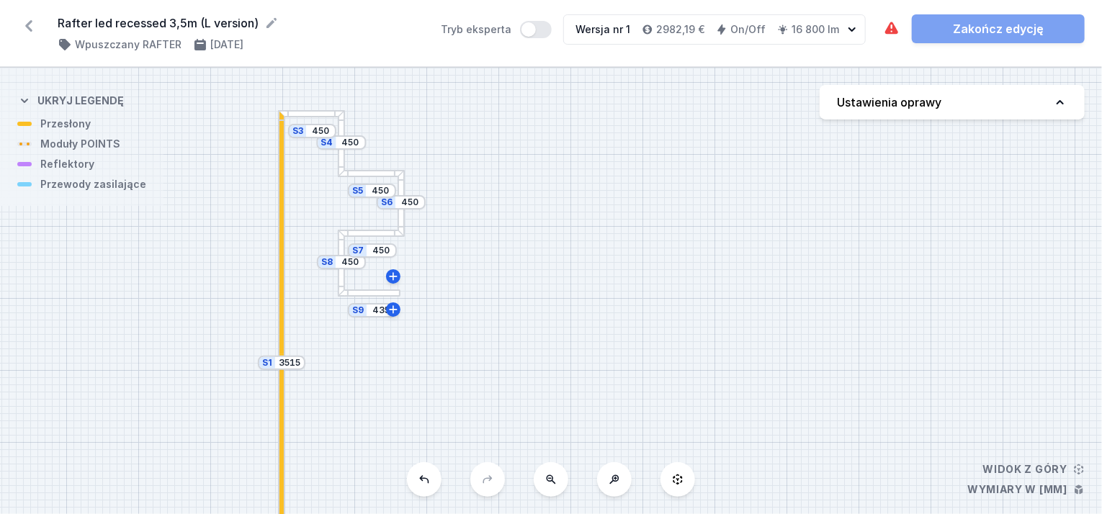
click at [361, 294] on div at bounding box center [369, 292] width 63 height 7
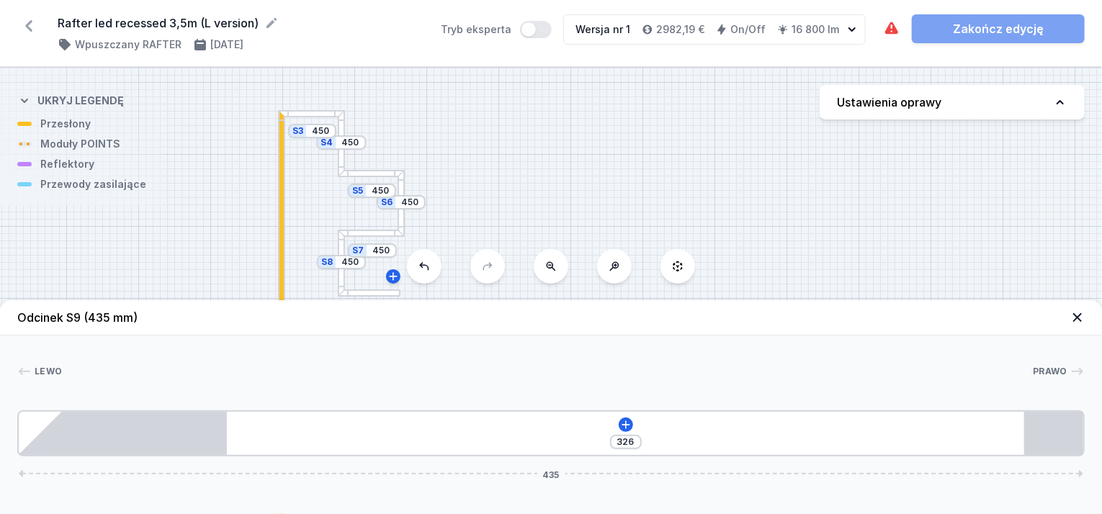
click at [361, 294] on div at bounding box center [369, 292] width 63 height 7
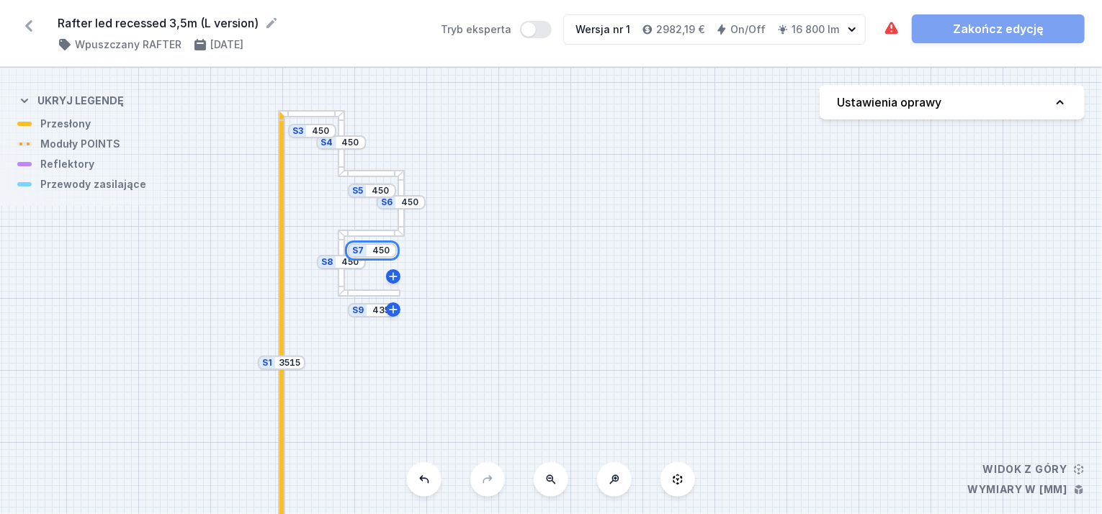
click at [382, 254] on input "450" at bounding box center [380, 251] width 23 height 12
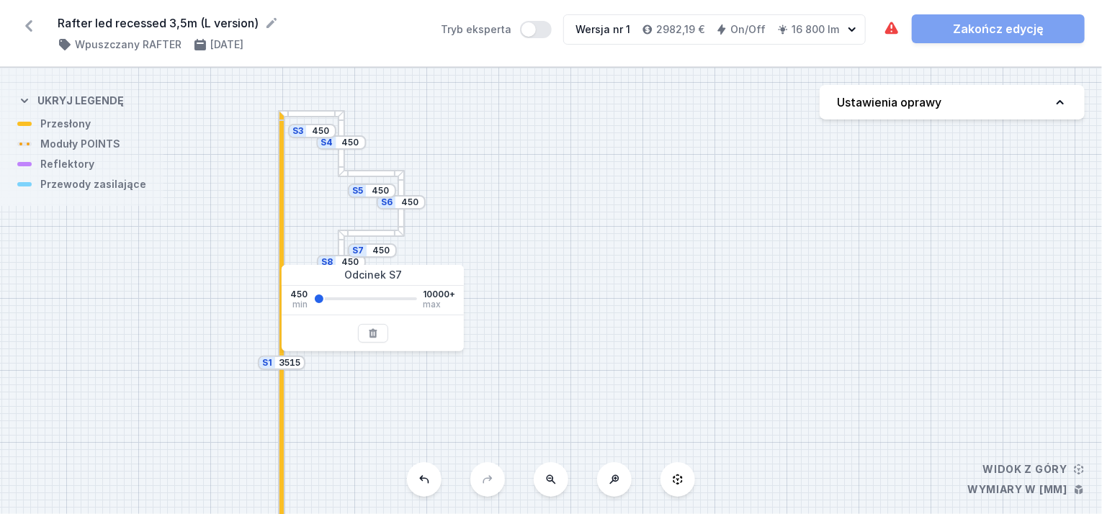
click at [362, 254] on div "S7 450" at bounding box center [372, 250] width 49 height 14
click at [348, 235] on div at bounding box center [370, 233] width 65 height 7
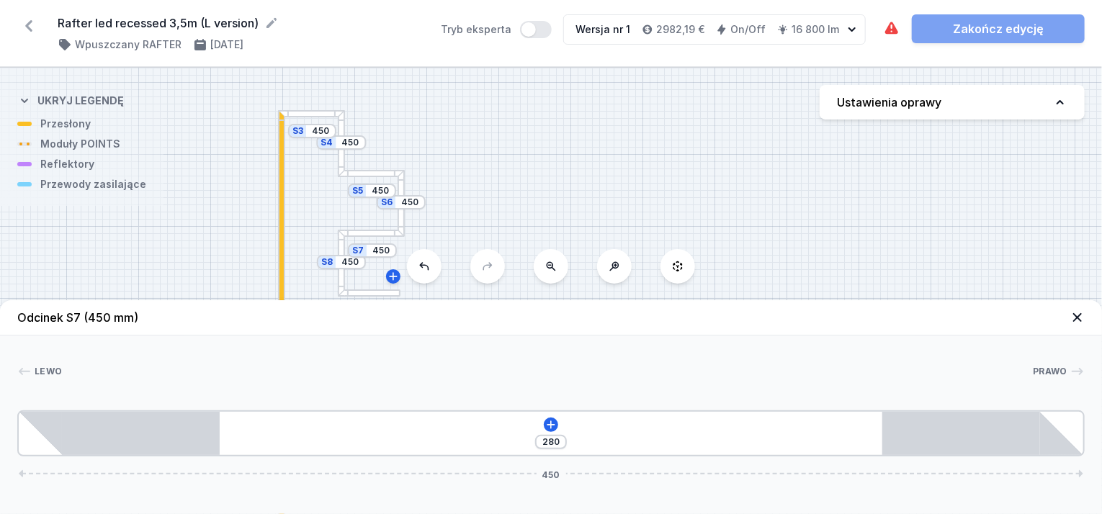
click at [348, 235] on div at bounding box center [370, 233] width 65 height 7
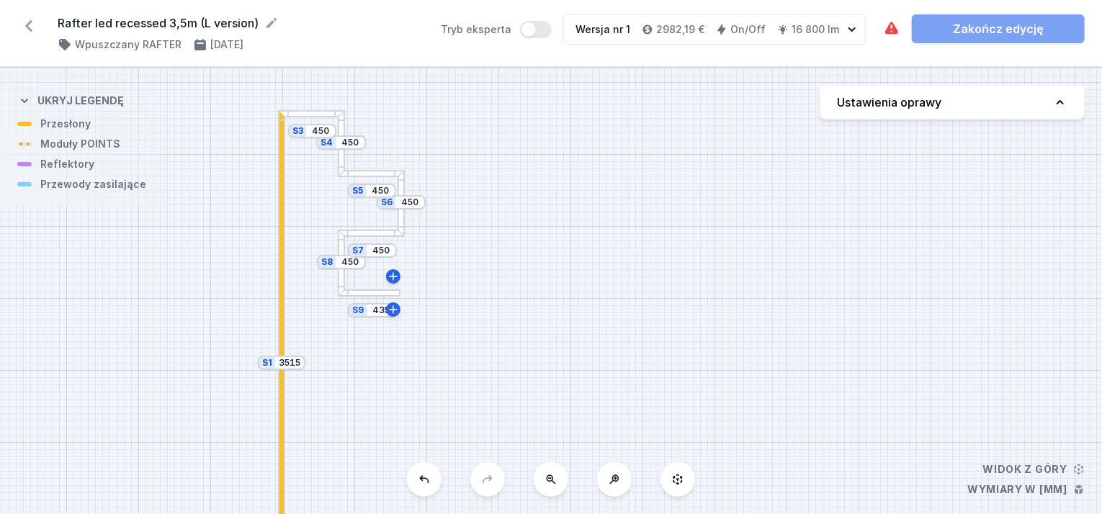
click at [305, 107] on div "S9 435 S8 450 S7 450 S6 450 S5 450 S4 450 S3 450 S2 3500 S1 3515" at bounding box center [551, 291] width 1102 height 446
click at [305, 117] on div "S9 435 S8 450 S7 450 S6 450 S5 450 S4 450 S3 450 S2 3500 S1 3515" at bounding box center [551, 291] width 1102 height 446
click at [284, 318] on div at bounding box center [281, 235] width 7 height 250
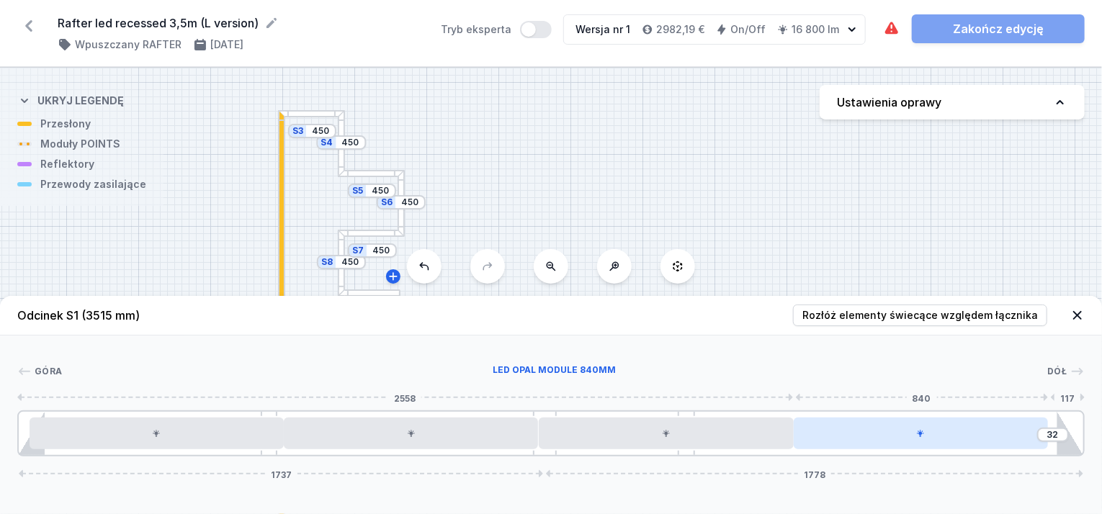
click at [949, 426] on div at bounding box center [920, 434] width 254 height 32
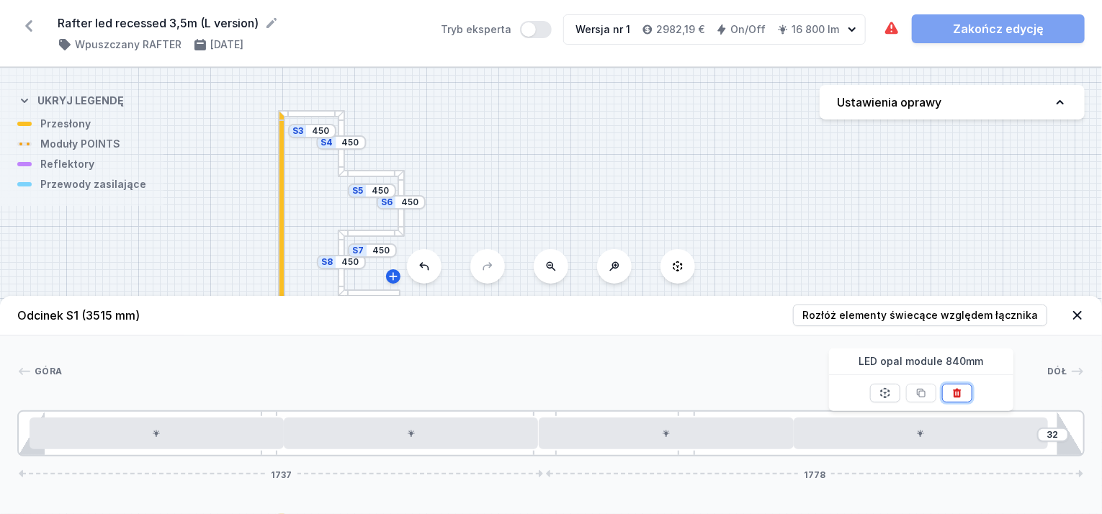
click at [958, 392] on icon at bounding box center [957, 393] width 12 height 12
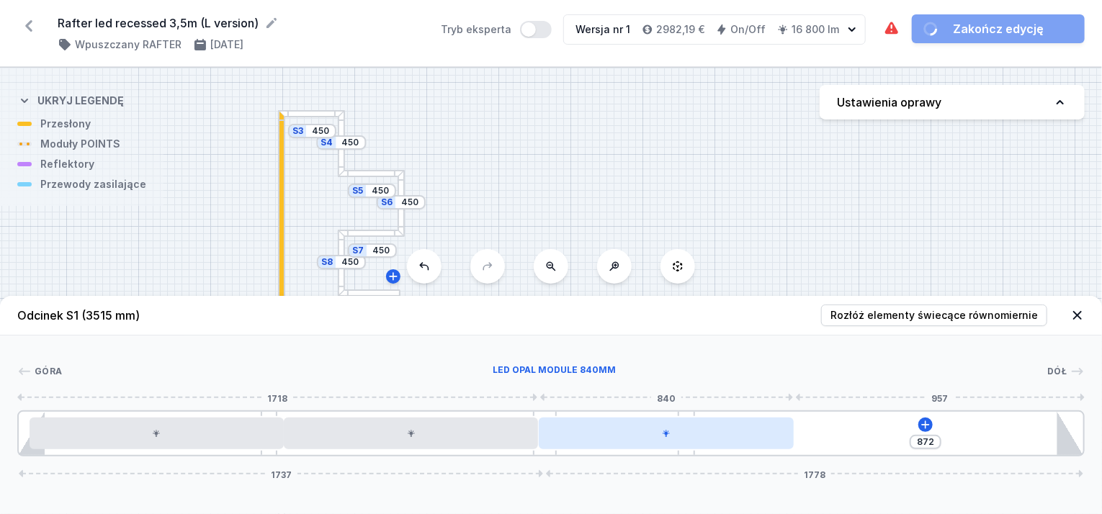
click at [777, 433] on div at bounding box center [666, 434] width 254 height 32
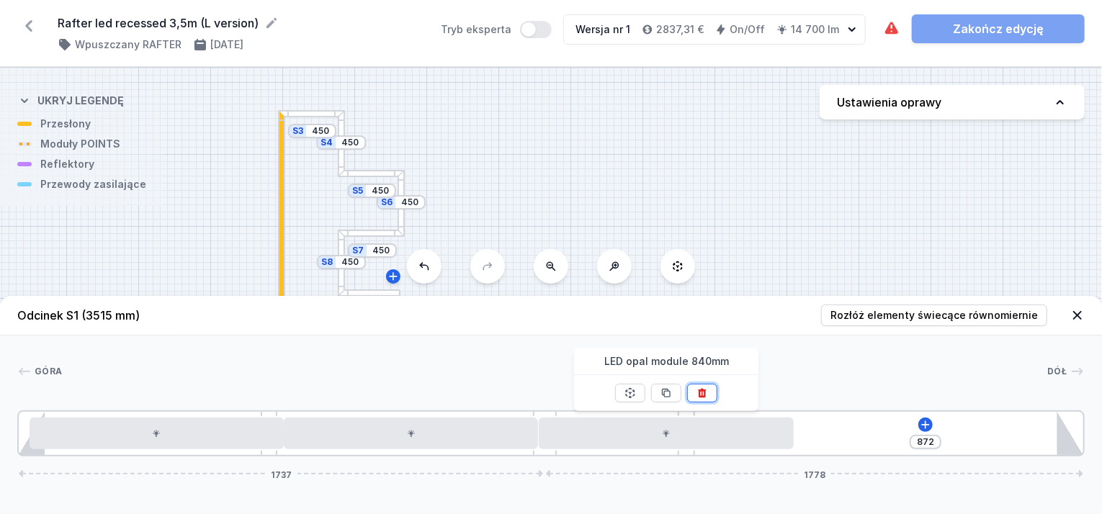
click at [703, 389] on icon at bounding box center [702, 393] width 8 height 9
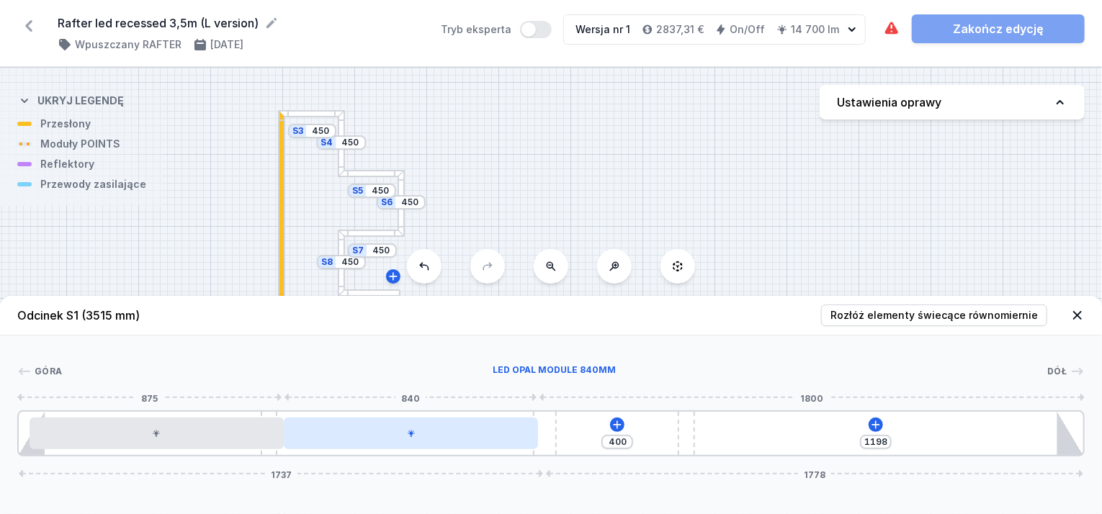
click at [501, 434] on div at bounding box center [411, 434] width 254 height 32
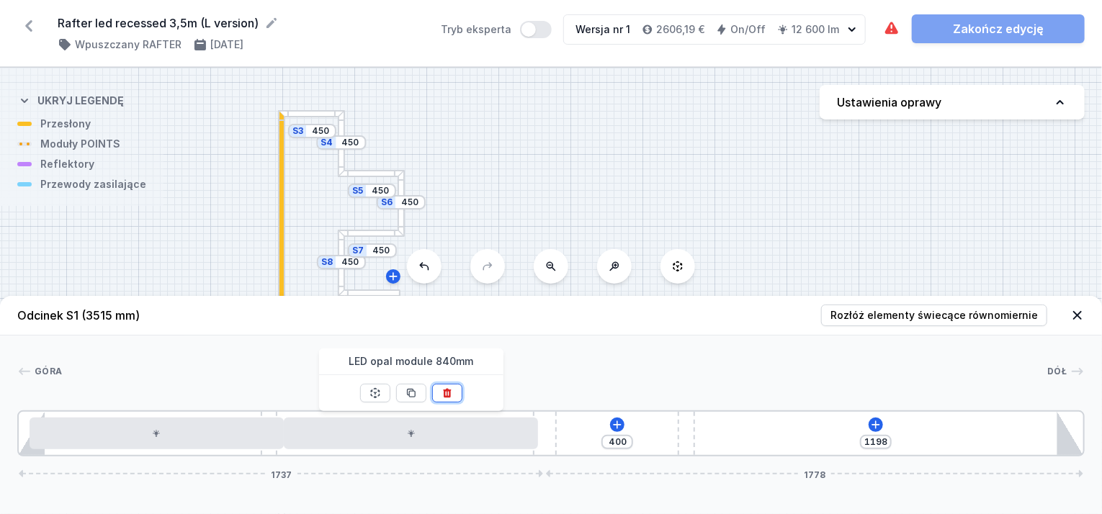
click at [450, 390] on icon at bounding box center [447, 393] width 12 height 12
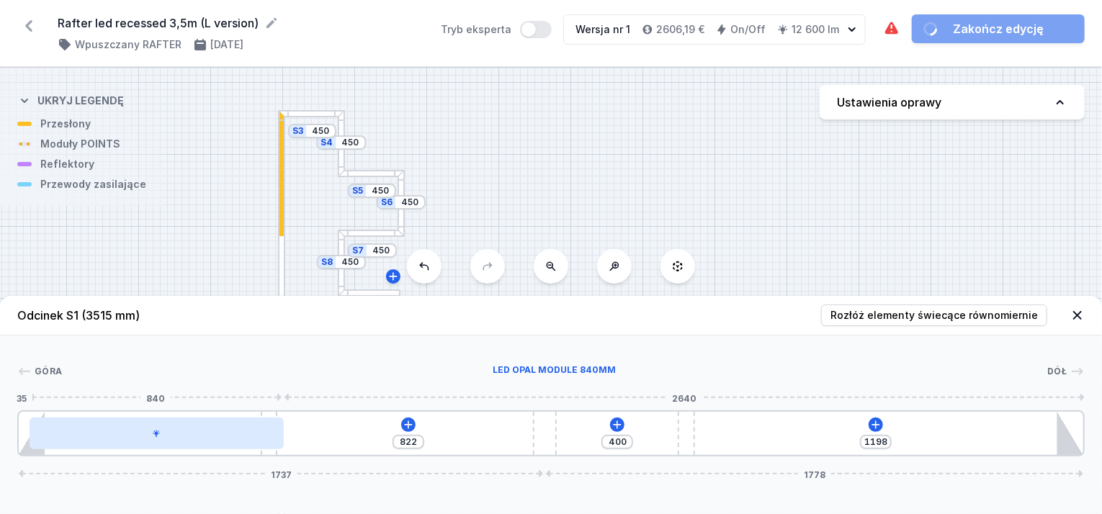
click at [225, 419] on div at bounding box center [157, 434] width 254 height 32
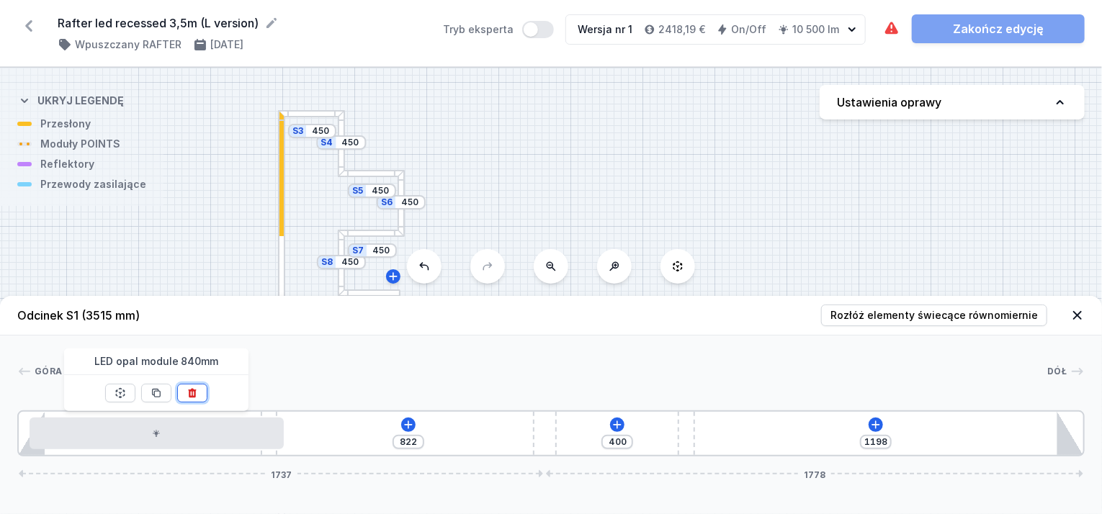
click at [199, 392] on button at bounding box center [192, 393] width 30 height 19
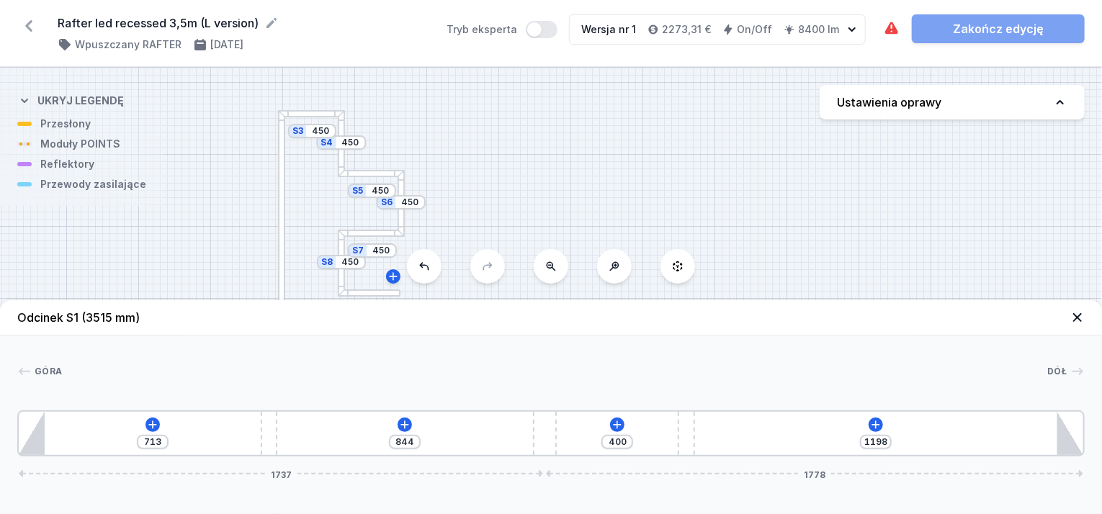
click at [1074, 321] on icon at bounding box center [1077, 317] width 9 height 9
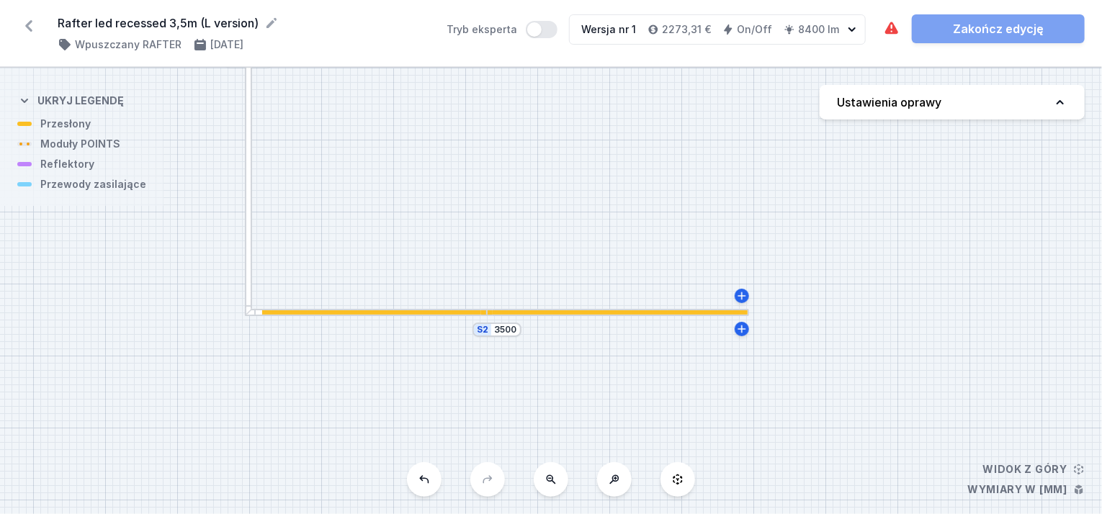
drag, startPoint x: 499, startPoint y: 407, endPoint x: 456, endPoint y: 127, distance: 282.7
click at [457, 122] on div "S9 435 S8 450 S7 450 S6 450 S5 450 S4 450 S3 450 S2 3500 S1 3515" at bounding box center [551, 291] width 1102 height 446
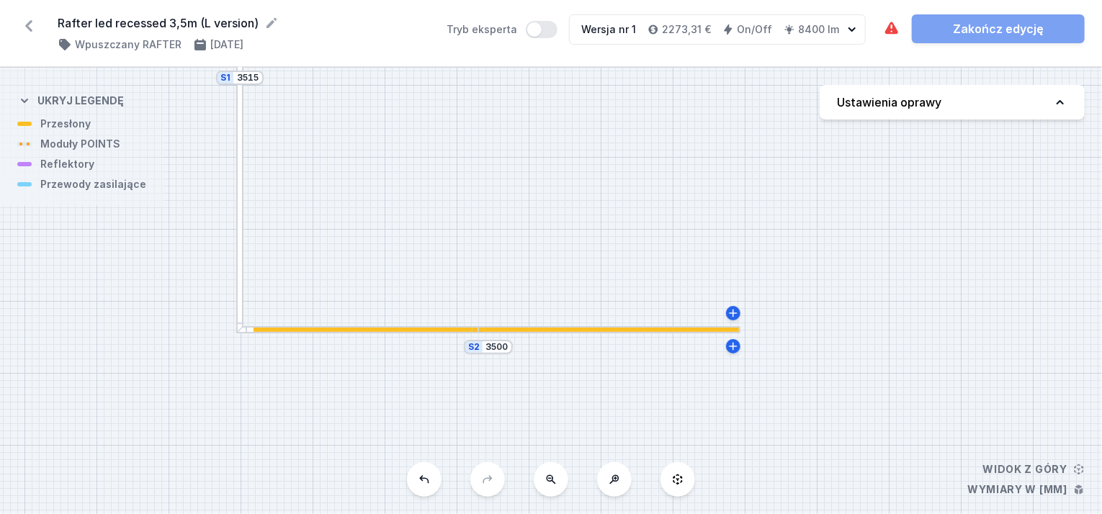
click at [367, 326] on div at bounding box center [357, 329] width 243 height 7
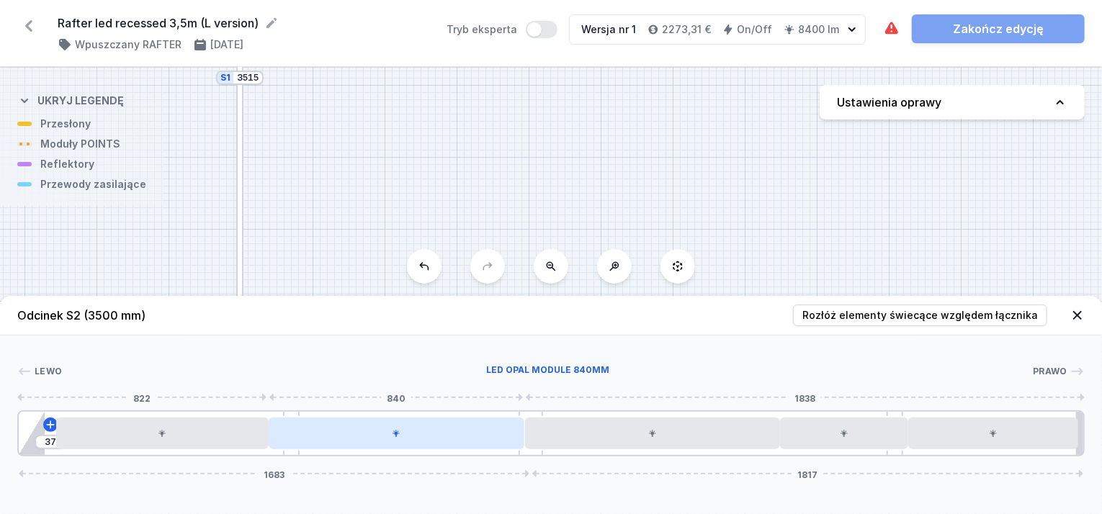
click at [392, 439] on div at bounding box center [397, 434] width 256 height 32
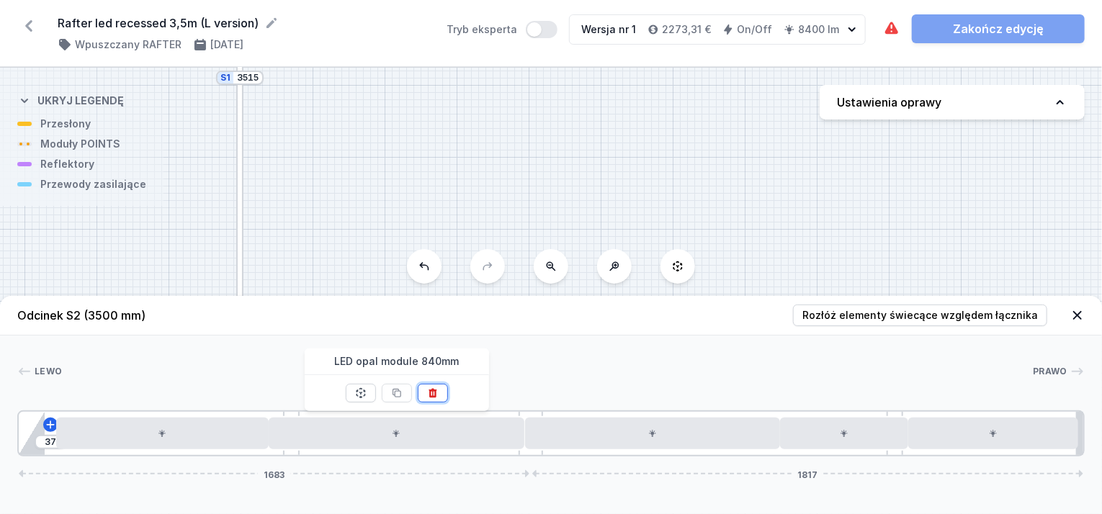
click at [435, 390] on icon at bounding box center [432, 393] width 8 height 9
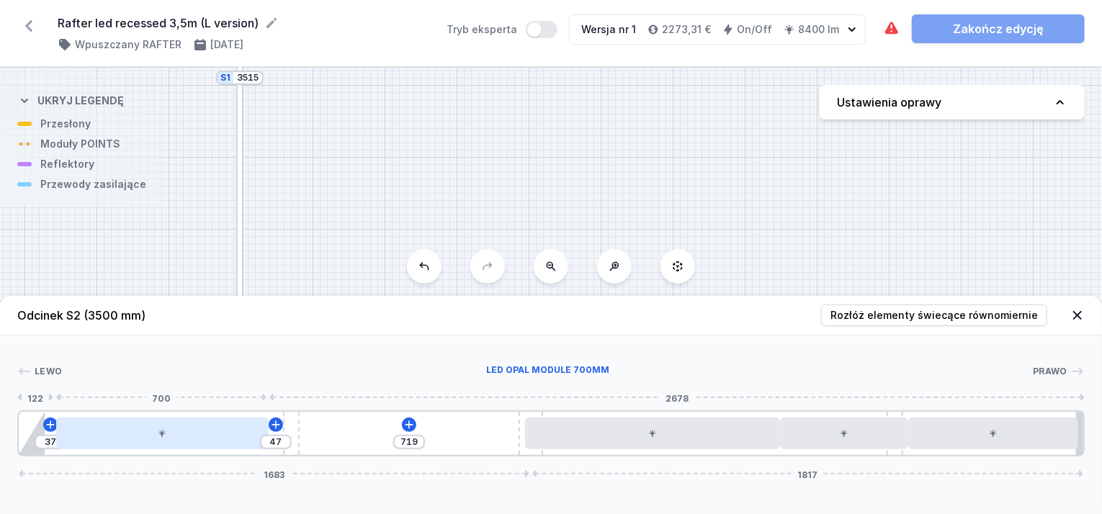
click at [255, 430] on div at bounding box center [162, 434] width 213 height 32
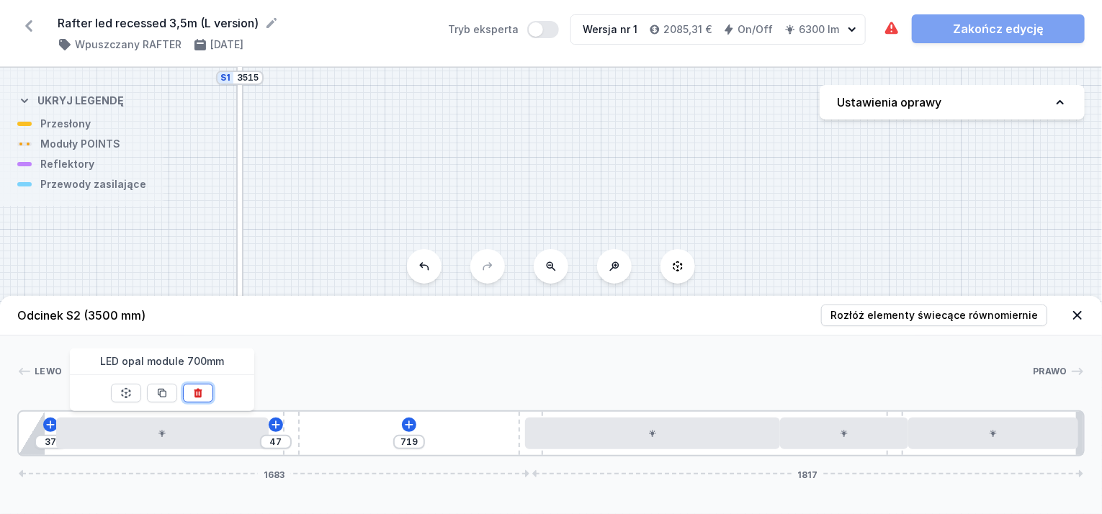
click at [202, 390] on icon at bounding box center [198, 393] width 12 height 12
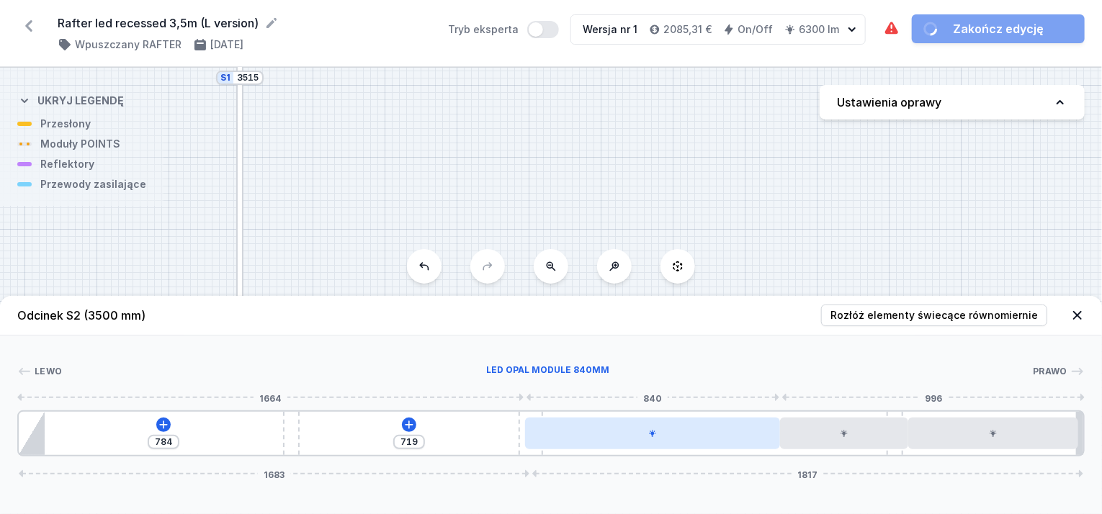
click at [752, 430] on div at bounding box center [653, 434] width 256 height 32
click at [732, 431] on div at bounding box center [653, 434] width 256 height 32
click at [703, 441] on div at bounding box center [653, 434] width 256 height 32
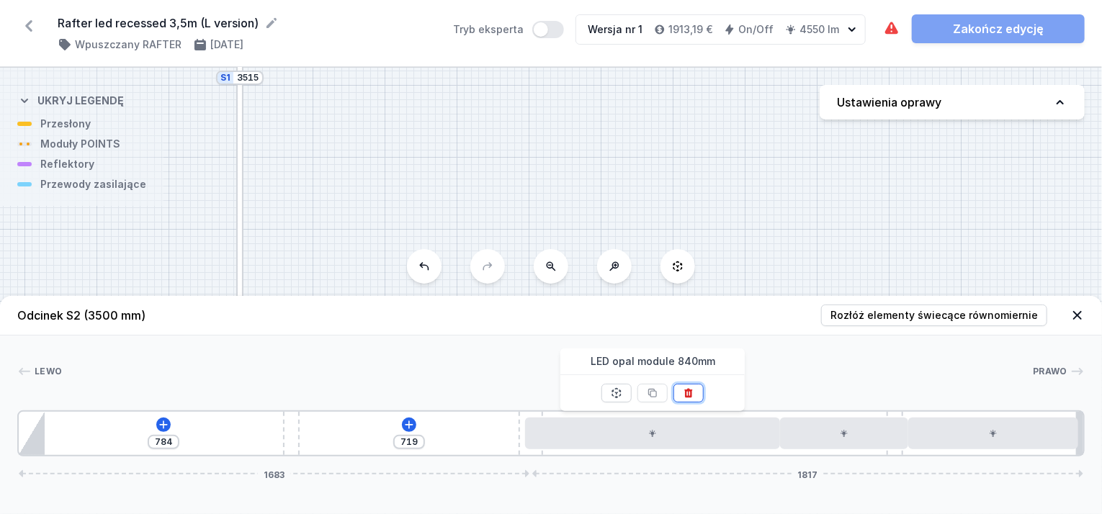
click at [695, 398] on button at bounding box center [688, 393] width 30 height 19
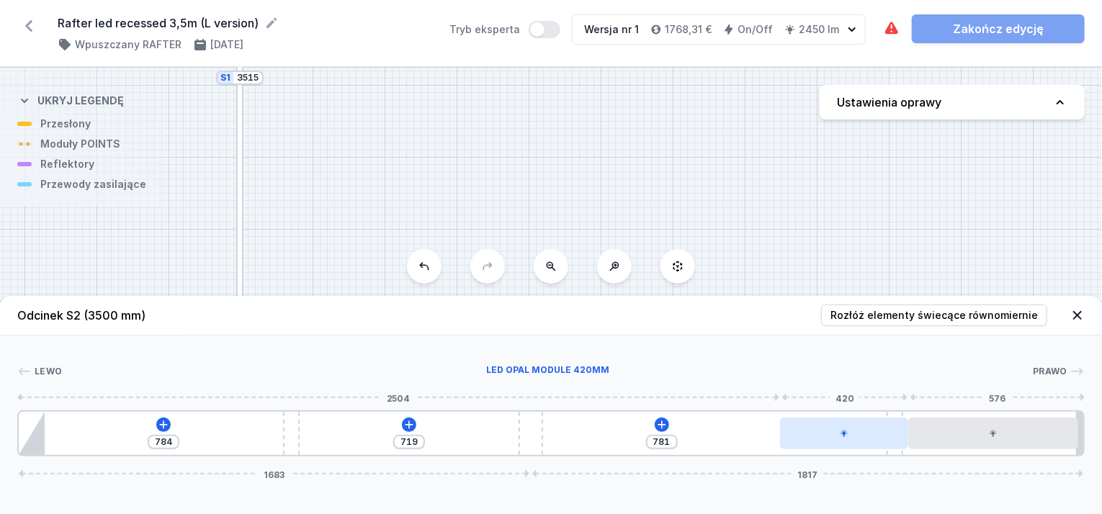
click at [895, 439] on div at bounding box center [843, 434] width 127 height 32
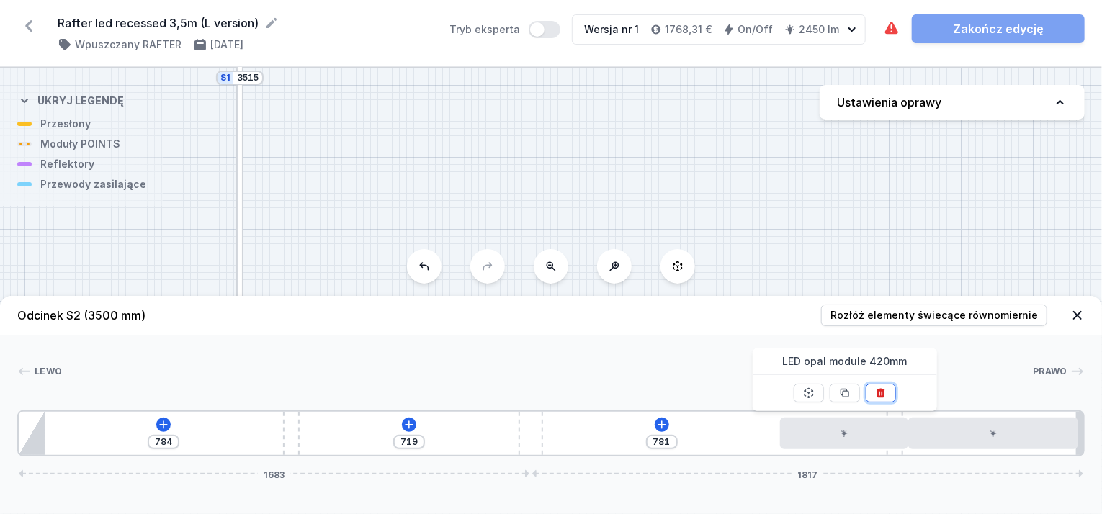
click at [879, 395] on icon at bounding box center [880, 393] width 8 height 9
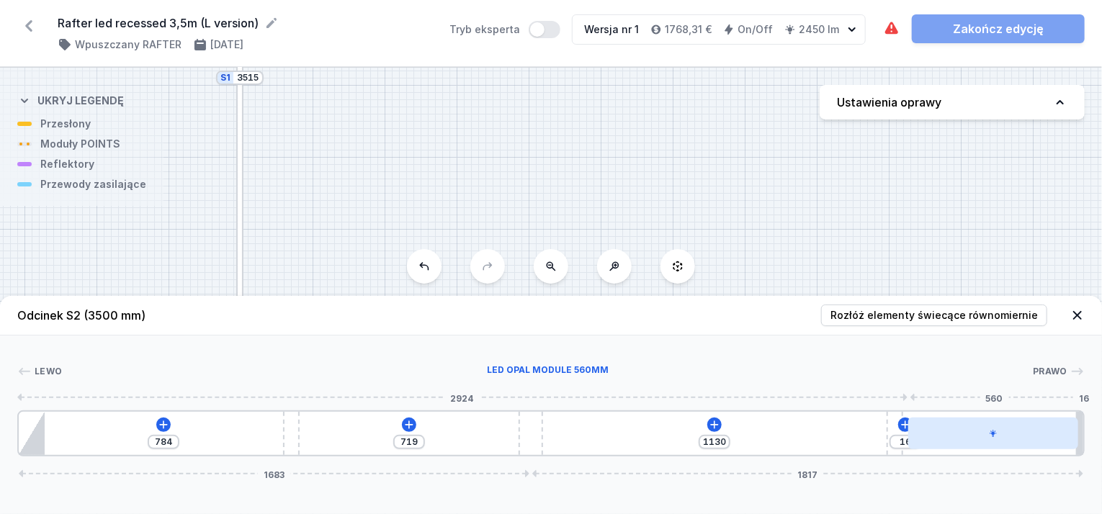
click at [942, 437] on div at bounding box center [993, 434] width 170 height 32
click at [955, 444] on div at bounding box center [978, 434] width 170 height 32
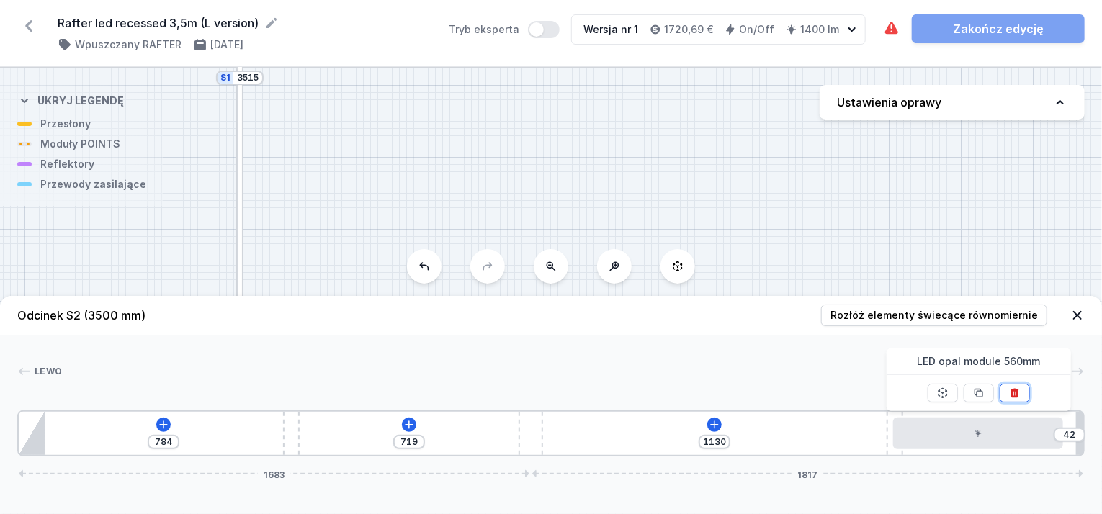
click at [1016, 392] on icon at bounding box center [1014, 393] width 8 height 9
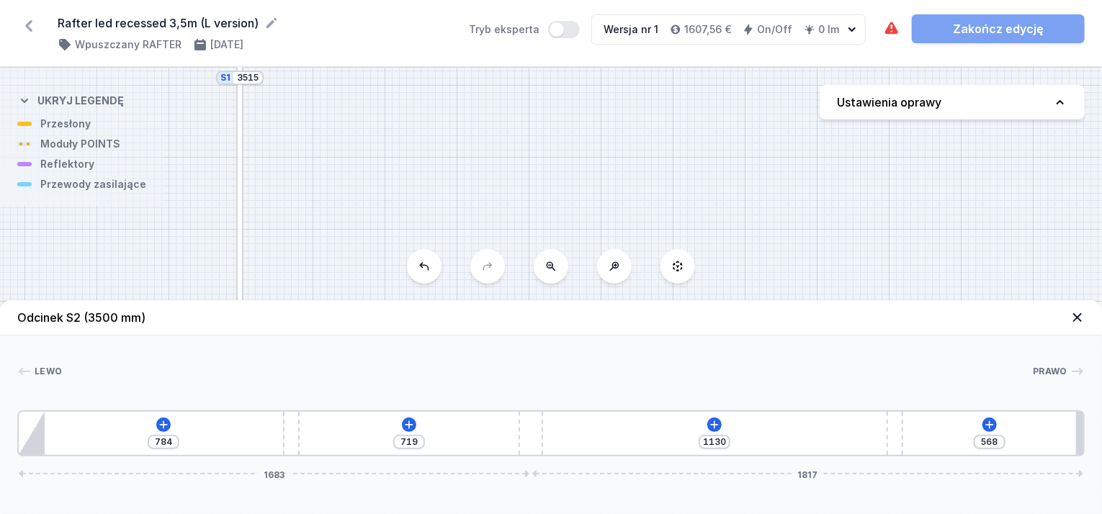
click at [1070, 318] on icon at bounding box center [1077, 317] width 14 height 14
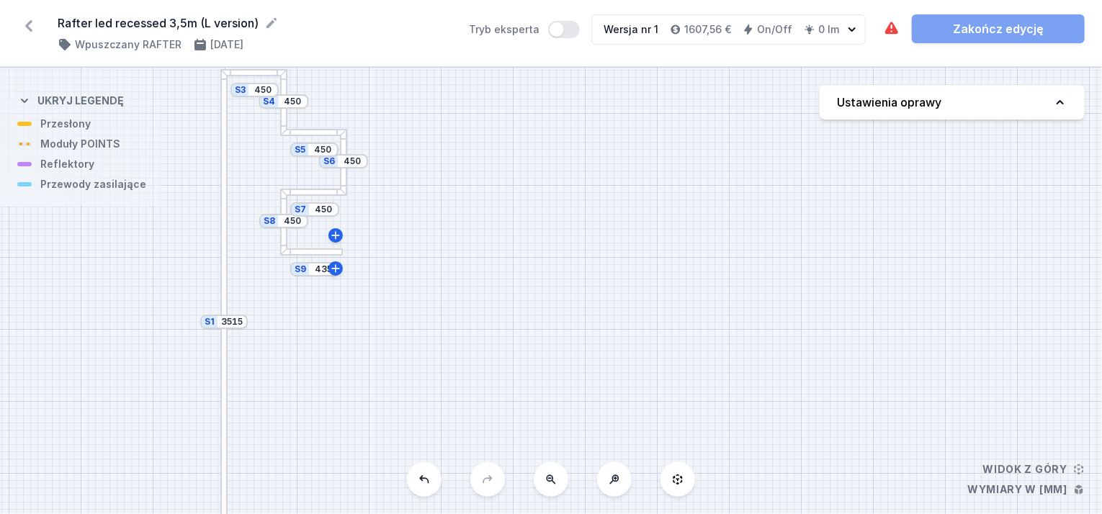
drag, startPoint x: 351, startPoint y: 274, endPoint x: 340, endPoint y: 525, distance: 251.5
click at [340, 513] on html "Rafter led recessed 3,5m (L version) ( 11417 /v 1 ) Wpuszczany RAFTER [DATE] Tr…" at bounding box center [551, 257] width 1102 height 514
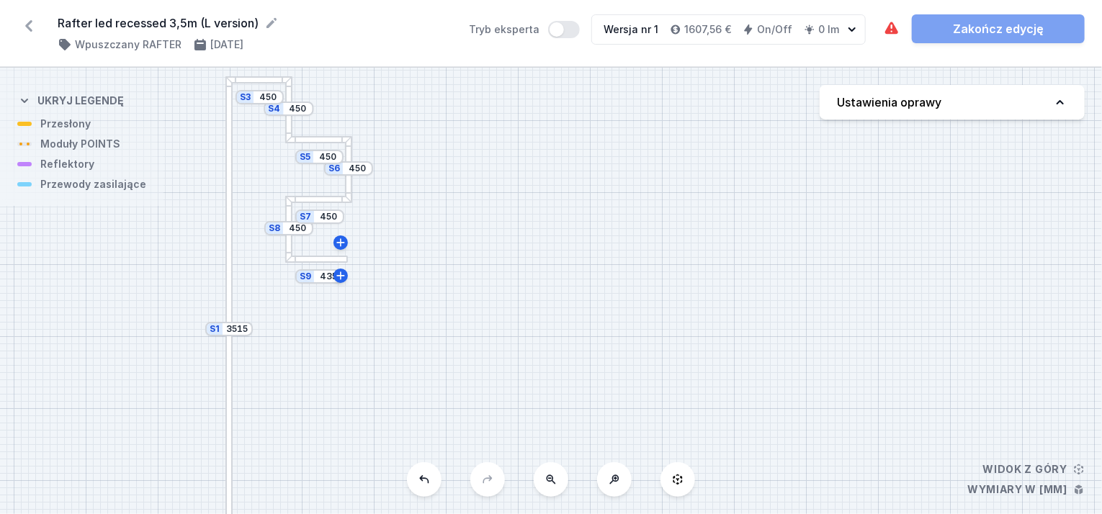
click at [307, 280] on div "S9 435" at bounding box center [319, 276] width 49 height 14
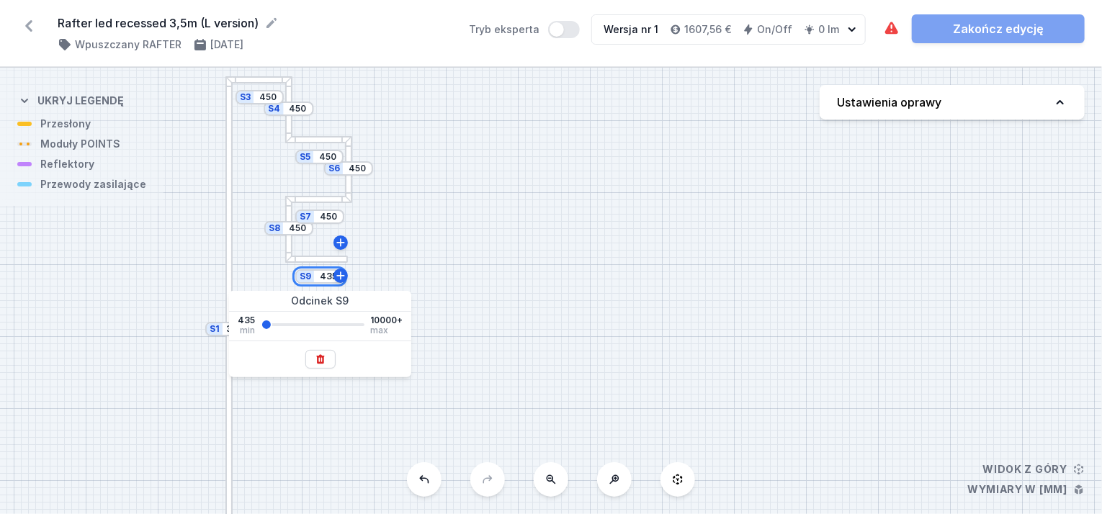
click at [327, 276] on input "435" at bounding box center [328, 277] width 23 height 12
click at [323, 360] on icon at bounding box center [320, 358] width 8 height 9
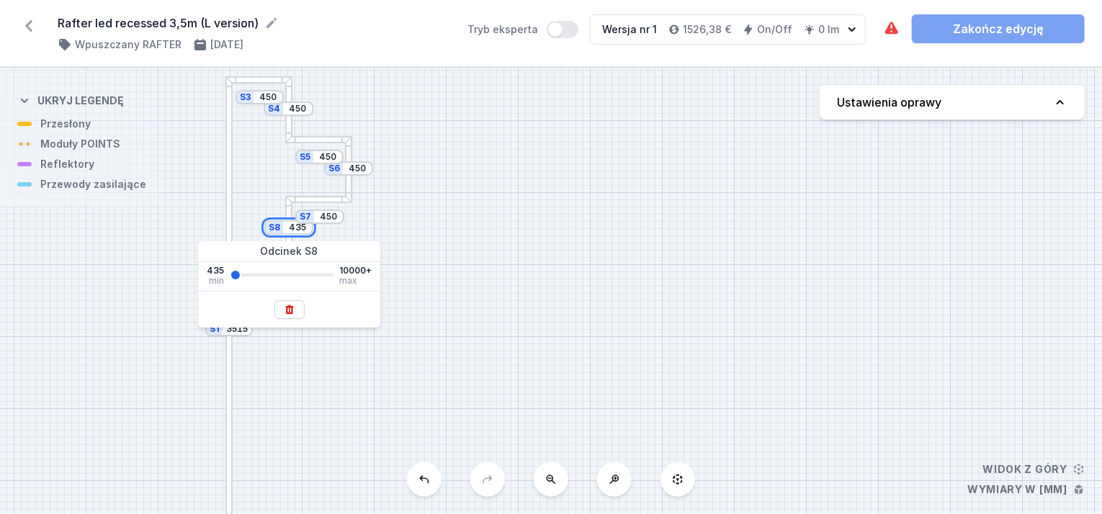
click at [287, 230] on input "435" at bounding box center [297, 228] width 23 height 12
click at [297, 305] on button at bounding box center [289, 309] width 30 height 19
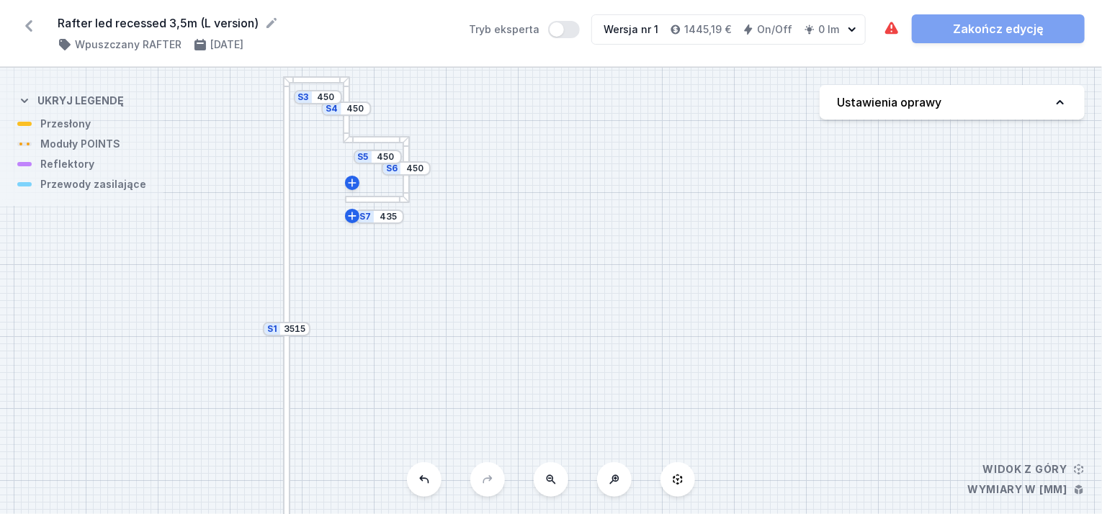
click at [389, 203] on div "S7 435 S6 450 S5 450 S4 450 S3 450 S2 3500 S1 3515" at bounding box center [551, 291] width 1102 height 446
click at [360, 210] on div "S7 435" at bounding box center [379, 217] width 49 height 14
click at [408, 184] on div at bounding box center [406, 168] width 7 height 65
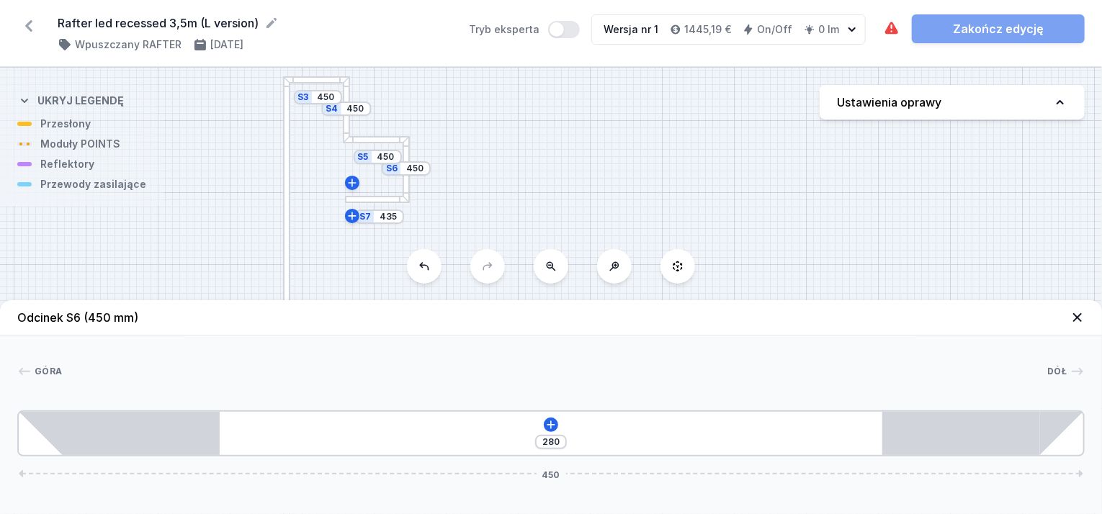
click at [406, 178] on div at bounding box center [406, 168] width 7 height 65
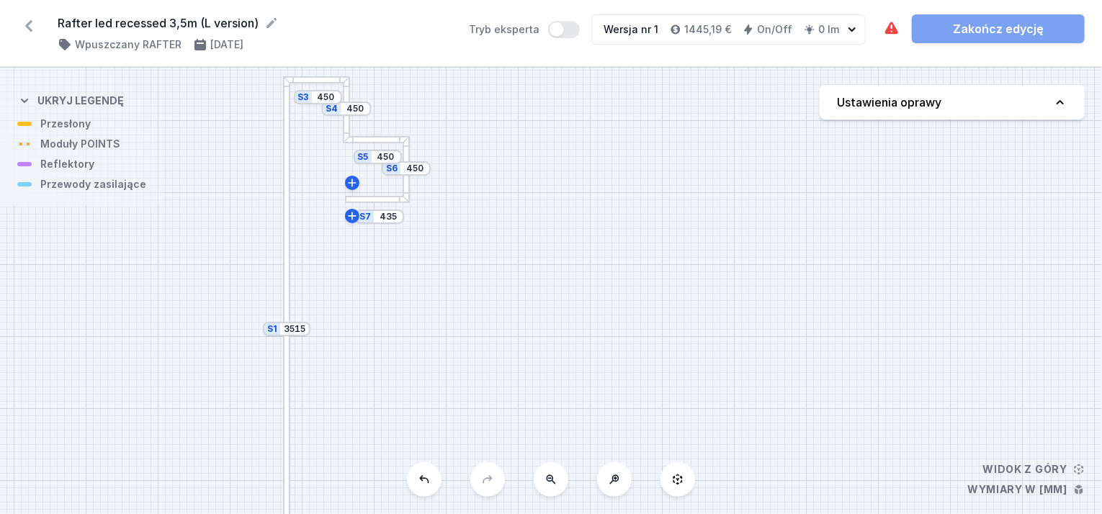
click at [377, 199] on div at bounding box center [376, 199] width 63 height 7
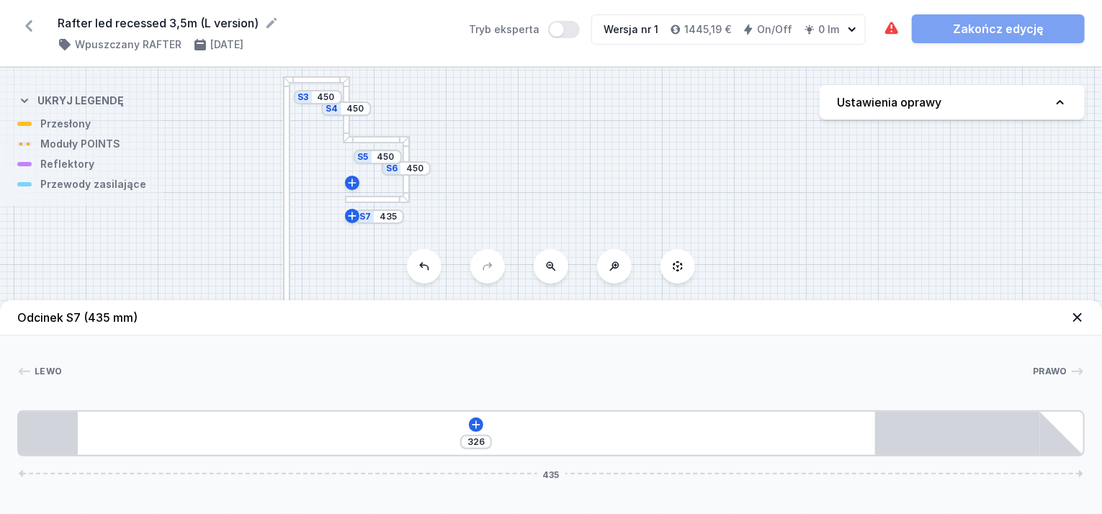
click at [372, 199] on div at bounding box center [376, 199] width 63 height 7
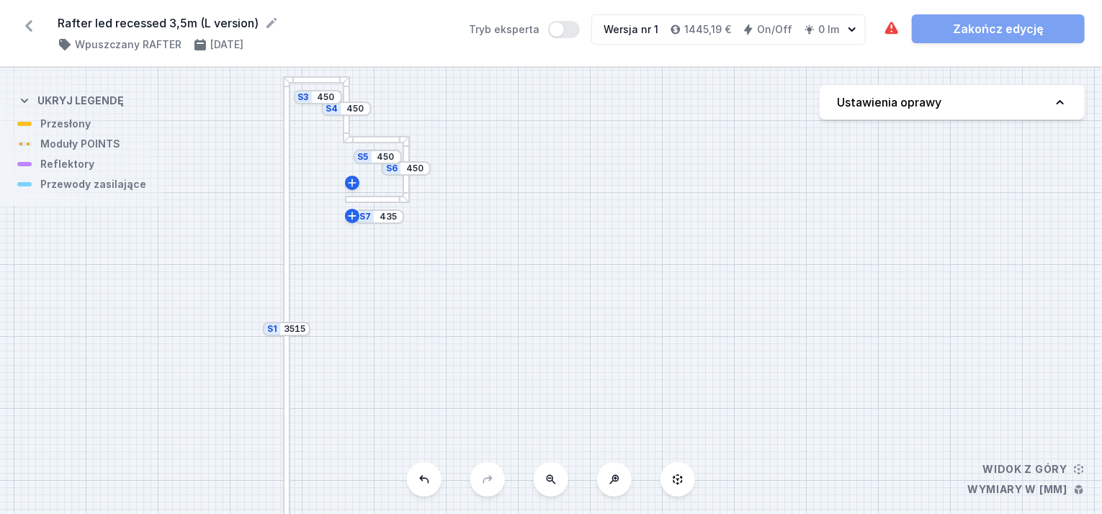
click at [355, 199] on div at bounding box center [376, 199] width 63 height 7
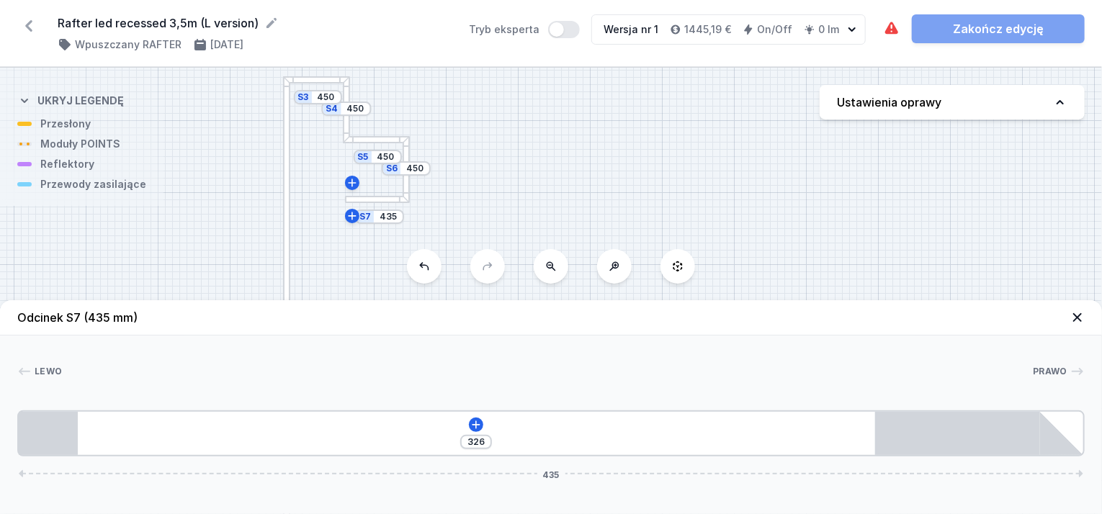
click at [363, 219] on div "S7 435" at bounding box center [379, 217] width 49 height 14
click at [365, 224] on div "S7 435 S6 450 S5 450 S4 450 S3 450 S2 3500 S1 3515" at bounding box center [551, 291] width 1102 height 446
click at [1081, 319] on icon at bounding box center [1077, 317] width 14 height 14
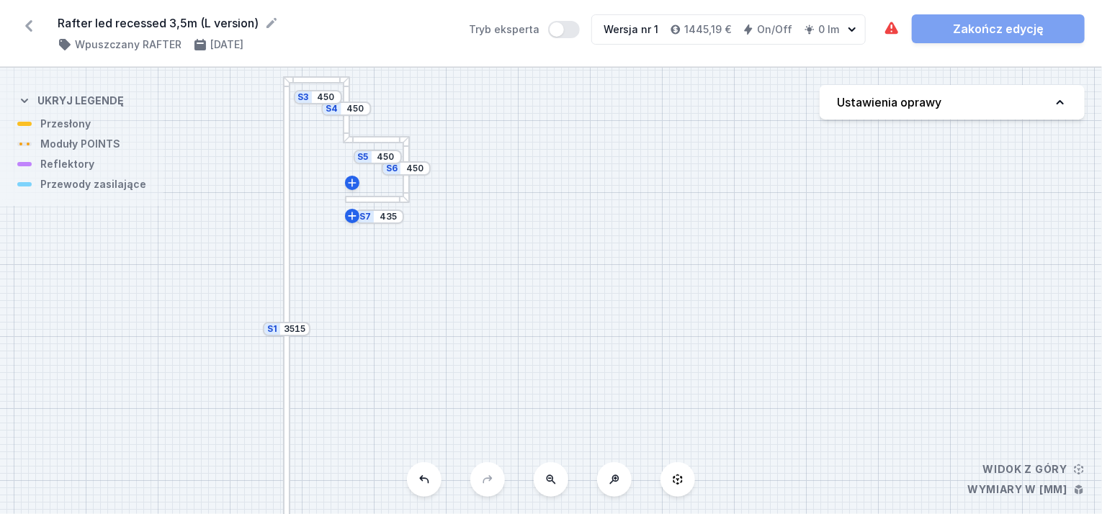
click at [367, 221] on div "S7 435" at bounding box center [379, 217] width 49 height 14
click at [366, 215] on div "S7 435" at bounding box center [379, 217] width 49 height 14
click at [477, 200] on div "S7 435 S6 450 S5 450 S4 450 S3 450 S2 3500 S1 3515" at bounding box center [551, 291] width 1102 height 446
click at [392, 160] on input "450" at bounding box center [385, 157] width 23 height 12
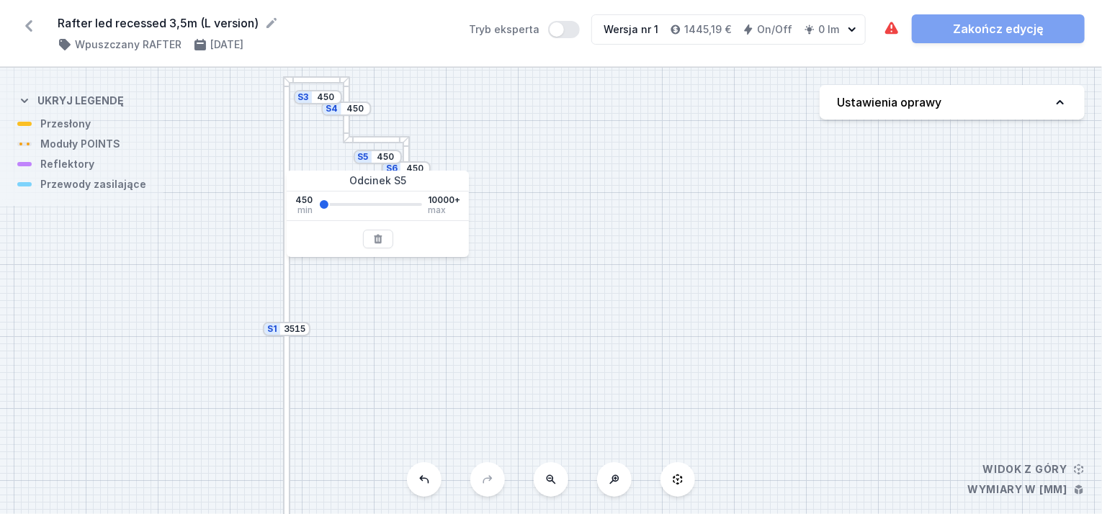
click at [357, 161] on div "S5 450" at bounding box center [378, 157] width 48 height 14
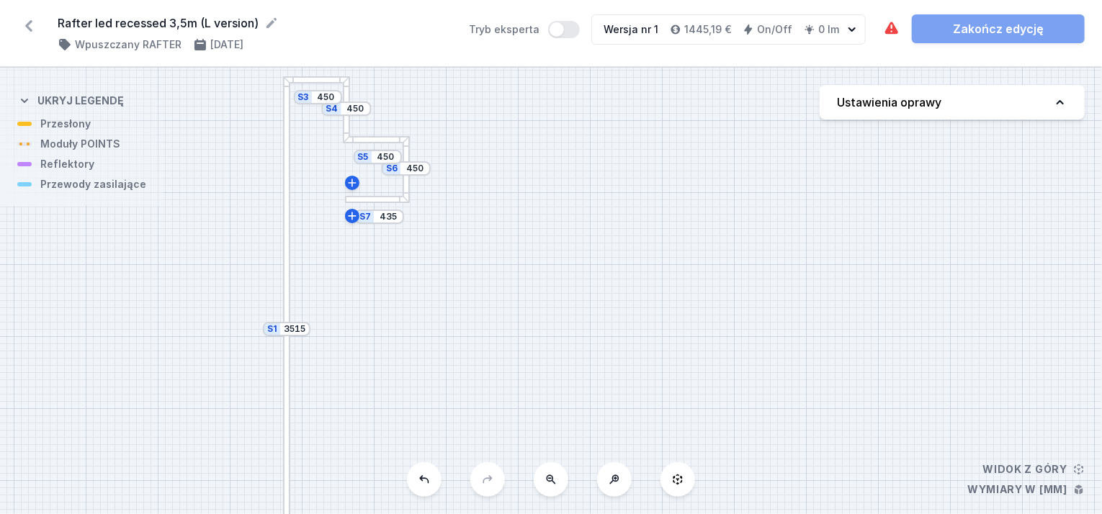
click at [439, 162] on div "S7 435 S6 450 S5 450 S4 450 S3 450 S2 3500 S1 3515" at bounding box center [551, 291] width 1102 height 446
click at [408, 177] on div at bounding box center [406, 169] width 7 height 65
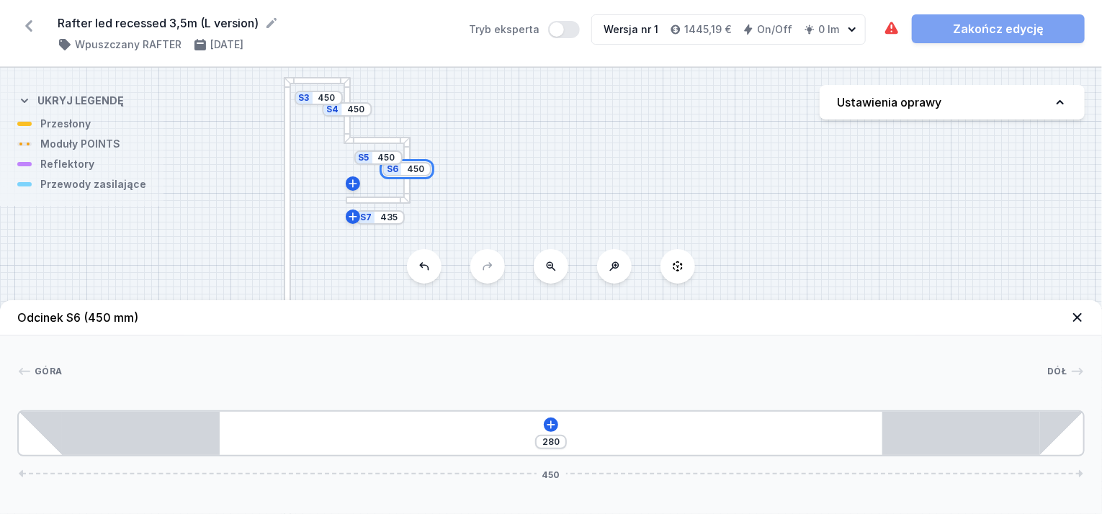
click at [409, 167] on input "450" at bounding box center [415, 169] width 23 height 12
click at [498, 164] on div "S7 435 S6 450 S5 450 S4 450 S3 450 S2 3500 S1 3515" at bounding box center [551, 291] width 1102 height 446
click at [1079, 313] on icon at bounding box center [1077, 317] width 14 height 14
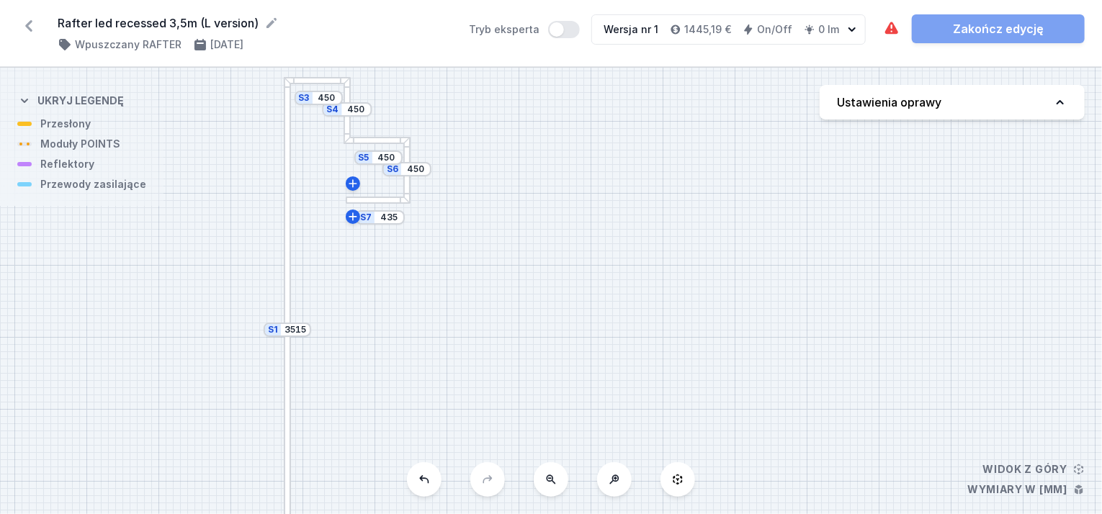
click at [320, 81] on div at bounding box center [316, 80] width 65 height 7
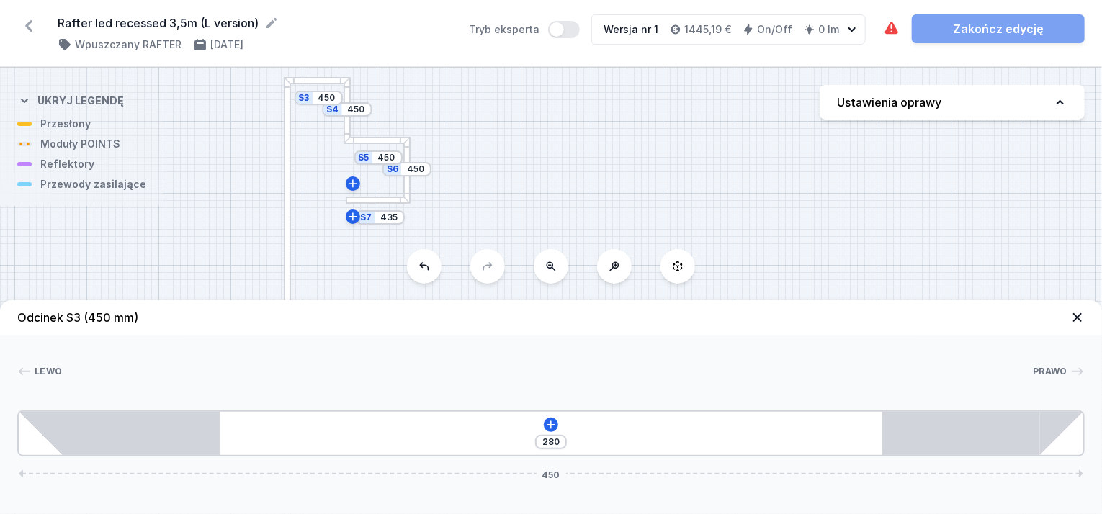
click at [346, 93] on div at bounding box center [346, 109] width 7 height 65
click at [349, 122] on div at bounding box center [346, 109] width 7 height 65
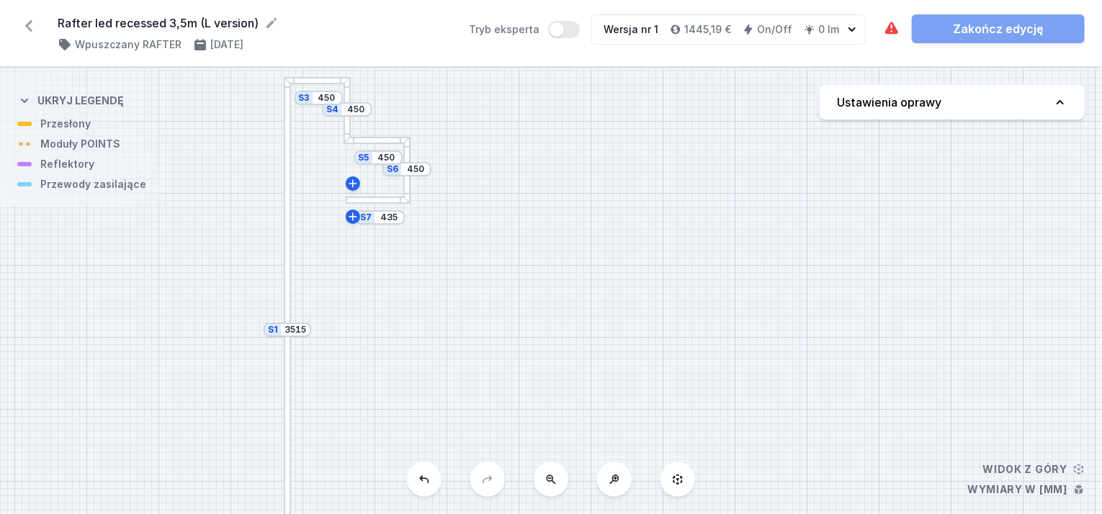
click at [346, 125] on div at bounding box center [346, 109] width 7 height 65
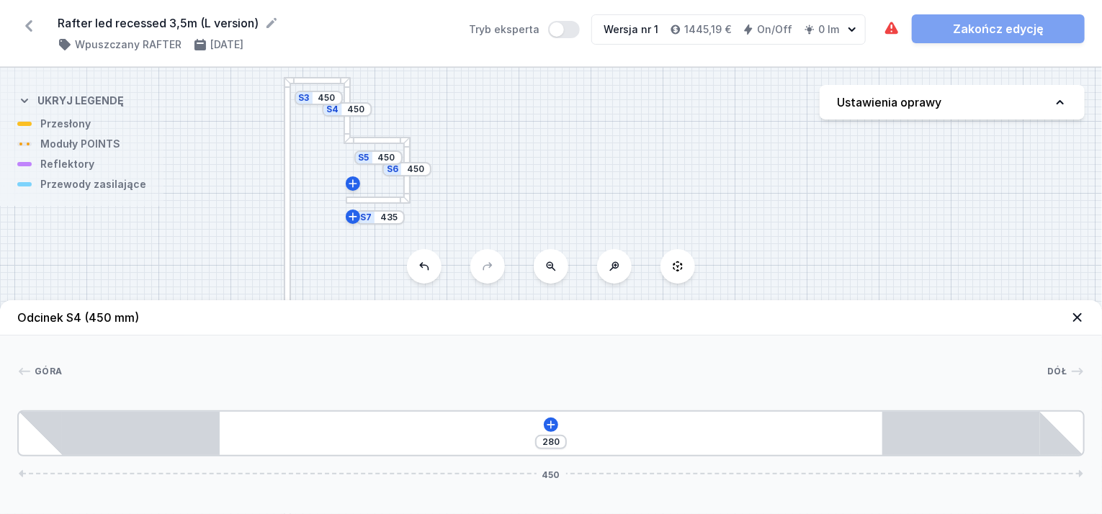
click at [345, 126] on div at bounding box center [346, 109] width 7 height 65
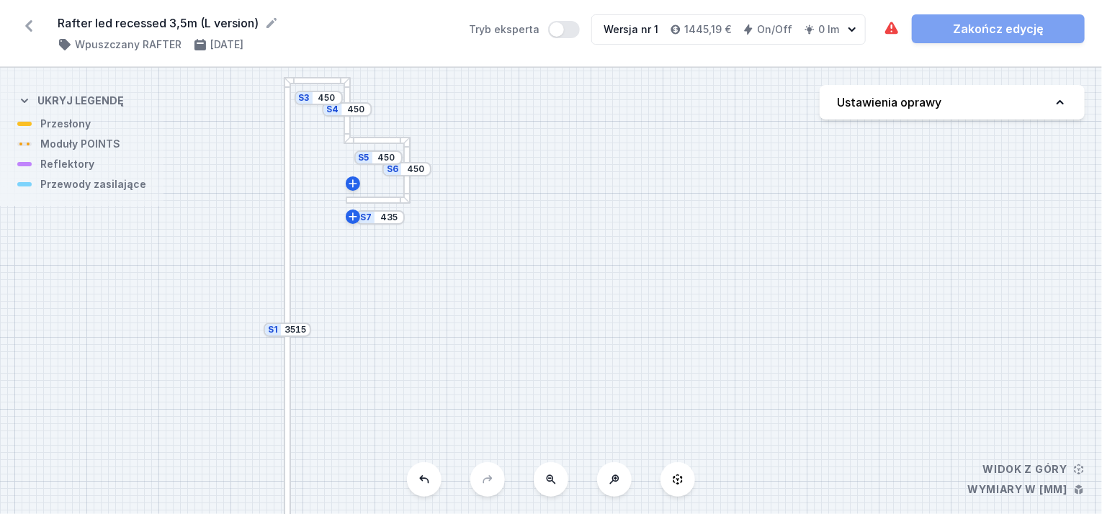
click at [361, 142] on div at bounding box center [375, 140] width 65 height 7
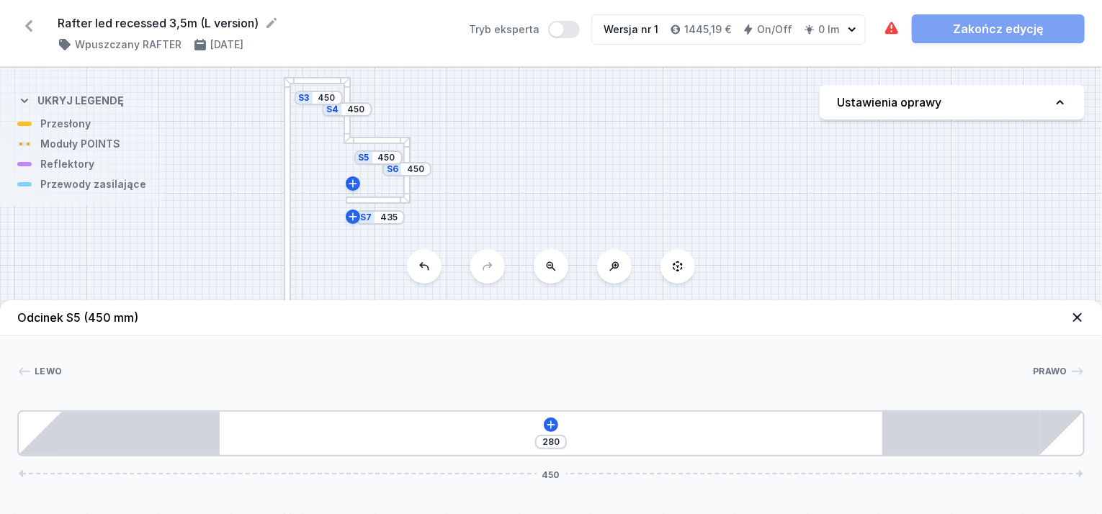
click at [346, 141] on div at bounding box center [348, 140] width 6 height 6
click at [372, 158] on div "S5 450" at bounding box center [378, 157] width 48 height 14
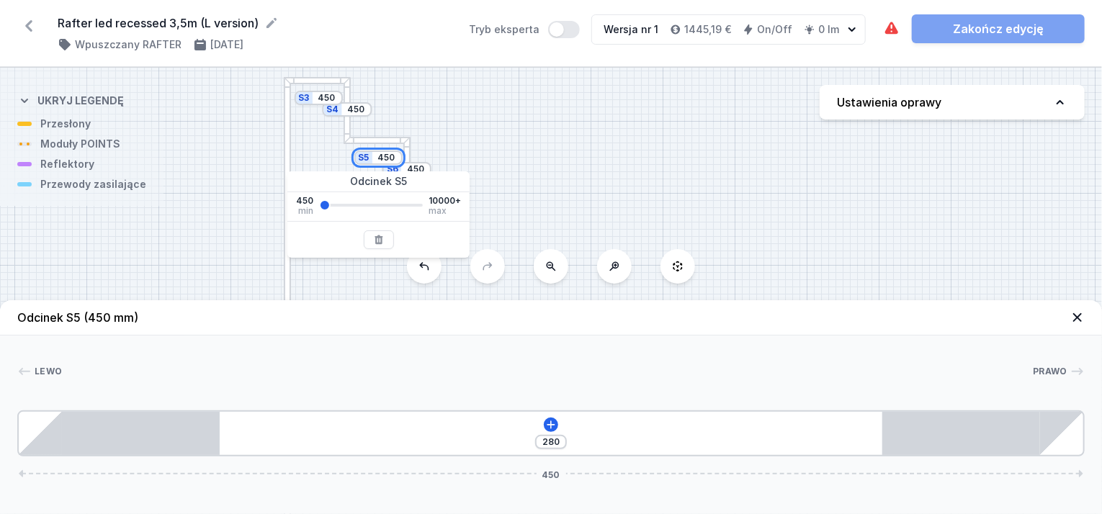
click at [387, 163] on input "450" at bounding box center [386, 158] width 23 height 12
click at [393, 171] on div "S6 450" at bounding box center [406, 169] width 49 height 14
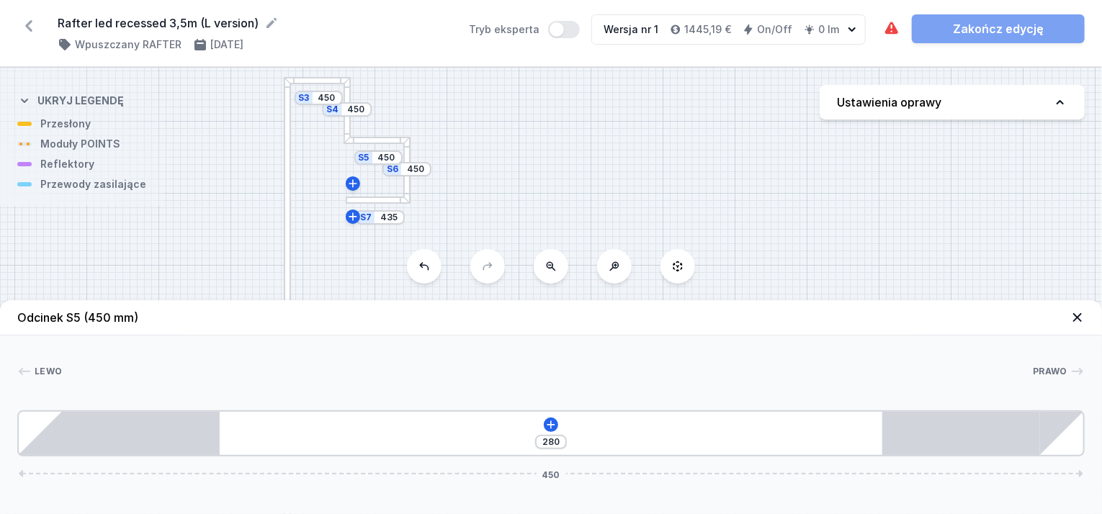
click at [395, 174] on div "S6 450" at bounding box center [406, 169] width 49 height 14
drag, startPoint x: 395, startPoint y: 174, endPoint x: 500, endPoint y: 189, distance: 106.9
click at [500, 189] on div "S7 435 S6 450 S5 450 S4 450 S3 450 S2 3500 S1 3515" at bounding box center [551, 291] width 1102 height 446
click at [422, 168] on input "450" at bounding box center [415, 169] width 23 height 12
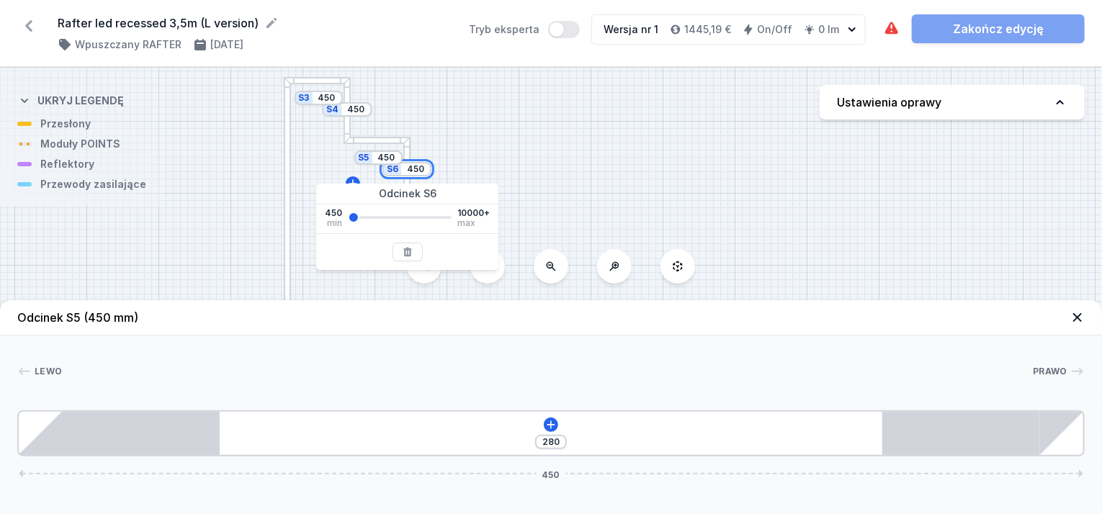
click at [423, 168] on input "450" at bounding box center [415, 169] width 23 height 12
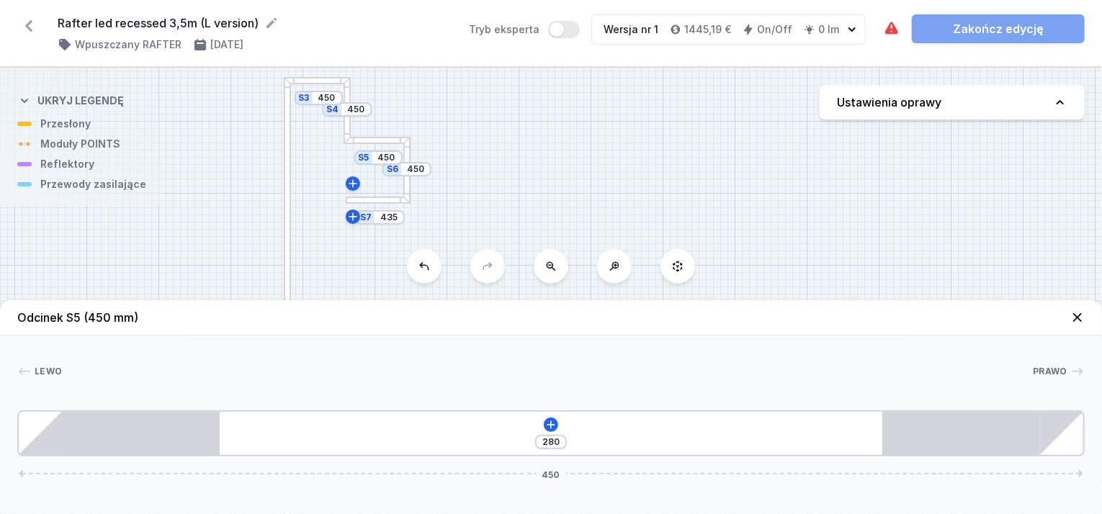
click at [472, 171] on div "S7 435 S6 450 S5 450 S4 450 S3 450 S2 3500 S1 3515" at bounding box center [551, 291] width 1102 height 446
click at [411, 196] on div "S7 435 S6 450 S5 450 S4 450 S3 450 S2 3500 S1 3515" at bounding box center [551, 291] width 1102 height 446
click at [404, 202] on div at bounding box center [406, 200] width 6 height 6
click at [398, 205] on div "S7 435 S6 450 S5 450 S4 450 S3 450 S2 3500 S1 3515" at bounding box center [551, 291] width 1102 height 446
click at [1067, 320] on header "Odcinek S5 (450 mm)" at bounding box center [551, 317] width 1102 height 35
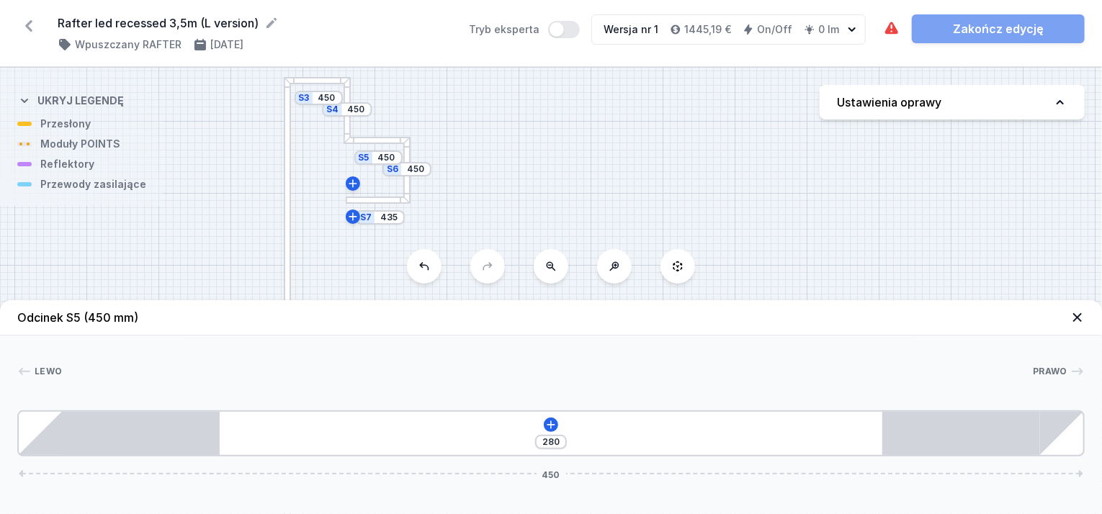
click at [1074, 318] on icon at bounding box center [1077, 317] width 14 height 14
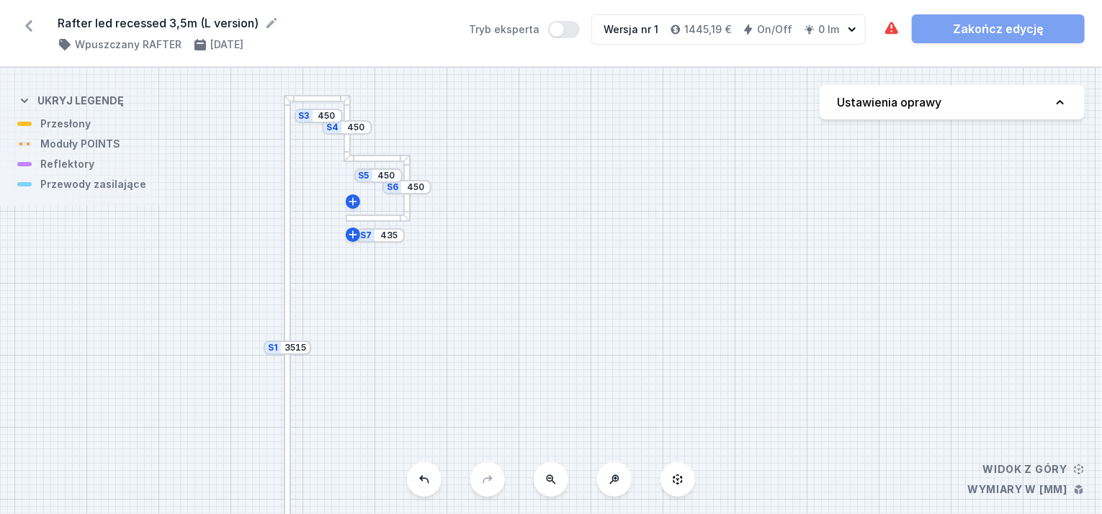
drag, startPoint x: 493, startPoint y: 297, endPoint x: 493, endPoint y: 312, distance: 14.4
click at [493, 312] on div "S7 435 S6 450 S5 450 S4 450 S3 450 S2 3500 S1 3515" at bounding box center [551, 291] width 1102 height 446
click at [349, 235] on icon at bounding box center [353, 231] width 12 height 12
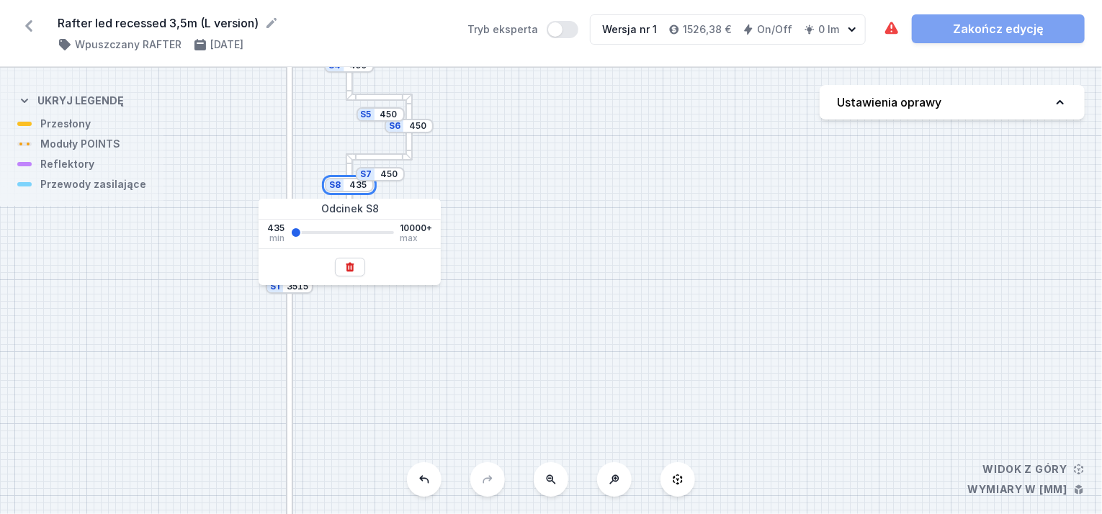
click at [361, 184] on input "435" at bounding box center [357, 185] width 23 height 12
click at [350, 262] on icon at bounding box center [350, 267] width 12 height 12
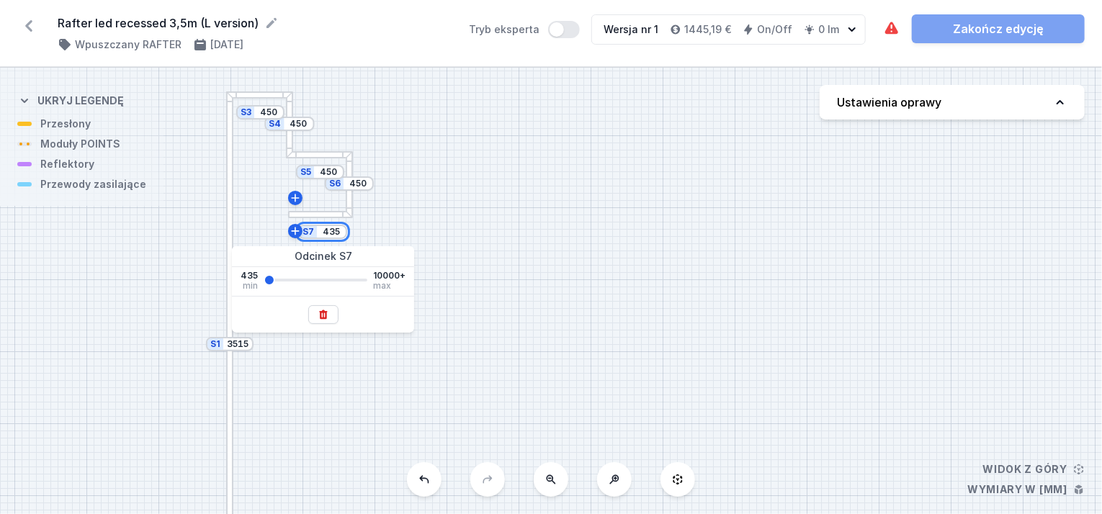
click at [327, 233] on input "435" at bounding box center [331, 232] width 23 height 12
click at [325, 313] on icon at bounding box center [323, 314] width 8 height 9
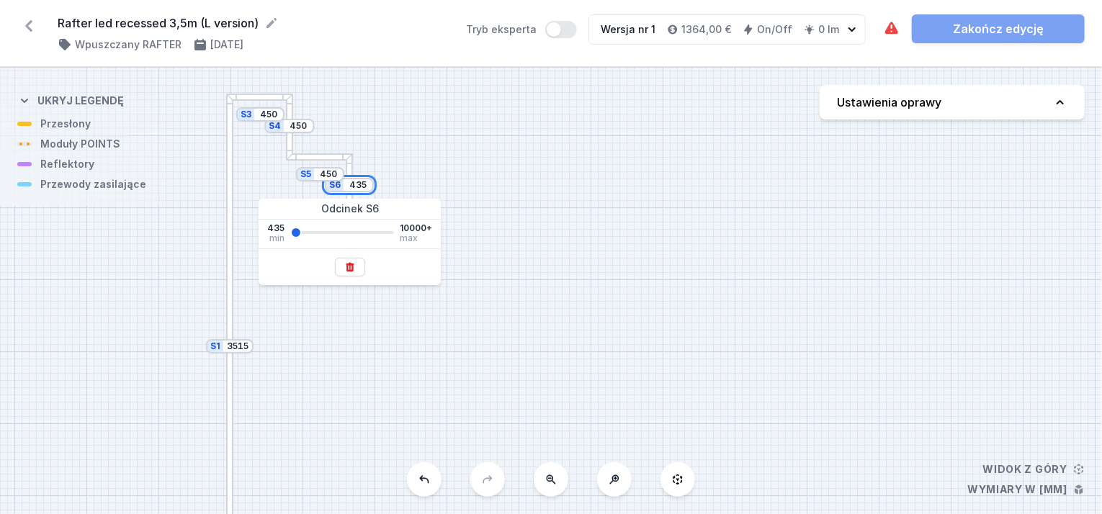
click at [357, 184] on input "435" at bounding box center [357, 185] width 23 height 12
click at [351, 271] on icon at bounding box center [350, 267] width 8 height 9
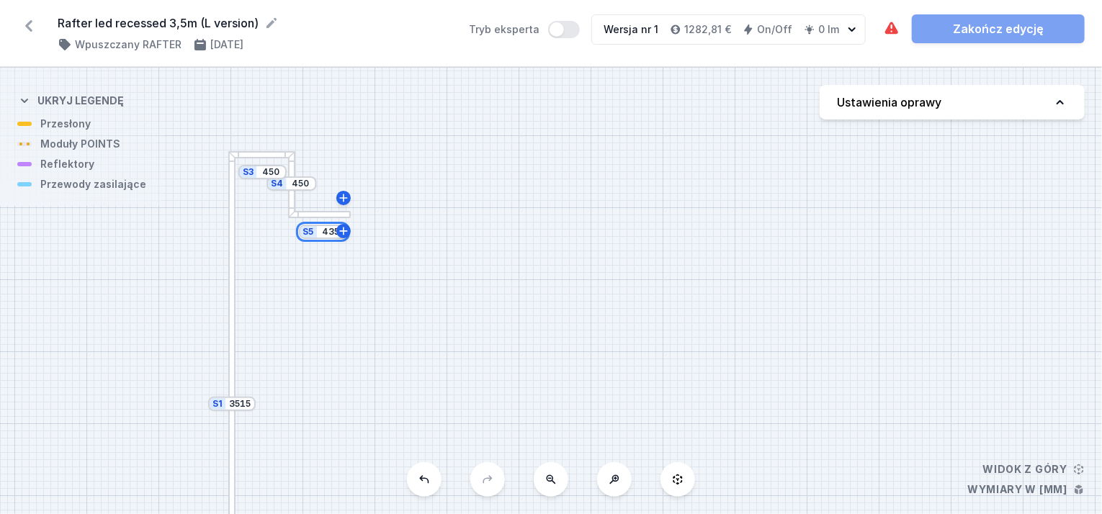
click at [330, 233] on input "435" at bounding box center [331, 232] width 23 height 12
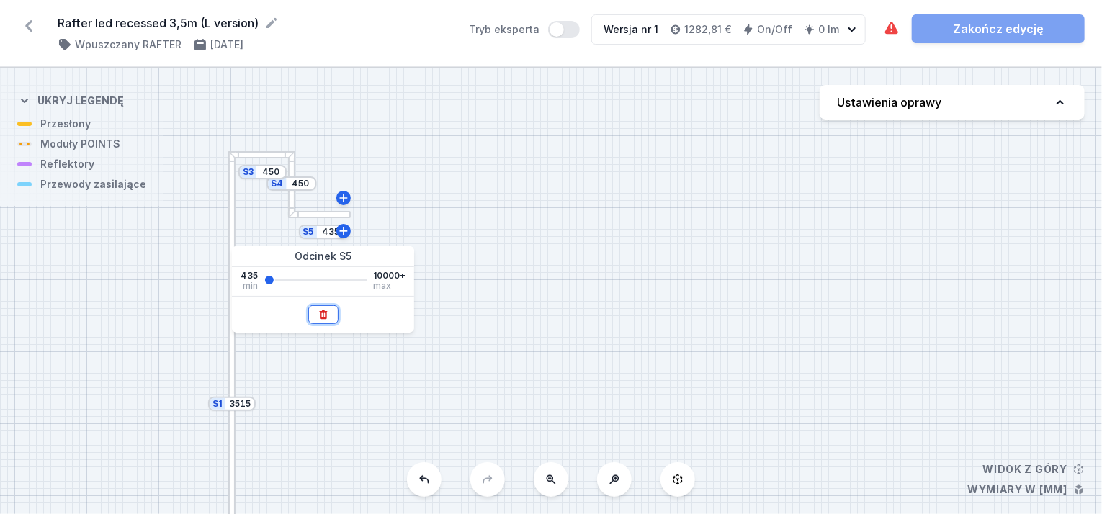
click at [327, 313] on icon at bounding box center [324, 315] width 12 height 12
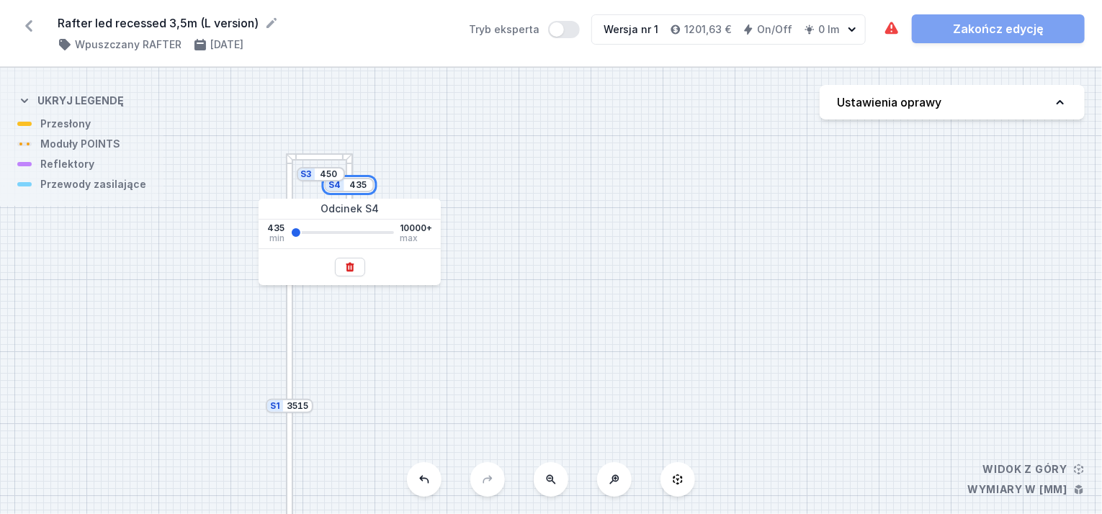
click at [354, 182] on input "435" at bounding box center [358, 185] width 23 height 12
click at [349, 266] on icon at bounding box center [350, 267] width 8 height 9
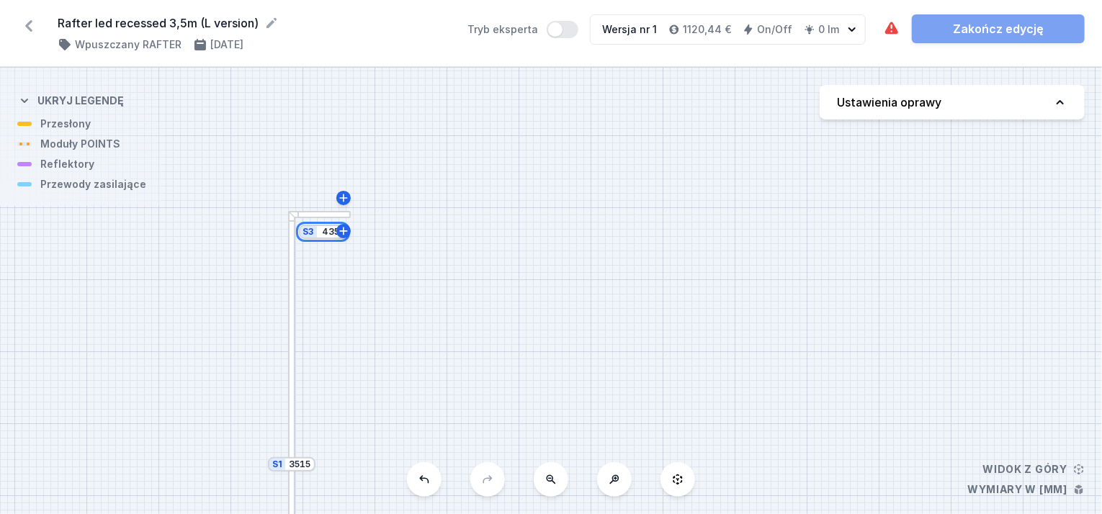
click at [330, 229] on input "435" at bounding box center [331, 232] width 23 height 12
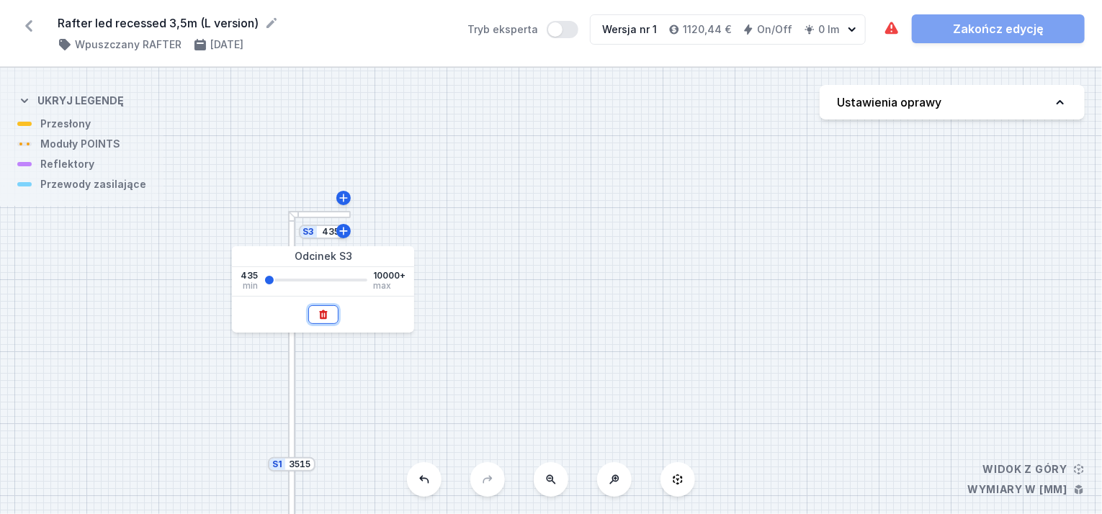
click at [325, 312] on icon at bounding box center [323, 314] width 8 height 9
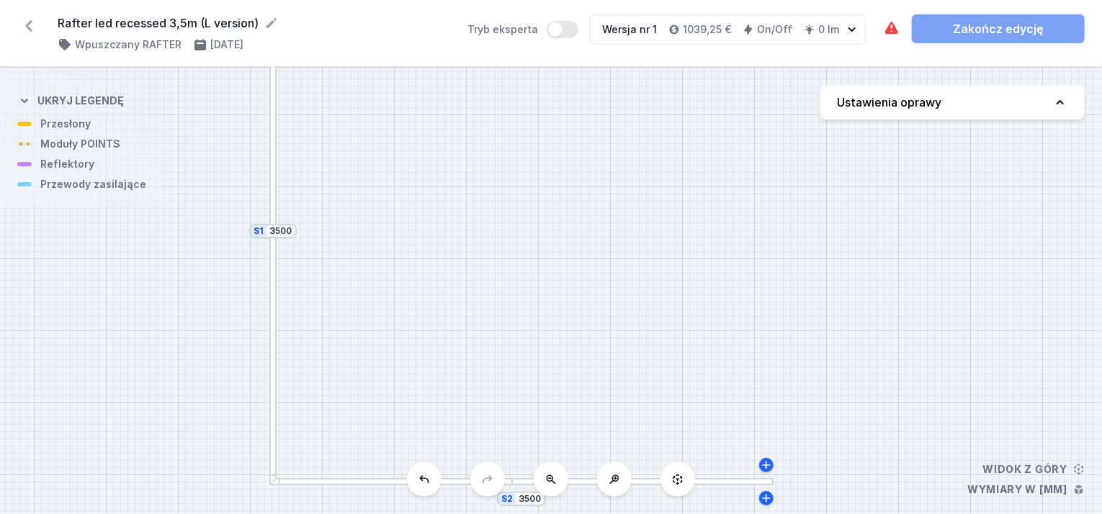
drag, startPoint x: 397, startPoint y: 108, endPoint x: 561, endPoint y: 375, distance: 313.2
click at [561, 375] on div "S2 3500 S1 3500" at bounding box center [551, 291] width 1102 height 446
click at [557, 480] on button at bounding box center [551, 479] width 35 height 35
click at [556, 479] on div at bounding box center [609, 481] width 197 height 7
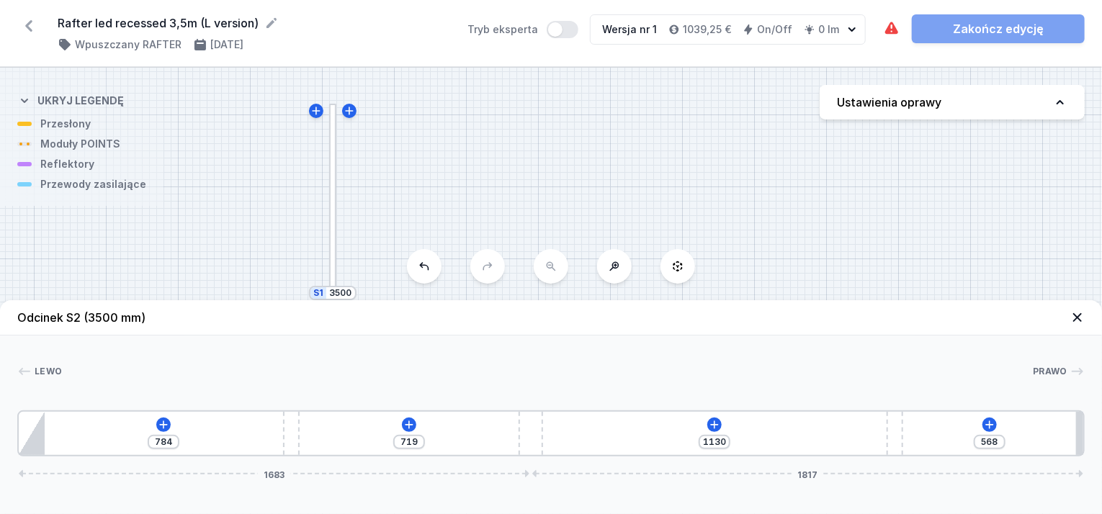
click at [520, 182] on div "S2 3500 S1 3500" at bounding box center [551, 291] width 1102 height 446
click at [1074, 320] on icon at bounding box center [1077, 317] width 9 height 9
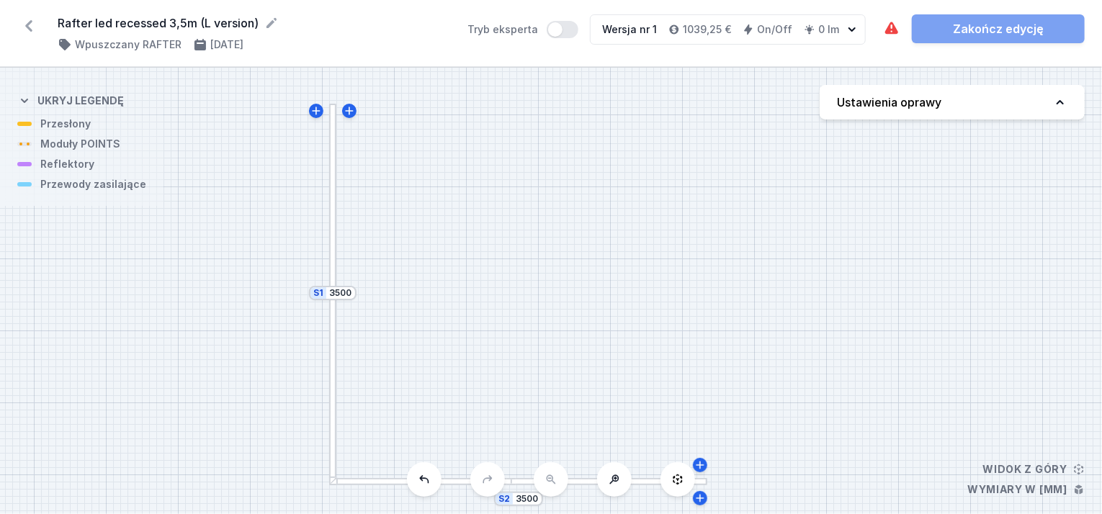
click at [616, 480] on icon at bounding box center [614, 480] width 12 height 12
drag, startPoint x: 449, startPoint y: 194, endPoint x: 464, endPoint y: 285, distance: 92.6
click at [464, 285] on div "S2 3500 S1 3500" at bounding box center [551, 291] width 1102 height 446
click at [287, 270] on div at bounding box center [287, 196] width 7 height 251
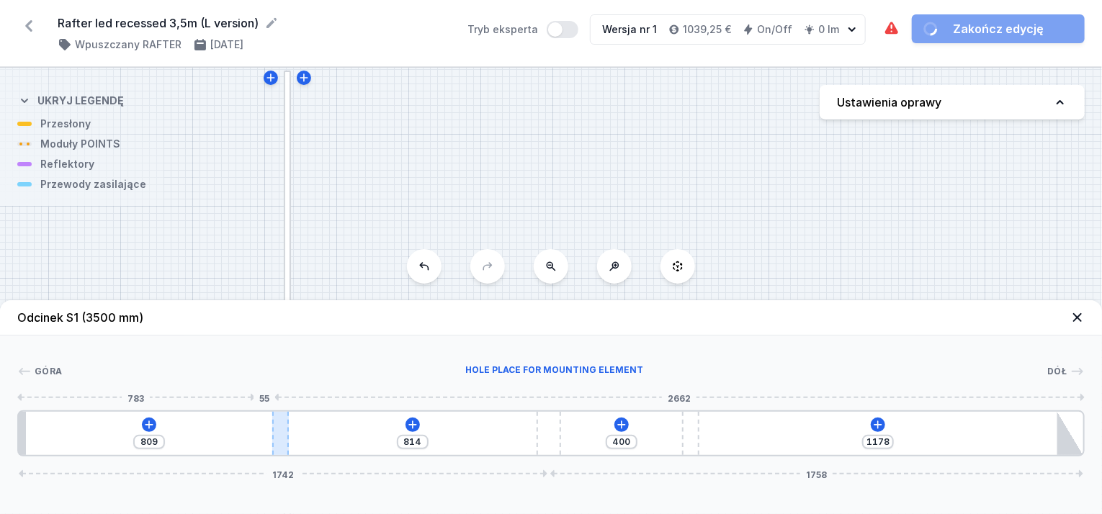
drag, startPoint x: 262, startPoint y: 433, endPoint x: 276, endPoint y: 432, distance: 13.7
click at [276, 432] on div at bounding box center [280, 433] width 17 height 43
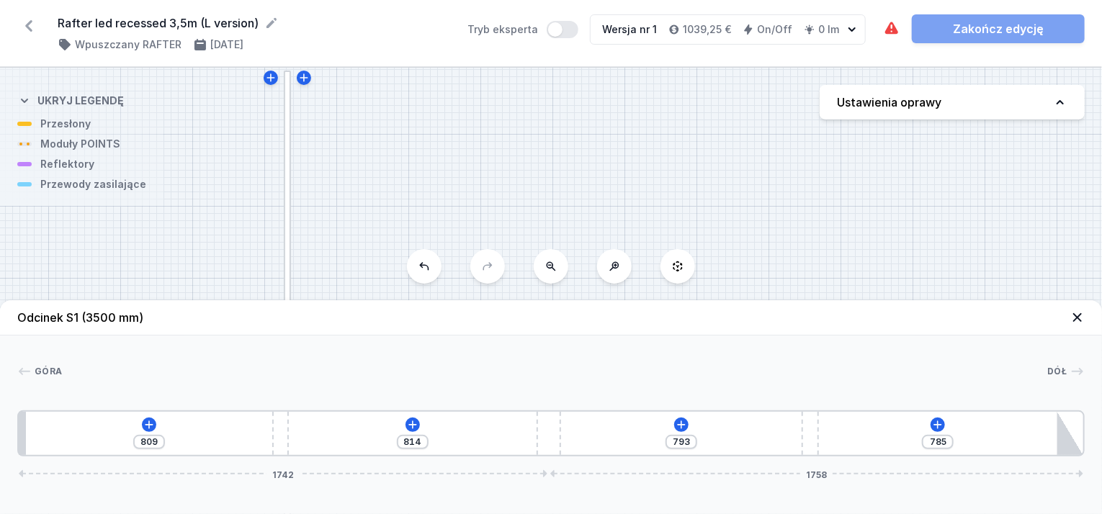
drag, startPoint x: 691, startPoint y: 439, endPoint x: 824, endPoint y: 443, distance: 134.0
click at [824, 443] on div "809 814 793 785 1742 1758" at bounding box center [550, 433] width 1067 height 46
click at [551, 444] on div "809 732 793 867 1660 1840" at bounding box center [550, 433] width 1067 height 46
drag, startPoint x: 655, startPoint y: 424, endPoint x: 680, endPoint y: 426, distance: 25.3
click at [662, 424] on button at bounding box center [656, 425] width 14 height 14
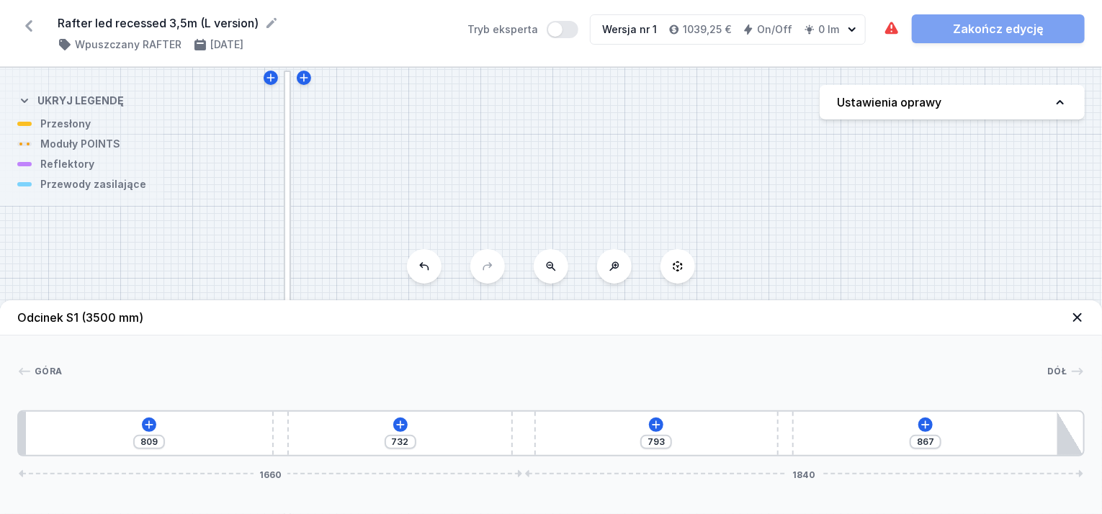
click at [724, 427] on div "809 732 793 867 1660 1840" at bounding box center [550, 433] width 1067 height 46
drag, startPoint x: 789, startPoint y: 444, endPoint x: 808, endPoint y: 444, distance: 18.7
click at [808, 444] on div "809 732 809 851 1660 1840" at bounding box center [550, 433] width 1067 height 46
drag, startPoint x: 322, startPoint y: 431, endPoint x: 387, endPoint y: 431, distance: 65.5
click at [387, 431] on div "809 732 809 851 1660 1840" at bounding box center [550, 433] width 1067 height 46
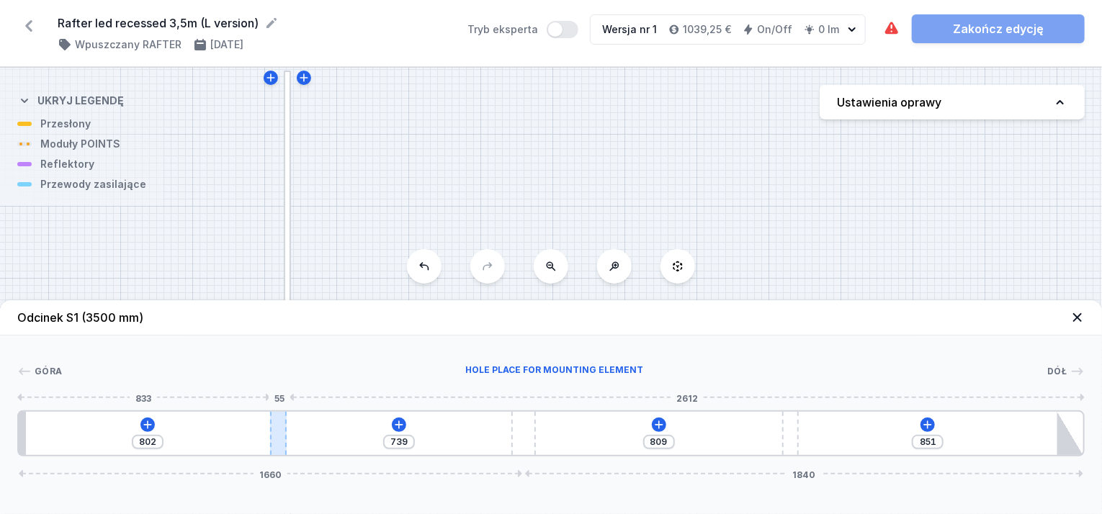
click at [271, 439] on div at bounding box center [278, 433] width 17 height 43
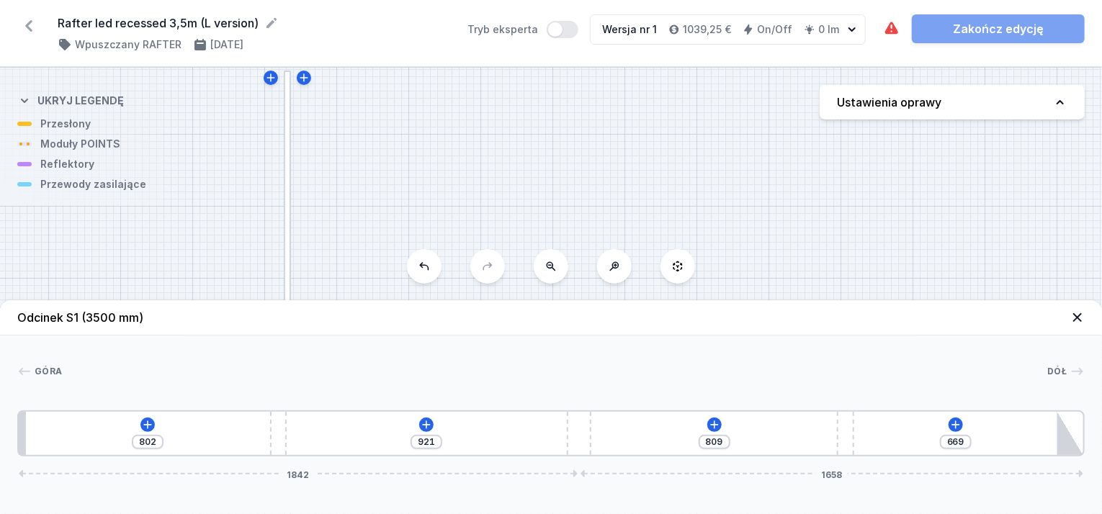
drag, startPoint x: 516, startPoint y: 433, endPoint x: 593, endPoint y: 445, distance: 78.7
click at [593, 445] on div "802 921 809 669 1842 1658" at bounding box center [550, 433] width 1067 height 46
click at [145, 427] on icon at bounding box center [148, 425] width 12 height 12
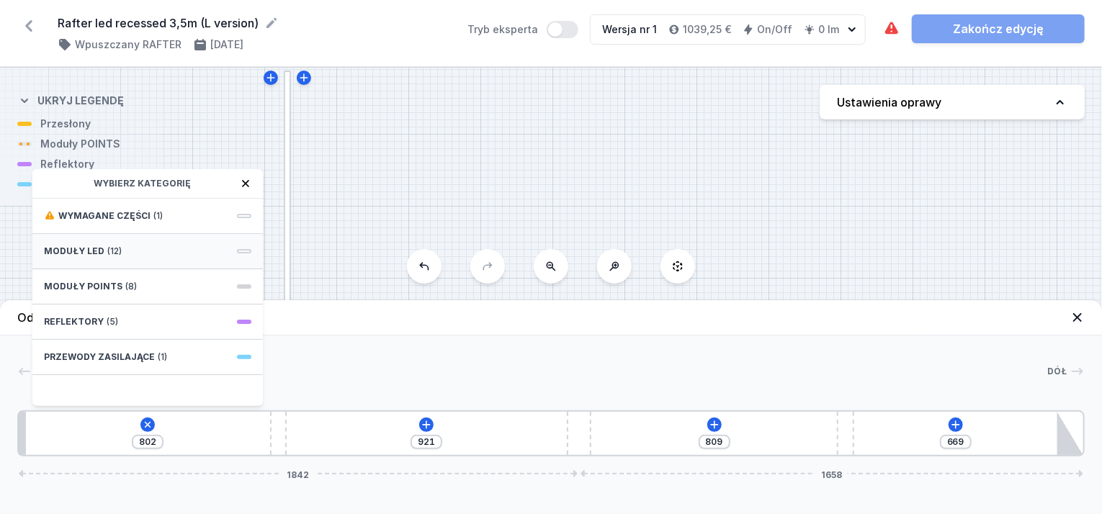
click at [81, 246] on span "Moduły LED" at bounding box center [74, 252] width 60 height 12
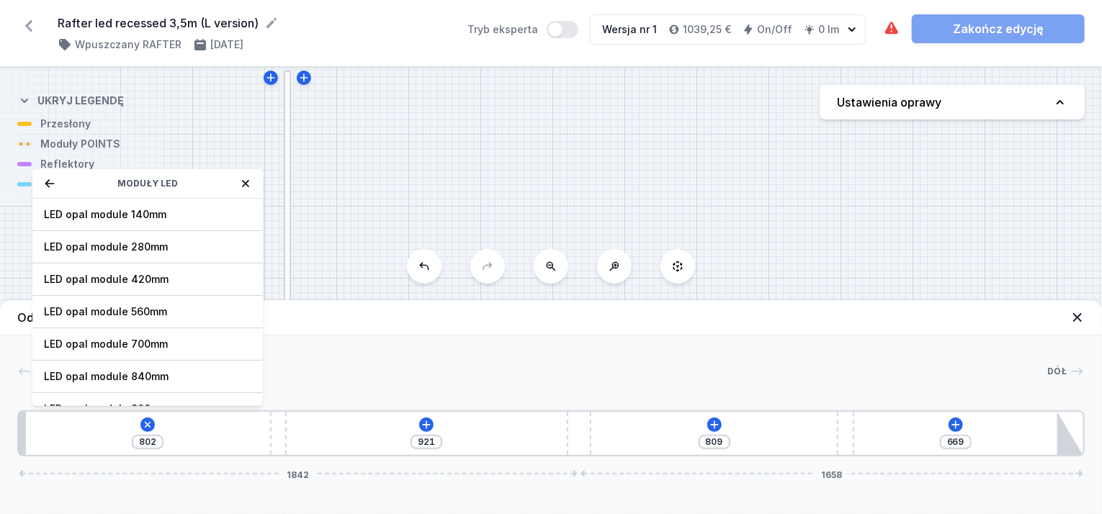
click at [455, 356] on div "Góra Dół 1 2 3 2 4 802 Moduły LED LED opal module 140mm LED opal module 280mm L…" at bounding box center [551, 396] width 1102 height 121
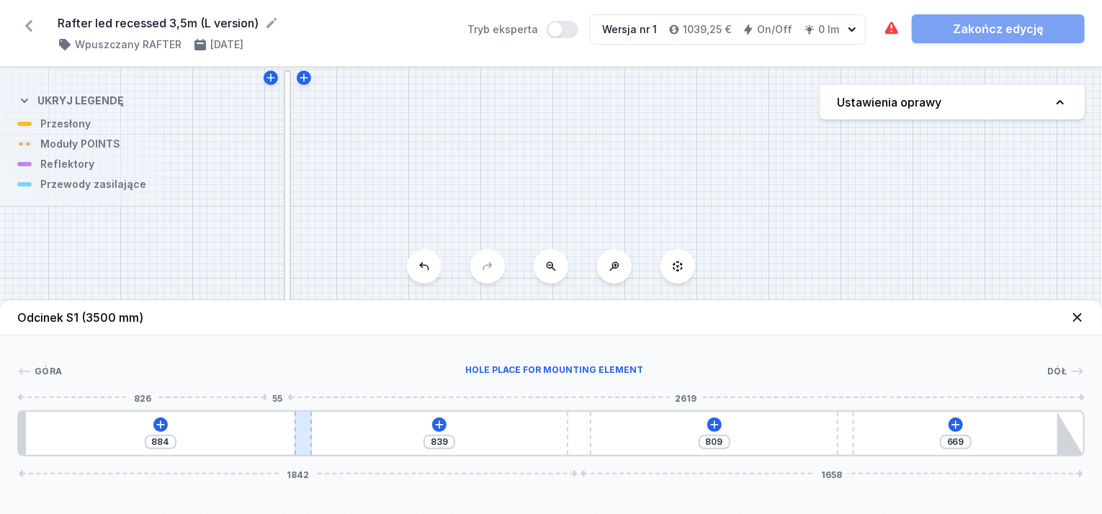
drag, startPoint x: 280, startPoint y: 423, endPoint x: 304, endPoint y: 426, distance: 23.9
click at [304, 426] on div at bounding box center [302, 433] width 17 height 43
click at [156, 423] on icon at bounding box center [161, 425] width 12 height 12
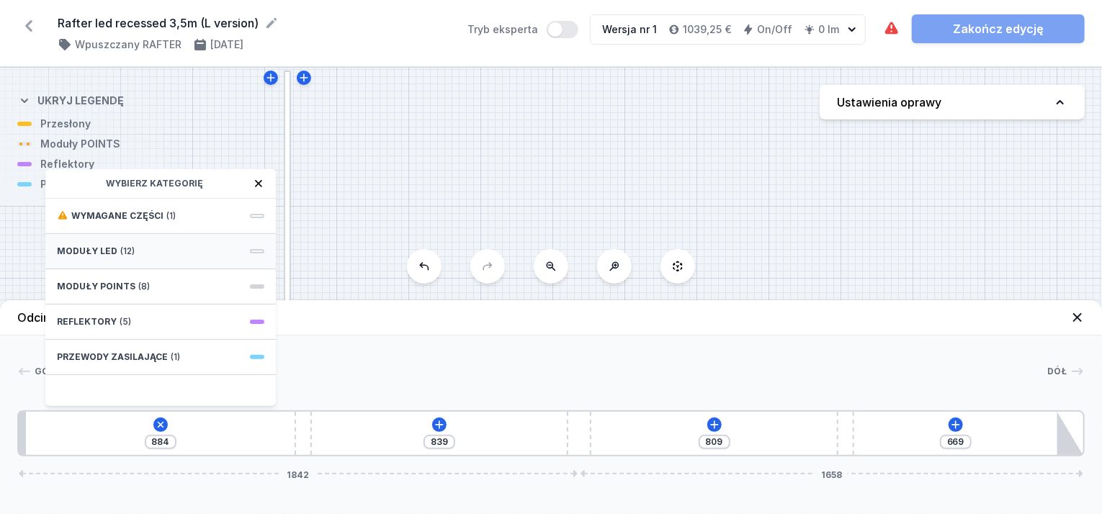
click at [92, 248] on span "Moduły LED" at bounding box center [87, 252] width 60 height 12
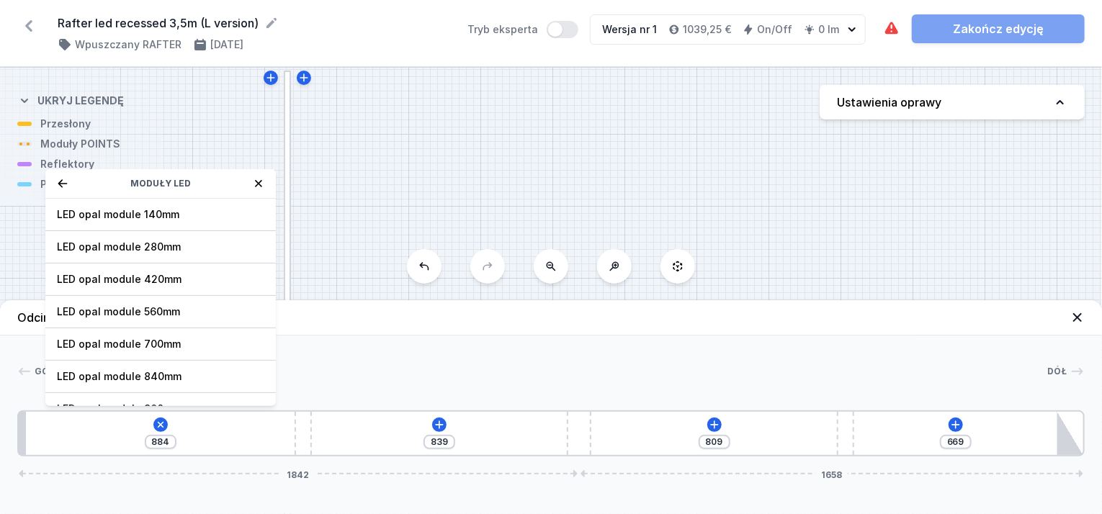
click at [129, 375] on span "LED opal module 840mm" at bounding box center [160, 376] width 207 height 14
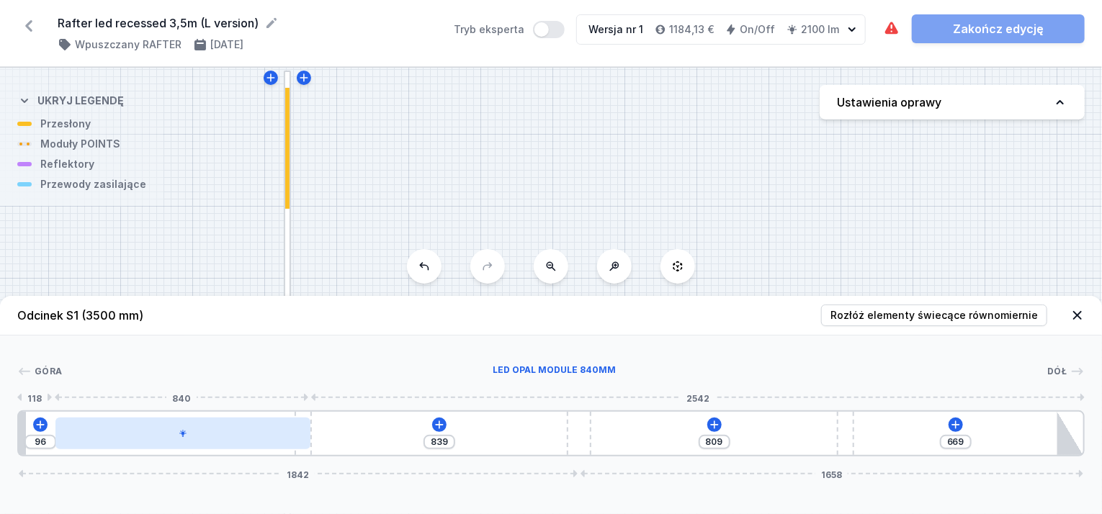
drag, startPoint x: 180, startPoint y: 444, endPoint x: 207, endPoint y: 444, distance: 27.4
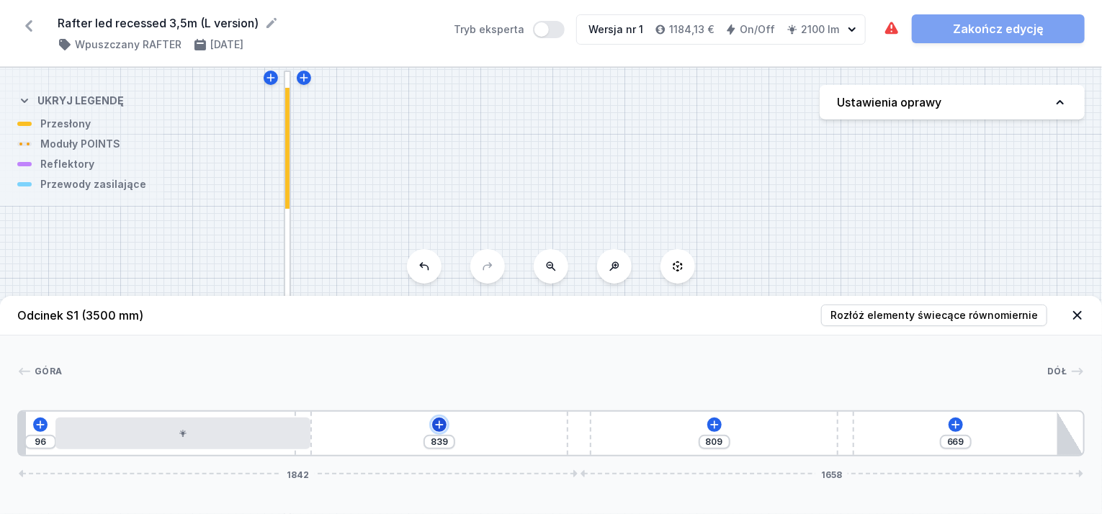
click at [436, 426] on icon at bounding box center [439, 425] width 8 height 8
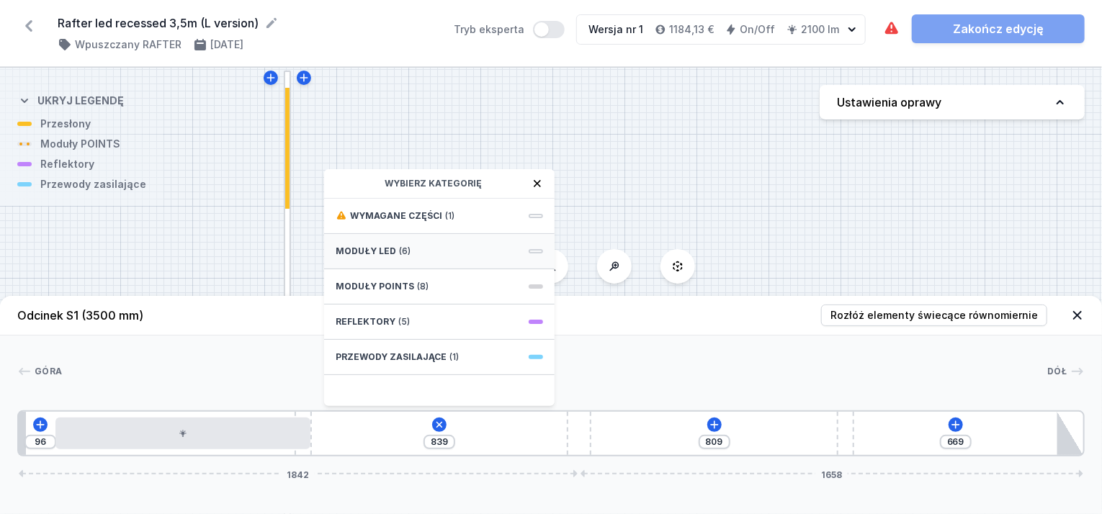
click at [379, 248] on span "Moduły LED" at bounding box center [366, 252] width 60 height 12
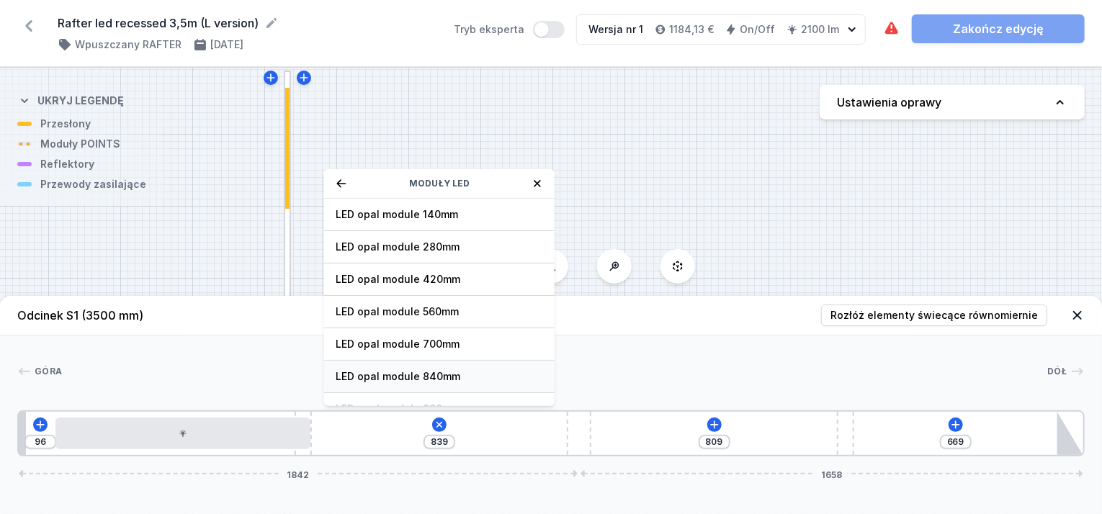
click at [420, 372] on span "LED opal module 840mm" at bounding box center [439, 376] width 207 height 14
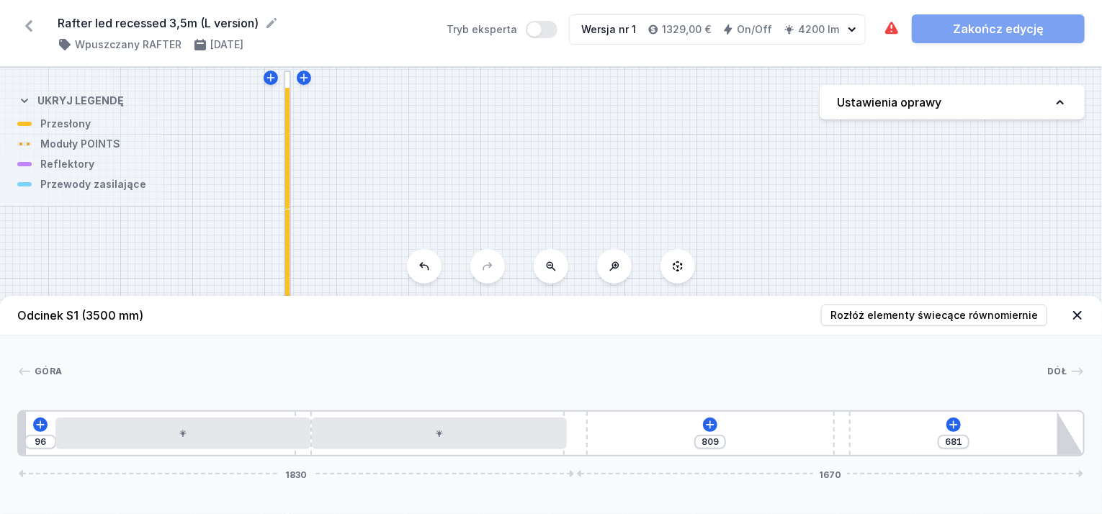
drag, startPoint x: 583, startPoint y: 440, endPoint x: 601, endPoint y: 439, distance: 18.7
click at [601, 439] on div "96 809 681 1830 1670" at bounding box center [550, 433] width 1067 height 46
click at [711, 418] on button at bounding box center [710, 425] width 14 height 14
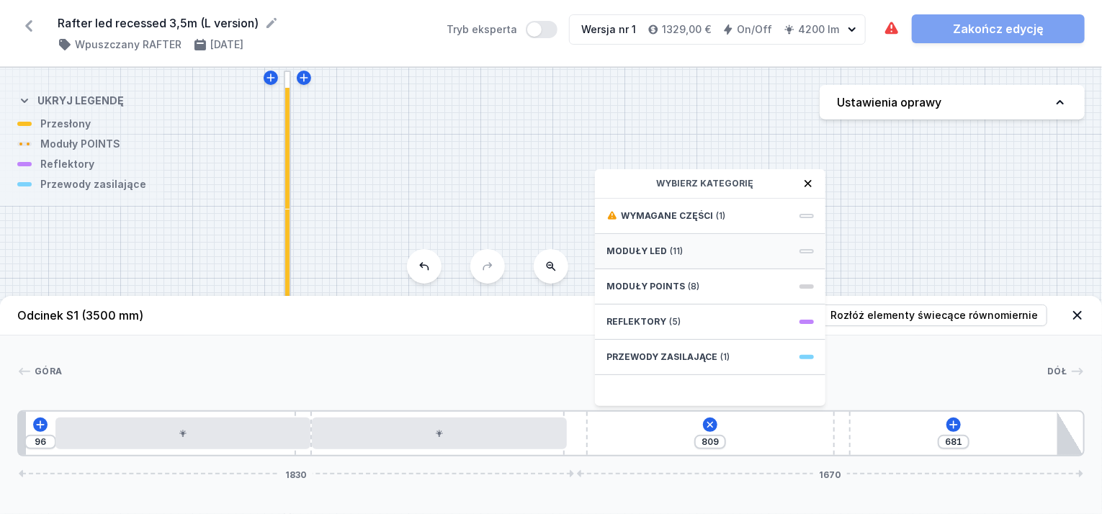
click at [648, 246] on span "Moduły LED" at bounding box center [636, 252] width 60 height 12
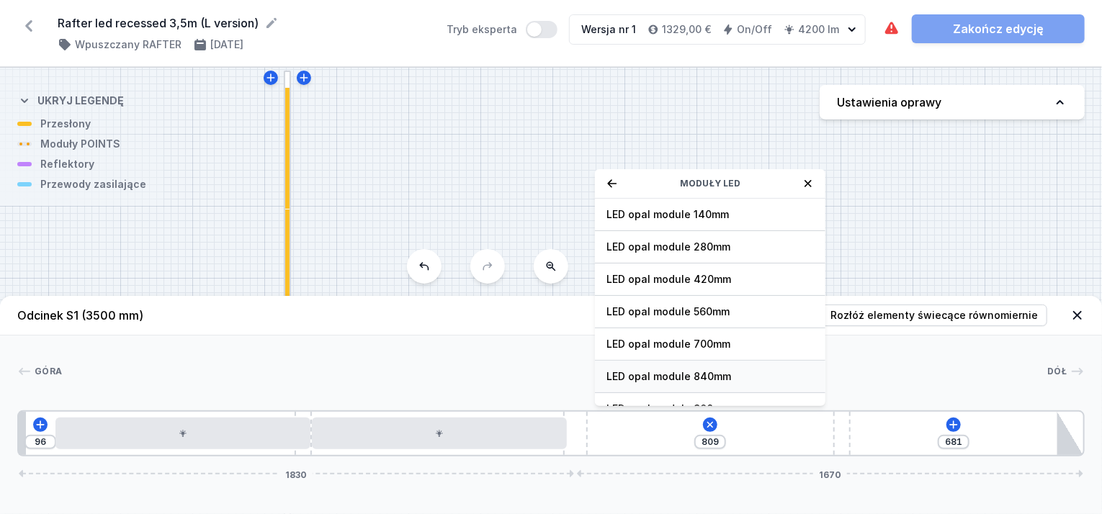
click at [691, 379] on span "LED opal module 840mm" at bounding box center [709, 376] width 207 height 14
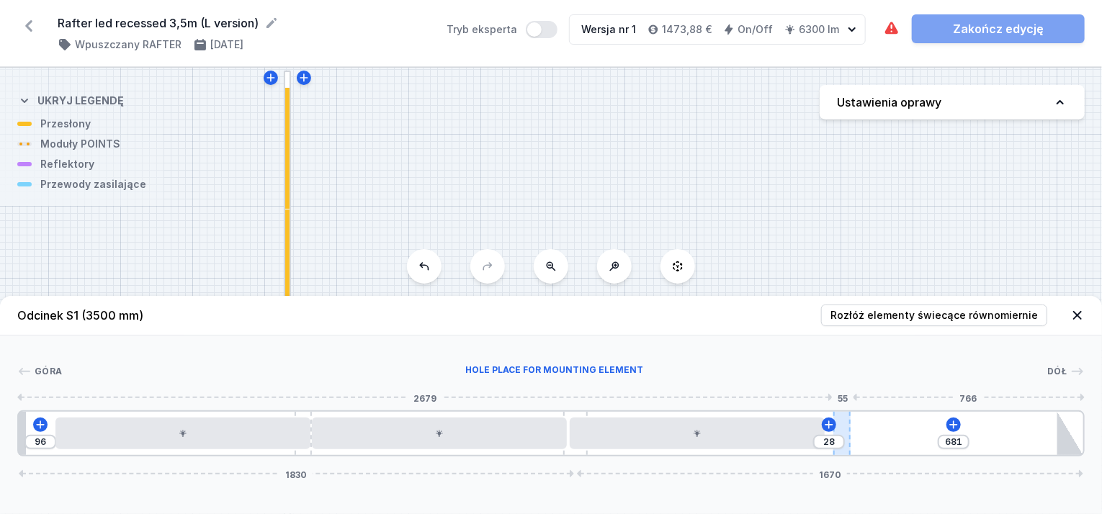
drag, startPoint x: 844, startPoint y: 439, endPoint x: 839, endPoint y: 451, distance: 12.6
click at [19, 433] on div "28" at bounding box center [19, 433] width 0 height 0
drag, startPoint x: 841, startPoint y: 415, endPoint x: 828, endPoint y: 418, distance: 13.1
click at [828, 418] on div "96 764 1830 1670" at bounding box center [550, 433] width 1067 height 46
click at [939, 421] on icon at bounding box center [941, 425] width 12 height 12
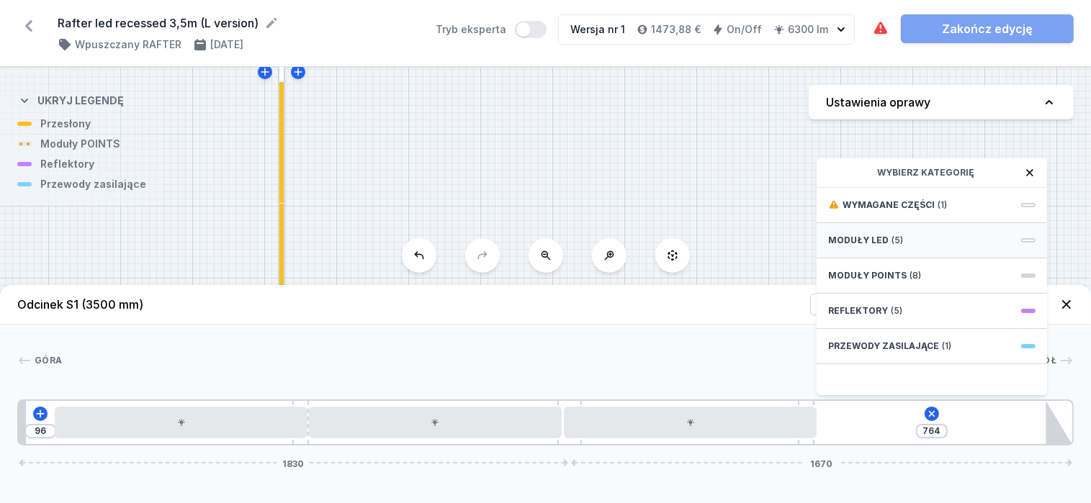
click at [835, 246] on span "Moduły LED" at bounding box center [858, 241] width 60 height 12
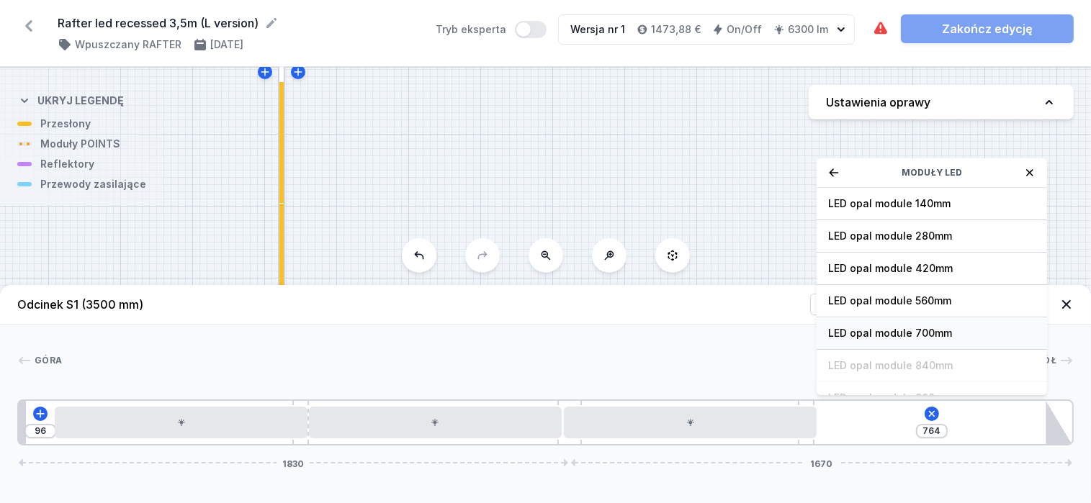
click at [876, 333] on div "LED opal module 700mm" at bounding box center [932, 334] width 230 height 32
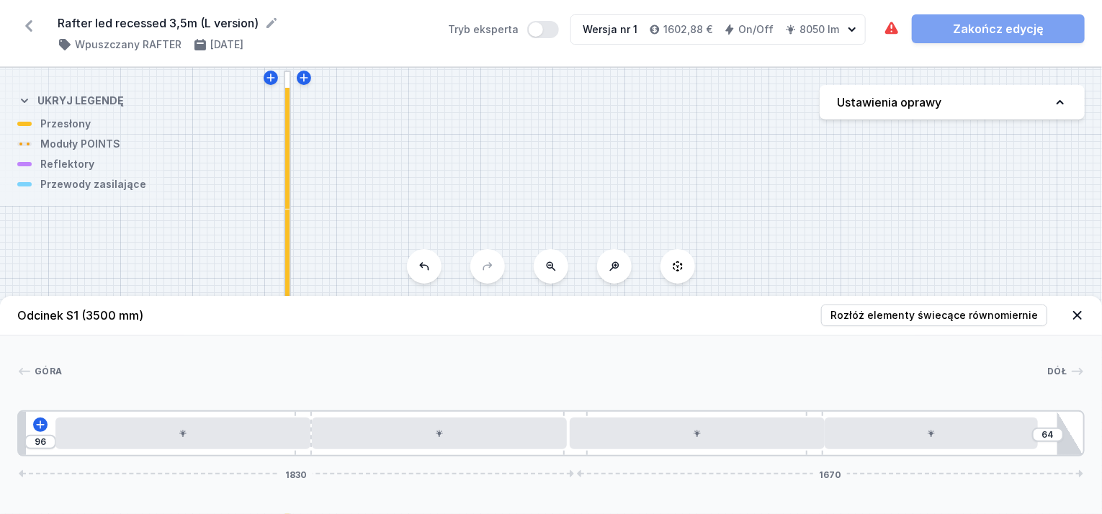
click at [374, 194] on div "S2 3500 S1 3500" at bounding box center [551, 291] width 1102 height 446
click at [1079, 318] on icon at bounding box center [1077, 315] width 9 height 9
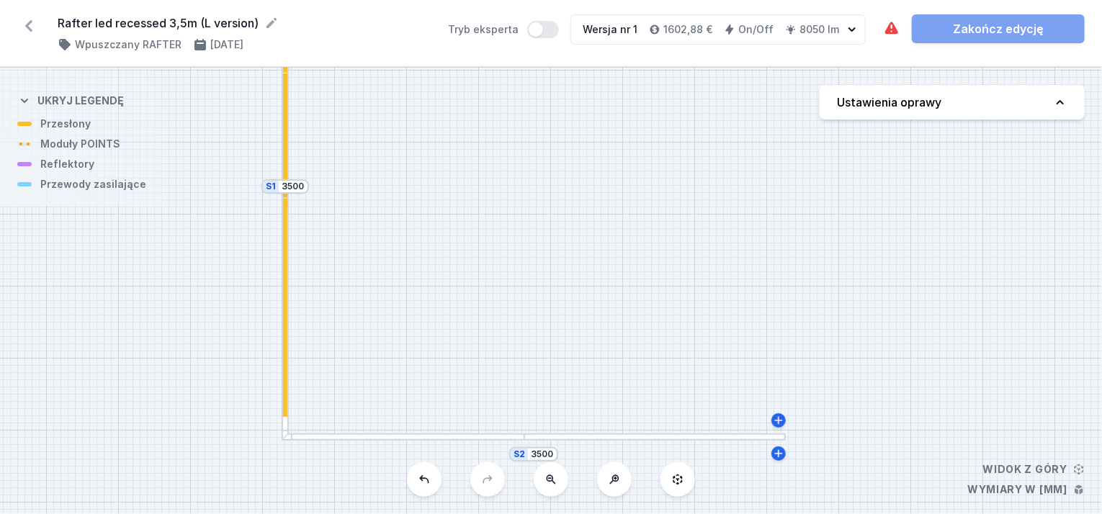
drag, startPoint x: 402, startPoint y: 298, endPoint x: 400, endPoint y: 162, distance: 136.1
click at [400, 162] on div "S2 3500 S1 3500" at bounding box center [551, 291] width 1102 height 446
click at [334, 441] on div "S2 3500 S1 3500" at bounding box center [551, 291] width 1102 height 446
click at [287, 421] on div at bounding box center [285, 318] width 7 height 240
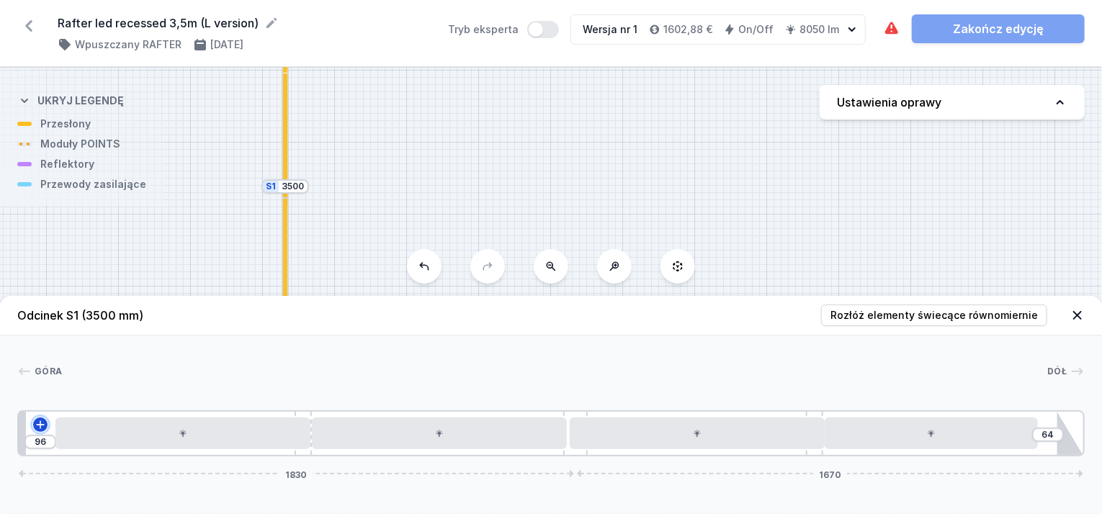
click at [37, 427] on icon at bounding box center [41, 425] width 12 height 12
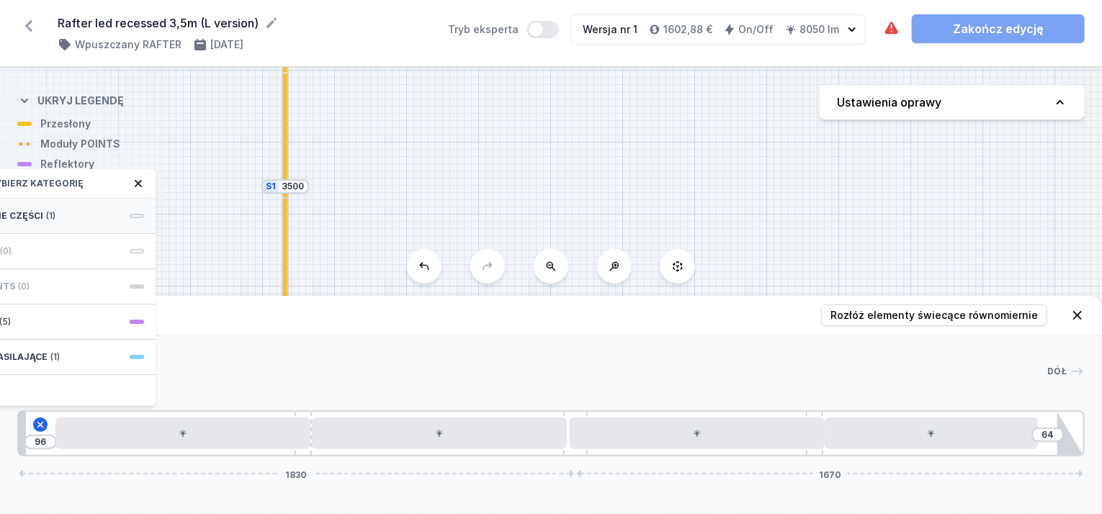
click at [58, 207] on div "Wymagane części (1)" at bounding box center [40, 216] width 230 height 35
click at [57, 217] on span "Hole for power supply cable" at bounding box center [40, 214] width 207 height 14
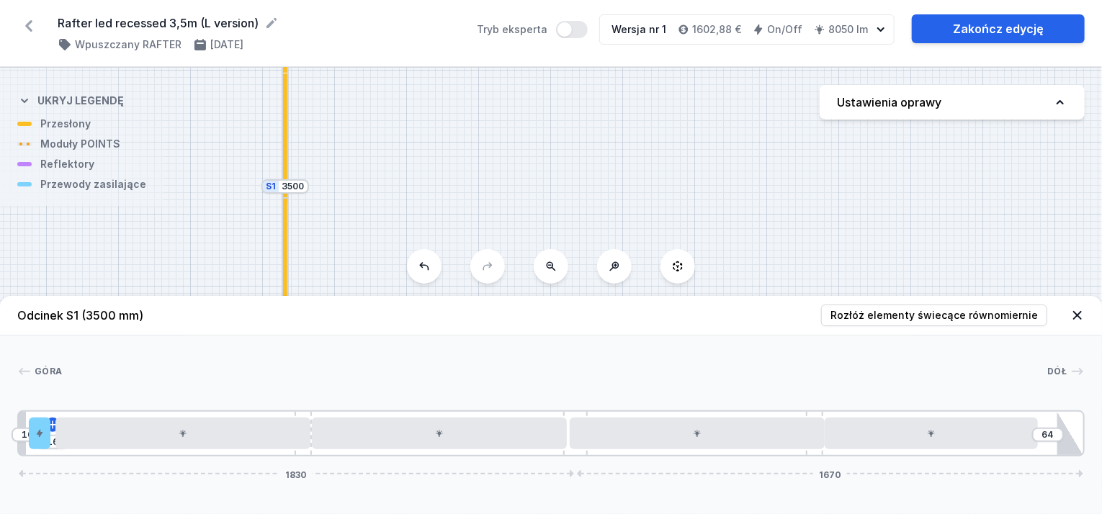
click at [510, 354] on div "[GEOGRAPHIC_DATA] 1 2 3 4 3 5 4 3 6 7 10 16 64 1830 1670 34 70 16 840 840 8 840…" at bounding box center [551, 396] width 1102 height 121
click at [1077, 321] on icon at bounding box center [1077, 315] width 14 height 14
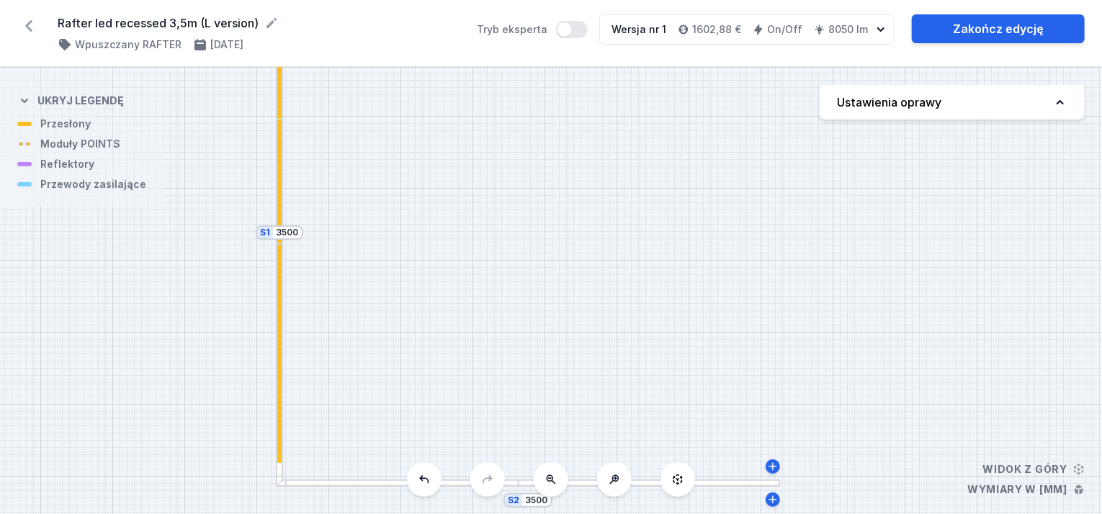
drag, startPoint x: 409, startPoint y: 303, endPoint x: 403, endPoint y: 349, distance: 46.4
click at [403, 349] on div "S2 3500 S1 3500" at bounding box center [551, 291] width 1102 height 446
click at [279, 320] on div at bounding box center [279, 352] width 4 height 222
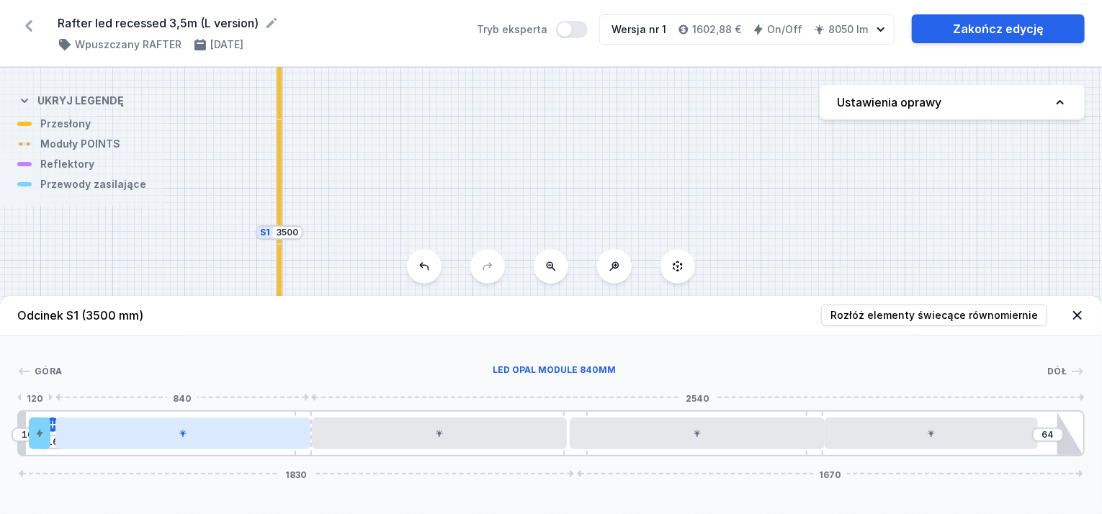
drag, startPoint x: 45, startPoint y: 430, endPoint x: 55, endPoint y: 431, distance: 10.1
click at [55, 431] on div "10 16 64 1830 1670" at bounding box center [550, 433] width 1067 height 46
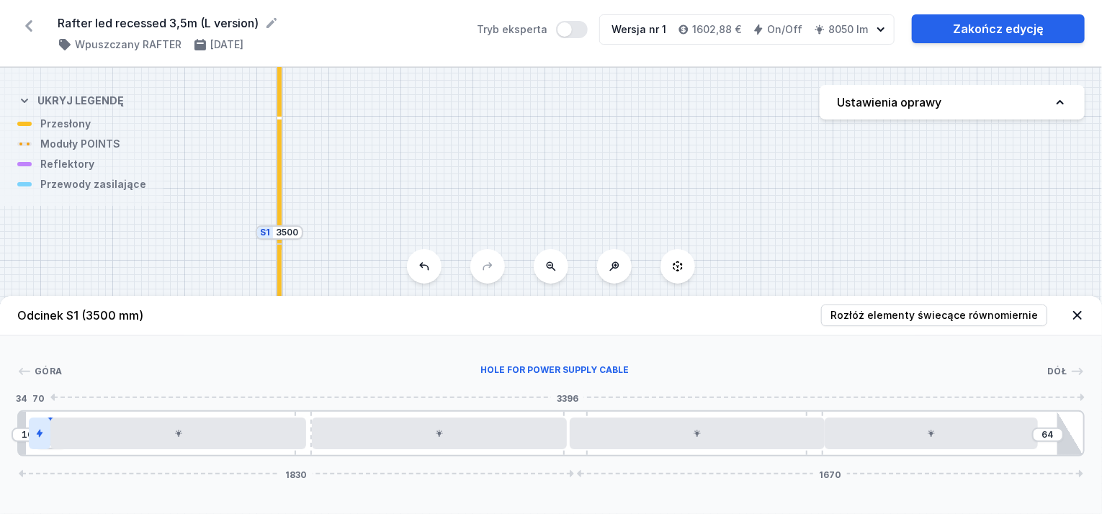
drag, startPoint x: 59, startPoint y: 431, endPoint x: 49, endPoint y: 431, distance: 10.1
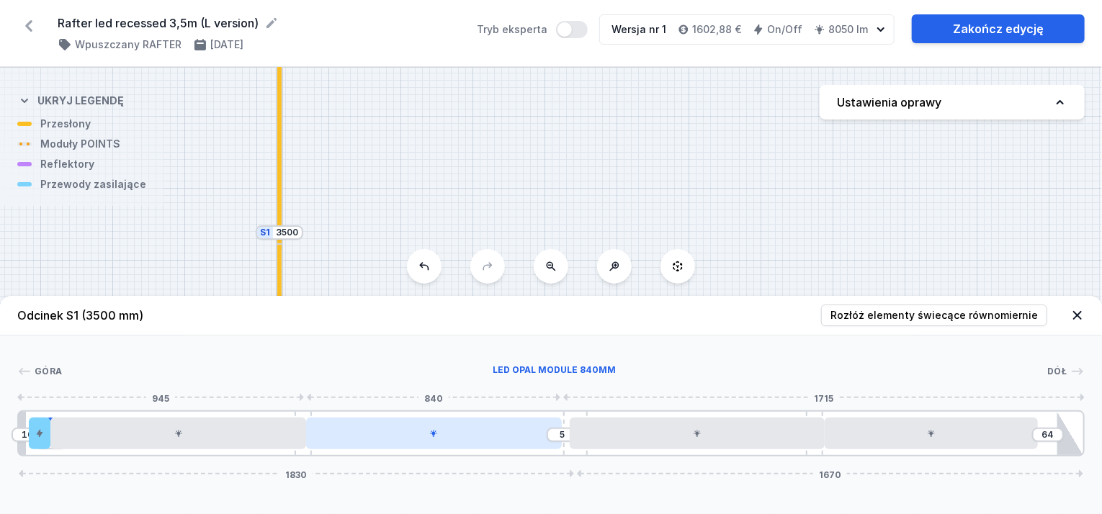
drag, startPoint x: 336, startPoint y: 433, endPoint x: 329, endPoint y: 436, distance: 7.5
click at [329, 436] on div at bounding box center [434, 434] width 256 height 32
drag, startPoint x: 609, startPoint y: 439, endPoint x: 557, endPoint y: 444, distance: 52.9
click at [557, 444] on div "10 1 5 64 1830 1670" at bounding box center [550, 433] width 1067 height 46
drag, startPoint x: 572, startPoint y: 424, endPoint x: 553, endPoint y: 423, distance: 18.8
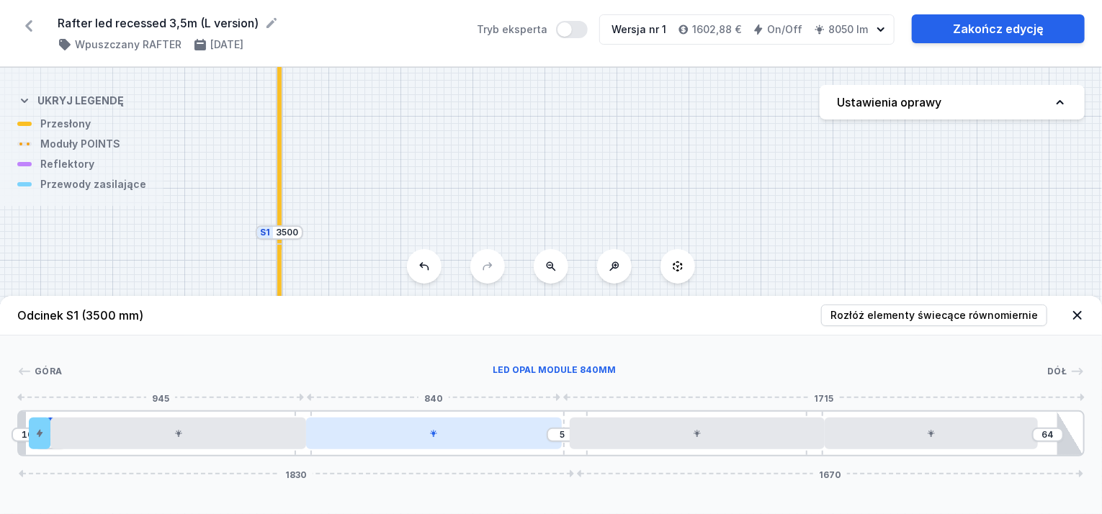
click at [553, 423] on div "10 1 5 64 1830 1670" at bounding box center [550, 433] width 1067 height 46
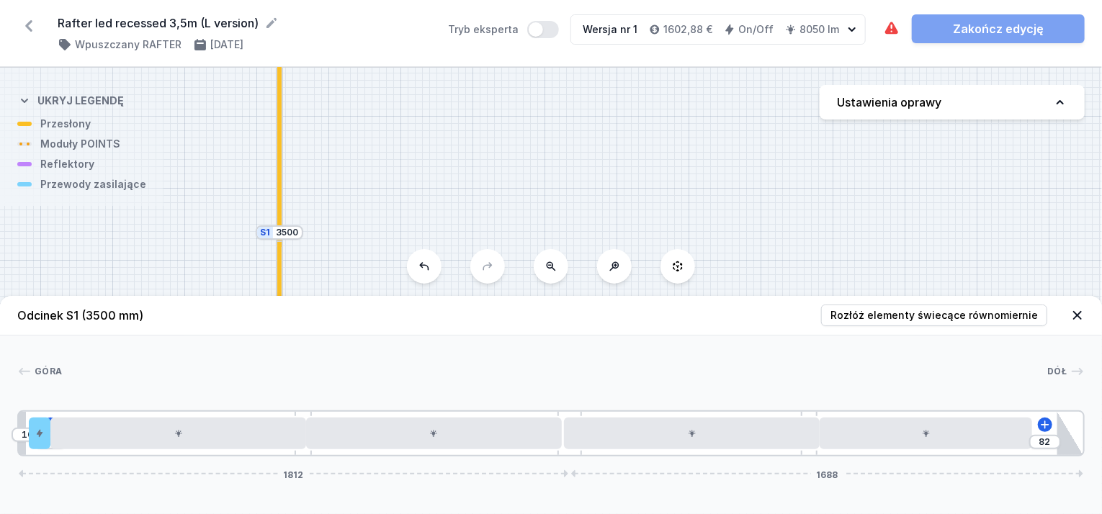
drag, startPoint x: 577, startPoint y: 415, endPoint x: 593, endPoint y: 415, distance: 16.6
click at [593, 415] on div "10 1 82 1812 1688" at bounding box center [550, 433] width 1067 height 46
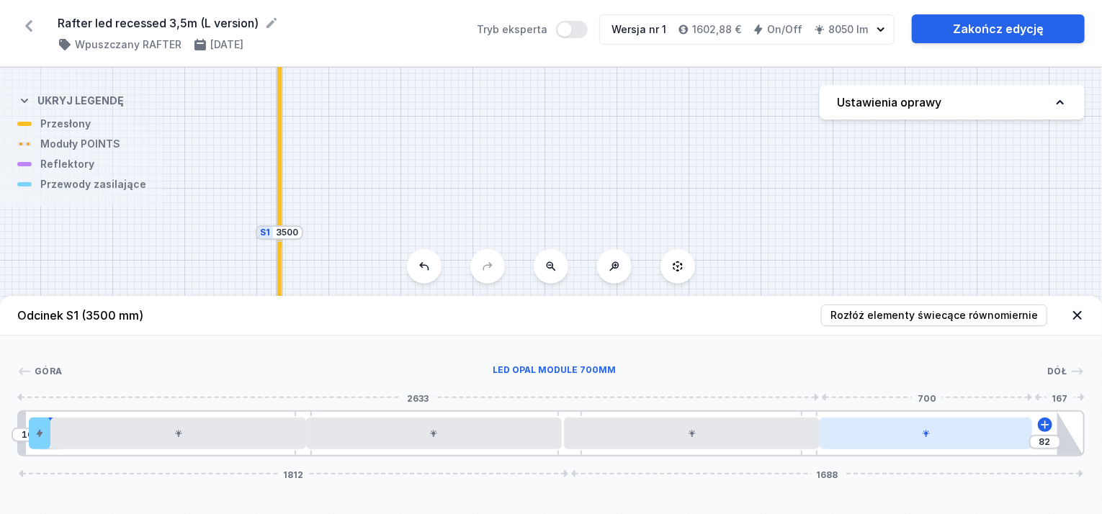
click at [940, 443] on div at bounding box center [925, 434] width 213 height 32
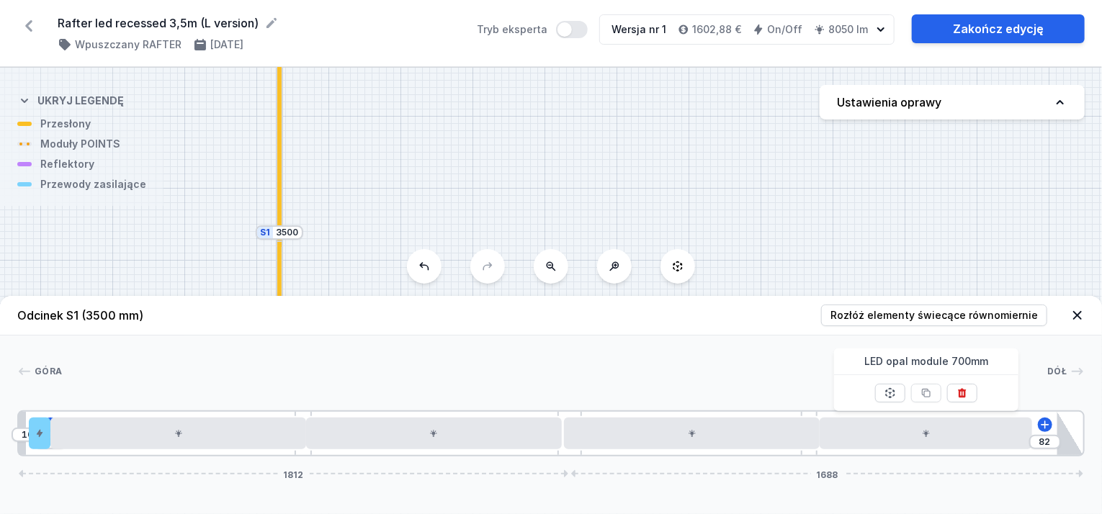
click at [772, 369] on div at bounding box center [554, 371] width 985 height 14
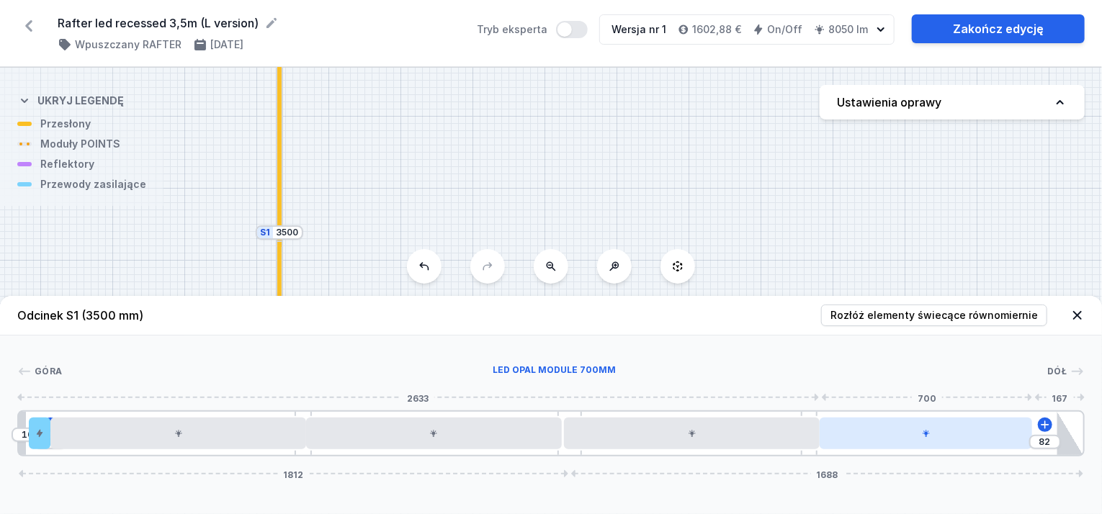
click at [973, 436] on div at bounding box center [925, 434] width 213 height 32
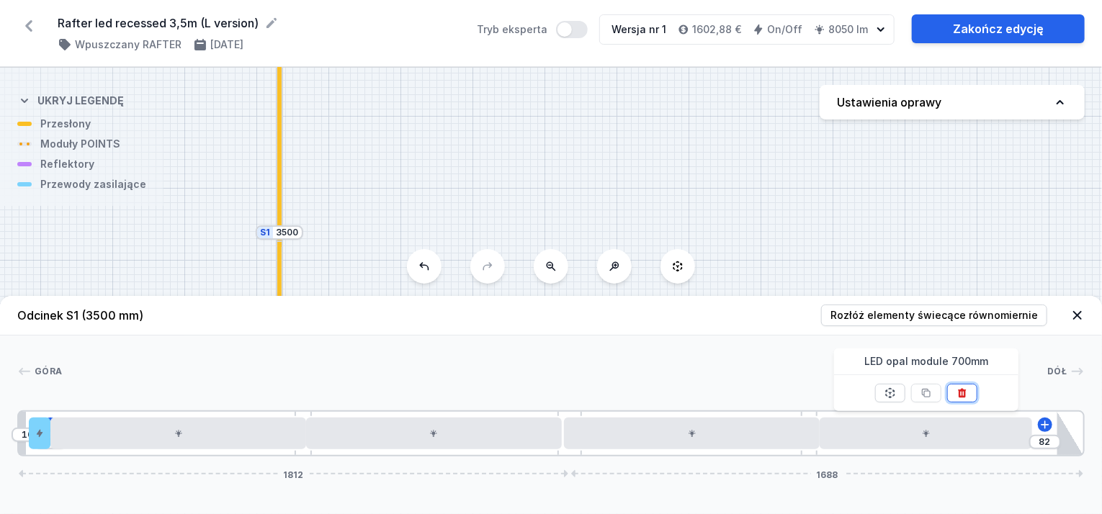
click at [968, 392] on button at bounding box center [962, 393] width 30 height 19
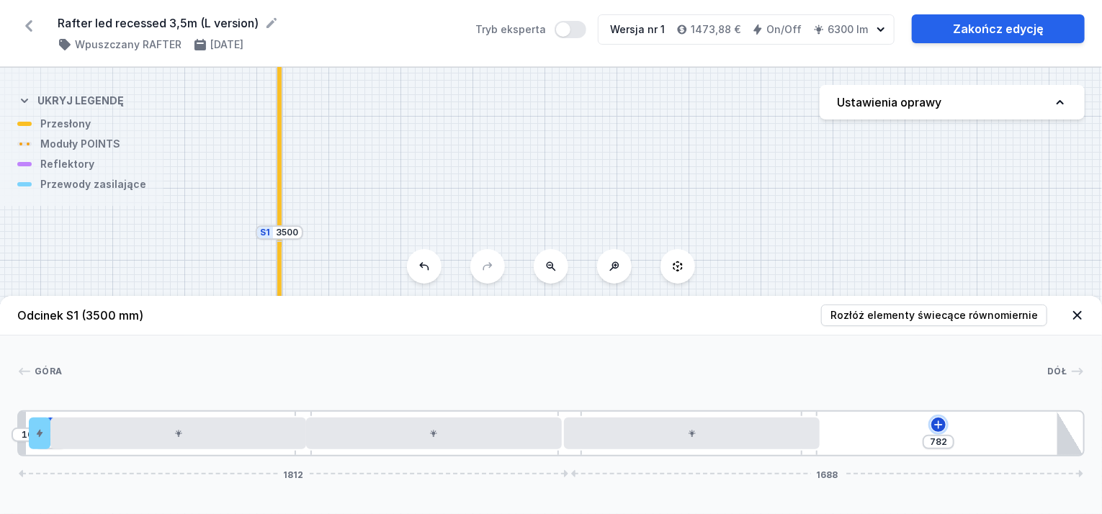
click at [942, 426] on icon at bounding box center [938, 425] width 12 height 12
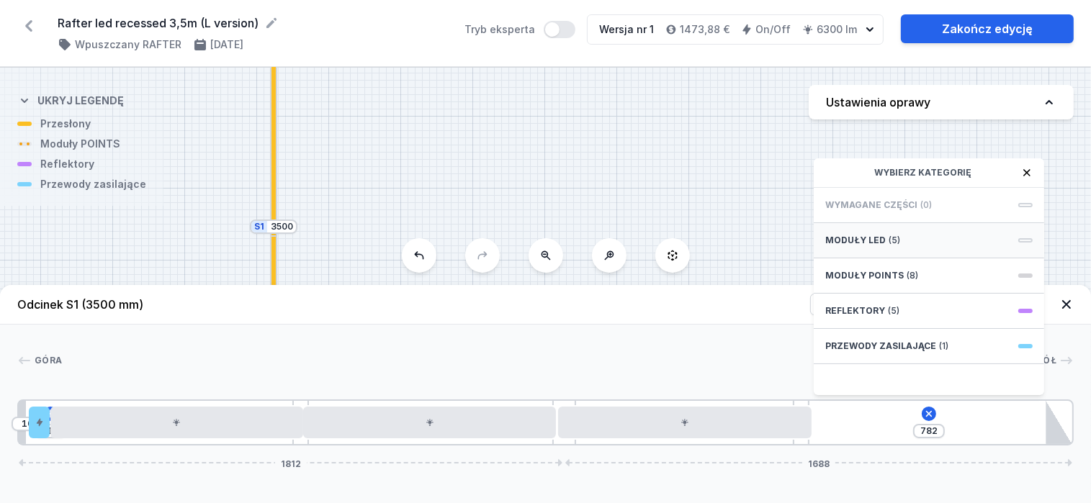
click at [883, 251] on div "Moduły LED (5)" at bounding box center [929, 240] width 230 height 35
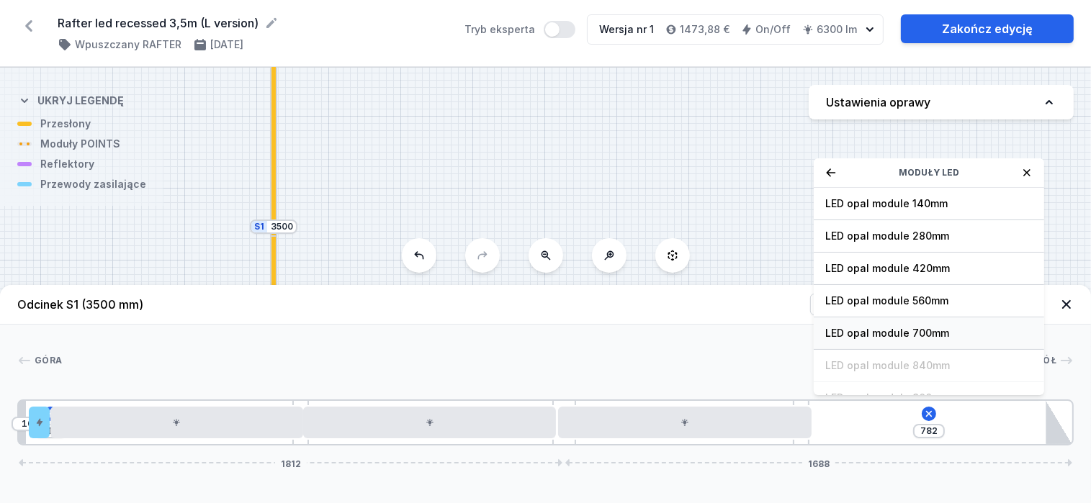
click at [893, 341] on span "LED opal module 700mm" at bounding box center [928, 333] width 207 height 14
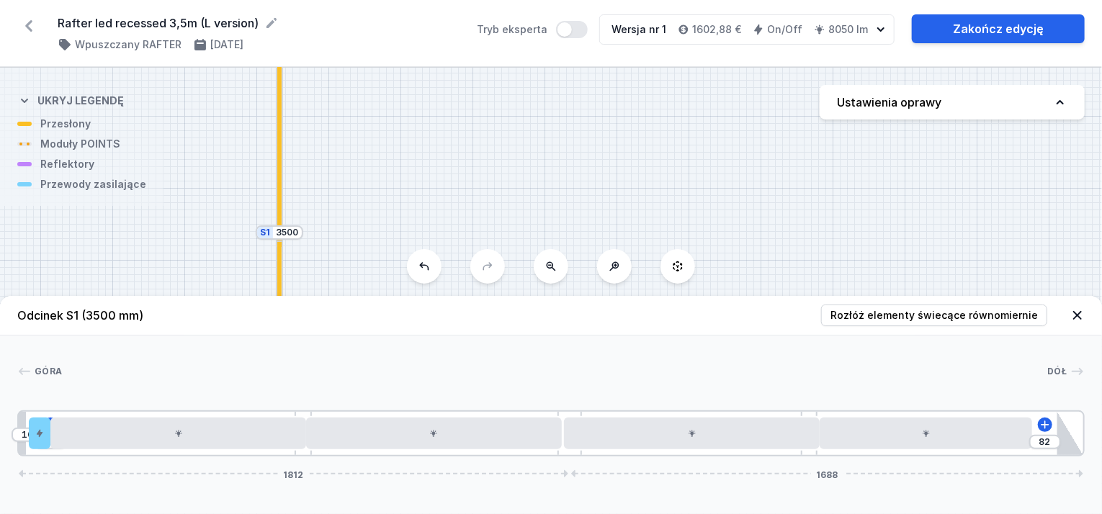
click at [719, 246] on div "S2 3500 S1 3500" at bounding box center [551, 291] width 1102 height 446
click at [1044, 423] on icon at bounding box center [1045, 425] width 12 height 12
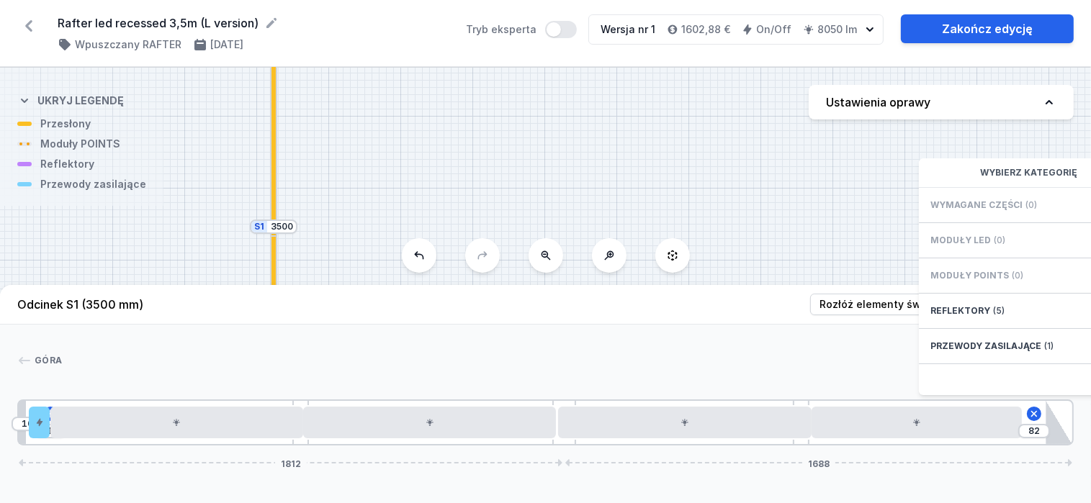
click at [786, 214] on div "S2 3500 S1 3500" at bounding box center [545, 286] width 1091 height 436
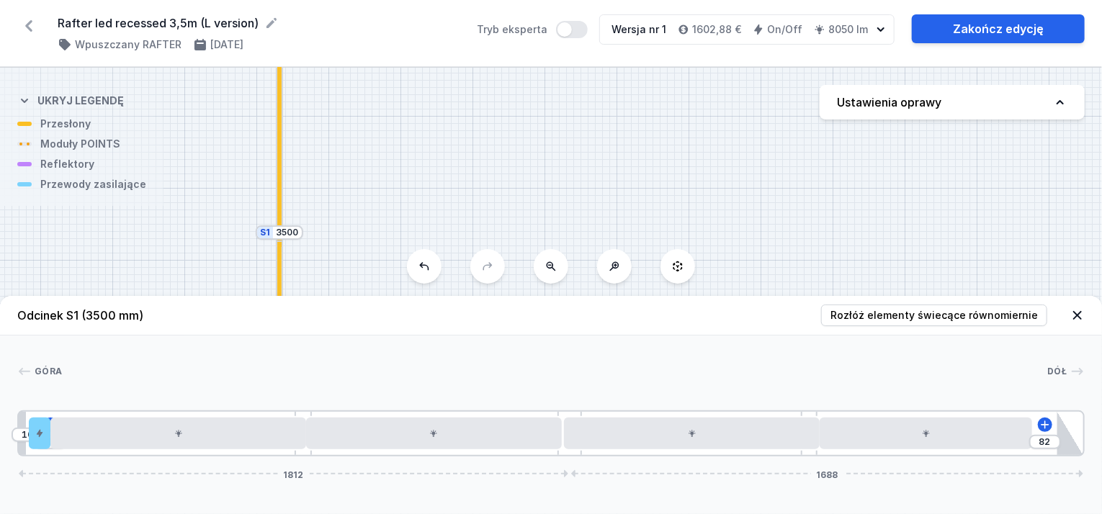
click at [1082, 316] on icon at bounding box center [1077, 315] width 14 height 14
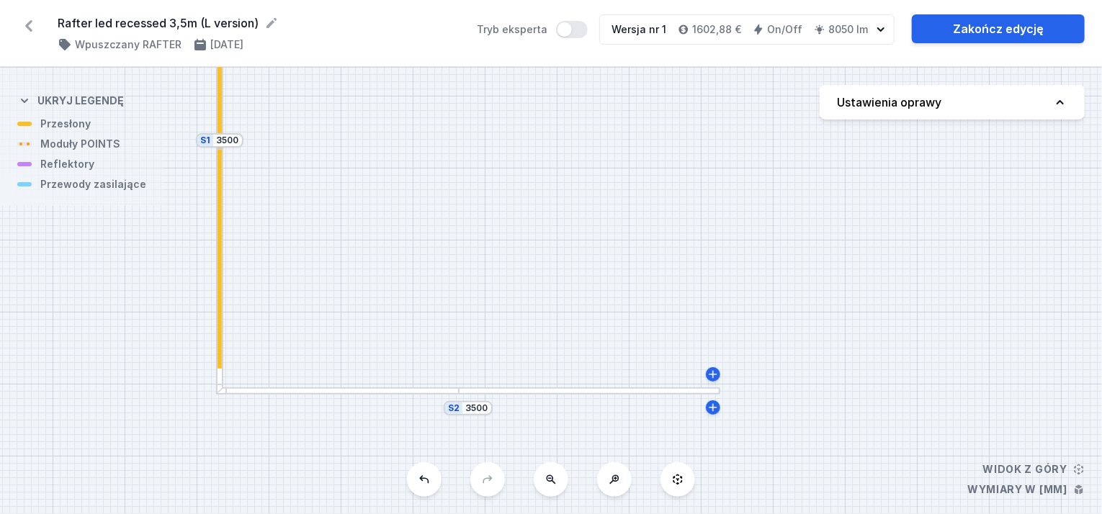
drag, startPoint x: 440, startPoint y: 326, endPoint x: 379, endPoint y: 233, distance: 110.8
click at [379, 233] on div "S2 3500 S1 3500" at bounding box center [551, 291] width 1102 height 446
click at [356, 395] on div "S2 3500 S1 3500" at bounding box center [551, 291] width 1102 height 446
click at [331, 393] on div at bounding box center [336, 390] width 243 height 7
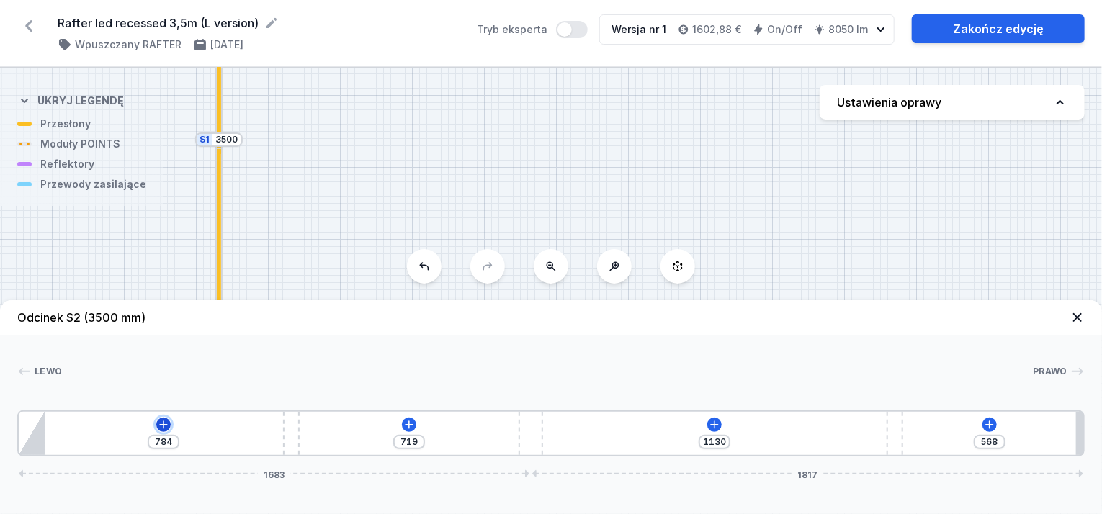
click at [161, 421] on icon at bounding box center [164, 425] width 12 height 12
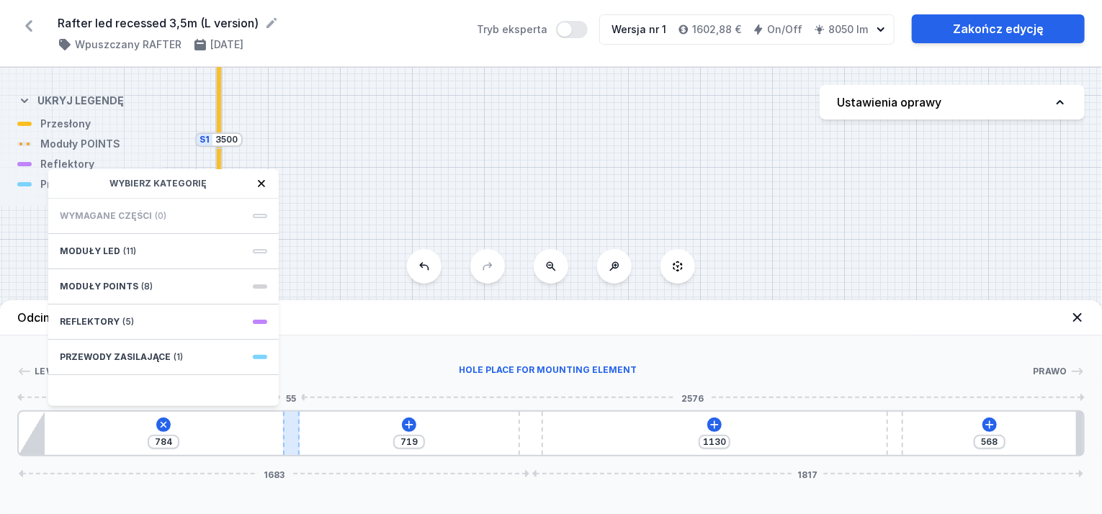
click at [300, 417] on div "784 Wybierz kategorię Wymagane części (0) Moduły LED (11) Moduły POINTS (8) Ref…" at bounding box center [550, 433] width 1067 height 46
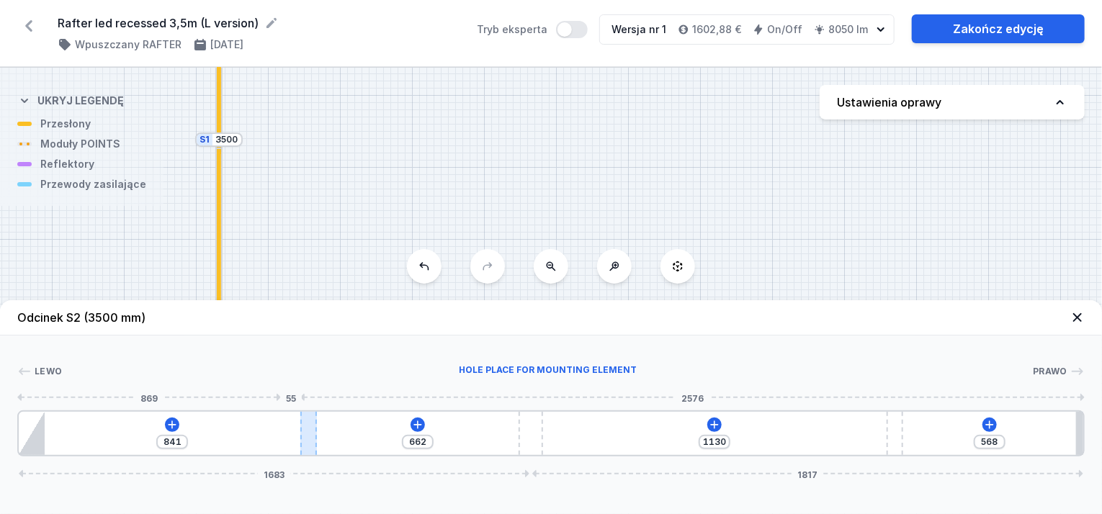
drag, startPoint x: 291, startPoint y: 421, endPoint x: 302, endPoint y: 424, distance: 11.9
click at [302, 424] on div at bounding box center [308, 433] width 17 height 43
click at [177, 426] on icon at bounding box center [172, 425] width 12 height 12
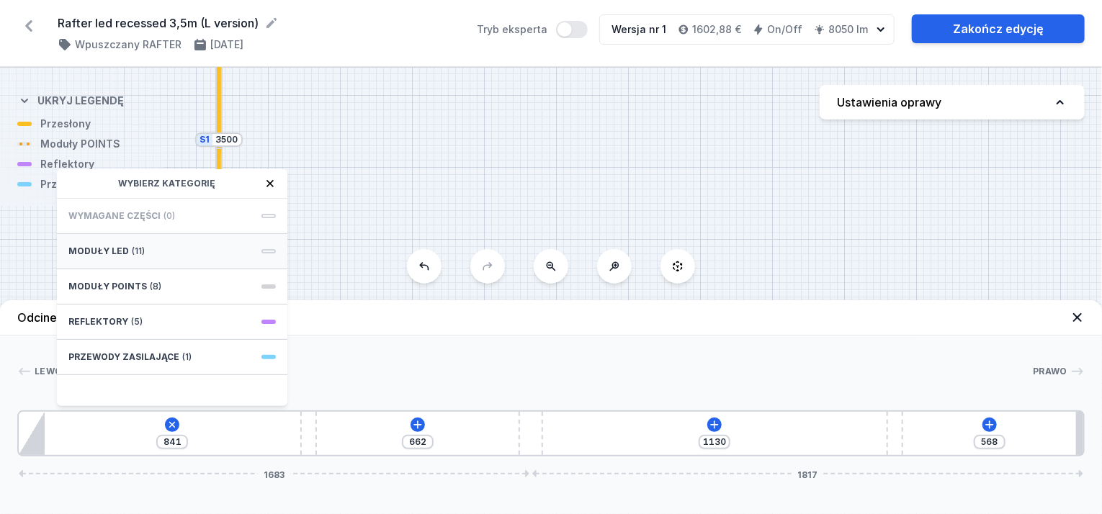
click at [135, 253] on span "(11)" at bounding box center [138, 252] width 13 height 12
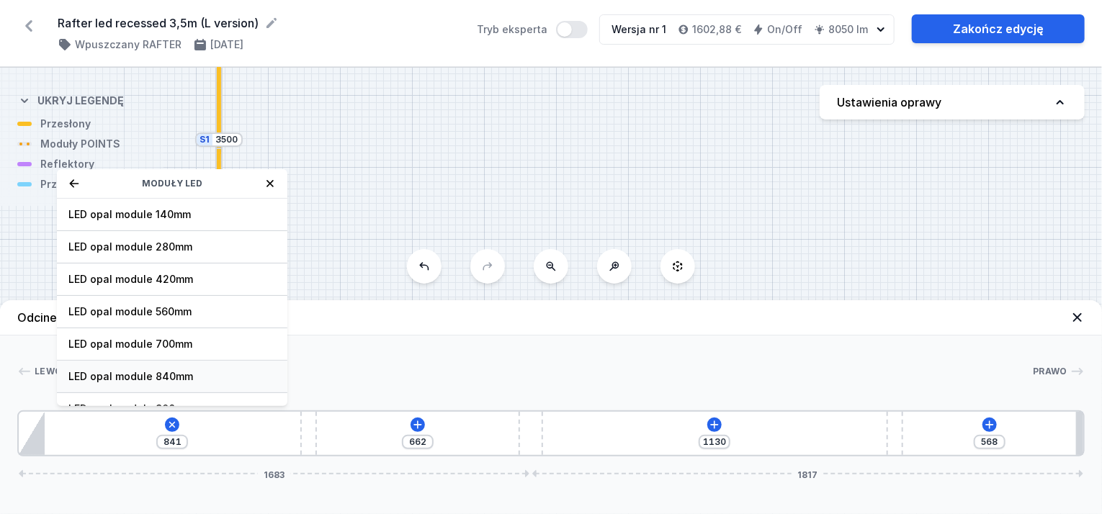
click at [147, 374] on span "LED opal module 840mm" at bounding box center [171, 376] width 207 height 14
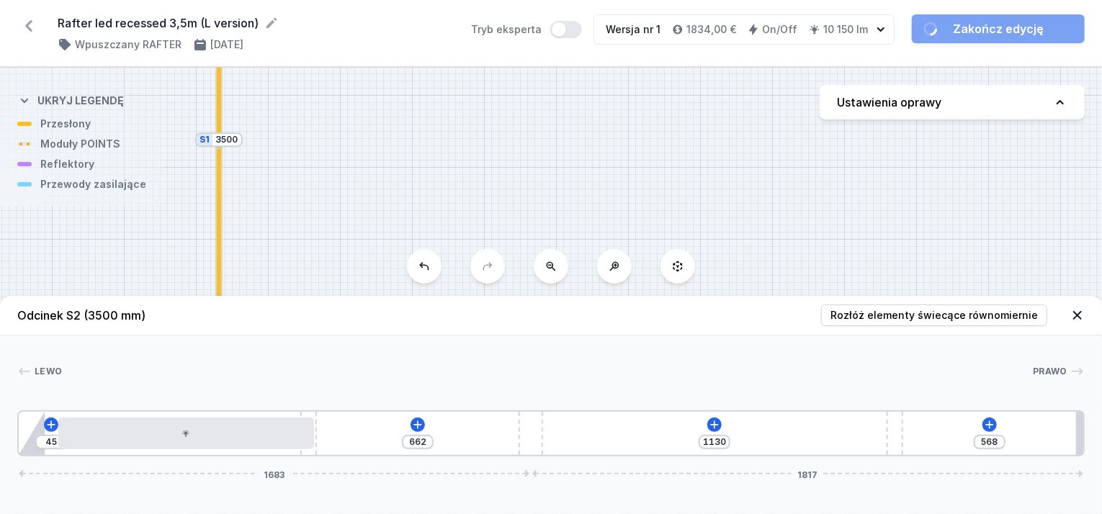
drag, startPoint x: 174, startPoint y: 440, endPoint x: 193, endPoint y: 453, distance: 22.8
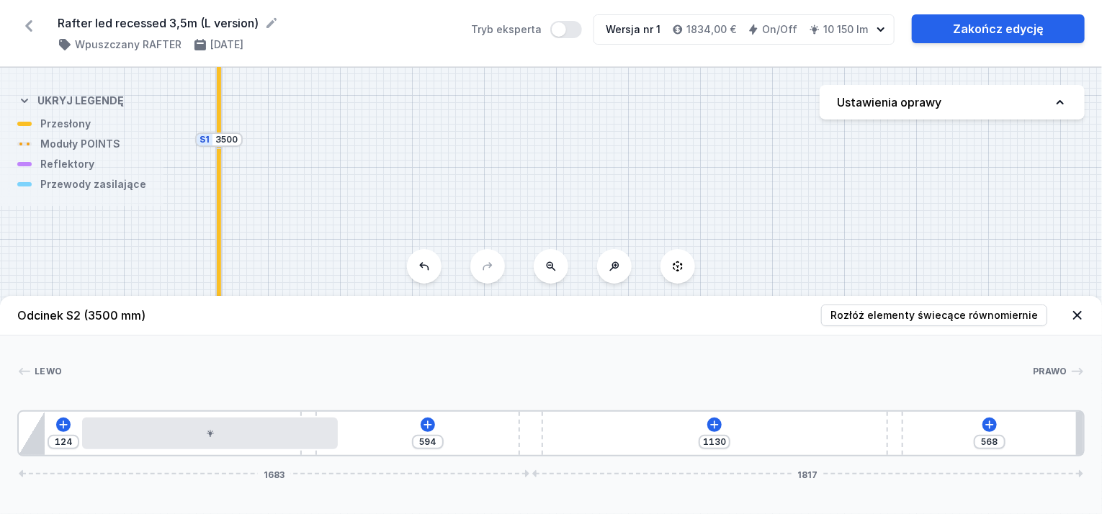
drag, startPoint x: 285, startPoint y: 413, endPoint x: 276, endPoint y: 415, distance: 9.8
click at [276, 415] on div "124 594 1130 568 1683 1817" at bounding box center [550, 433] width 1067 height 46
drag, startPoint x: 310, startPoint y: 408, endPoint x: 376, endPoint y: 412, distance: 65.7
click at [376, 412] on div "[PERSON_NAME] 1 2 3 4 2 5 124 594 1130 568 1683 1817 209 840 2451 85 841 55 662…" at bounding box center [551, 396] width 1102 height 121
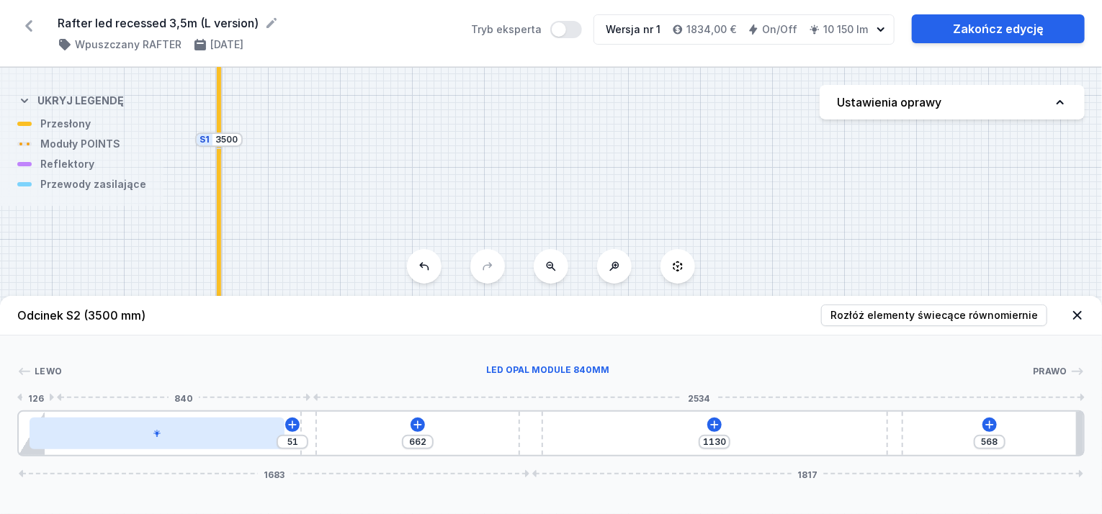
drag, startPoint x: 274, startPoint y: 432, endPoint x: 215, endPoint y: 439, distance: 60.1
click at [215, 439] on div at bounding box center [158, 434] width 256 height 32
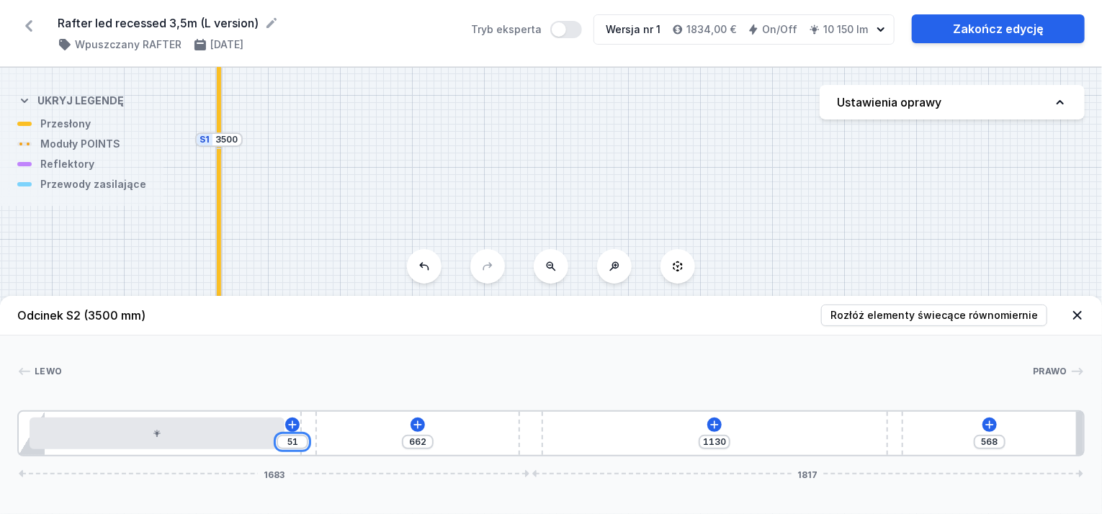
drag, startPoint x: 301, startPoint y: 439, endPoint x: 356, endPoint y: 436, distance: 55.5
click at [356, 436] on div "51 662 1130 568 1683 1817" at bounding box center [550, 433] width 1067 height 46
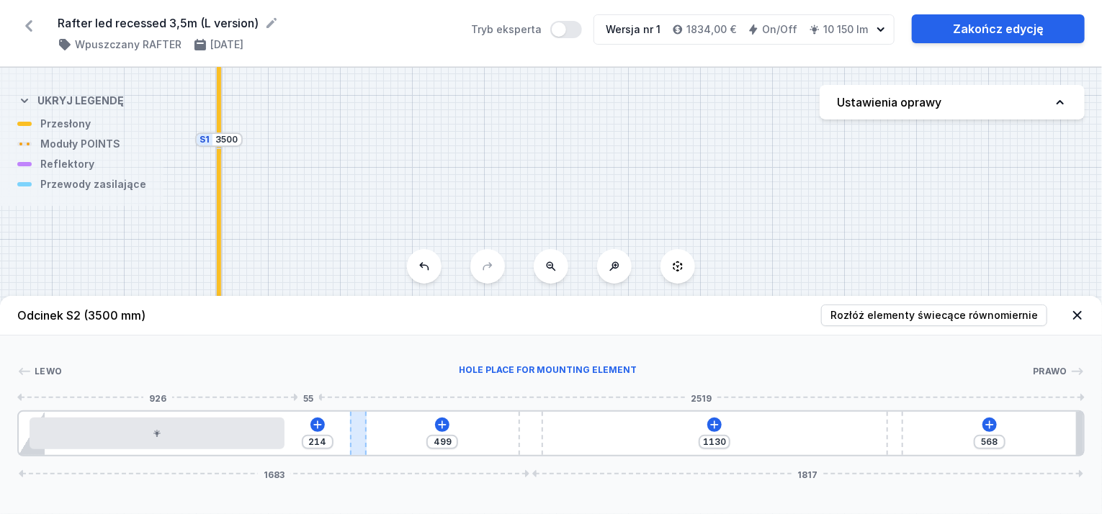
drag, startPoint x: 309, startPoint y: 414, endPoint x: 354, endPoint y: 421, distance: 45.2
click at [354, 421] on div at bounding box center [358, 433] width 17 height 43
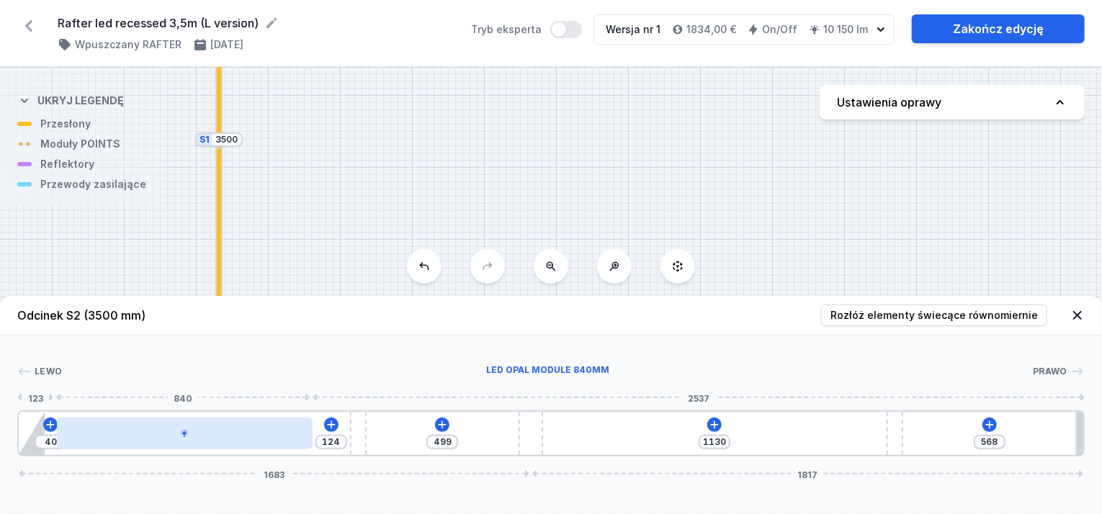
drag, startPoint x: 225, startPoint y: 431, endPoint x: 243, endPoint y: 441, distance: 20.0
click at [243, 441] on div at bounding box center [185, 434] width 256 height 32
drag, startPoint x: 353, startPoint y: 426, endPoint x: 279, endPoint y: 433, distance: 73.9
click at [279, 433] on div "40 678 1130 568 1683 1817" at bounding box center [550, 433] width 1067 height 46
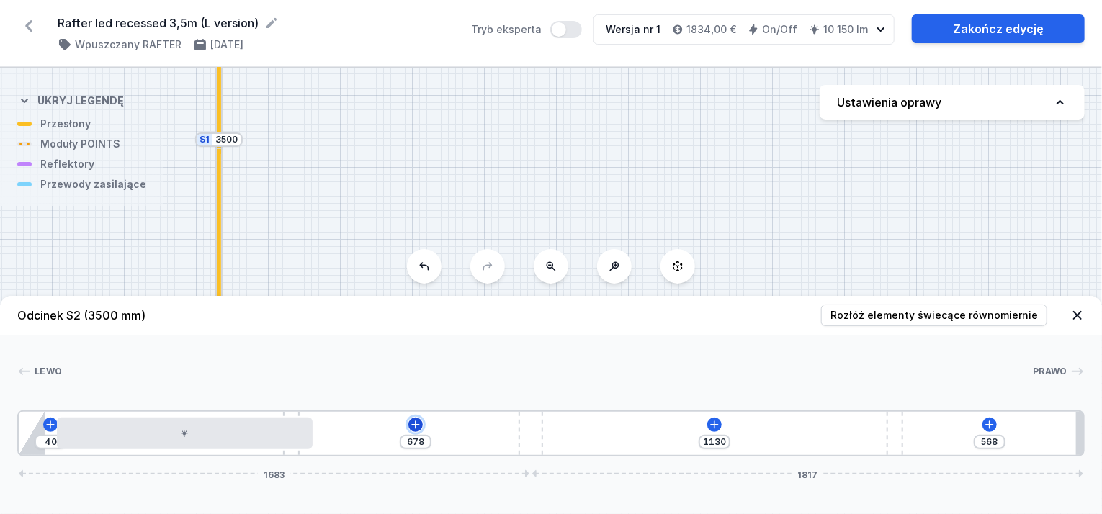
click at [410, 424] on icon at bounding box center [416, 425] width 12 height 12
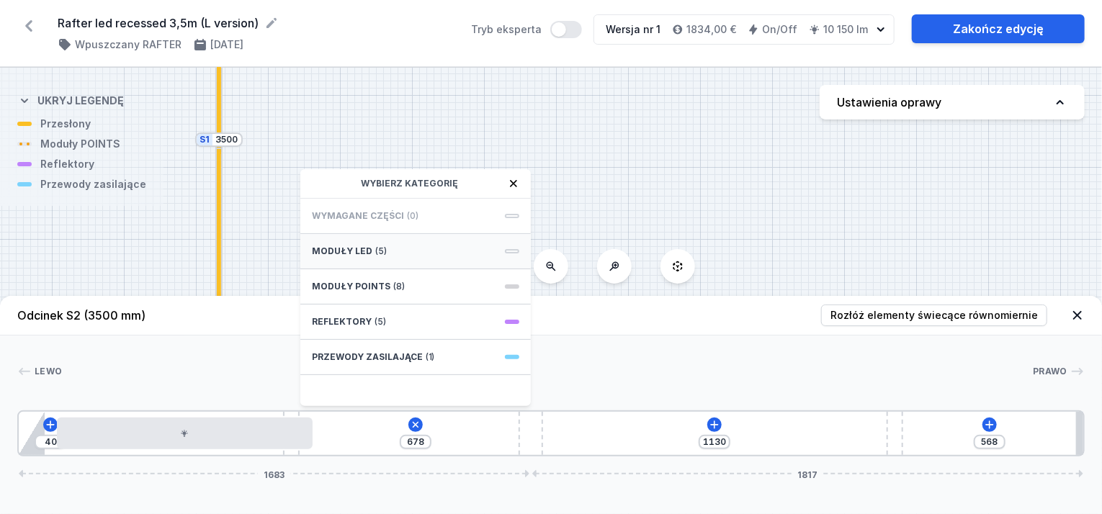
click at [396, 244] on div "Moduły LED (5)" at bounding box center [415, 251] width 230 height 35
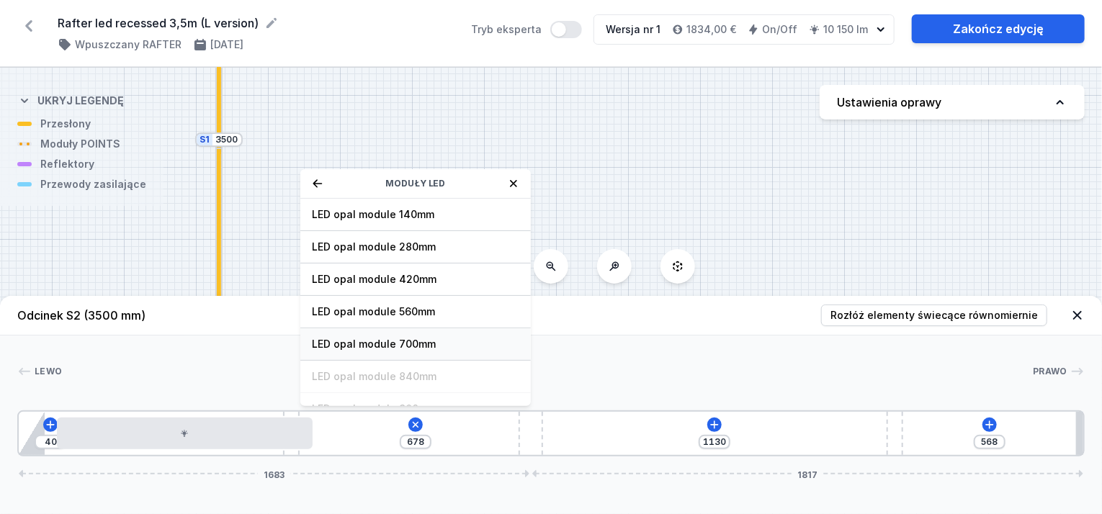
click at [397, 346] on span "LED opal module 700mm" at bounding box center [415, 344] width 207 height 14
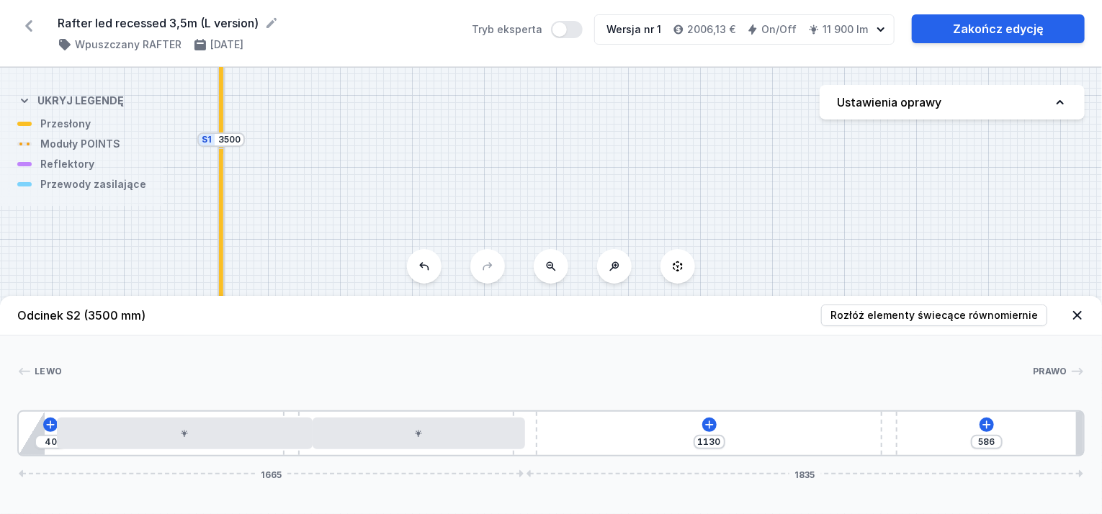
drag, startPoint x: 537, startPoint y: 429, endPoint x: 513, endPoint y: 460, distance: 39.5
click at [511, 460] on div "Odcinek S2 (3500 mm) Rozłóż elementy świecące równomiernie Lewo Prawo 1 2 3 4 5…" at bounding box center [551, 405] width 1102 height 218
drag, startPoint x: 527, startPoint y: 449, endPoint x: 478, endPoint y: 462, distance: 50.5
click at [478, 462] on div "Odcinek S2 (3500 mm) Rozłóż elementy świecące równomiernie Lewo Prawo 1 2 3 4 5…" at bounding box center [551, 405] width 1102 height 218
drag, startPoint x: 528, startPoint y: 413, endPoint x: 489, endPoint y: 412, distance: 38.9
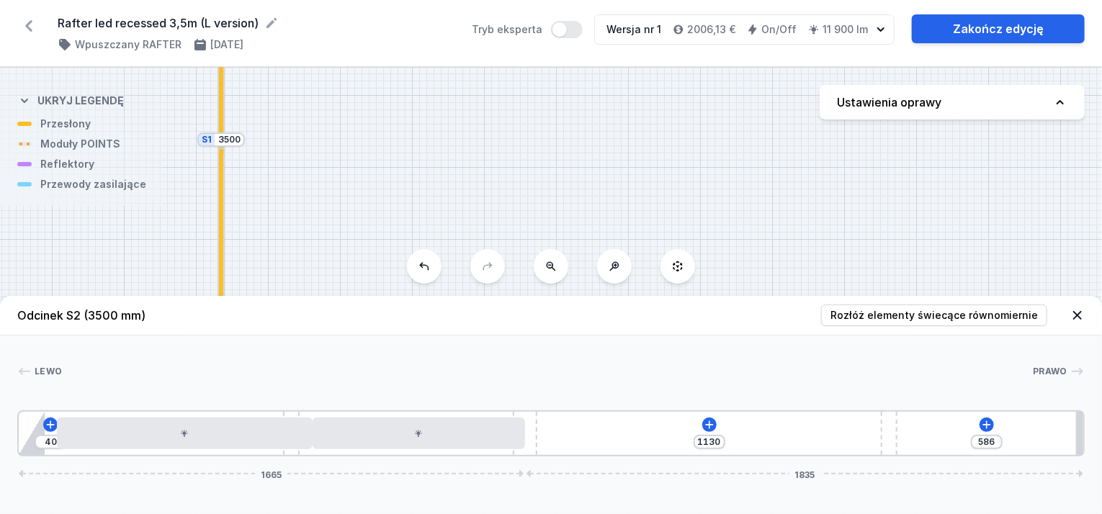
click at [490, 413] on div "40 1130 586 1665 1835" at bounding box center [550, 433] width 1067 height 46
drag, startPoint x: 512, startPoint y: 409, endPoint x: 482, endPoint y: 409, distance: 30.2
click at [482, 409] on div "[PERSON_NAME] 1 2 3 4 5 2 6 40 1130 586 1665 1835 125 840 700 1835 85 783 55 70…" at bounding box center [551, 396] width 1102 height 121
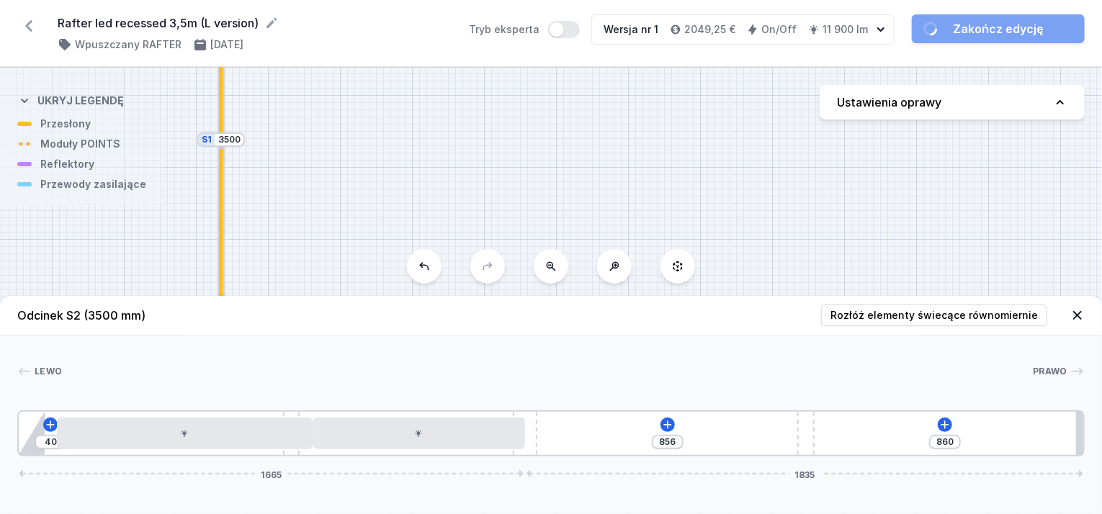
drag, startPoint x: 893, startPoint y: 426, endPoint x: 824, endPoint y: 445, distance: 71.6
click at [824, 445] on div "40 856 860 1665 1835" at bounding box center [550, 433] width 1067 height 46
click at [671, 425] on icon at bounding box center [668, 425] width 12 height 12
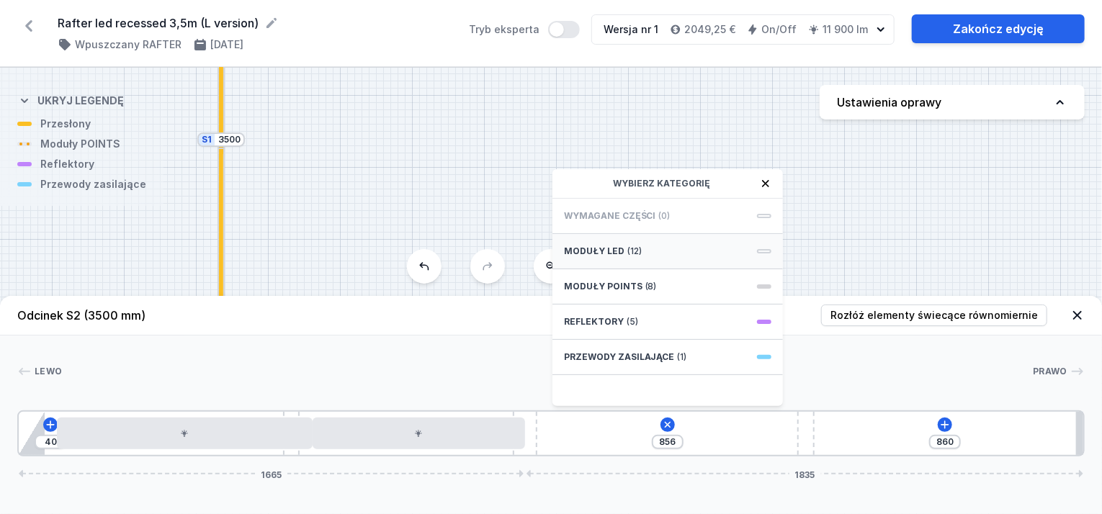
click at [609, 248] on span "Moduły LED" at bounding box center [594, 252] width 60 height 12
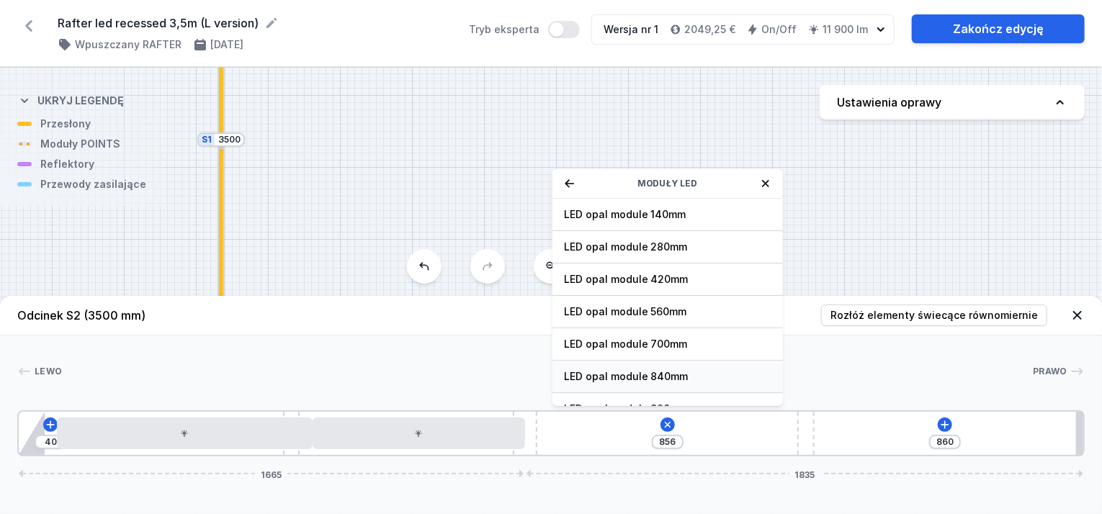
click at [633, 375] on span "LED opal module 840mm" at bounding box center [667, 376] width 207 height 14
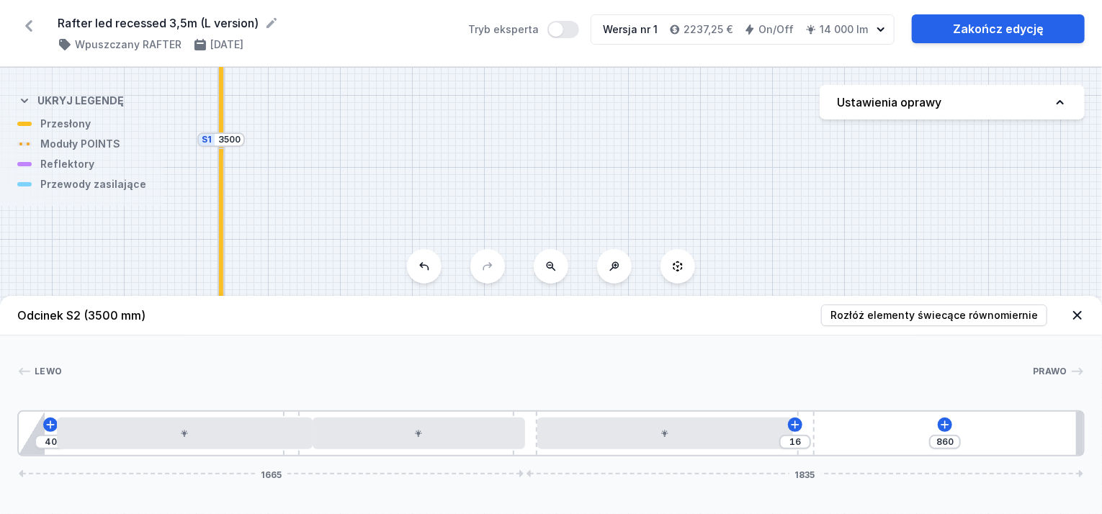
drag, startPoint x: 727, startPoint y: 441, endPoint x: 755, endPoint y: 451, distance: 29.2
click at [755, 451] on div "40 16 860 1665 1835" at bounding box center [550, 433] width 1067 height 46
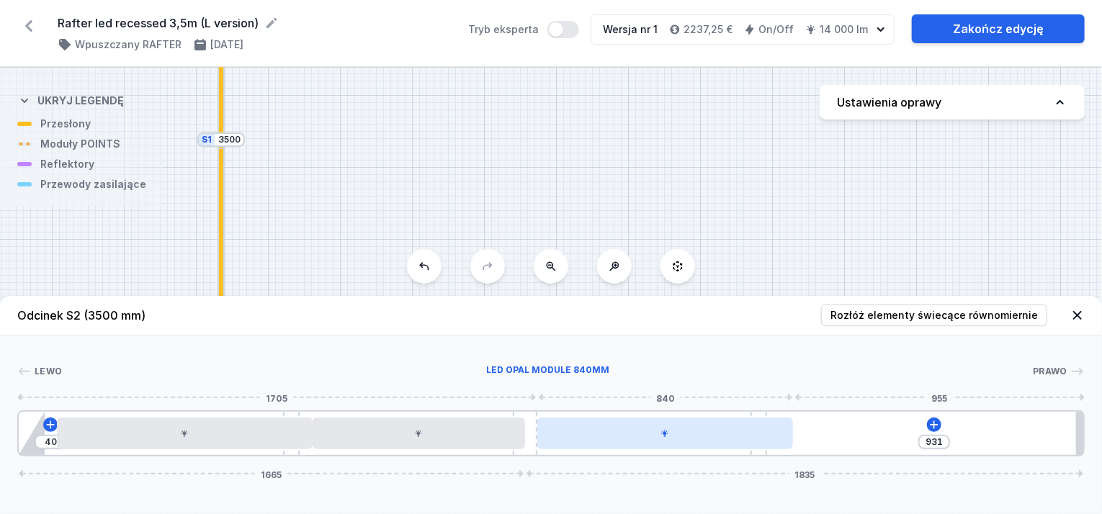
drag, startPoint x: 806, startPoint y: 427, endPoint x: 773, endPoint y: 441, distance: 36.5
click at [773, 441] on div "40 931 1665 1835" at bounding box center [550, 433] width 1067 height 46
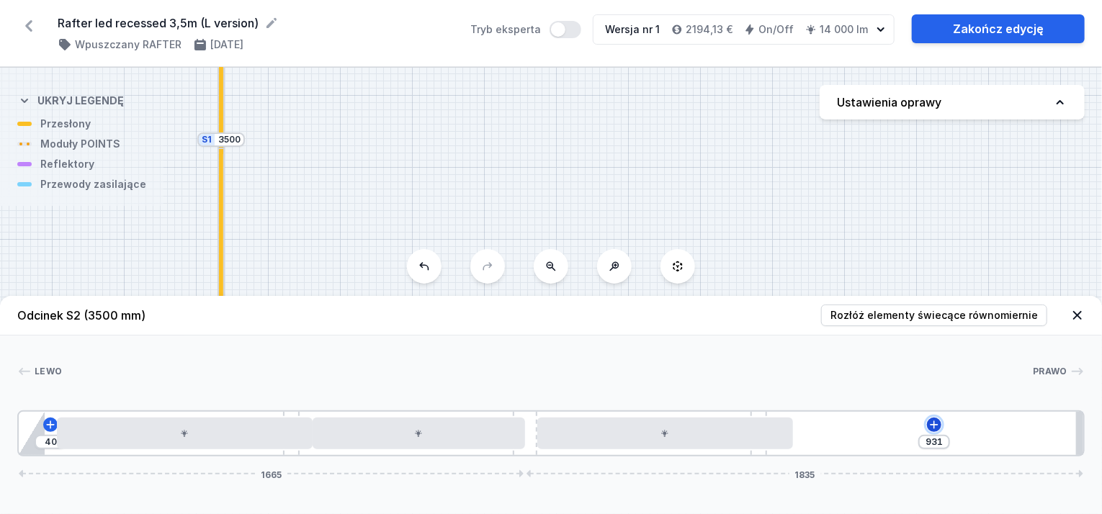
click at [940, 426] on button at bounding box center [934, 425] width 14 height 14
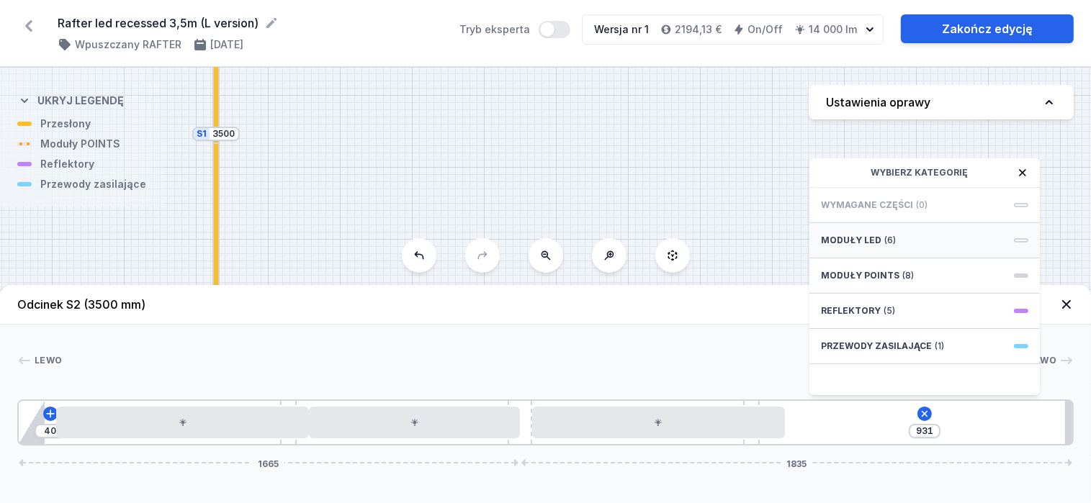
click at [867, 246] on span "Moduły LED" at bounding box center [851, 241] width 60 height 12
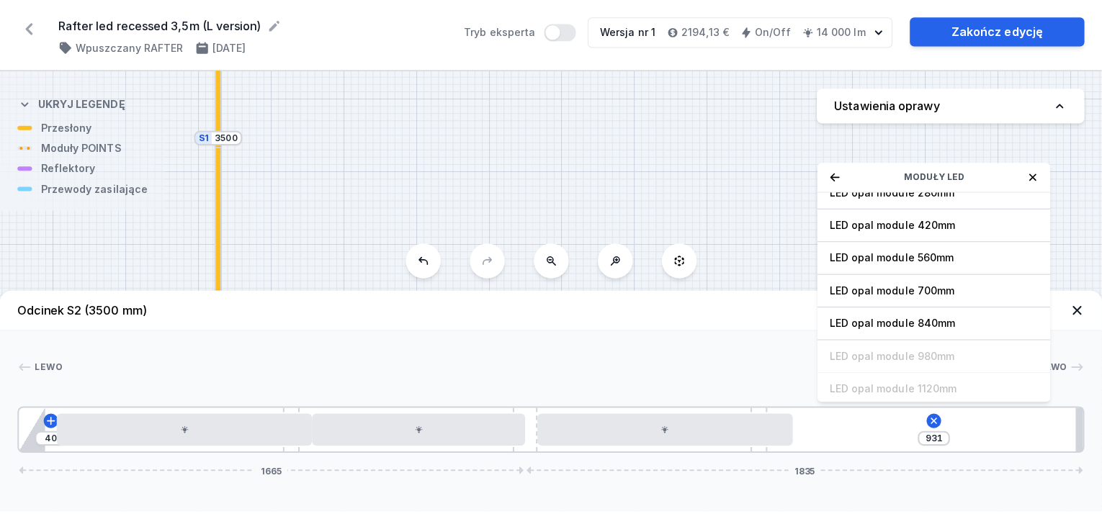
scroll to position [72, 0]
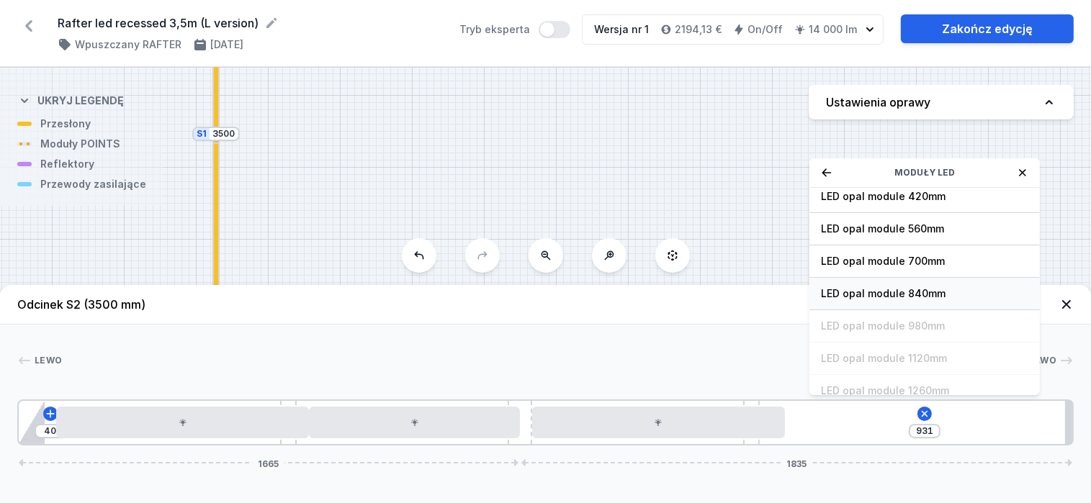
click at [894, 301] on span "LED opal module 840mm" at bounding box center [924, 294] width 207 height 14
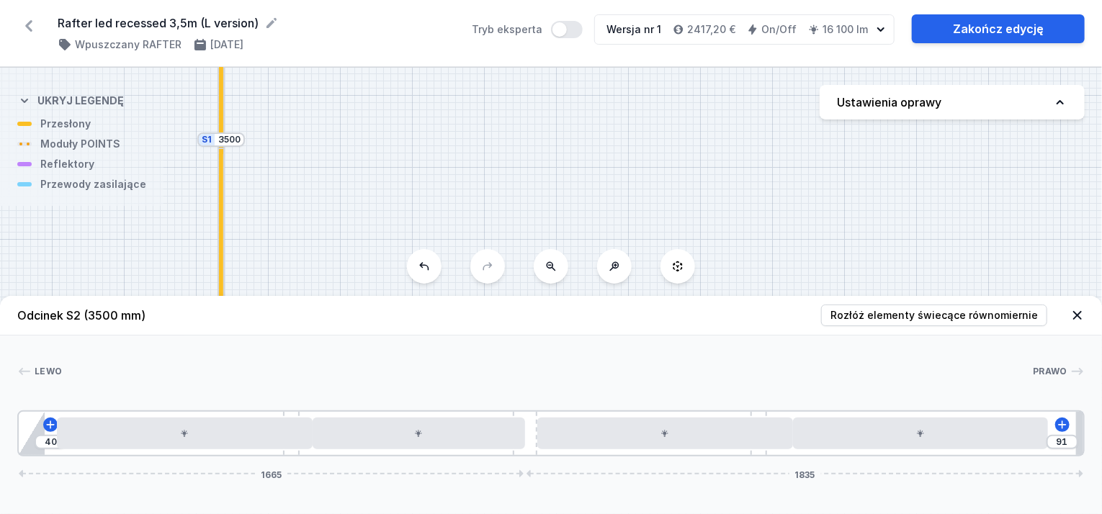
click at [1076, 311] on icon at bounding box center [1077, 315] width 14 height 14
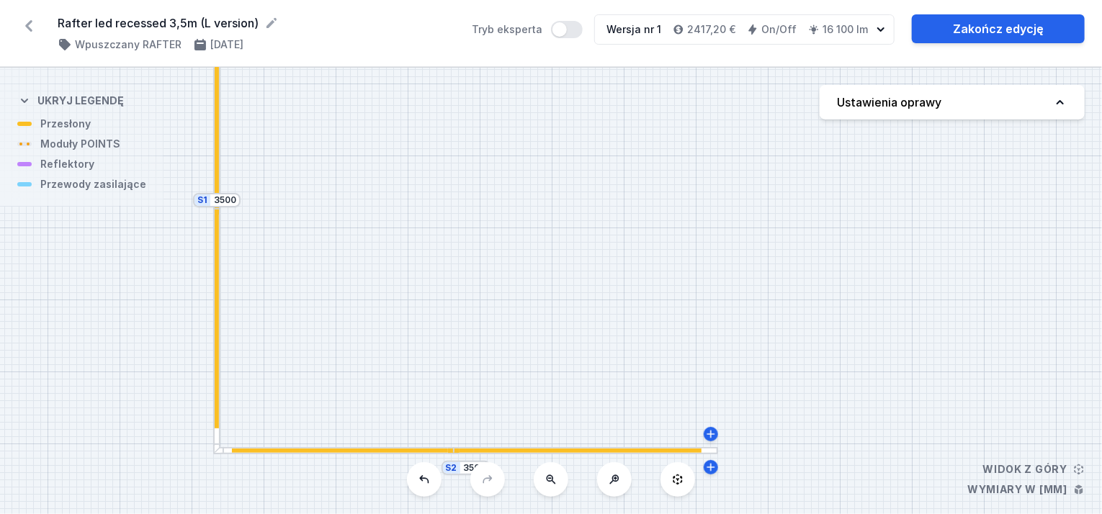
drag, startPoint x: 474, startPoint y: 248, endPoint x: 469, endPoint y: 308, distance: 60.6
click at [469, 308] on div "S2 3500 S1 3500" at bounding box center [551, 291] width 1102 height 446
drag, startPoint x: 216, startPoint y: 351, endPoint x: 533, endPoint y: 366, distance: 317.2
click at [248, 369] on div "S2 3500 S1 3500" at bounding box center [551, 291] width 1102 height 446
click at [678, 349] on div "S2 3500 S1 3500" at bounding box center [551, 291] width 1102 height 446
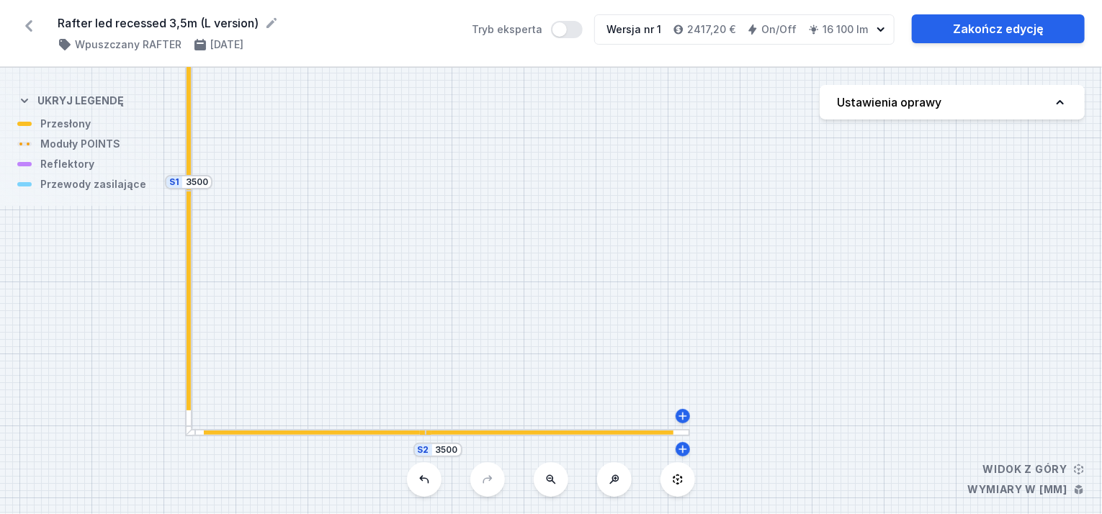
drag, startPoint x: 493, startPoint y: 247, endPoint x: 465, endPoint y: 229, distance: 33.4
click at [465, 229] on div "S2 3500 S1 3500" at bounding box center [551, 291] width 1102 height 446
click at [193, 338] on div "S2 3500 S1 3500" at bounding box center [551, 291] width 1102 height 446
click at [184, 332] on div "S2 3500 S1 3500" at bounding box center [551, 291] width 1102 height 446
click at [193, 325] on div "S2 3500 S1 3500" at bounding box center [551, 291] width 1102 height 446
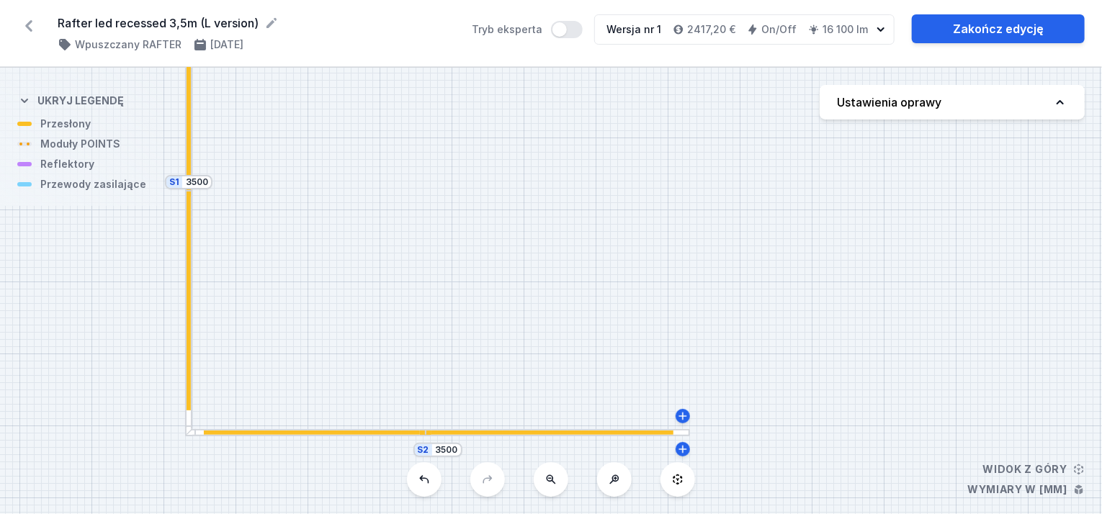
click at [188, 323] on div at bounding box center [188, 299] width 4 height 222
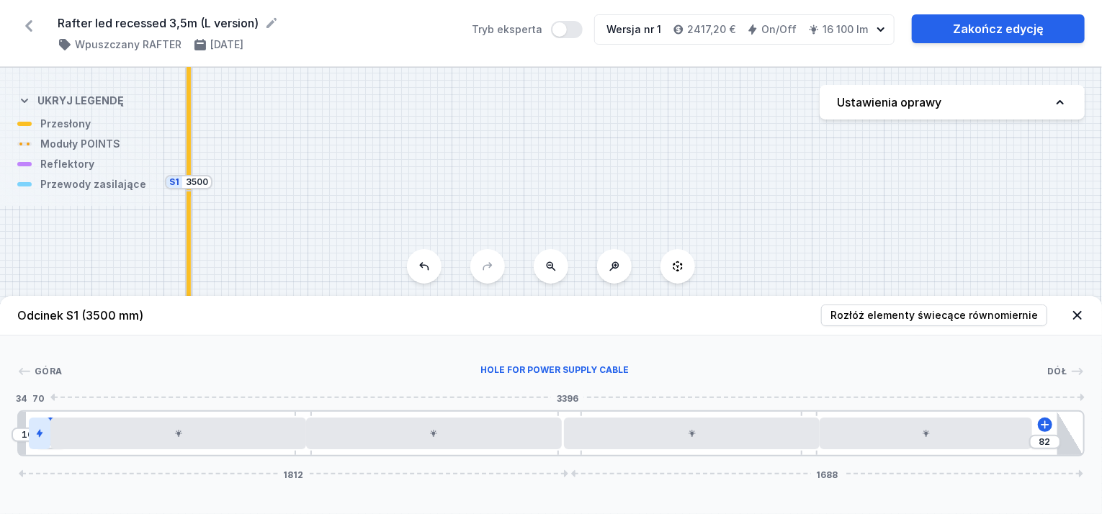
click at [35, 436] on icon at bounding box center [39, 433] width 9 height 9
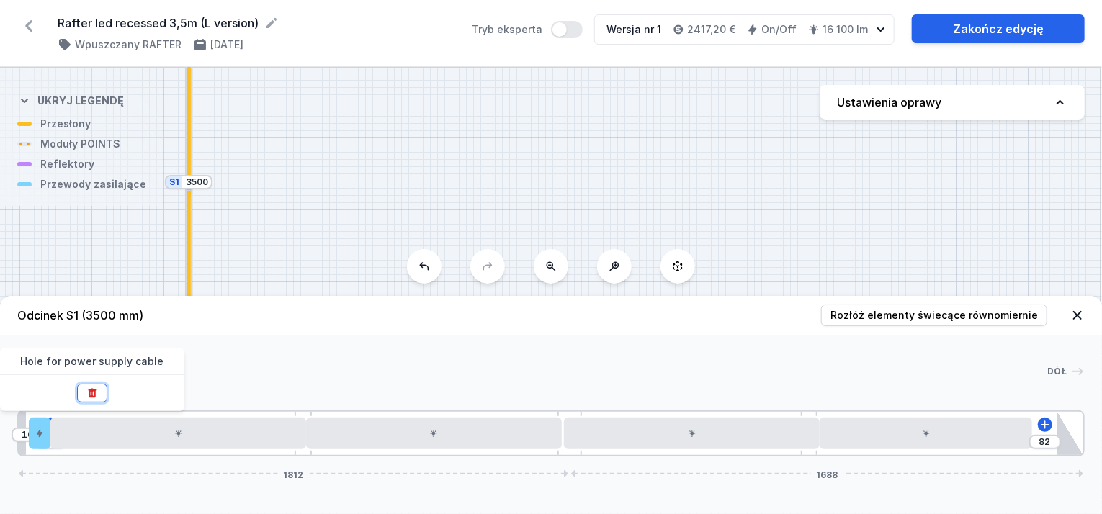
click at [84, 392] on button at bounding box center [92, 393] width 30 height 19
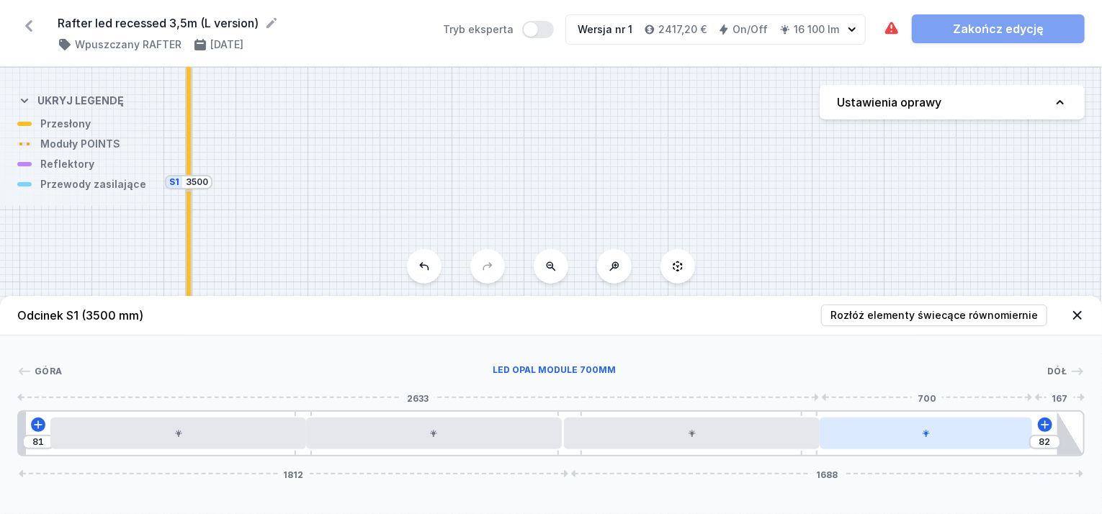
click at [960, 435] on div at bounding box center [925, 434] width 213 height 32
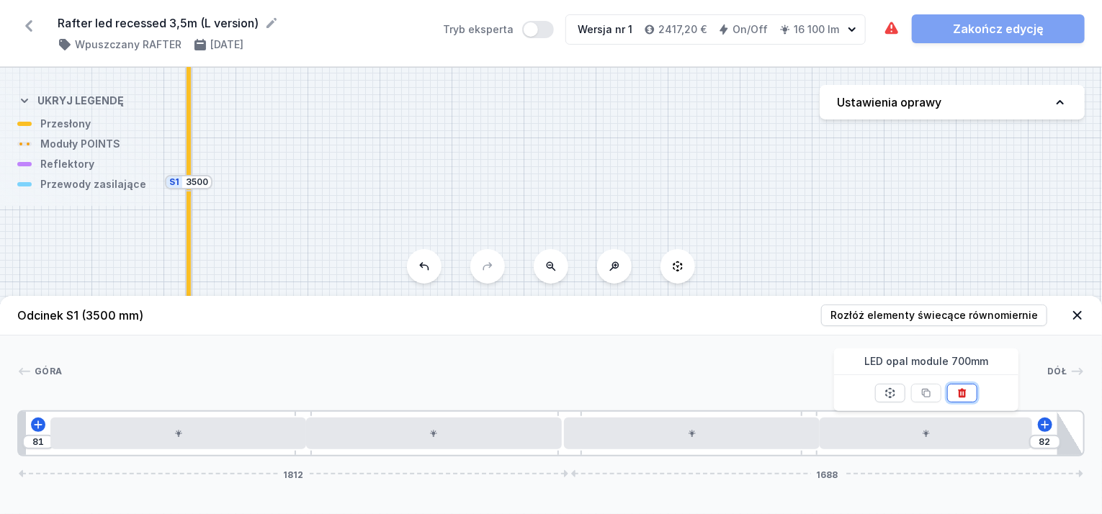
click at [966, 392] on icon at bounding box center [962, 393] width 12 height 12
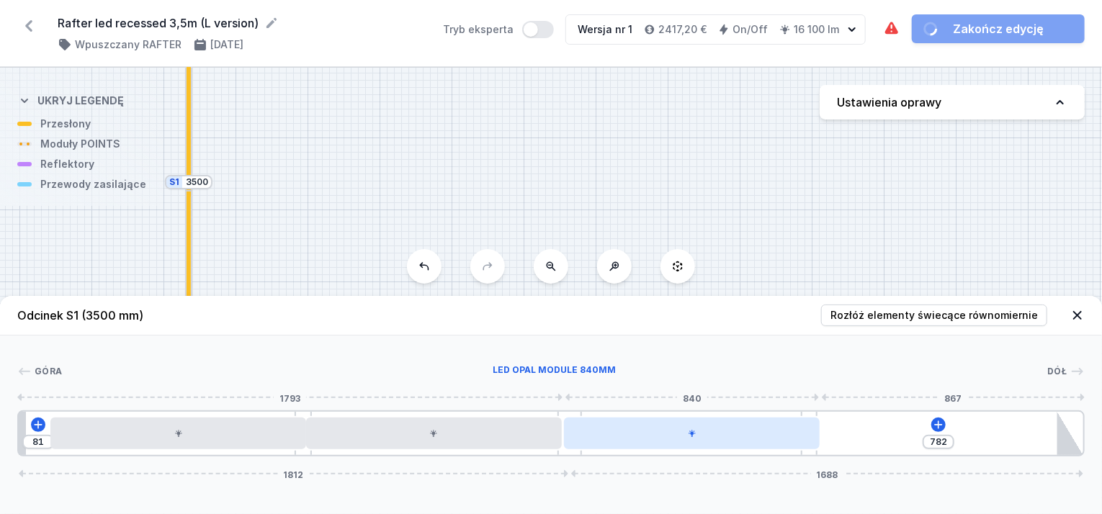
click at [787, 433] on div at bounding box center [692, 434] width 256 height 32
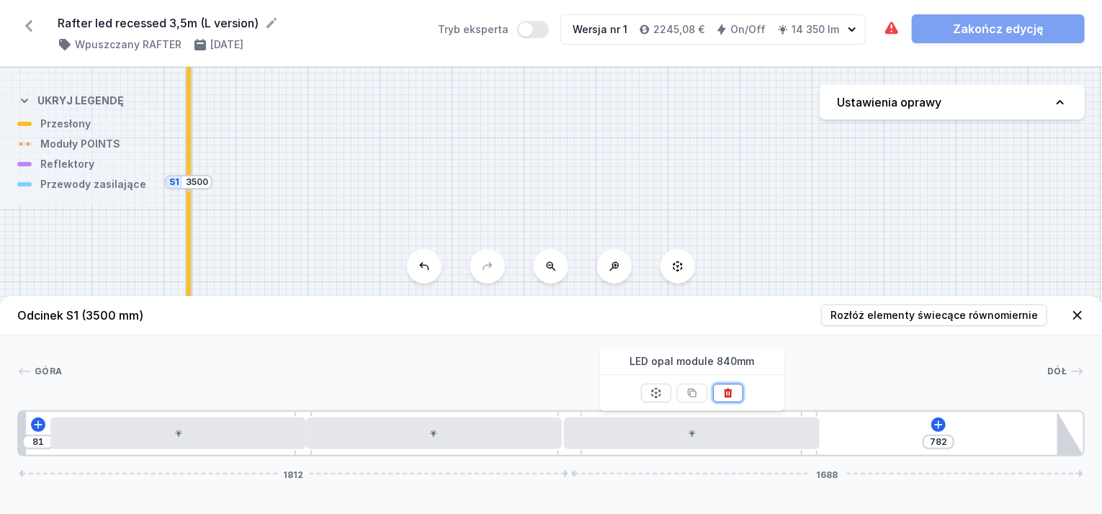
click at [724, 390] on icon at bounding box center [728, 393] width 8 height 9
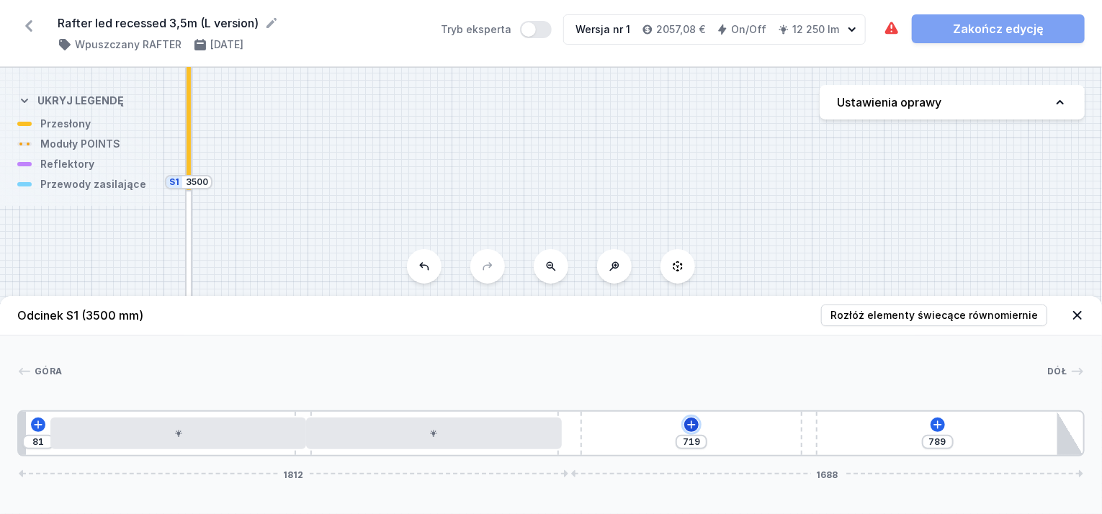
click at [691, 419] on icon at bounding box center [691, 425] width 12 height 12
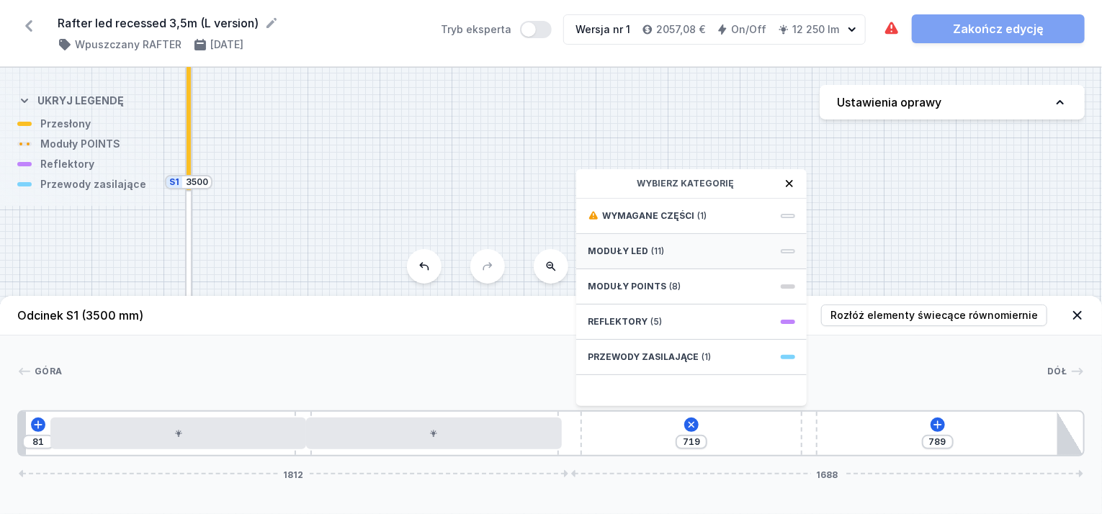
click at [685, 244] on div "Moduły LED (11)" at bounding box center [691, 251] width 230 height 35
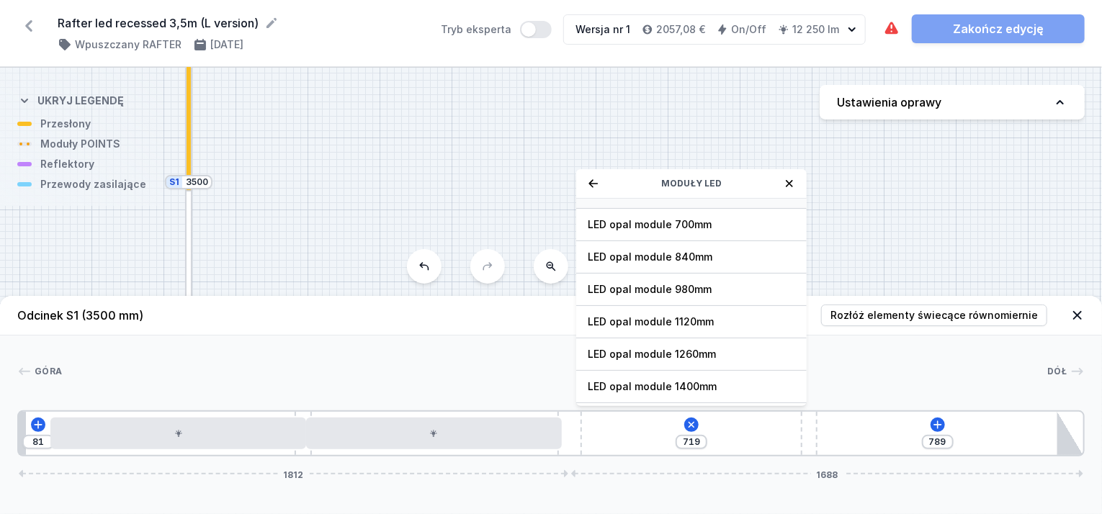
scroll to position [179, 0]
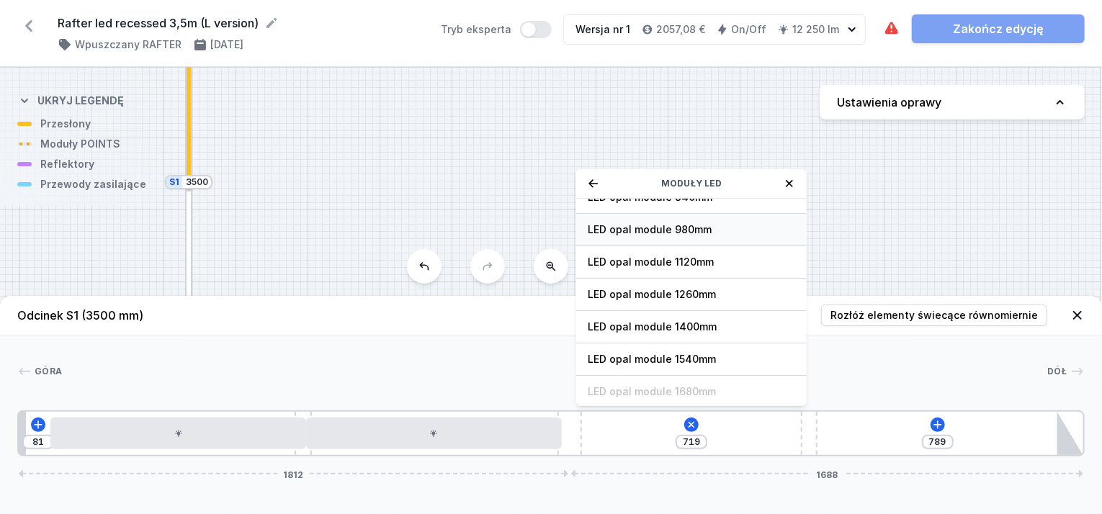
click at [678, 228] on span "LED opal module 980mm" at bounding box center [691, 229] width 207 height 14
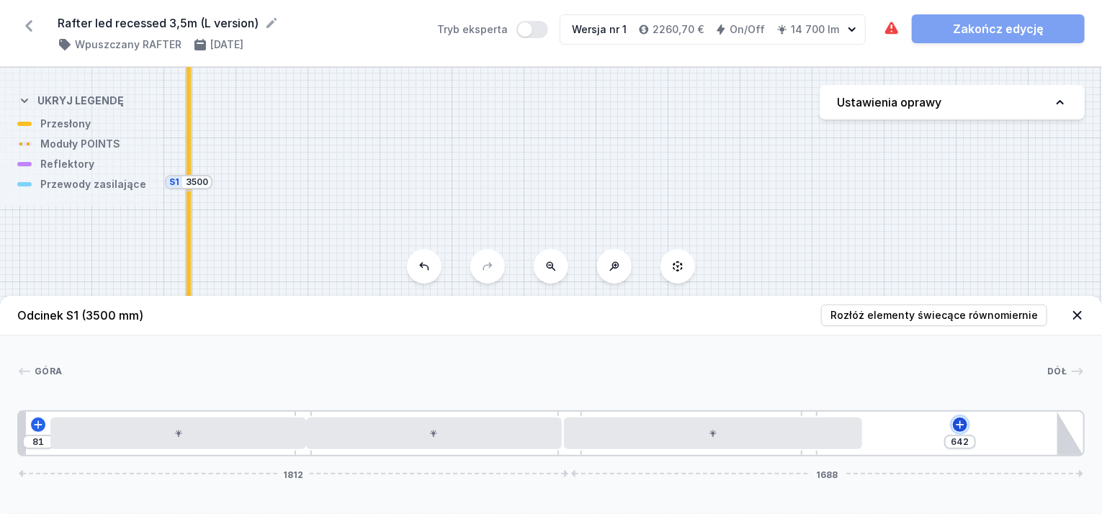
click at [961, 426] on icon at bounding box center [960, 425] width 12 height 12
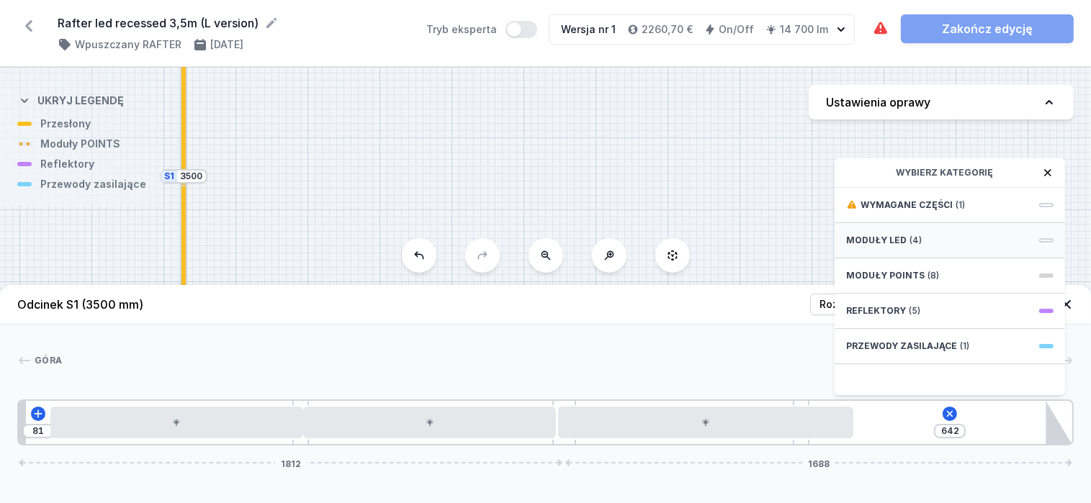
click at [919, 248] on div "Moduły LED (4)" at bounding box center [950, 240] width 230 height 35
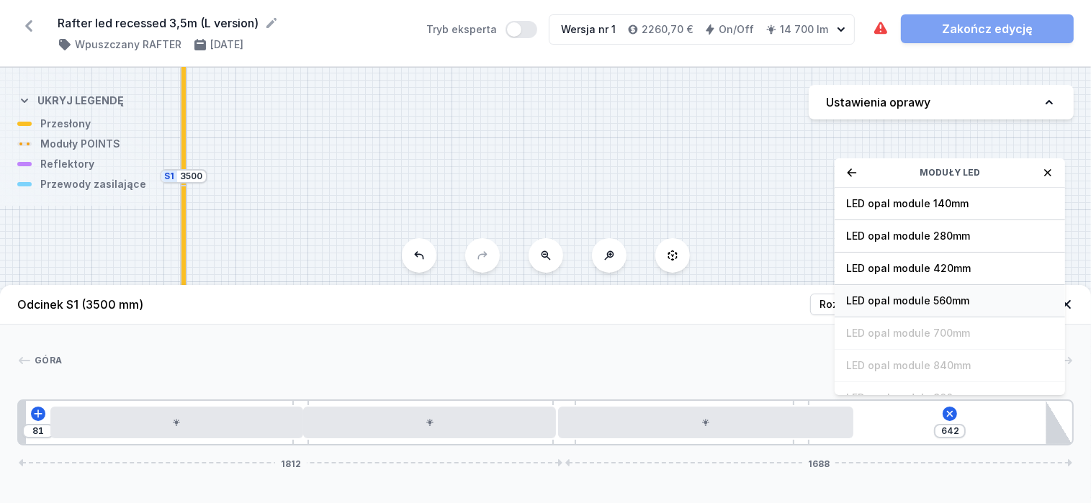
click at [918, 308] on span "LED opal module 560mm" at bounding box center [949, 301] width 207 height 14
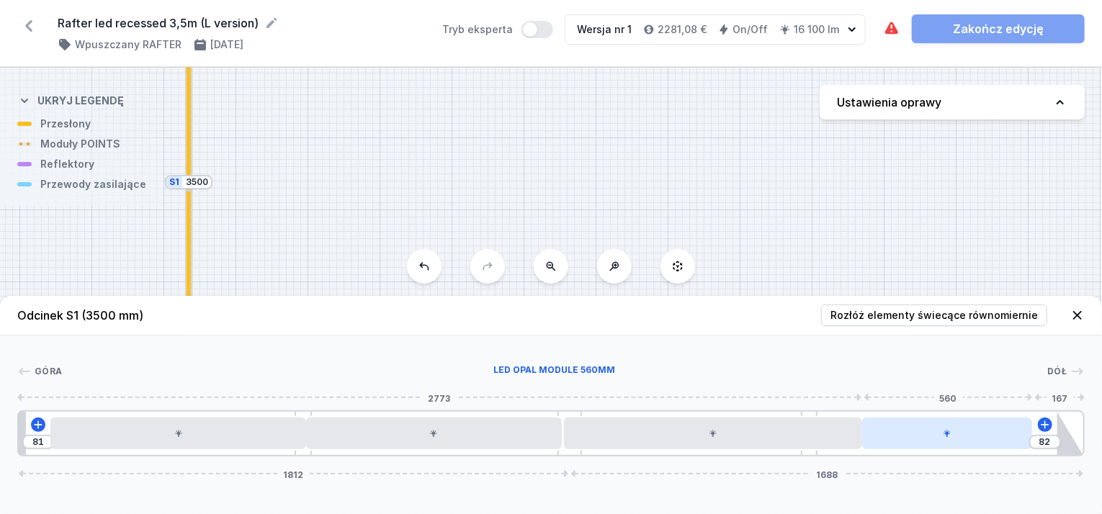
click at [993, 441] on div at bounding box center [947, 434] width 170 height 32
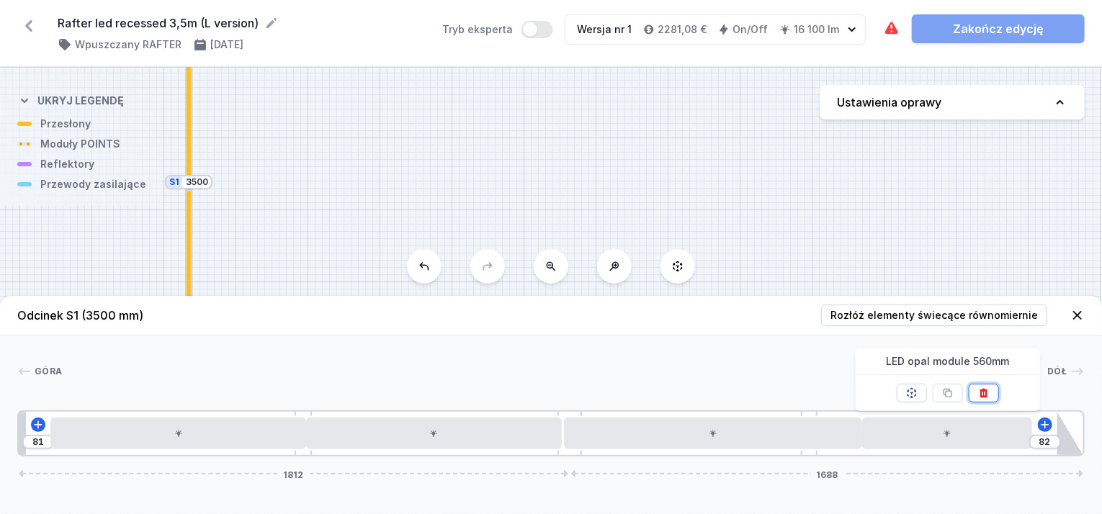
click at [983, 386] on button at bounding box center [983, 393] width 30 height 19
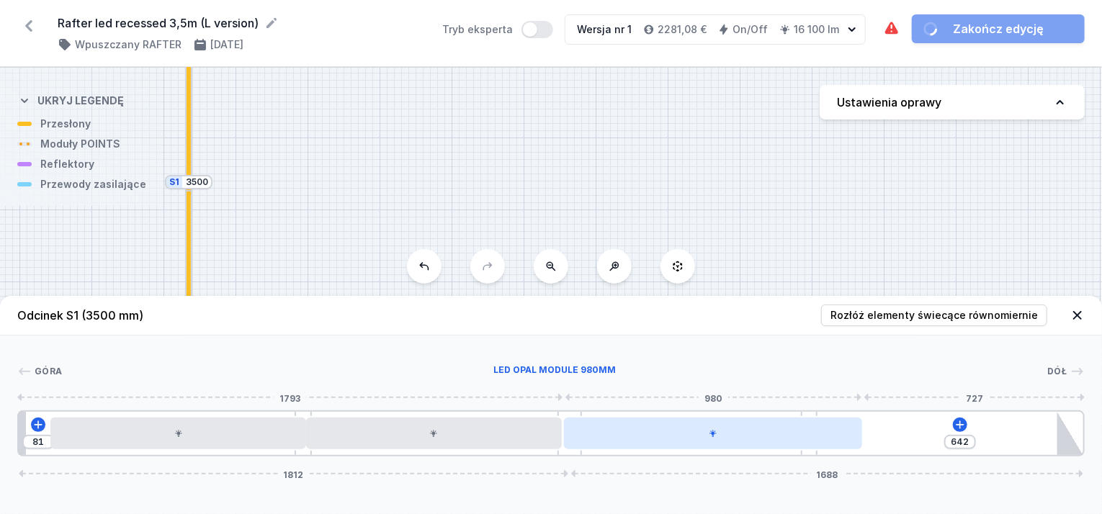
click at [835, 436] on div at bounding box center [713, 434] width 298 height 32
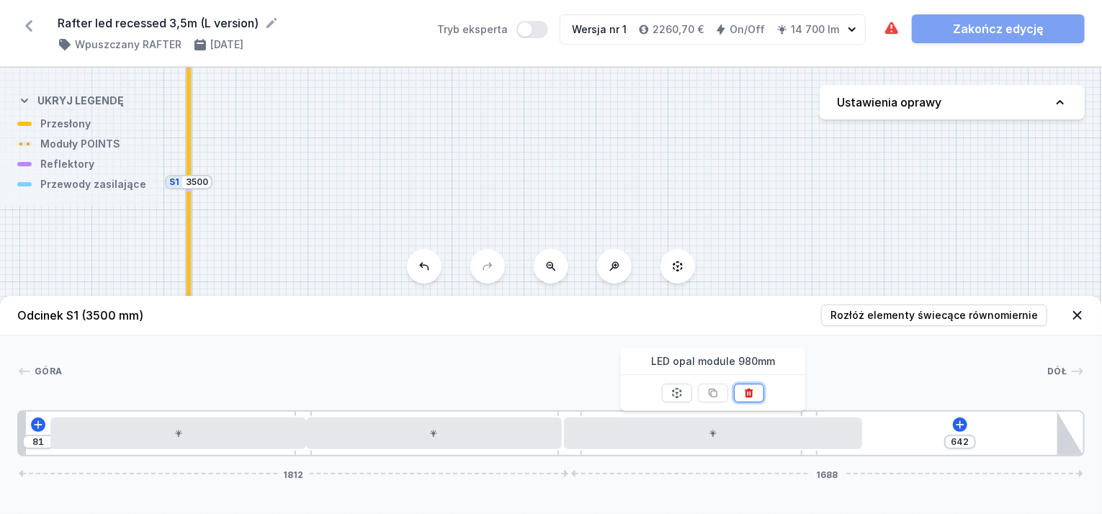
click at [750, 392] on icon at bounding box center [749, 393] width 12 height 12
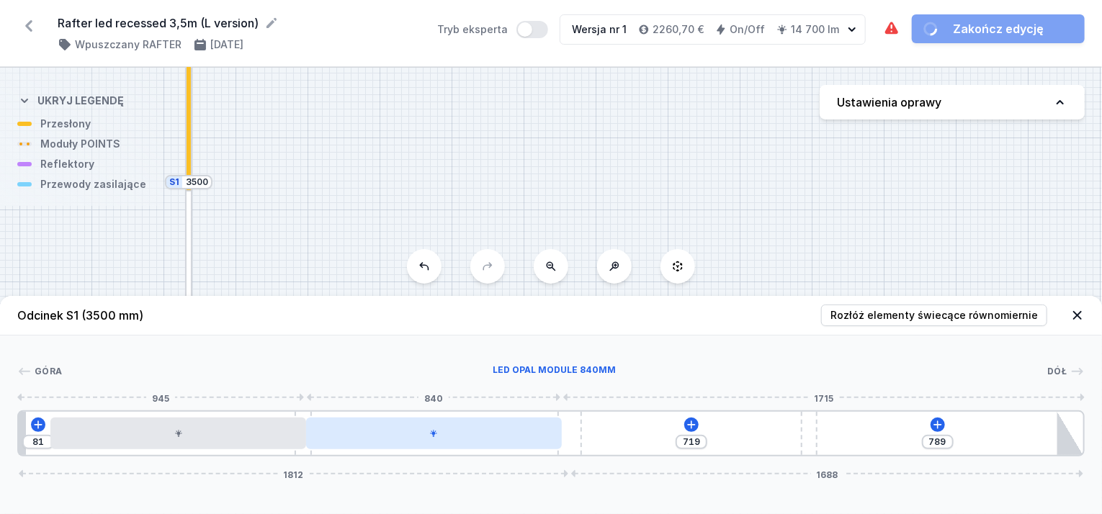
click at [515, 440] on div at bounding box center [434, 434] width 256 height 32
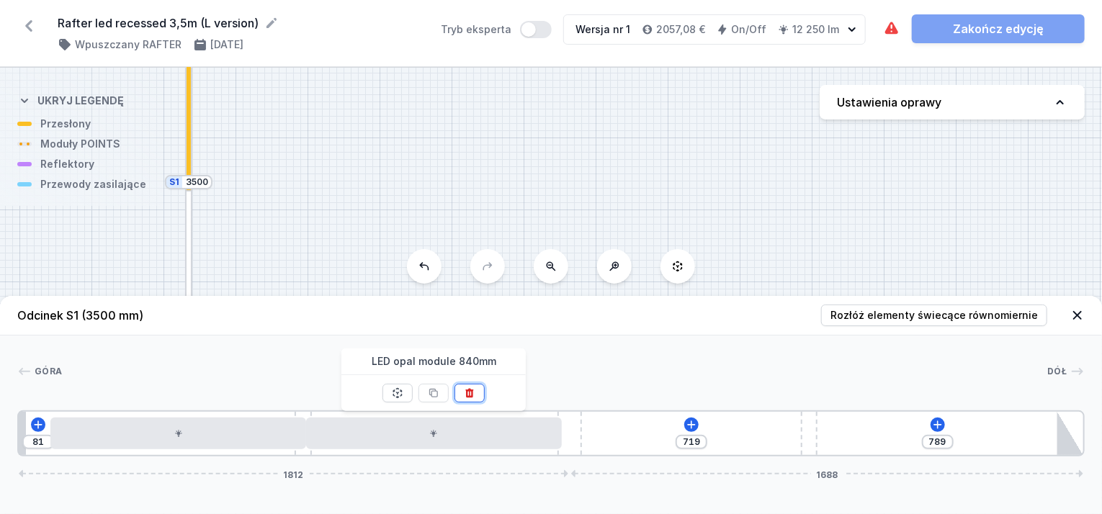
click at [472, 391] on icon at bounding box center [470, 393] width 8 height 9
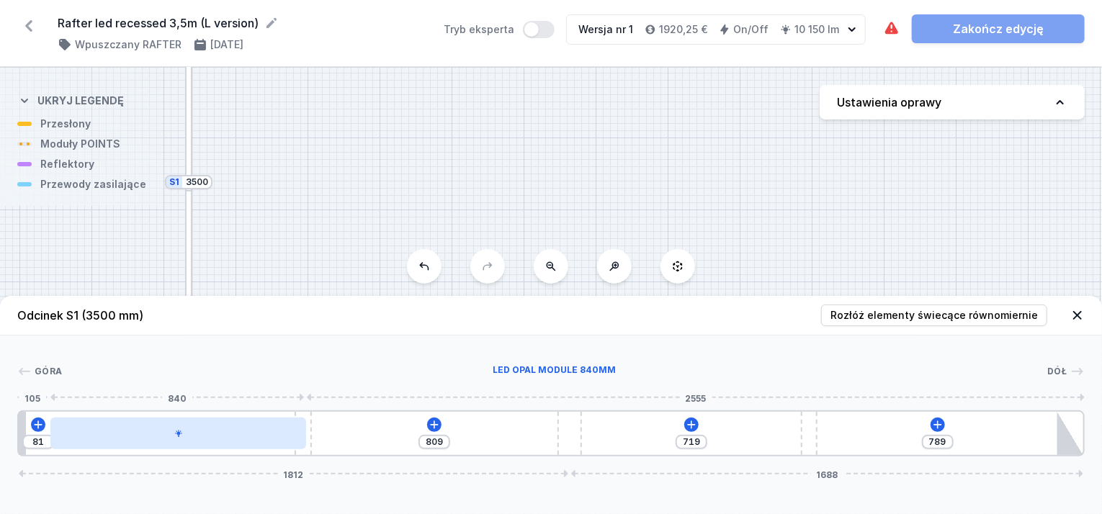
click at [256, 441] on div at bounding box center [178, 434] width 256 height 32
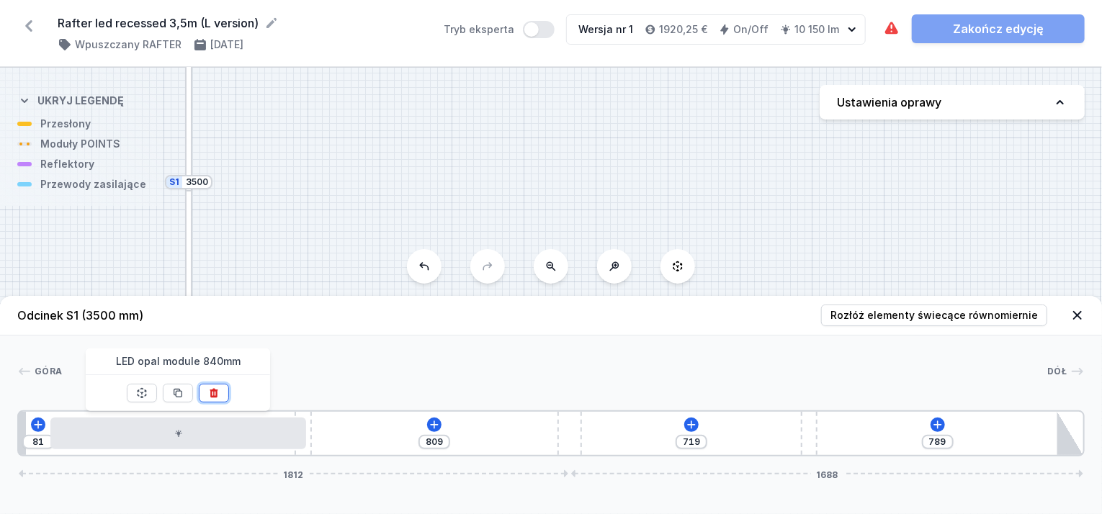
click at [222, 392] on button at bounding box center [214, 393] width 30 height 19
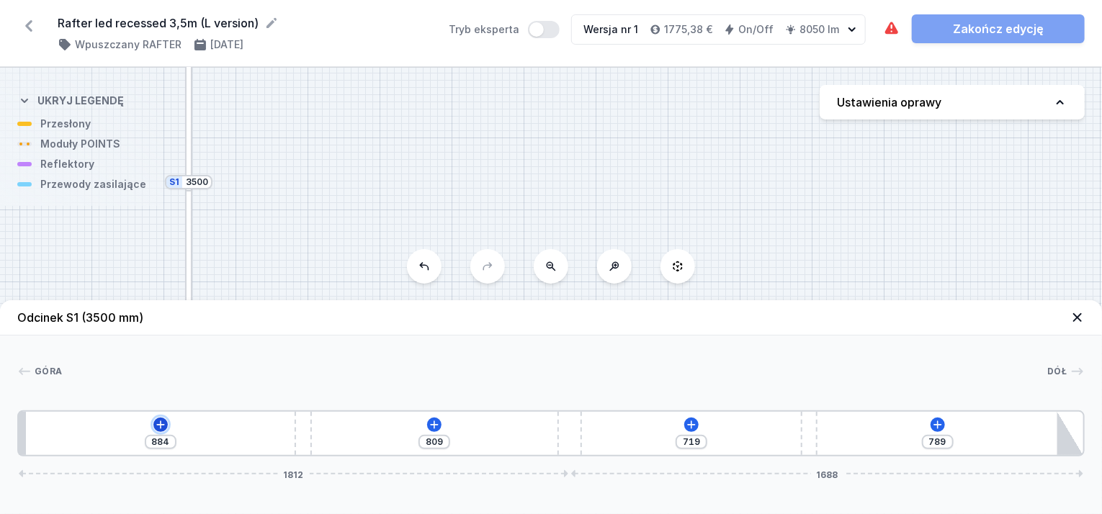
click at [156, 423] on icon at bounding box center [161, 425] width 12 height 12
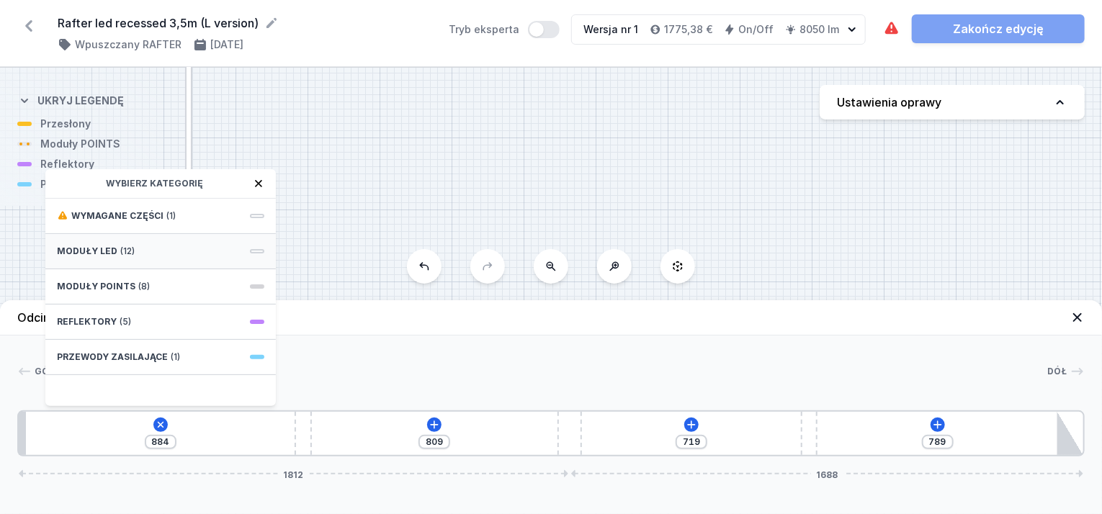
click at [114, 243] on div "Moduły LED (12)" at bounding box center [160, 251] width 230 height 35
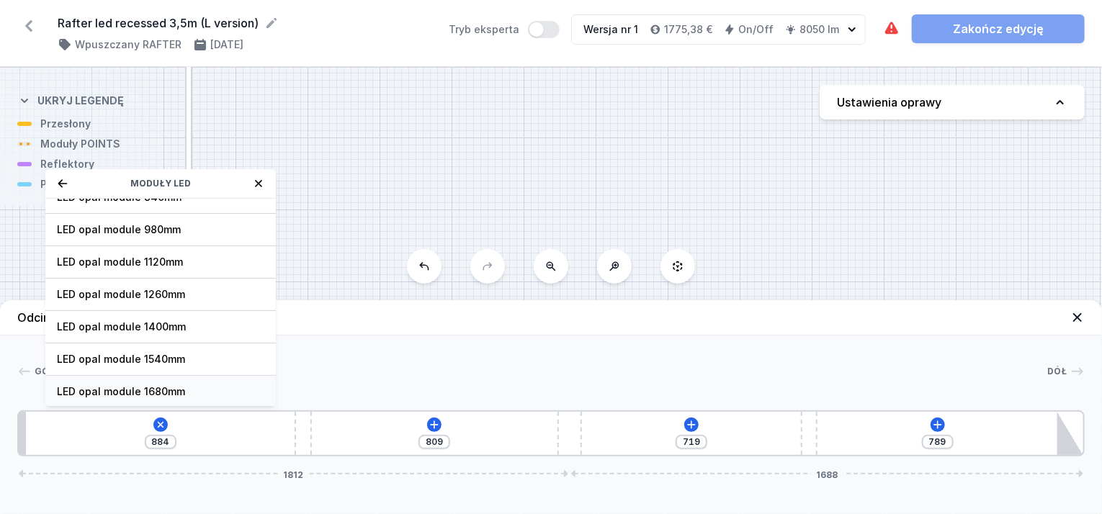
click at [150, 387] on span "LED opal module 1680mm" at bounding box center [160, 392] width 207 height 14
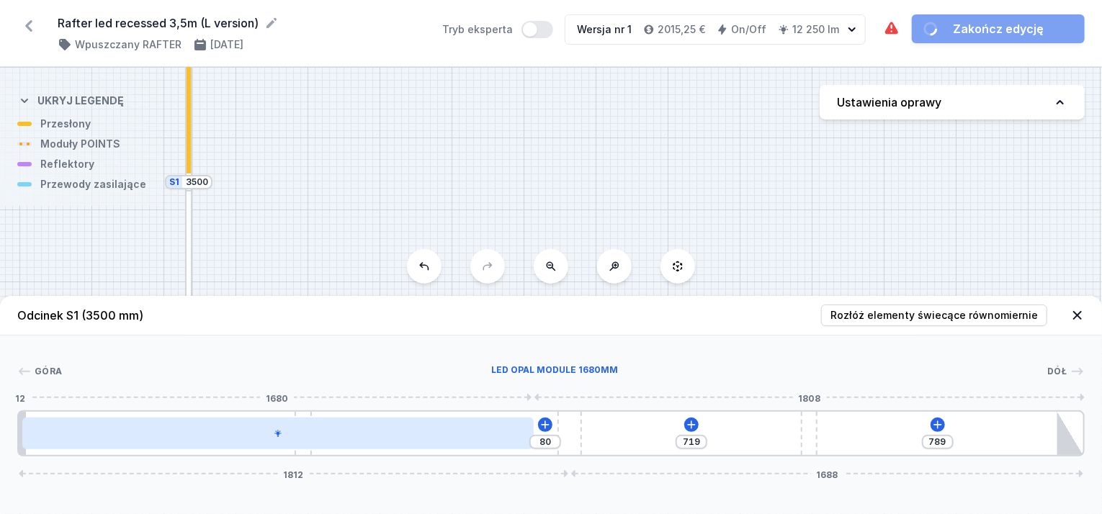
drag, startPoint x: 209, startPoint y: 439, endPoint x: 222, endPoint y: 446, distance: 15.2
click
drag, startPoint x: 576, startPoint y: 426, endPoint x: 494, endPoint y: 435, distance: 82.5
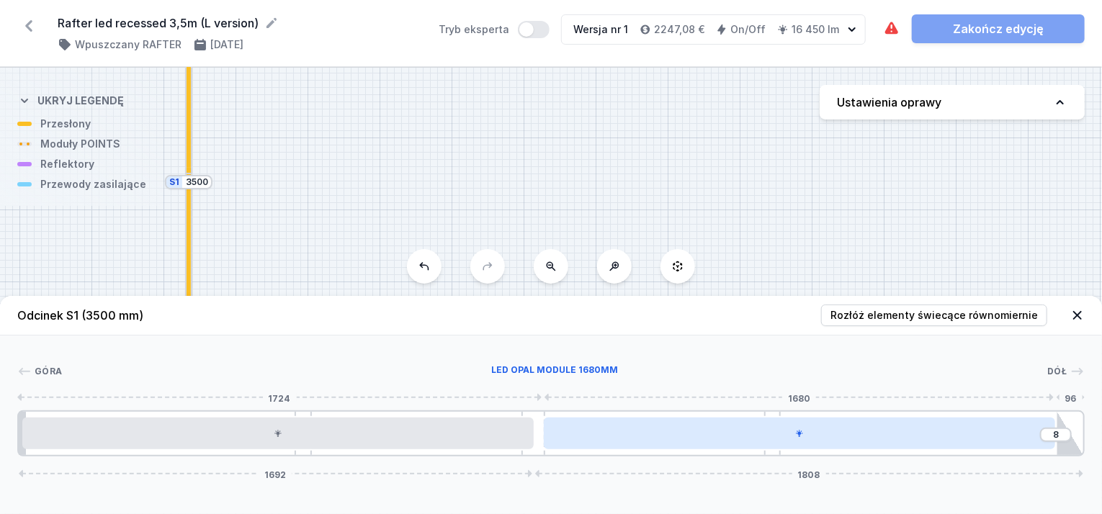
drag, startPoint x: 688, startPoint y: 423, endPoint x: 714, endPoint y: 441, distance: 31.2
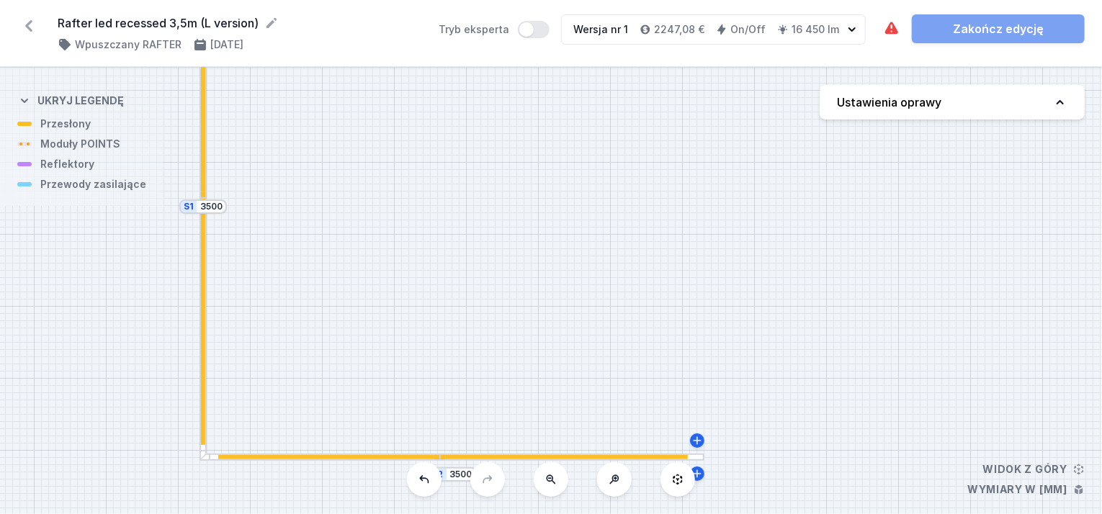
drag, startPoint x: 409, startPoint y: 279, endPoint x: 423, endPoint y: 303, distance: 28.4
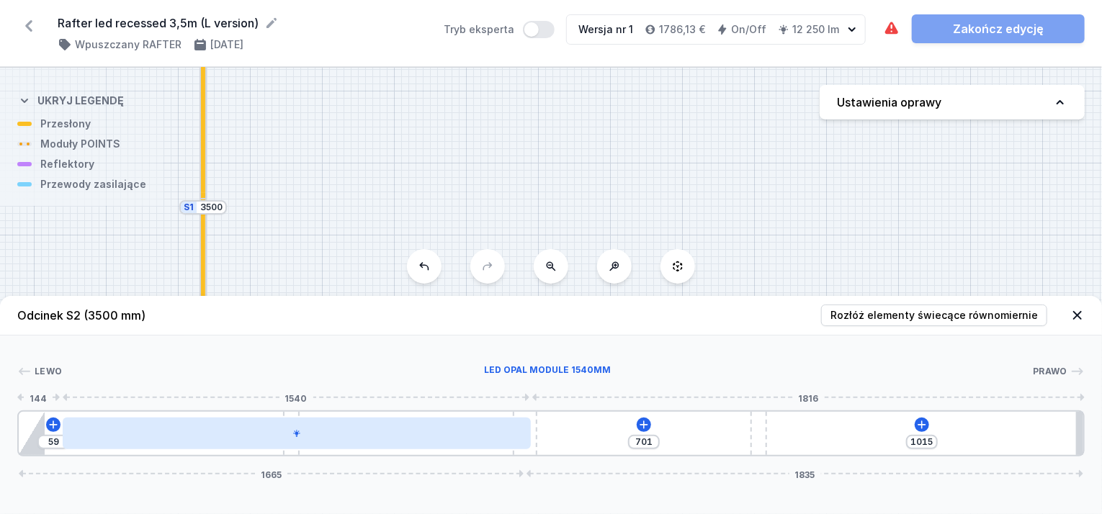
drag, startPoint x: 430, startPoint y: 441, endPoint x: 489, endPoint y: 436, distance: 59.3
drag, startPoint x: 510, startPoint y: 435, endPoint x: 493, endPoint y: 439, distance: 17.1
drag, startPoint x: 405, startPoint y: 431, endPoint x: 418, endPoint y: 439, distance: 15.8
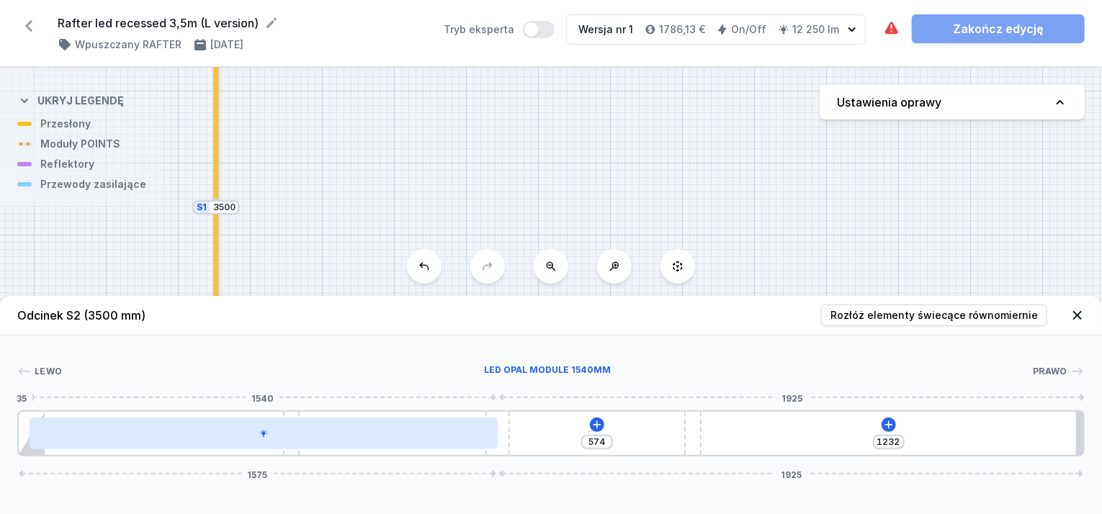
drag, startPoint x: 534, startPoint y: 423, endPoint x: 314, endPoint y: 419, distance: 219.7
drag, startPoint x: 313, startPoint y: 430, endPoint x: 413, endPoint y: 440, distance: 99.9
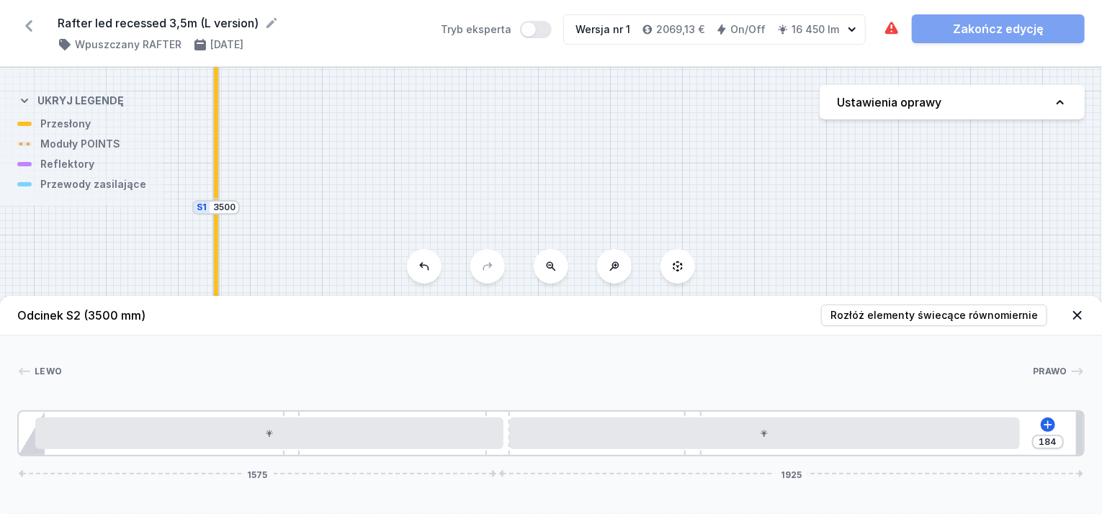
drag, startPoint x: 625, startPoint y: 436, endPoint x: 651, endPoint y: 451, distance: 30.0
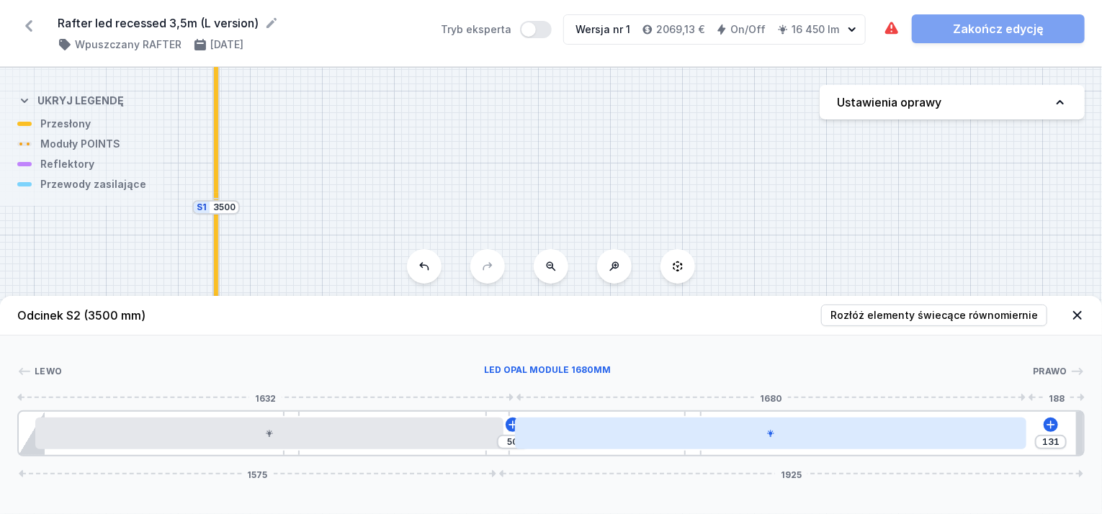
drag, startPoint x: 1005, startPoint y: 433, endPoint x: 1021, endPoint y: 434, distance: 15.9
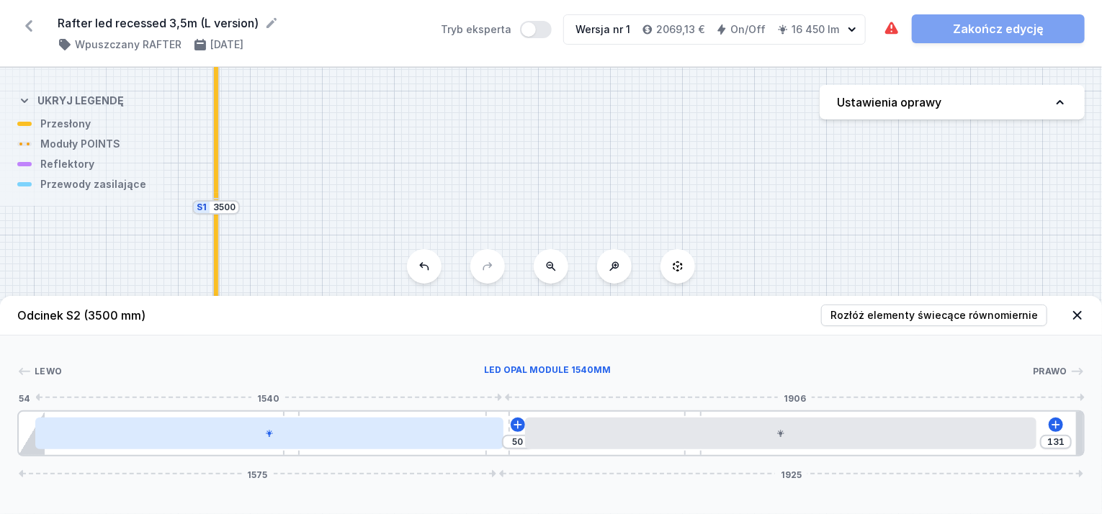
drag, startPoint x: 458, startPoint y: 433, endPoint x: 486, endPoint y: 433, distance: 28.1
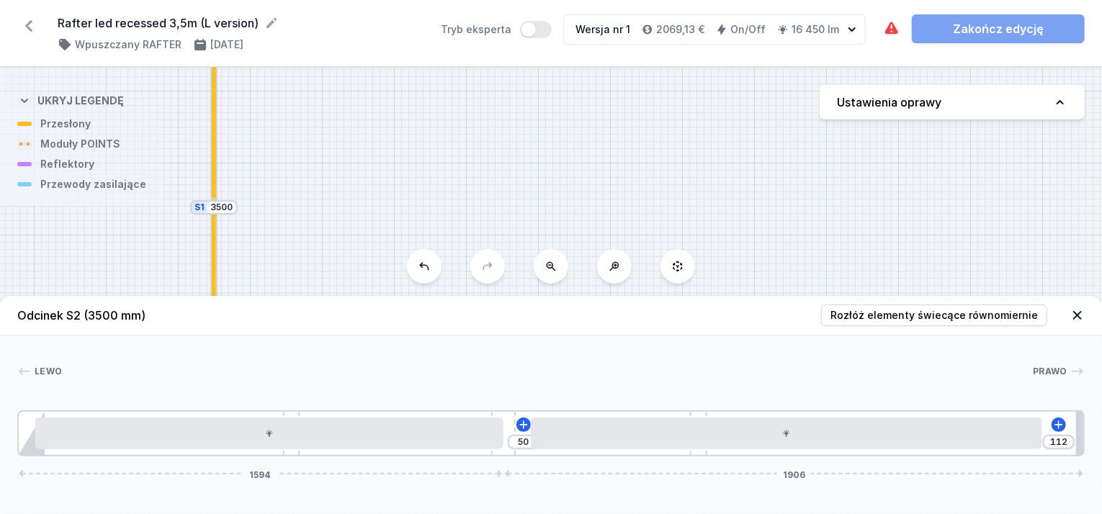
drag, startPoint x: 503, startPoint y: 415, endPoint x: 528, endPoint y: 415, distance: 25.2
drag, startPoint x: 480, startPoint y: 428, endPoint x: 525, endPoint y: 433, distance: 44.9
drag, startPoint x: 513, startPoint y: 410, endPoint x: 592, endPoint y: 412, distance: 78.5
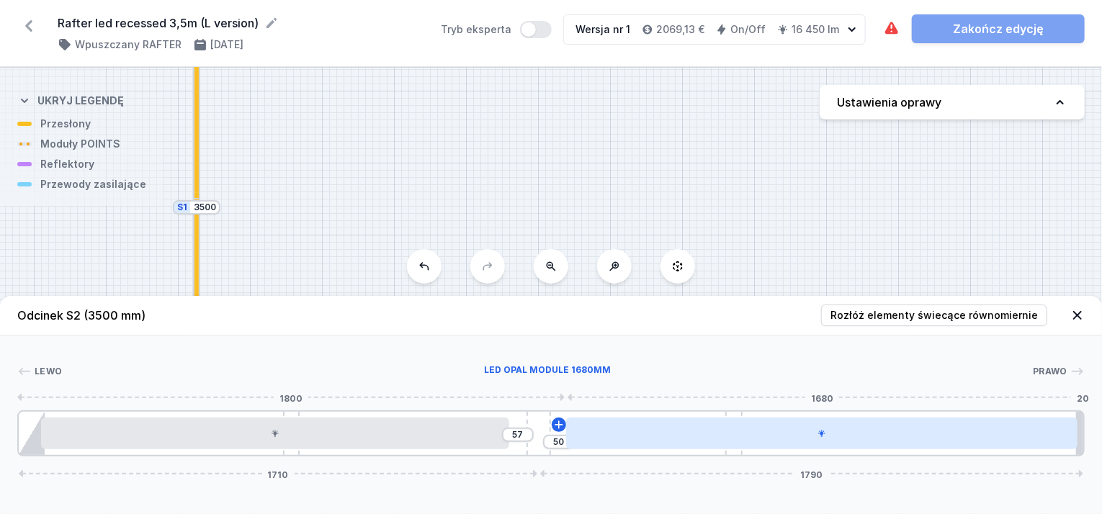
drag, startPoint x: 505, startPoint y: 415, endPoint x: 568, endPoint y: 421, distance: 62.8
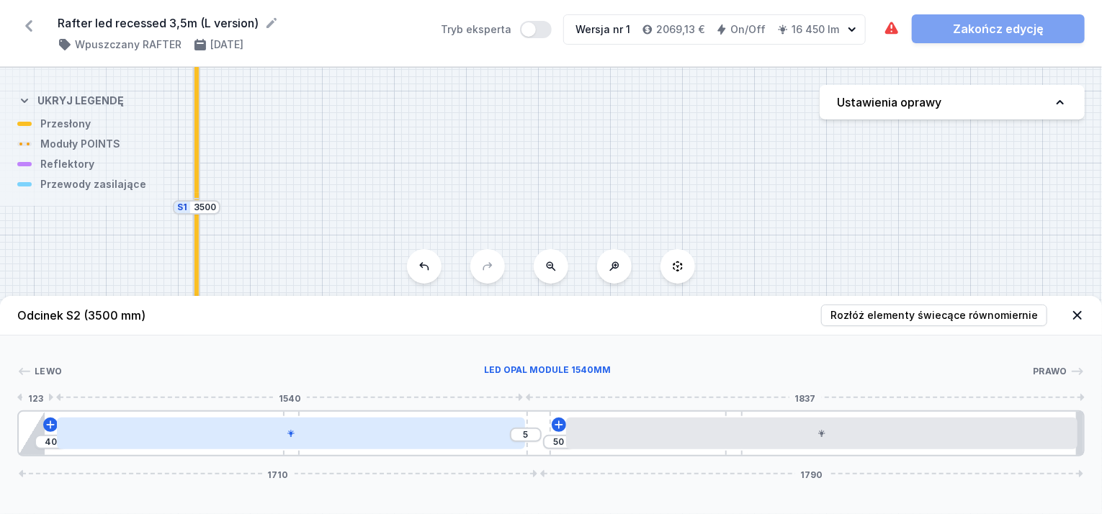
drag, startPoint x: 471, startPoint y: 433, endPoint x: 477, endPoint y: 439, distance: 8.1
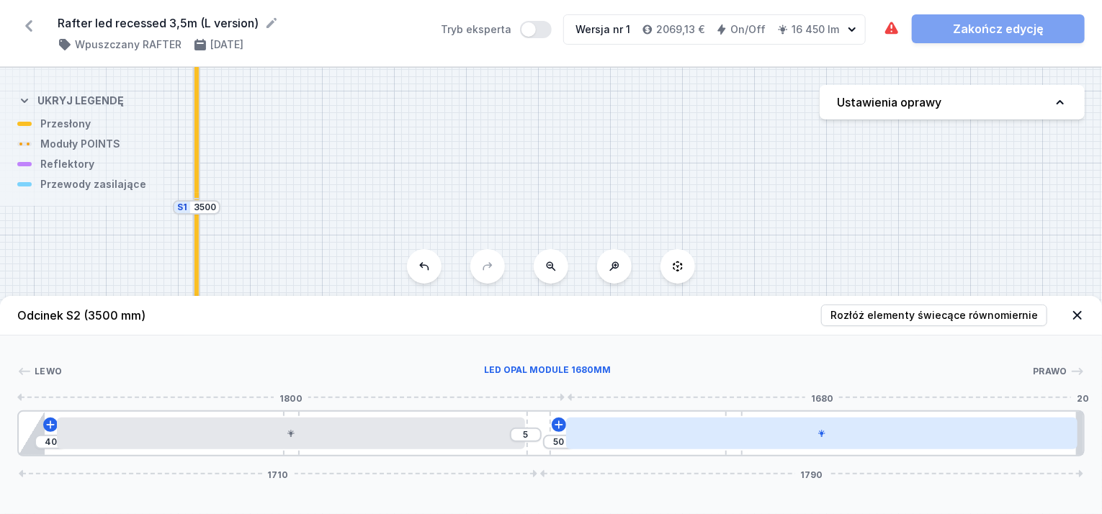
drag, startPoint x: 539, startPoint y: 422, endPoint x: 743, endPoint y: 430, distance: 204.6
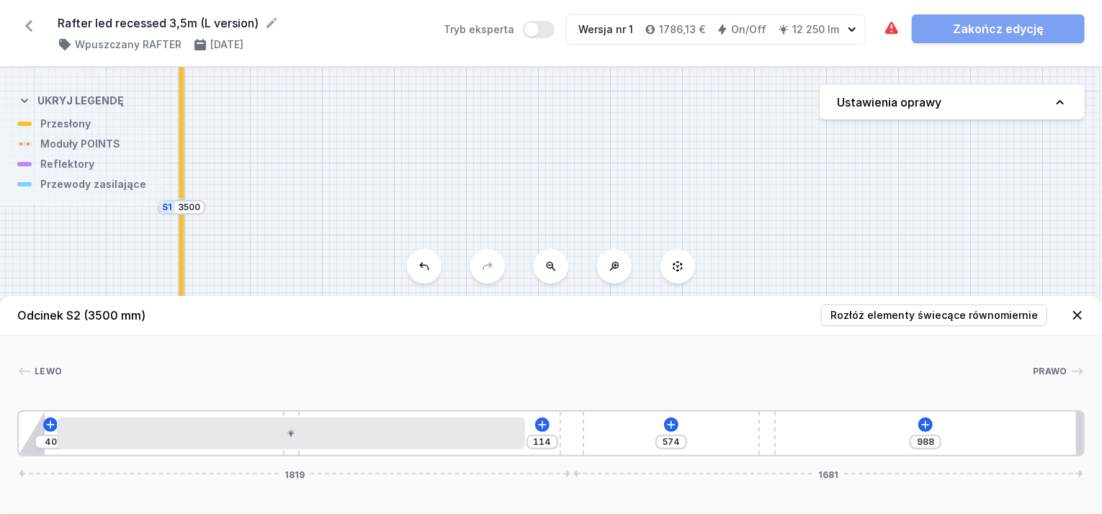
drag, startPoint x: 539, startPoint y: 427, endPoint x: 595, endPoint y: 429, distance: 55.5
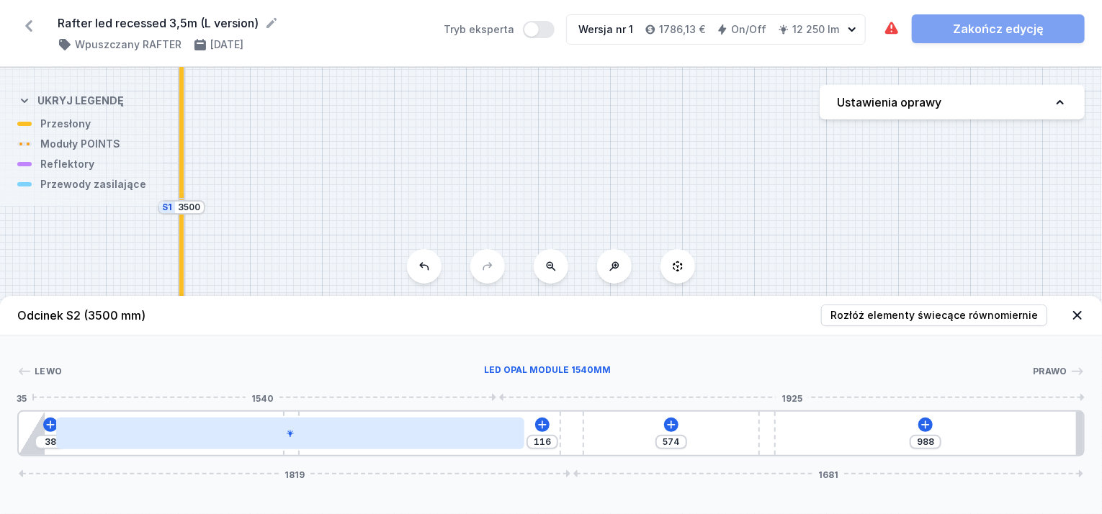
drag, startPoint x: 454, startPoint y: 441, endPoint x: 444, endPoint y: 448, distance: 12.6
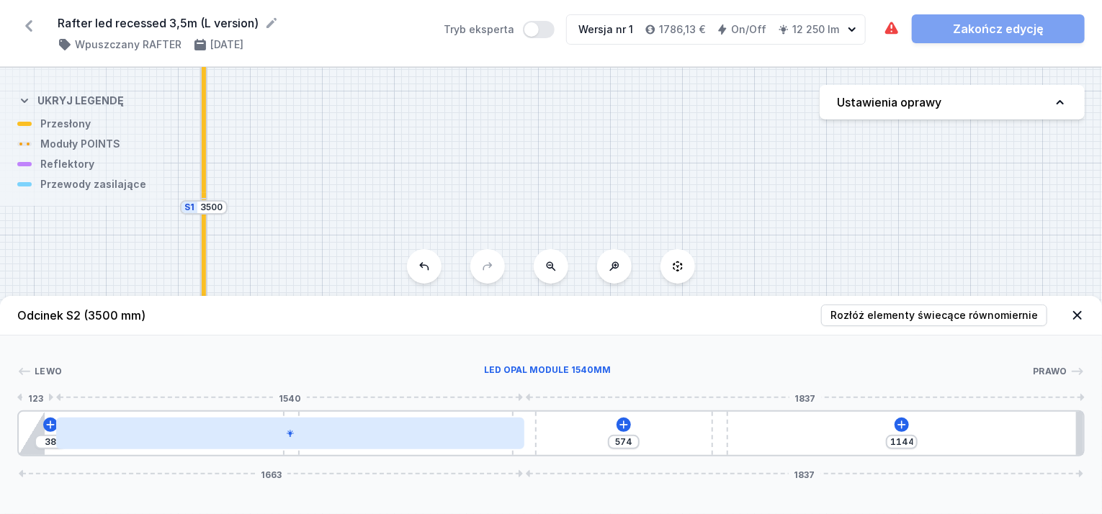
drag, startPoint x: 572, startPoint y: 430, endPoint x: 469, endPoint y: 436, distance: 103.1
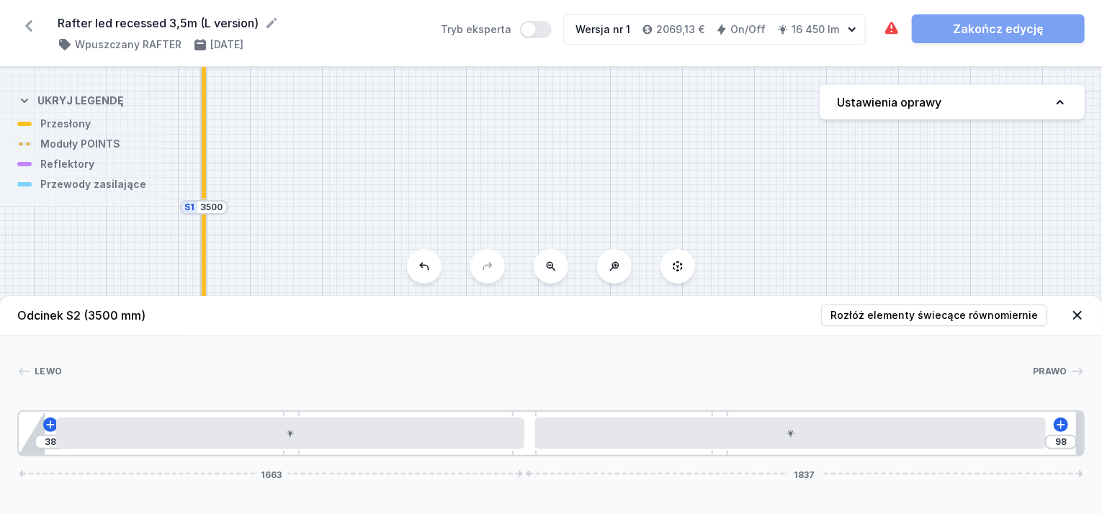
drag, startPoint x: 841, startPoint y: 431, endPoint x: 867, endPoint y: 453, distance: 33.7
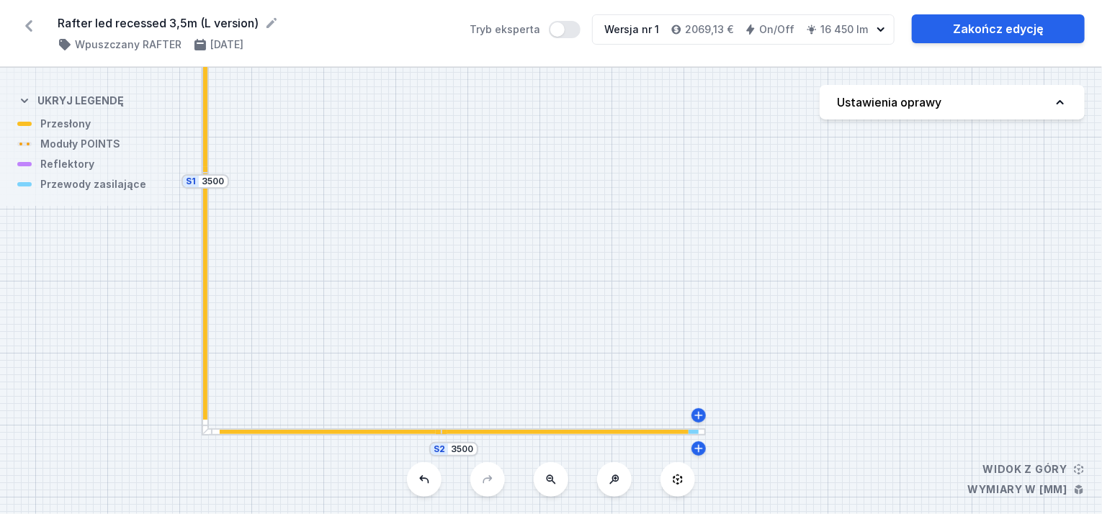
drag, startPoint x: 298, startPoint y: 186, endPoint x: 300, endPoint y: 160, distance: 26.0
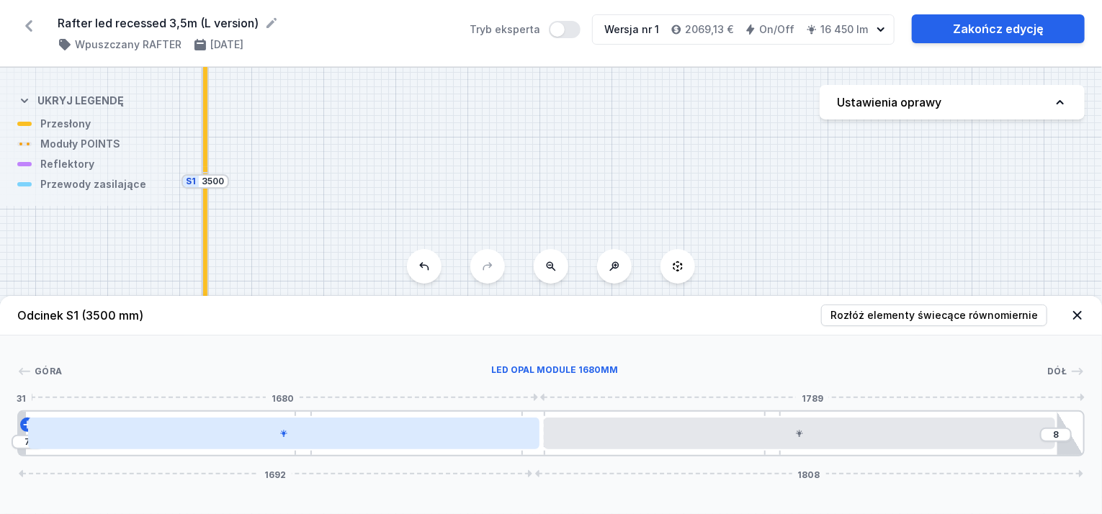
drag, startPoint x: 427, startPoint y: 431, endPoint x: 494, endPoint y: 433, distance: 67.0
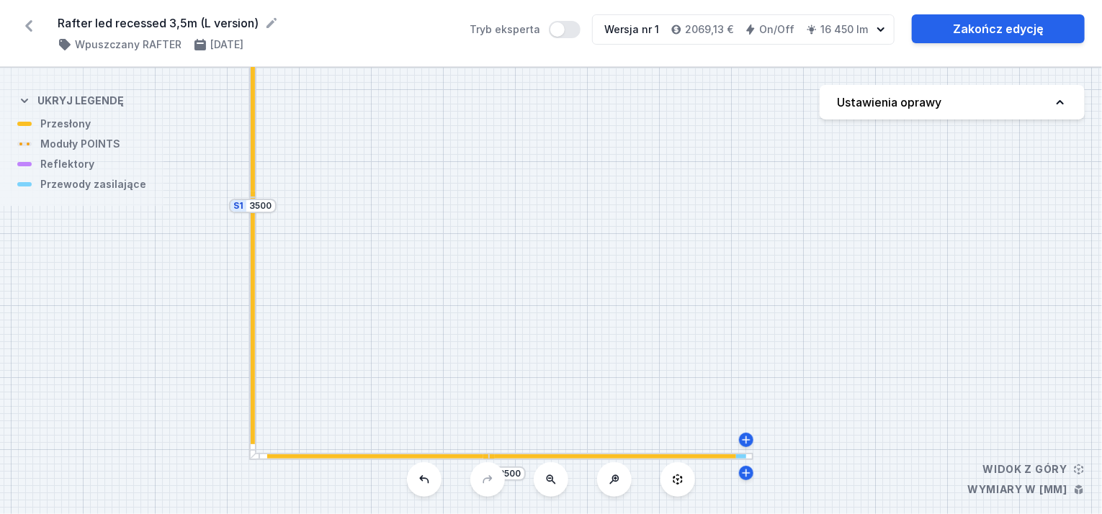
drag, startPoint x: 299, startPoint y: 222, endPoint x: 344, endPoint y: 246, distance: 51.2
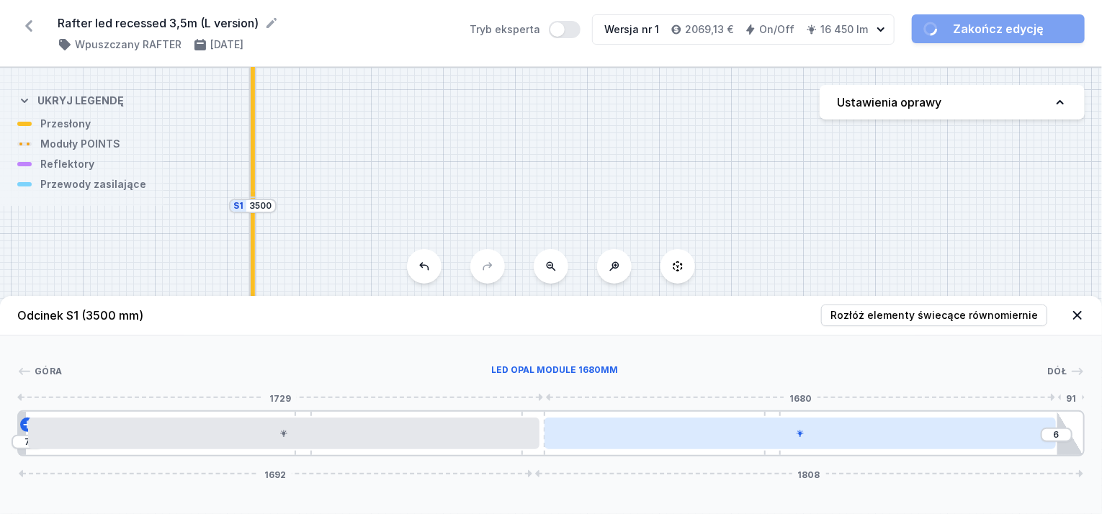
drag, startPoint x: 868, startPoint y: 435, endPoint x: 878, endPoint y: 441, distance: 12.0
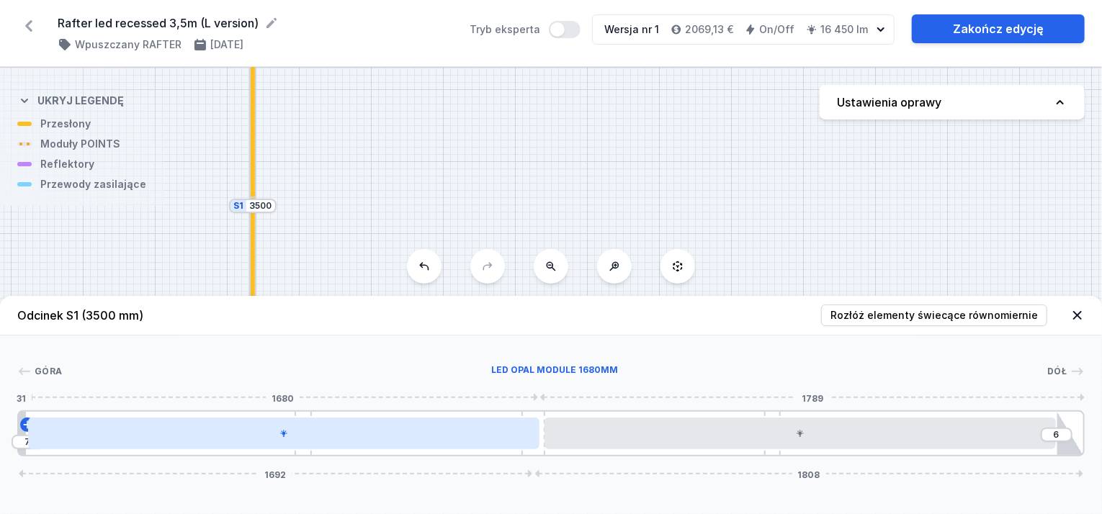
drag, startPoint x: 482, startPoint y: 428, endPoint x: 539, endPoint y: 434, distance: 56.5
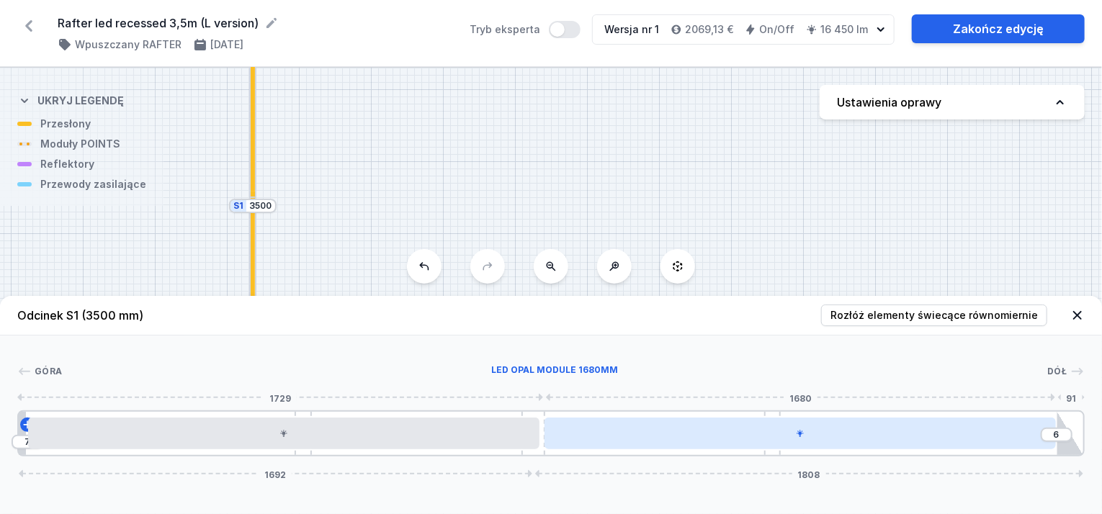
drag, startPoint x: 533, startPoint y: 418, endPoint x: 660, endPoint y: 418, distance: 126.7
drag, startPoint x: 535, startPoint y: 411, endPoint x: 619, endPoint y: 418, distance: 83.8
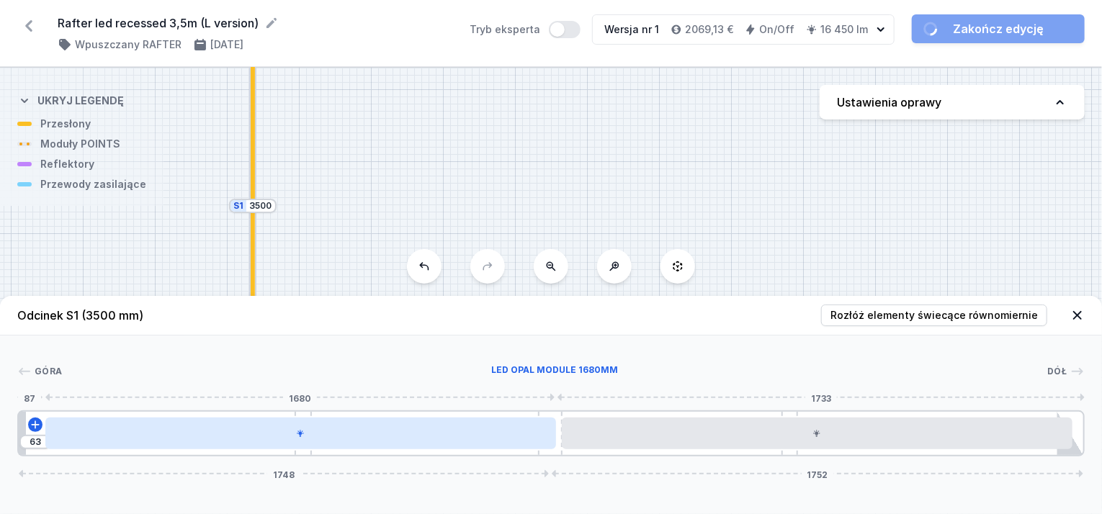
drag, startPoint x: 479, startPoint y: 430, endPoint x: 523, endPoint y: 430, distance: 44.6
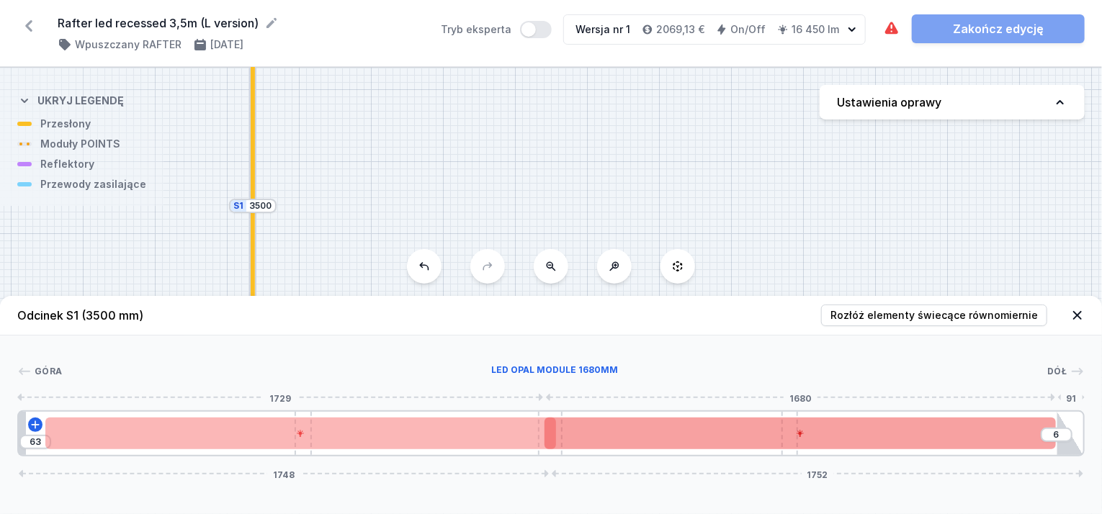
drag, startPoint x: 630, startPoint y: 439, endPoint x: 618, endPoint y: 441, distance: 12.3
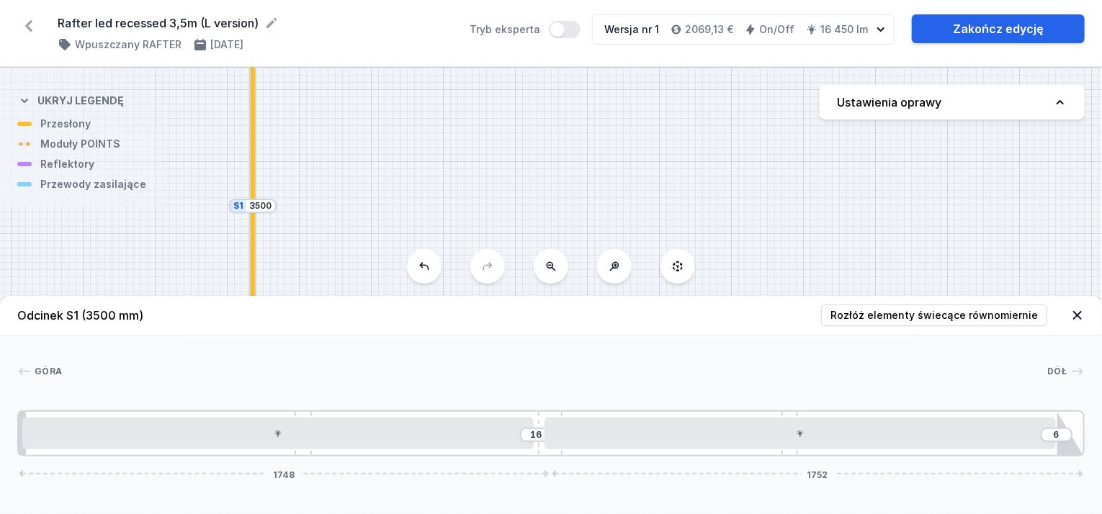
drag, startPoint x: 544, startPoint y: 410, endPoint x: 500, endPoint y: 411, distance: 44.7
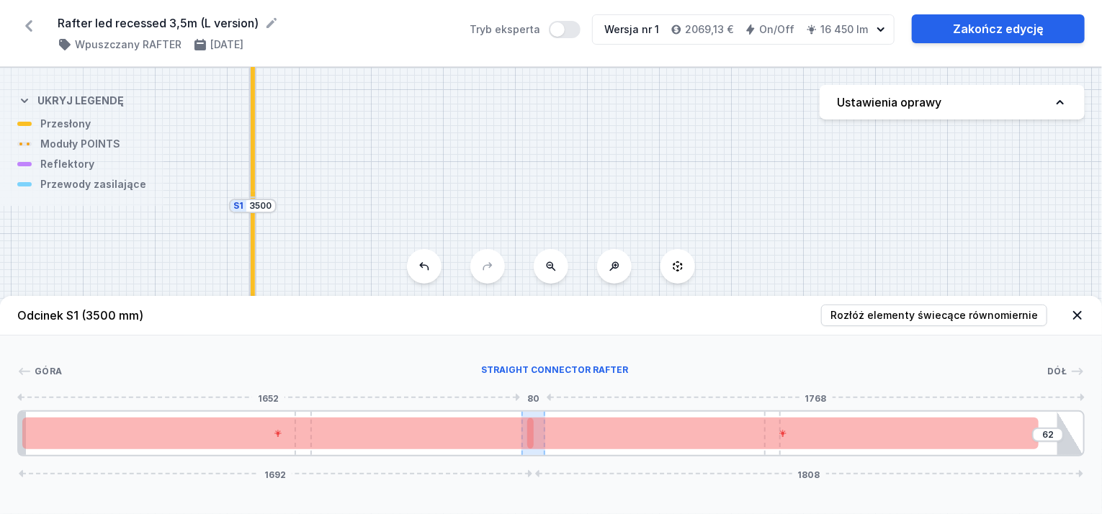
drag, startPoint x: 539, startPoint y: 415, endPoint x: 529, endPoint y: 415, distance: 9.4
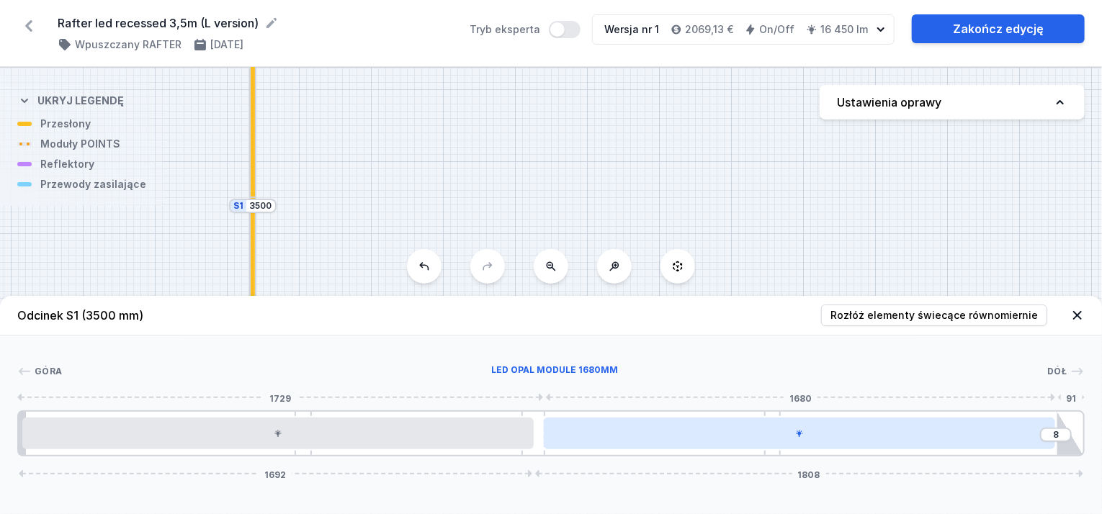
drag, startPoint x: 858, startPoint y: 436, endPoint x: 884, endPoint y: 447, distance: 28.1
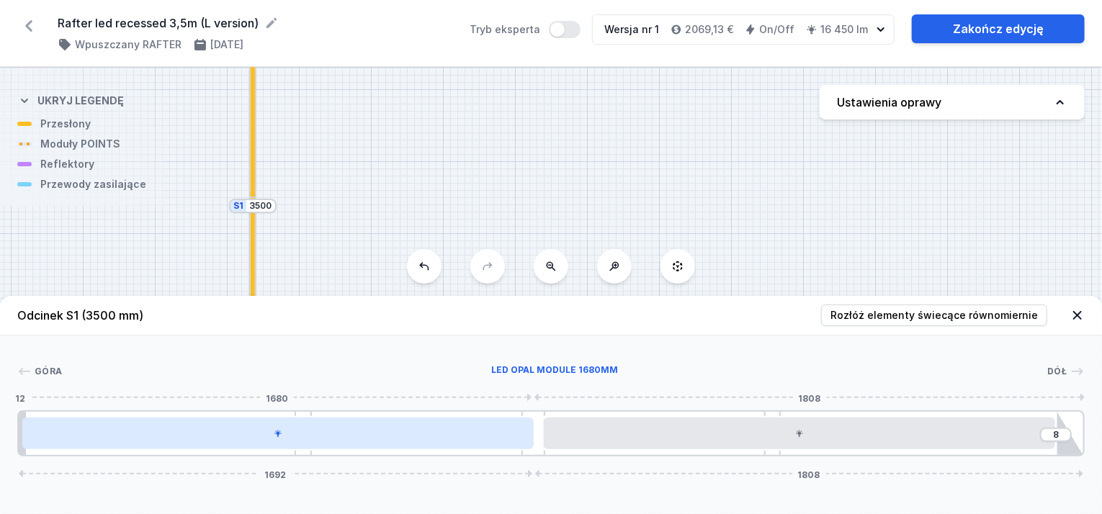
drag, startPoint x: 514, startPoint y: 434, endPoint x: 532, endPoint y: 434, distance: 18.0
drag, startPoint x: 337, startPoint y: 435, endPoint x: 389, endPoint y: 433, distance: 51.9
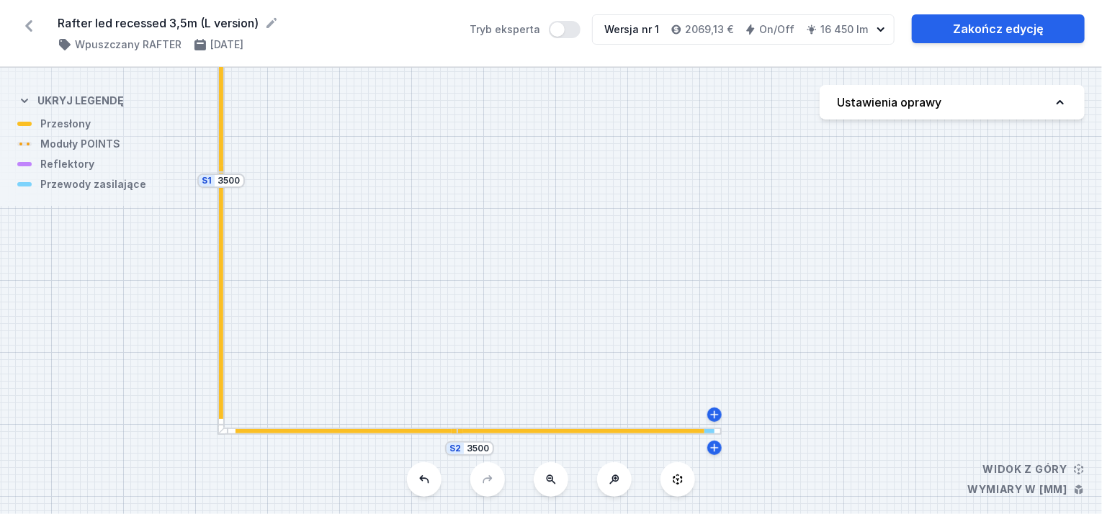
drag, startPoint x: 374, startPoint y: 170, endPoint x: 343, endPoint y: 145, distance: 40.0
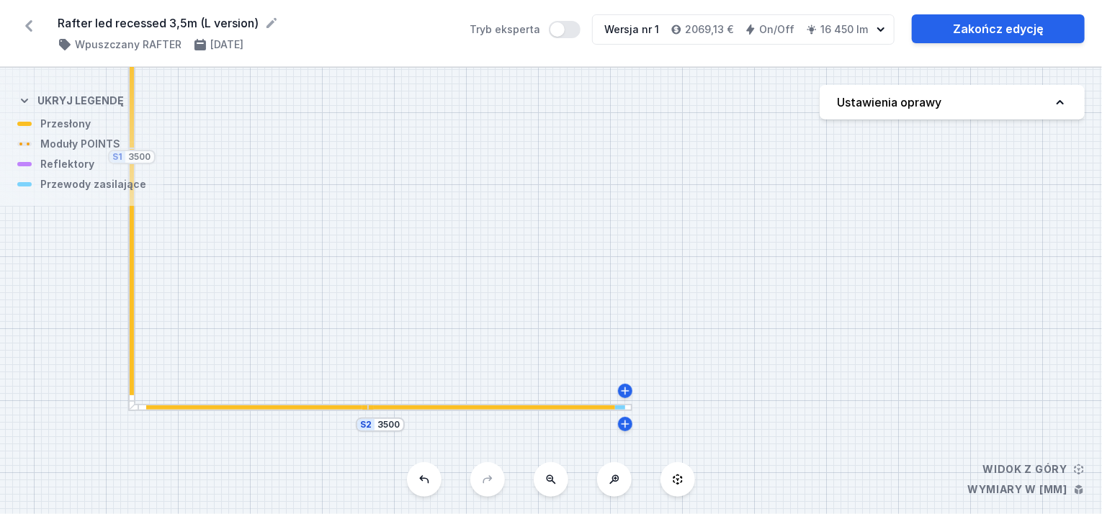
drag, startPoint x: 397, startPoint y: 219, endPoint x: 308, endPoint y: 195, distance: 92.4
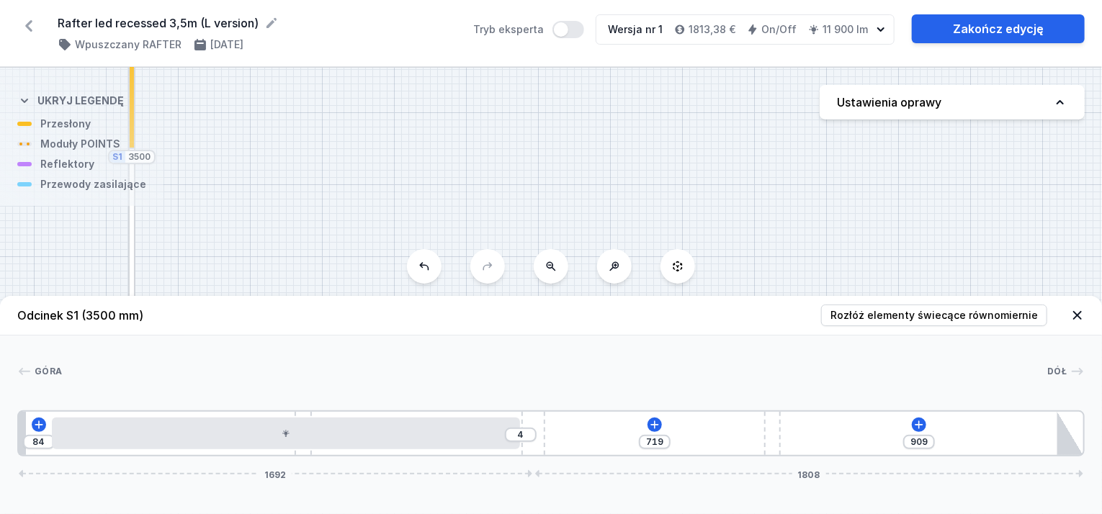
drag, startPoint x: 311, startPoint y: 434, endPoint x: 333, endPoint y: 451, distance: 28.2
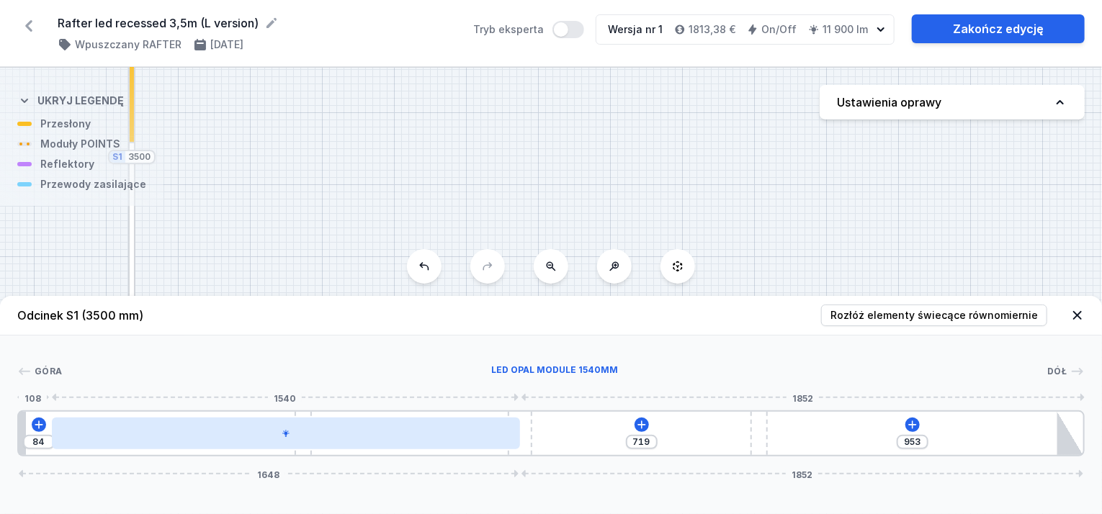
drag, startPoint x: 526, startPoint y: 424, endPoint x: 495, endPoint y: 424, distance: 31.7
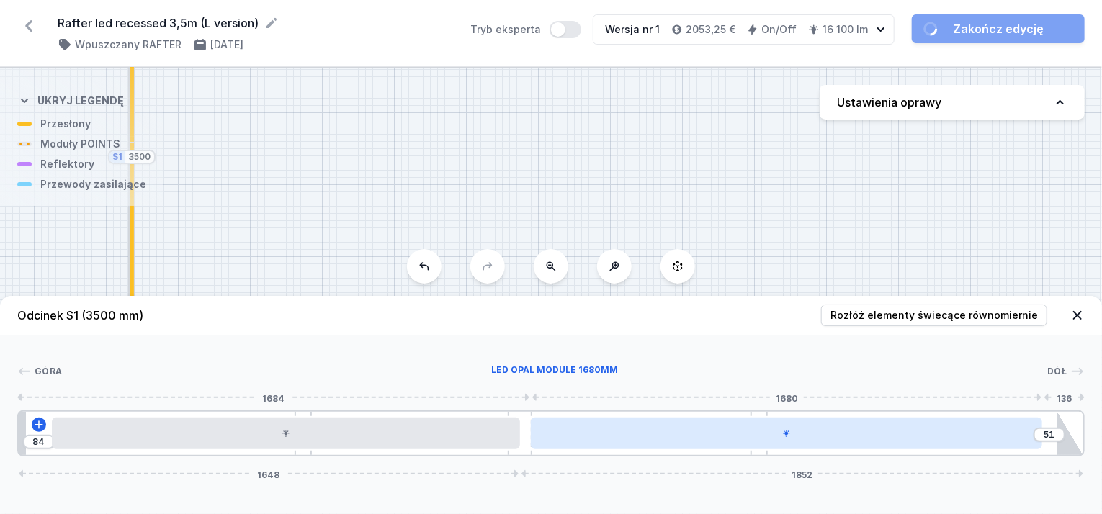
drag, startPoint x: 829, startPoint y: 426, endPoint x: 855, endPoint y: 448, distance: 33.7
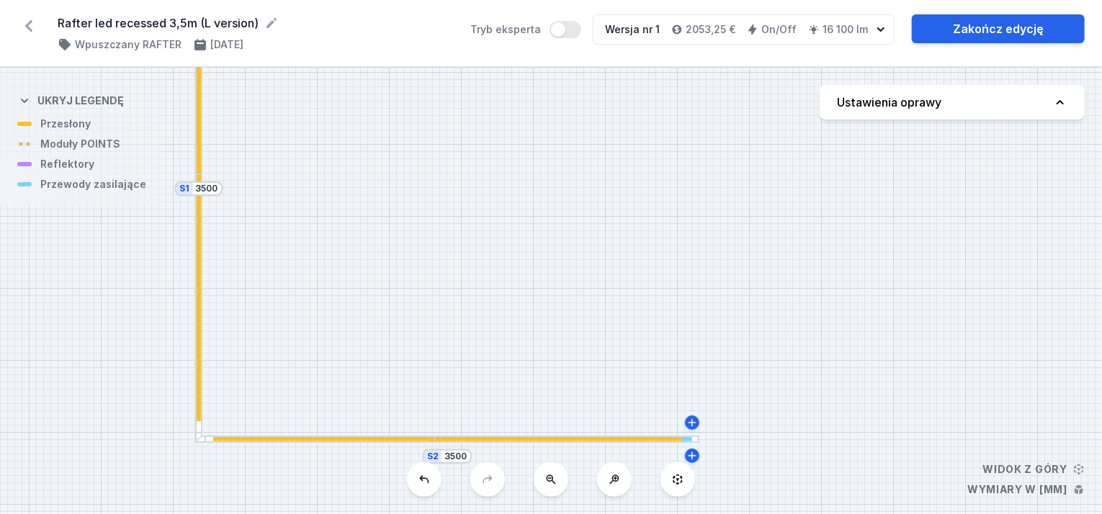
drag, startPoint x: 395, startPoint y: 280, endPoint x: 462, endPoint y: 312, distance: 74.1
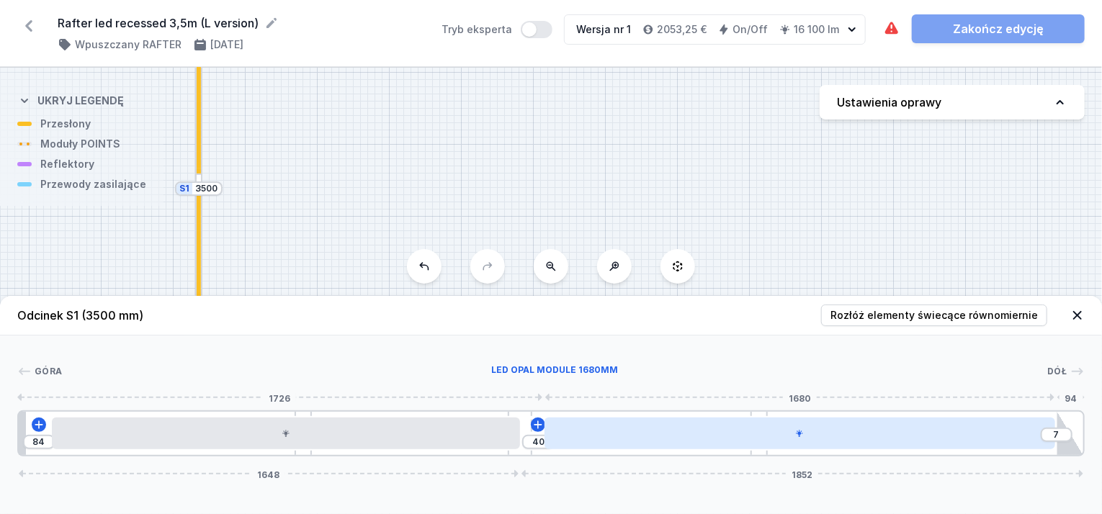
drag, startPoint x: 567, startPoint y: 434, endPoint x: 602, endPoint y: 431, distance: 35.5
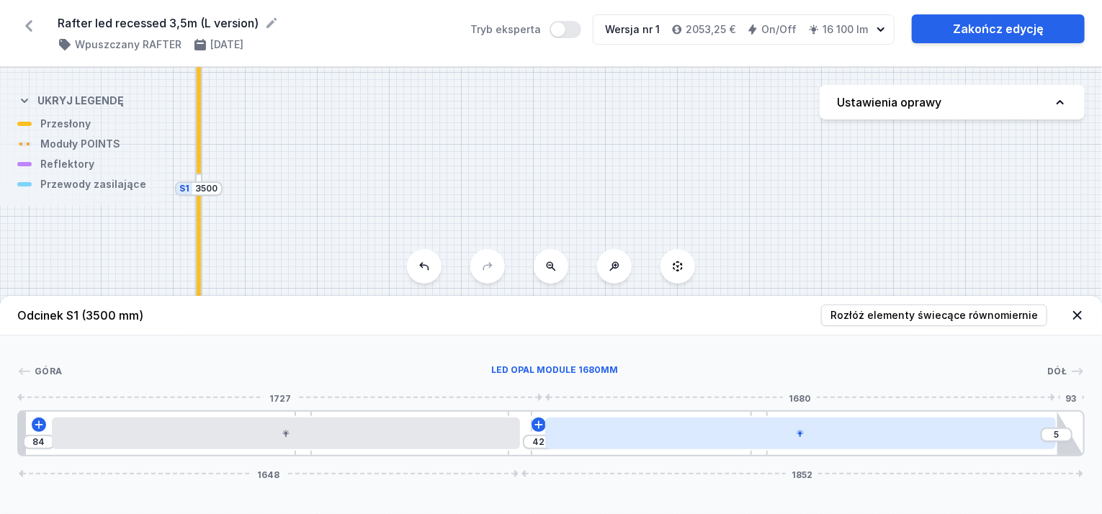
drag, startPoint x: 580, startPoint y: 433, endPoint x: 590, endPoint y: 443, distance: 14.3
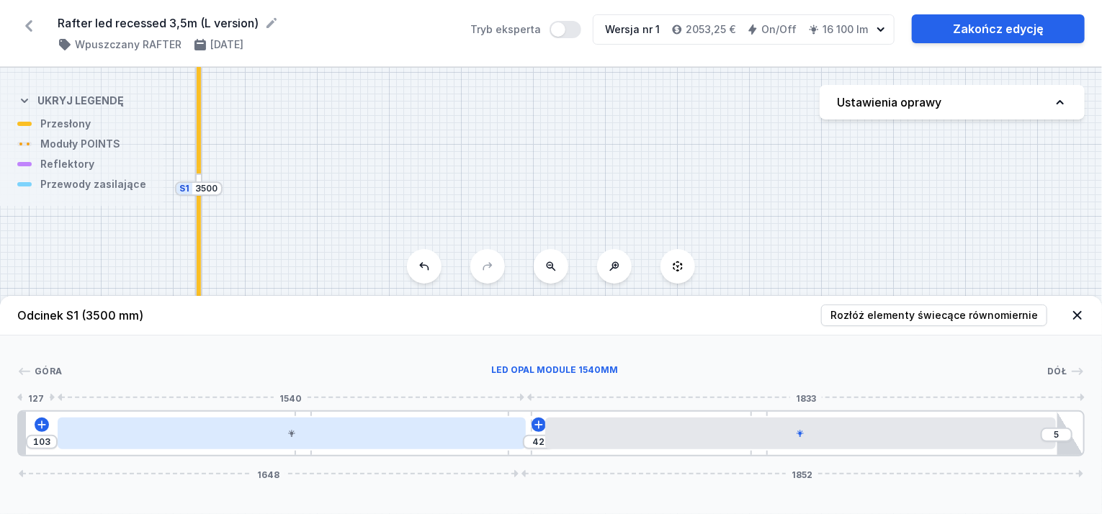
drag, startPoint x: 500, startPoint y: 431, endPoint x: 518, endPoint y: 433, distance: 18.1
drag, startPoint x: 233, startPoint y: 431, endPoint x: 250, endPoint y: 442, distance: 19.8
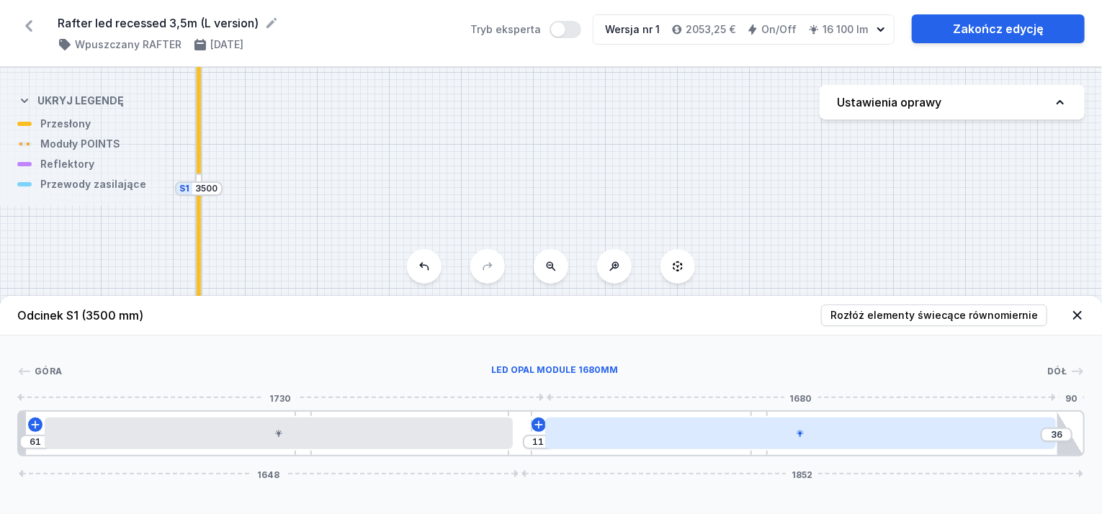
drag, startPoint x: 730, startPoint y: 441, endPoint x: 740, endPoint y: 441, distance: 10.1
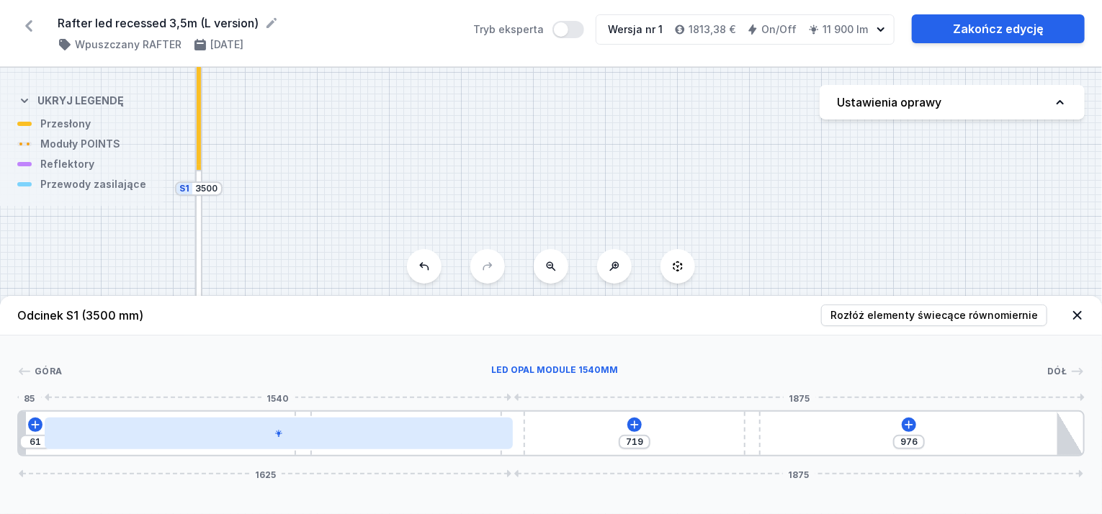
drag, startPoint x: 516, startPoint y: 429, endPoint x: 421, endPoint y: 435, distance: 95.2
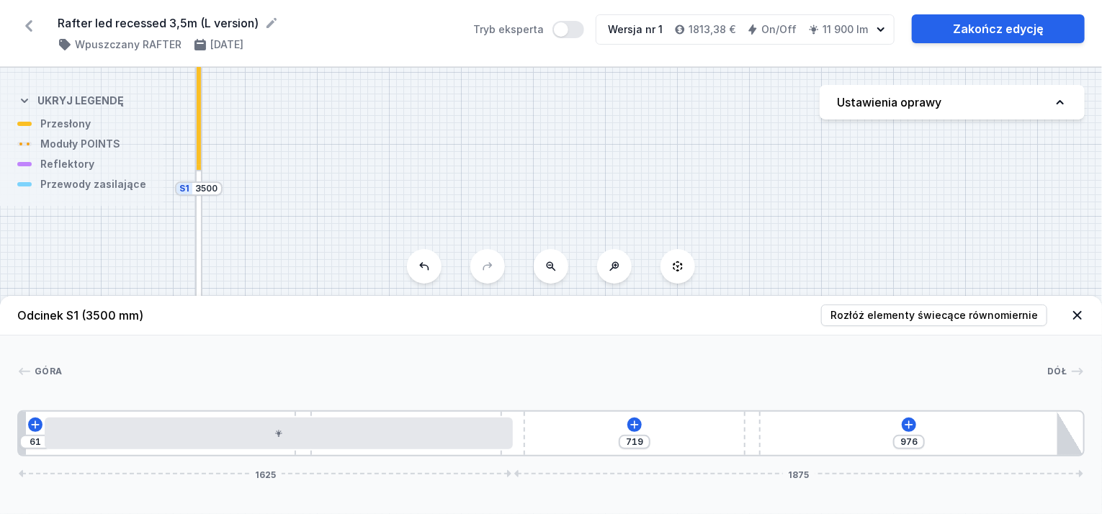
drag, startPoint x: 522, startPoint y: 451, endPoint x: 487, endPoint y: 452, distance: 35.3
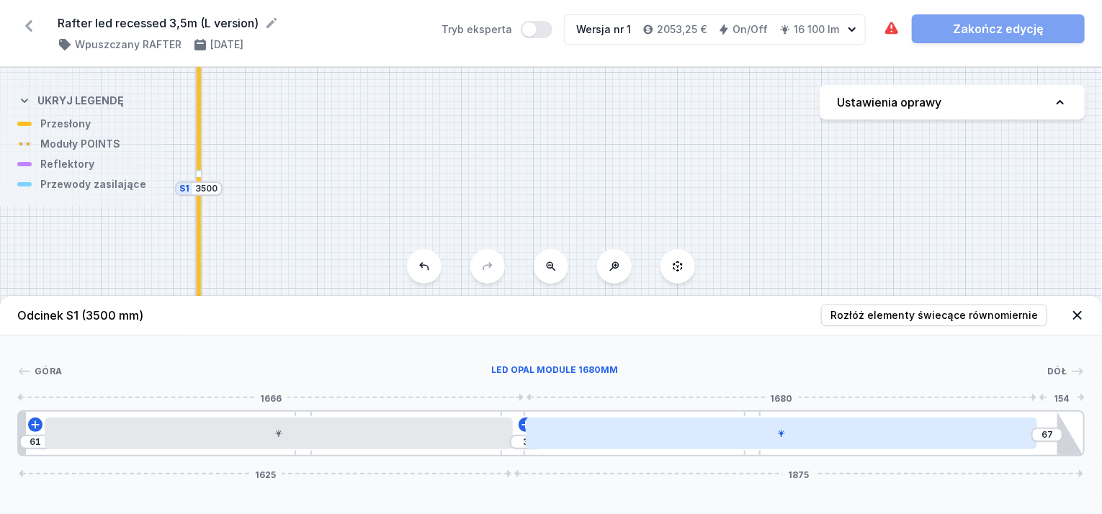
drag, startPoint x: 755, startPoint y: 429, endPoint x: 783, endPoint y: 443, distance: 31.2
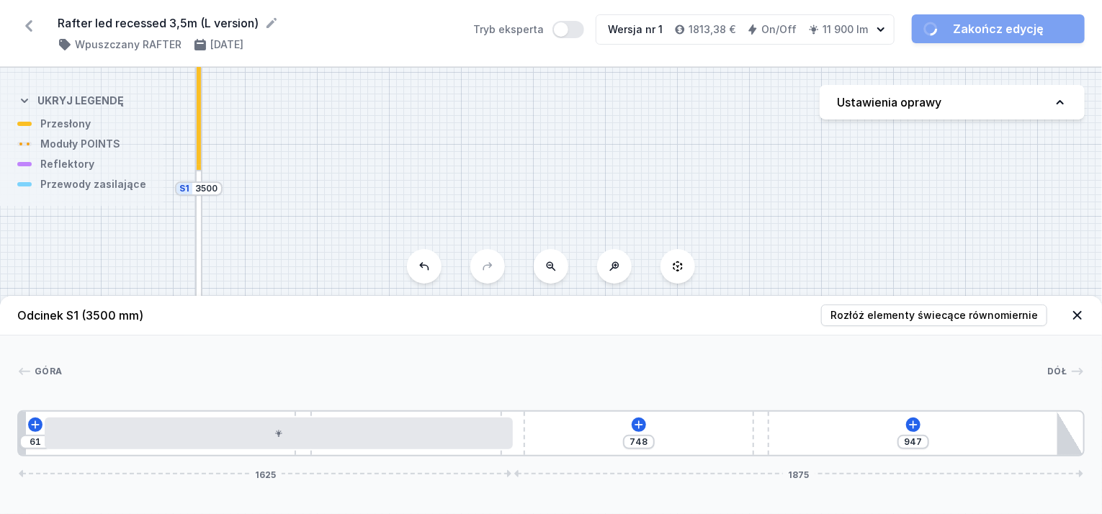
drag, startPoint x: 755, startPoint y: 425, endPoint x: 777, endPoint y: 430, distance: 22.9
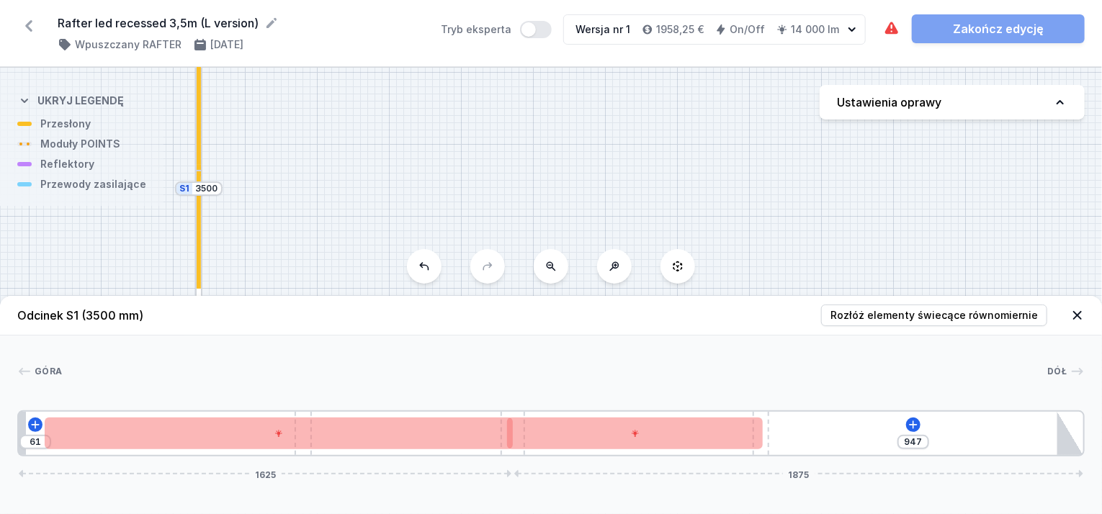
drag, startPoint x: 769, startPoint y: 426, endPoint x: 844, endPoint y: 441, distance: 76.4
drag, startPoint x: 766, startPoint y: 447, endPoint x: 847, endPoint y: 449, distance: 80.7
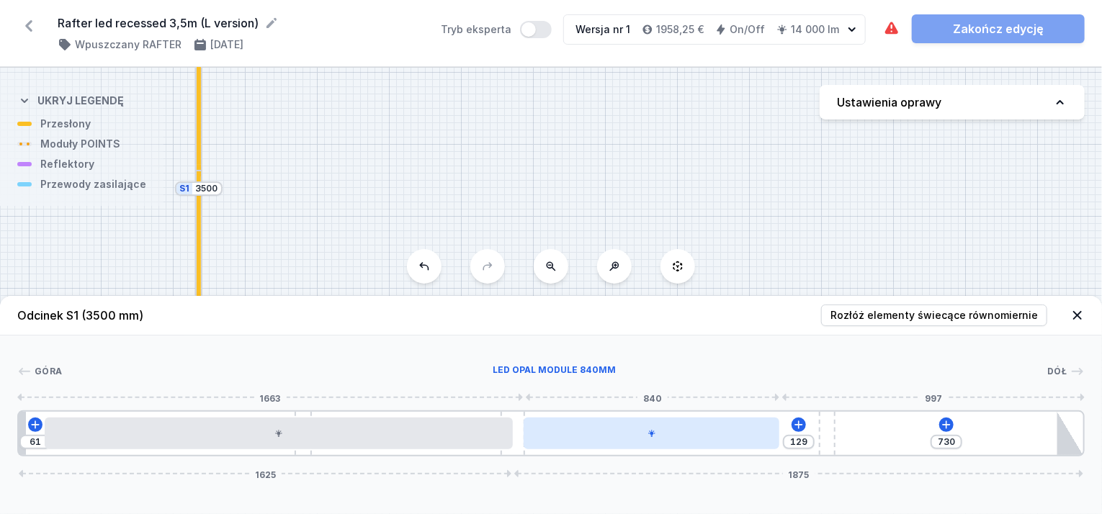
drag, startPoint x: 711, startPoint y: 437, endPoint x: 737, endPoint y: 444, distance: 26.9
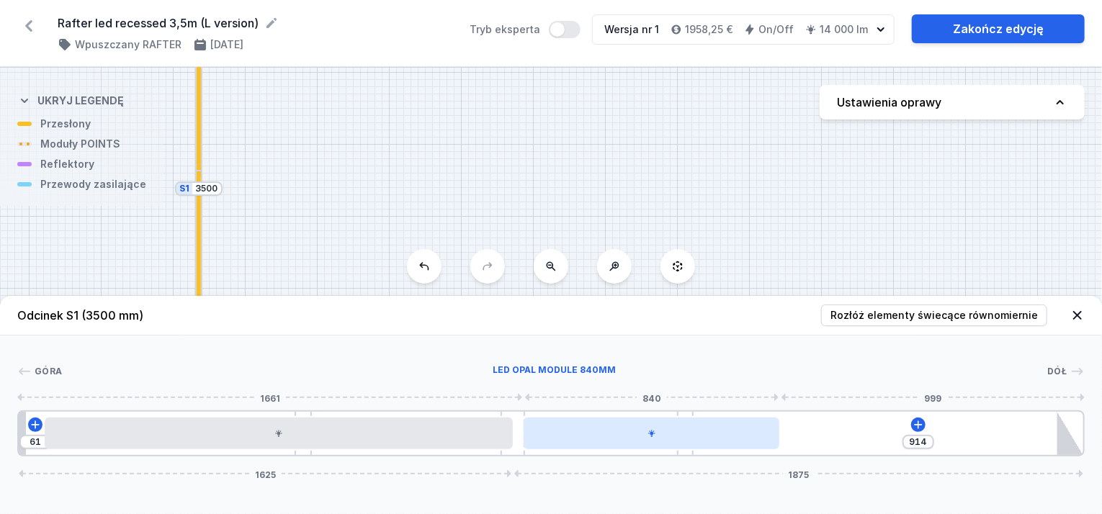
drag, startPoint x: 824, startPoint y: 424, endPoint x: 678, endPoint y: 439, distance: 146.9
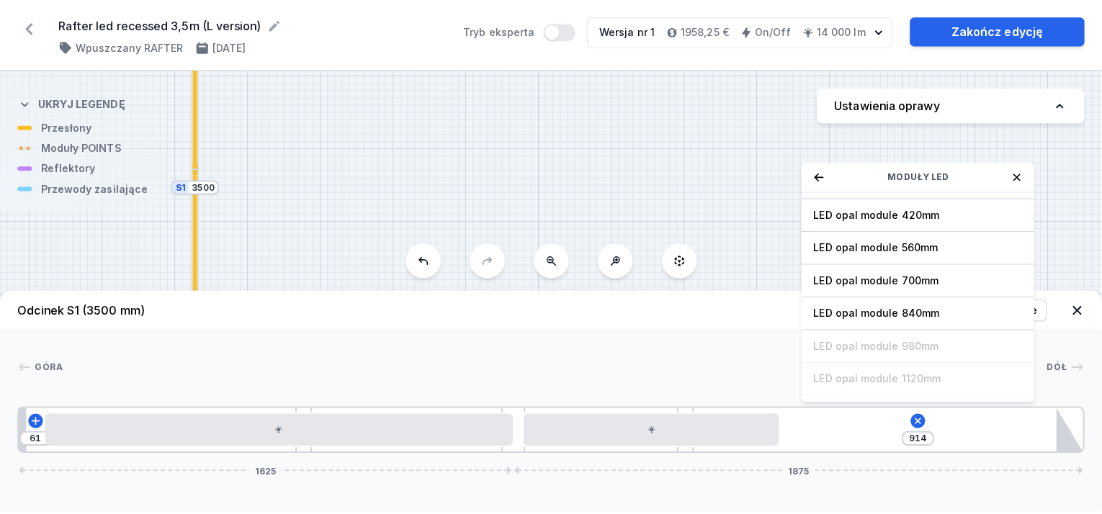
scroll to position [144, 0]
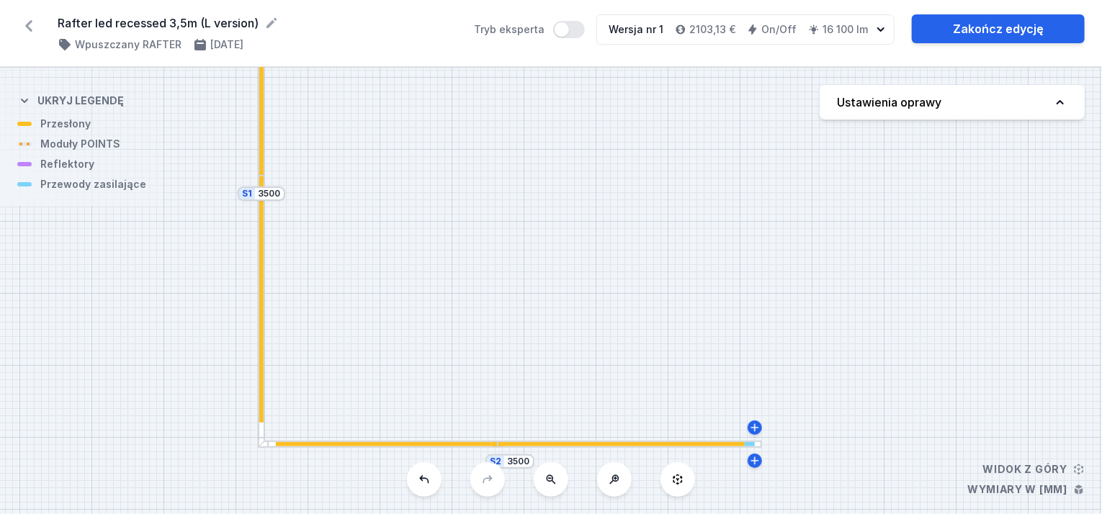
drag, startPoint x: 431, startPoint y: 208, endPoint x: 493, endPoint y: 213, distance: 61.4
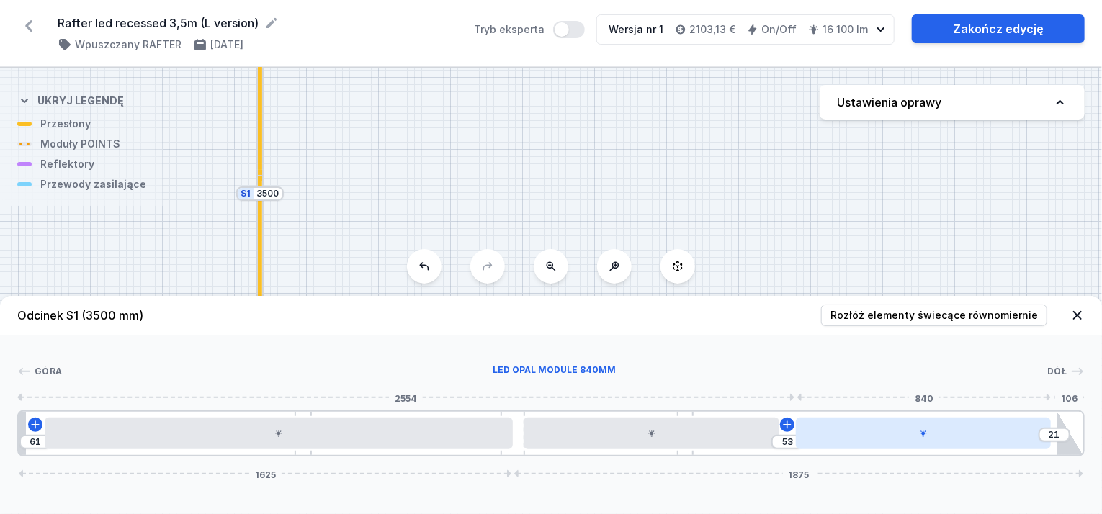
drag, startPoint x: 894, startPoint y: 445, endPoint x: 925, endPoint y: 443, distance: 30.3
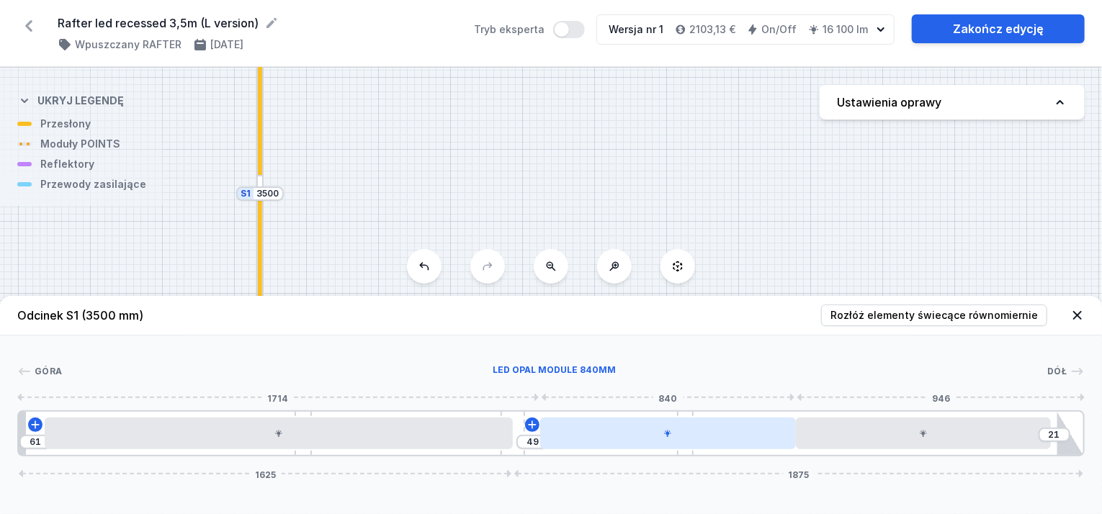
drag, startPoint x: 762, startPoint y: 435, endPoint x: 782, endPoint y: 435, distance: 20.2
drag, startPoint x: 500, startPoint y: 427, endPoint x: 543, endPoint y: 429, distance: 43.3
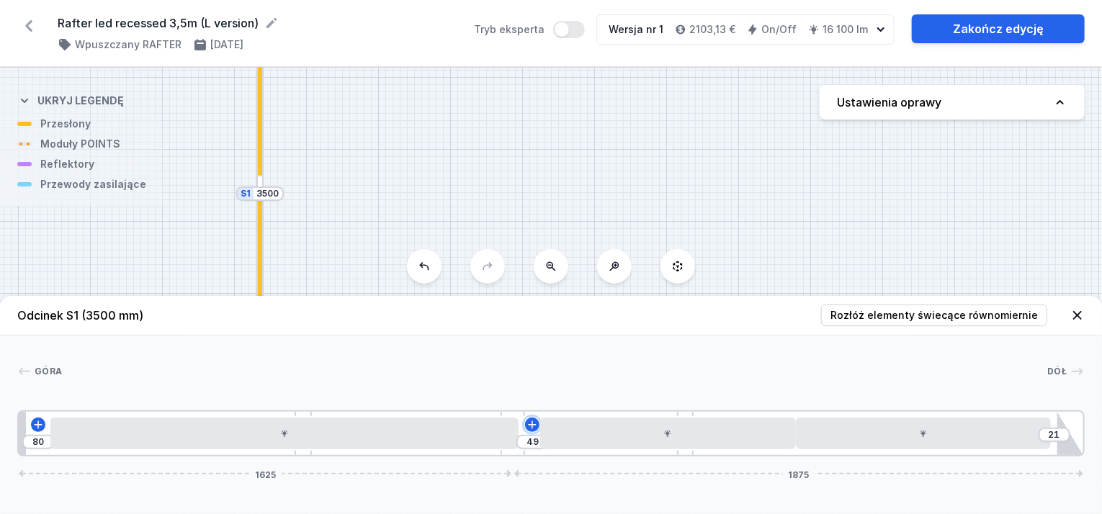
drag, startPoint x: 530, startPoint y: 423, endPoint x: 622, endPoint y: 406, distance: 93.6
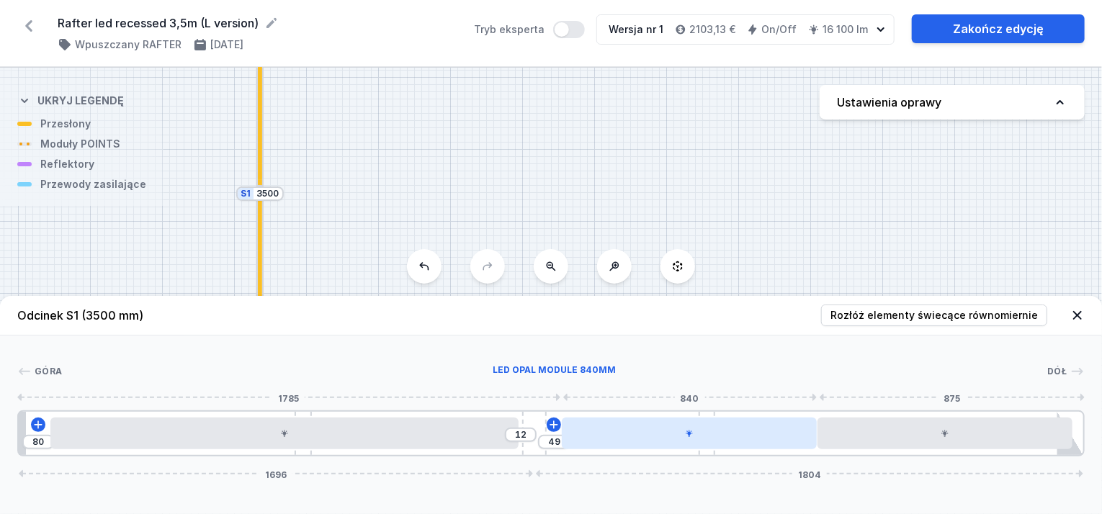
drag, startPoint x: 518, startPoint y: 413, endPoint x: 638, endPoint y: 421, distance: 119.8
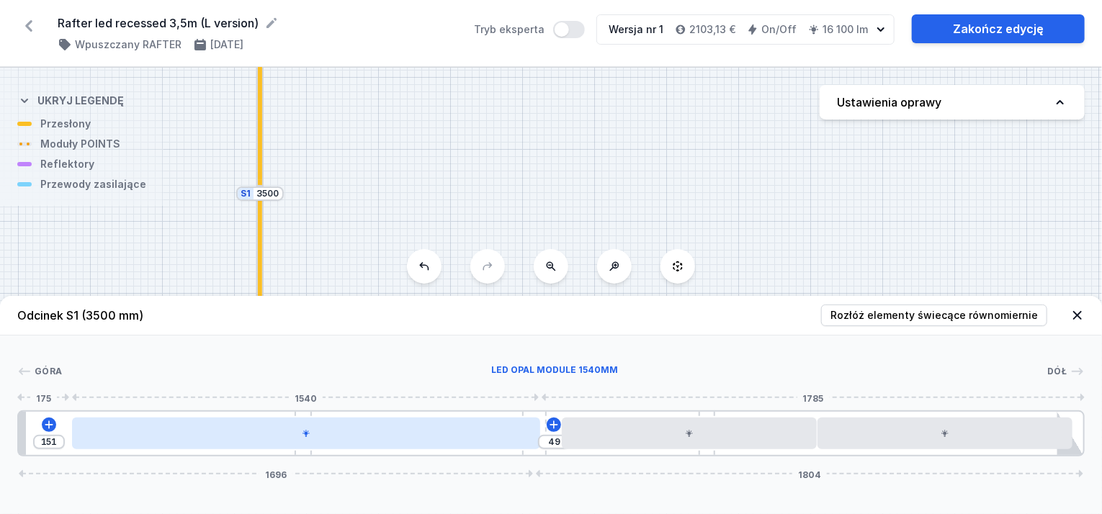
drag, startPoint x: 493, startPoint y: 431, endPoint x: 529, endPoint y: 431, distance: 36.0
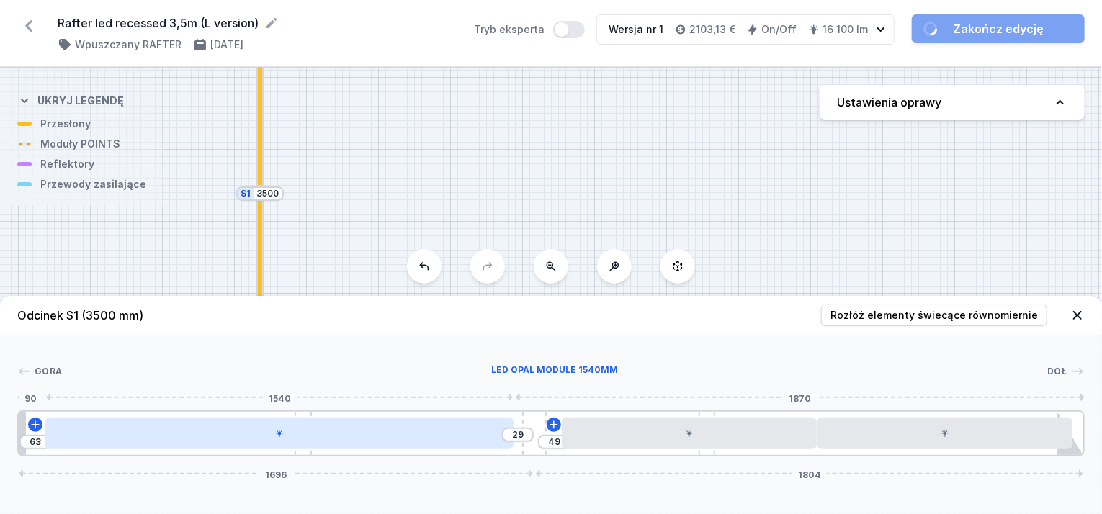
drag, startPoint x: 376, startPoint y: 431, endPoint x: 343, endPoint y: 442, distance: 34.2
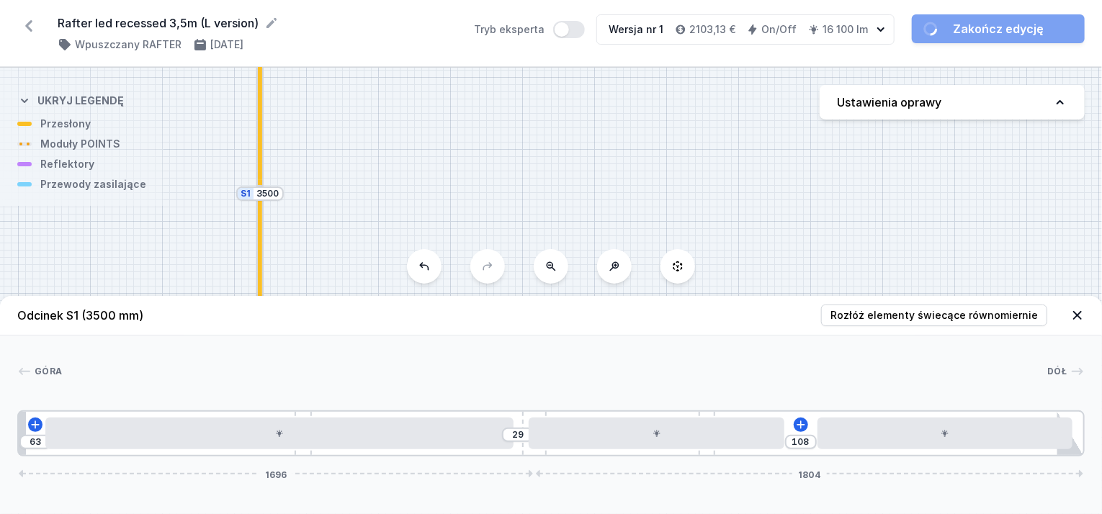
drag, startPoint x: 579, startPoint y: 434, endPoint x: 521, endPoint y: 442, distance: 58.1
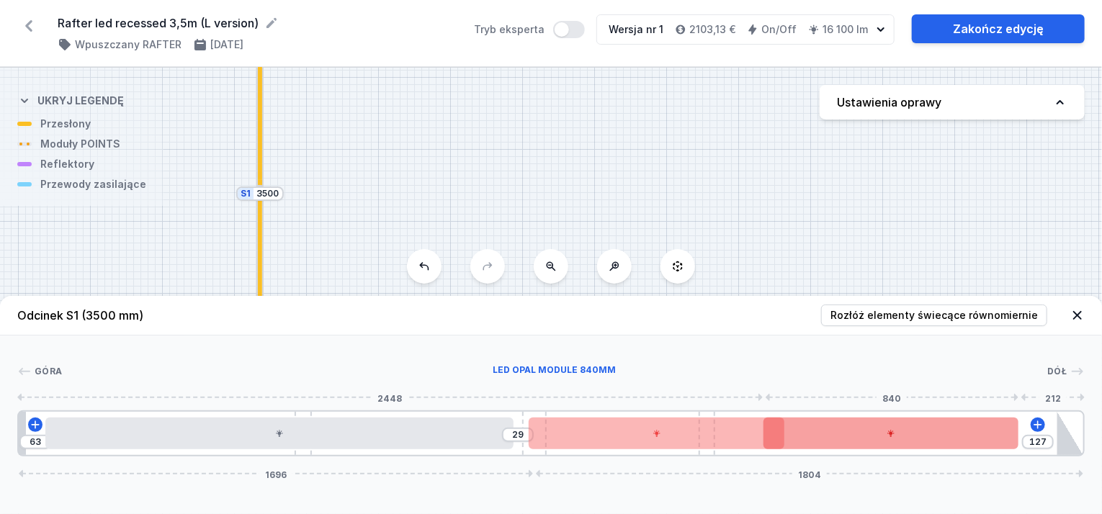
drag, startPoint x: 873, startPoint y: 443, endPoint x: 847, endPoint y: 446, distance: 26.1
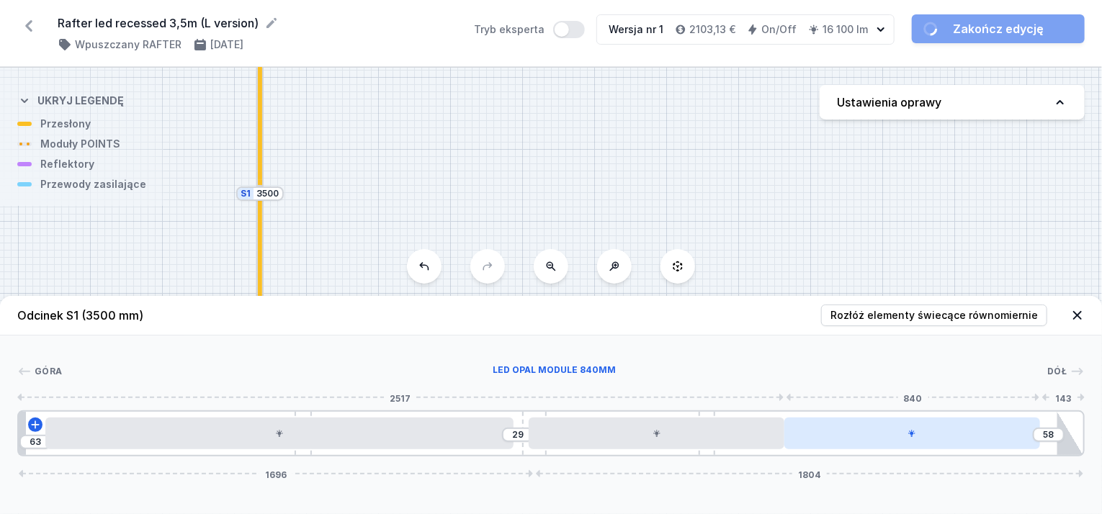
drag, startPoint x: 853, startPoint y: 446, endPoint x: 883, endPoint y: 444, distance: 30.3
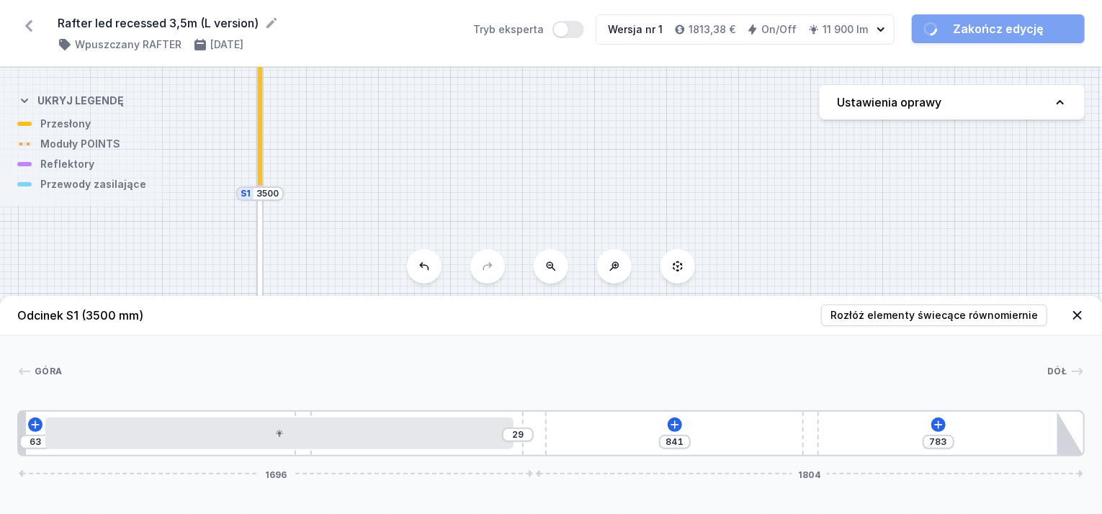
drag, startPoint x: 709, startPoint y: 429, endPoint x: 827, endPoint y: 436, distance: 118.3
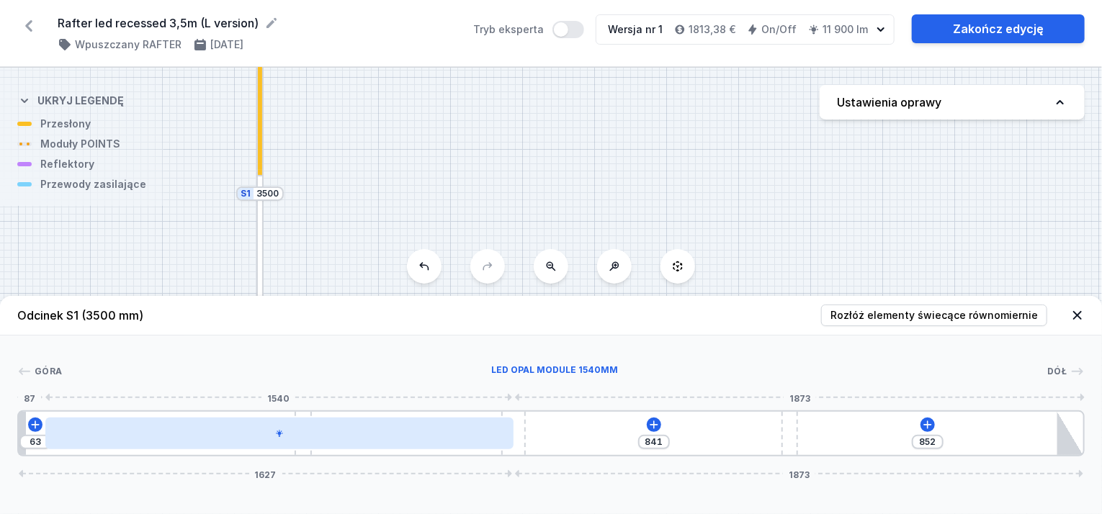
drag, startPoint x: 538, startPoint y: 428, endPoint x: 467, endPoint y: 428, distance: 71.3
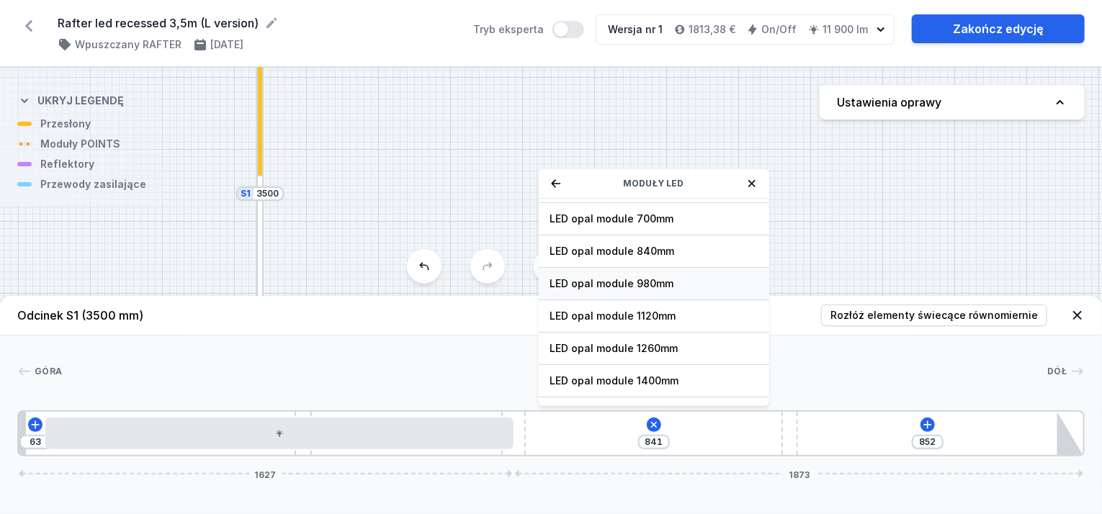
scroll to position [179, 0]
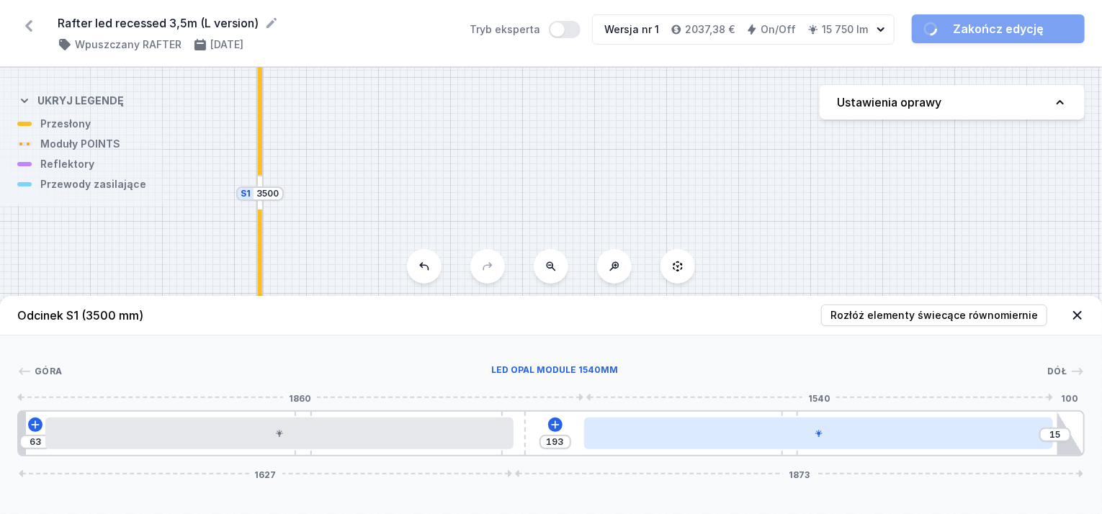
drag, startPoint x: 823, startPoint y: 438, endPoint x: 910, endPoint y: 439, distance: 87.1
drag, startPoint x: 503, startPoint y: 433, endPoint x: 593, endPoint y: 435, distance: 90.0
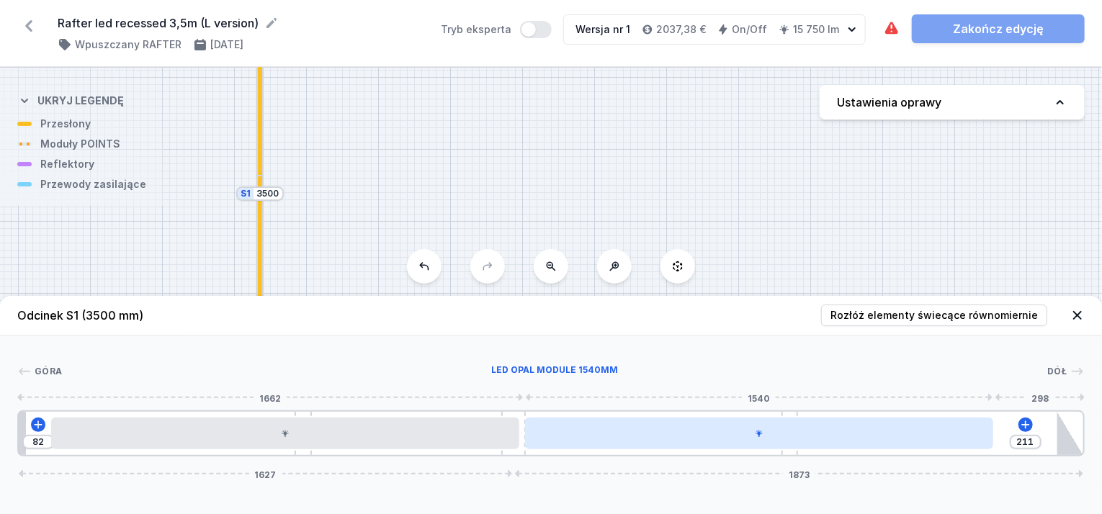
drag, startPoint x: 624, startPoint y: 430, endPoint x: 574, endPoint y: 438, distance: 51.0
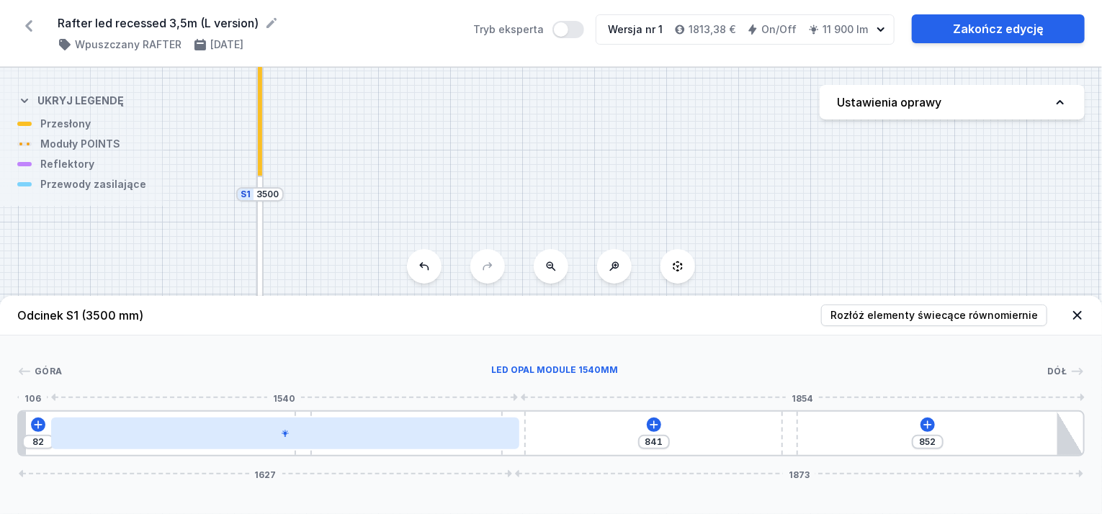
drag, startPoint x: 360, startPoint y: 436, endPoint x: 377, endPoint y: 447, distance: 20.4
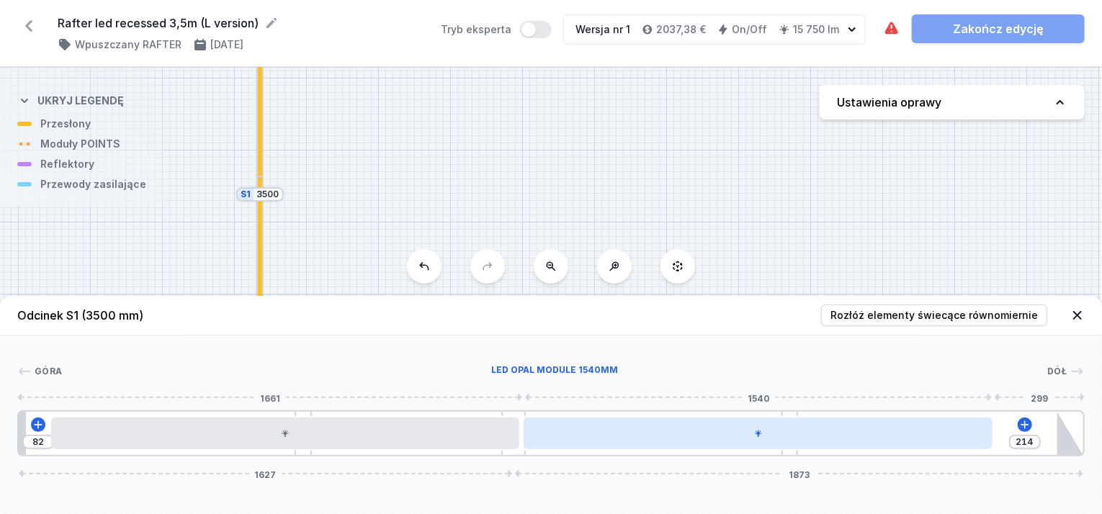
drag, startPoint x: 764, startPoint y: 430, endPoint x: 789, endPoint y: 437, distance: 26.2
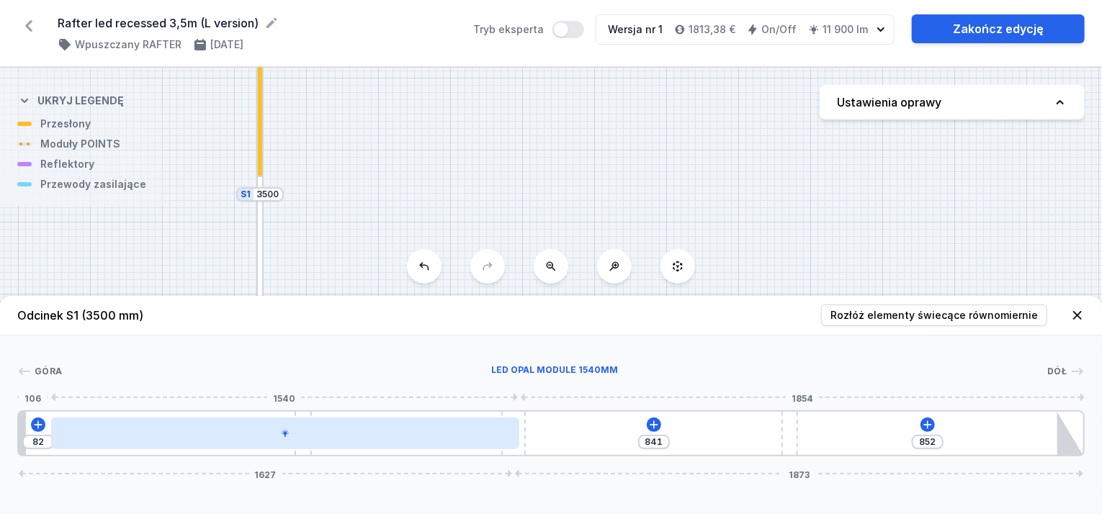
drag, startPoint x: 472, startPoint y: 428, endPoint x: 468, endPoint y: 435, distance: 7.8
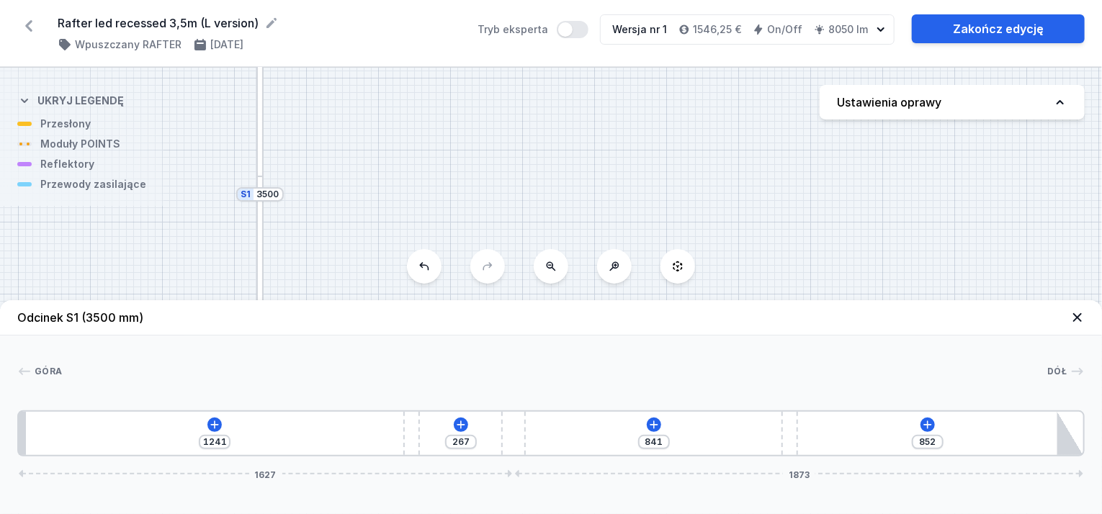
drag, startPoint x: 302, startPoint y: 436, endPoint x: 572, endPoint y: 464, distance: 271.5
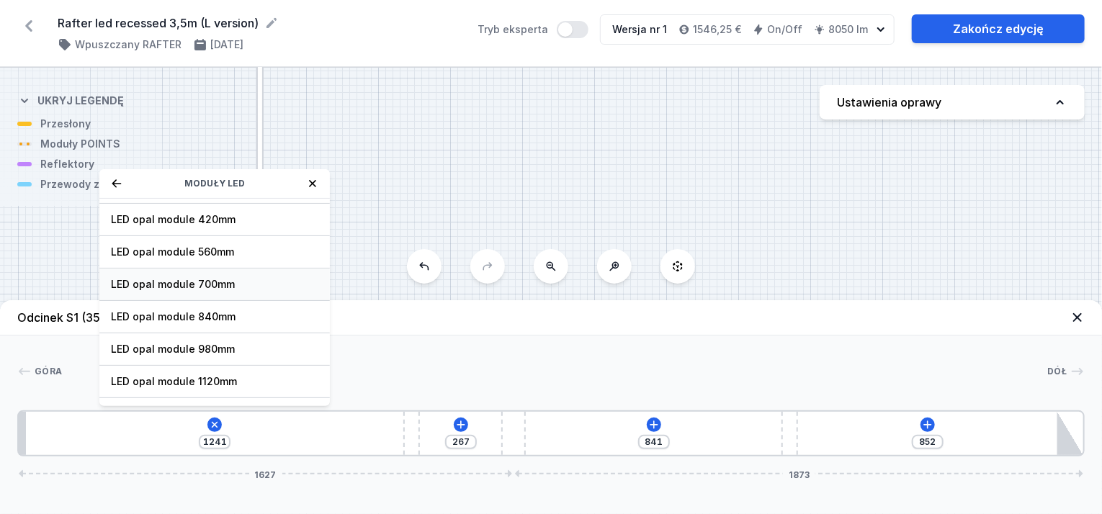
scroll to position [144, 0]
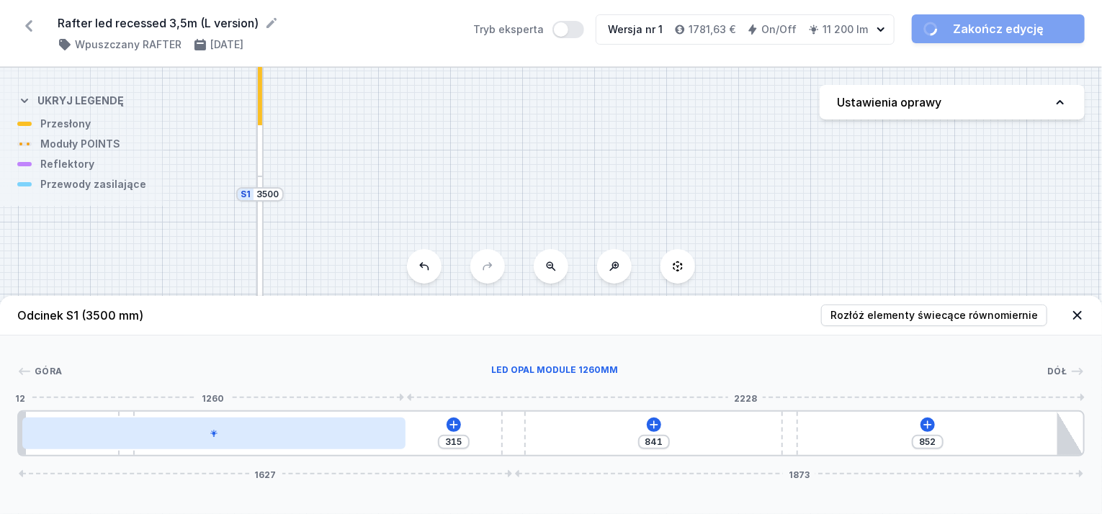
drag, startPoint x: 415, startPoint y: 418, endPoint x: 69, endPoint y: 423, distance: 345.6
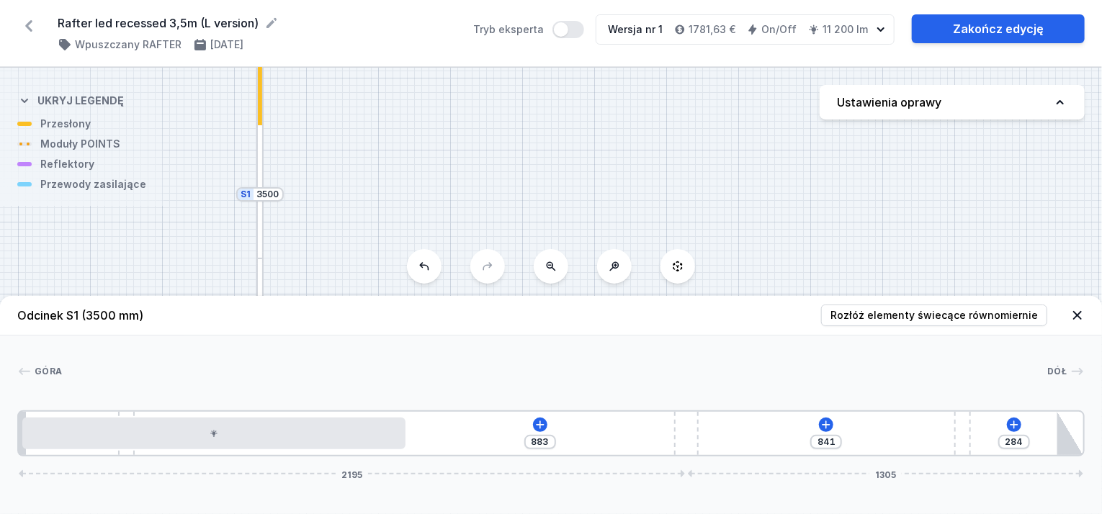
drag, startPoint x: 511, startPoint y: 419, endPoint x: 879, endPoint y: 434, distance: 369.0
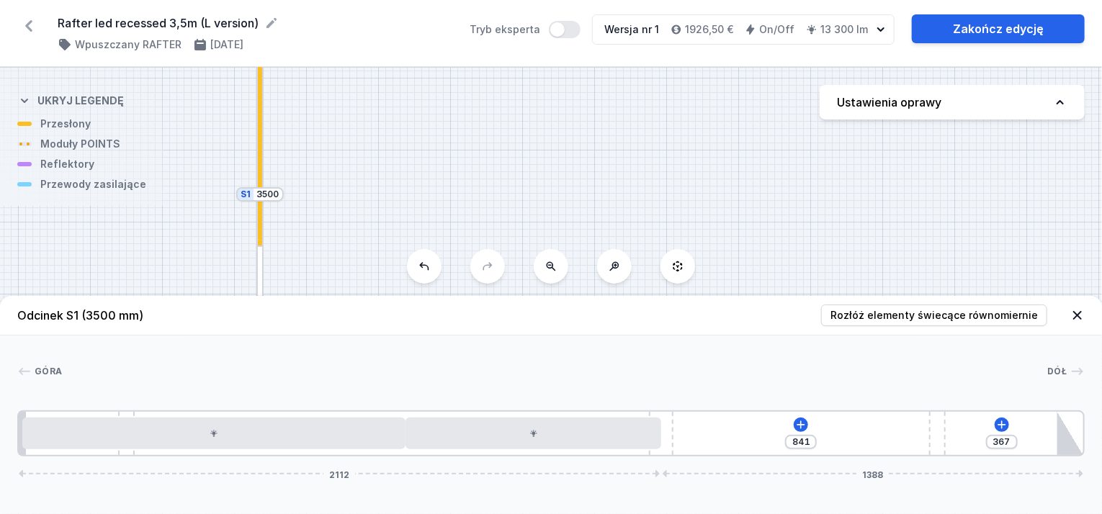
drag, startPoint x: 688, startPoint y: 436, endPoint x: 526, endPoint y: 455, distance: 163.9
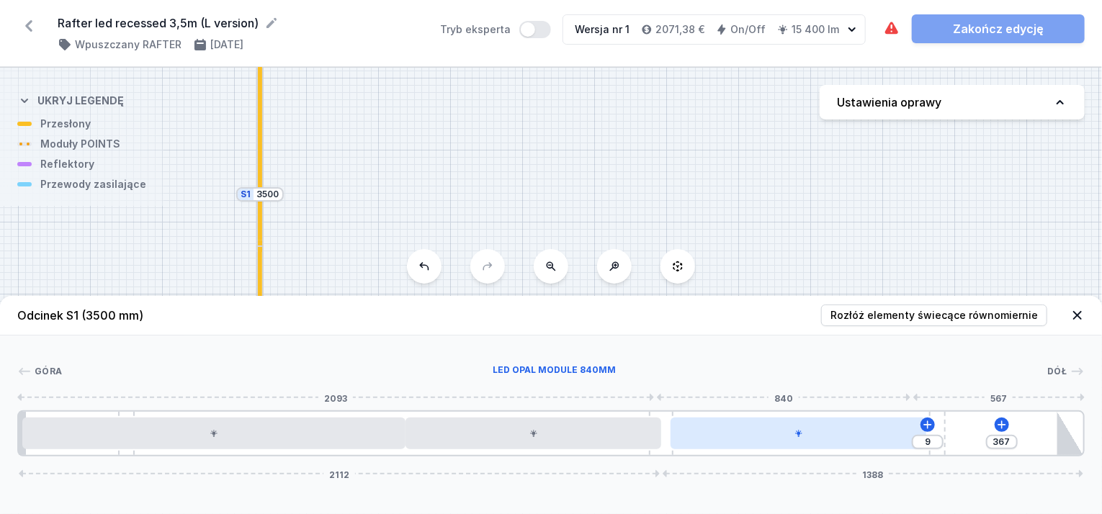
drag, startPoint x: 832, startPoint y: 424, endPoint x: 859, endPoint y: 436, distance: 29.7
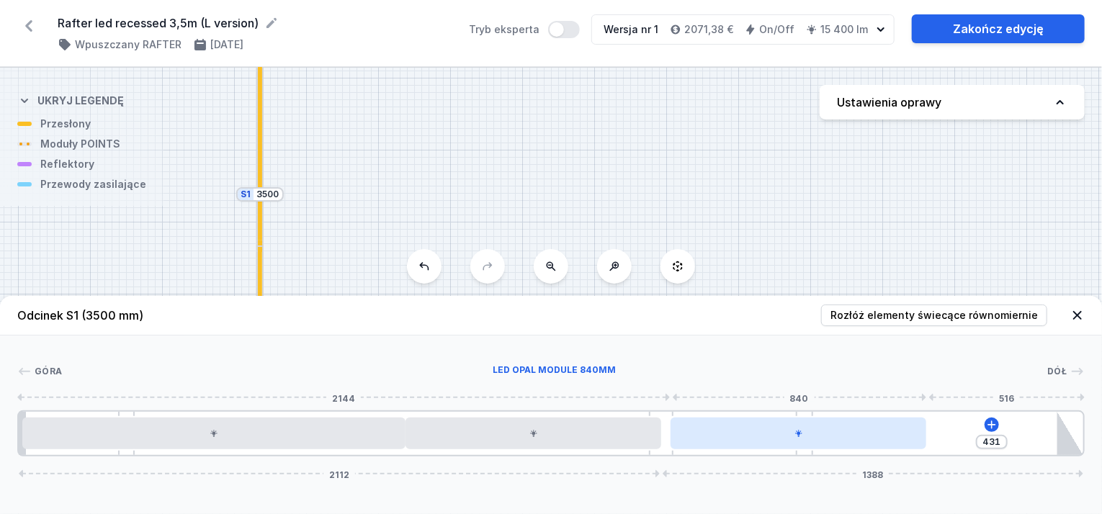
drag, startPoint x: 944, startPoint y: 427, endPoint x: 823, endPoint y: 445, distance: 122.3
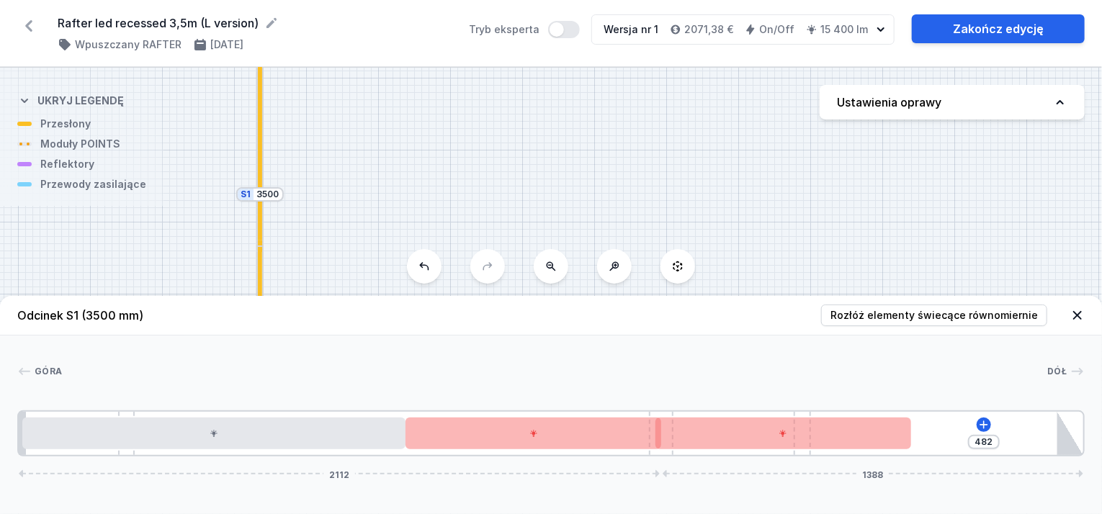
drag, startPoint x: 823, startPoint y: 445, endPoint x: 723, endPoint y: 465, distance: 102.1
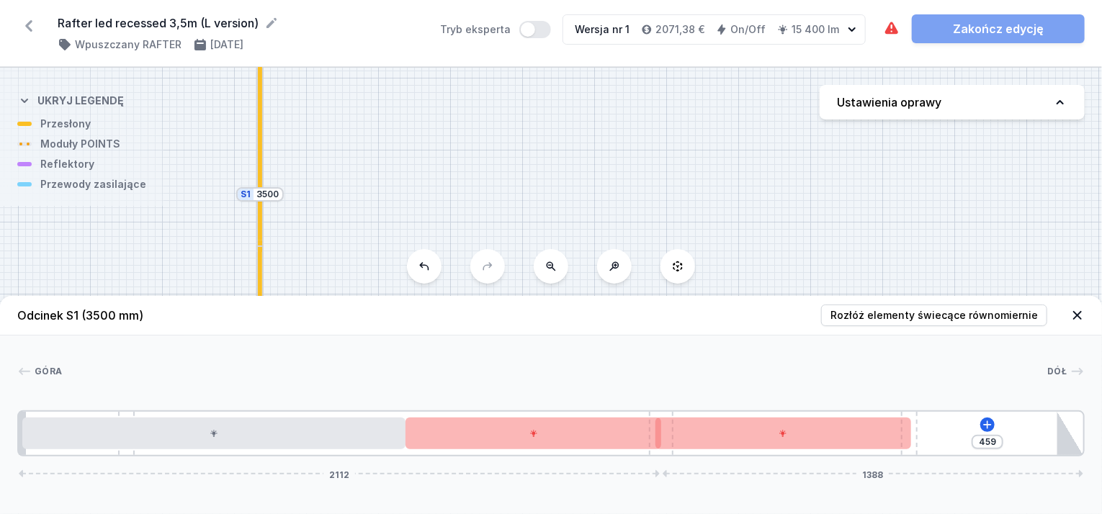
drag, startPoint x: 804, startPoint y: 415, endPoint x: 927, endPoint y: 413, distance: 123.2
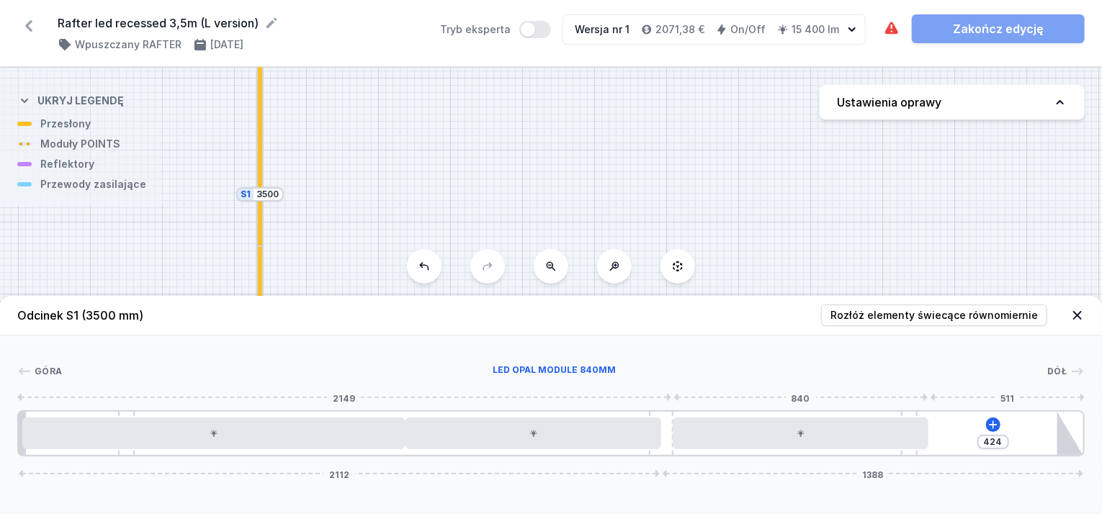
drag, startPoint x: 830, startPoint y: 432, endPoint x: 860, endPoint y: 432, distance: 29.5
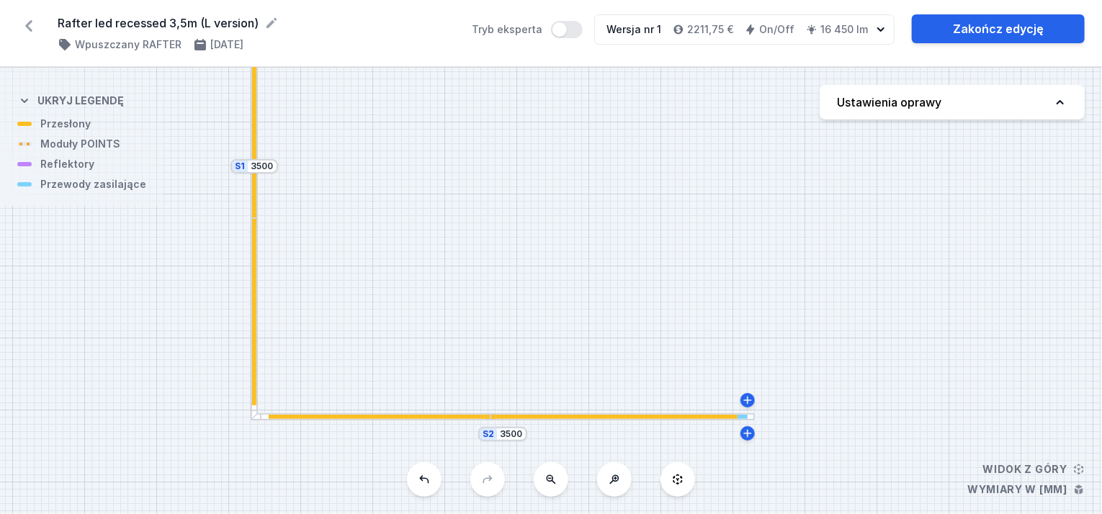
drag, startPoint x: 427, startPoint y: 196, endPoint x: 421, endPoint y: 168, distance: 28.7
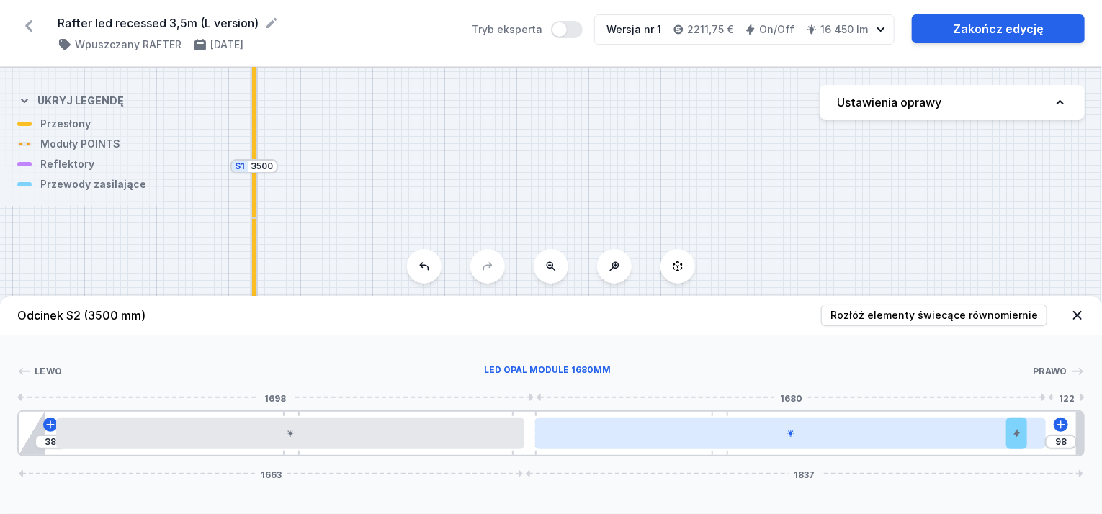
drag, startPoint x: 1061, startPoint y: 436, endPoint x: 1038, endPoint y: 441, distance: 23.1
drag, startPoint x: 1017, startPoint y: 438, endPoint x: 992, endPoint y: 443, distance: 25.0
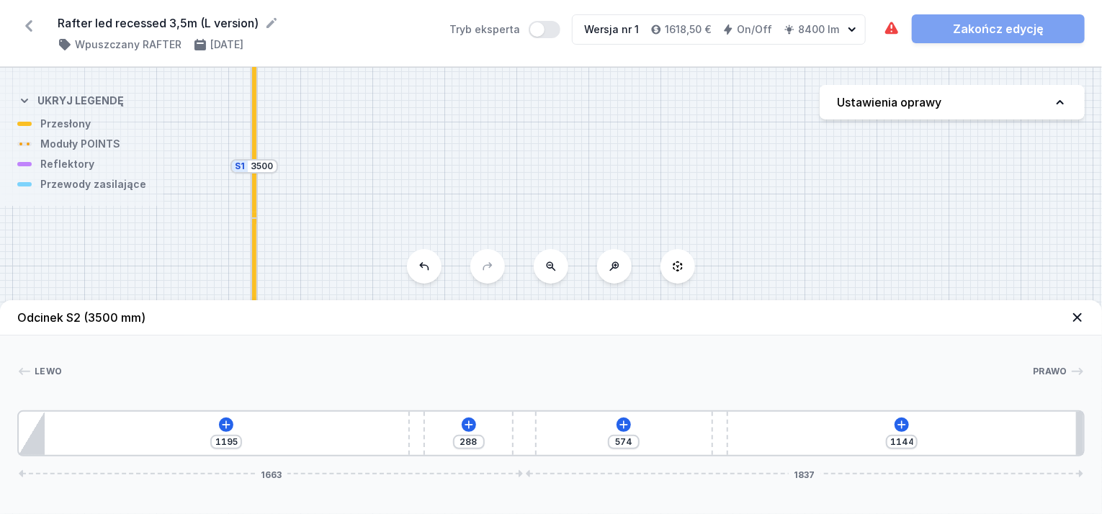
drag, startPoint x: 480, startPoint y: 450, endPoint x: 705, endPoint y: 491, distance: 228.4
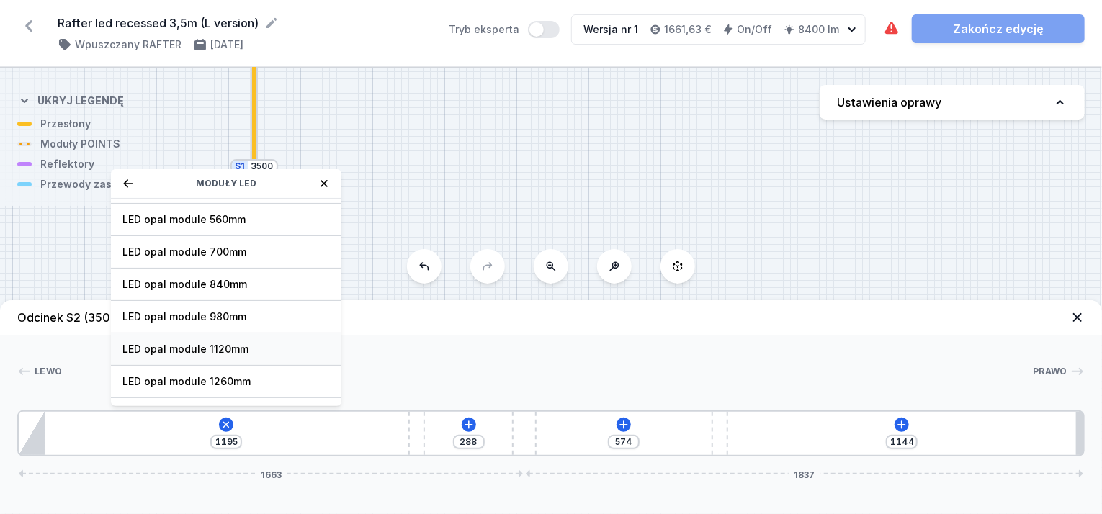
scroll to position [179, 0]
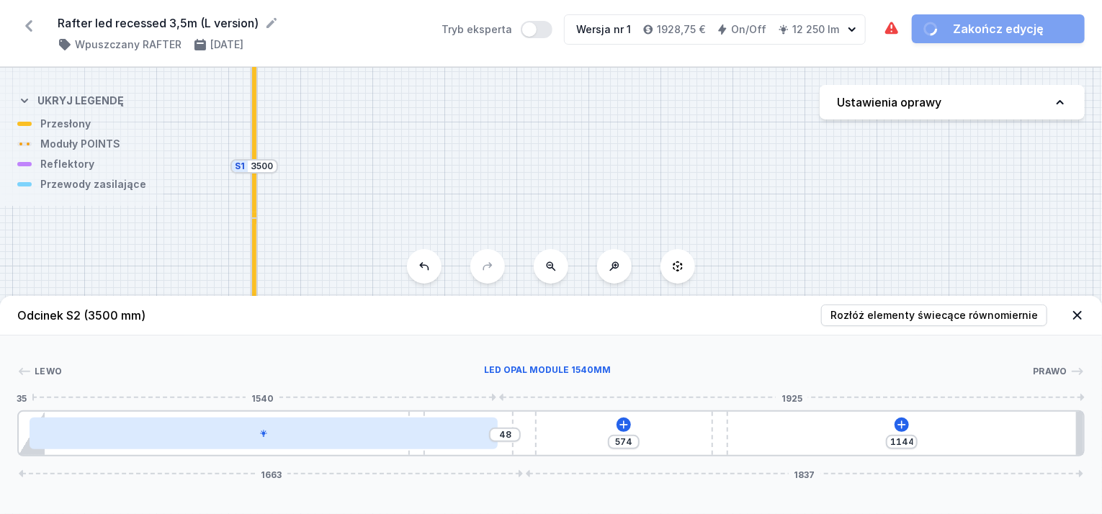
drag, startPoint x: 308, startPoint y: 441, endPoint x: 323, endPoint y: 441, distance: 15.1
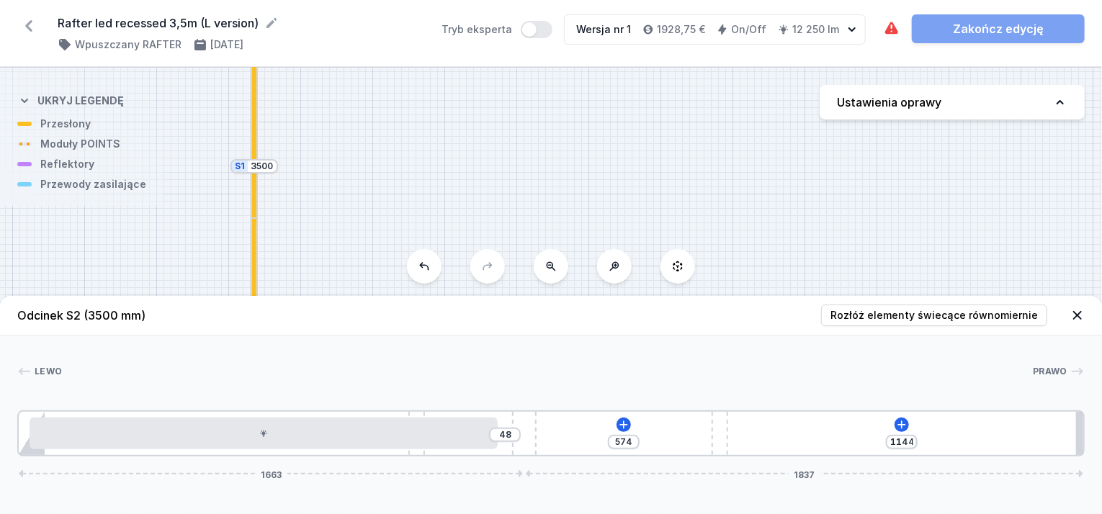
drag, startPoint x: 537, startPoint y: 424, endPoint x: 821, endPoint y: 456, distance: 285.5
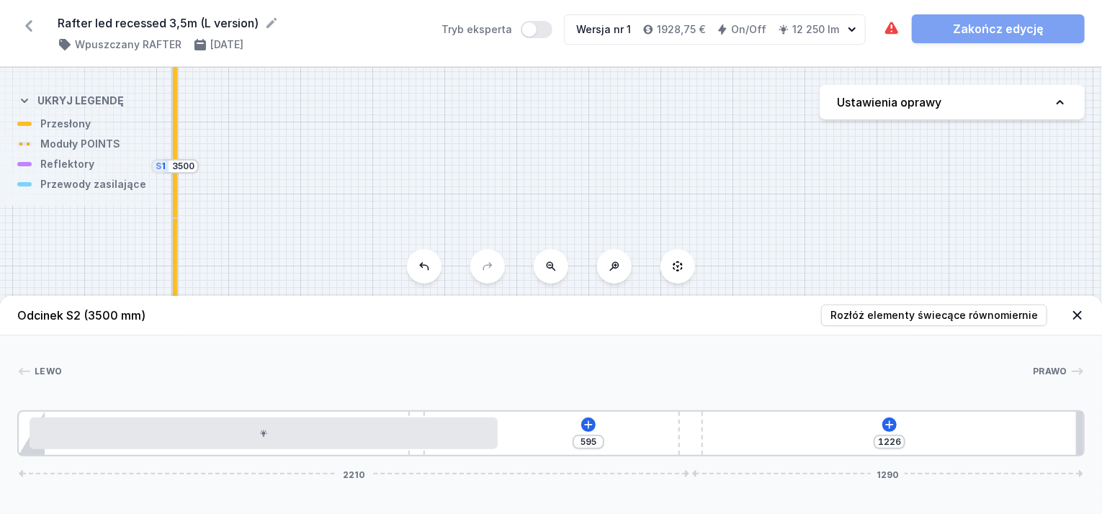
drag, startPoint x: 528, startPoint y: 417, endPoint x: 911, endPoint y: 467, distance: 386.4
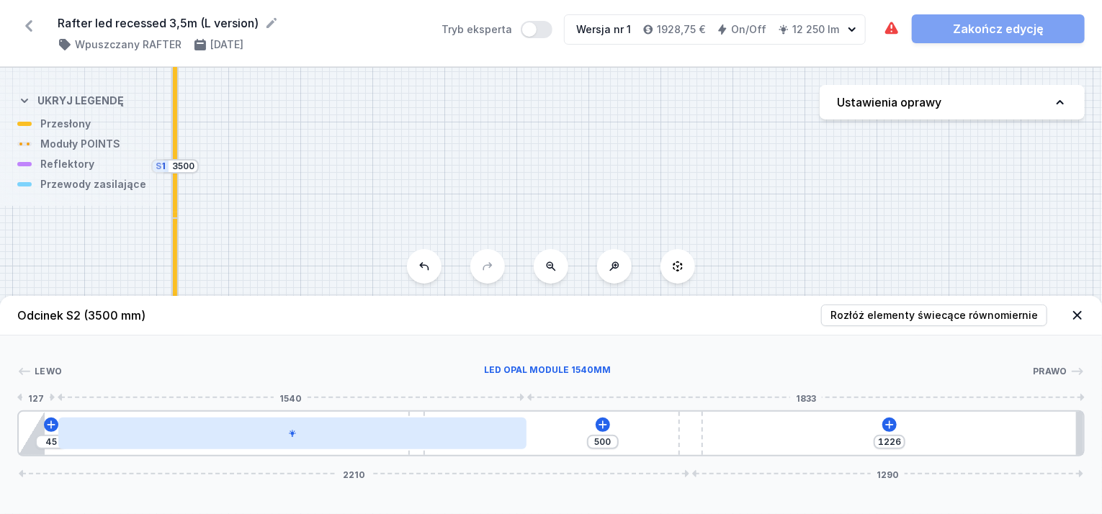
drag, startPoint x: 328, startPoint y: 429, endPoint x: 347, endPoint y: 433, distance: 19.2
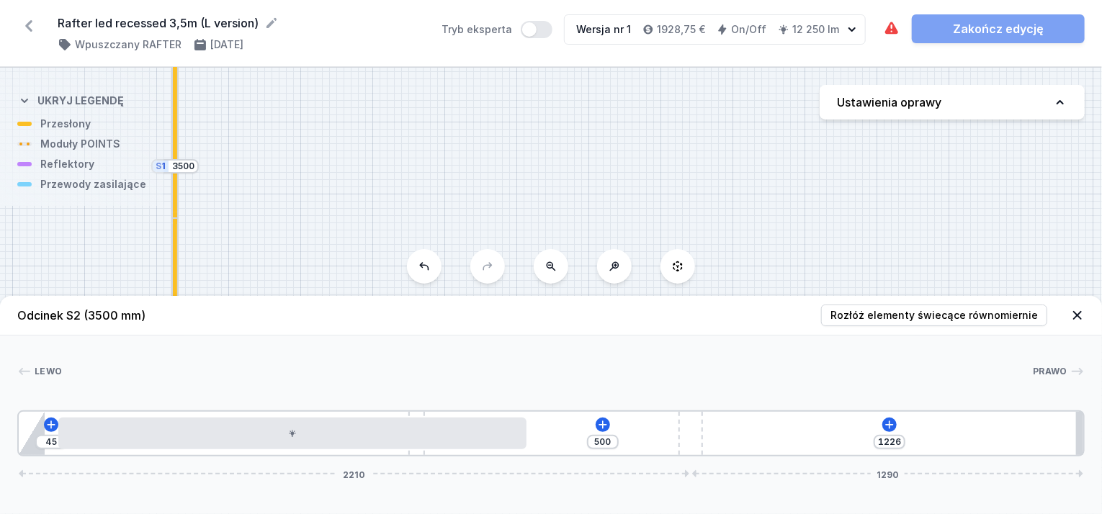
drag, startPoint x: 686, startPoint y: 432, endPoint x: 1003, endPoint y: 476, distance: 319.8
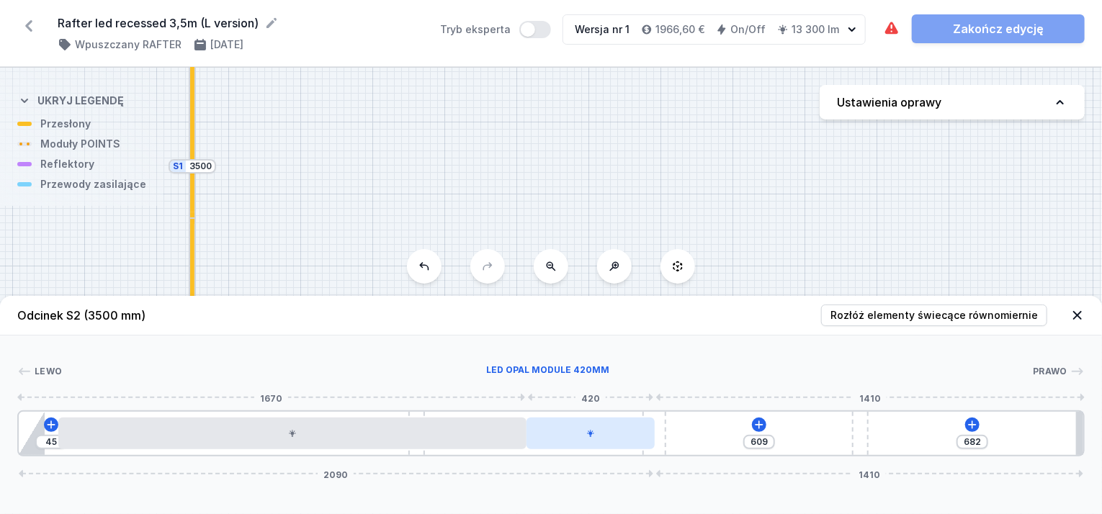
drag, startPoint x: 687, startPoint y: 429, endPoint x: 612, endPoint y: 448, distance: 77.2
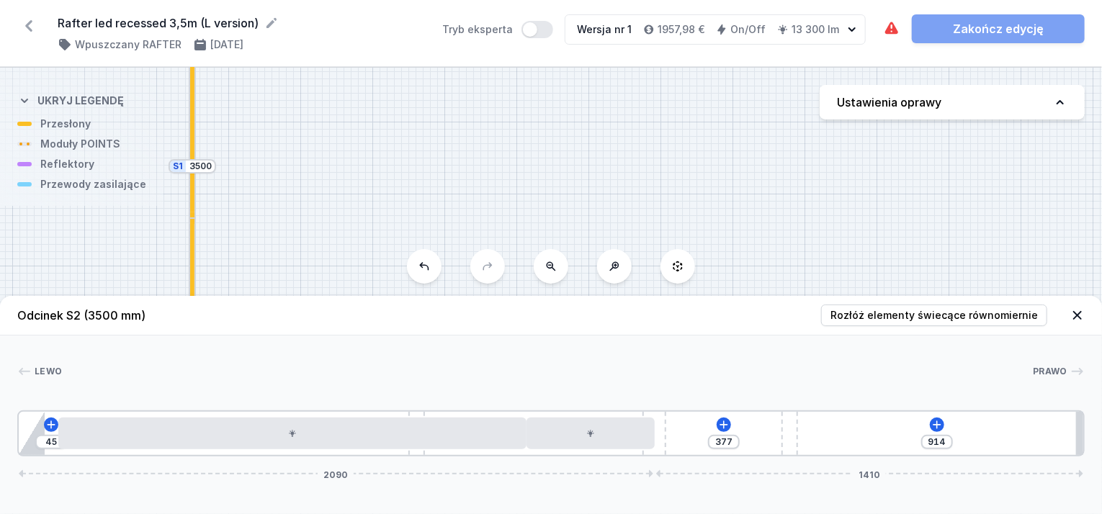
drag, startPoint x: 860, startPoint y: 426, endPoint x: 804, endPoint y: 490, distance: 85.2
drag, startPoint x: 799, startPoint y: 436, endPoint x: 878, endPoint y: 441, distance: 78.7
drag, startPoint x: 783, startPoint y: 439, endPoint x: 830, endPoint y: 441, distance: 46.9
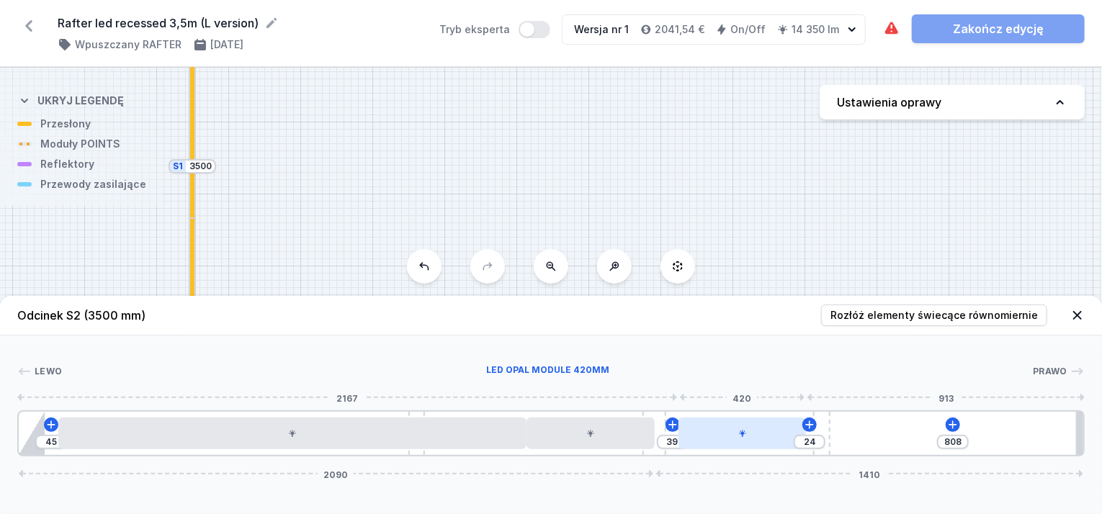
drag, startPoint x: 752, startPoint y: 433, endPoint x: 794, endPoint y: 435, distance: 41.8
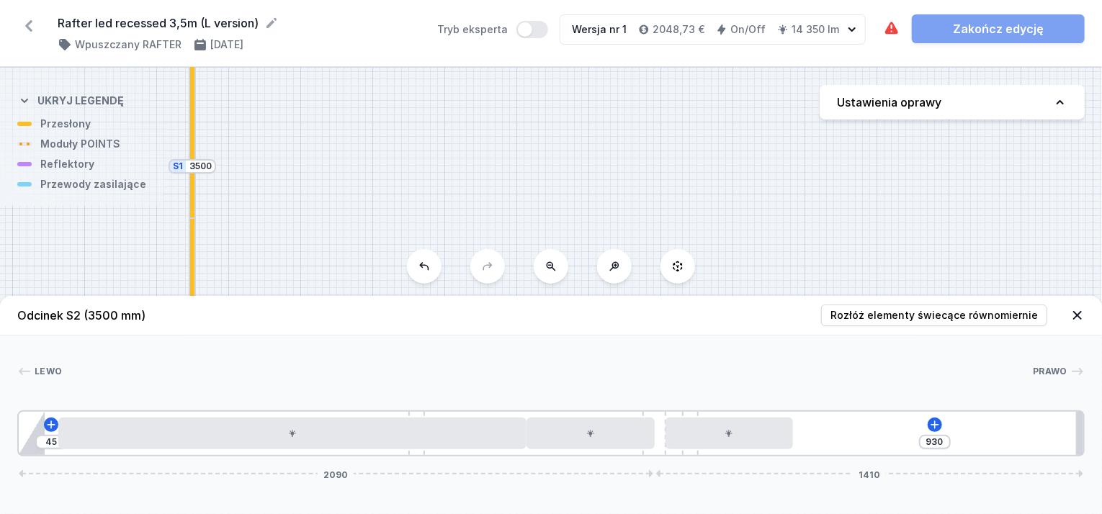
drag, startPoint x: 824, startPoint y: 428, endPoint x: 633, endPoint y: 459, distance: 193.2
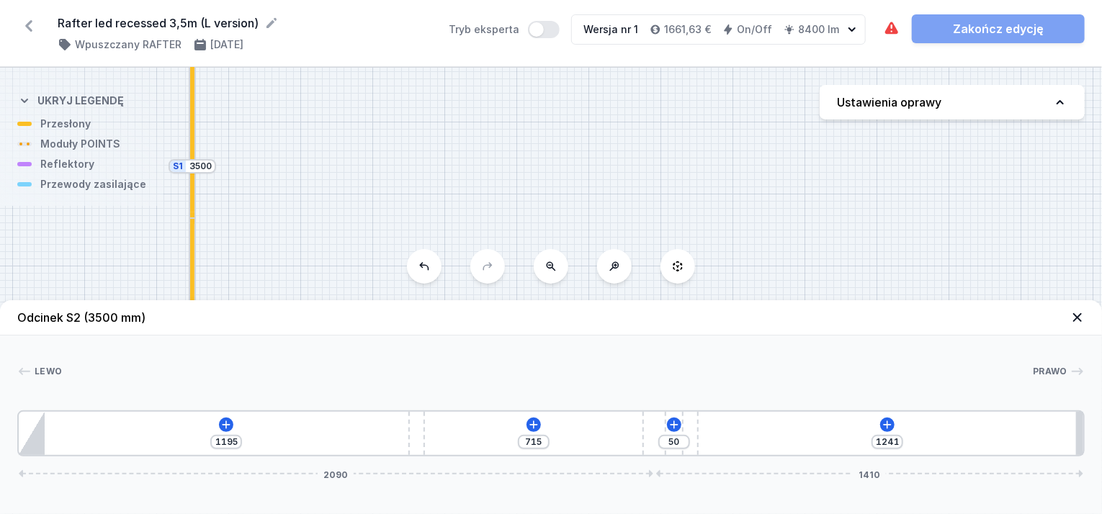
drag, startPoint x: 419, startPoint y: 437, endPoint x: 876, endPoint y: 498, distance: 460.6
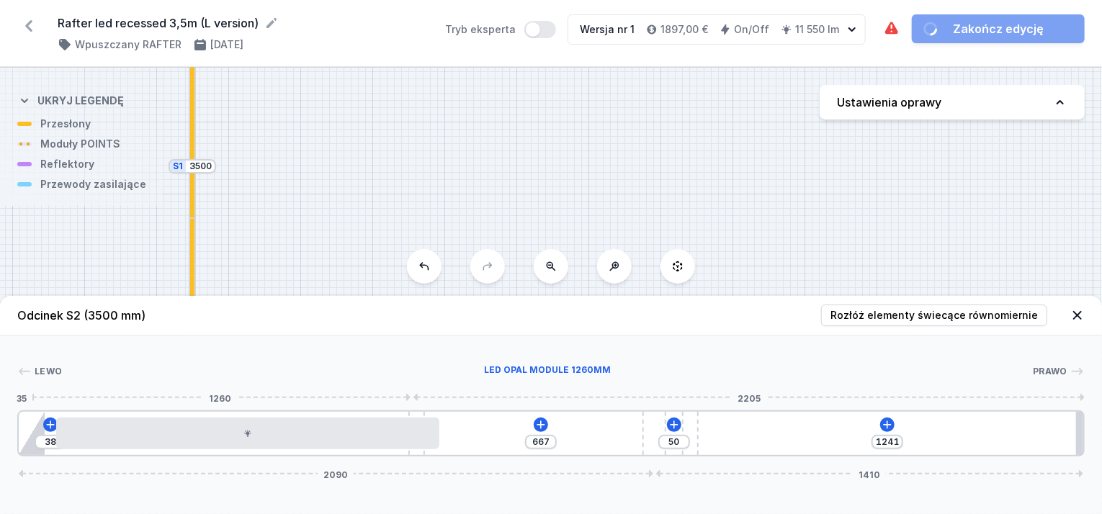
drag, startPoint x: 253, startPoint y: 430, endPoint x: 269, endPoint y: 439, distance: 19.0
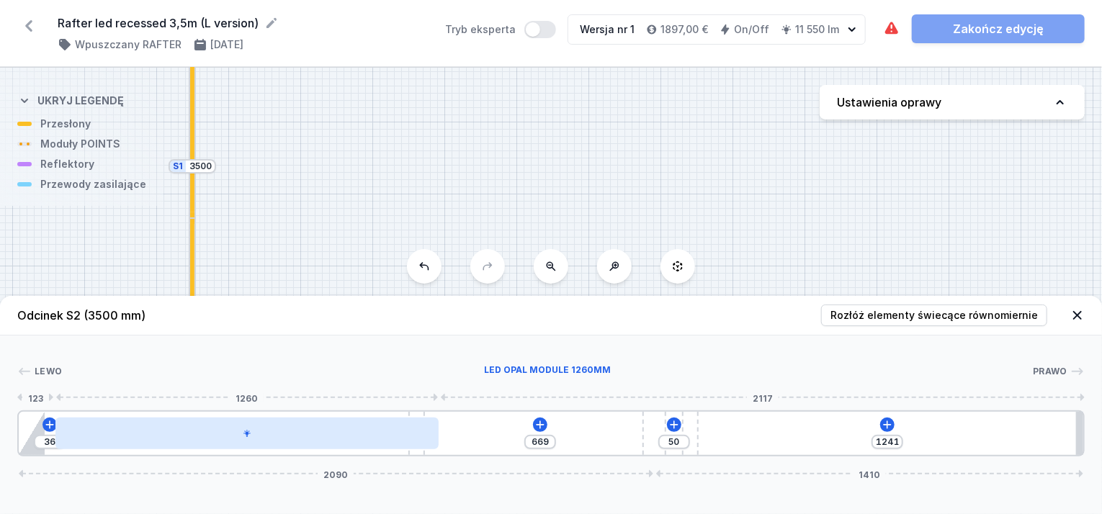
drag, startPoint x: 290, startPoint y: 445, endPoint x: 279, endPoint y: 443, distance: 11.0
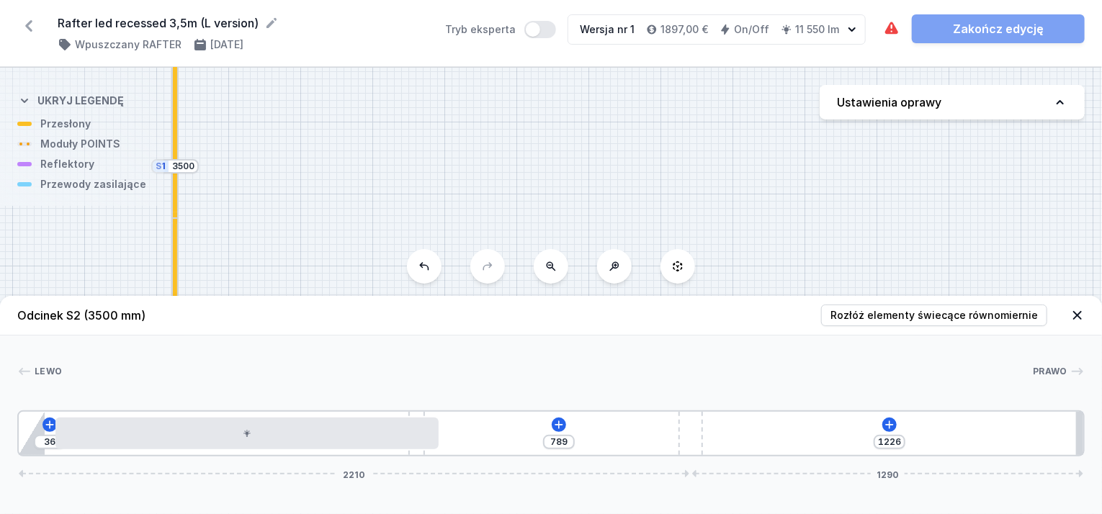
drag, startPoint x: 662, startPoint y: 431, endPoint x: 804, endPoint y: 439, distance: 142.8
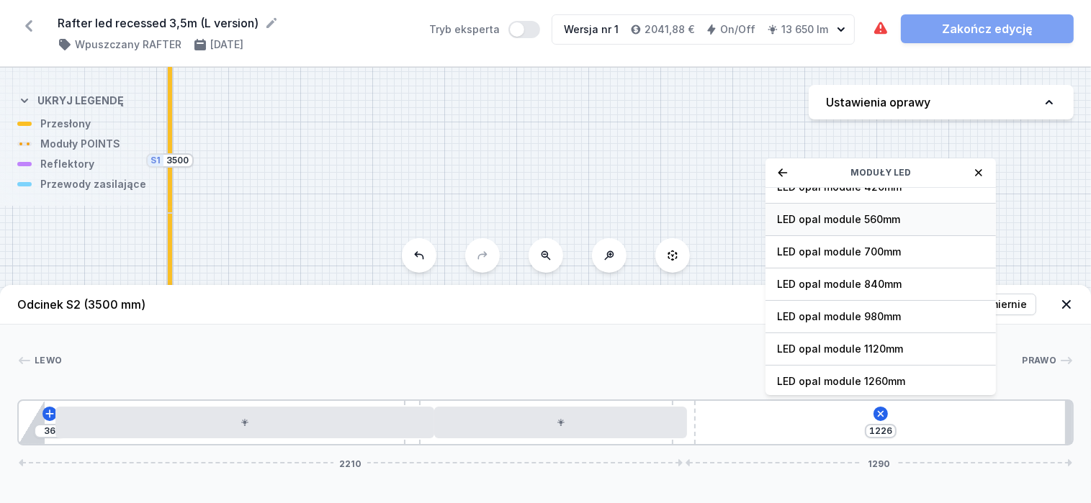
scroll to position [144, 0]
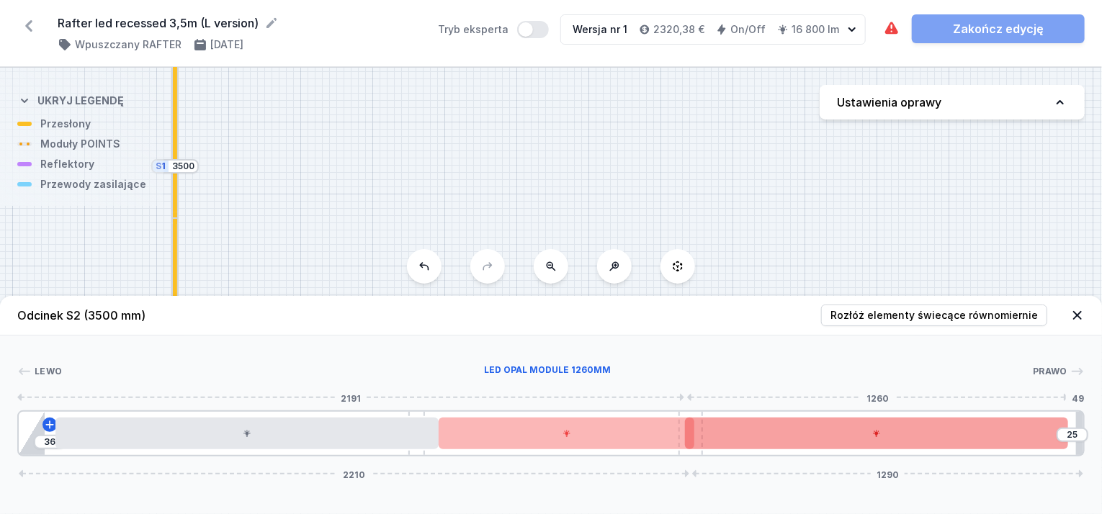
drag, startPoint x: 891, startPoint y: 441, endPoint x: 917, endPoint y: 439, distance: 26.1
drag, startPoint x: 824, startPoint y: 446, endPoint x: 850, endPoint y: 445, distance: 25.9
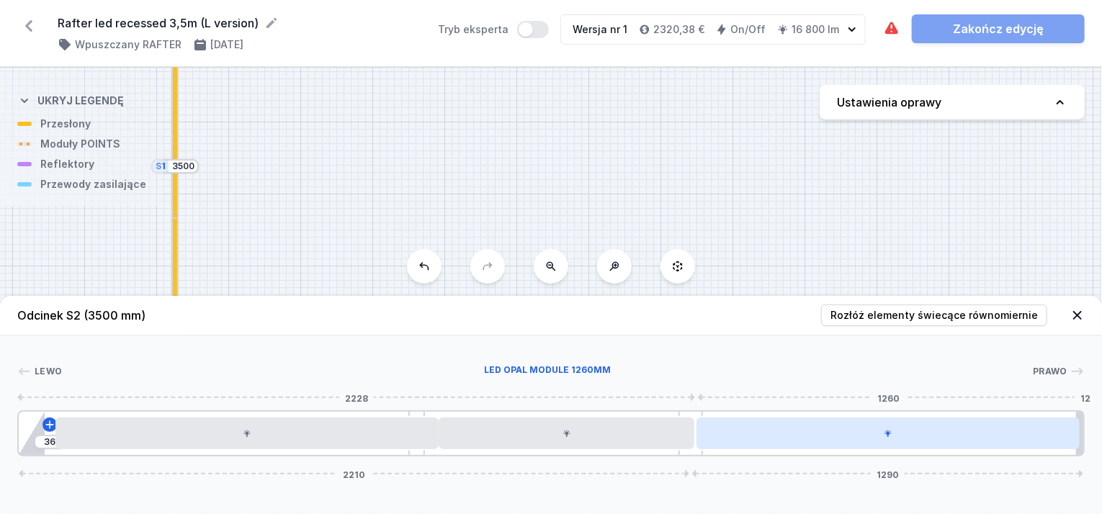
drag, startPoint x: 910, startPoint y: 441, endPoint x: 949, endPoint y: 435, distance: 39.4
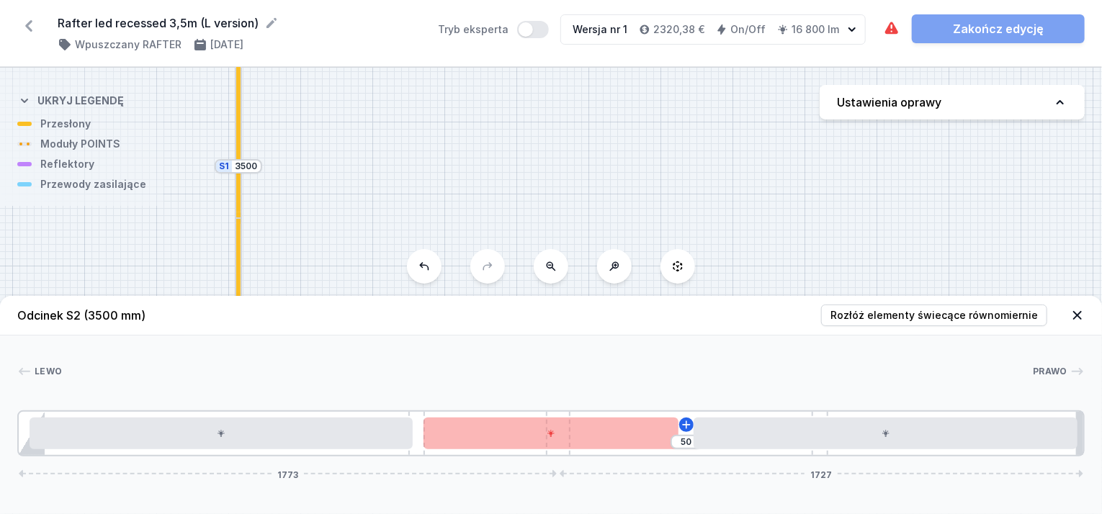
drag, startPoint x: 552, startPoint y: 415, endPoint x: 506, endPoint y: 415, distance: 46.1
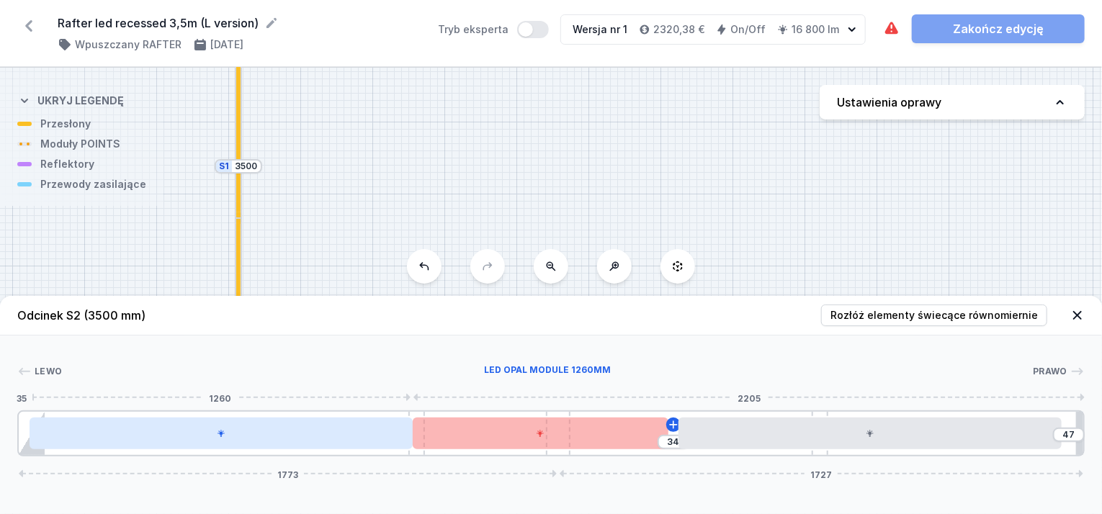
drag, startPoint x: 366, startPoint y: 433, endPoint x: 377, endPoint y: 433, distance: 10.8
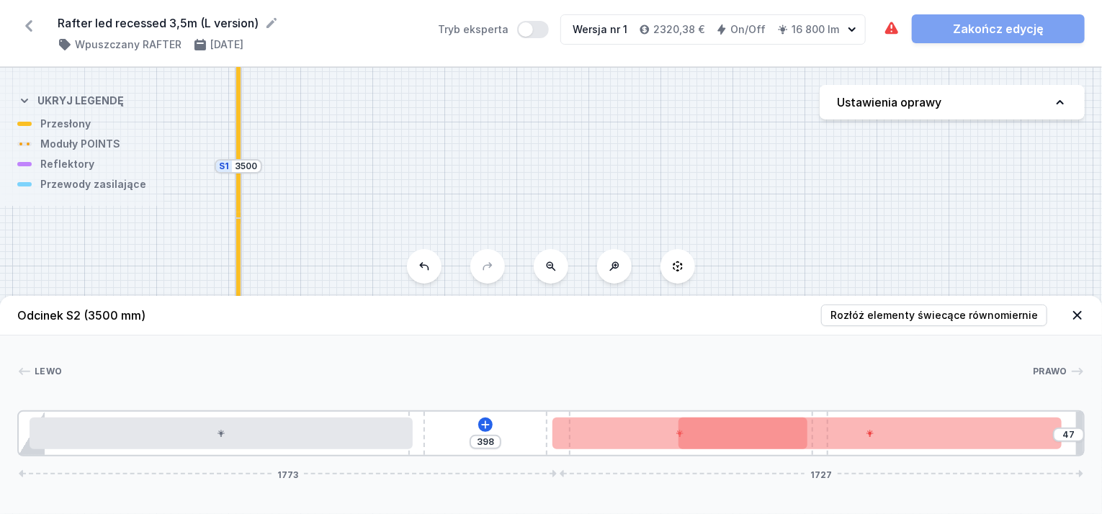
drag, startPoint x: 476, startPoint y: 441, endPoint x: 531, endPoint y: 443, distance: 55.5
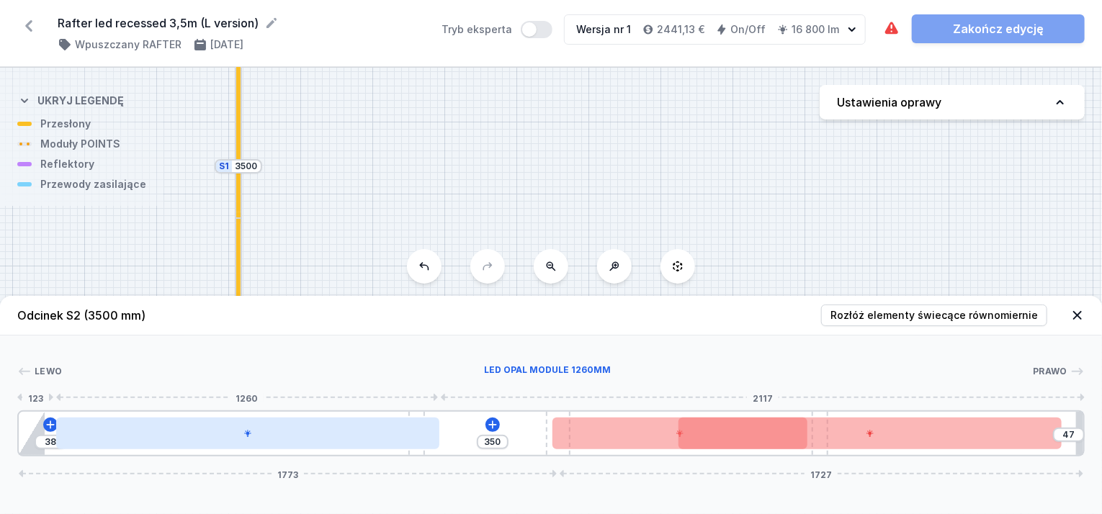
drag, startPoint x: 358, startPoint y: 427, endPoint x: 374, endPoint y: 429, distance: 16.7
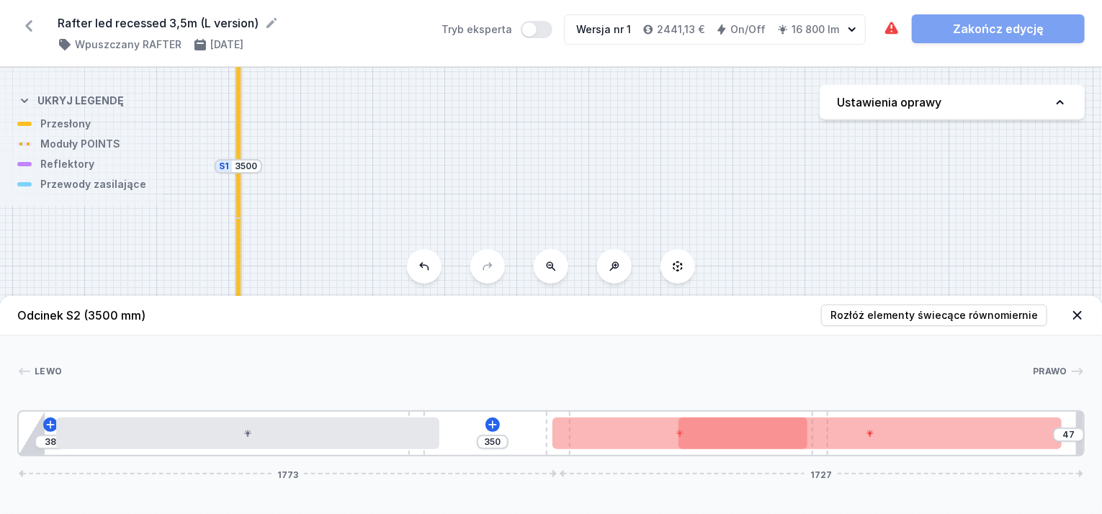
drag, startPoint x: 596, startPoint y: 433, endPoint x: 527, endPoint y: 437, distance: 69.3
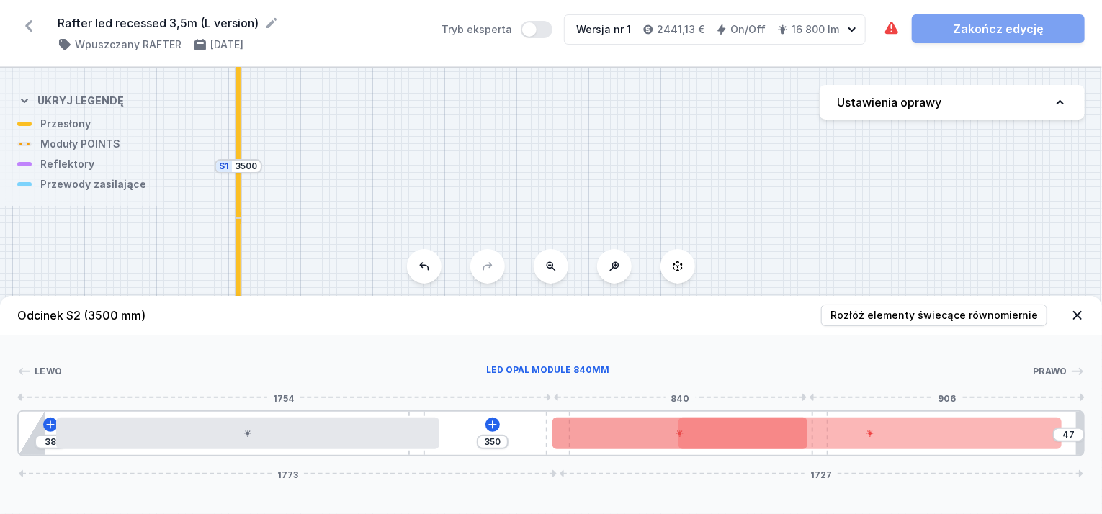
drag, startPoint x: 613, startPoint y: 439, endPoint x: 558, endPoint y: 436, distance: 54.8
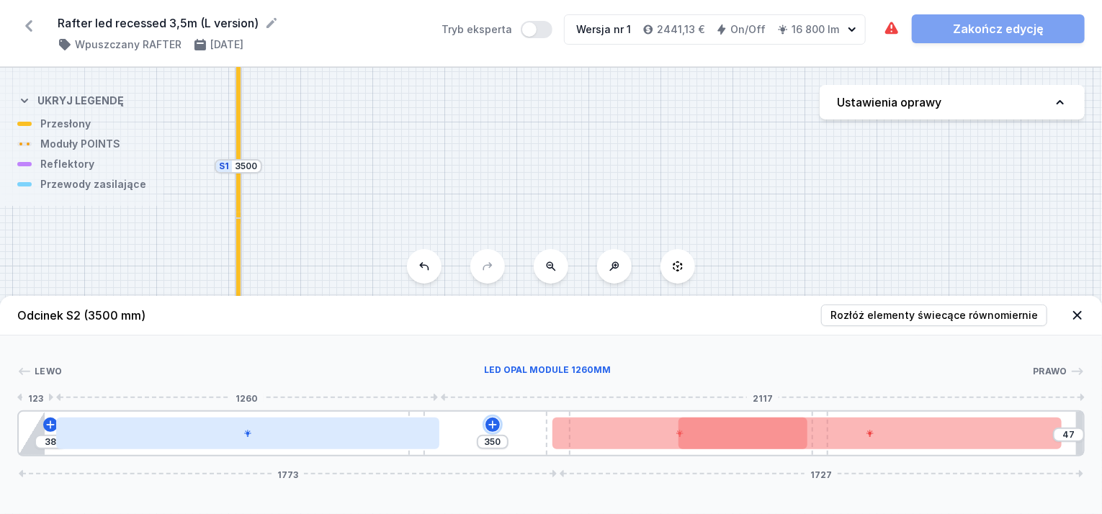
drag, startPoint x: 491, startPoint y: 423, endPoint x: 429, endPoint y: 423, distance: 61.9
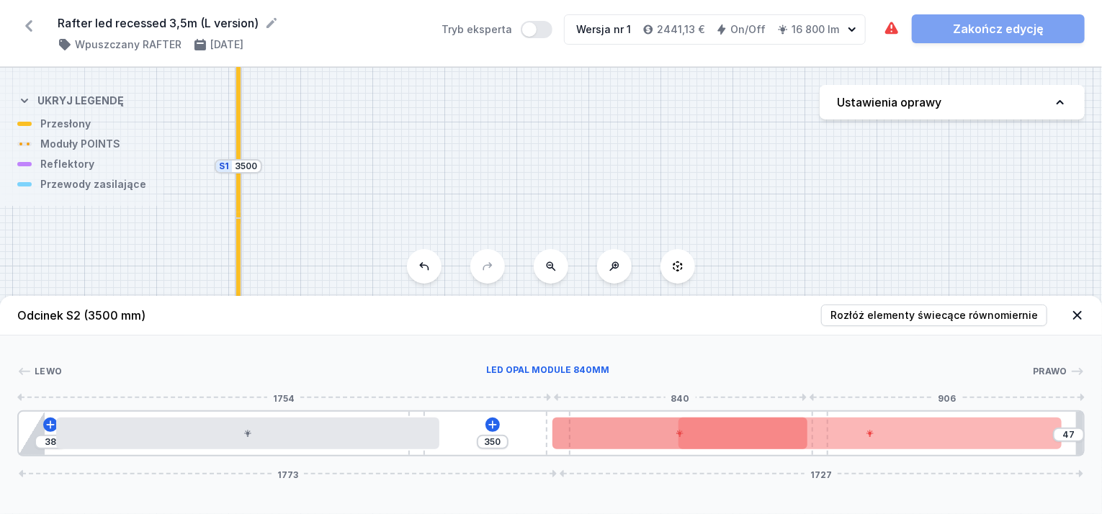
drag, startPoint x: 630, startPoint y: 429, endPoint x: 567, endPoint y: 429, distance: 62.6
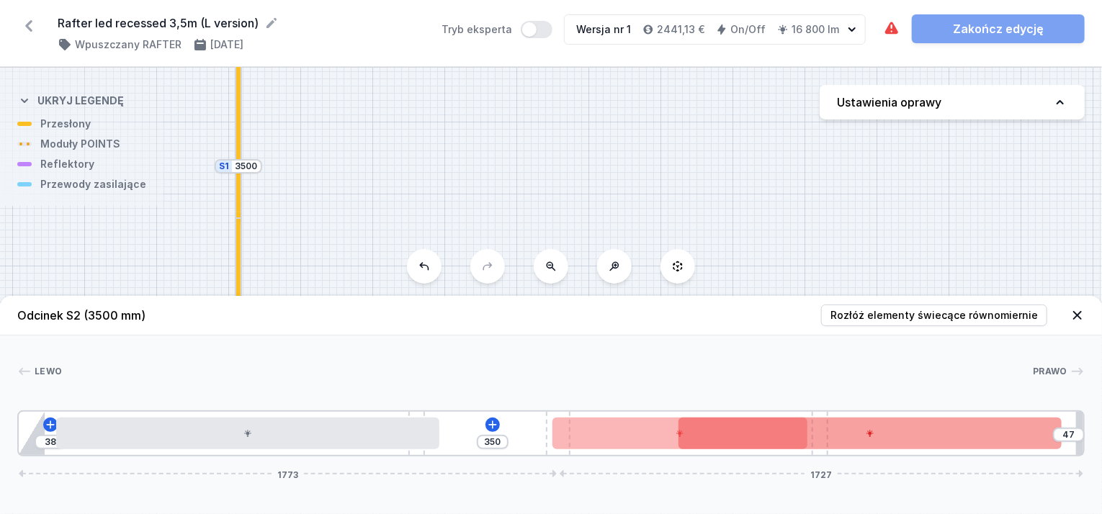
drag, startPoint x: 771, startPoint y: 453, endPoint x: 717, endPoint y: 448, distance: 54.2
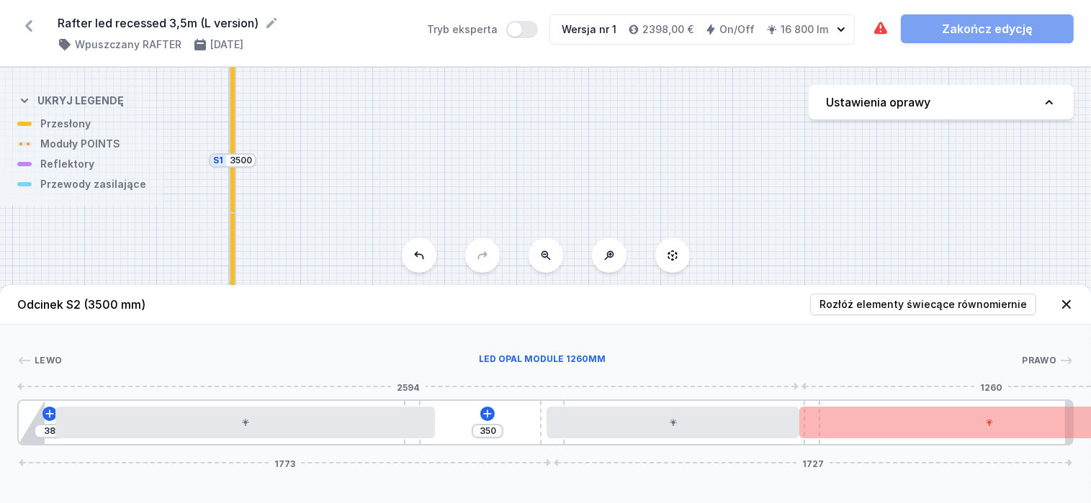
drag, startPoint x: 657, startPoint y: 435, endPoint x: 874, endPoint y: 440, distance: 217.5
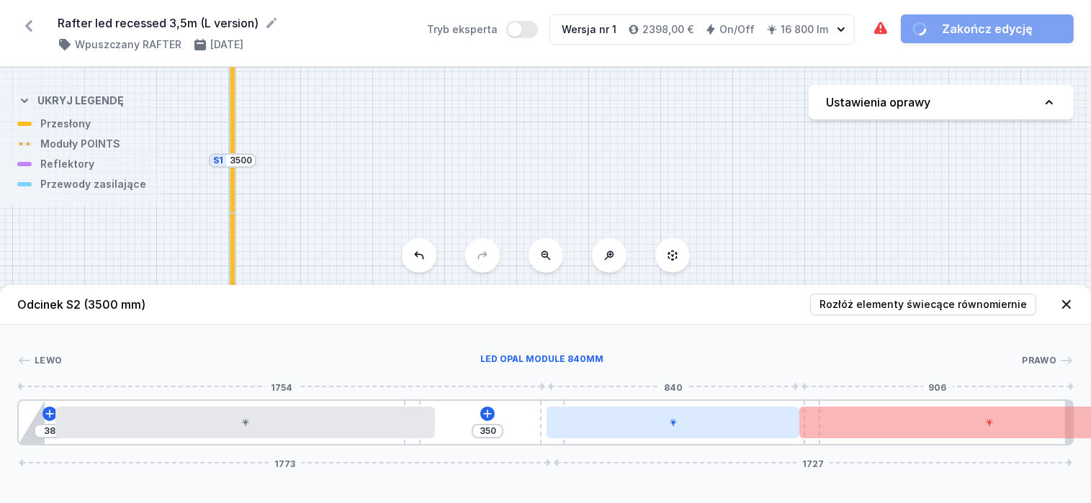
drag, startPoint x: 670, startPoint y: 424, endPoint x: 616, endPoint y: 438, distance: 55.0
drag, startPoint x: 593, startPoint y: 433, endPoint x: 521, endPoint y: 430, distance: 72.1
drag, startPoint x: 538, startPoint y: 411, endPoint x: 687, endPoint y: 422, distance: 149.4
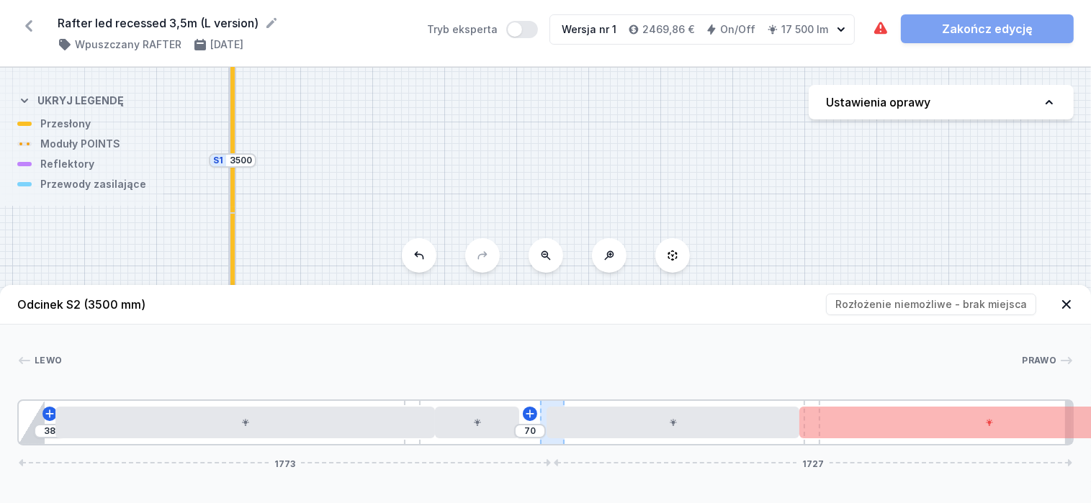
drag, startPoint x: 593, startPoint y: 439, endPoint x: 543, endPoint y: 425, distance: 52.2
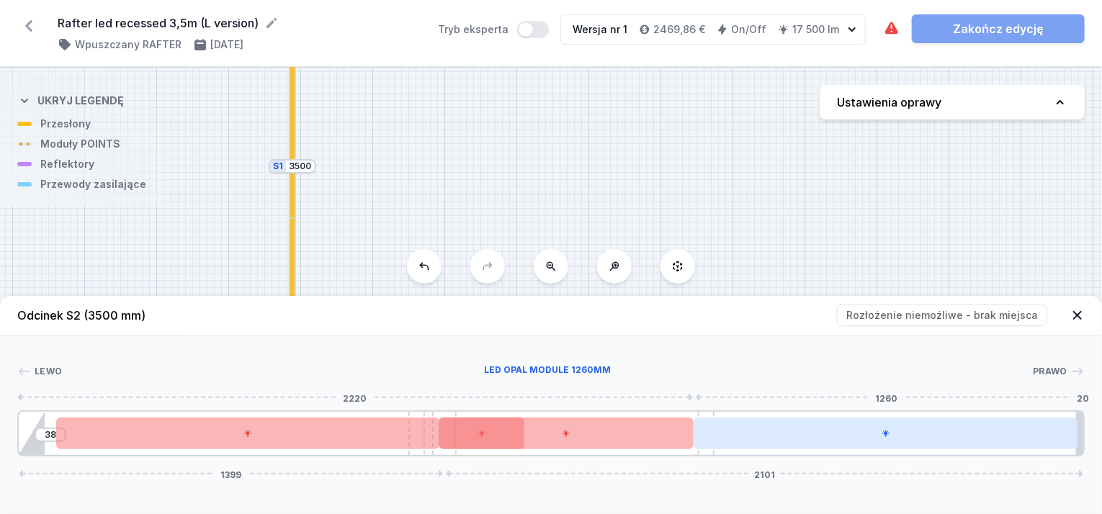
drag, startPoint x: 541, startPoint y: 420, endPoint x: 868, endPoint y: 441, distance: 328.3
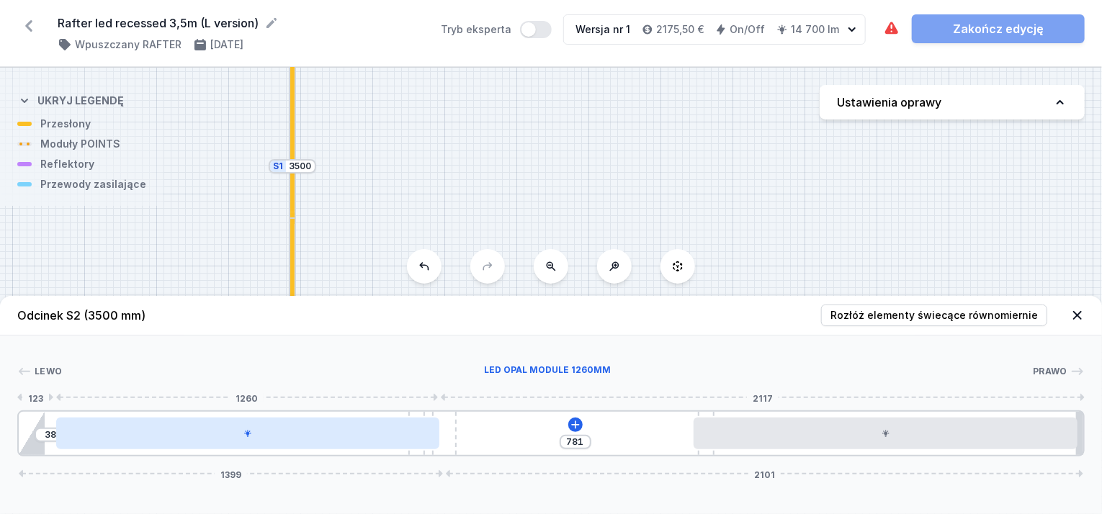
drag, startPoint x: 401, startPoint y: 438, endPoint x: 380, endPoint y: 447, distance: 22.9
drag, startPoint x: 449, startPoint y: 436, endPoint x: 235, endPoint y: 444, distance: 214.0
drag, startPoint x: 415, startPoint y: 412, endPoint x: 164, endPoint y: 418, distance: 250.7
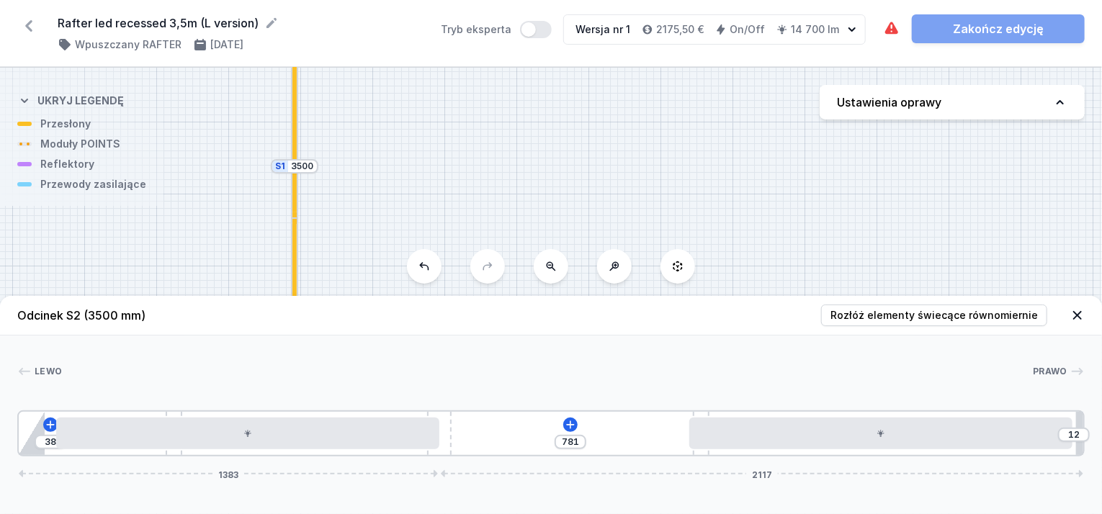
drag, startPoint x: 431, startPoint y: 413, endPoint x: 297, endPoint y: 409, distance: 134.0
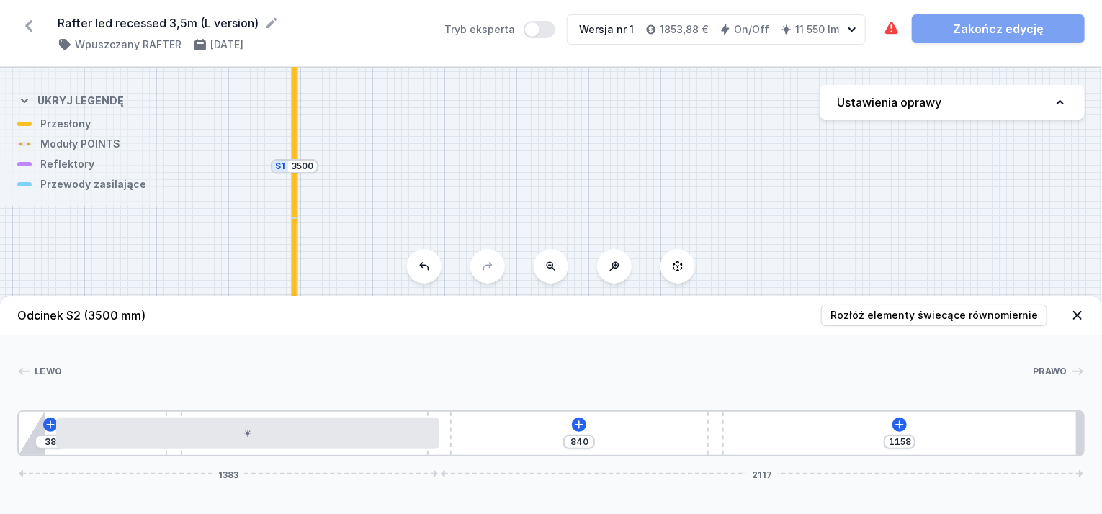
drag, startPoint x: 701, startPoint y: 433, endPoint x: 728, endPoint y: 433, distance: 26.6
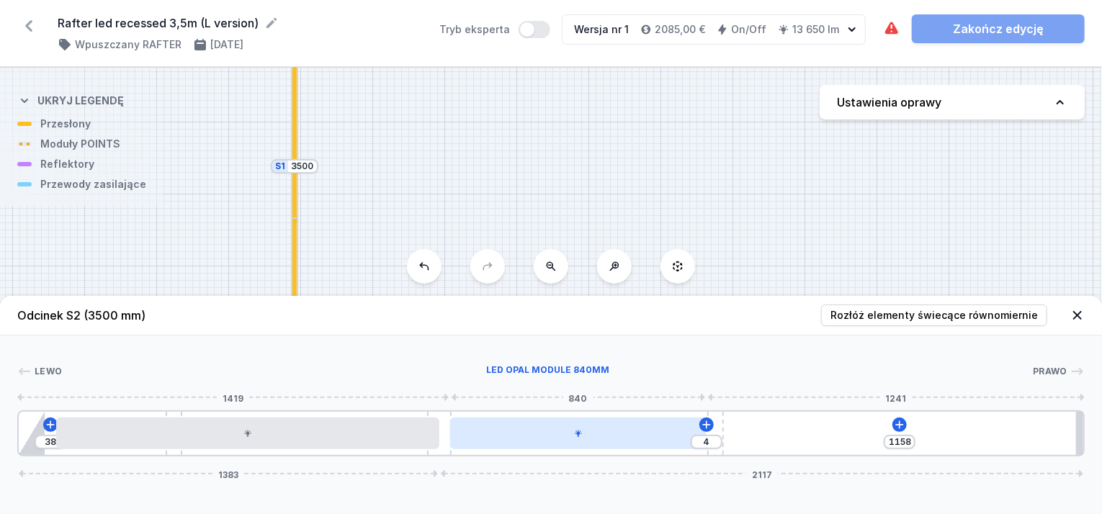
drag, startPoint x: 652, startPoint y: 435, endPoint x: 676, endPoint y: 435, distance: 24.5
drag, startPoint x: 717, startPoint y: 426, endPoint x: 668, endPoint y: 426, distance: 49.0
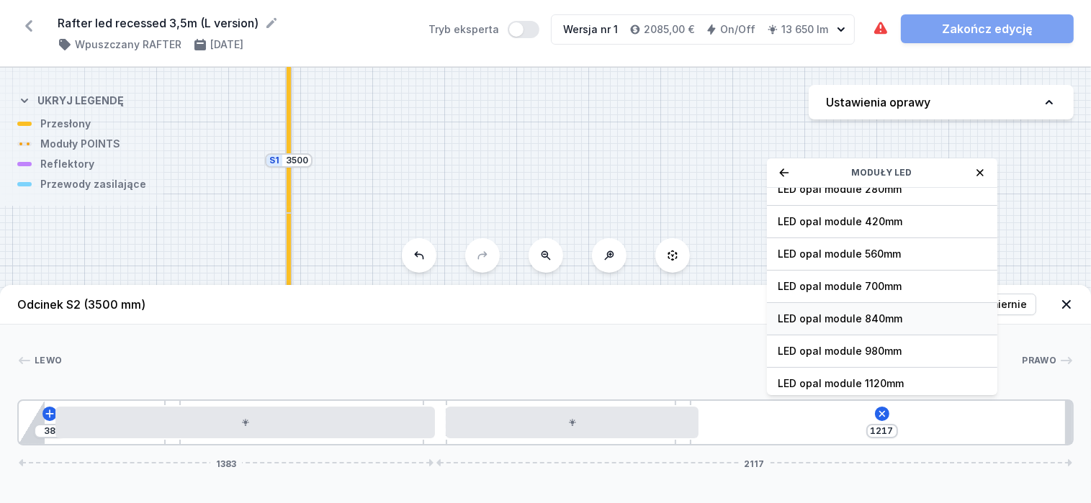
scroll to position [72, 0]
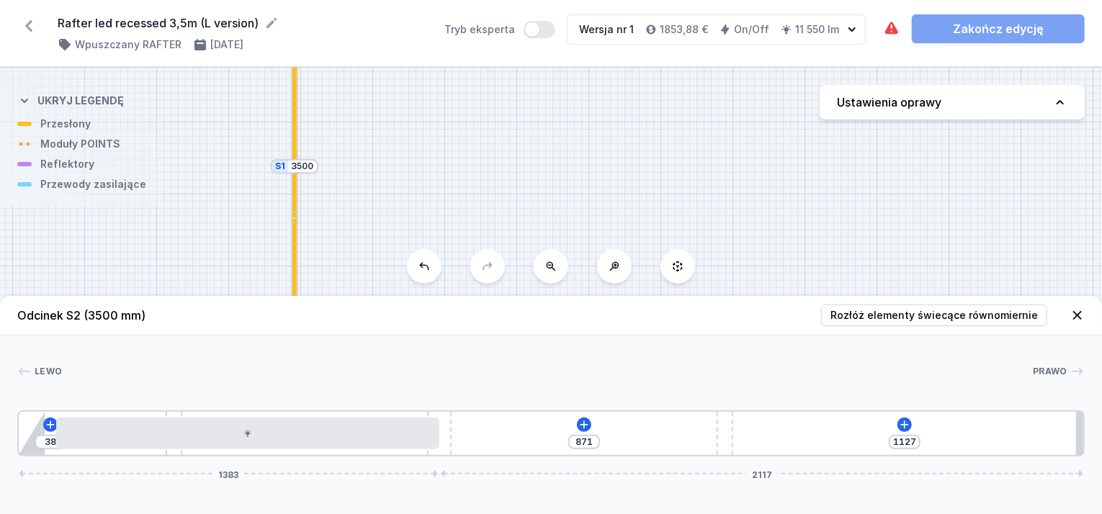
drag, startPoint x: 687, startPoint y: 427, endPoint x: 734, endPoint y: 433, distance: 47.9
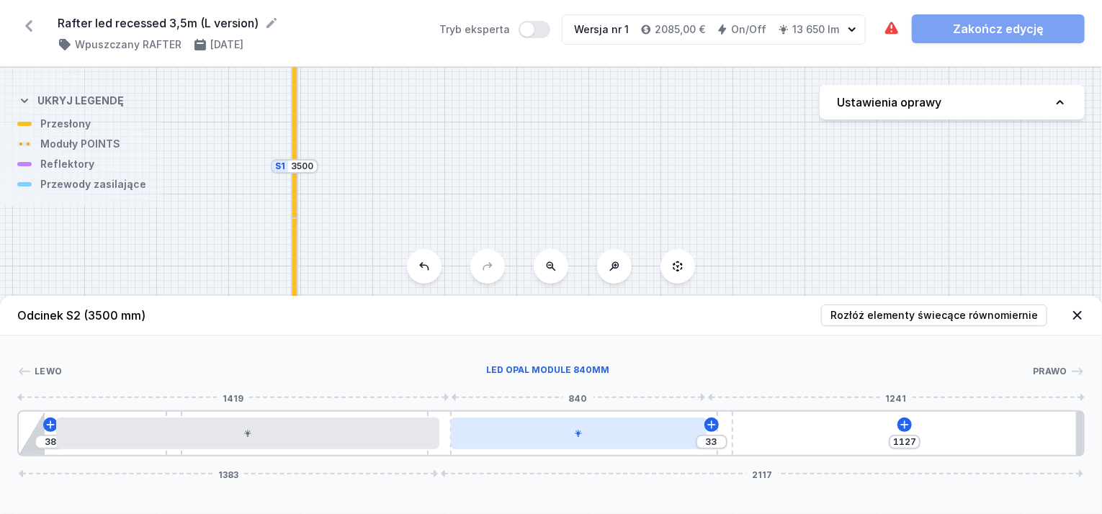
drag, startPoint x: 625, startPoint y: 443, endPoint x: 650, endPoint y: 449, distance: 25.9
drag, startPoint x: 441, startPoint y: 420, endPoint x: 460, endPoint y: 420, distance: 18.7
drag, startPoint x: 719, startPoint y: 427, endPoint x: 617, endPoint y: 436, distance: 102.6
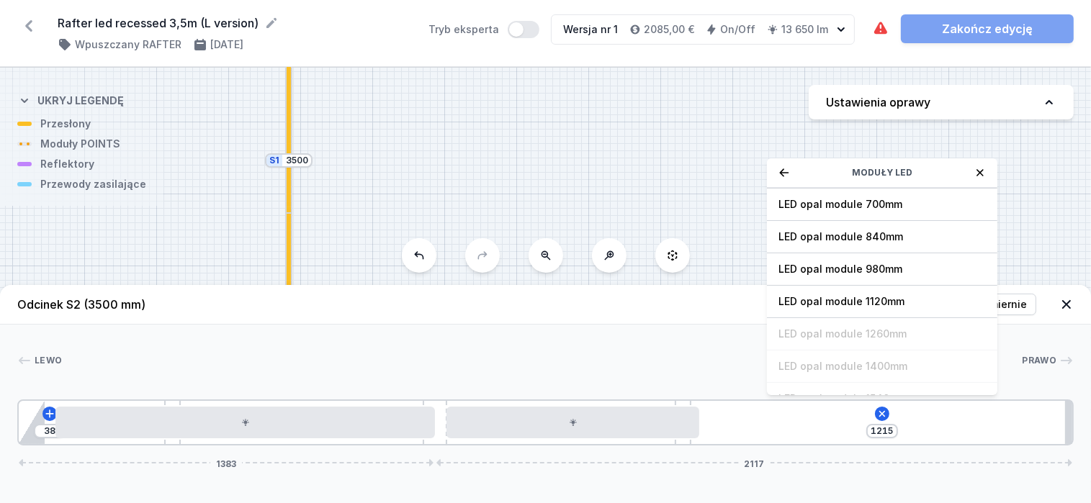
scroll to position [144, 0]
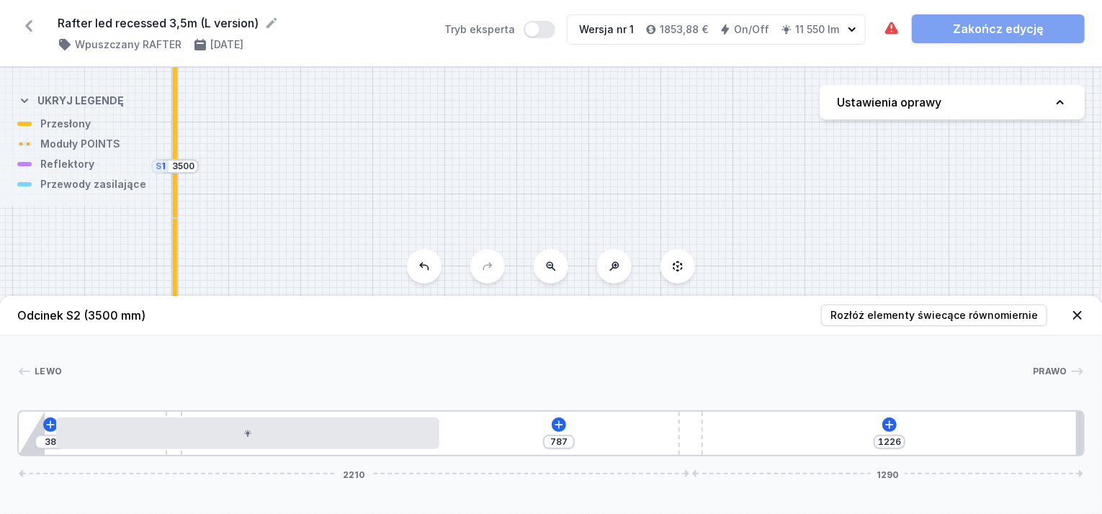
drag, startPoint x: 446, startPoint y: 421, endPoint x: 1091, endPoint y: 491, distance: 649.0
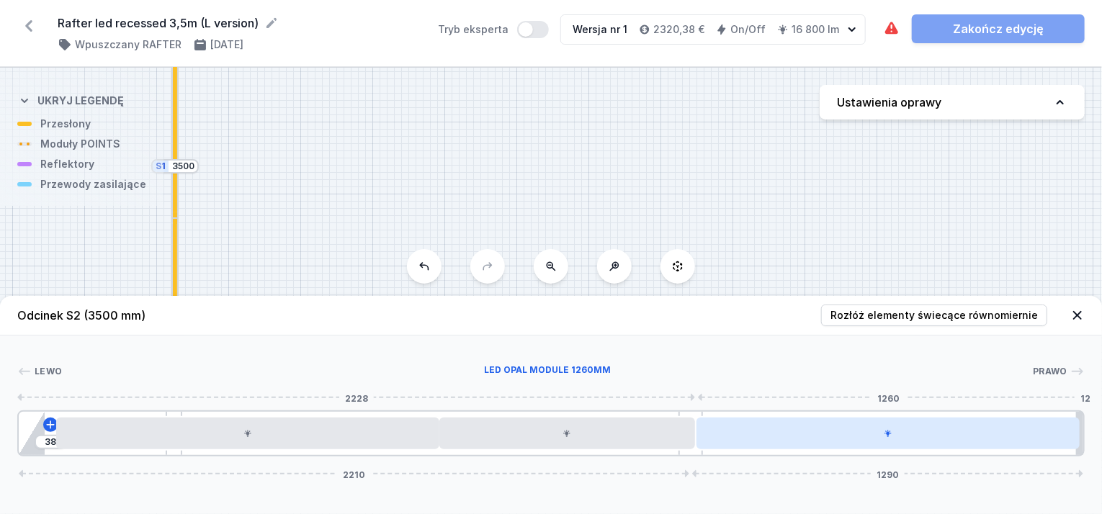
drag, startPoint x: 894, startPoint y: 436, endPoint x: 936, endPoint y: 438, distance: 42.5
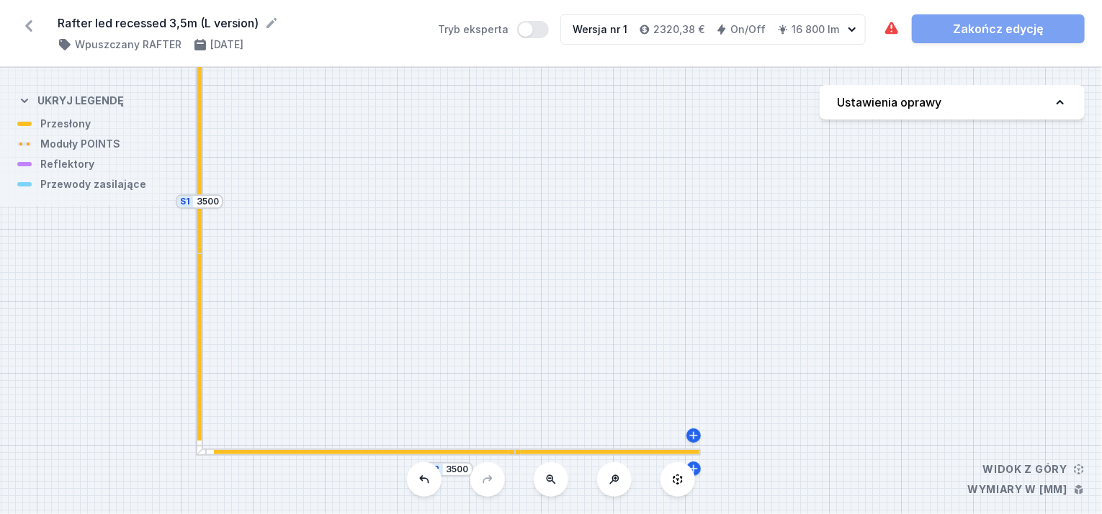
drag, startPoint x: 279, startPoint y: 246, endPoint x: 302, endPoint y: 282, distance: 42.5
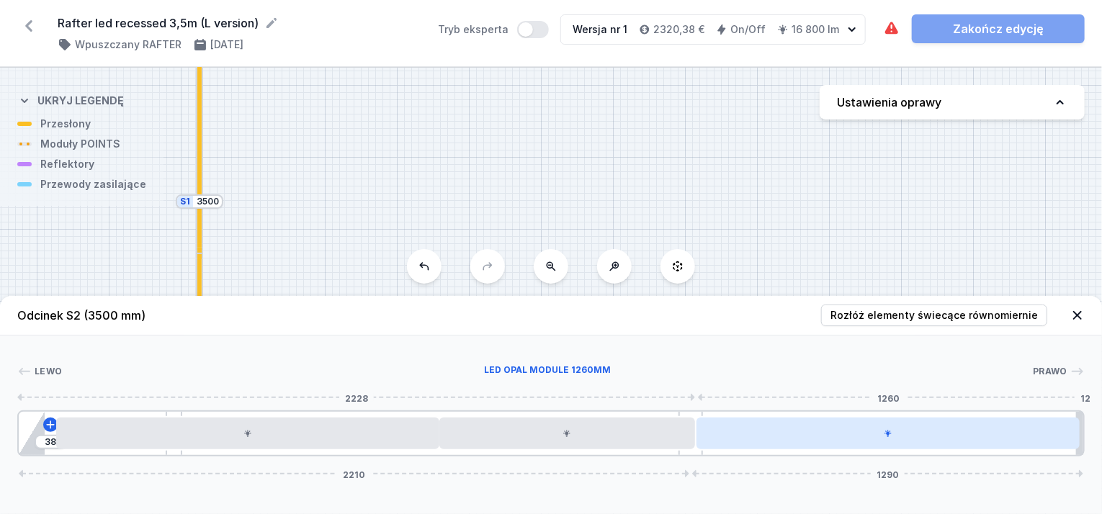
drag, startPoint x: 837, startPoint y: 433, endPoint x: 889, endPoint y: 432, distance: 51.8
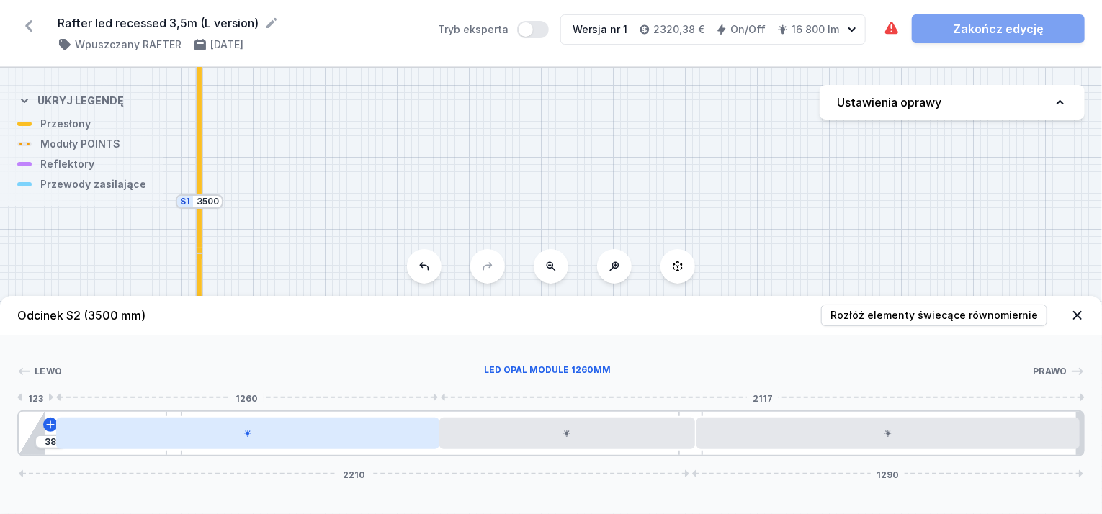
drag, startPoint x: 162, startPoint y: 431, endPoint x: 151, endPoint y: 434, distance: 11.4
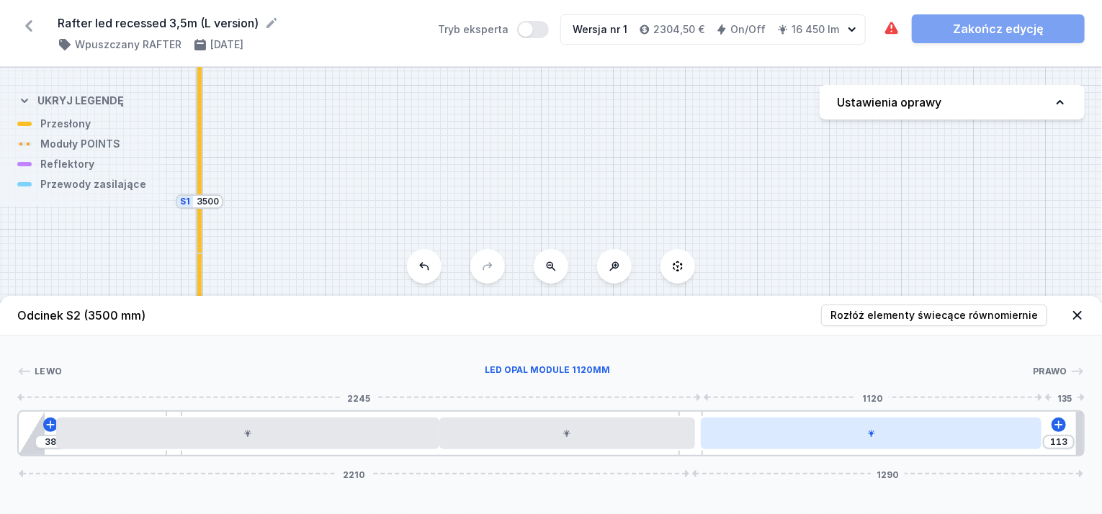
drag, startPoint x: 884, startPoint y: 436, endPoint x: 912, endPoint y: 435, distance: 28.1
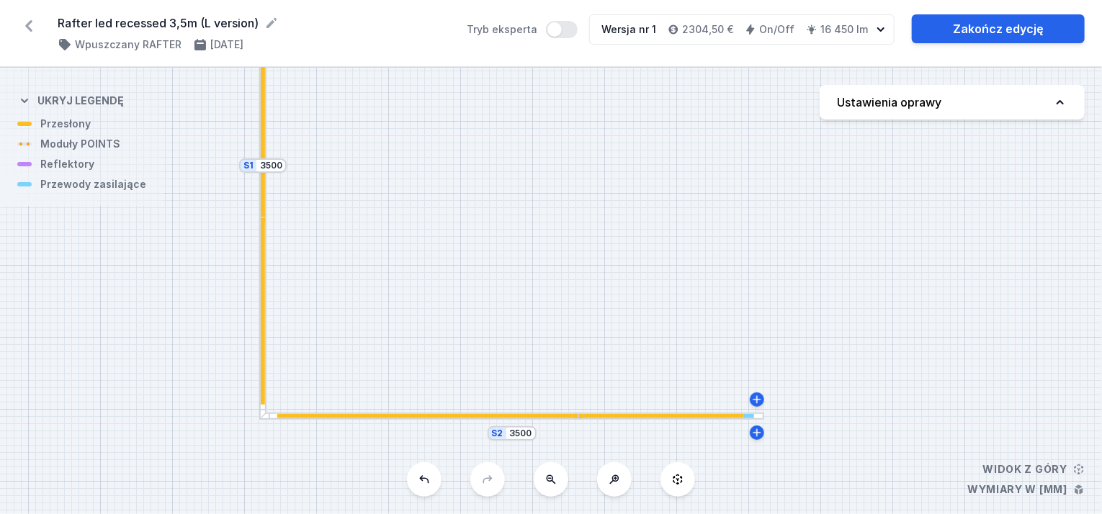
drag, startPoint x: 406, startPoint y: 210, endPoint x: 469, endPoint y: 174, distance: 72.9
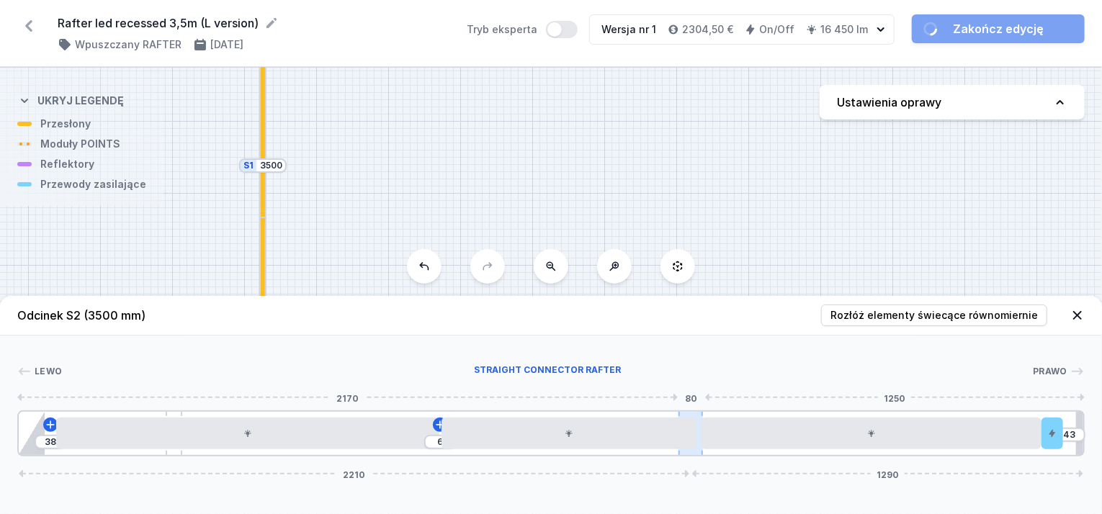
drag, startPoint x: 649, startPoint y: 428, endPoint x: 698, endPoint y: 427, distance: 48.2
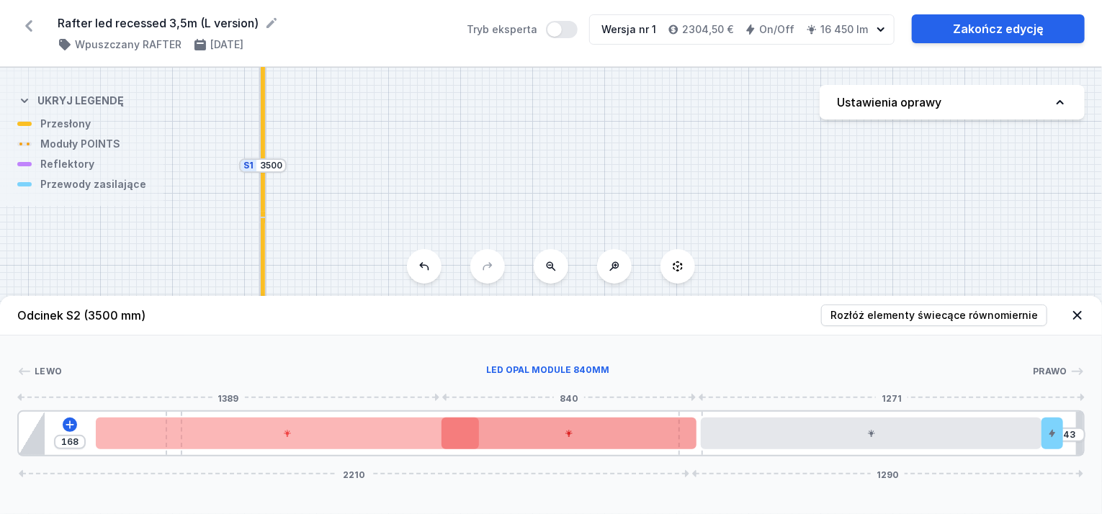
drag, startPoint x: 412, startPoint y: 427, endPoint x: 441, endPoint y: 423, distance: 29.7
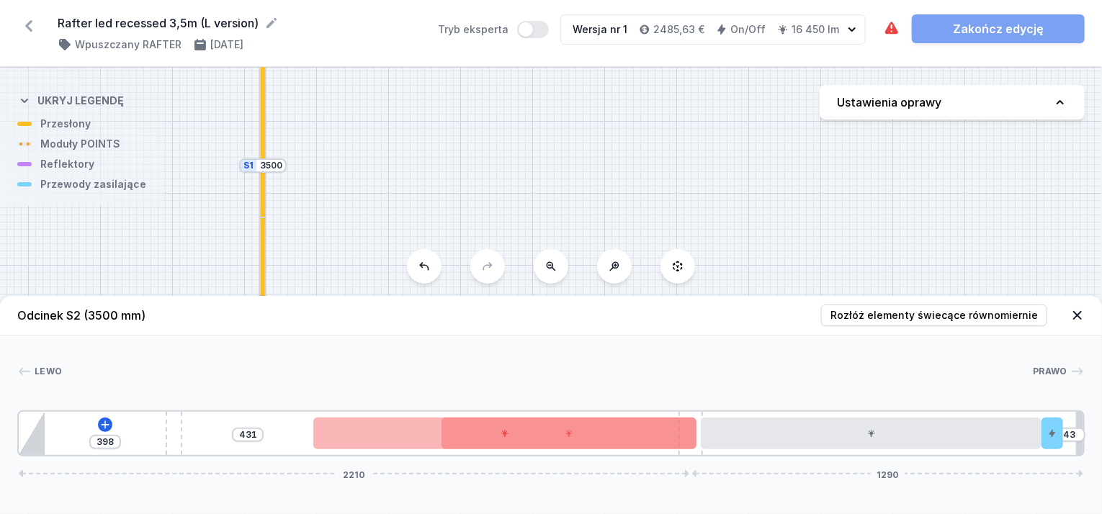
drag, startPoint x: 407, startPoint y: 433, endPoint x: 700, endPoint y: 496, distance: 299.8
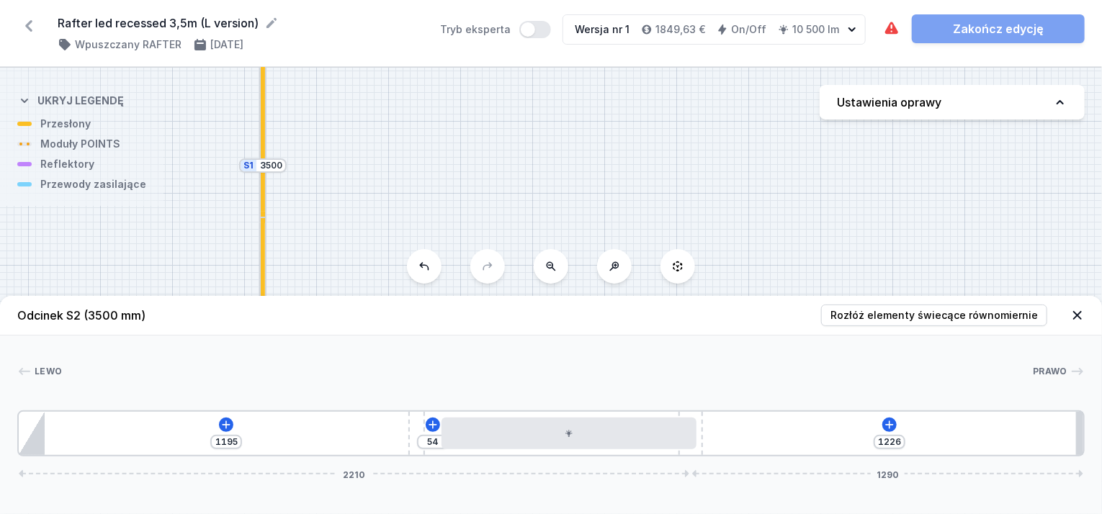
drag, startPoint x: 172, startPoint y: 422, endPoint x: 1086, endPoint y: 541, distance: 921.5
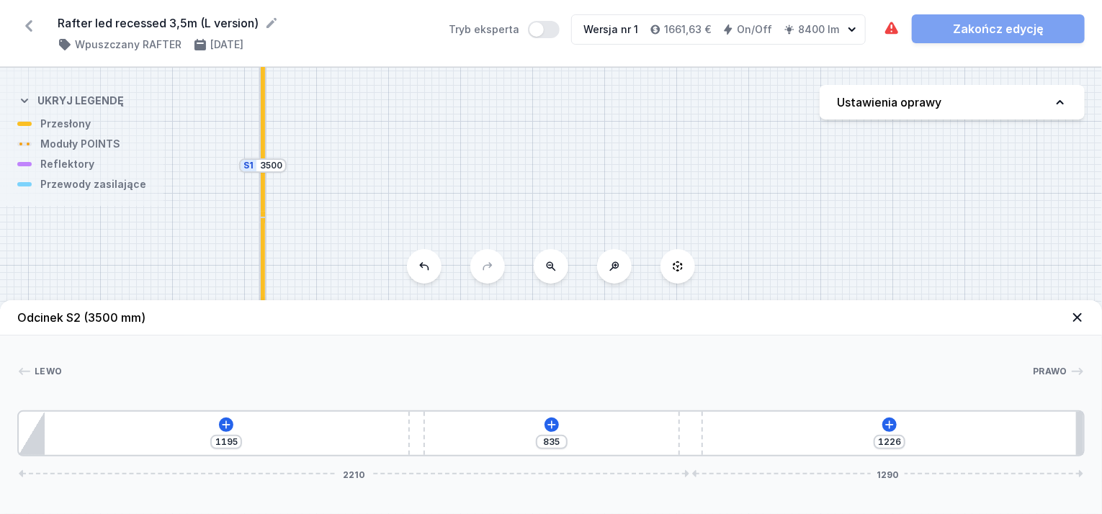
drag, startPoint x: 706, startPoint y: 429, endPoint x: 1103, endPoint y: 479, distance: 400.6
drag, startPoint x: 693, startPoint y: 433, endPoint x: 1103, endPoint y: 472, distance: 411.5
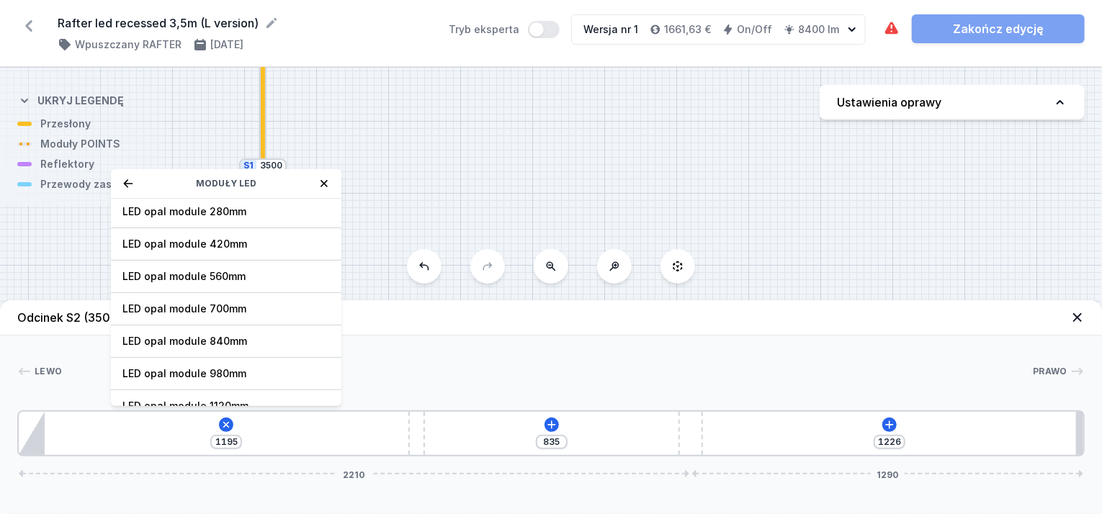
scroll to position [107, 0]
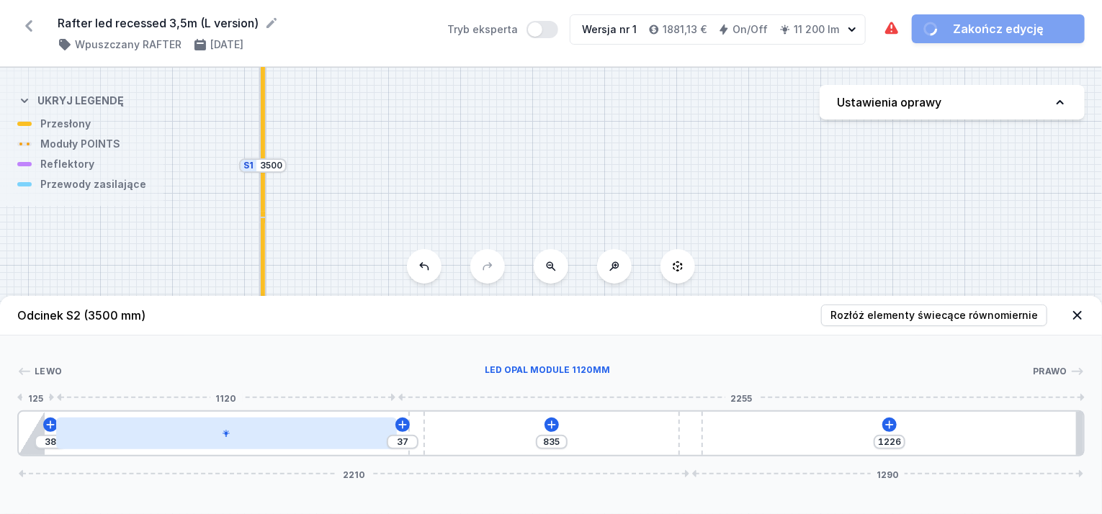
drag, startPoint x: 205, startPoint y: 438, endPoint x: 222, endPoint y: 445, distance: 18.1
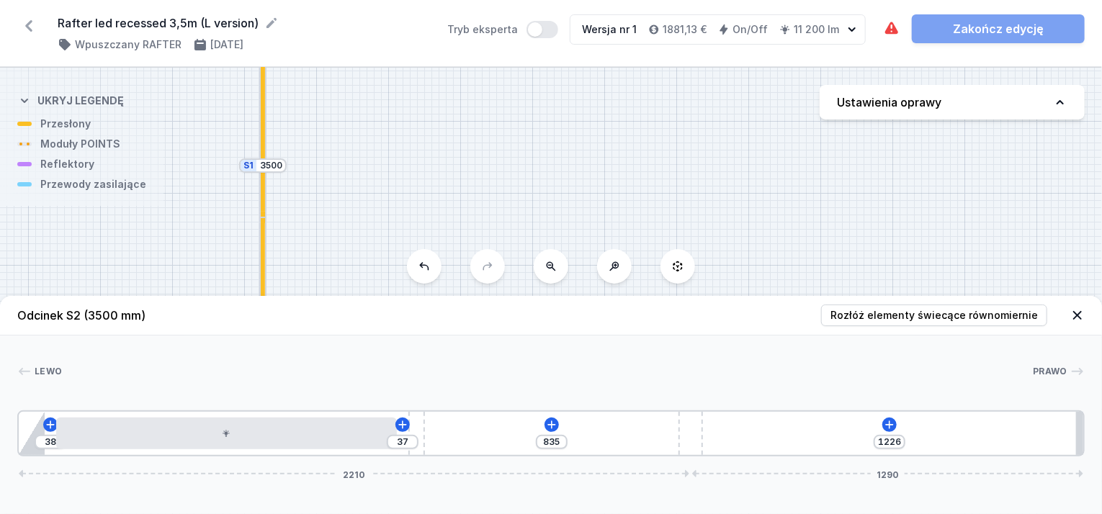
drag, startPoint x: 411, startPoint y: 431, endPoint x: 507, endPoint y: 439, distance: 96.2
drag, startPoint x: 418, startPoint y: 439, endPoint x: 472, endPoint y: 441, distance: 54.1
drag, startPoint x: 415, startPoint y: 431, endPoint x: 498, endPoint y: 436, distance: 83.0
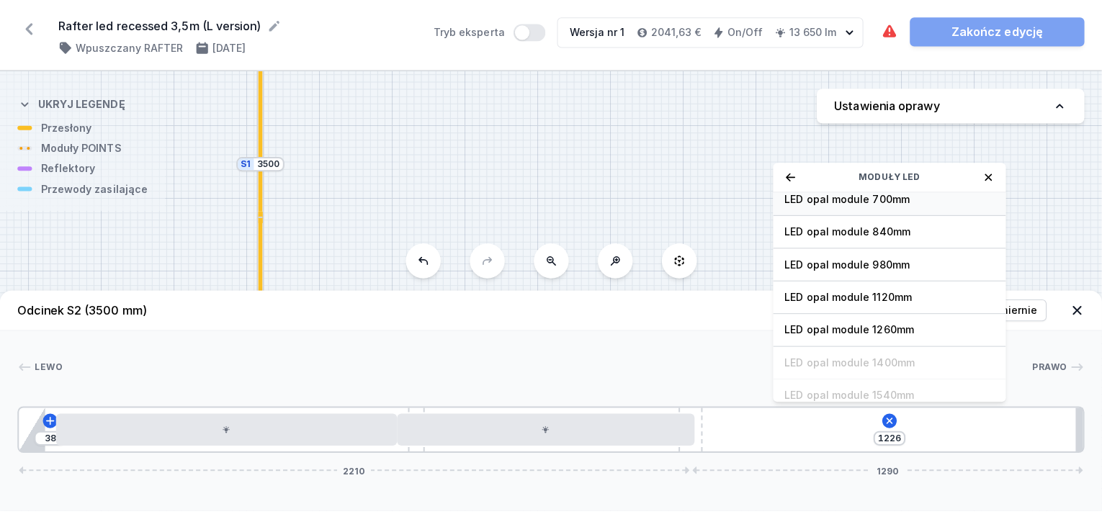
scroll to position [144, 0]
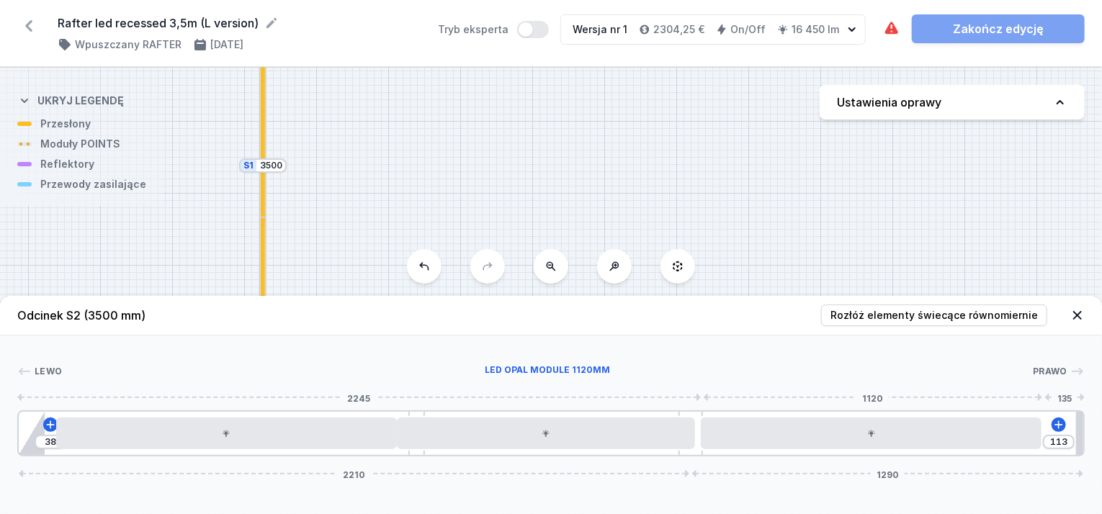
drag, startPoint x: 930, startPoint y: 429, endPoint x: 1032, endPoint y: 425, distance: 102.3
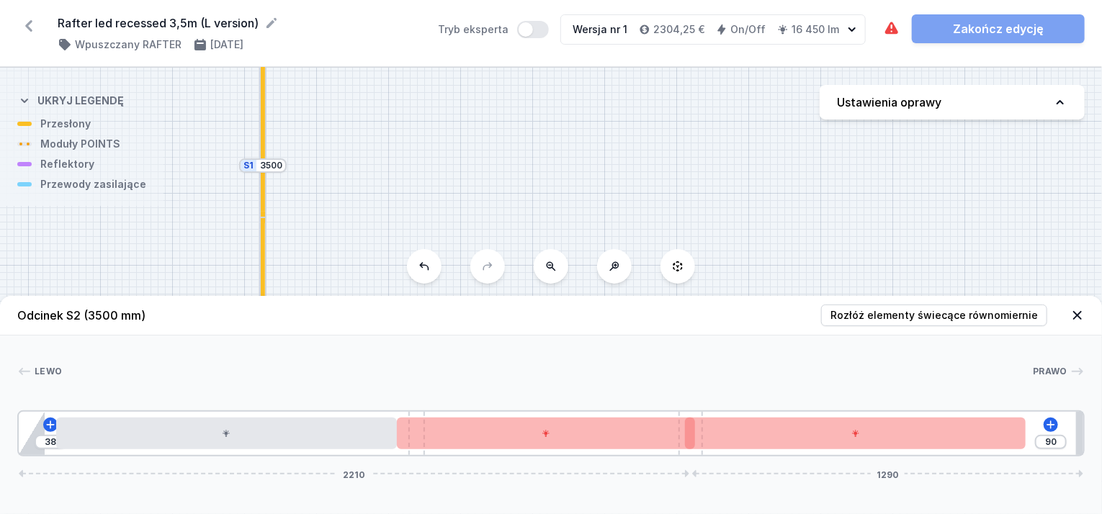
drag, startPoint x: 1020, startPoint y: 436, endPoint x: 1055, endPoint y: 432, distance: 35.5
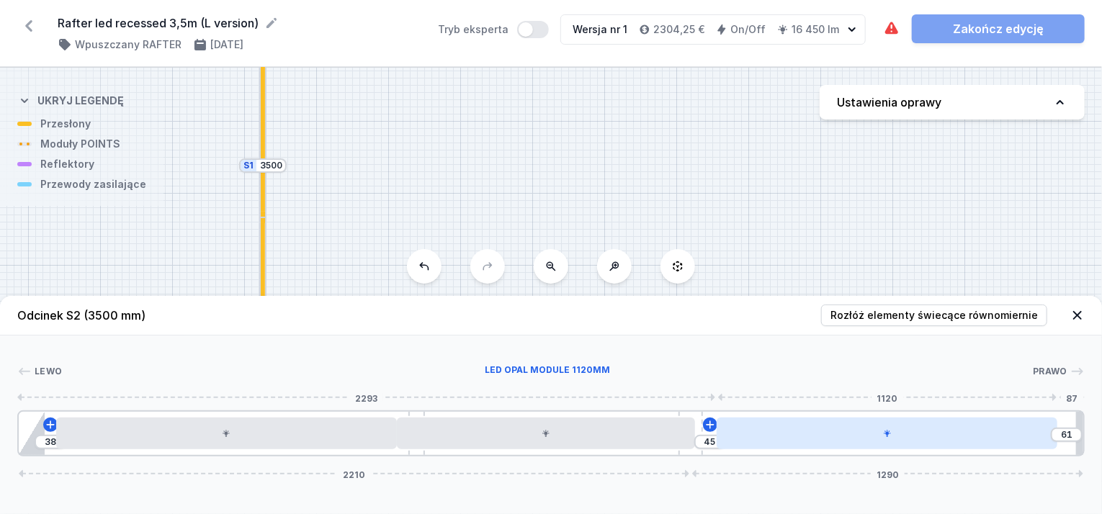
drag, startPoint x: 873, startPoint y: 433, endPoint x: 894, endPoint y: 431, distance: 20.9
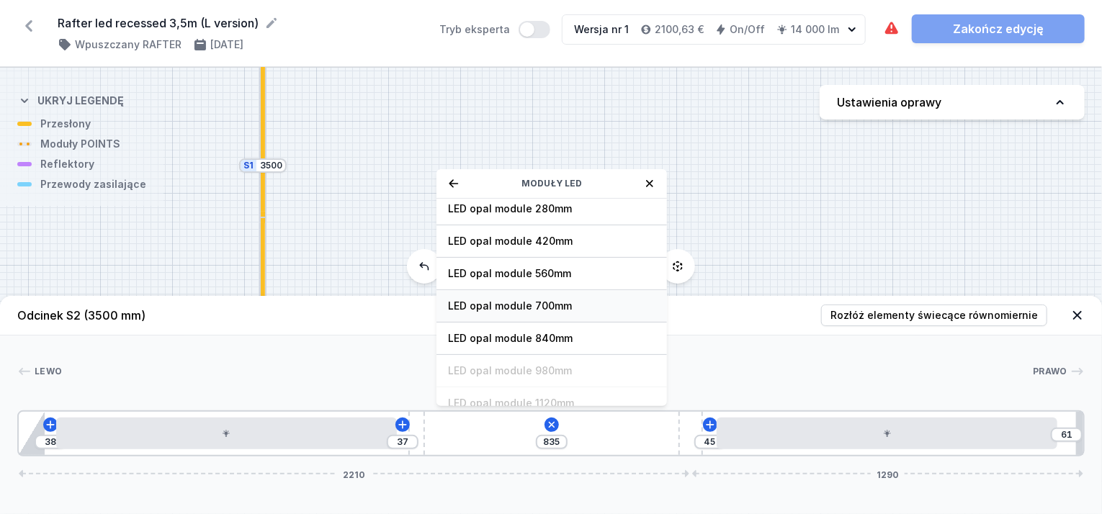
scroll to position [35, 0]
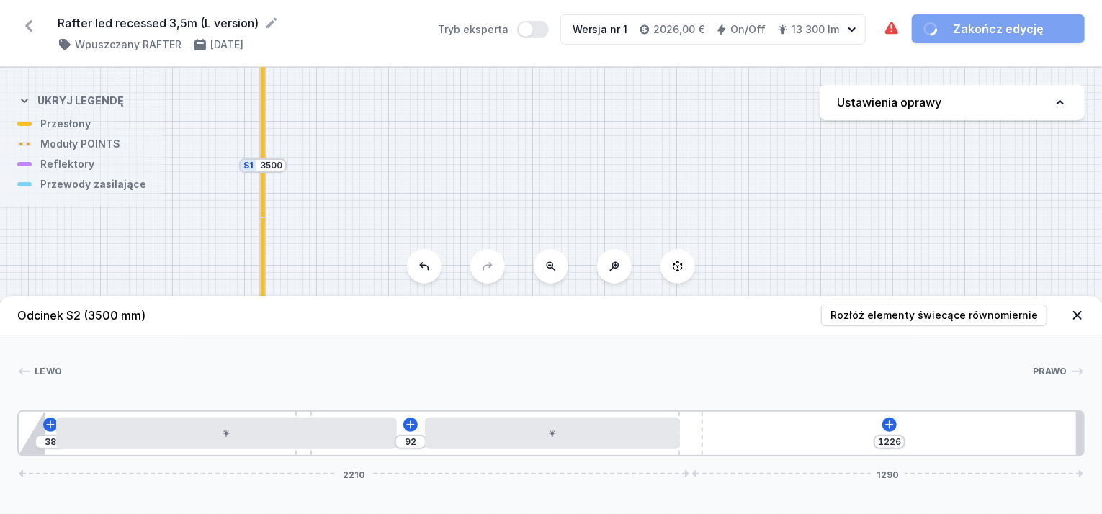
drag, startPoint x: 416, startPoint y: 420, endPoint x: 225, endPoint y: 413, distance: 190.9
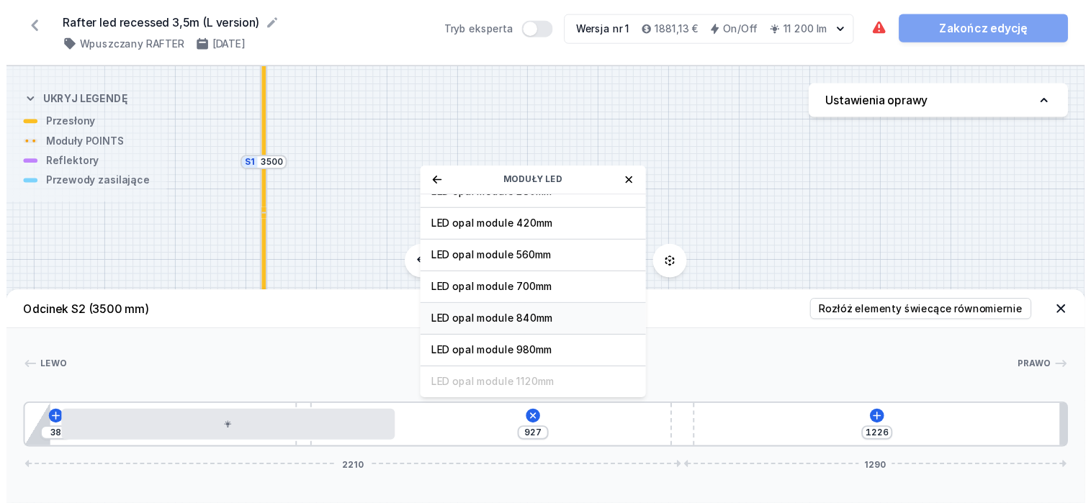
scroll to position [179, 0]
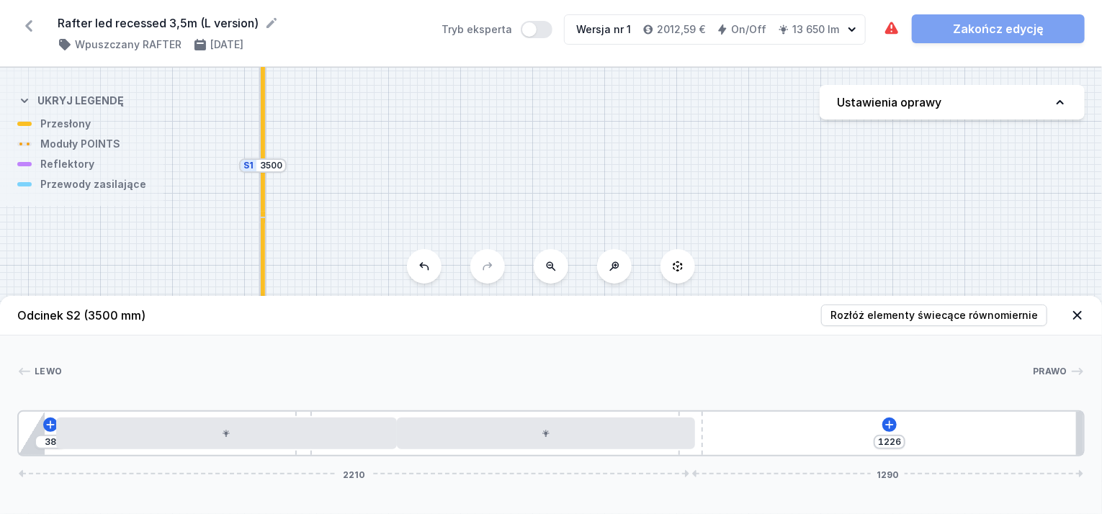
drag, startPoint x: 688, startPoint y: 415, endPoint x: 680, endPoint y: 462, distance: 47.5
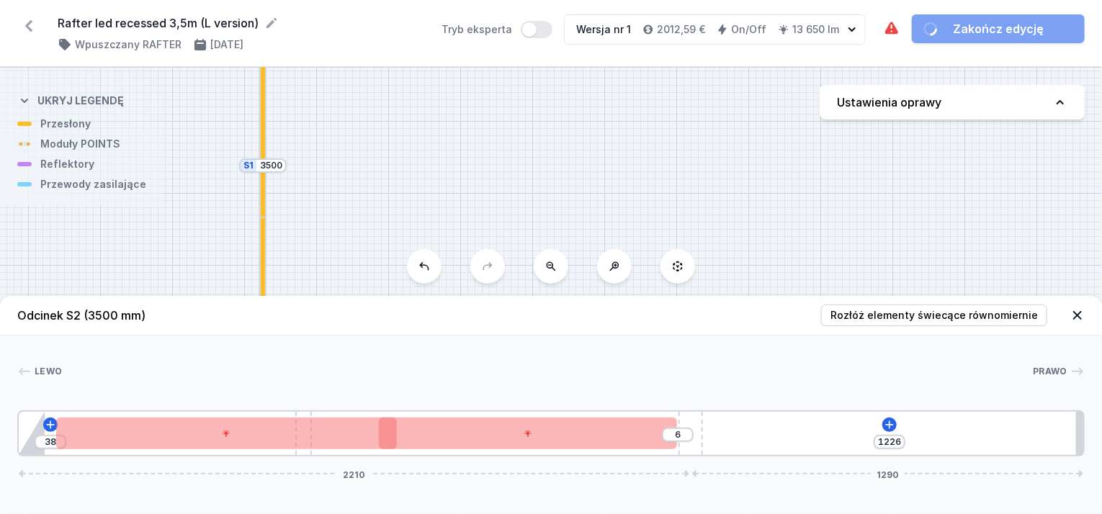
drag, startPoint x: 690, startPoint y: 448, endPoint x: 667, endPoint y: 457, distance: 23.9
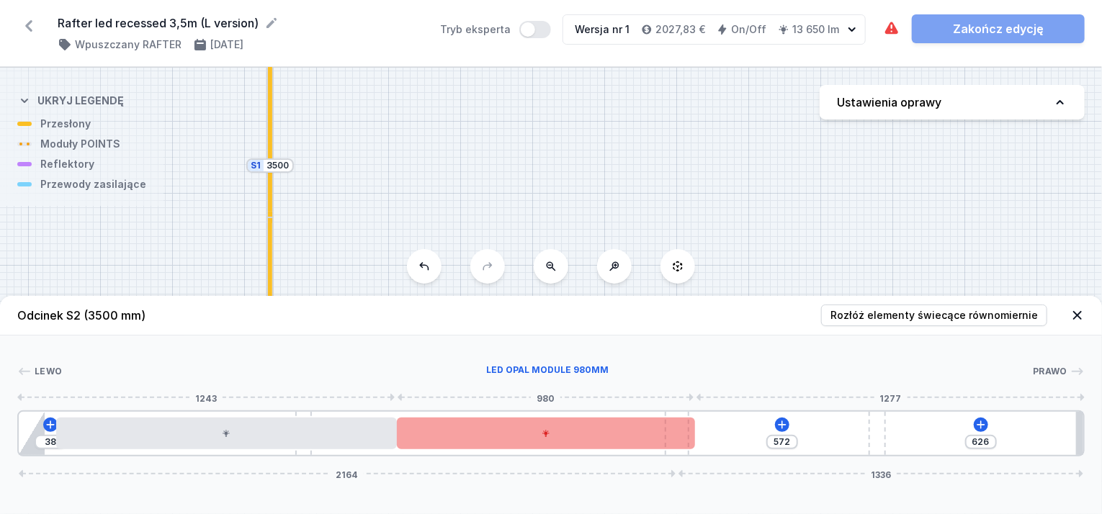
drag, startPoint x: 651, startPoint y: 439, endPoint x: 678, endPoint y: 435, distance: 26.9
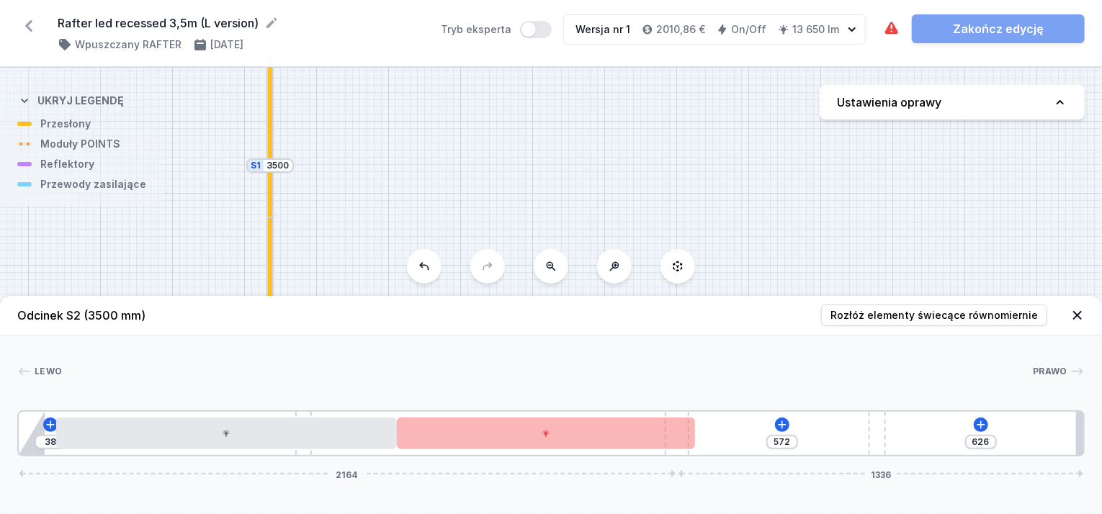
drag, startPoint x: 689, startPoint y: 430, endPoint x: 700, endPoint y: 429, distance: 10.8
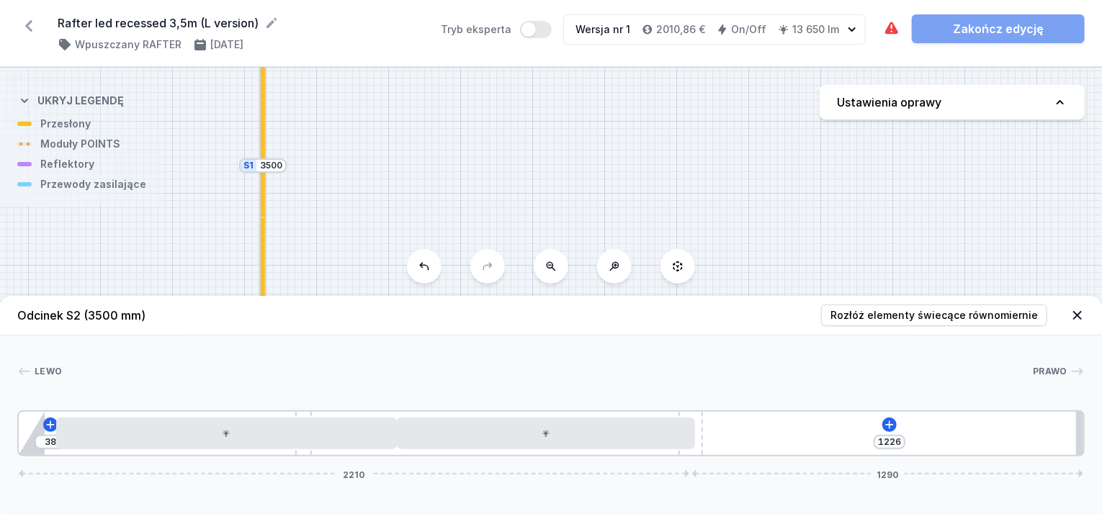
drag, startPoint x: 680, startPoint y: 414, endPoint x: 726, endPoint y: 414, distance: 46.1
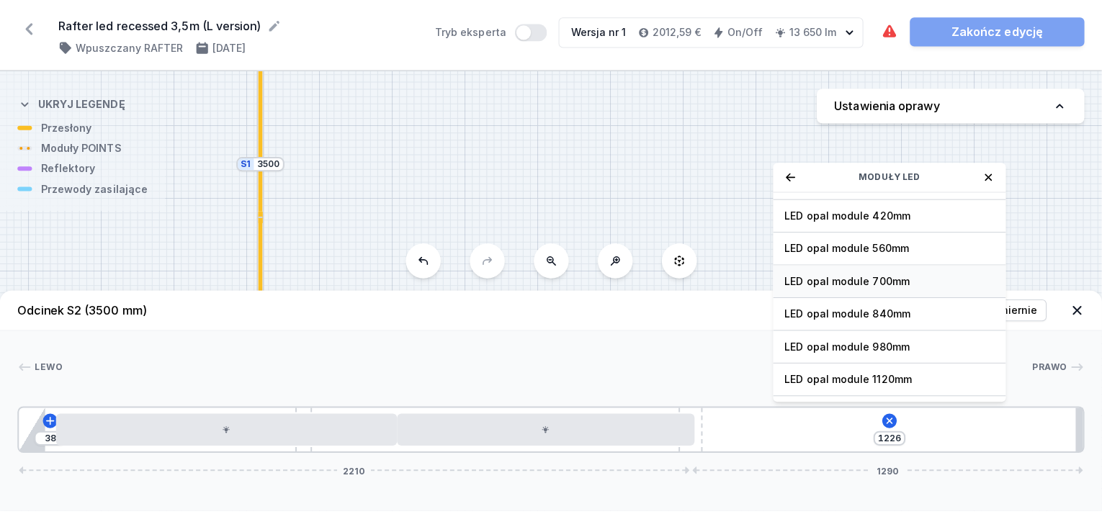
scroll to position [144, 0]
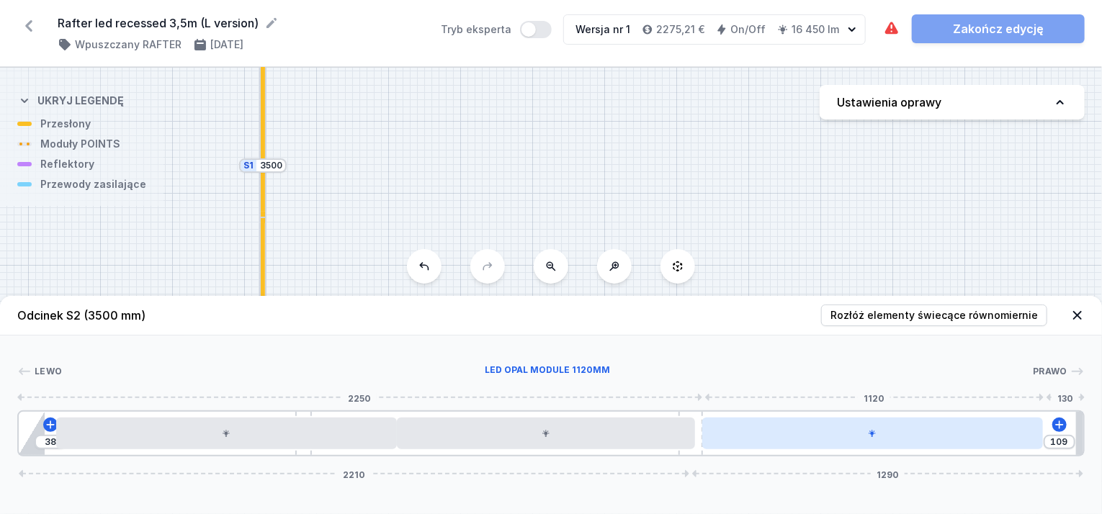
drag, startPoint x: 816, startPoint y: 429, endPoint x: 845, endPoint y: 434, distance: 29.9
